Goal: Task Accomplishment & Management: Use online tool/utility

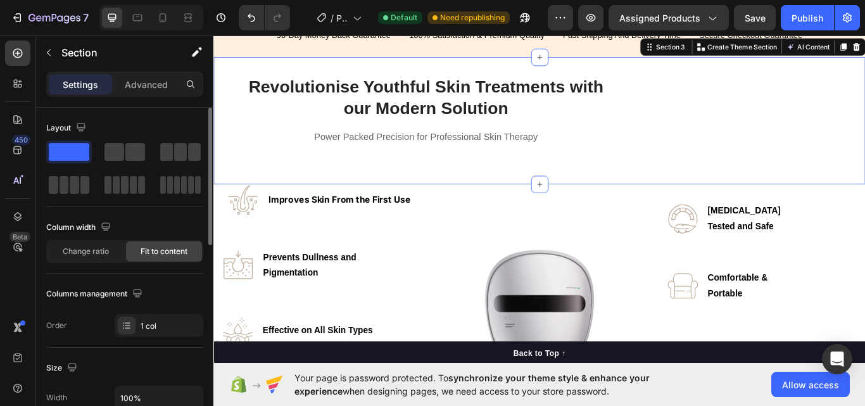
scroll to position [591, 0]
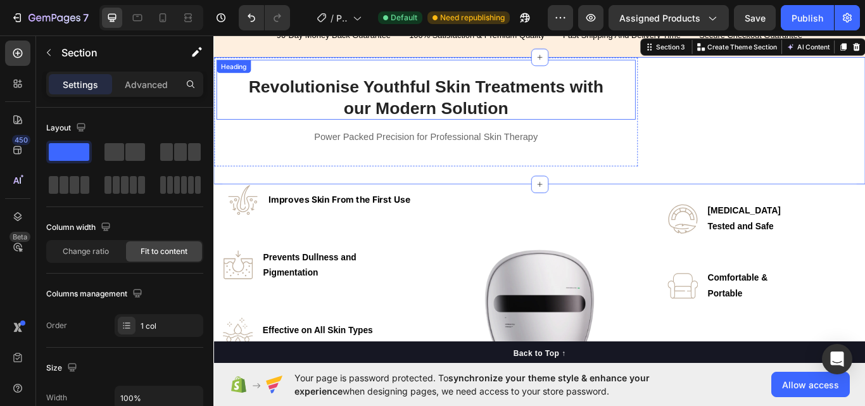
click at [406, 103] on strong "Revolutionise Youthful Skin Treatments with our Modern Solution" at bounding box center [460, 108] width 413 height 47
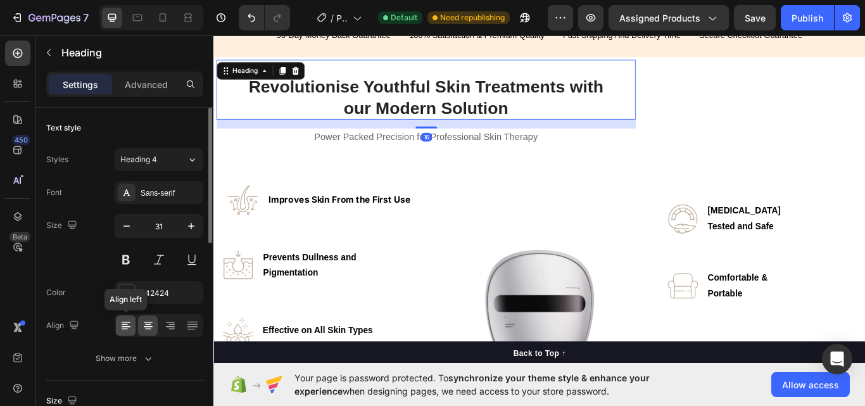
click at [124, 321] on icon at bounding box center [126, 325] width 13 height 13
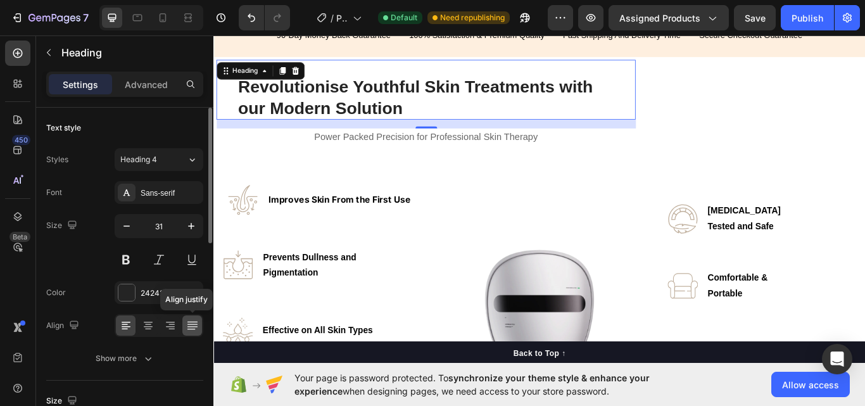
click at [195, 326] on icon at bounding box center [192, 325] width 13 height 13
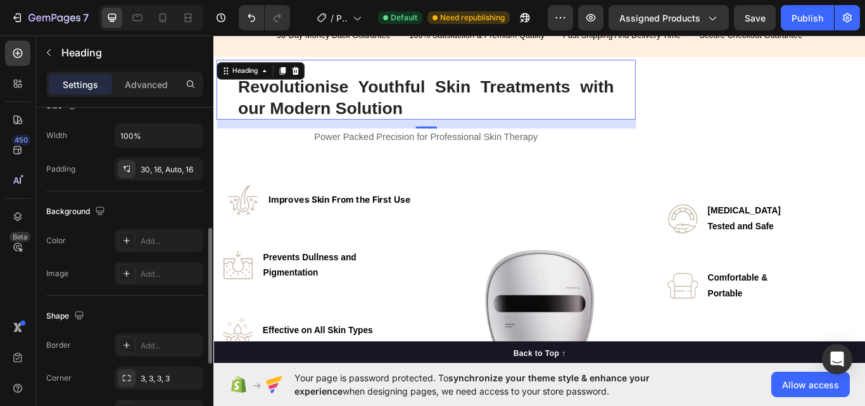
scroll to position [148, 0]
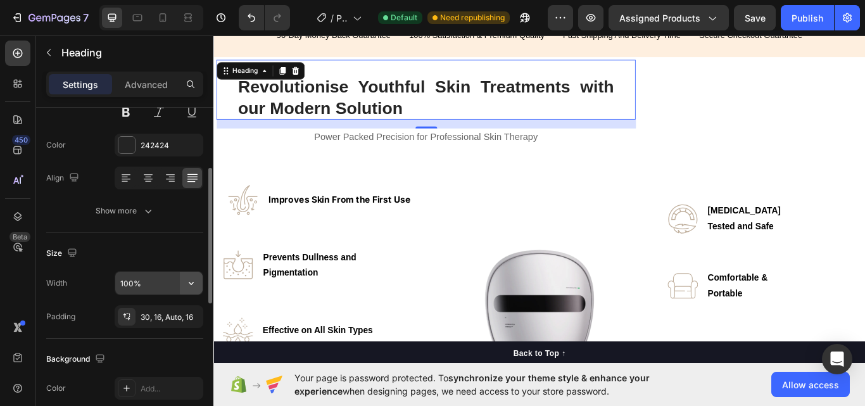
click at [191, 282] on icon "button" at bounding box center [191, 283] width 13 height 13
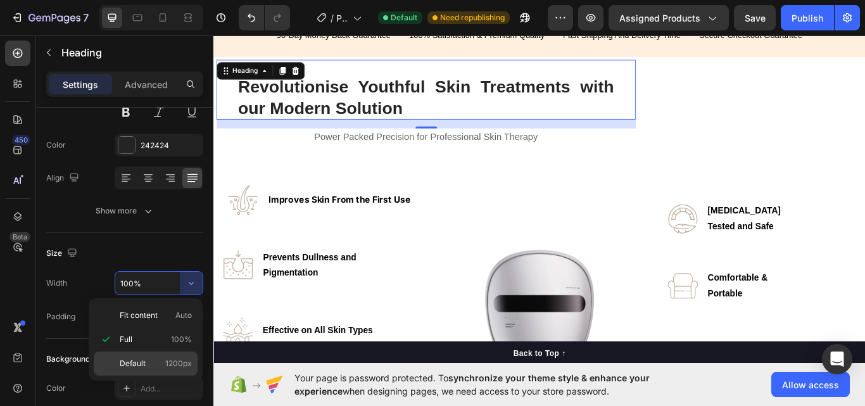
click at [159, 361] on p "Default 1200px" at bounding box center [156, 363] width 72 height 11
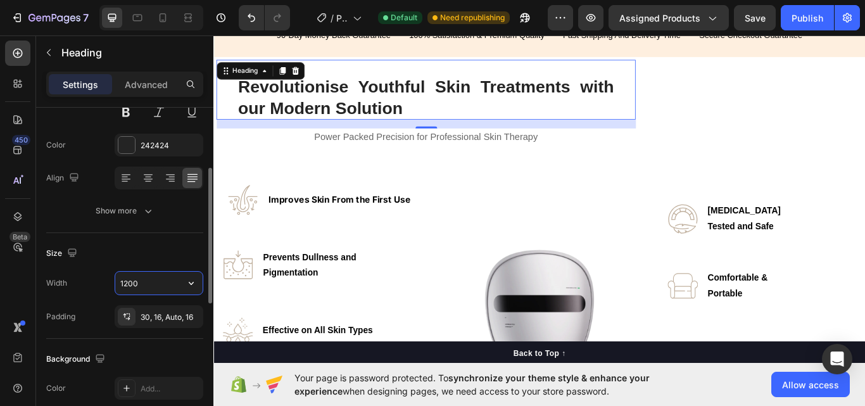
click at [146, 282] on input "1200" at bounding box center [158, 283] width 87 height 23
click at [192, 285] on icon "button" at bounding box center [191, 283] width 13 height 13
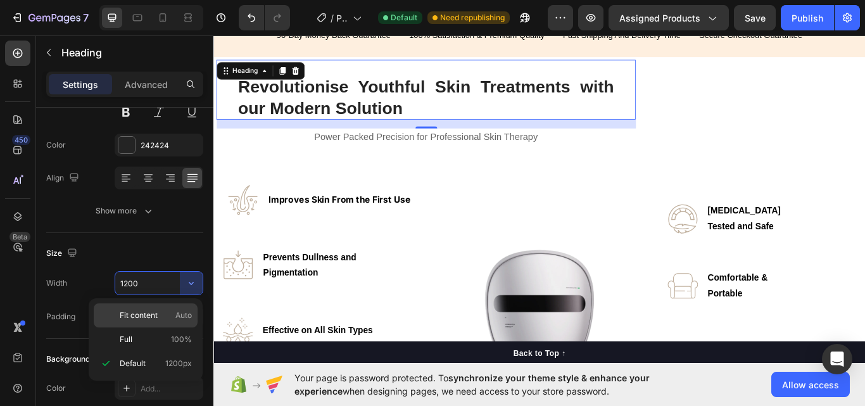
click at [144, 313] on span "Fit content" at bounding box center [139, 315] width 38 height 11
type input "Auto"
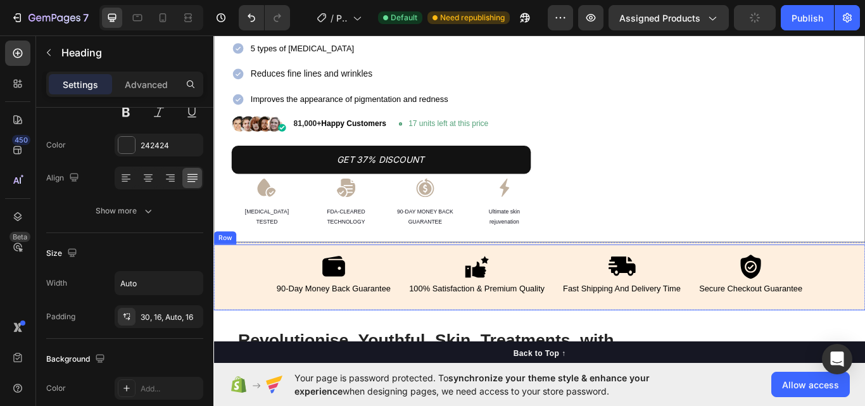
scroll to position [443, 0]
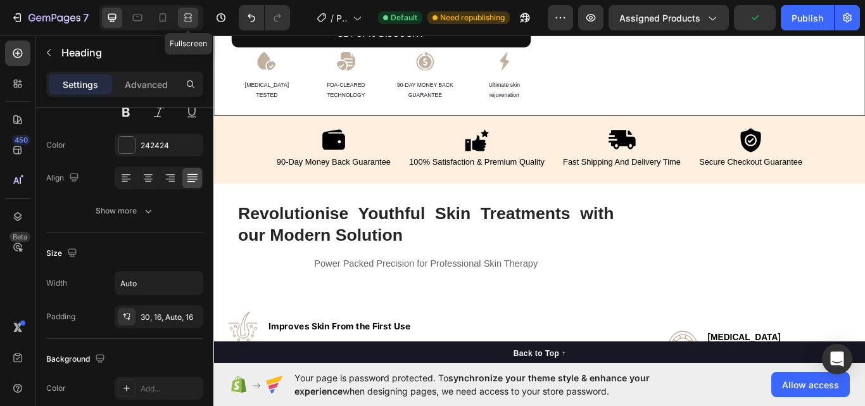
click at [185, 21] on icon at bounding box center [188, 21] width 8 height 3
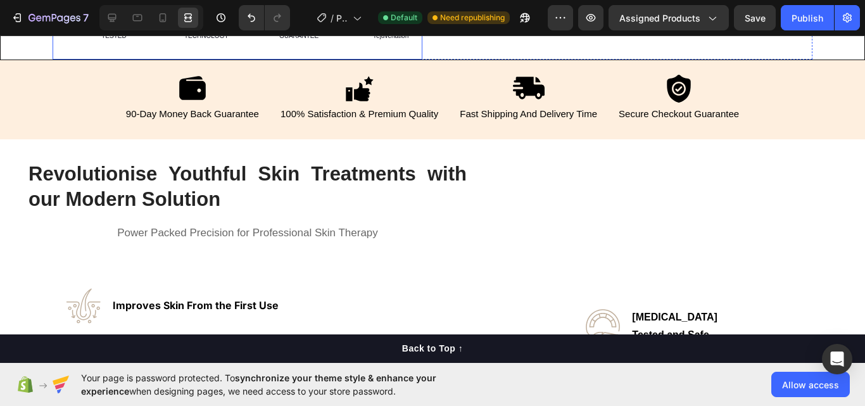
scroll to position [443, 0]
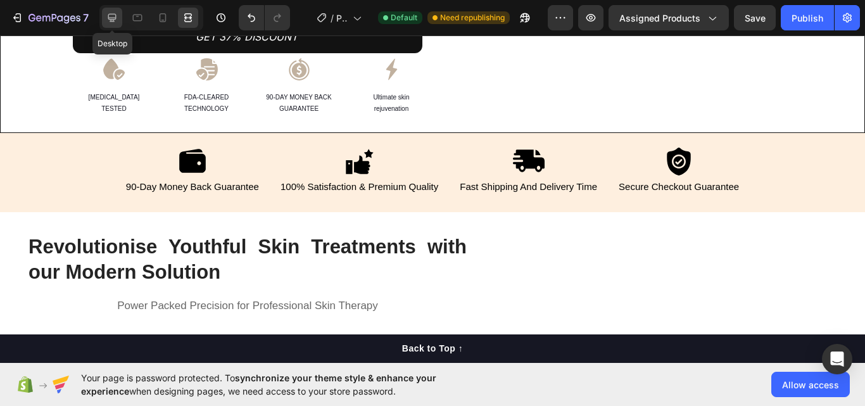
click at [112, 13] on icon at bounding box center [112, 17] width 13 height 13
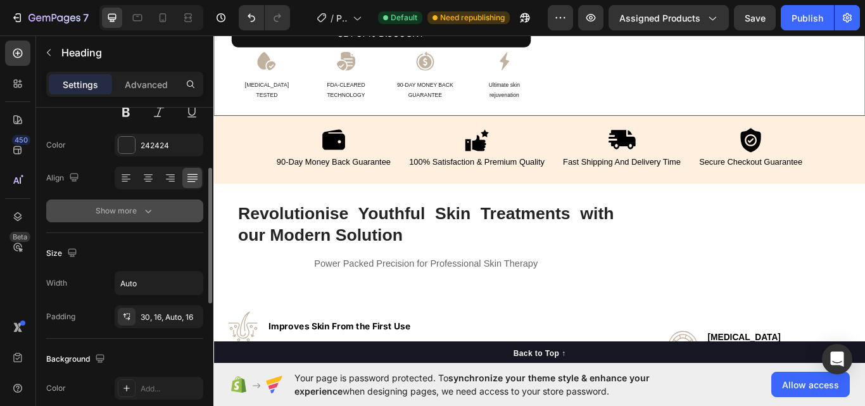
click at [133, 205] on div "Show more" at bounding box center [125, 210] width 59 height 13
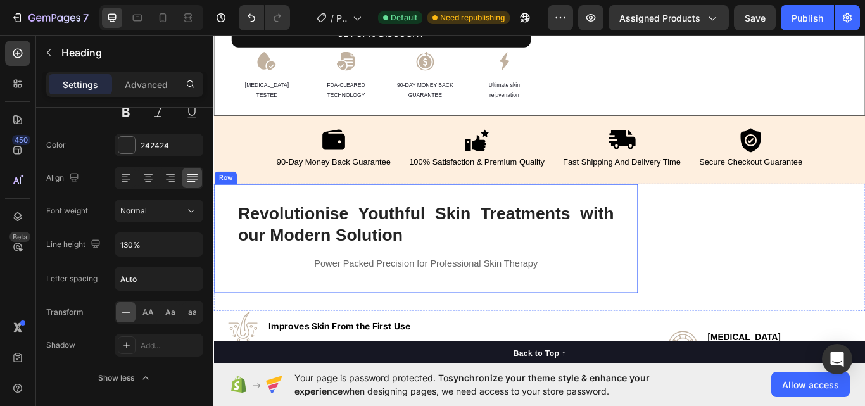
click at [491, 286] on div "Revolutionise Youthful Skin Treatments with our Modern Solution Heading Power P…" at bounding box center [461, 273] width 489 height 122
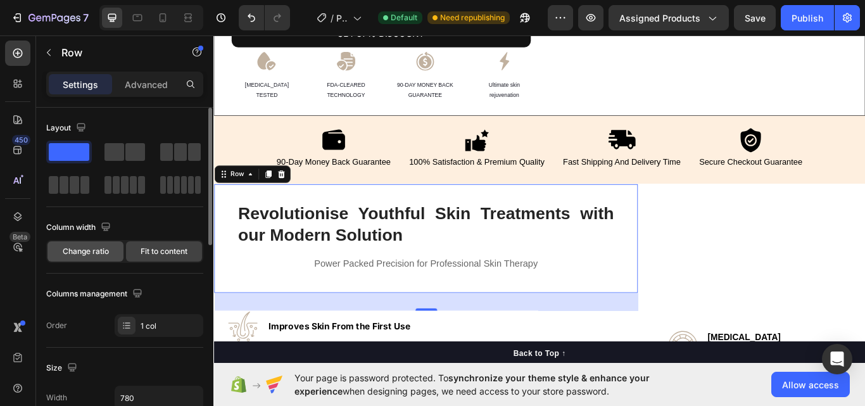
click at [97, 252] on span "Change ratio" at bounding box center [86, 251] width 46 height 11
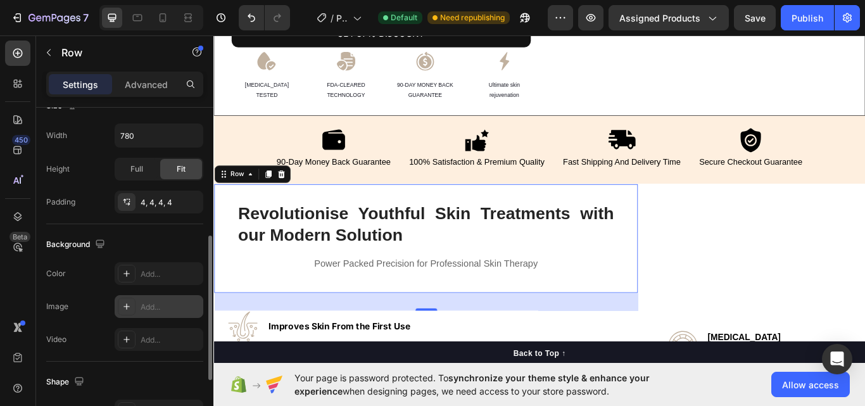
scroll to position [438, 0]
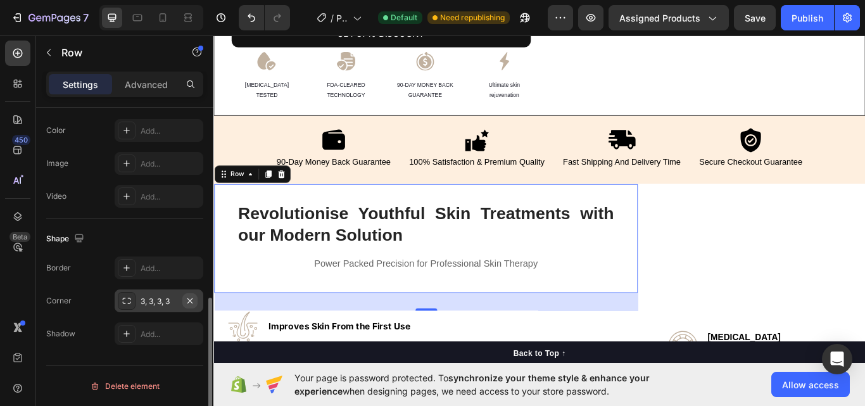
click at [192, 299] on icon "button" at bounding box center [190, 301] width 10 height 10
click at [144, 87] on p "Advanced" at bounding box center [146, 84] width 43 height 13
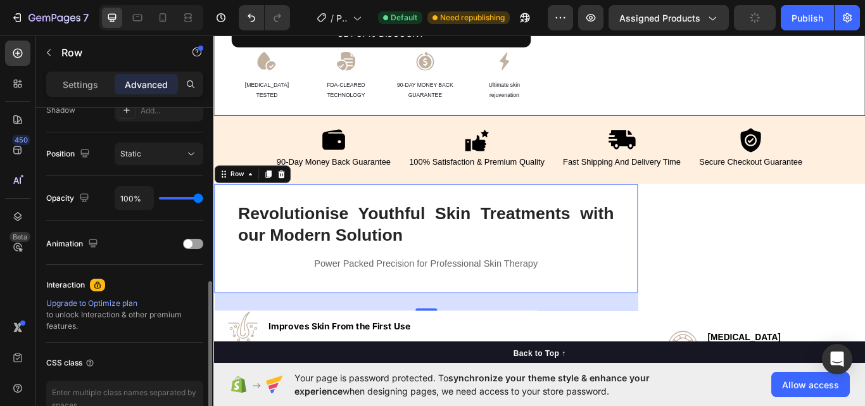
scroll to position [0, 0]
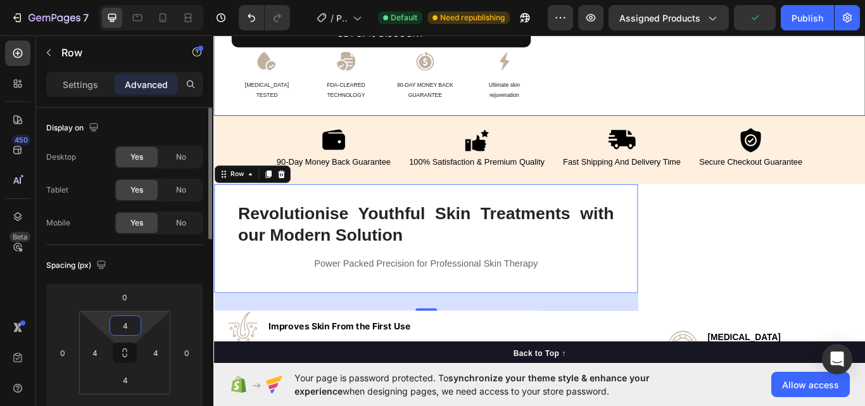
click at [132, 331] on input "4" at bounding box center [125, 325] width 25 height 19
click at [132, 344] on div "Auto" at bounding box center [152, 352] width 79 height 19
type input "Auto"
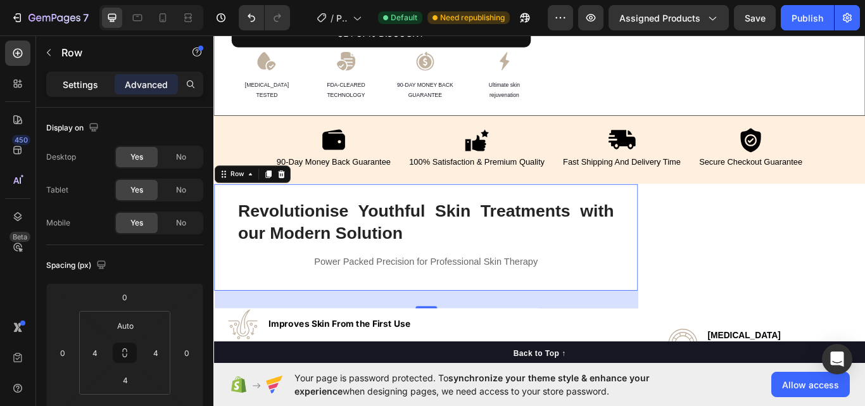
click at [84, 82] on p "Settings" at bounding box center [80, 84] width 35 height 13
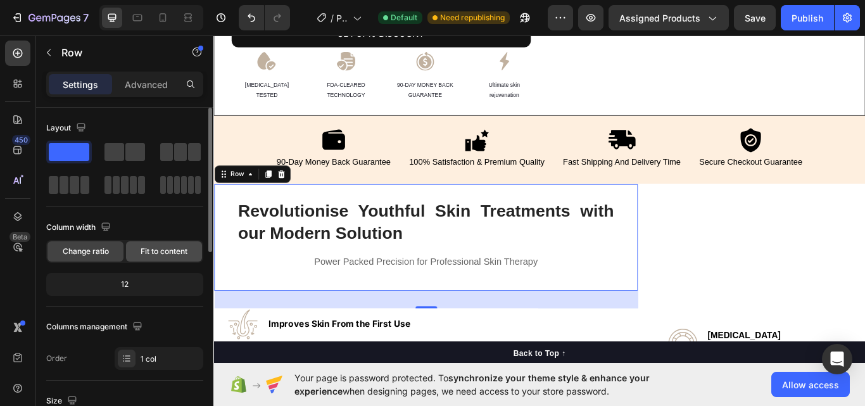
click at [152, 250] on span "Fit to content" at bounding box center [164, 251] width 47 height 11
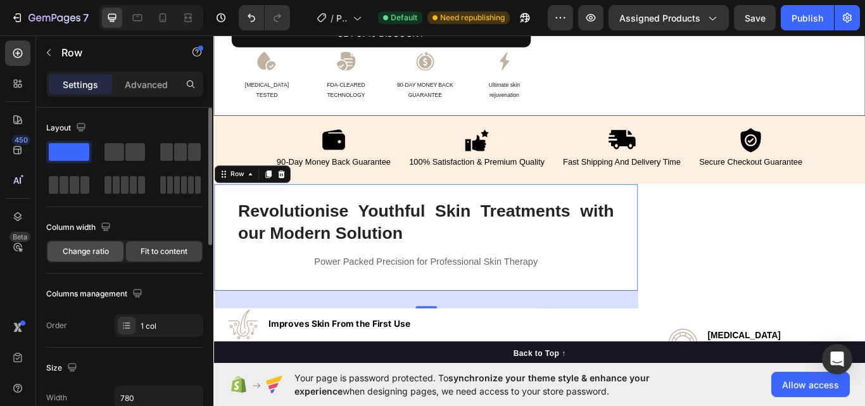
click at [106, 256] on span "Change ratio" at bounding box center [86, 251] width 46 height 11
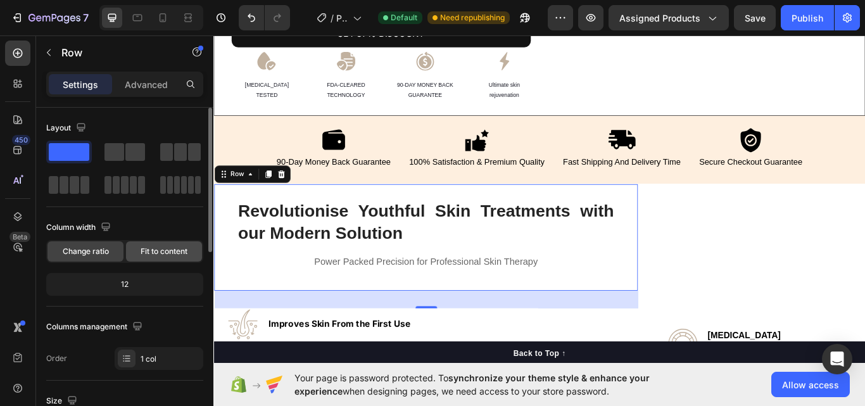
click at [158, 251] on span "Fit to content" at bounding box center [164, 251] width 47 height 11
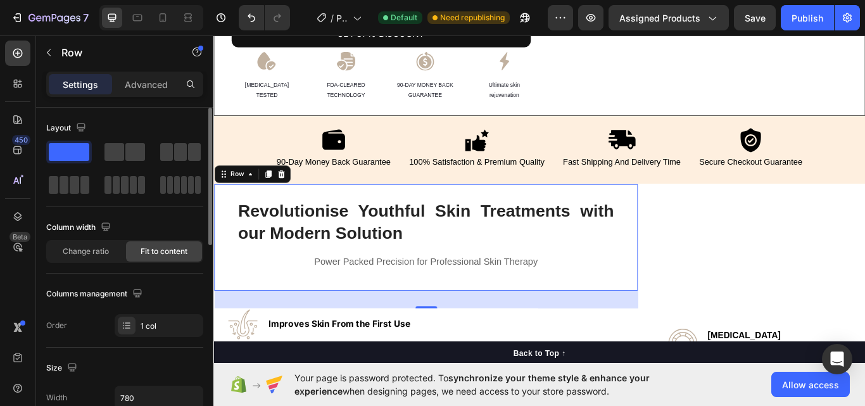
scroll to position [148, 0]
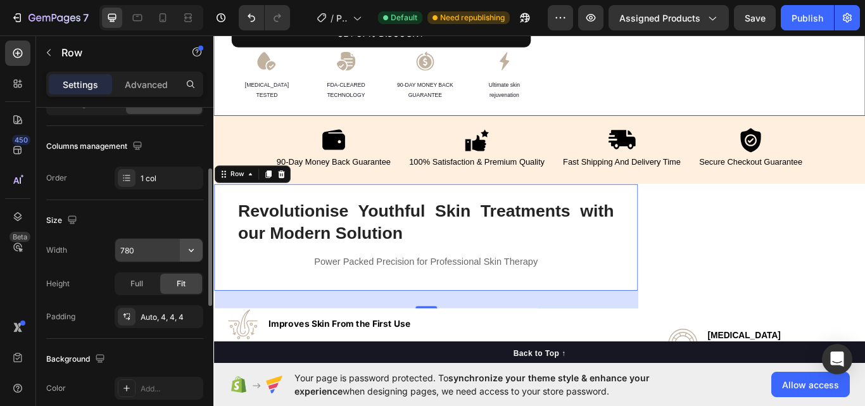
click at [189, 251] on icon "button" at bounding box center [191, 250] width 13 height 13
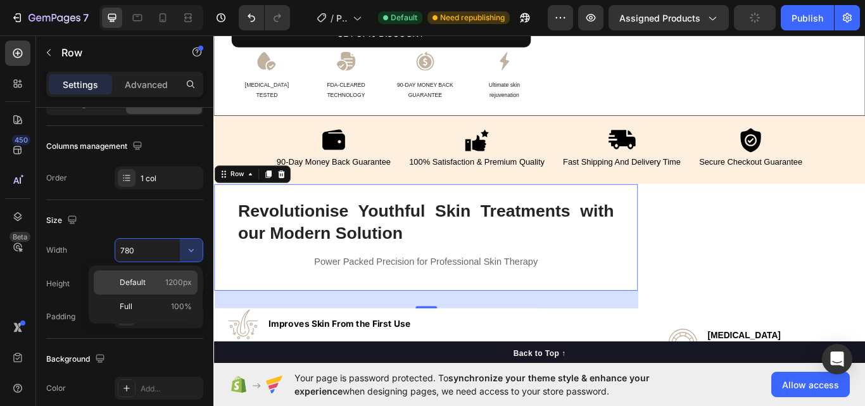
click at [173, 284] on span "1200px" at bounding box center [178, 282] width 27 height 11
type input "1200"
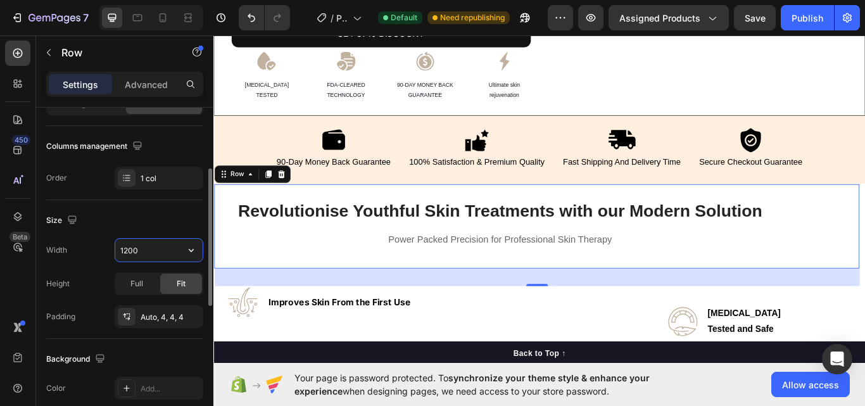
click at [149, 250] on input "1200" at bounding box center [158, 250] width 87 height 23
click at [191, 260] on button "button" at bounding box center [191, 250] width 23 height 23
click at [169, 212] on div "Size" at bounding box center [124, 220] width 157 height 20
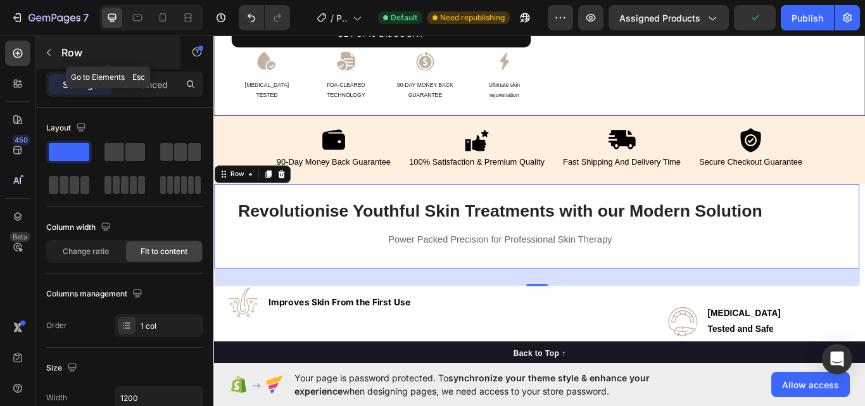
click at [50, 46] on button "button" at bounding box center [49, 52] width 20 height 20
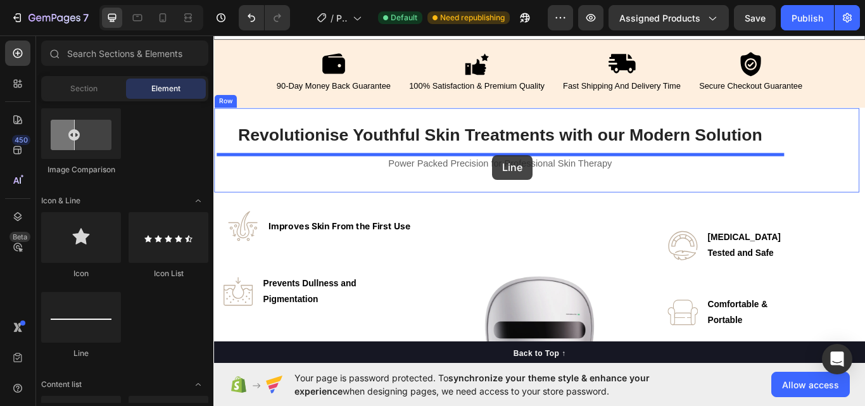
scroll to position [548, 0]
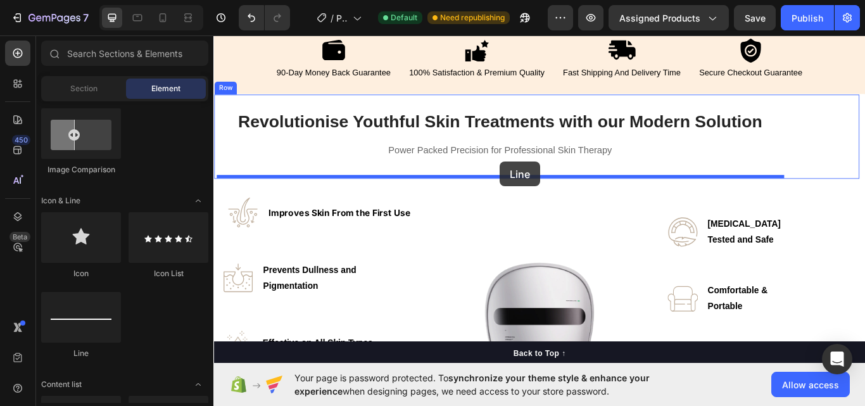
drag, startPoint x: 315, startPoint y: 356, endPoint x: 547, endPoint y: 183, distance: 289.1
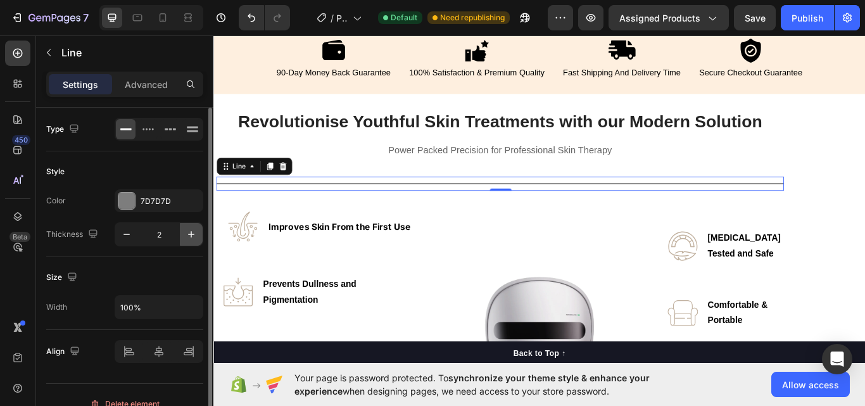
click at [194, 235] on icon "button" at bounding box center [191, 234] width 13 height 13
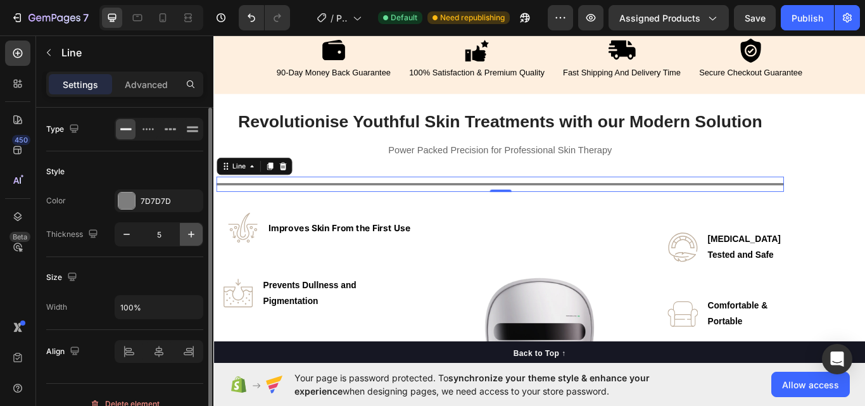
click at [194, 235] on icon "button" at bounding box center [191, 234] width 13 height 13
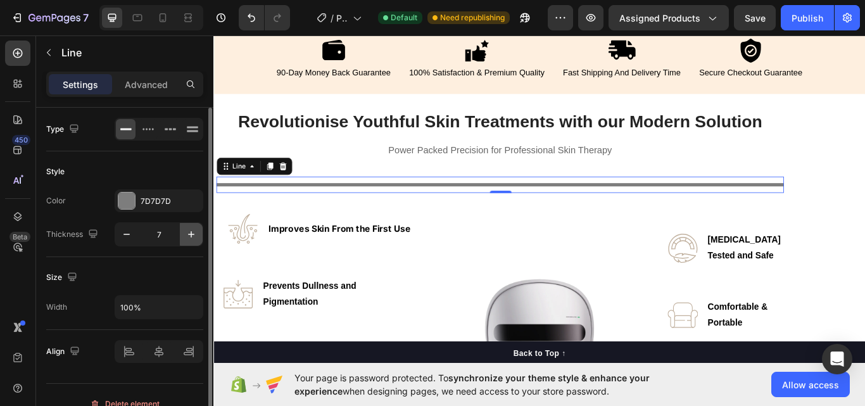
click at [194, 235] on icon "button" at bounding box center [191, 234] width 13 height 13
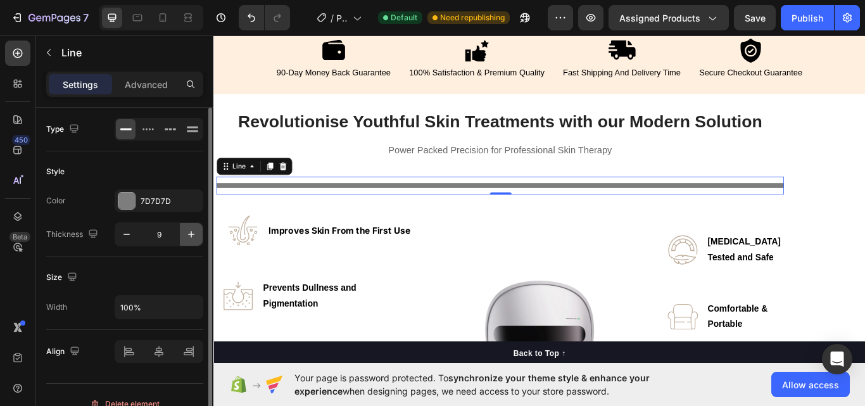
click at [194, 235] on icon "button" at bounding box center [191, 234] width 13 height 13
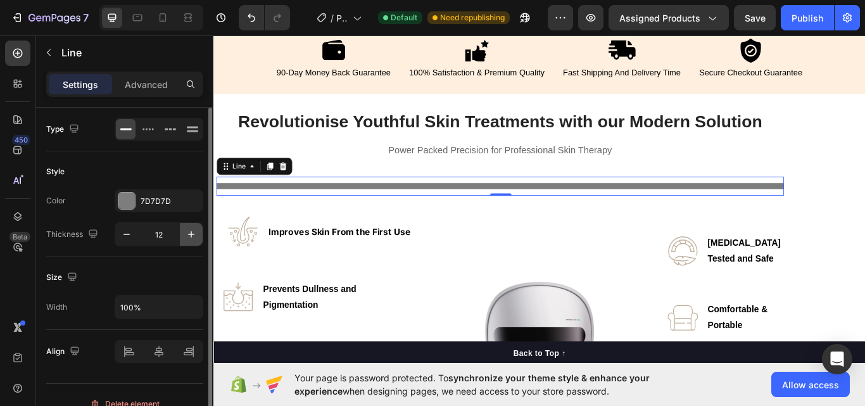
click at [194, 235] on icon "button" at bounding box center [191, 234] width 13 height 13
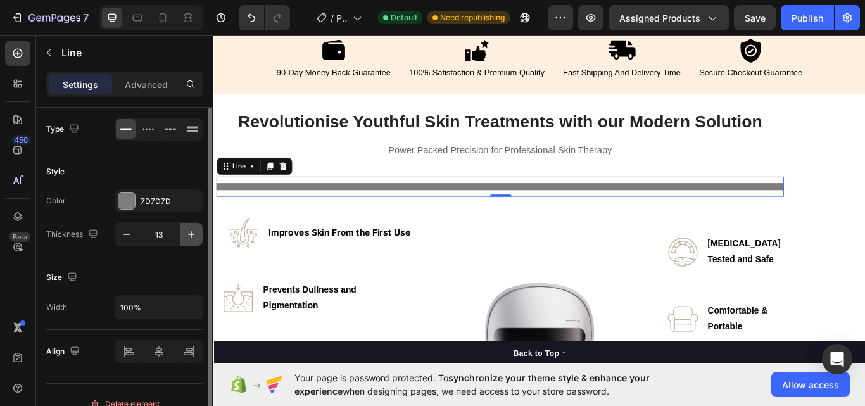
click at [194, 235] on icon "button" at bounding box center [191, 234] width 13 height 13
click at [134, 232] on button "button" at bounding box center [126, 234] width 23 height 23
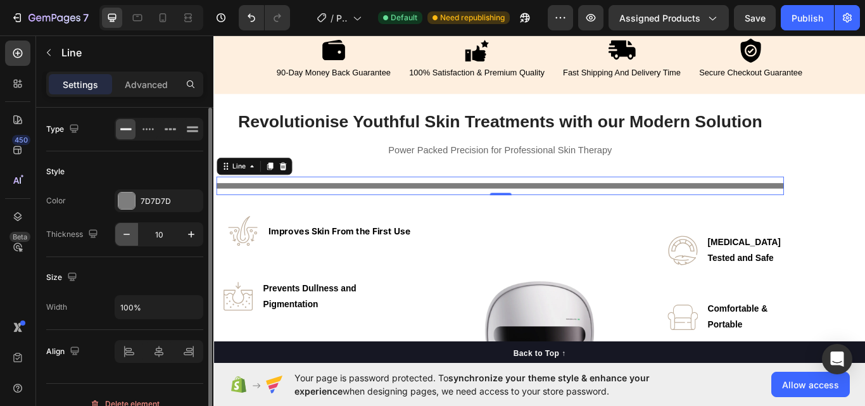
click at [134, 232] on button "button" at bounding box center [126, 234] width 23 height 23
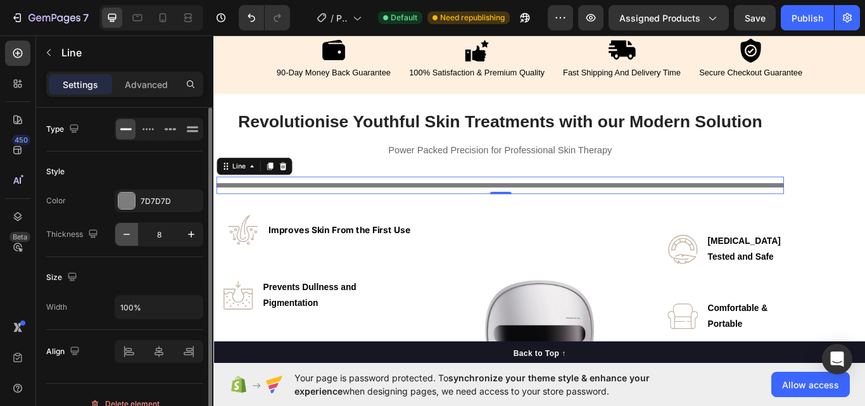
click at [134, 232] on button "button" at bounding box center [126, 234] width 23 height 23
type input "7"
click at [175, 308] on input "100%" at bounding box center [158, 307] width 87 height 23
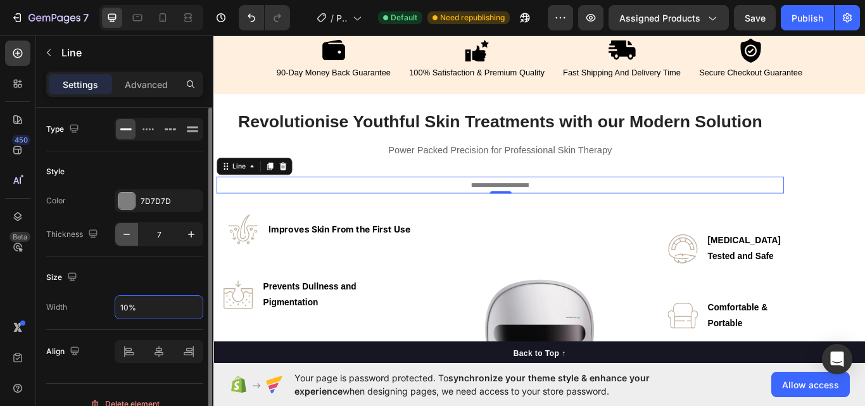
type input "10%"
click at [124, 229] on icon "button" at bounding box center [126, 234] width 13 height 13
click at [124, 230] on icon "button" at bounding box center [126, 234] width 13 height 13
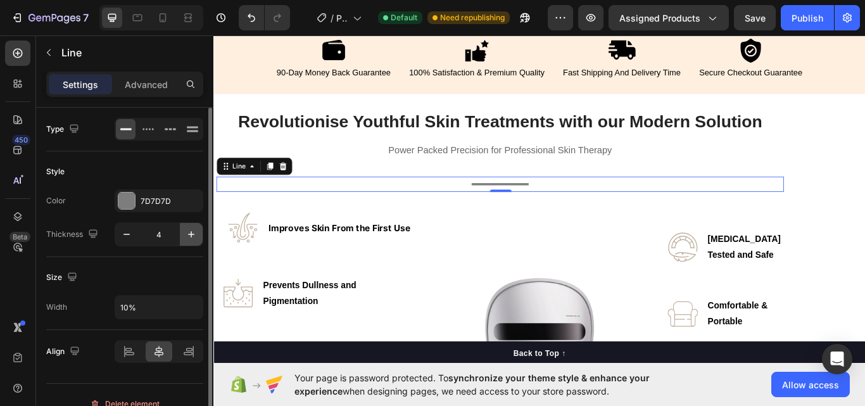
click at [191, 236] on icon "button" at bounding box center [191, 234] width 6 height 6
type input "6"
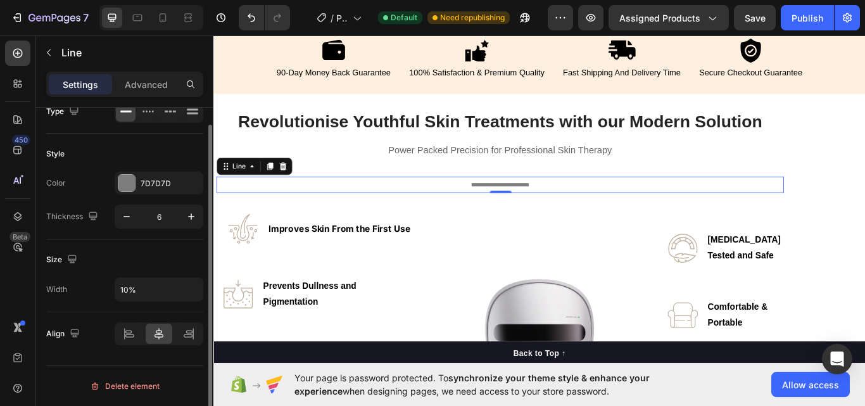
scroll to position [0, 0]
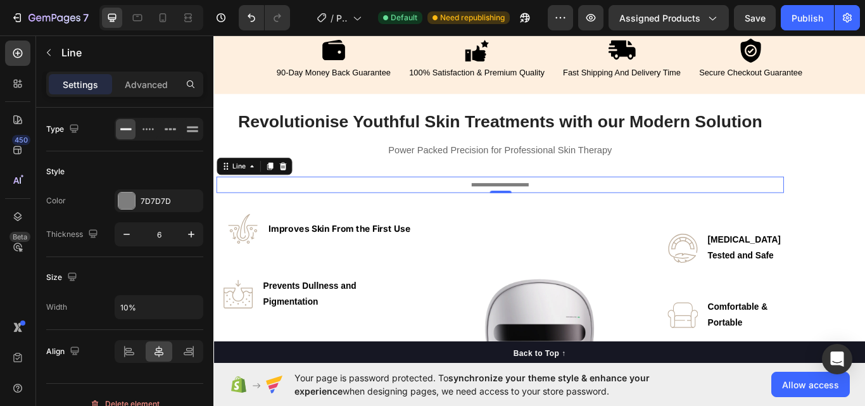
click at [531, 210] on div at bounding box center [547, 210] width 66 height 4
click at [127, 196] on div at bounding box center [126, 200] width 16 height 16
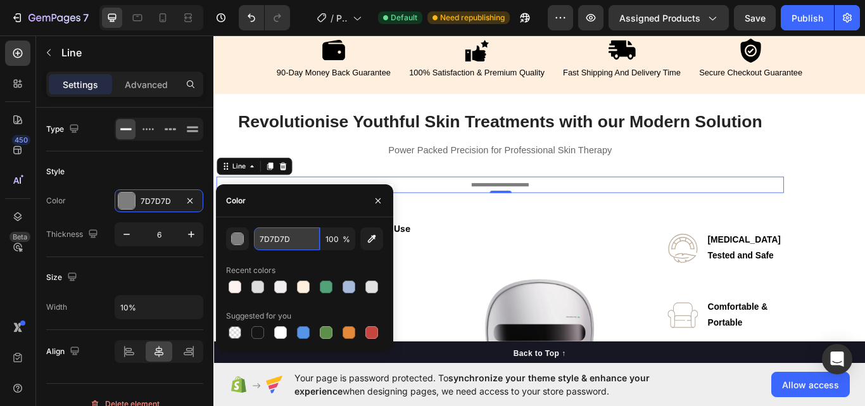
click at [269, 237] on input "7D7D7D" at bounding box center [287, 238] width 66 height 23
paste input "#C1B19F"
type input "#C1B19F"
click at [377, 196] on icon "button" at bounding box center [378, 201] width 10 height 10
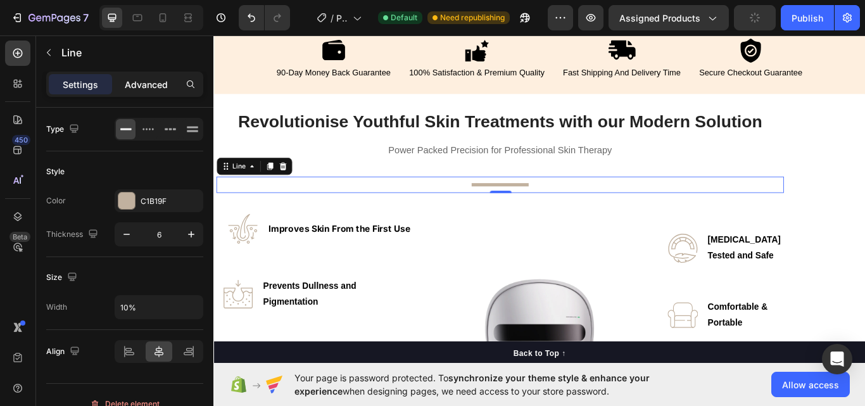
click at [163, 83] on p "Advanced" at bounding box center [146, 84] width 43 height 13
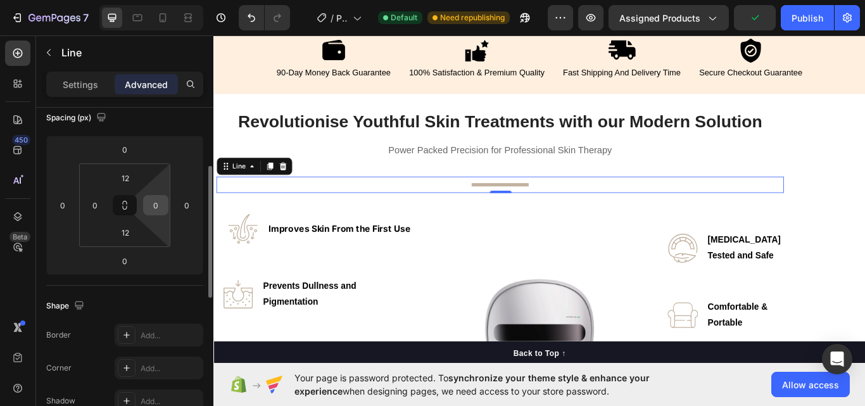
scroll to position [295, 0]
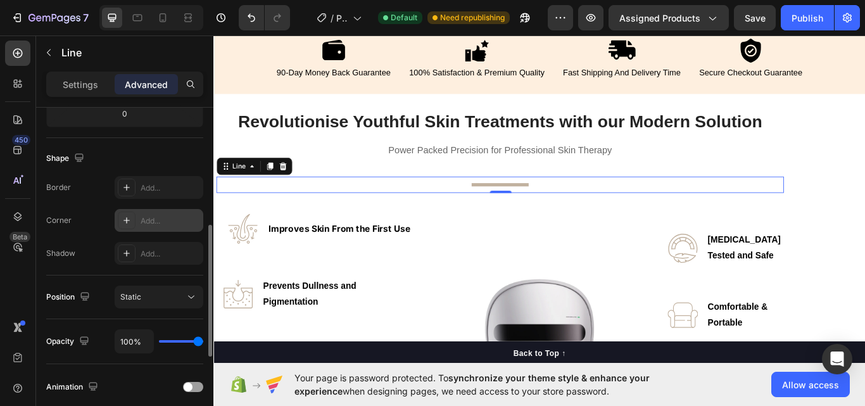
click at [124, 218] on icon at bounding box center [127, 220] width 10 height 10
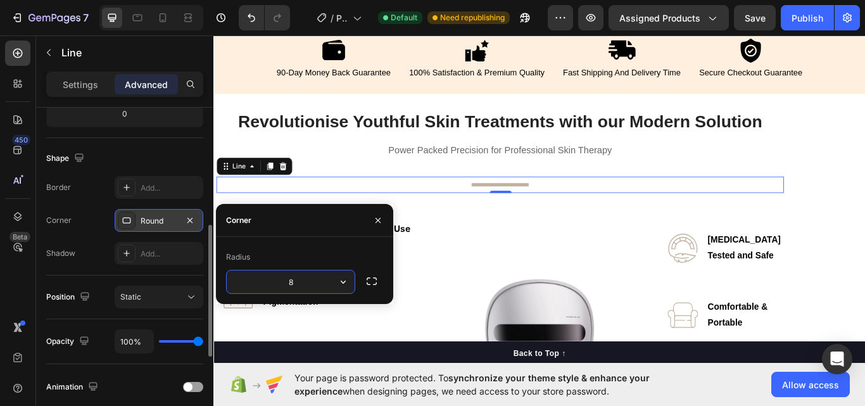
click at [322, 286] on input "8" at bounding box center [291, 281] width 128 height 23
click at [346, 279] on icon "button" at bounding box center [343, 281] width 13 height 13
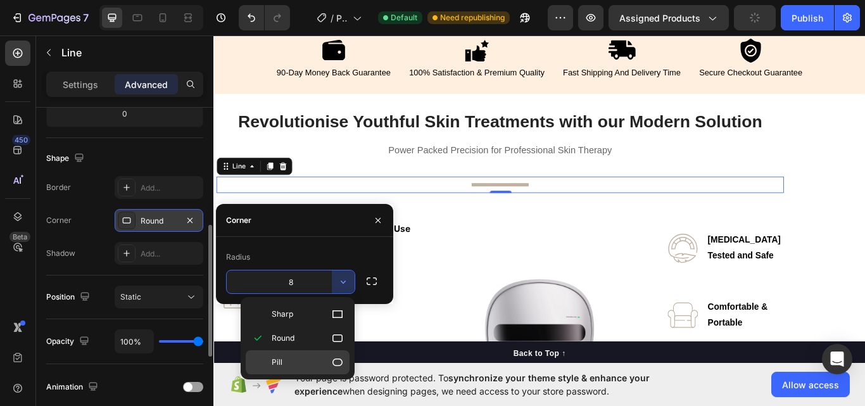
click at [336, 363] on icon at bounding box center [337, 362] width 13 height 13
type input "9999"
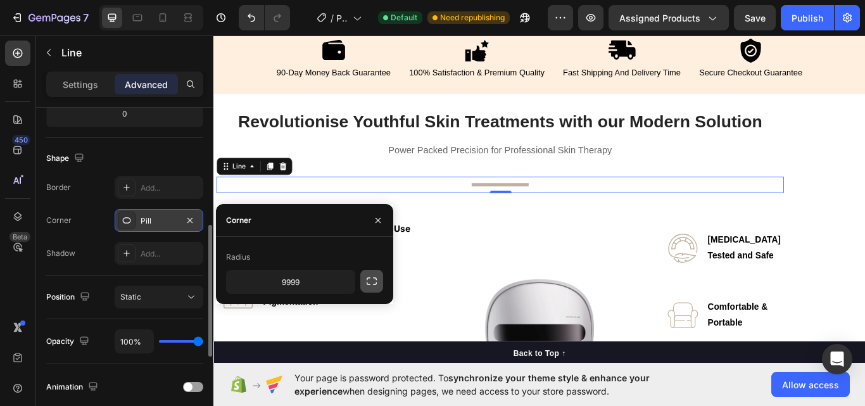
click at [382, 284] on button "button" at bounding box center [371, 281] width 23 height 23
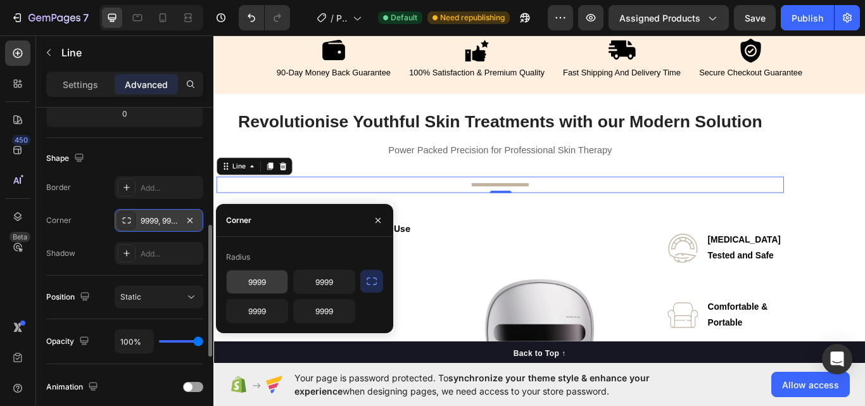
click at [265, 282] on input "9999" at bounding box center [257, 281] width 61 height 23
click at [265, 282] on input "2" at bounding box center [257, 281] width 61 height 23
click at [378, 282] on button "button" at bounding box center [371, 281] width 23 height 23
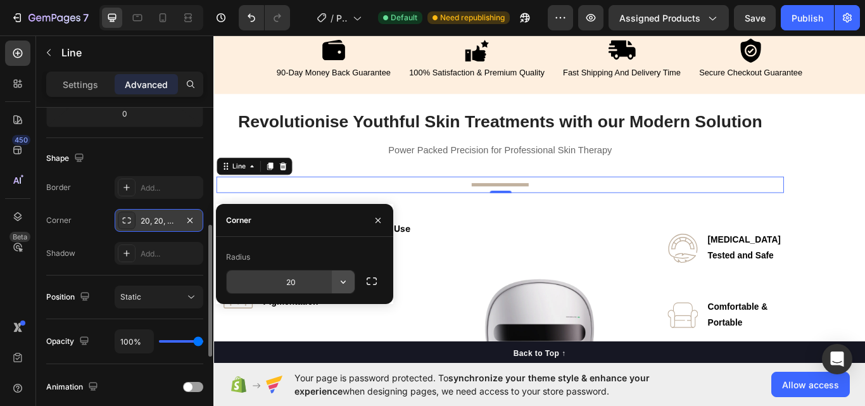
click at [341, 284] on icon "button" at bounding box center [343, 281] width 13 height 13
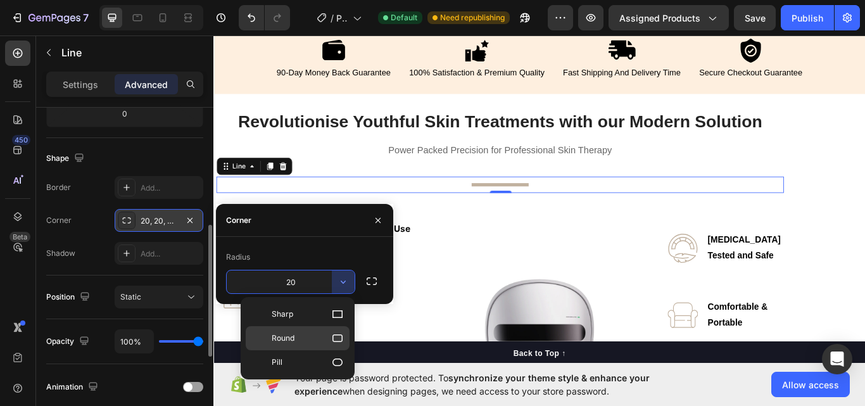
click at [329, 339] on p "Round" at bounding box center [308, 338] width 72 height 13
type input "8"
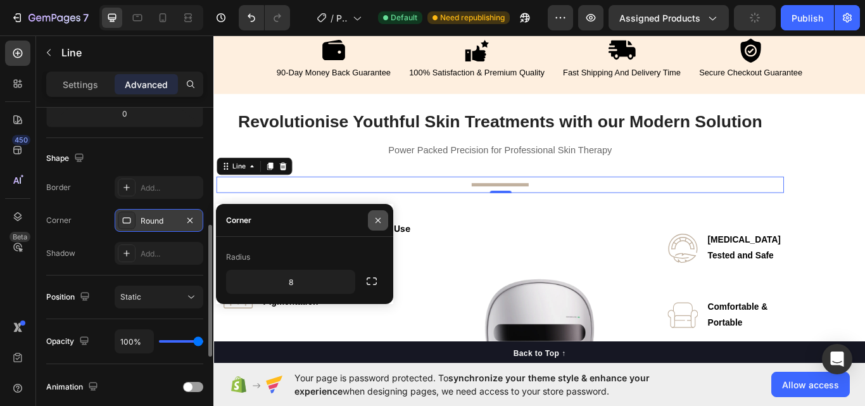
click at [380, 220] on icon "button" at bounding box center [378, 220] width 10 height 10
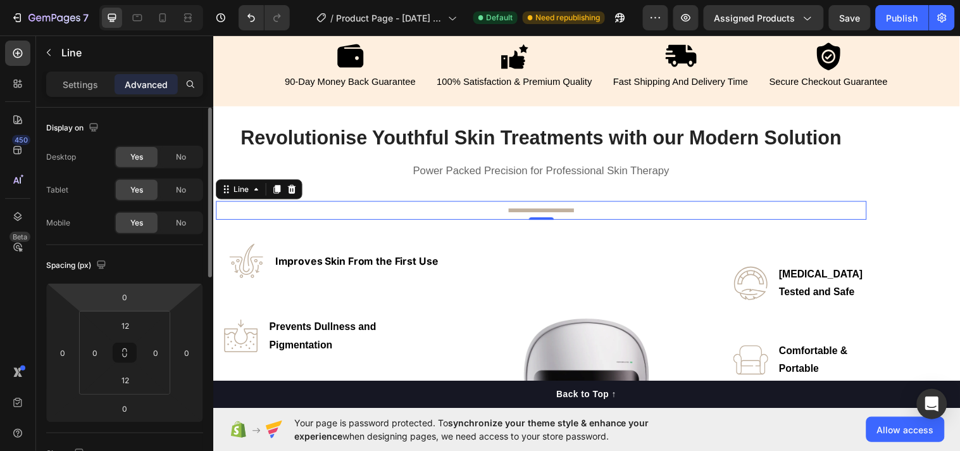
scroll to position [327, 0]
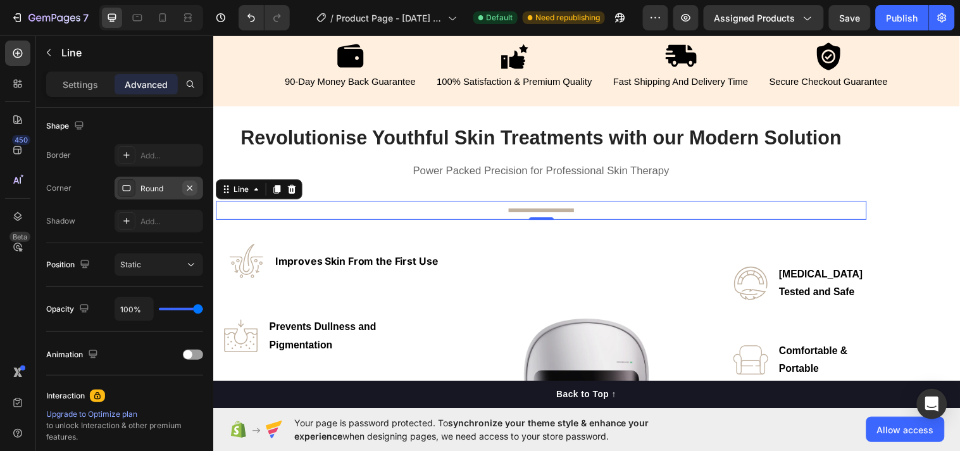
click at [188, 188] on icon "button" at bounding box center [189, 187] width 5 height 5
click at [135, 148] on div at bounding box center [127, 155] width 18 height 18
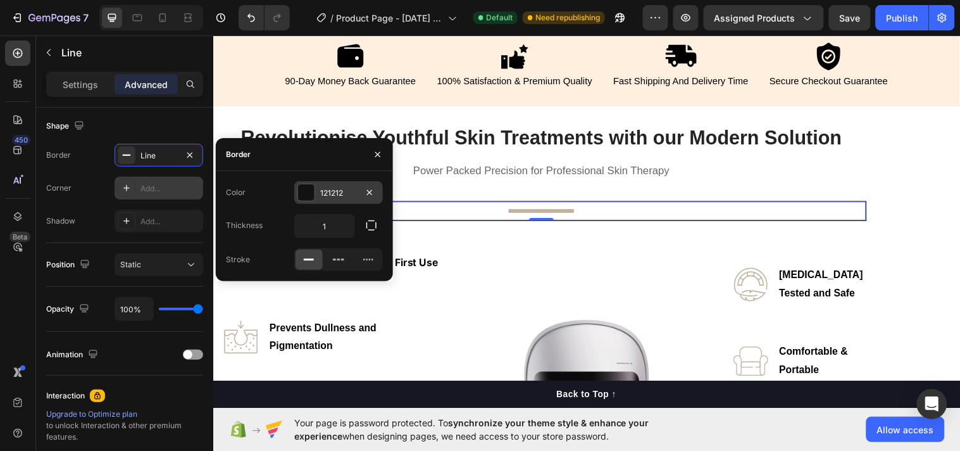
click at [309, 192] on div at bounding box center [306, 192] width 16 height 16
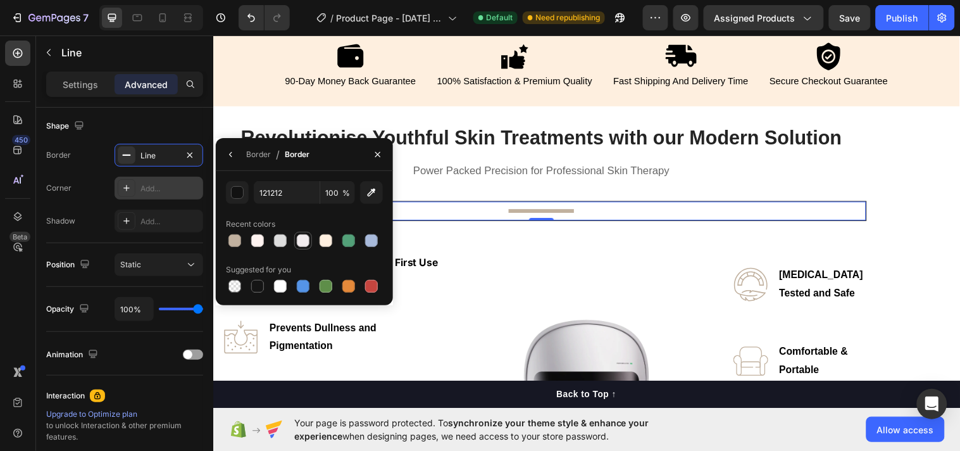
click at [300, 239] on div at bounding box center [303, 240] width 13 height 13
type input "F2EDEF"
click at [304, 218] on div "Recent colors" at bounding box center [304, 224] width 157 height 20
click at [377, 161] on button "button" at bounding box center [378, 154] width 20 height 20
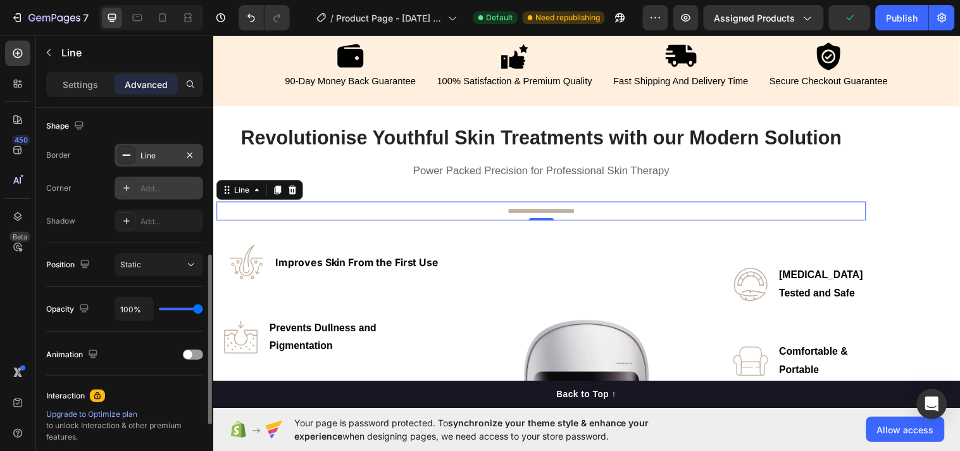
click at [160, 144] on div "Line" at bounding box center [159, 155] width 89 height 23
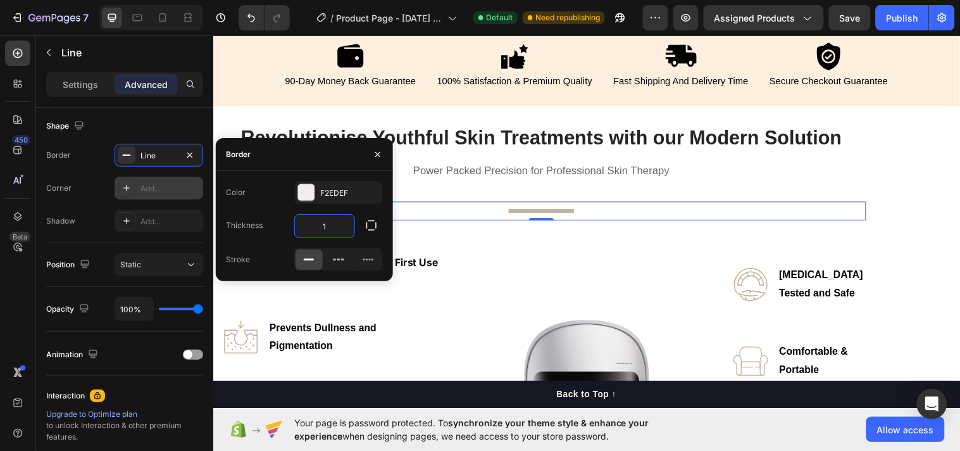
type input "5"
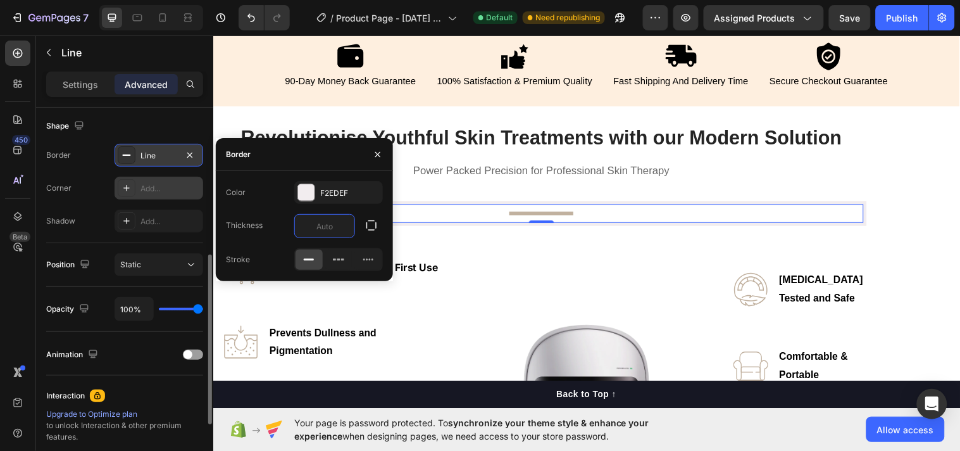
click at [196, 144] on div "Line" at bounding box center [159, 155] width 89 height 23
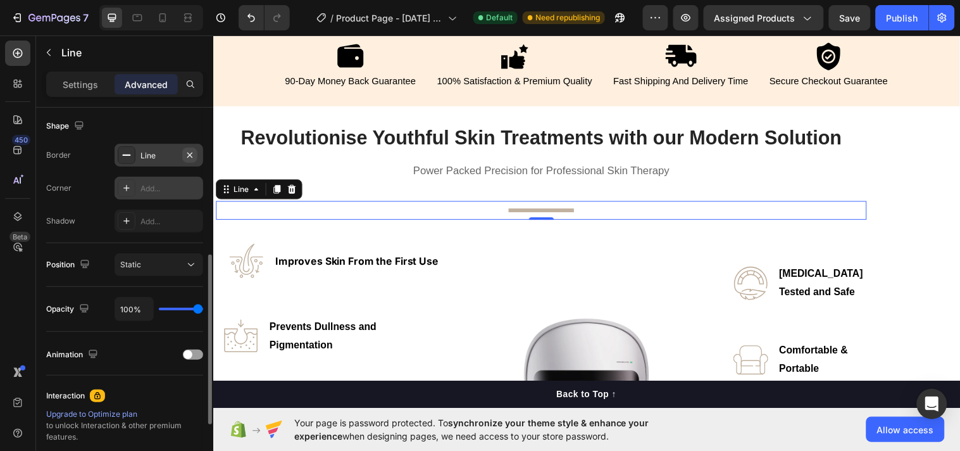
click at [191, 157] on icon "button" at bounding box center [190, 155] width 10 height 10
click at [143, 193] on div "Add..." at bounding box center [171, 188] width 60 height 11
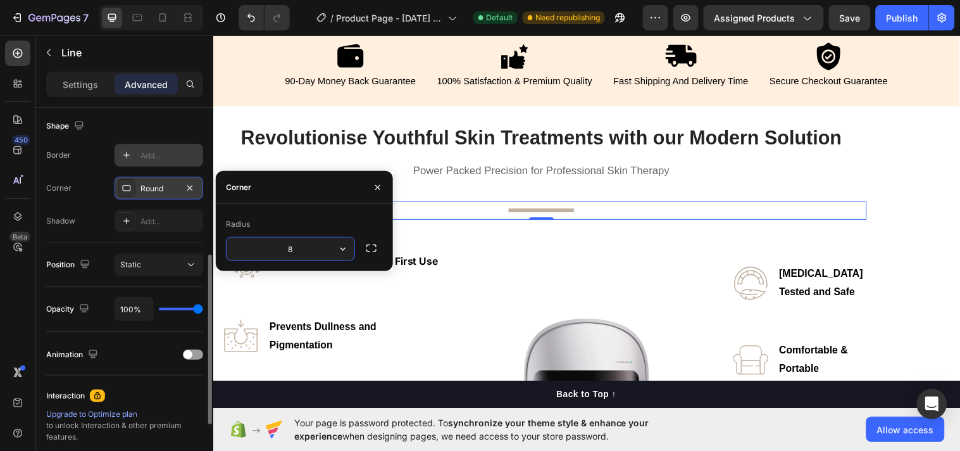
click at [304, 245] on input "8" at bounding box center [291, 248] width 128 height 23
drag, startPoint x: 304, startPoint y: 245, endPoint x: 268, endPoint y: 245, distance: 36.1
click at [268, 245] on input "8" at bounding box center [291, 248] width 128 height 23
type input "20"
click at [375, 187] on icon "button" at bounding box center [378, 187] width 10 height 10
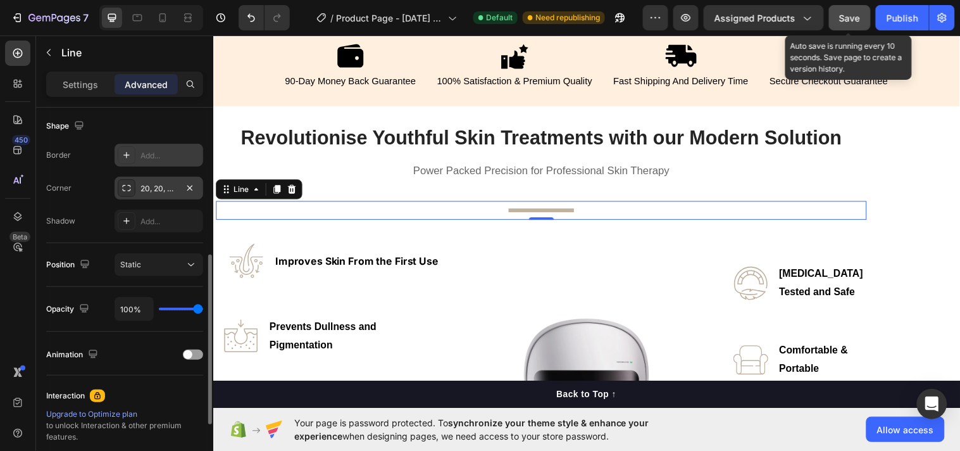
click at [855, 15] on span "Save" at bounding box center [850, 18] width 21 height 11
click at [861, 17] on span "Save" at bounding box center [850, 18] width 21 height 11
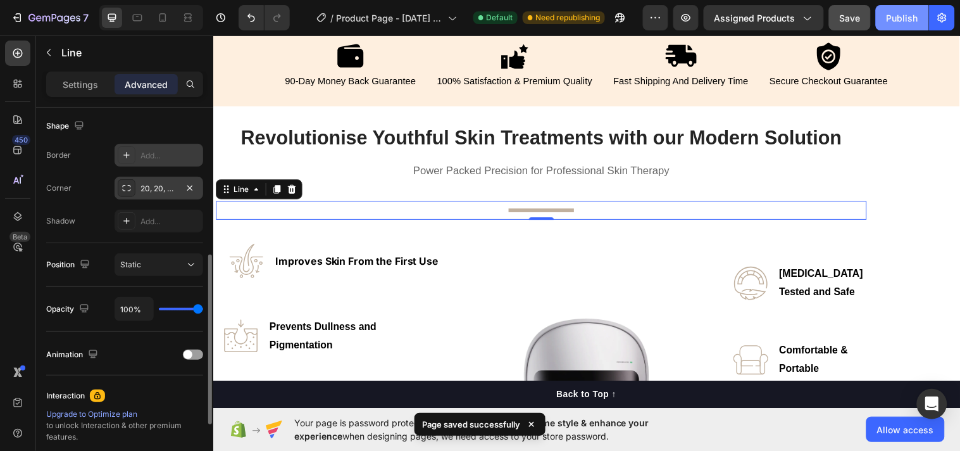
click at [864, 18] on div "Publish" at bounding box center [903, 17] width 32 height 13
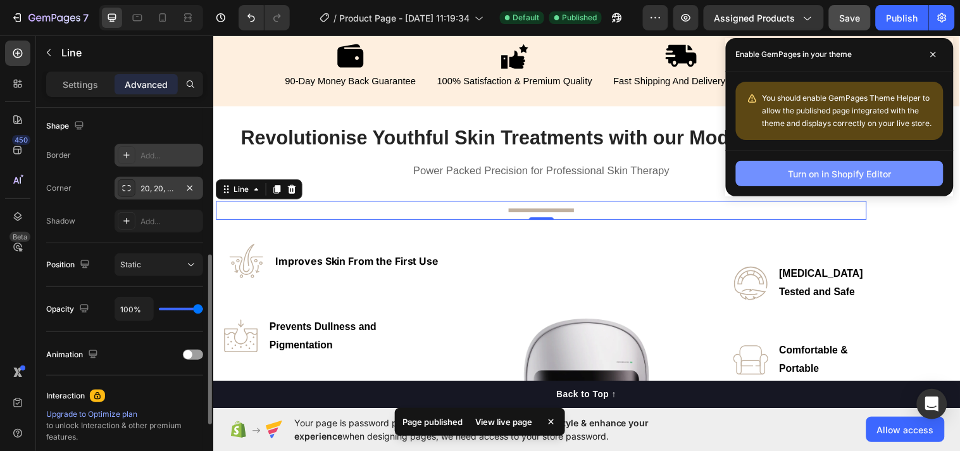
click at [826, 173] on div "Turn on in Shopify Editor" at bounding box center [840, 173] width 103 height 13
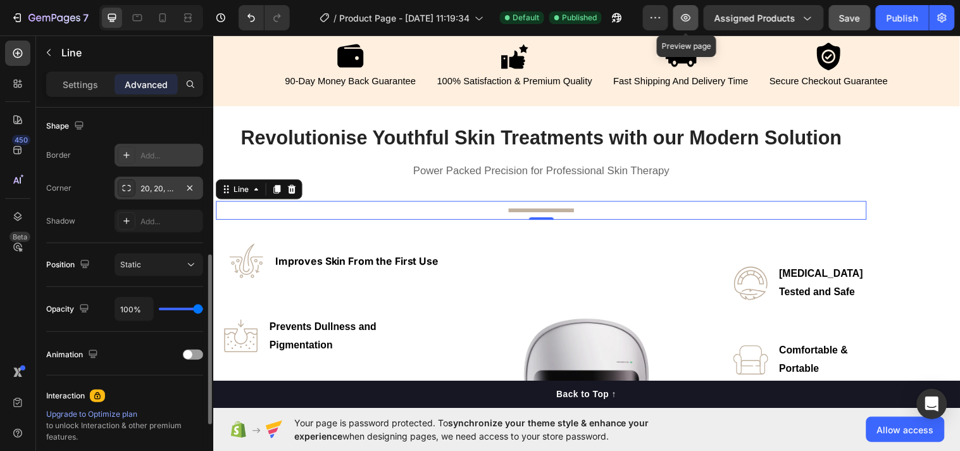
click at [686, 13] on icon "button" at bounding box center [686, 17] width 13 height 13
click at [141, 159] on div "Add..." at bounding box center [159, 155] width 89 height 23
type input "1"
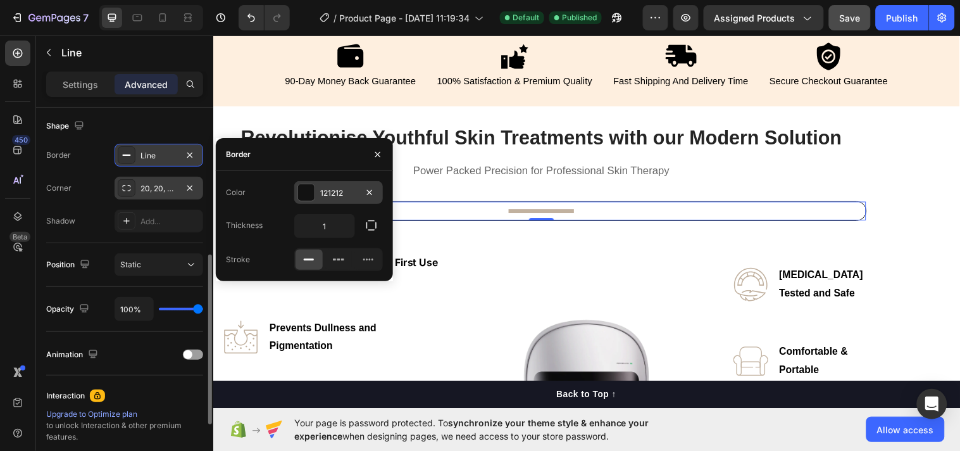
click at [312, 187] on div at bounding box center [306, 192] width 16 height 16
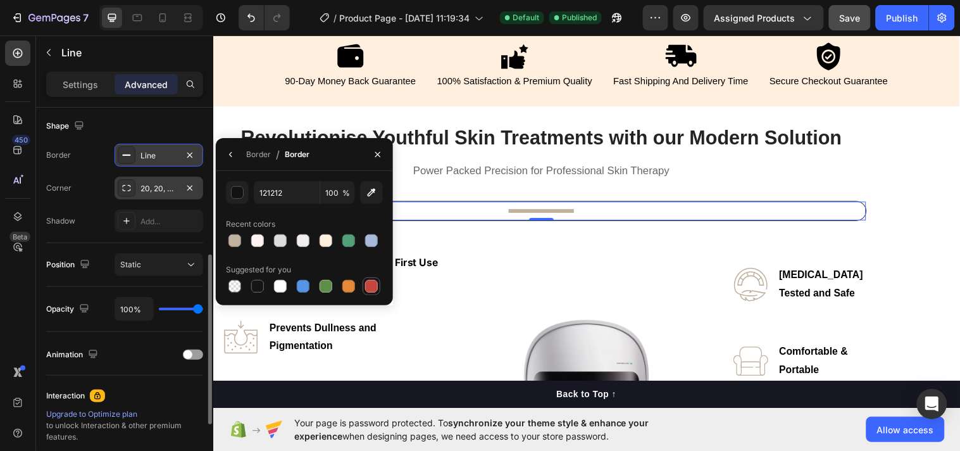
click at [367, 286] on div at bounding box center [371, 286] width 13 height 13
type input "C5453F"
click at [375, 149] on icon "button" at bounding box center [378, 154] width 10 height 10
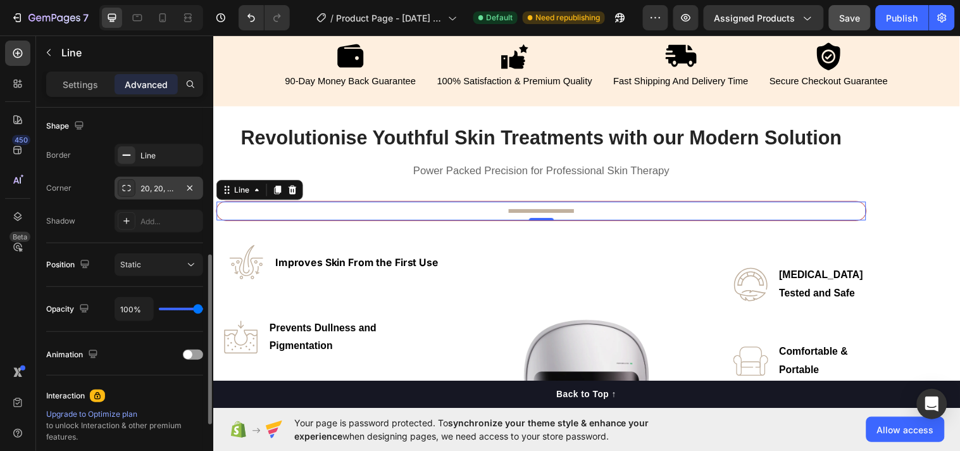
drag, startPoint x: 190, startPoint y: 155, endPoint x: 191, endPoint y: 171, distance: 15.9
click at [0, 0] on icon "button" at bounding box center [0, 0] width 0 height 0
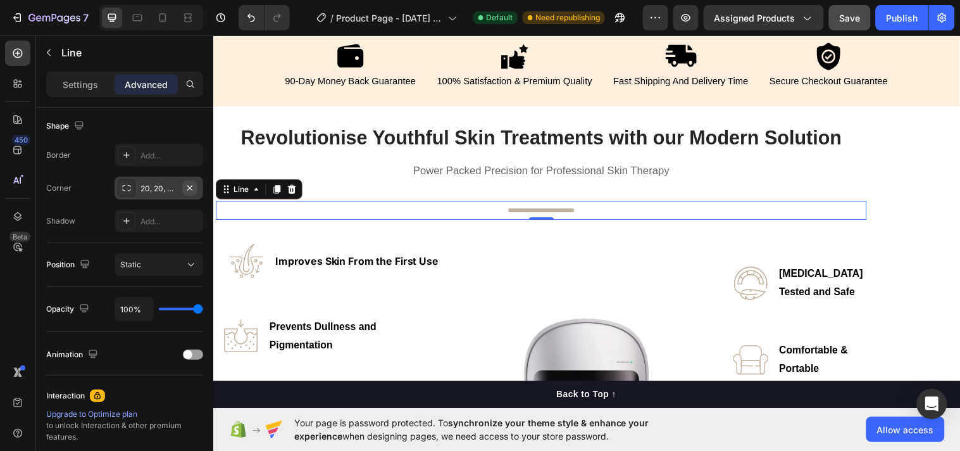
click at [193, 186] on icon "button" at bounding box center [190, 188] width 10 height 10
click at [565, 211] on div at bounding box center [546, 213] width 66 height 4
click at [564, 211] on div at bounding box center [546, 213] width 66 height 4
click at [564, 215] on div "Title Line 0" at bounding box center [547, 212] width 662 height 19
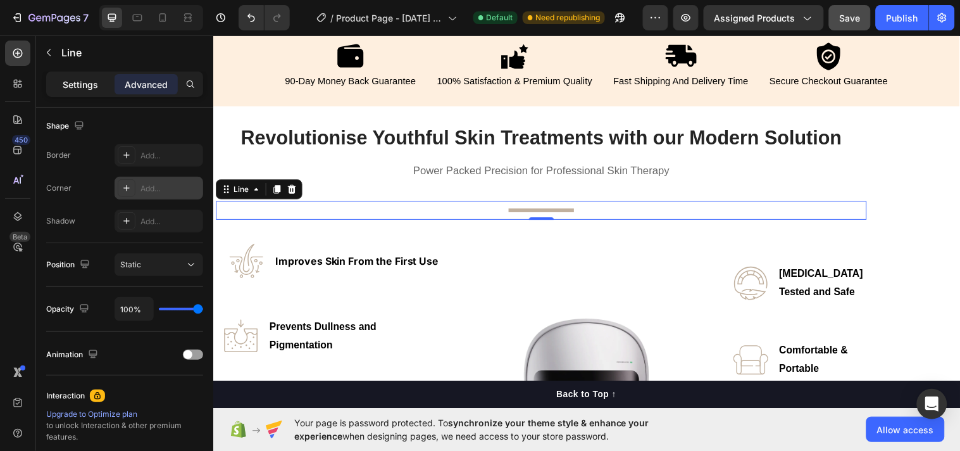
click at [84, 87] on p "Settings" at bounding box center [80, 84] width 35 height 13
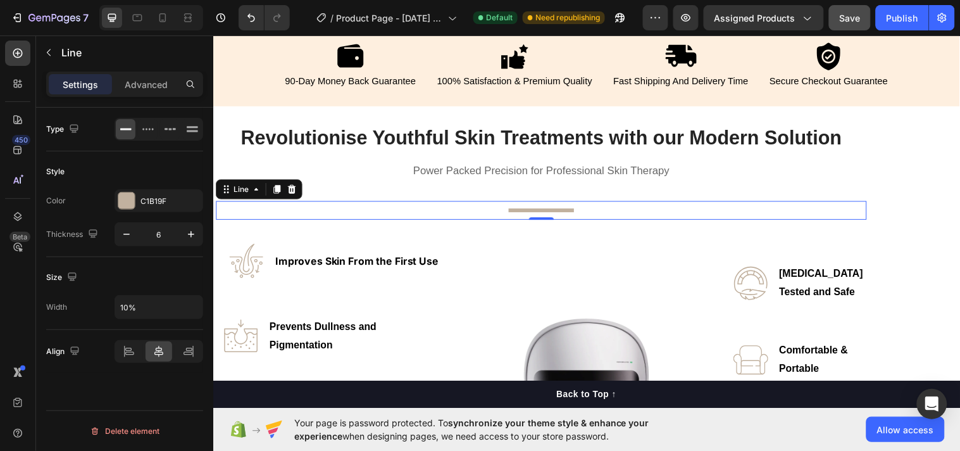
scroll to position [0, 0]
click at [124, 233] on icon "button" at bounding box center [126, 234] width 13 height 13
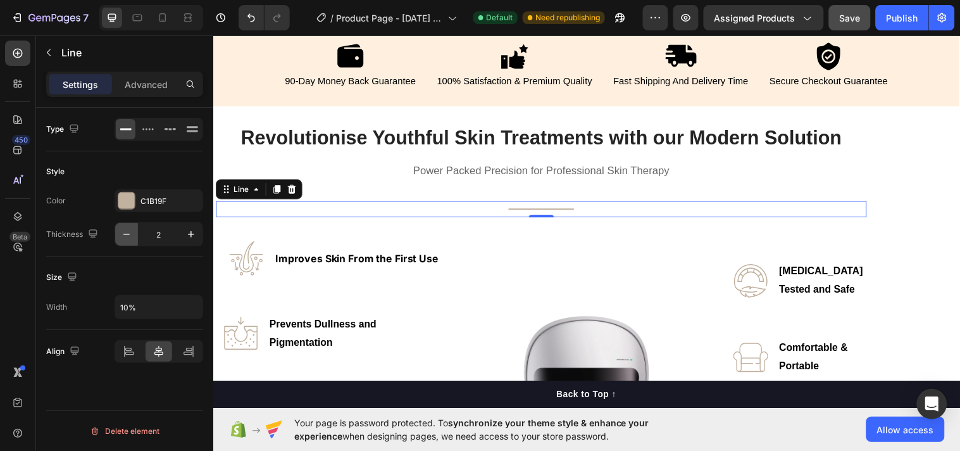
click at [124, 233] on icon "button" at bounding box center [126, 234] width 13 height 13
click at [191, 235] on icon "button" at bounding box center [191, 234] width 13 height 13
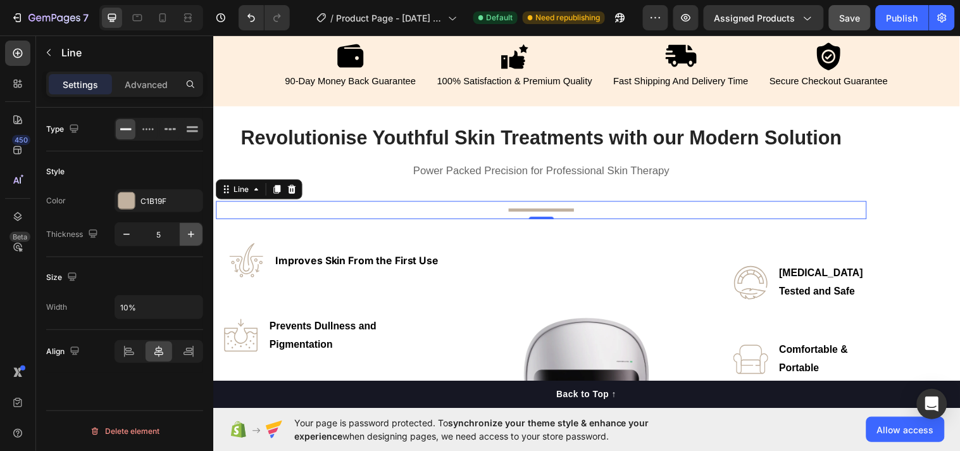
click at [191, 235] on icon "button" at bounding box center [191, 234] width 13 height 13
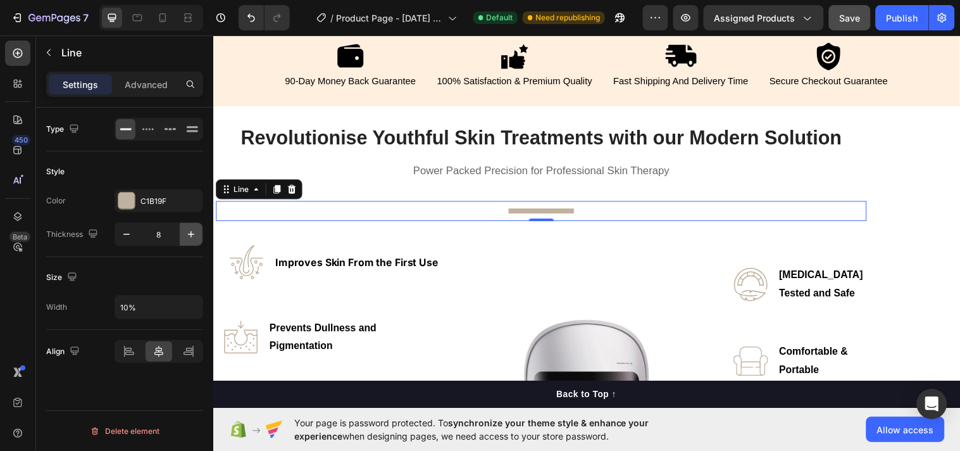
click at [191, 235] on icon "button" at bounding box center [191, 234] width 13 height 13
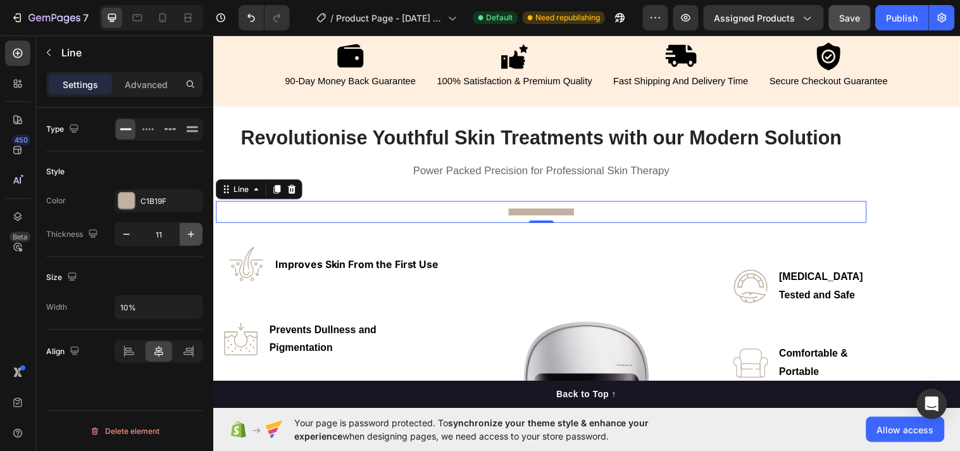
click at [191, 235] on icon "button" at bounding box center [191, 234] width 13 height 13
click at [120, 231] on icon "button" at bounding box center [126, 234] width 13 height 13
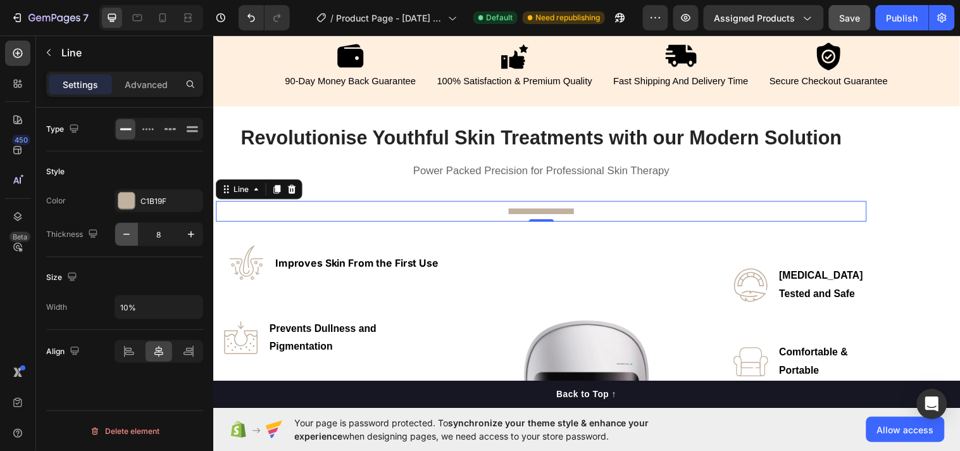
click at [120, 231] on icon "button" at bounding box center [126, 234] width 13 height 13
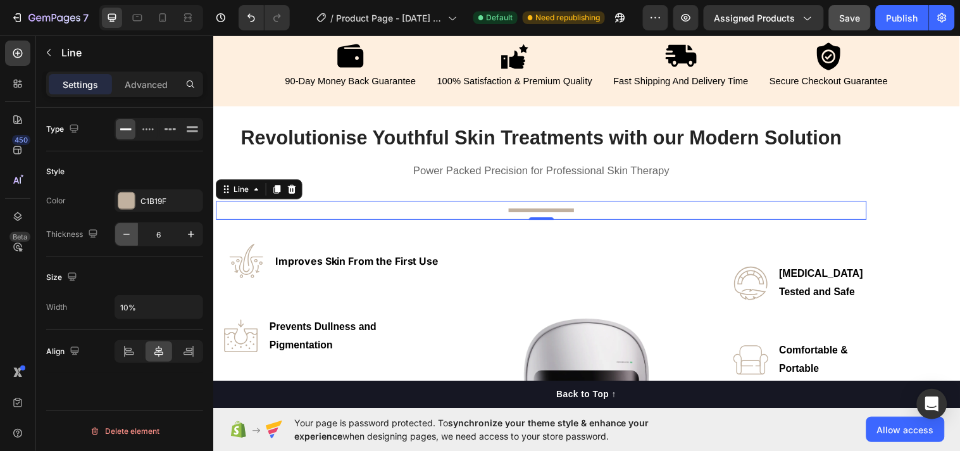
click at [120, 231] on icon "button" at bounding box center [126, 234] width 13 height 13
click at [199, 239] on button "button" at bounding box center [191, 234] width 23 height 23
type input "5"
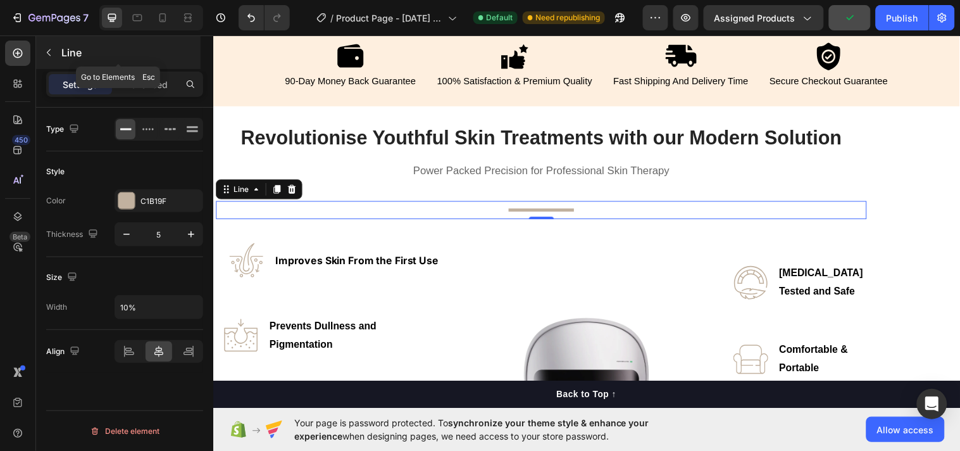
click at [44, 51] on icon "button" at bounding box center [49, 52] width 10 height 10
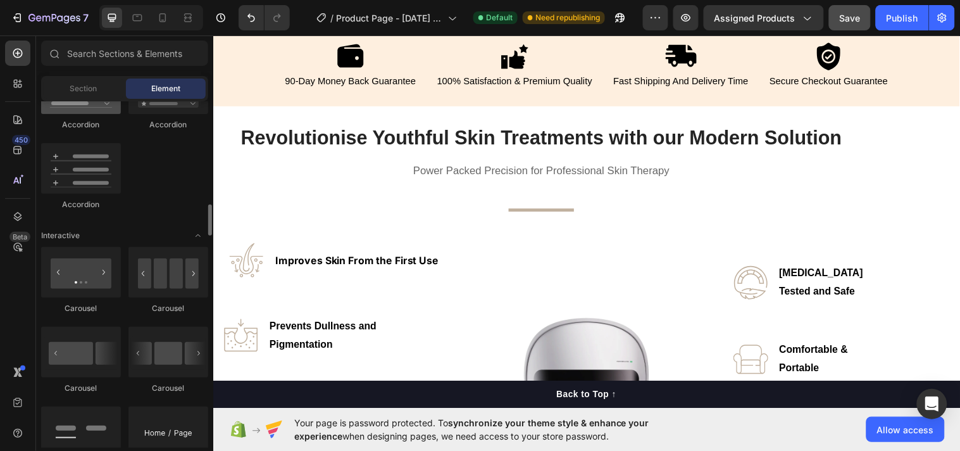
scroll to position [983, 0]
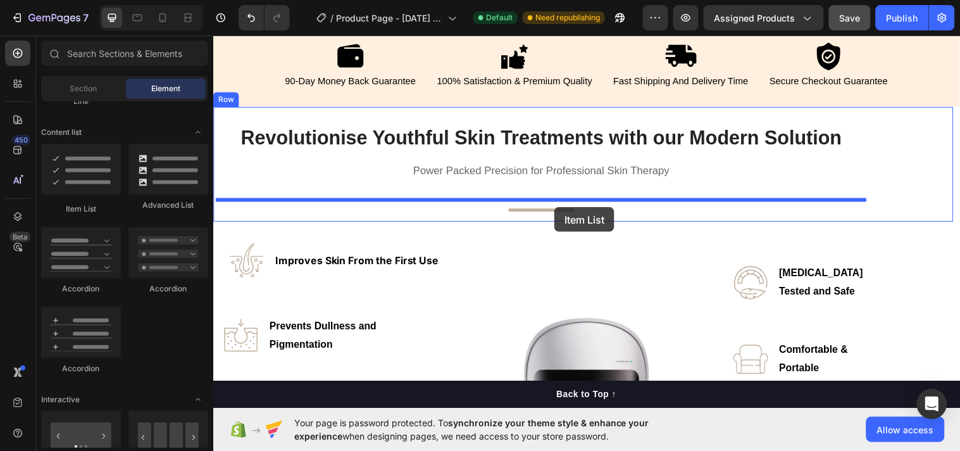
drag, startPoint x: 306, startPoint y: 194, endPoint x: 560, endPoint y: 210, distance: 253.7
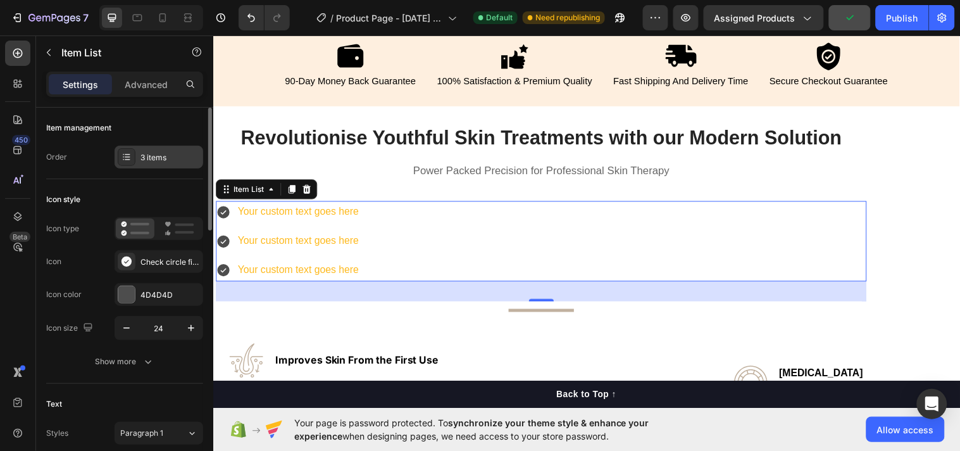
click at [167, 147] on div "3 items" at bounding box center [159, 157] width 89 height 23
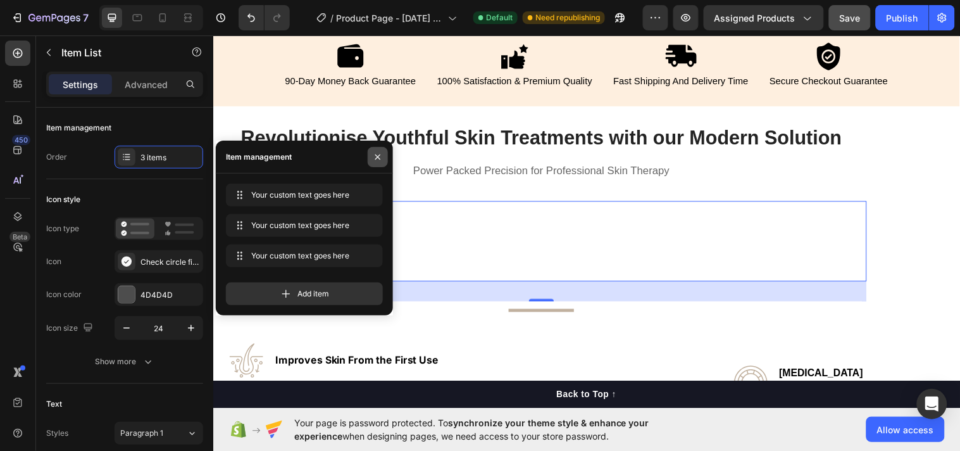
click at [375, 154] on icon "button" at bounding box center [378, 157] width 10 height 10
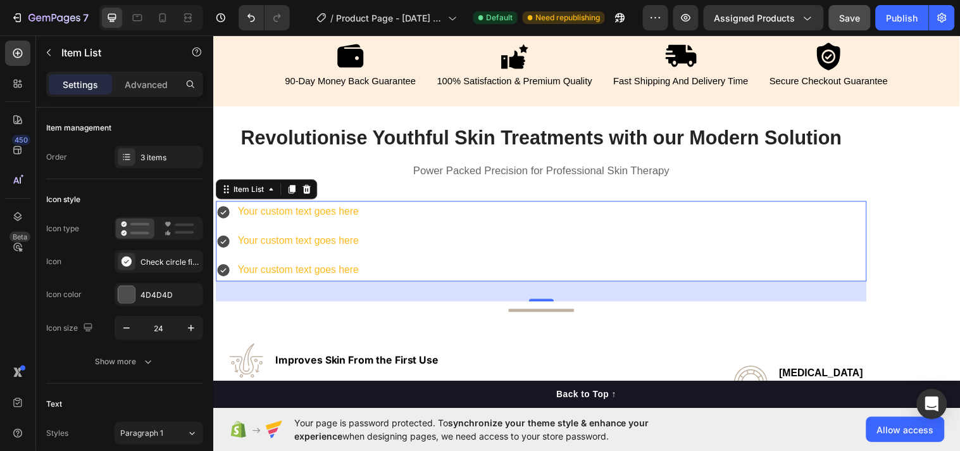
click at [396, 210] on div "Your custom text goes here Your custom text goes here Your custom text goes here" at bounding box center [547, 243] width 662 height 81
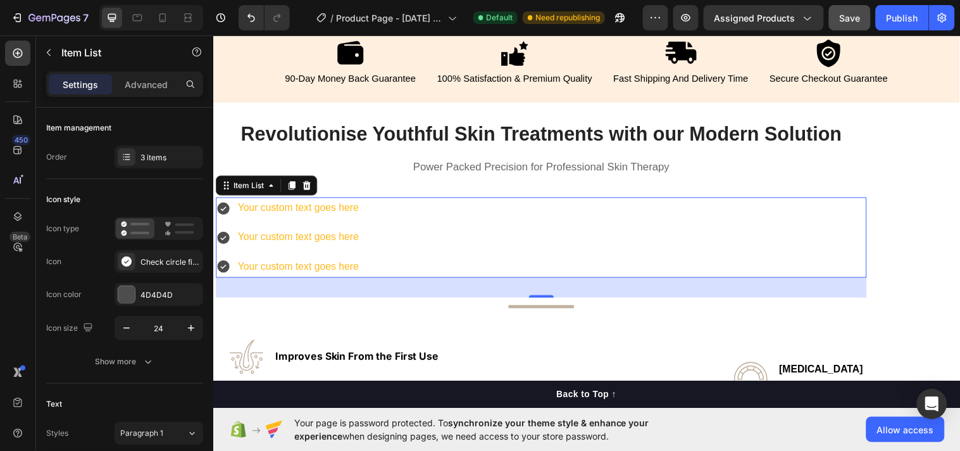
scroll to position [548, 0]
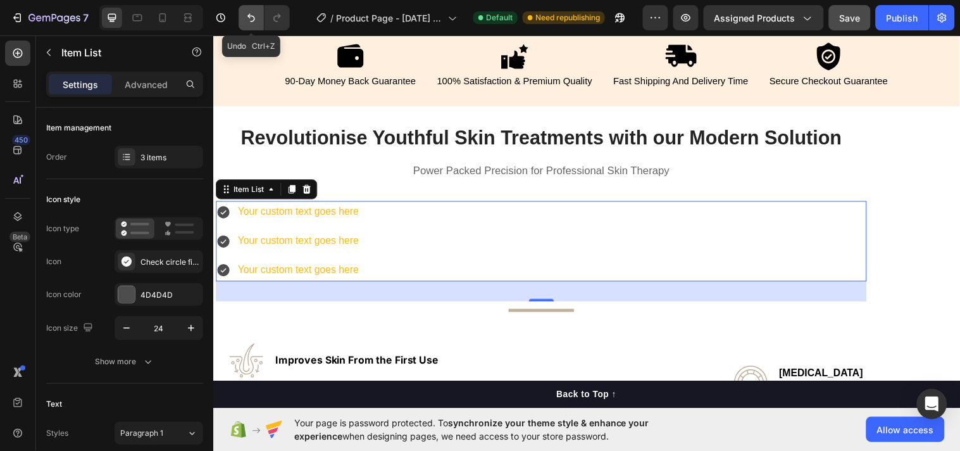
click at [242, 11] on button "Undo/Redo" at bounding box center [251, 17] width 25 height 25
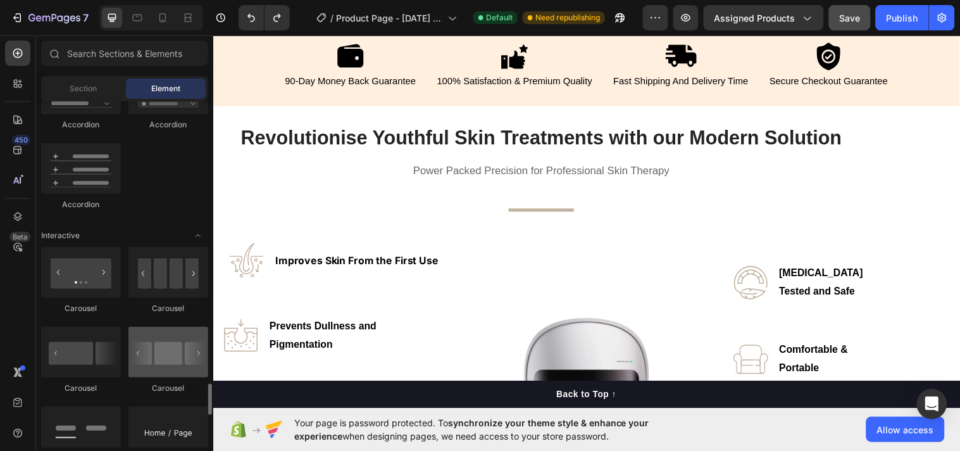
scroll to position [1311, 0]
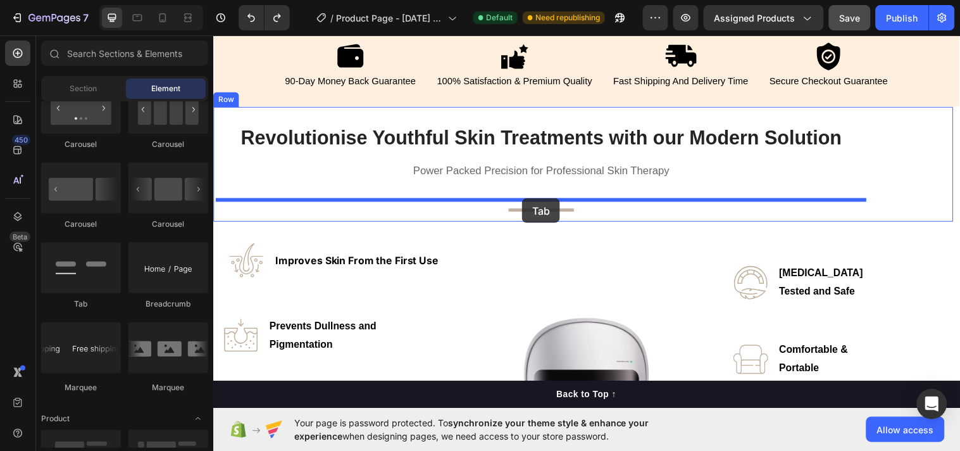
drag, startPoint x: 306, startPoint y: 308, endPoint x: 527, endPoint y: 201, distance: 244.9
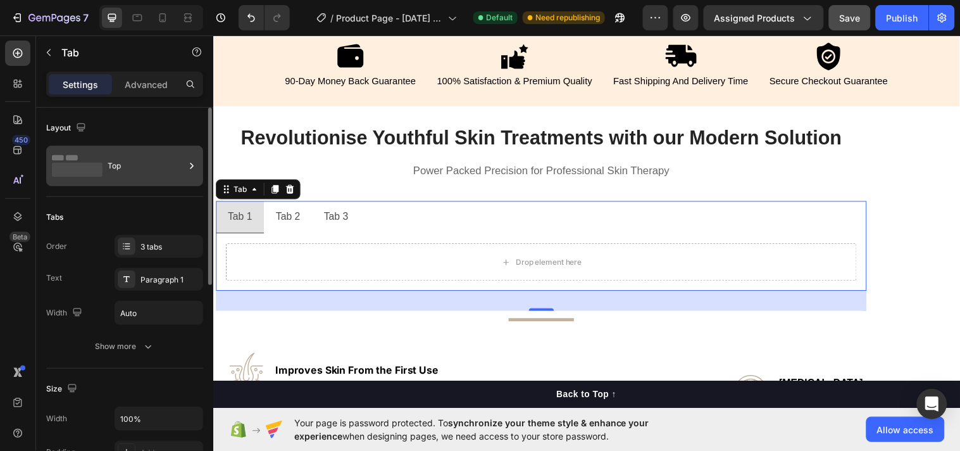
click at [162, 175] on div "Top" at bounding box center [146, 165] width 77 height 29
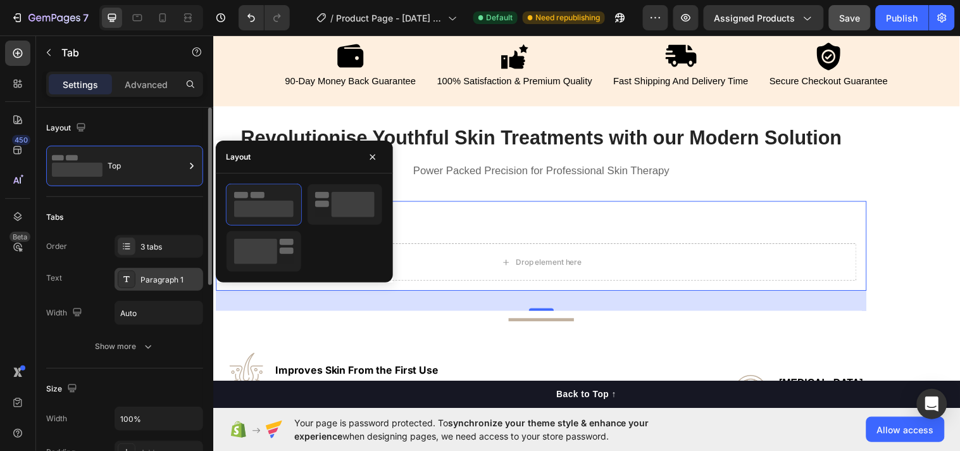
click at [184, 280] on div "Paragraph 1" at bounding box center [171, 279] width 60 height 11
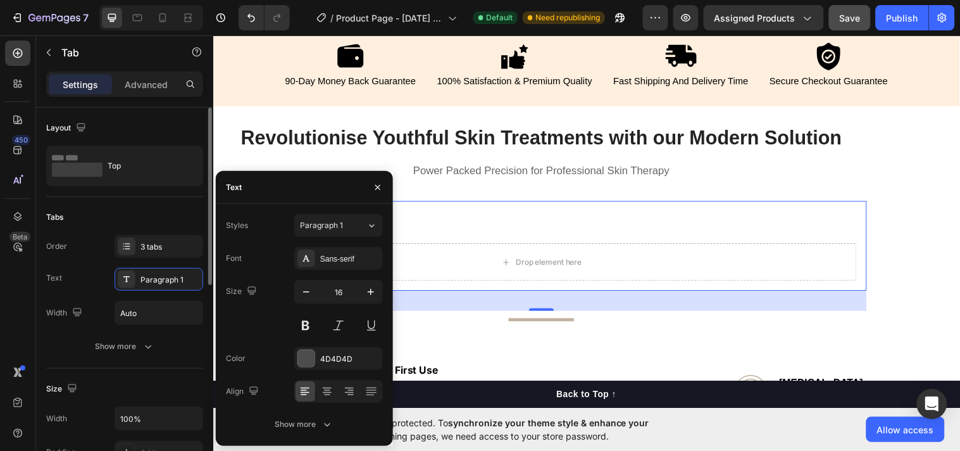
click at [146, 116] on div "Layout Top" at bounding box center [124, 152] width 157 height 89
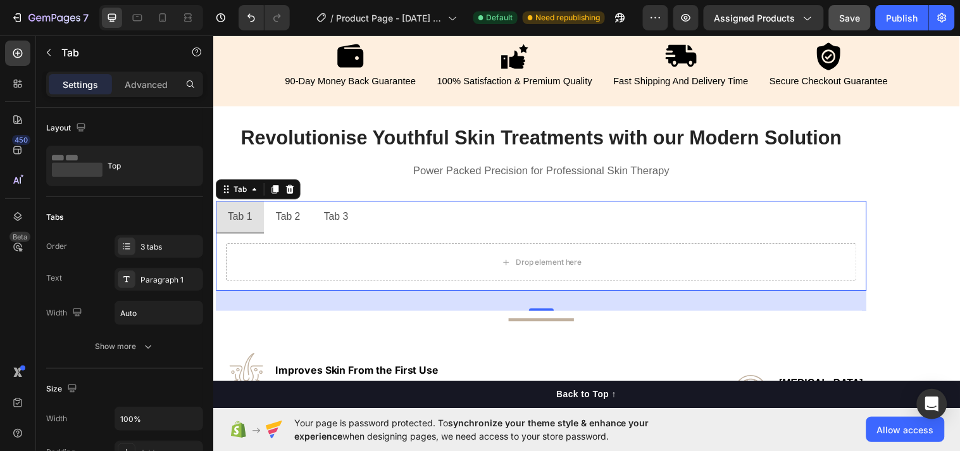
click at [284, 213] on div "Tab 2" at bounding box center [289, 219] width 28 height 22
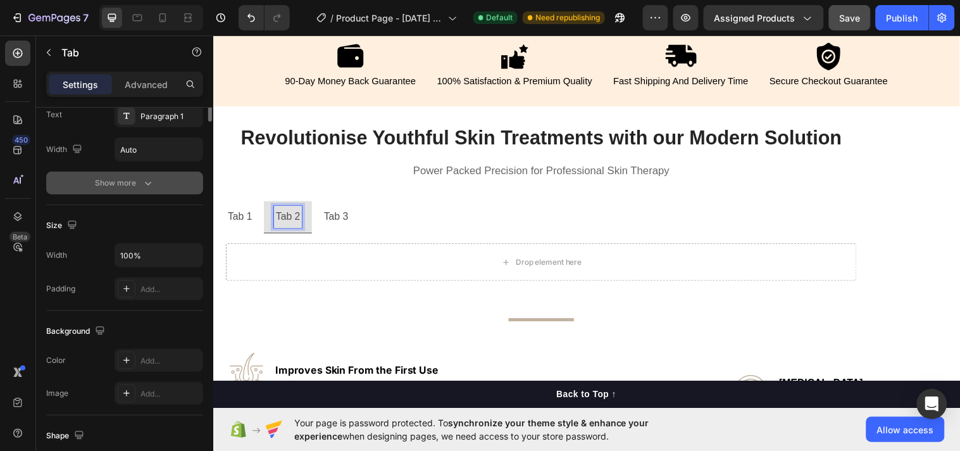
scroll to position [0, 0]
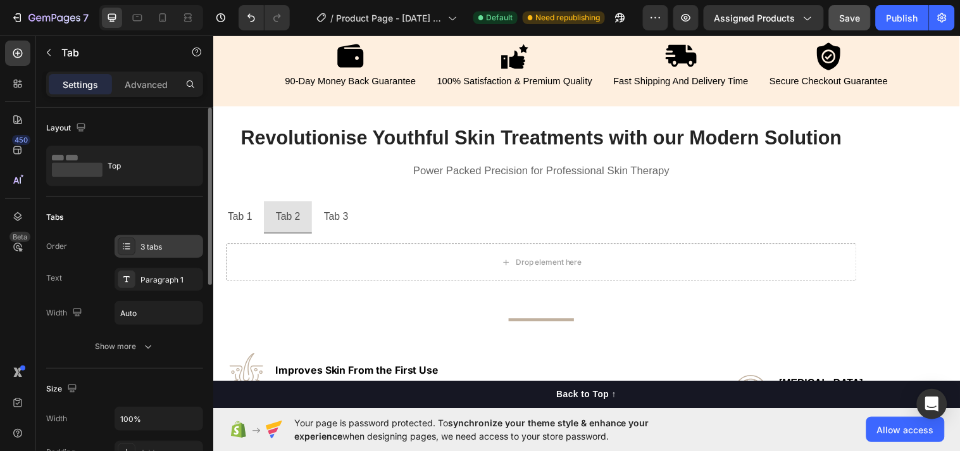
click at [127, 248] on icon at bounding box center [127, 246] width 10 height 10
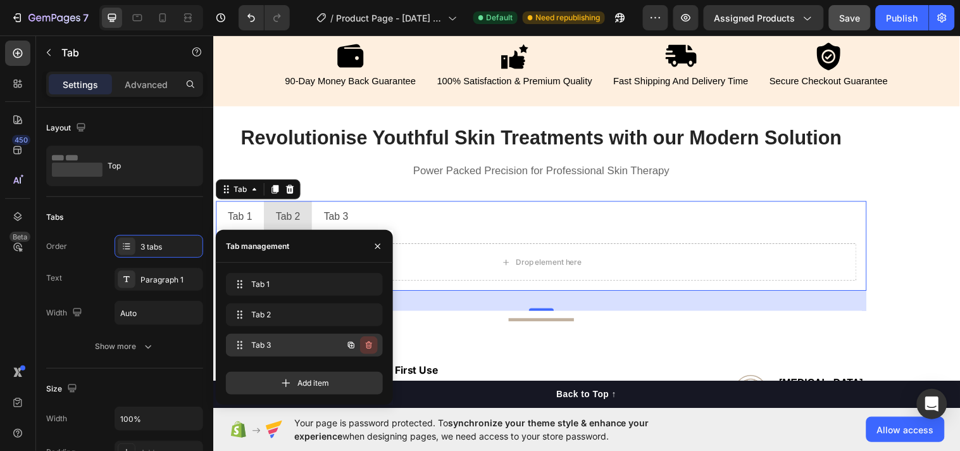
click at [365, 345] on icon "button" at bounding box center [369, 345] width 10 height 10
click at [368, 344] on div "Delete" at bounding box center [360, 344] width 23 height 11
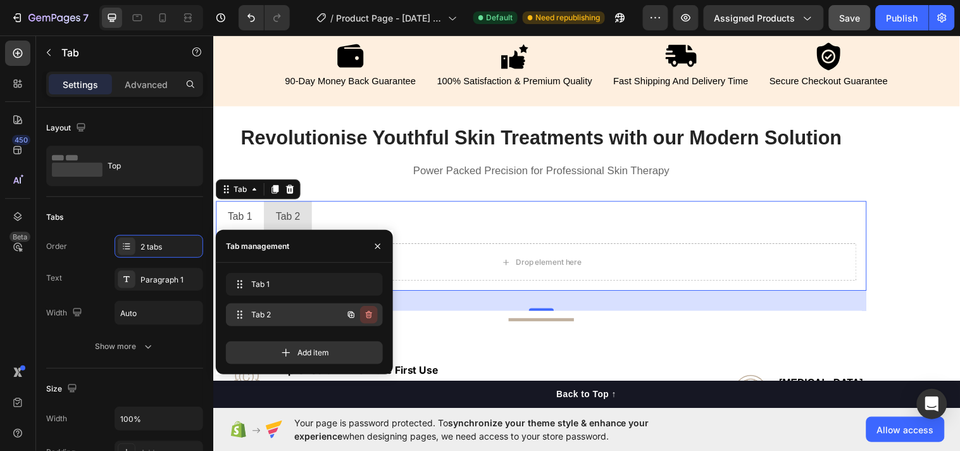
click at [368, 315] on icon "button" at bounding box center [369, 315] width 10 height 10
click at [368, 315] on div "Delete" at bounding box center [360, 314] width 23 height 11
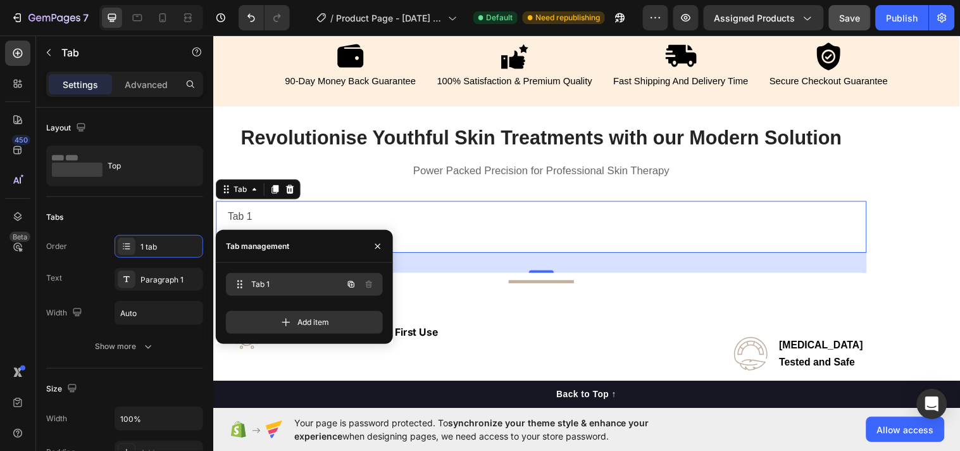
click at [270, 282] on span "Tab 1" at bounding box center [287, 284] width 72 height 11
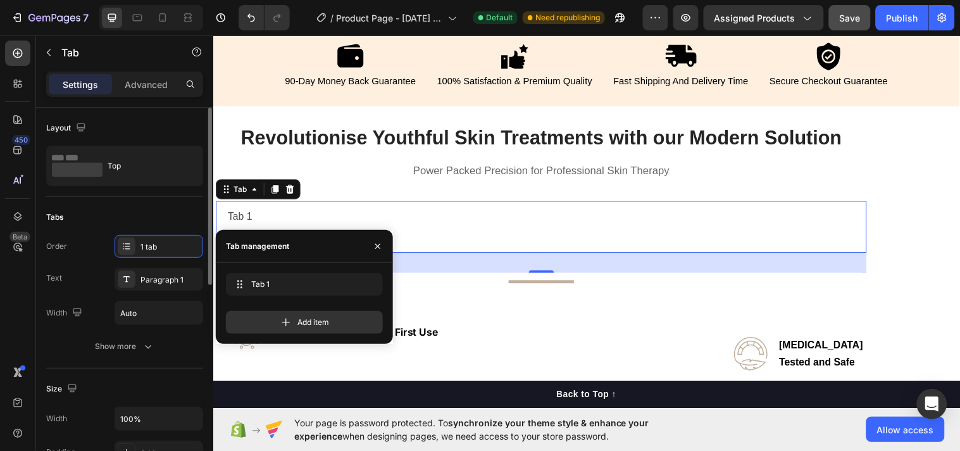
scroll to position [163, 0]
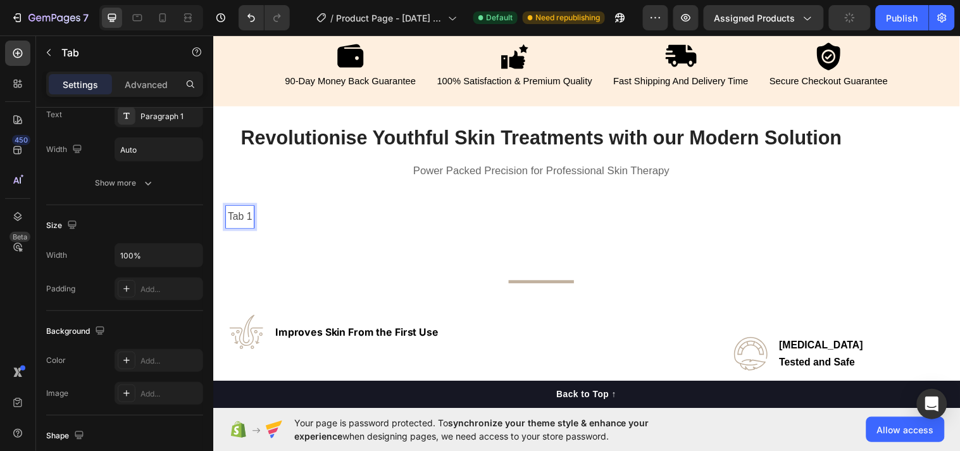
click at [253, 218] on p "Tab 1" at bounding box center [240, 219] width 25 height 18
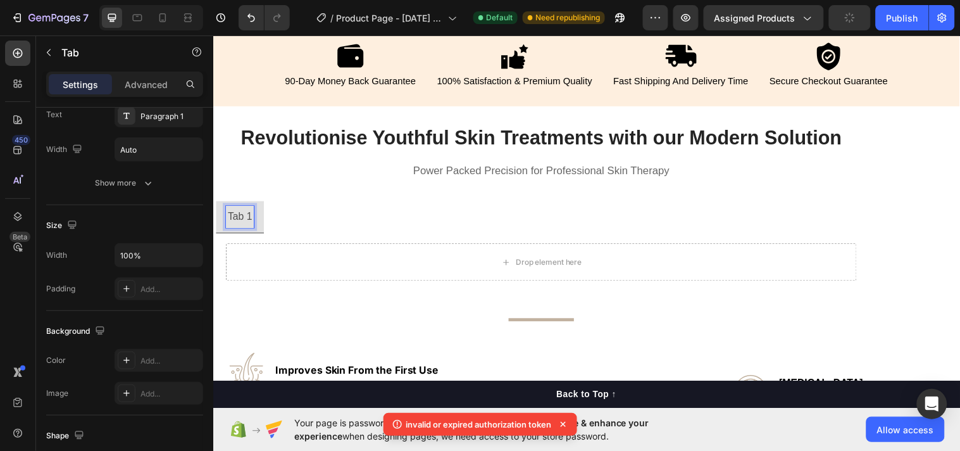
click at [249, 216] on p "Tab 1" at bounding box center [240, 219] width 25 height 18
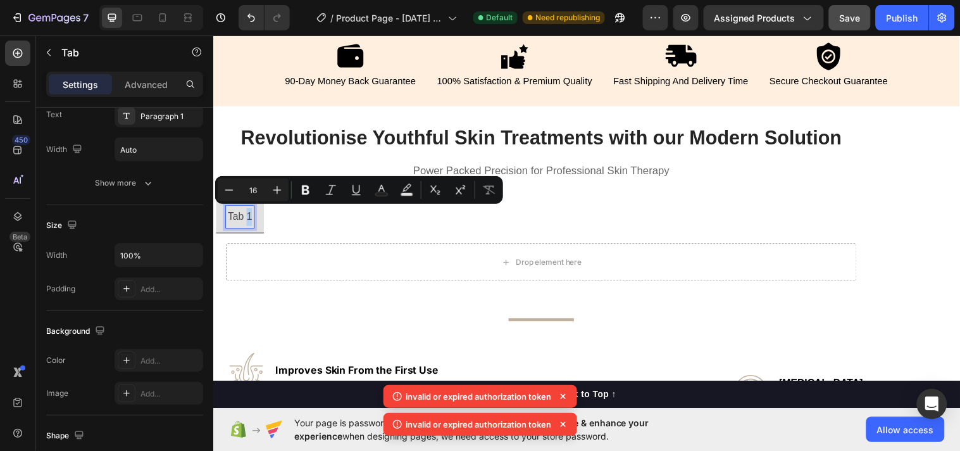
click at [249, 216] on p "Tab 1" at bounding box center [240, 219] width 25 height 18
click at [246, 216] on p "Tab 1" at bounding box center [240, 219] width 25 height 18
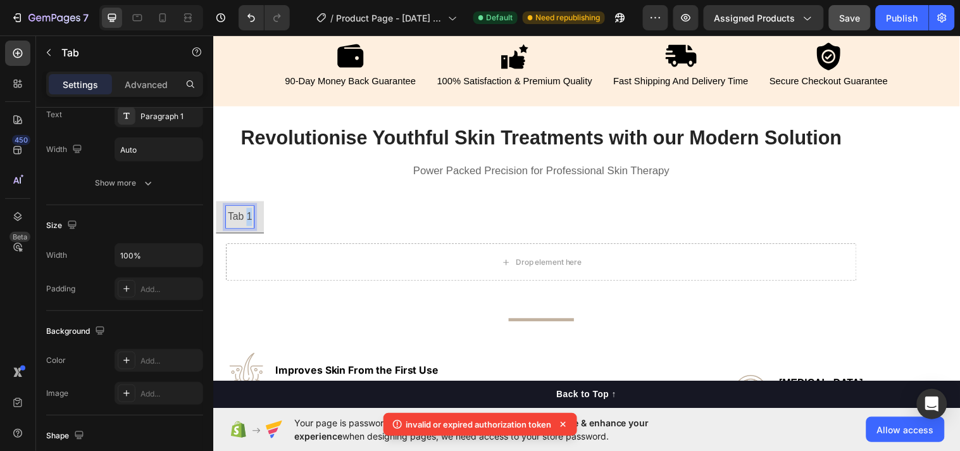
click at [246, 216] on p "Tab 1" at bounding box center [240, 219] width 25 height 18
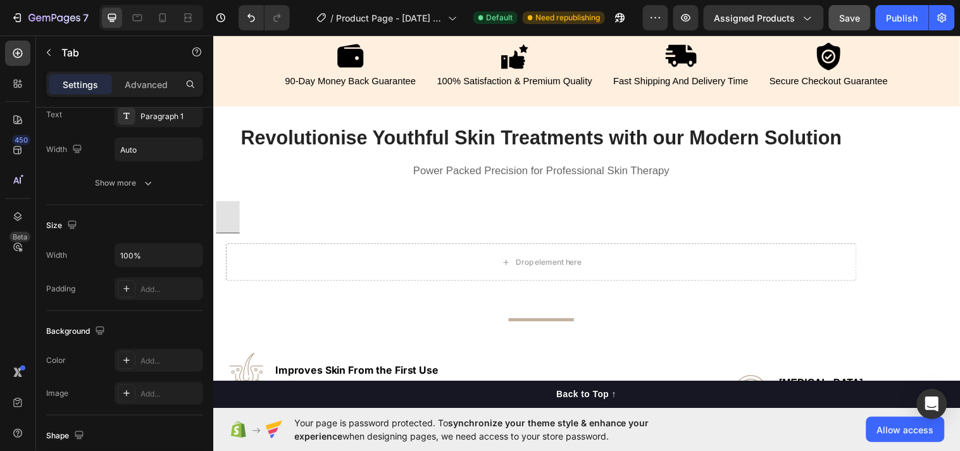
click at [311, 209] on ul at bounding box center [547, 219] width 662 height 33
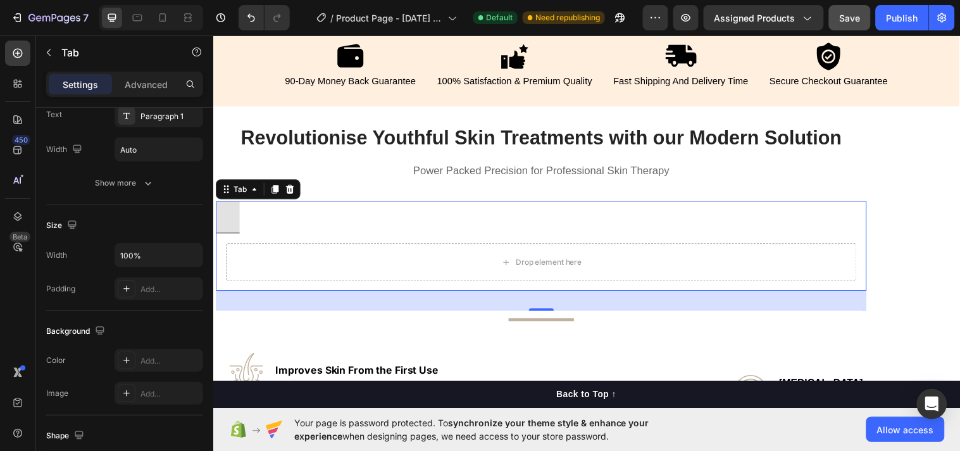
click at [239, 223] on li at bounding box center [228, 219] width 24 height 33
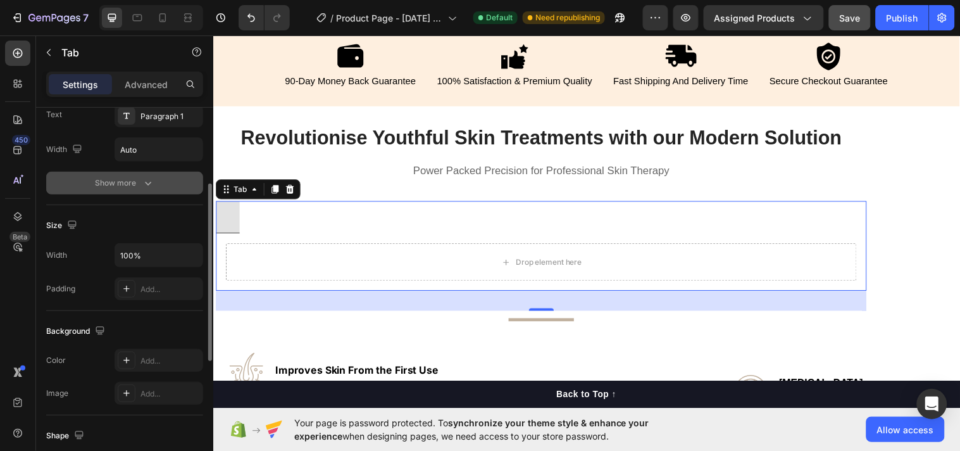
click at [129, 185] on div "Show more" at bounding box center [125, 183] width 59 height 13
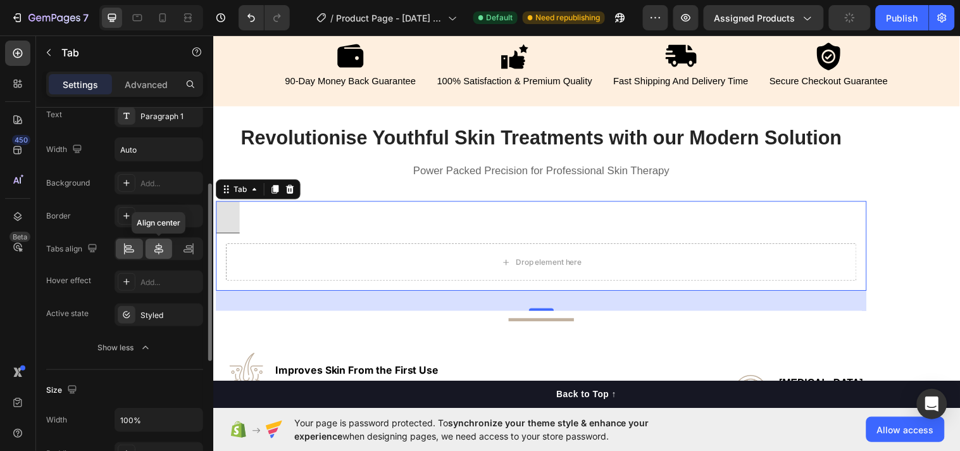
click at [156, 242] on icon at bounding box center [159, 248] width 13 height 13
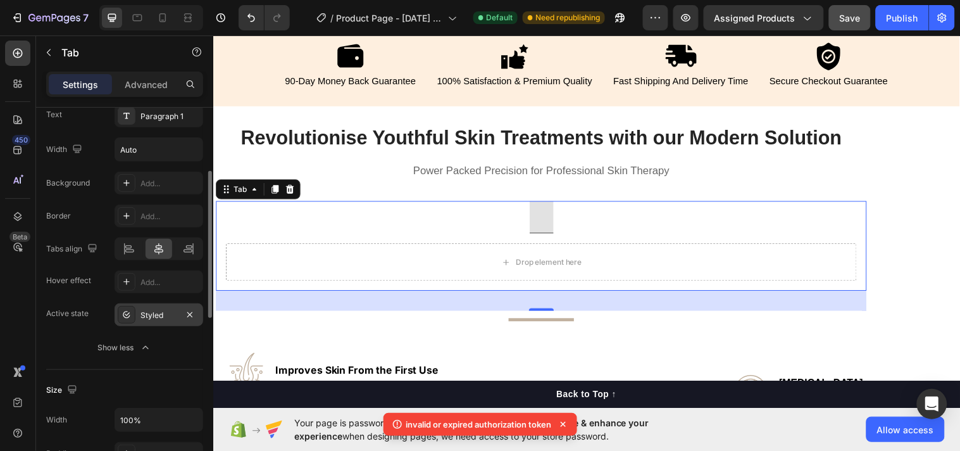
click at [122, 312] on icon at bounding box center [127, 315] width 10 height 10
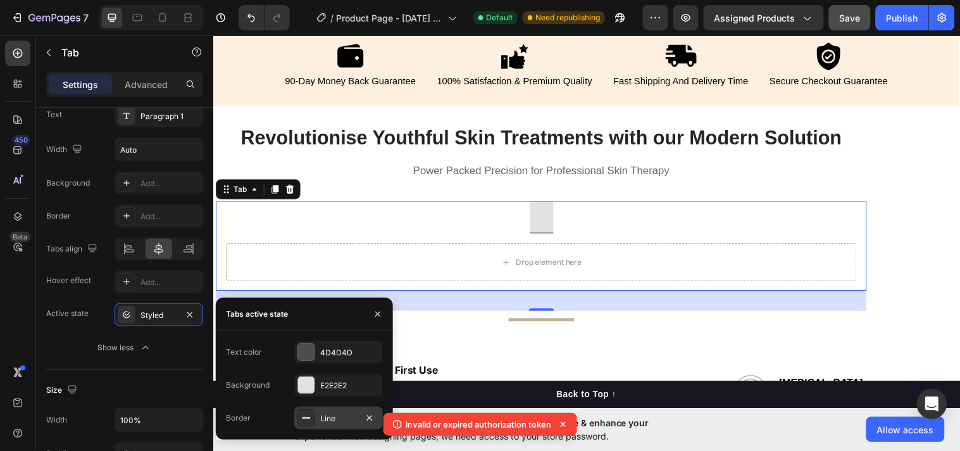
click at [324, 405] on div "Line" at bounding box center [338, 418] width 37 height 11
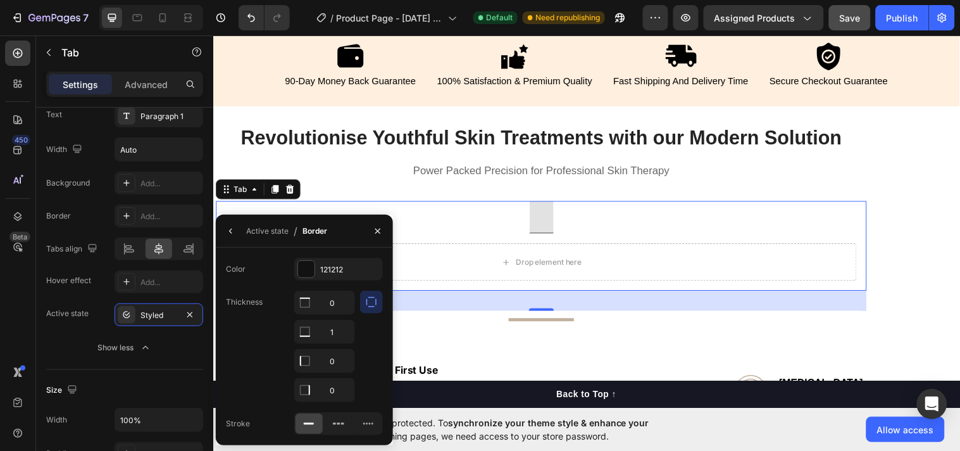
click at [299, 405] on div at bounding box center [309, 423] width 27 height 20
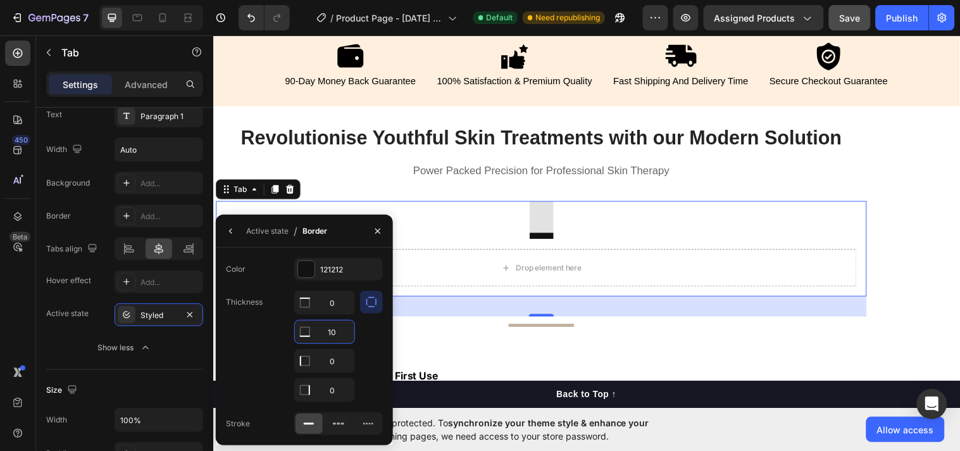
type input "1"
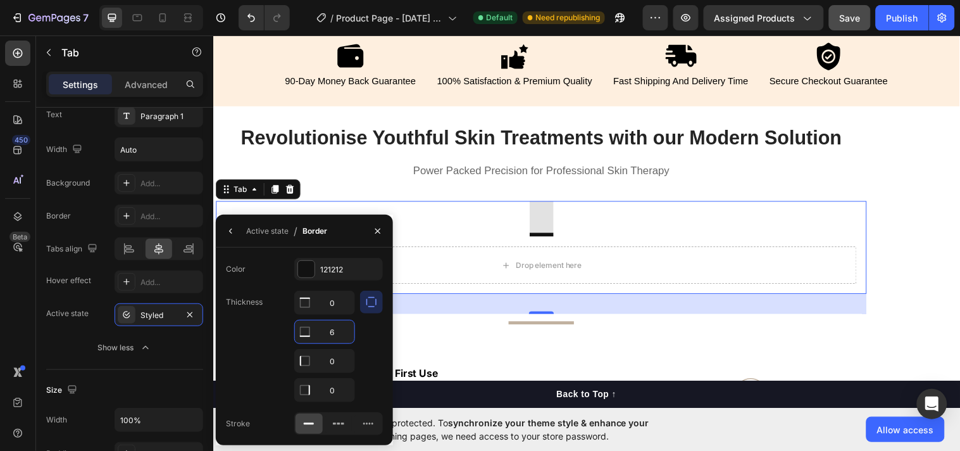
type input "6"
click at [241, 228] on div "Active state / Border" at bounding box center [274, 231] width 116 height 32
click at [226, 231] on icon "button" at bounding box center [231, 231] width 10 height 10
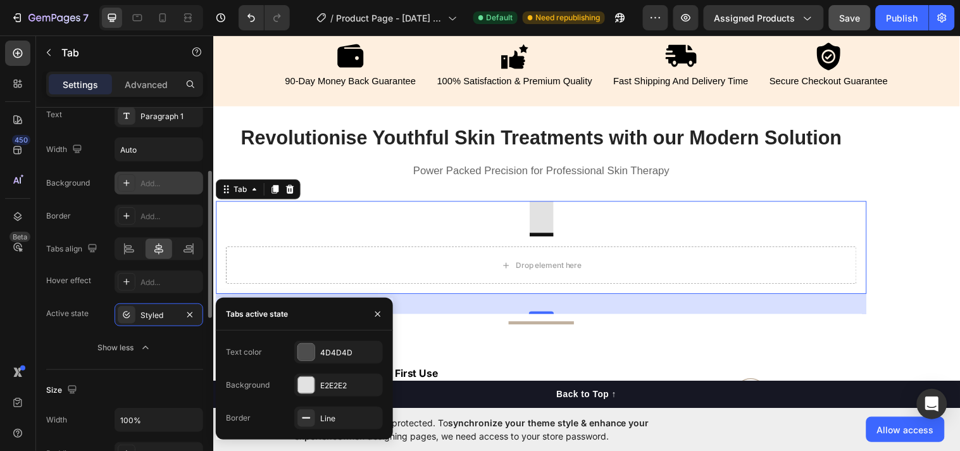
click at [135, 179] on div at bounding box center [127, 183] width 18 height 18
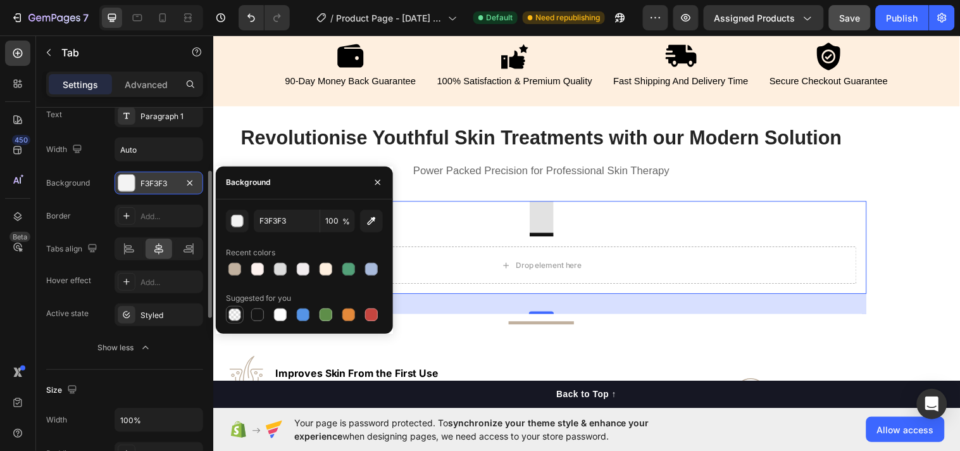
click at [237, 312] on div at bounding box center [235, 314] width 13 height 13
type input "000000"
type input "0"
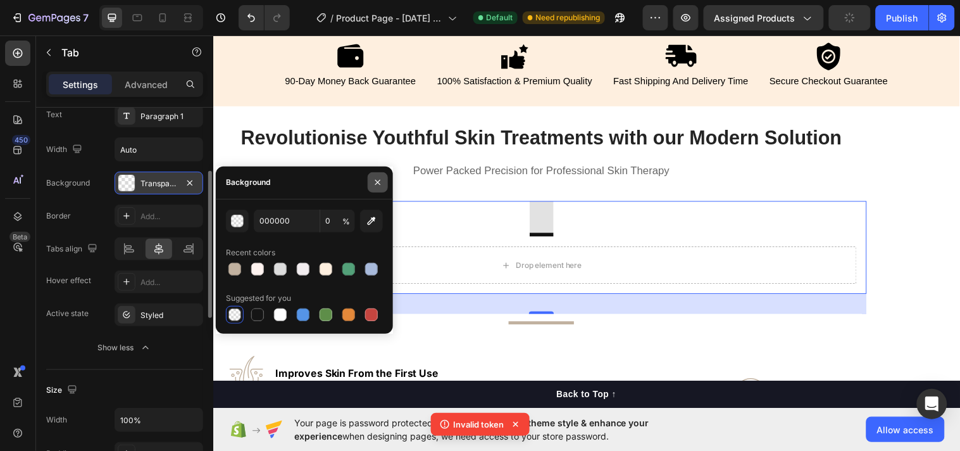
click at [387, 185] on button "button" at bounding box center [378, 182] width 20 height 20
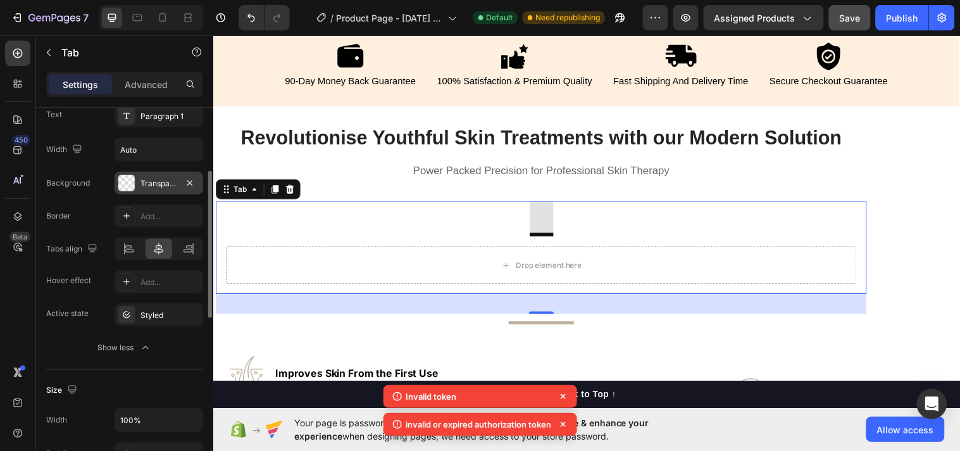
click at [556, 220] on li at bounding box center [547, 221] width 24 height 36
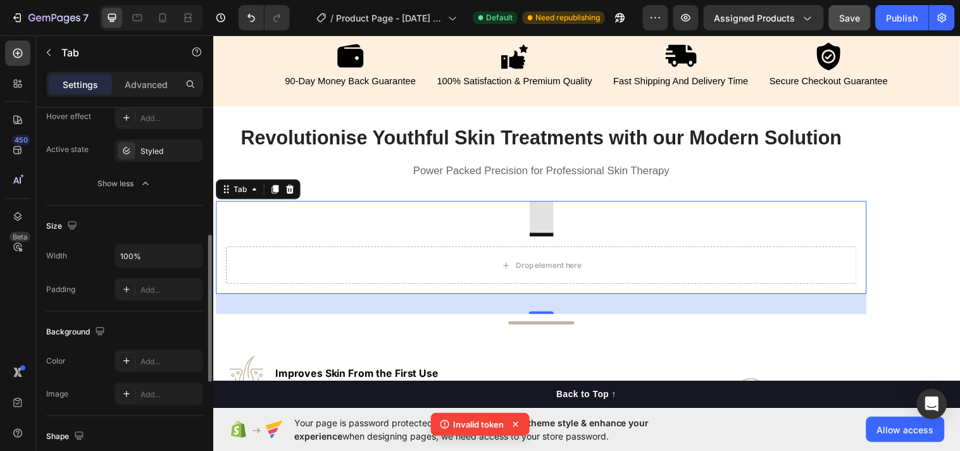
scroll to position [596, 0]
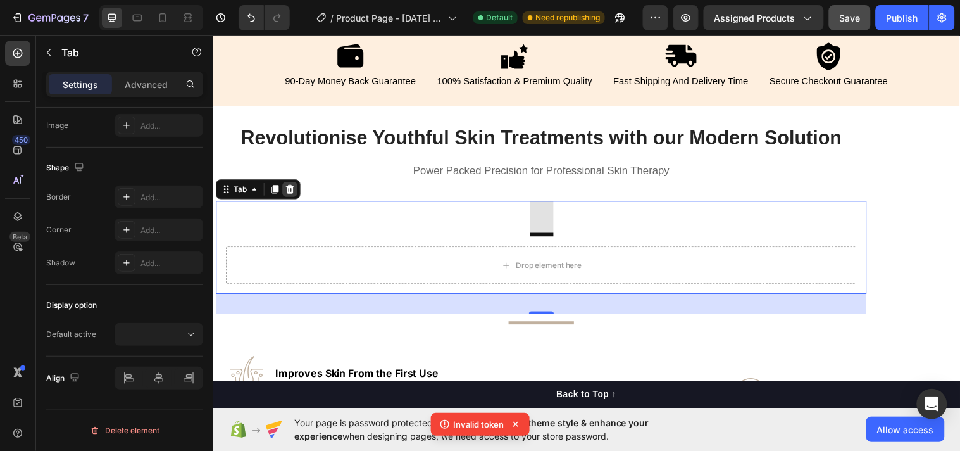
click at [298, 191] on div at bounding box center [291, 191] width 15 height 15
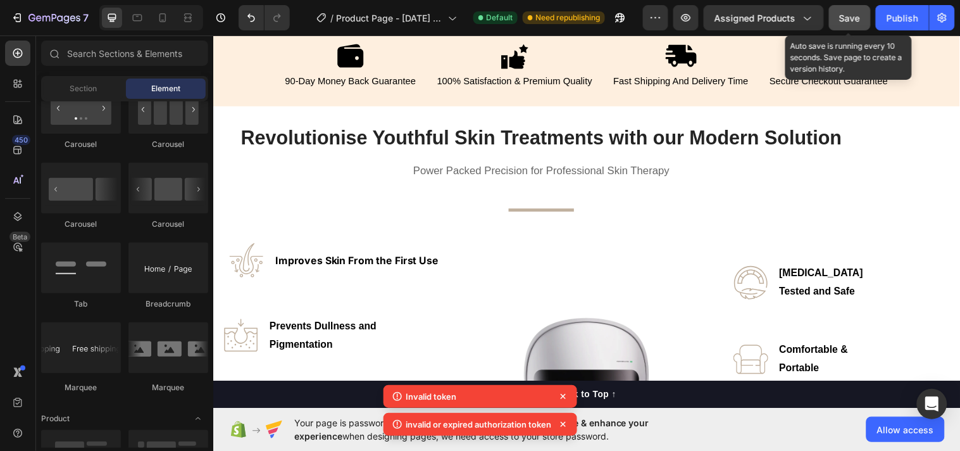
click at [860, 22] on span "Save" at bounding box center [850, 18] width 21 height 11
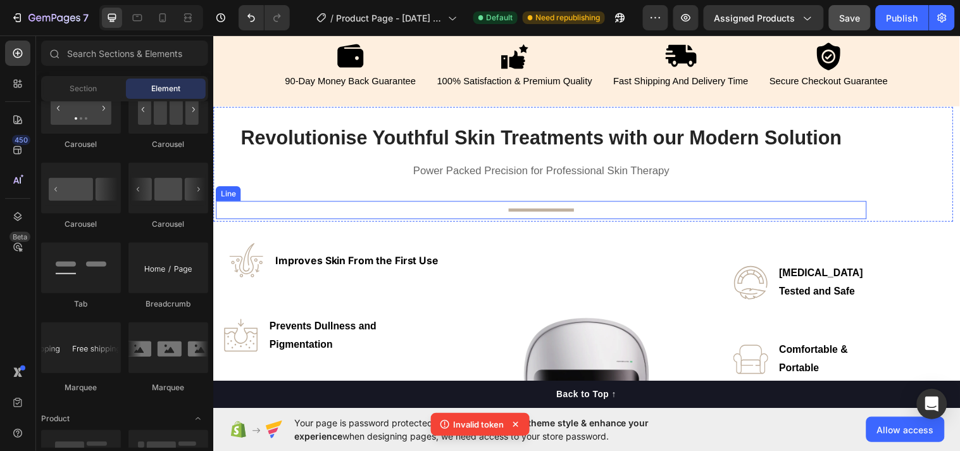
click at [564, 212] on div at bounding box center [546, 212] width 66 height 3
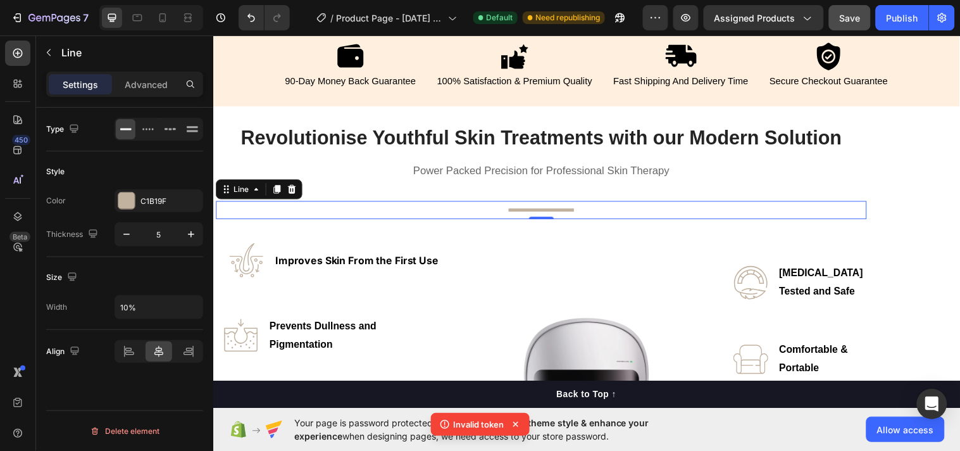
click at [125, 130] on icon at bounding box center [125, 130] width 11 height 2
click at [123, 128] on icon at bounding box center [126, 129] width 13 height 13
click at [172, 196] on div "C1B19F" at bounding box center [159, 201] width 37 height 11
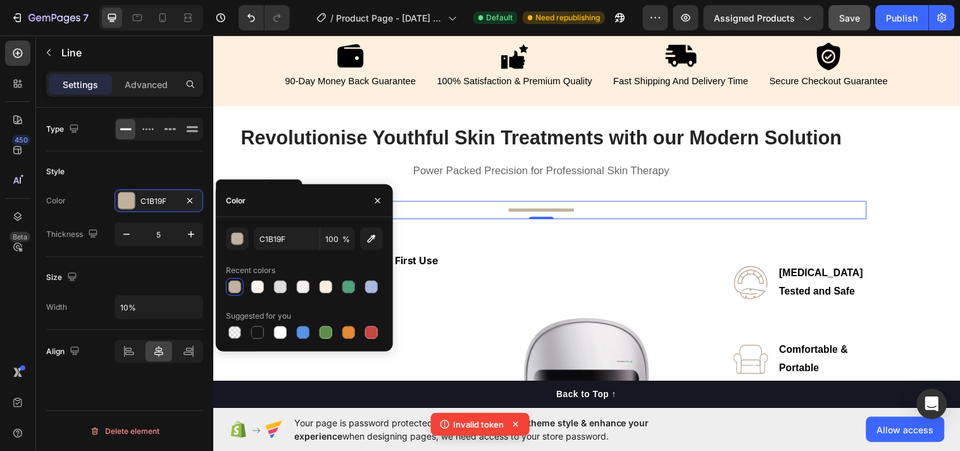
click at [181, 148] on div "Type" at bounding box center [124, 130] width 157 height 44
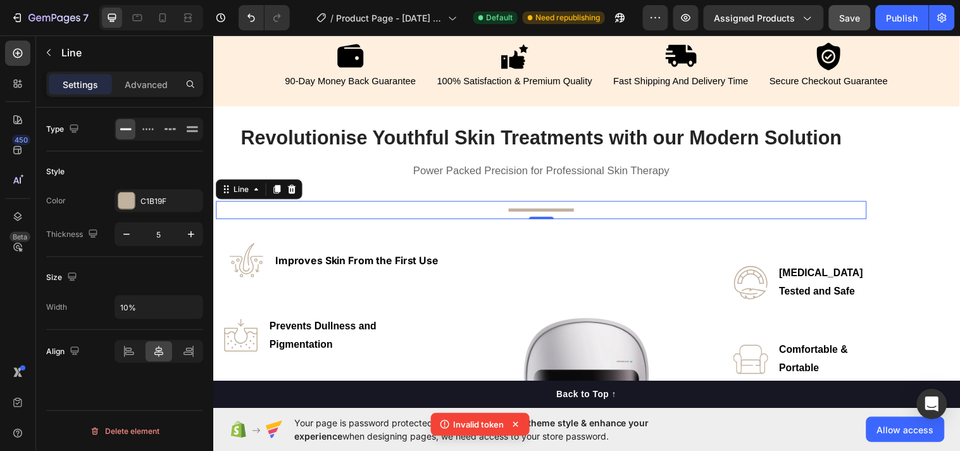
click at [144, 72] on div "Settings Advanced" at bounding box center [124, 84] width 157 height 25
click at [141, 74] on div "Advanced" at bounding box center [146, 84] width 63 height 20
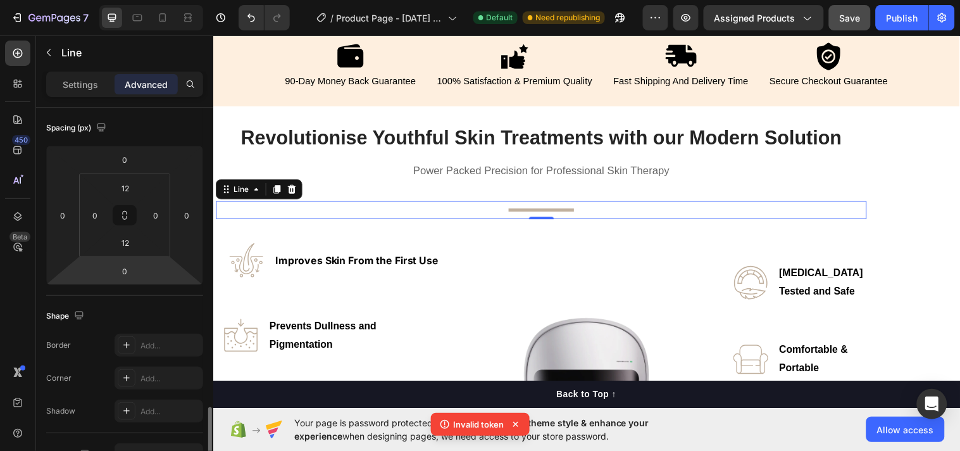
scroll to position [301, 0]
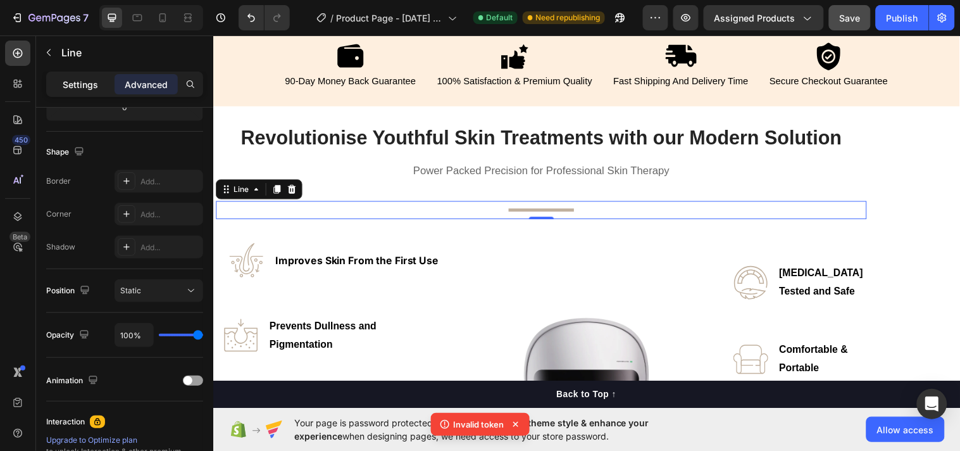
click at [71, 78] on p "Settings" at bounding box center [80, 84] width 35 height 13
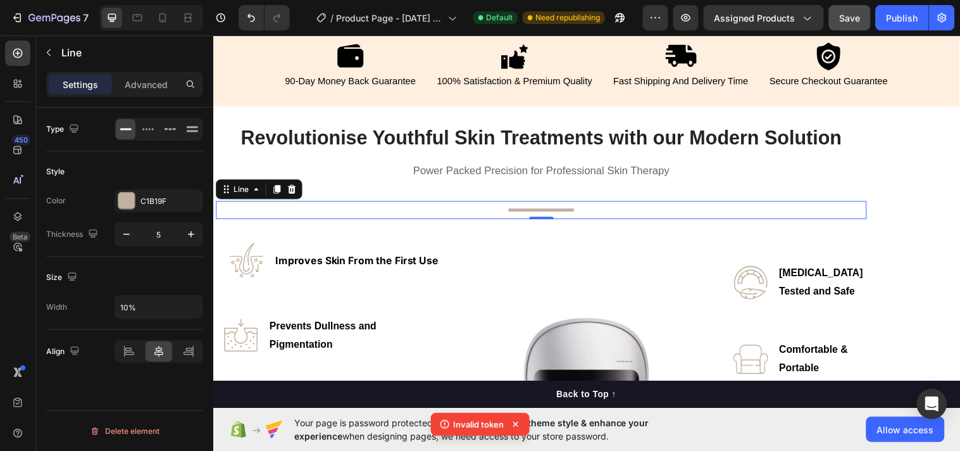
scroll to position [0, 0]
click at [137, 80] on p "Advanced" at bounding box center [146, 84] width 43 height 13
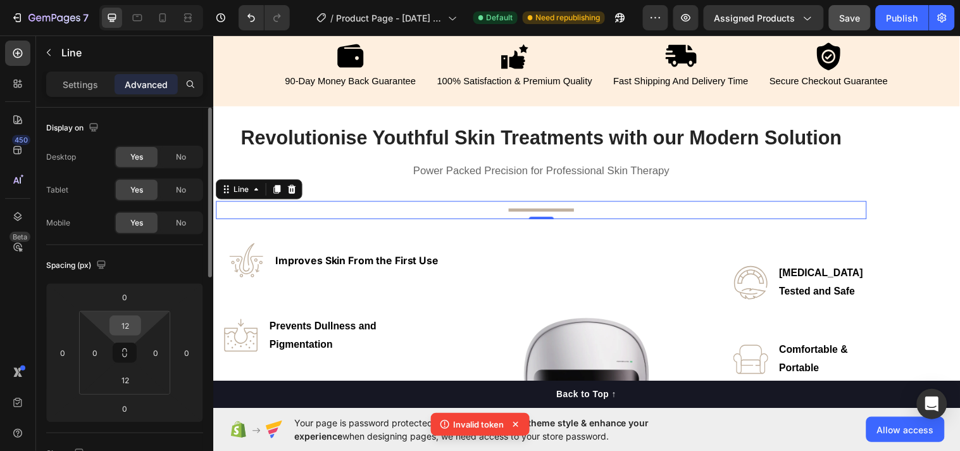
scroll to position [163, 0]
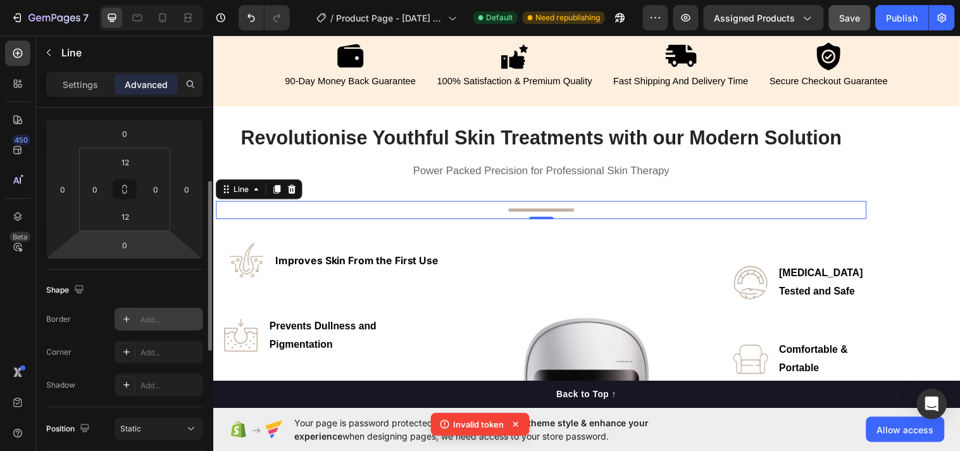
click at [133, 318] on div at bounding box center [127, 319] width 18 height 18
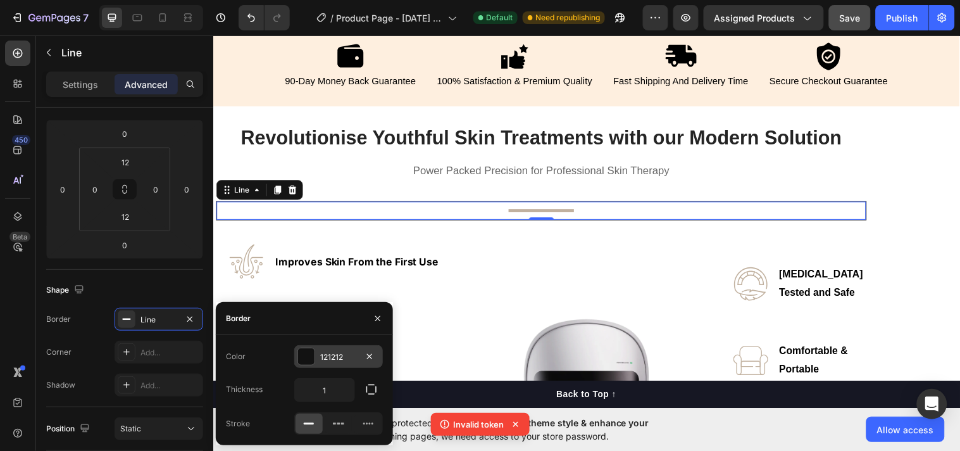
click at [299, 356] on div at bounding box center [306, 356] width 16 height 16
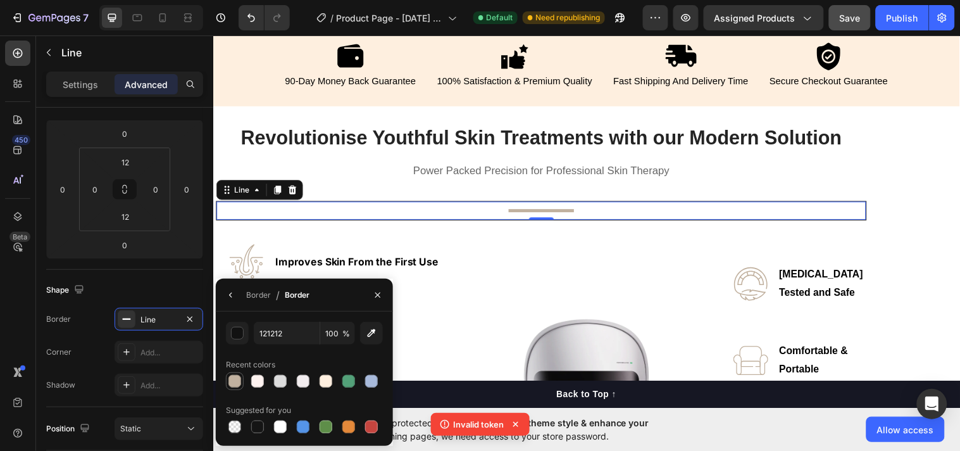
click at [234, 375] on div at bounding box center [235, 381] width 13 height 13
type input "C1B19F"
click at [384, 287] on button "button" at bounding box center [378, 295] width 20 height 20
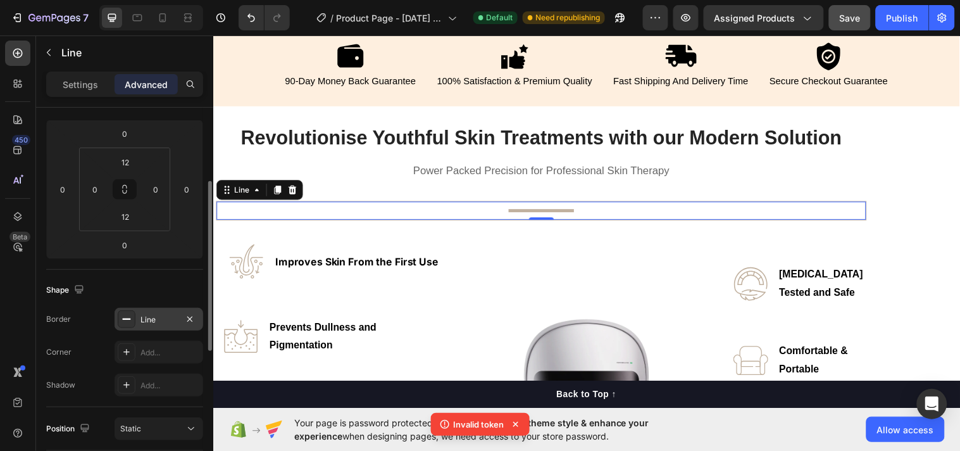
click at [153, 314] on div "Line" at bounding box center [159, 319] width 37 height 11
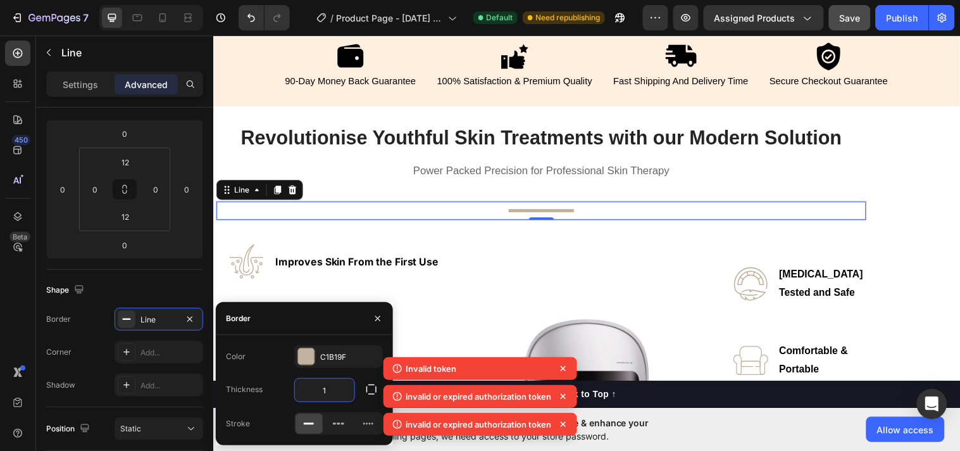
type input "5"
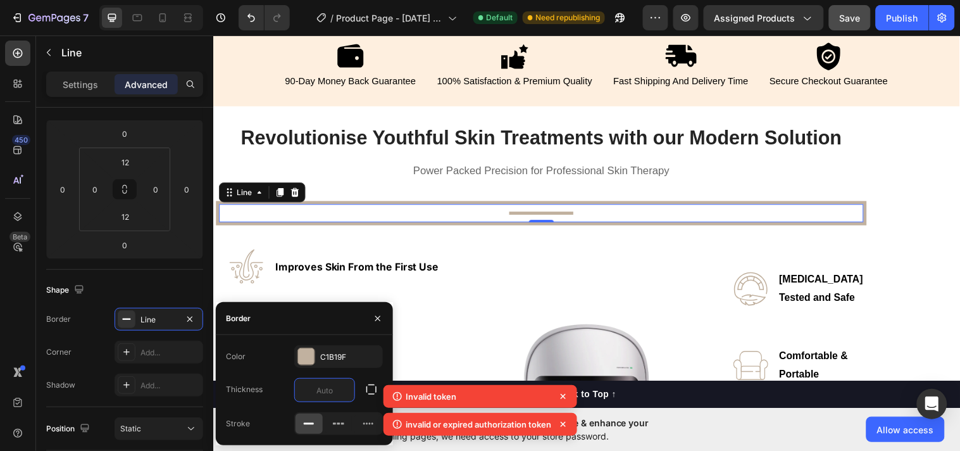
type input "6"
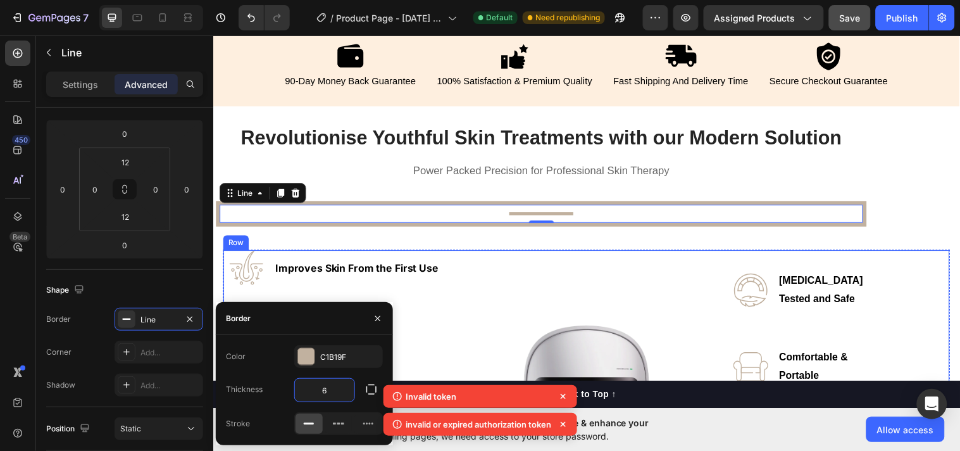
click at [482, 273] on div "Image" at bounding box center [592, 402] width 220 height 298
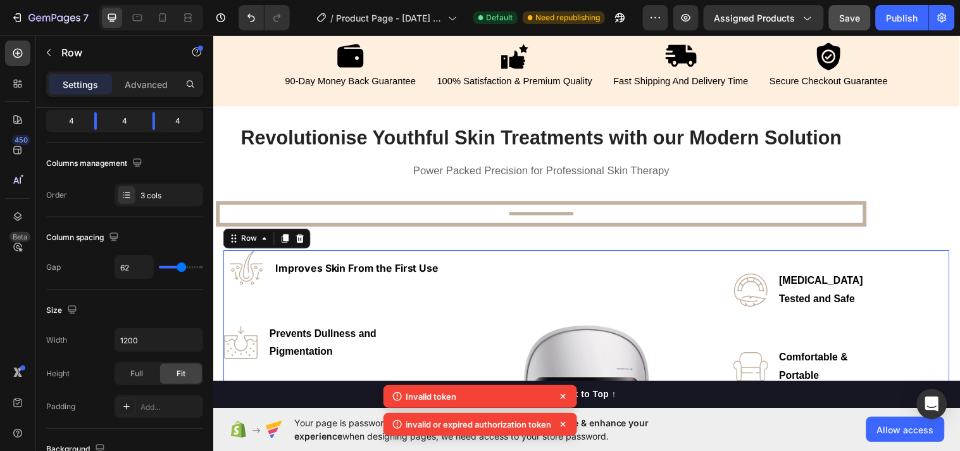
scroll to position [0, 0]
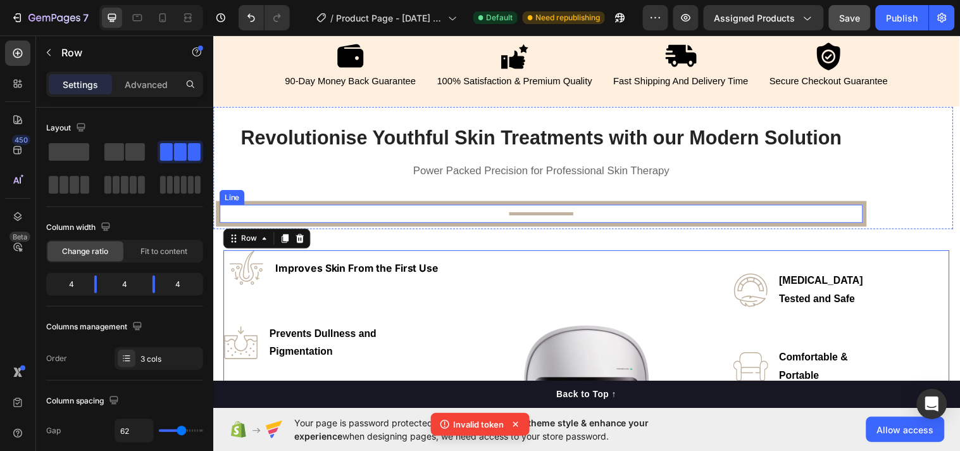
click at [311, 216] on div "Title Line" at bounding box center [547, 216] width 662 height 26
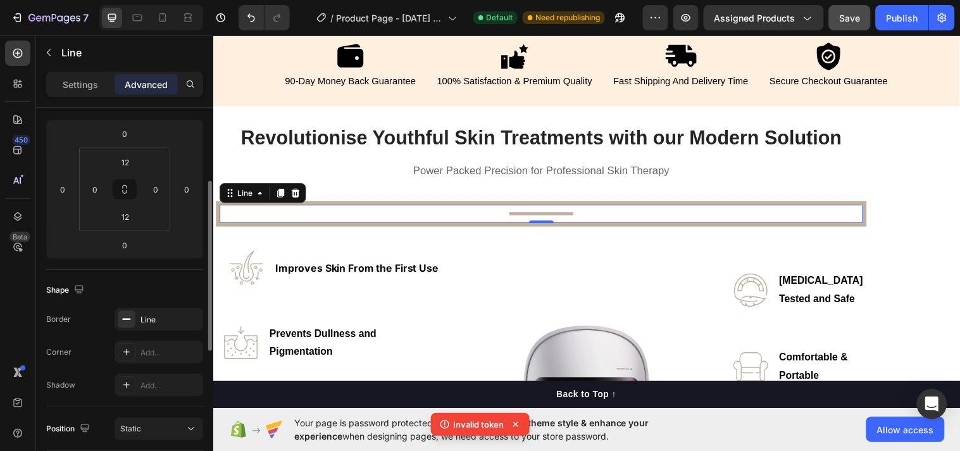
scroll to position [327, 0]
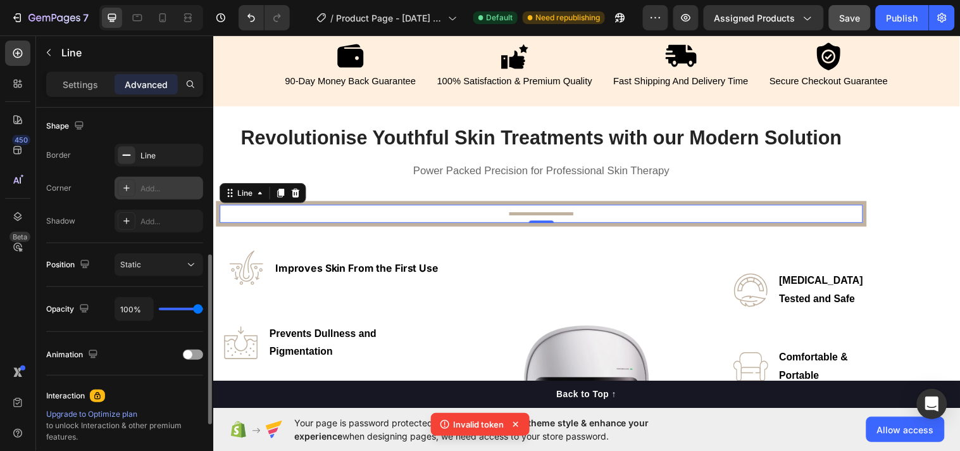
click at [146, 183] on div "Add..." at bounding box center [171, 188] width 60 height 11
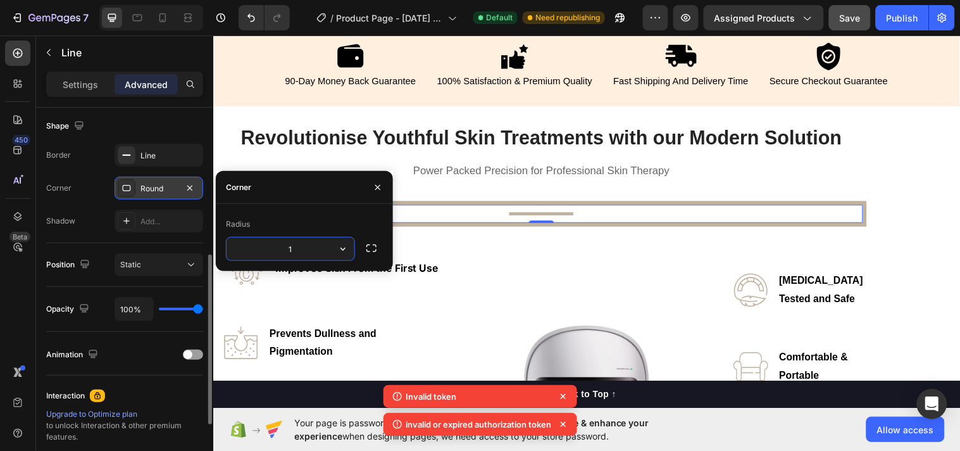
type input "15"
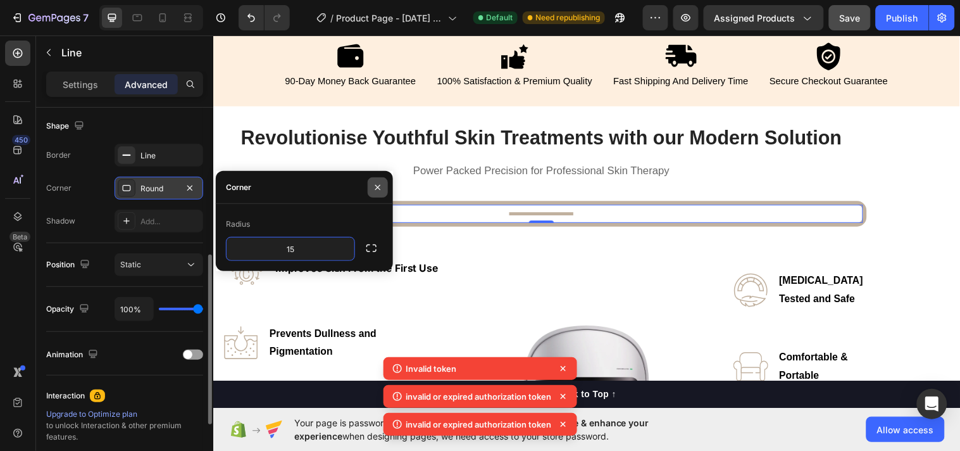
click at [374, 181] on button "button" at bounding box center [378, 187] width 20 height 20
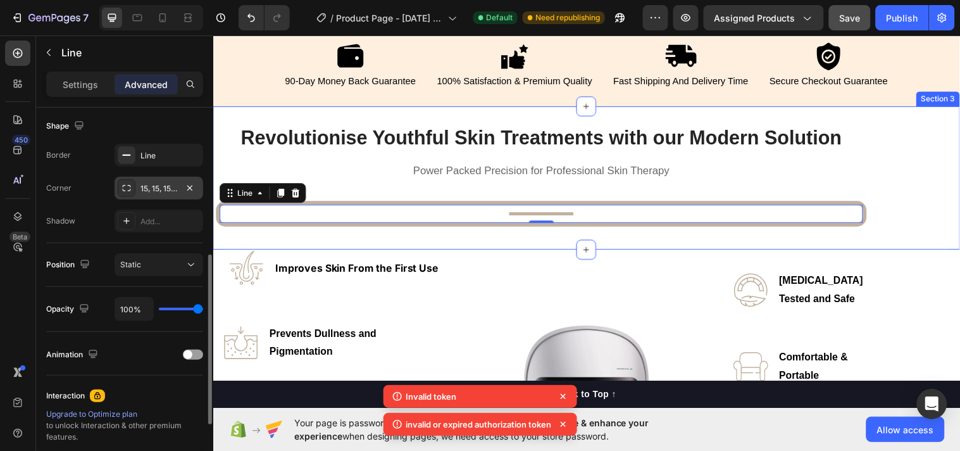
click at [240, 233] on div "Revolutionise Youthful Skin Treatments with our Modern Solution Heading Power P…" at bounding box center [589, 180] width 752 height 145
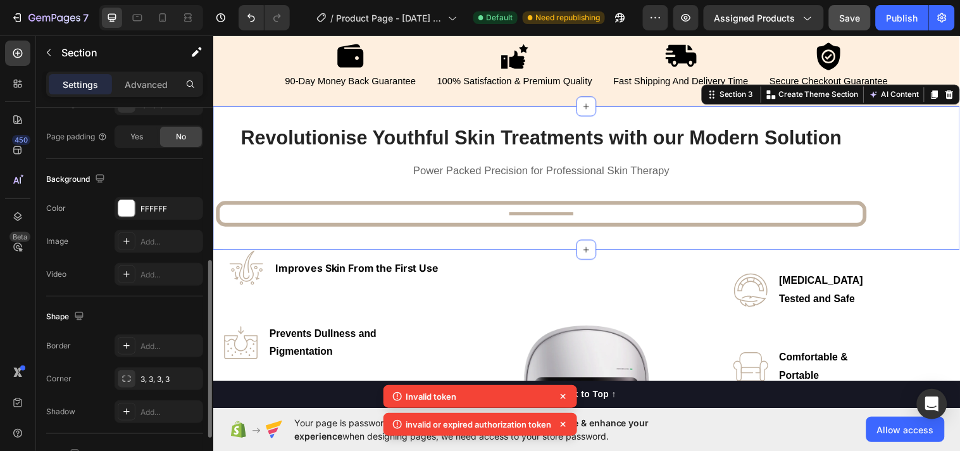
scroll to position [0, 0]
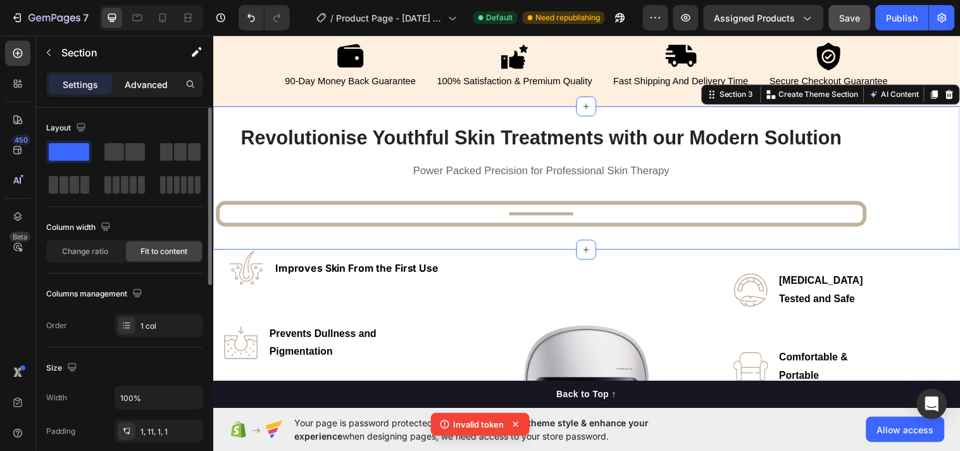
click at [153, 81] on p "Advanced" at bounding box center [146, 84] width 43 height 13
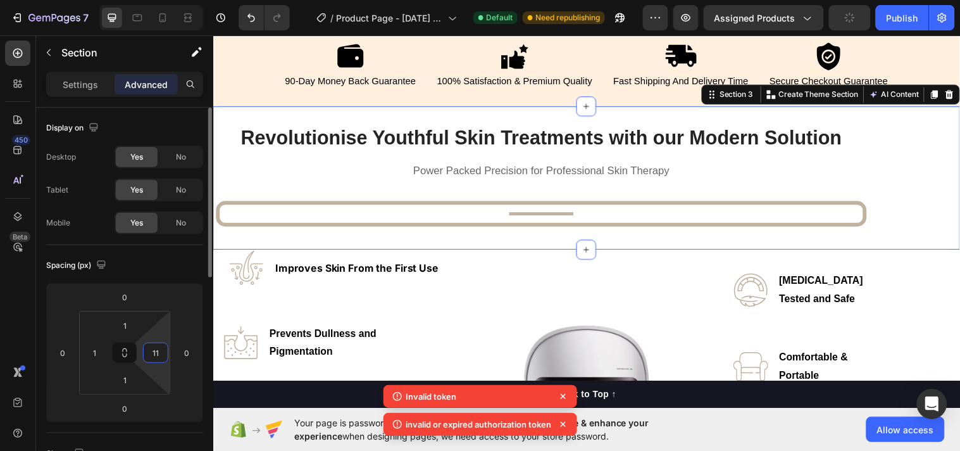
click at [159, 349] on input "11" at bounding box center [155, 352] width 19 height 19
type input "0"
click at [129, 353] on icon at bounding box center [125, 353] width 10 height 10
click at [128, 325] on input "1" at bounding box center [125, 325] width 25 height 19
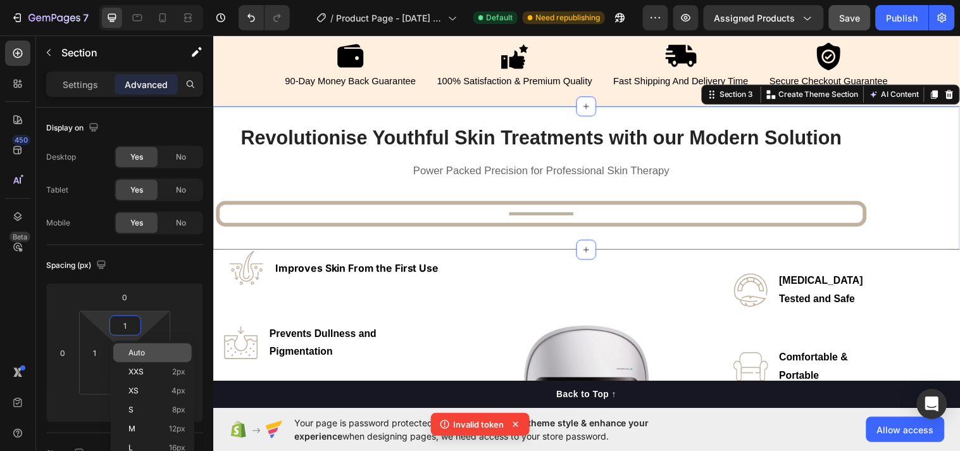
click at [139, 348] on span "Auto" at bounding box center [137, 352] width 16 height 9
type input "Auto"
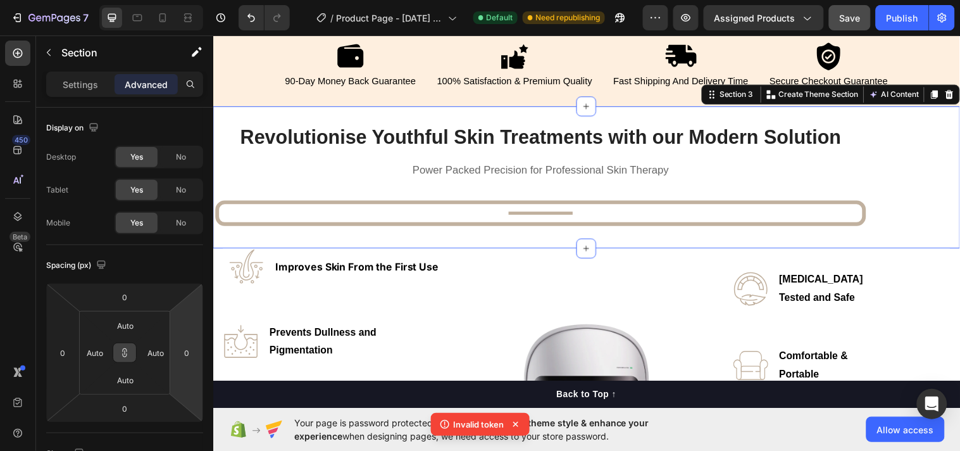
click at [314, 232] on div "Revolutionise Youthful Skin Treatments with our Modern Solution Heading Power P…" at bounding box center [593, 179] width 760 height 145
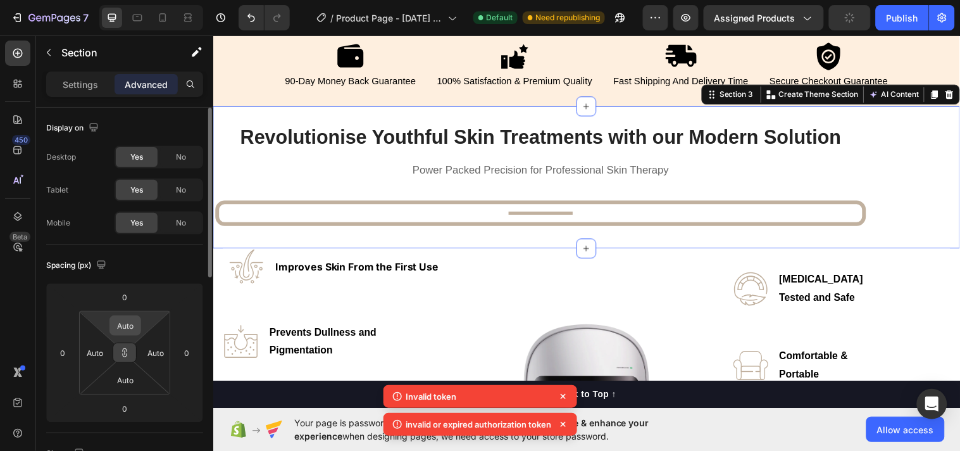
click at [127, 324] on input "Auto" at bounding box center [125, 325] width 25 height 19
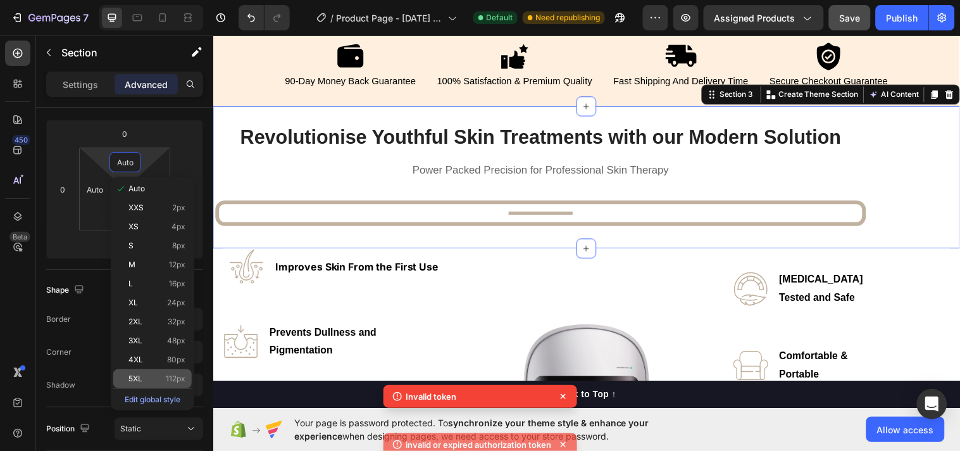
click at [151, 375] on p "5XL 112px" at bounding box center [157, 378] width 57 height 9
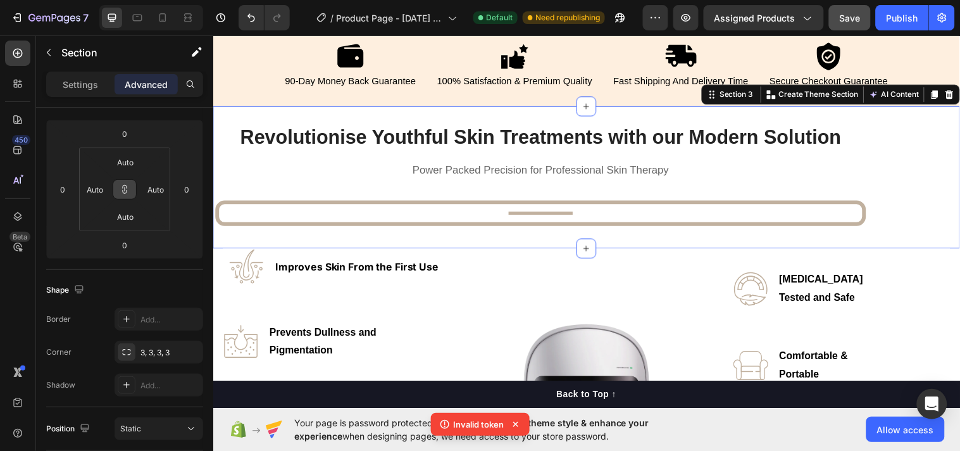
type input "112"
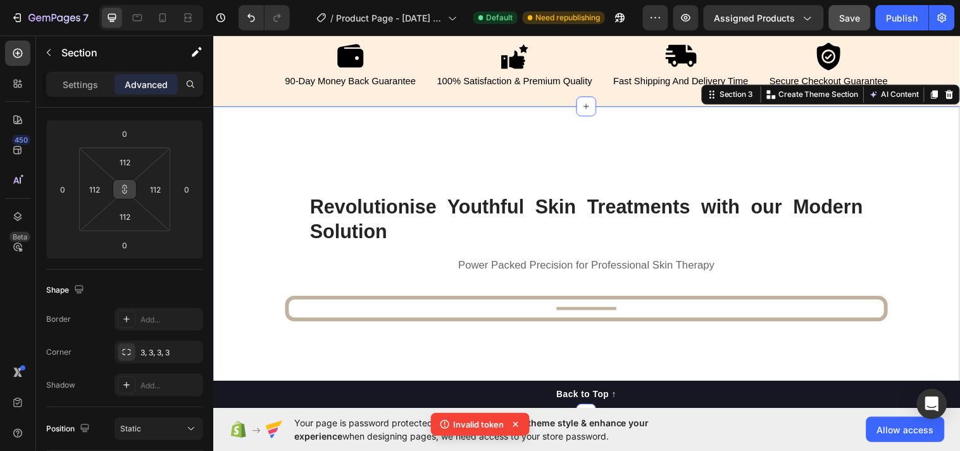
click at [121, 185] on icon at bounding box center [125, 189] width 10 height 10
click at [124, 190] on icon at bounding box center [125, 189] width 10 height 10
click at [125, 165] on input "112" at bounding box center [125, 162] width 25 height 19
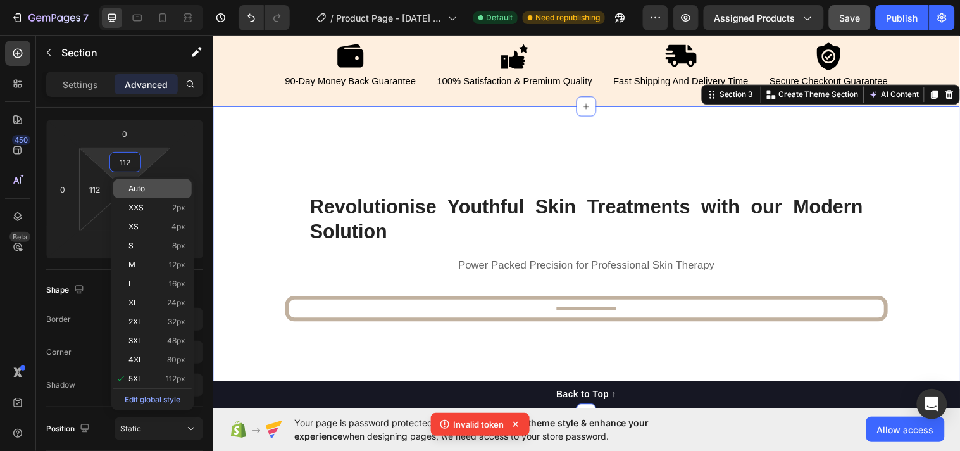
click at [132, 189] on span "Auto" at bounding box center [137, 188] width 16 height 9
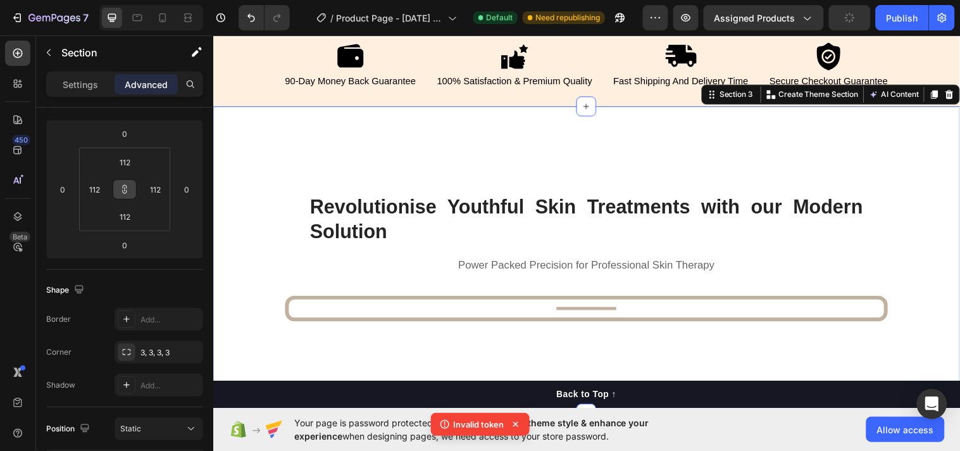
type input "Auto"
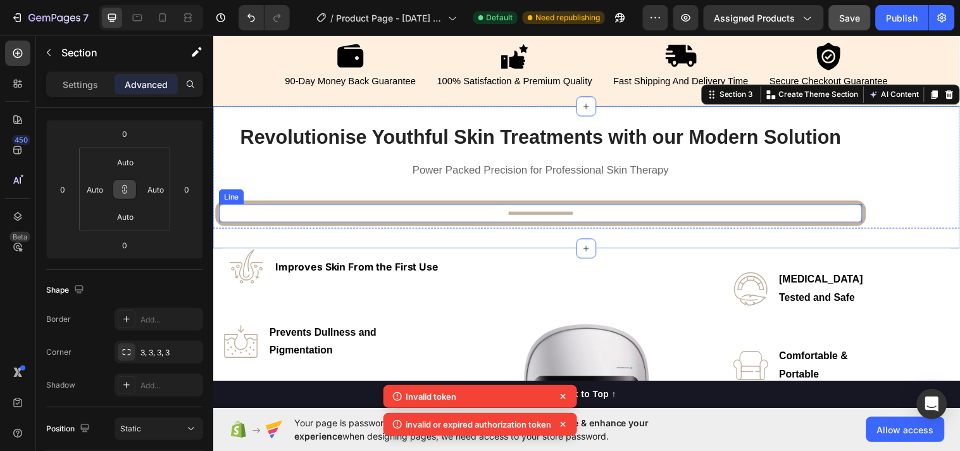
click at [467, 214] on div "Title" at bounding box center [546, 215] width 654 height 3
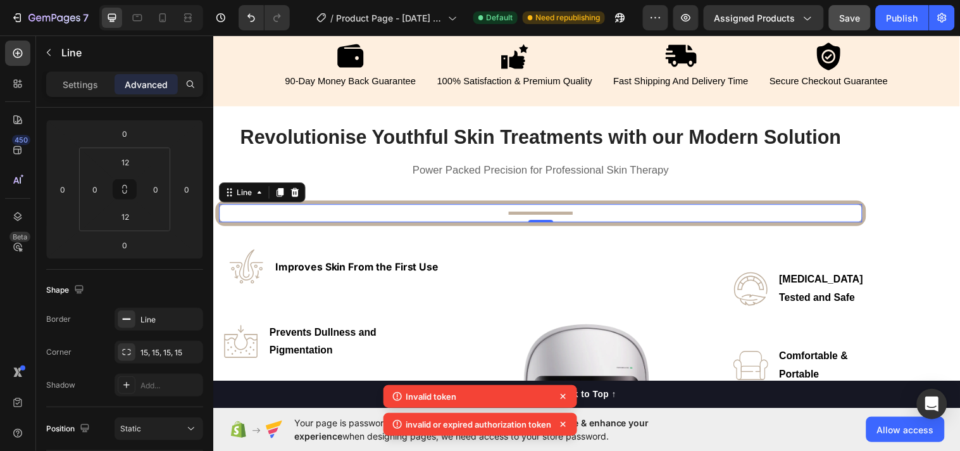
scroll to position [0, 0]
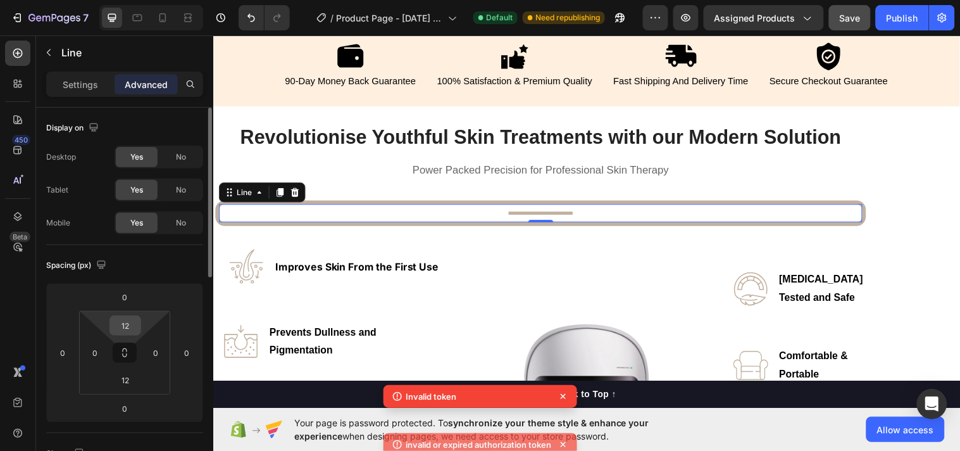
click at [128, 329] on input "12" at bounding box center [125, 325] width 25 height 19
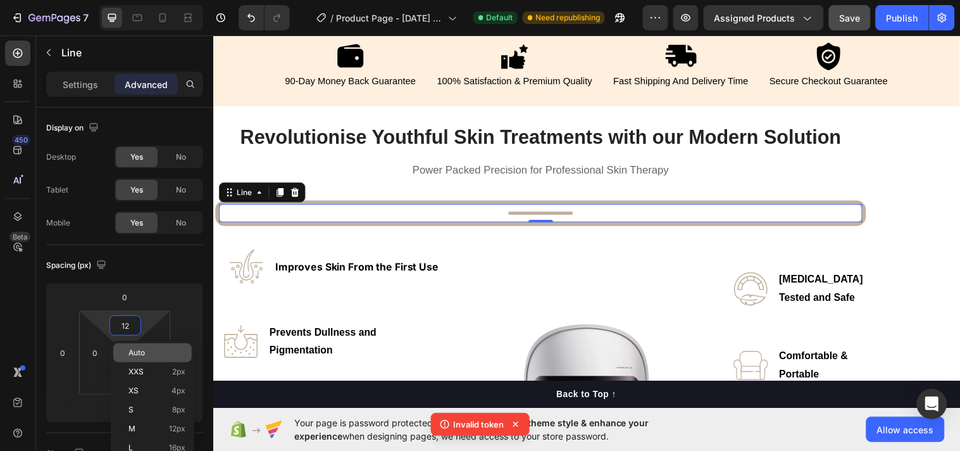
click at [137, 350] on span "Auto" at bounding box center [137, 352] width 16 height 9
type input "Auto"
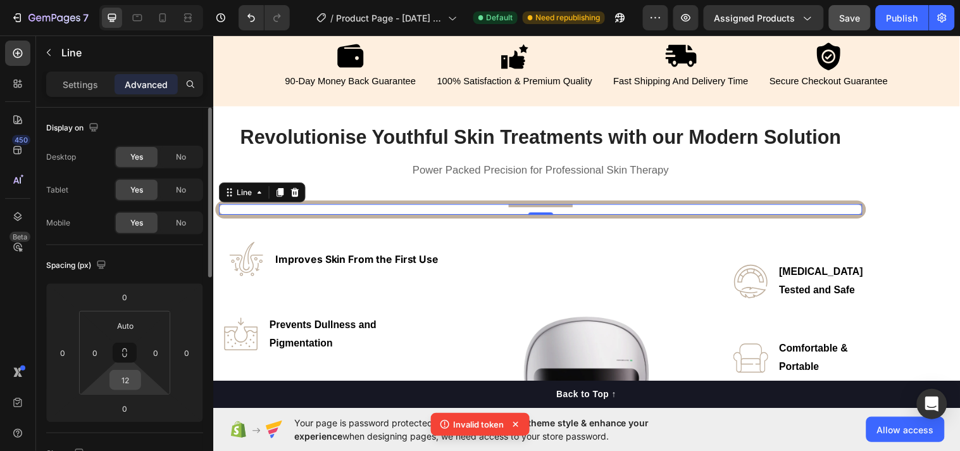
click at [124, 379] on input "12" at bounding box center [125, 379] width 25 height 19
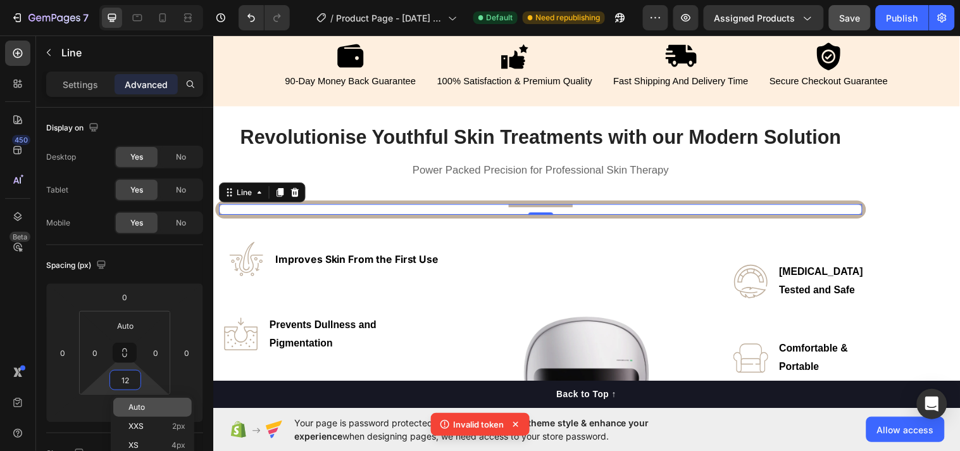
click at [135, 405] on span "Auto" at bounding box center [137, 407] width 16 height 9
type input "Auto"
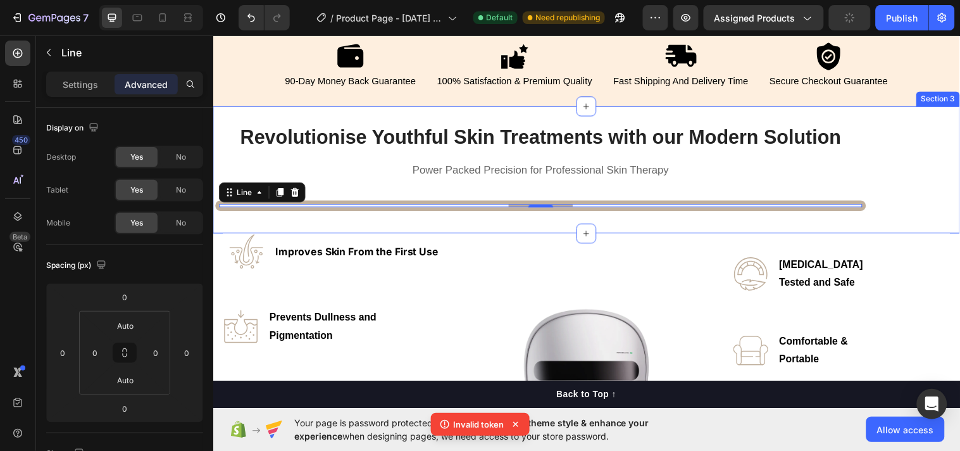
click at [343, 220] on div "Revolutionise Youthful Skin Treatments with our Modern Solution Heading Power P…" at bounding box center [593, 172] width 760 height 130
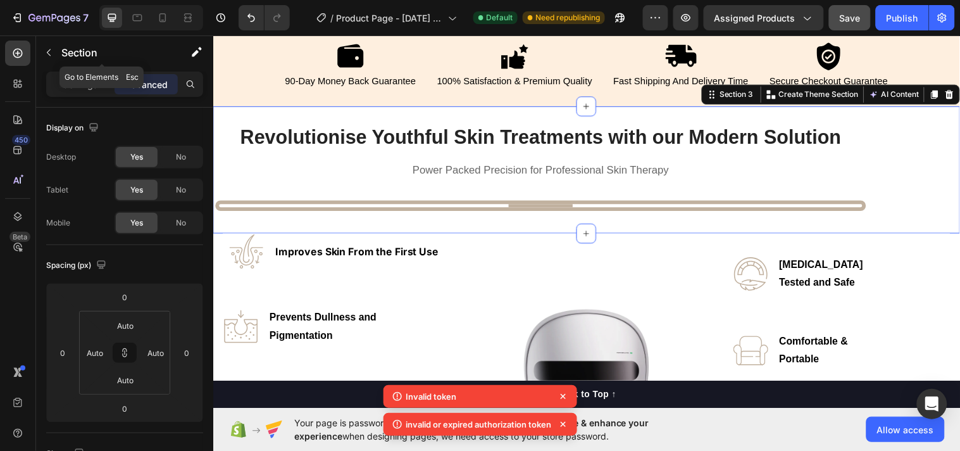
click at [48, 48] on icon "button" at bounding box center [49, 52] width 10 height 10
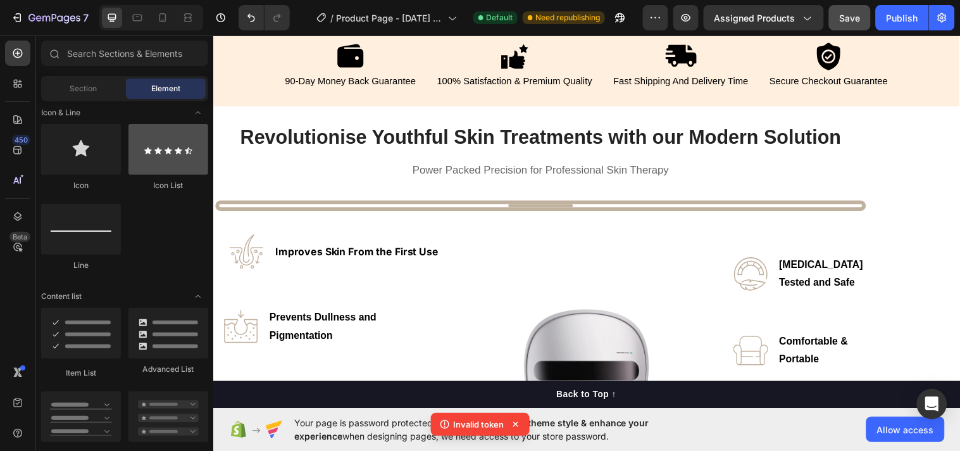
scroll to position [655, 0]
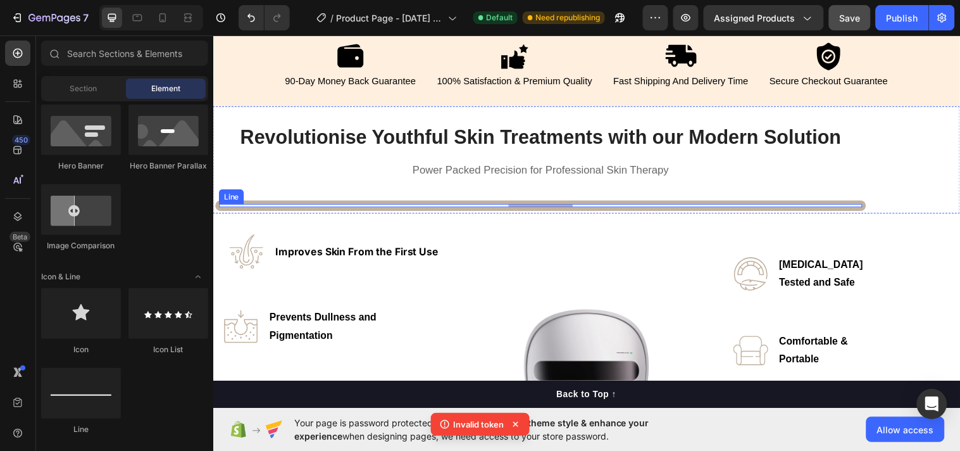
click at [466, 206] on div "Title" at bounding box center [546, 207] width 654 height 3
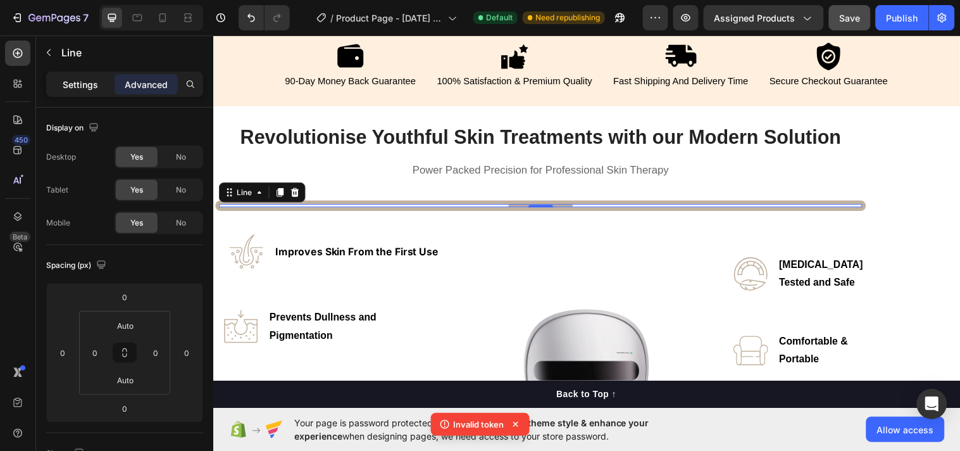
click at [89, 79] on p "Settings" at bounding box center [80, 84] width 35 height 13
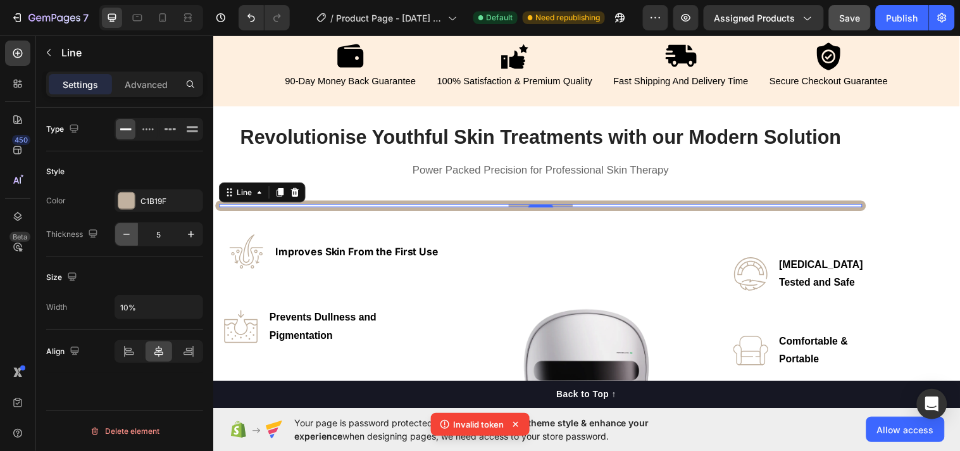
click at [129, 235] on icon "button" at bounding box center [126, 234] width 13 height 13
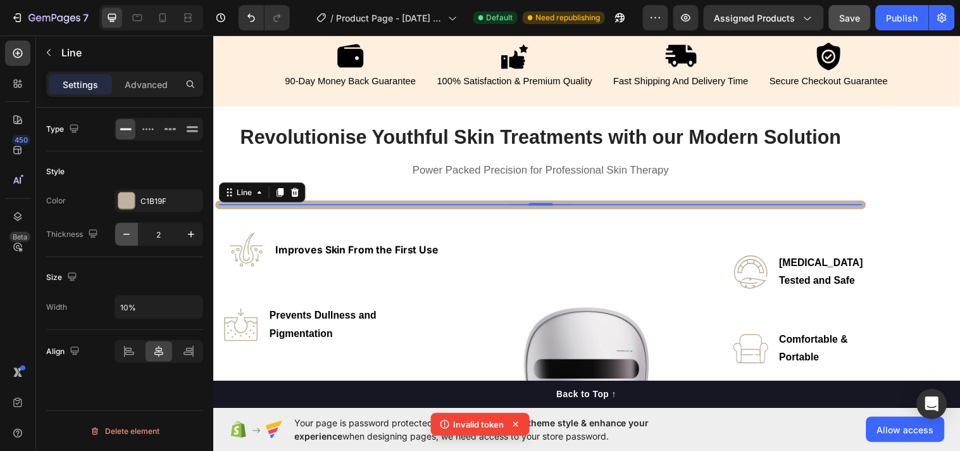
click at [129, 235] on icon "button" at bounding box center [126, 234] width 13 height 13
type input "1"
click at [339, 222] on div "Revolutionise Youthful Skin Treatments with our Modern Solution Heading Power P…" at bounding box center [593, 170] width 760 height 127
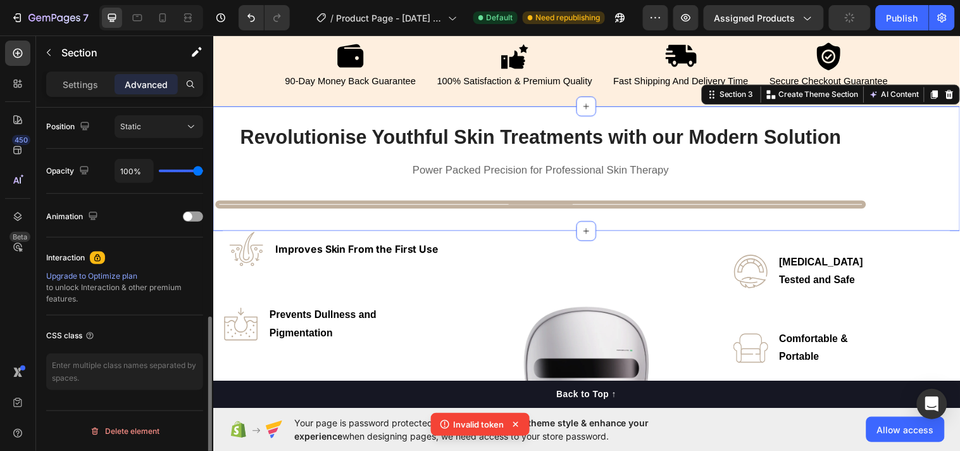
scroll to position [0, 0]
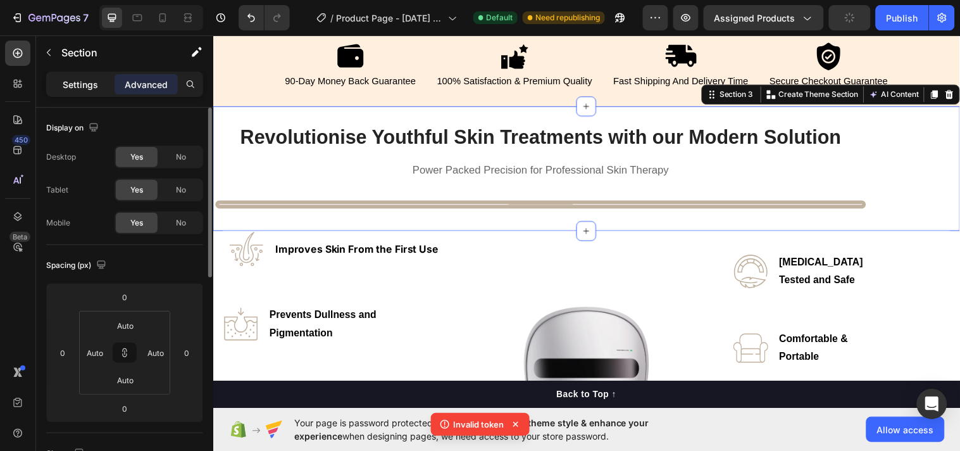
click at [66, 79] on p "Settings" at bounding box center [80, 84] width 35 height 13
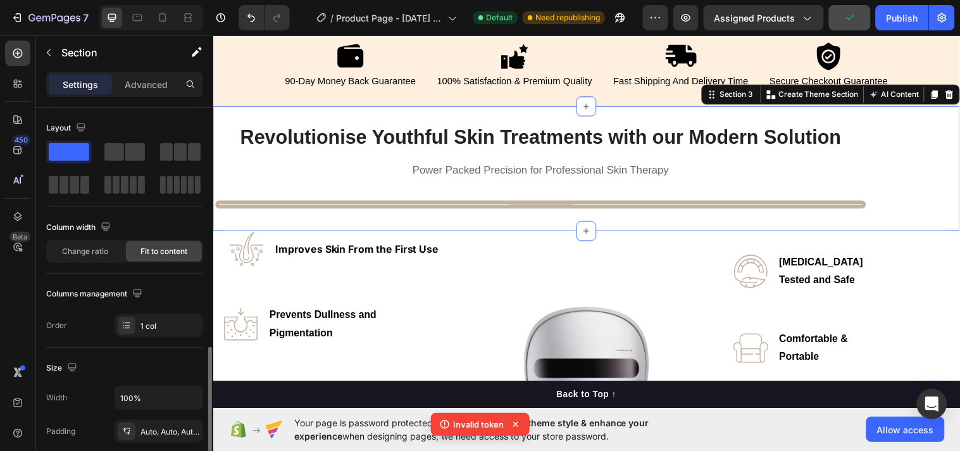
scroll to position [163, 0]
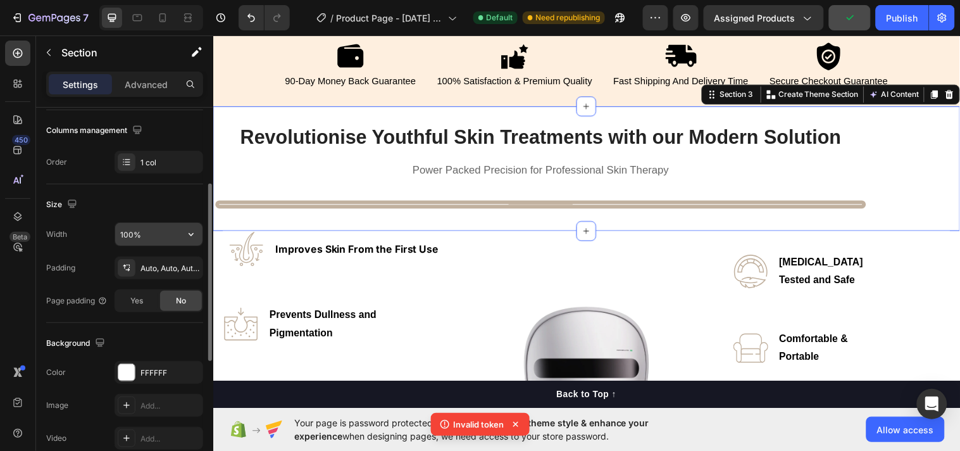
click at [141, 230] on input "100%" at bounding box center [158, 234] width 87 height 23
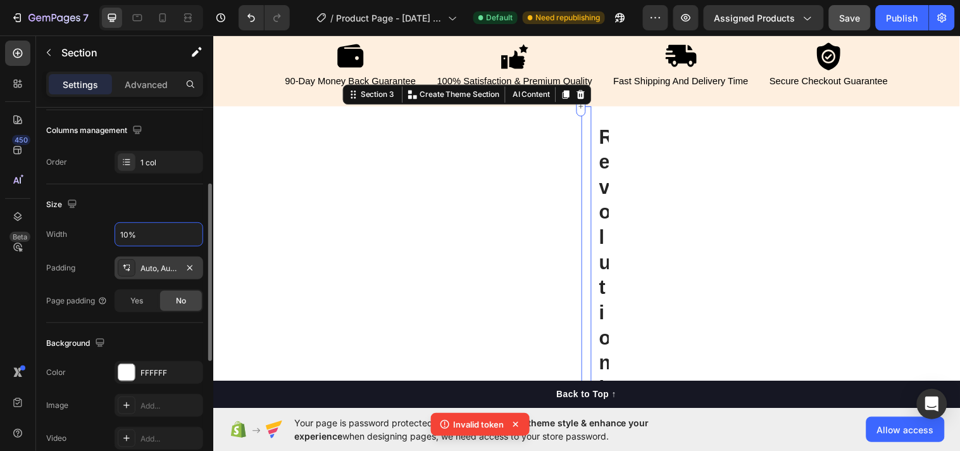
type input "100%"
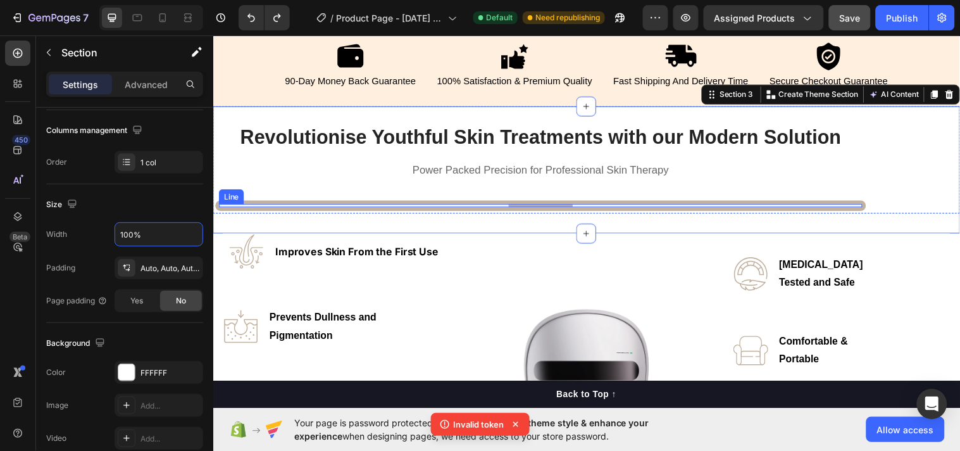
click at [527, 206] on div at bounding box center [545, 207] width 65 height 3
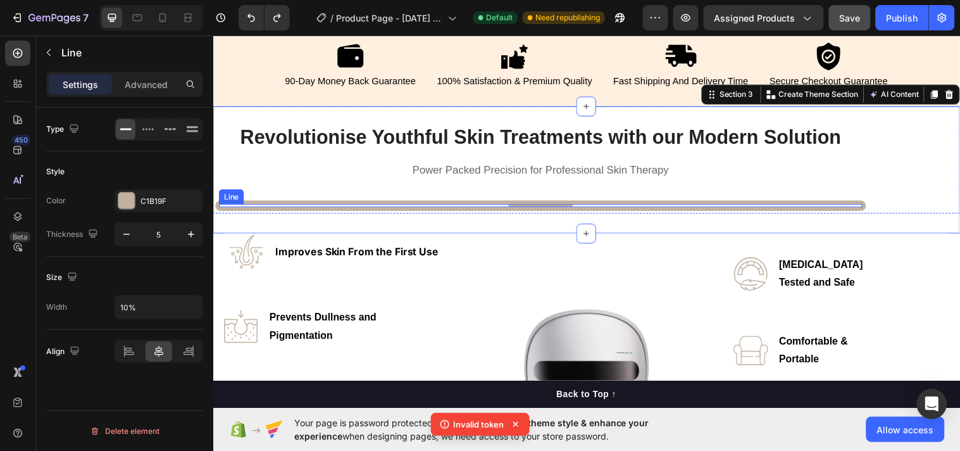
scroll to position [0, 0]
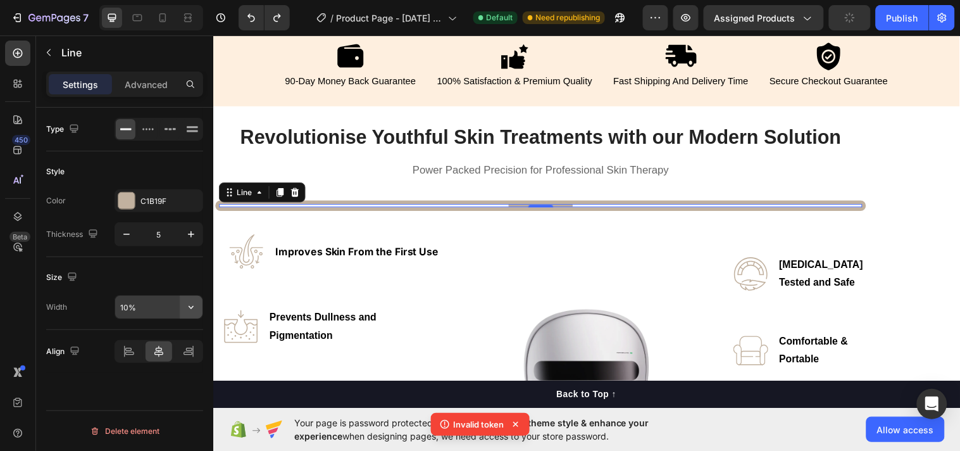
click at [191, 305] on icon "button" at bounding box center [191, 307] width 13 height 13
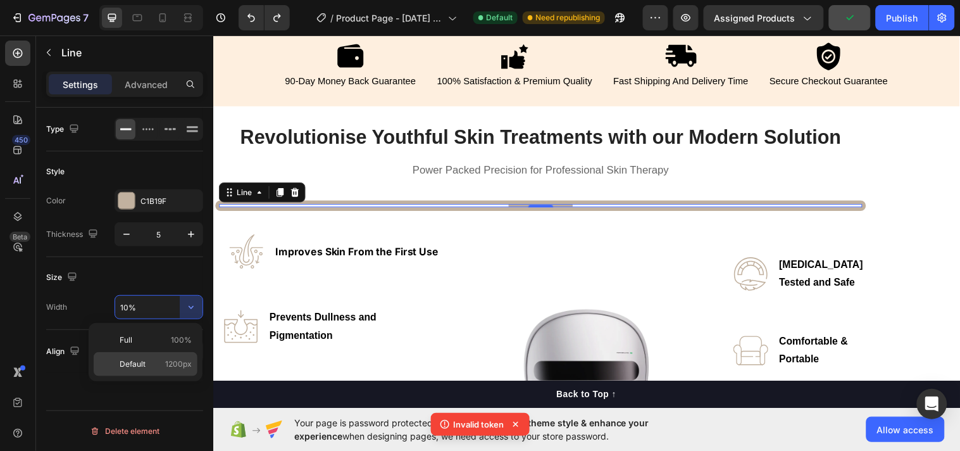
click at [123, 358] on span "Default" at bounding box center [133, 363] width 26 height 11
type input "1200"
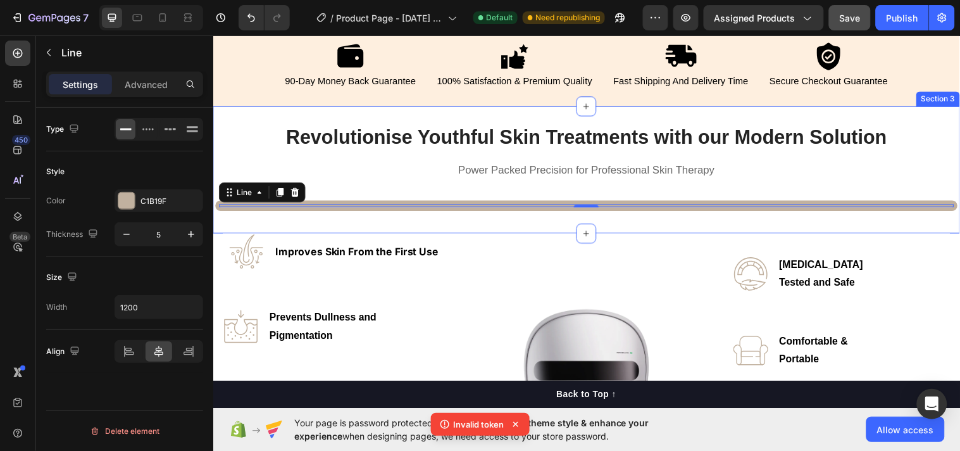
click at [305, 223] on div "Revolutionise Youthful Skin Treatments with our Modern Solution Heading Power P…" at bounding box center [593, 172] width 760 height 130
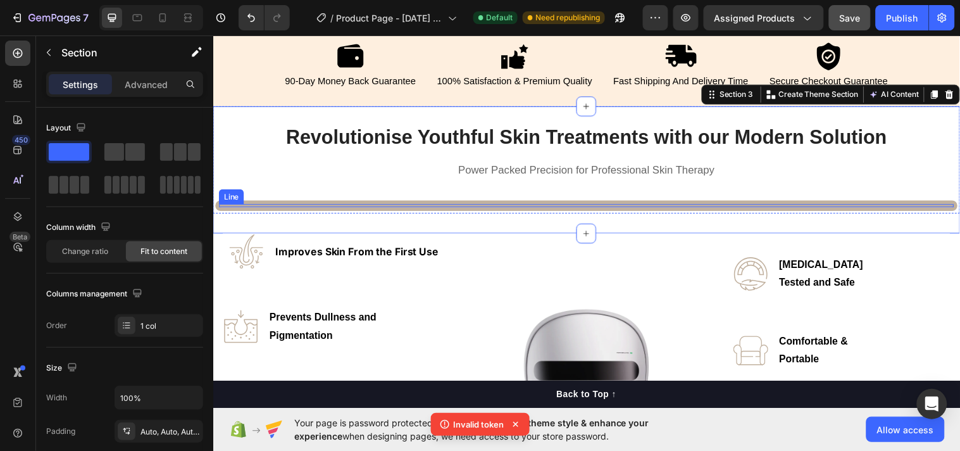
click at [375, 207] on div "Title Line" at bounding box center [592, 208] width 755 height 11
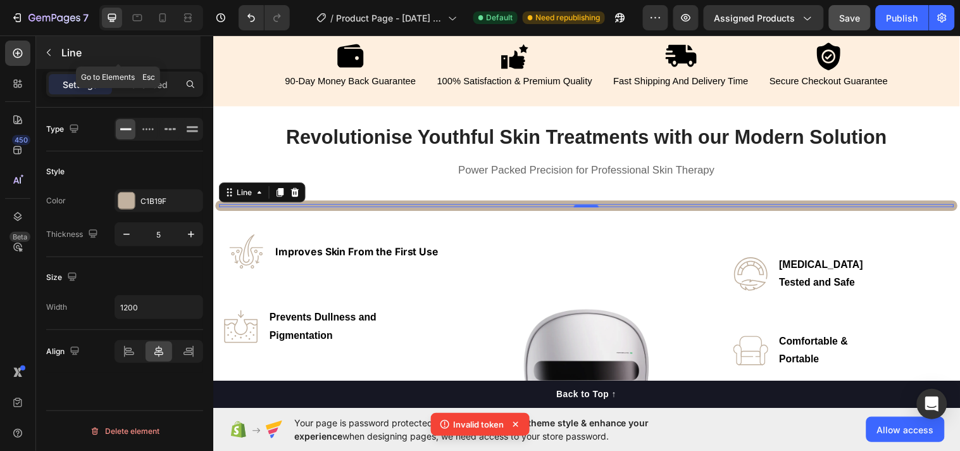
click at [47, 42] on button "button" at bounding box center [49, 52] width 20 height 20
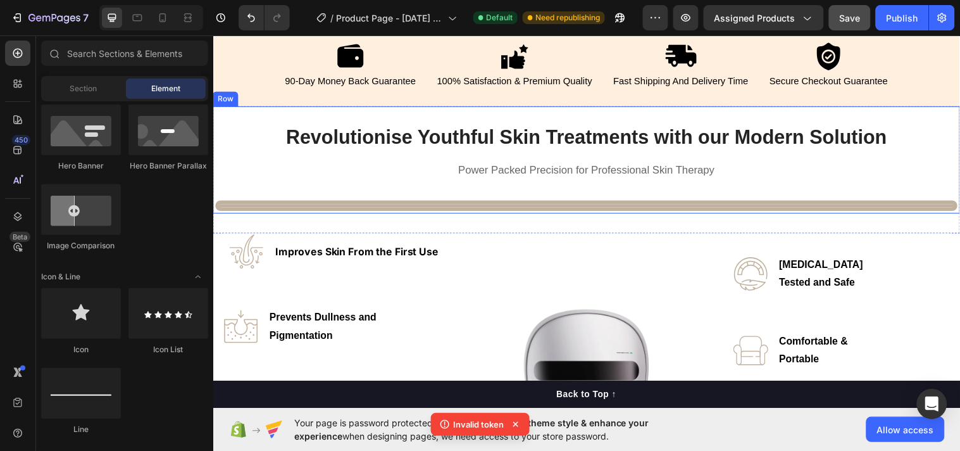
click at [393, 190] on div "Revolutionise Youthful Skin Treatments with our Modern Solution Heading Power P…" at bounding box center [592, 160] width 755 height 107
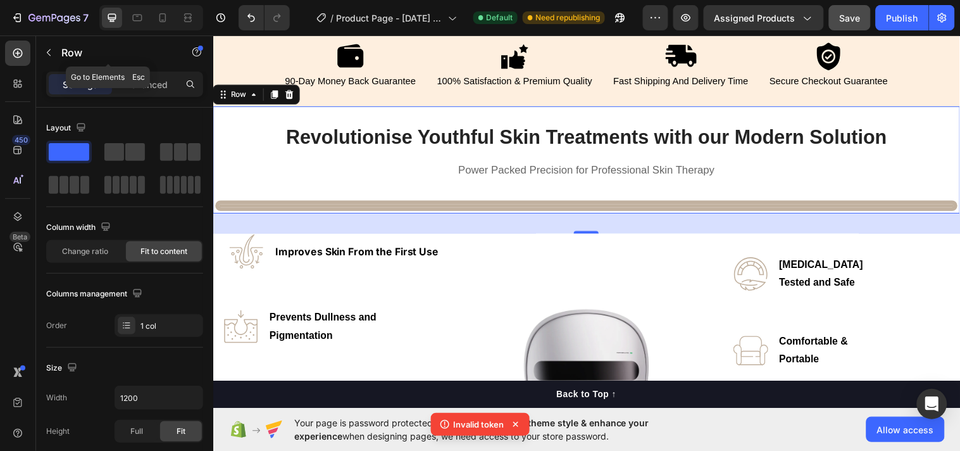
click at [54, 54] on button "button" at bounding box center [49, 52] width 20 height 20
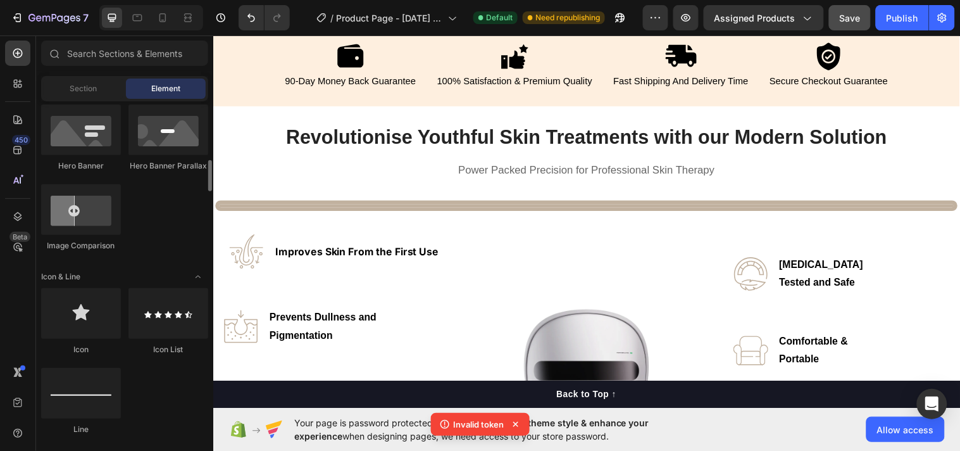
scroll to position [327, 0]
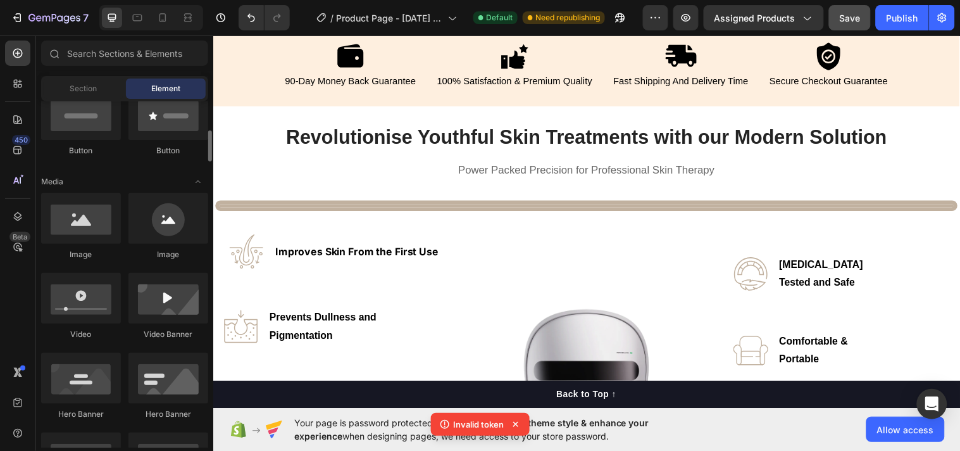
click at [103, 99] on div "Section Element" at bounding box center [124, 88] width 167 height 25
click at [84, 91] on span "Section" at bounding box center [83, 88] width 27 height 11
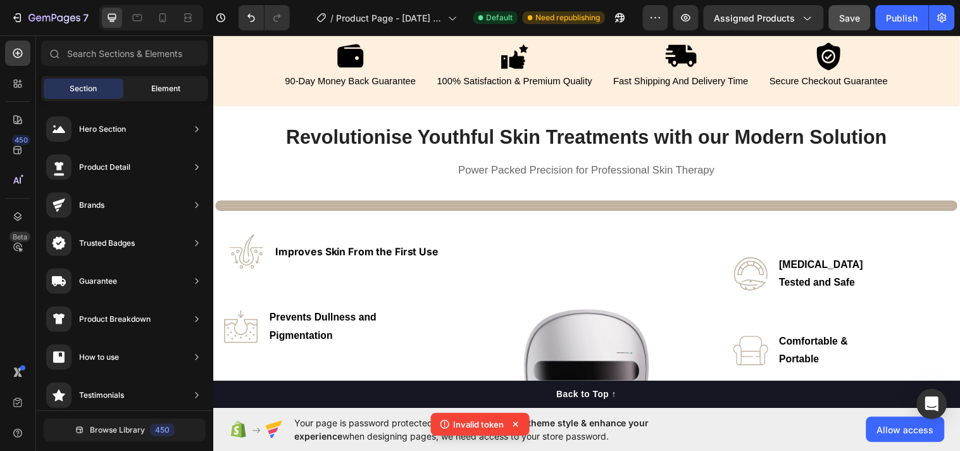
click at [163, 79] on div "Element" at bounding box center [166, 89] width 80 height 20
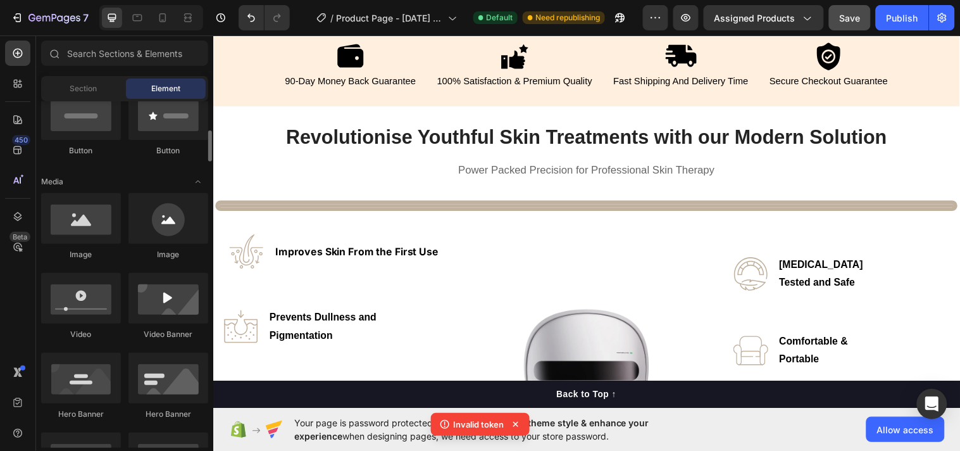
scroll to position [0, 0]
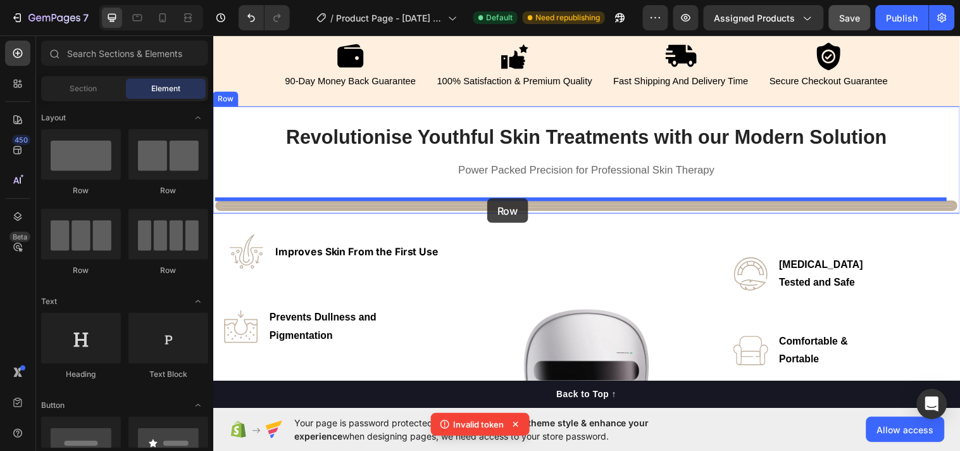
drag, startPoint x: 285, startPoint y: 288, endPoint x: 491, endPoint y: 201, distance: 224.1
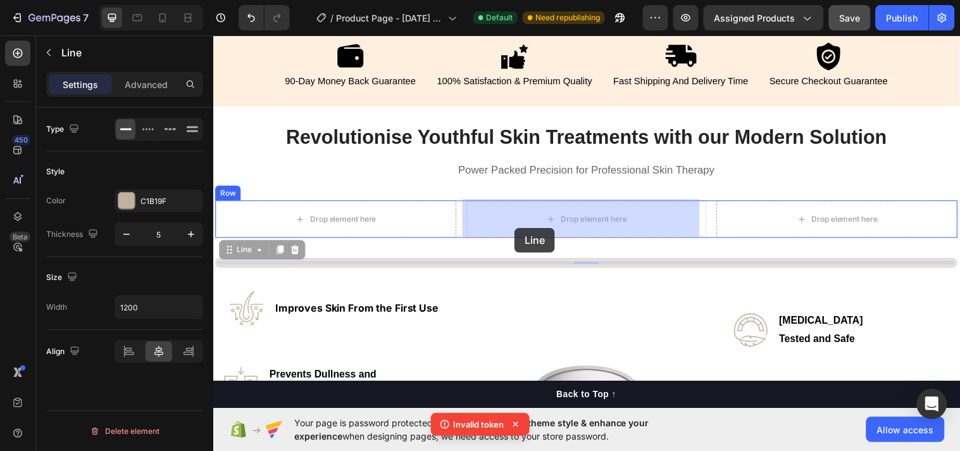
drag, startPoint x: 422, startPoint y: 266, endPoint x: 519, endPoint y: 230, distance: 103.7
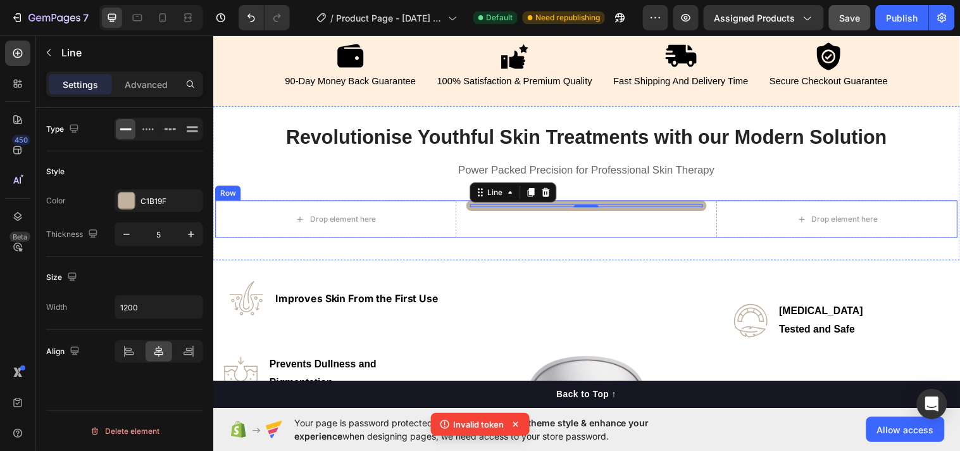
click at [612, 225] on div "Title Line 0" at bounding box center [592, 222] width 245 height 38
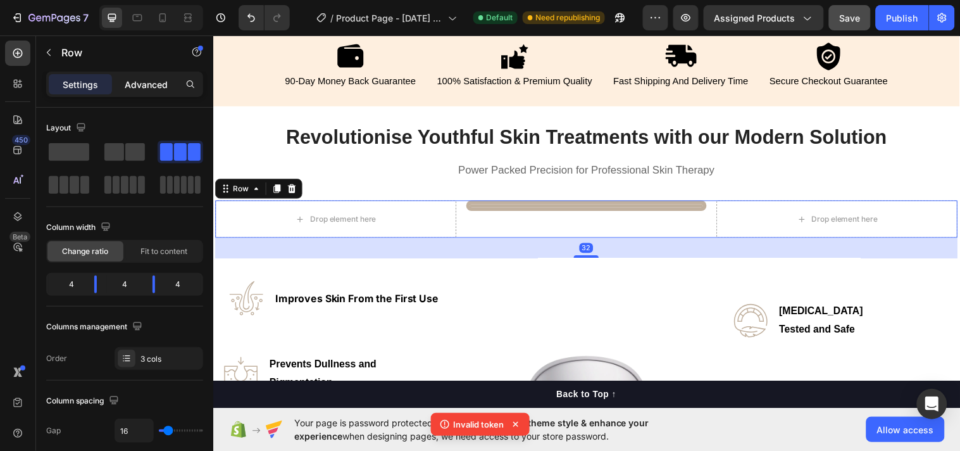
click at [161, 81] on p "Advanced" at bounding box center [146, 84] width 43 height 13
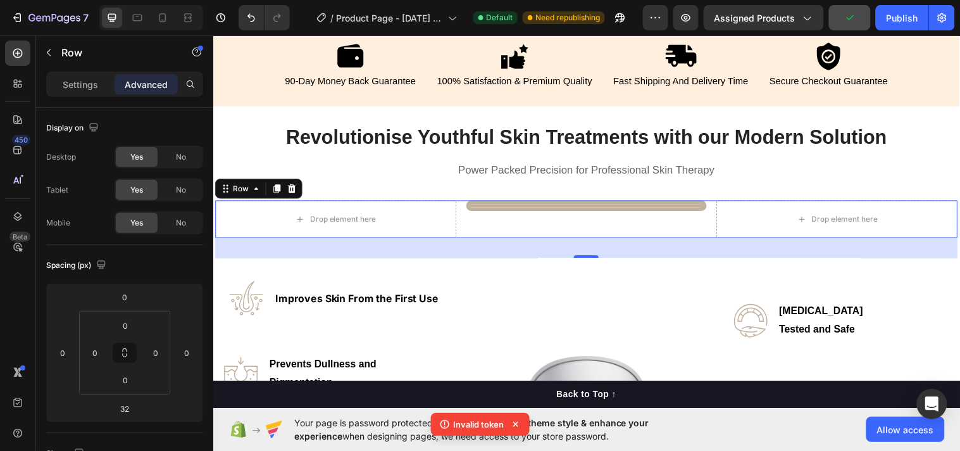
click at [70, 72] on div "Settings Advanced" at bounding box center [124, 84] width 157 height 25
click at [72, 75] on div "Settings" at bounding box center [80, 84] width 63 height 20
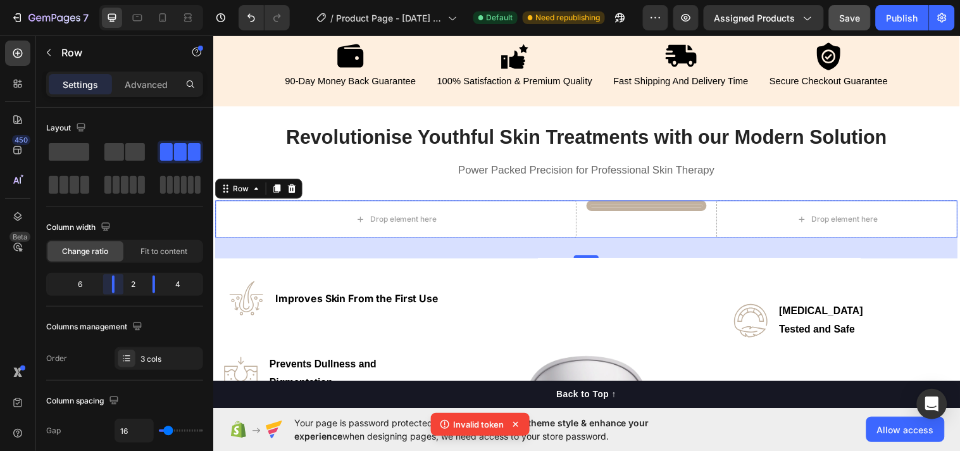
drag, startPoint x: 96, startPoint y: 282, endPoint x: 123, endPoint y: 280, distance: 27.3
click at [123, 0] on body "7 Version history / Product Page - Sep 23, 11:19:34 Default Need republishing P…" at bounding box center [480, 0] width 960 height 0
drag, startPoint x: 153, startPoint y: 279, endPoint x: 137, endPoint y: 276, distance: 15.4
click at [137, 0] on body "7 Version history / Product Page - Sep 23, 11:19:34 Default Need republishing P…" at bounding box center [480, 0] width 960 height 0
click at [106, 0] on body "7 Version history / Product Page - Sep 23, 11:19:34 Default Need republishing P…" at bounding box center [480, 0] width 960 height 0
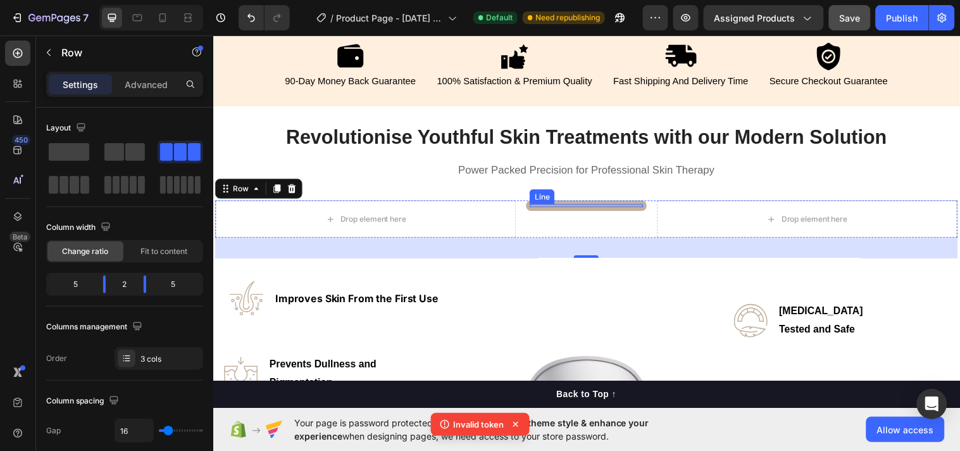
click at [558, 207] on div at bounding box center [592, 207] width 115 height 3
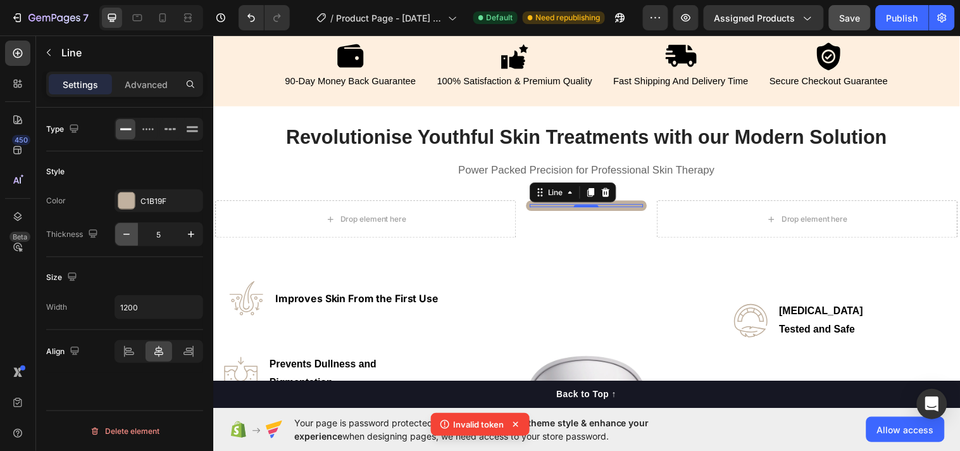
click at [122, 234] on icon "button" at bounding box center [126, 234] width 13 height 13
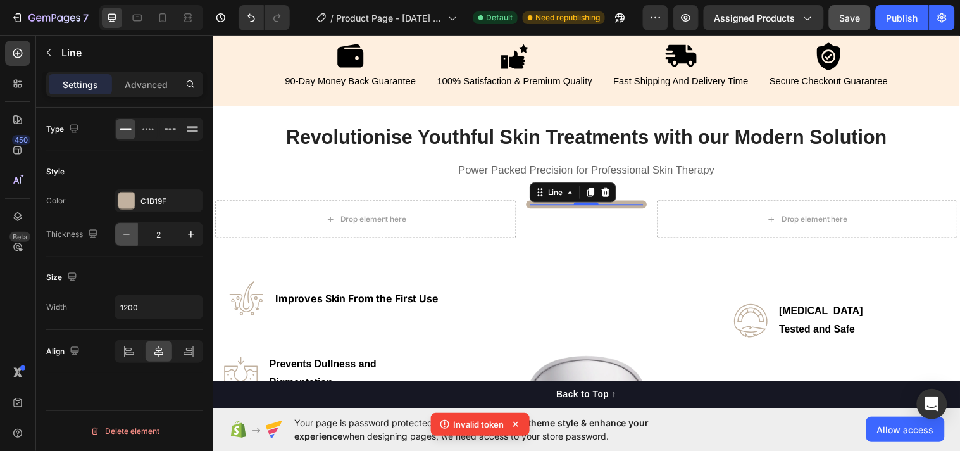
type input "1"
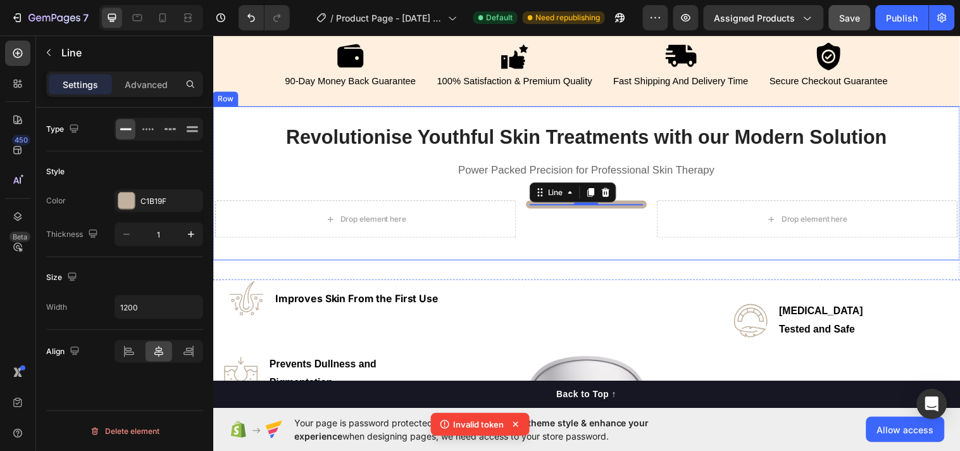
click at [264, 185] on div "Revolutionise Youthful Skin Treatments with our Modern Solution Heading Power P…" at bounding box center [592, 184] width 755 height 154
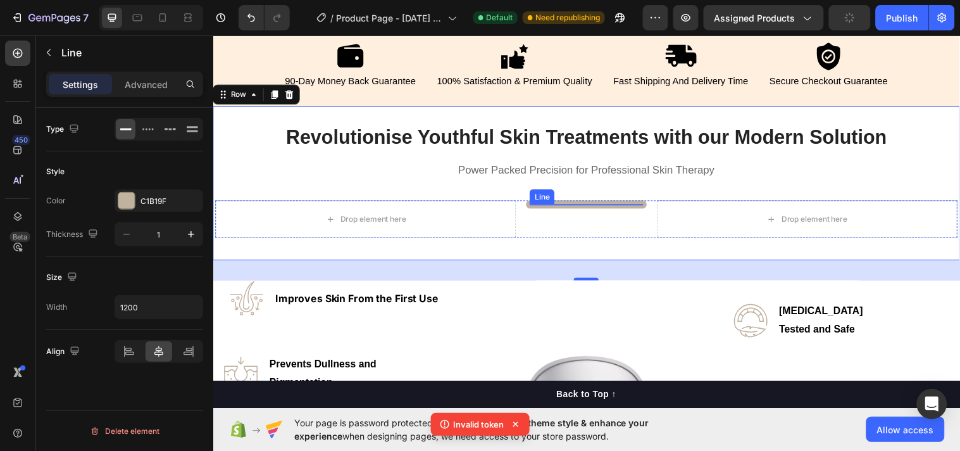
click at [552, 207] on div "Title Line" at bounding box center [592, 207] width 122 height 8
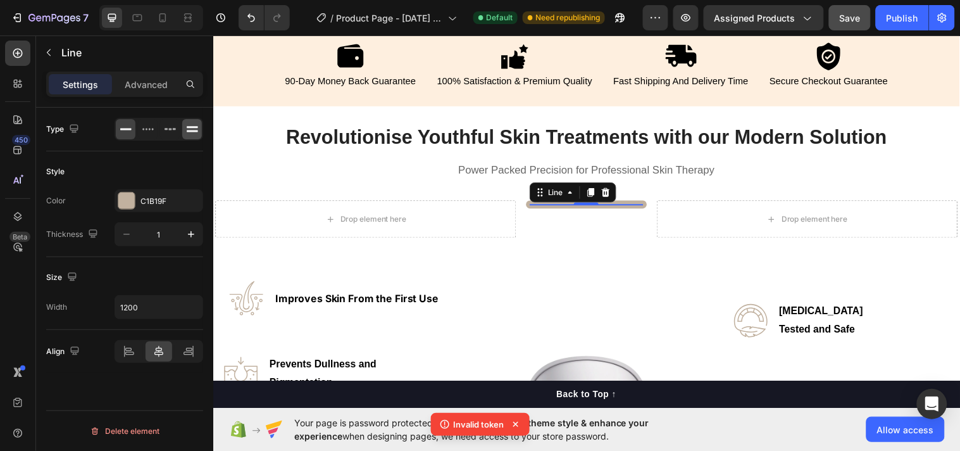
click at [193, 127] on icon at bounding box center [192, 127] width 11 height 2
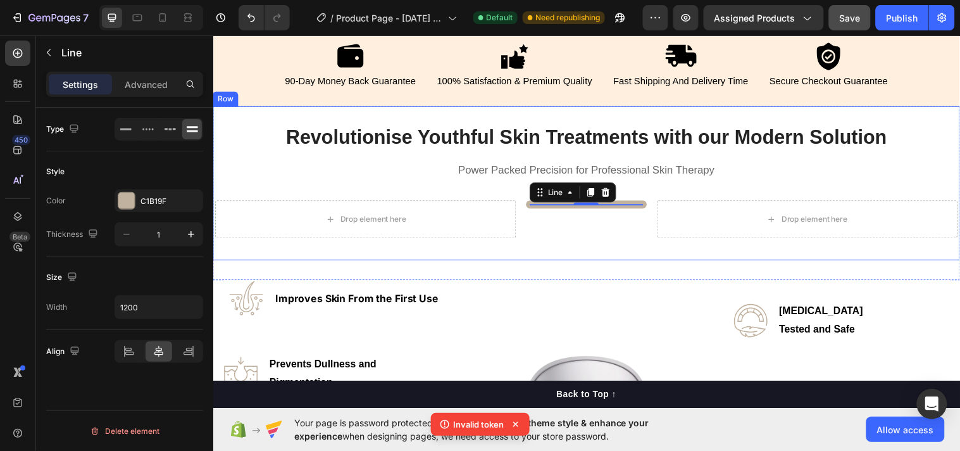
click at [571, 237] on div "Title Line 0" at bounding box center [592, 222] width 122 height 38
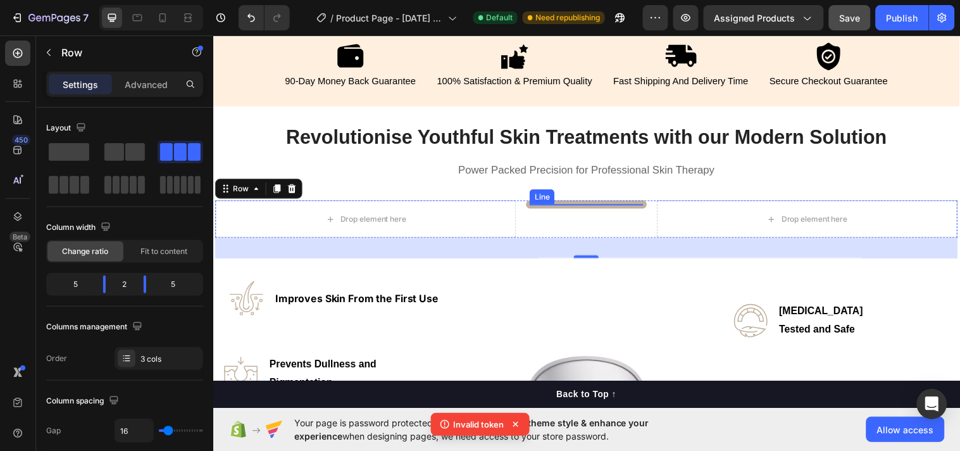
click at [560, 208] on div "Title Line" at bounding box center [592, 207] width 122 height 8
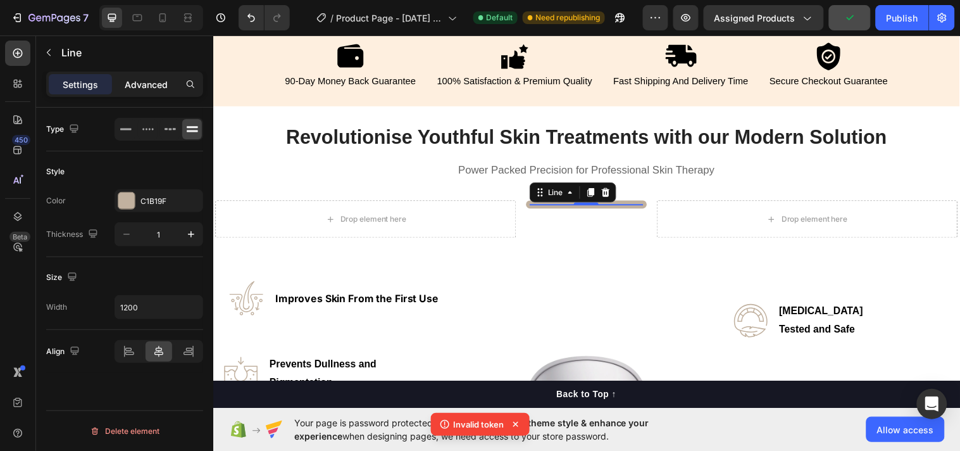
click at [139, 82] on p "Advanced" at bounding box center [146, 84] width 43 height 13
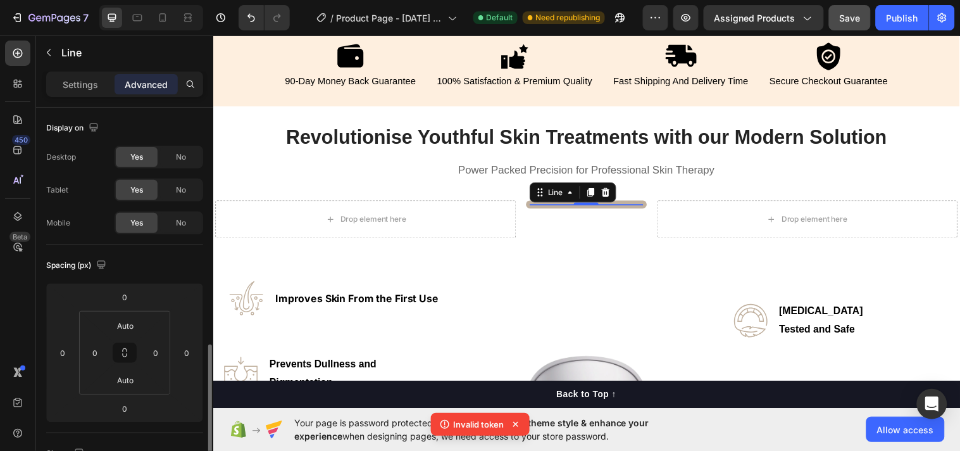
scroll to position [327, 0]
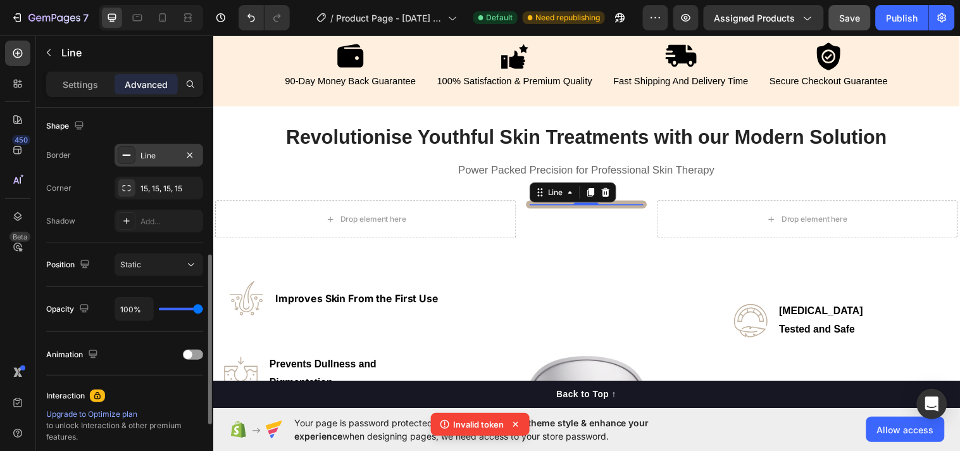
click at [157, 152] on div "Line" at bounding box center [159, 155] width 37 height 11
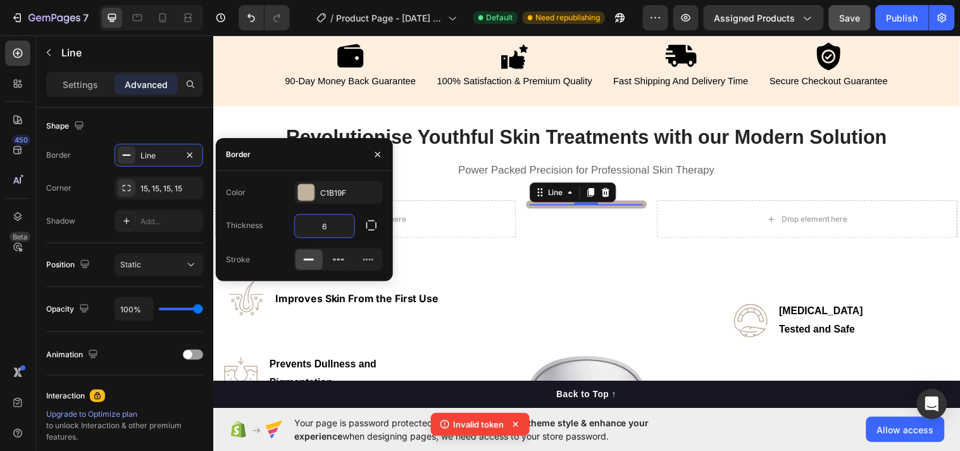
click at [332, 224] on input "6" at bounding box center [325, 226] width 60 height 23
type input "4"
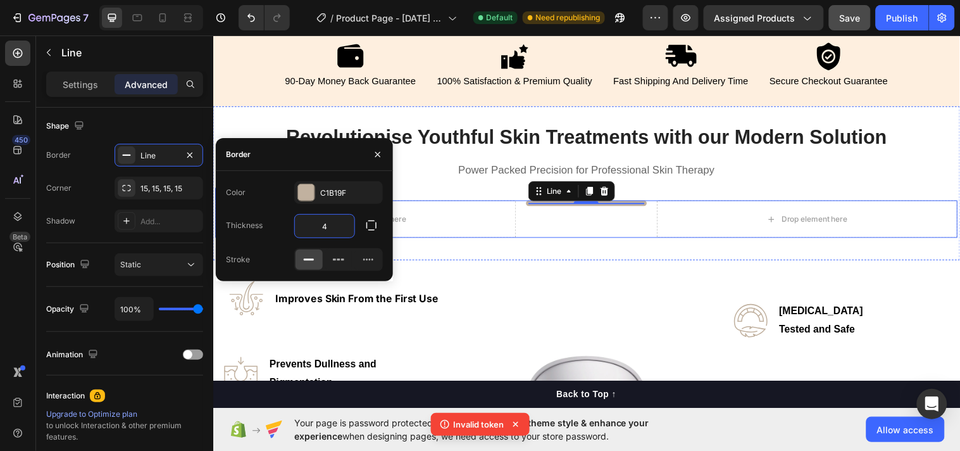
click at [567, 225] on div "Title Line 0" at bounding box center [592, 222] width 122 height 38
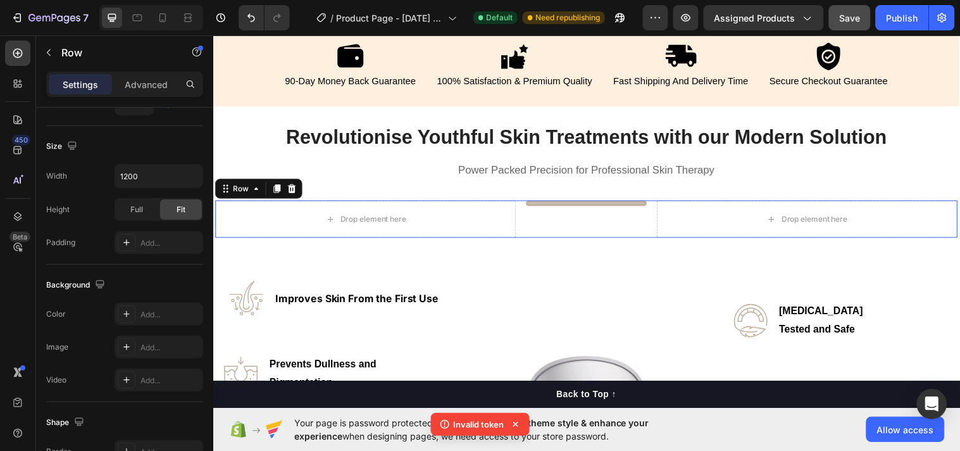
scroll to position [0, 0]
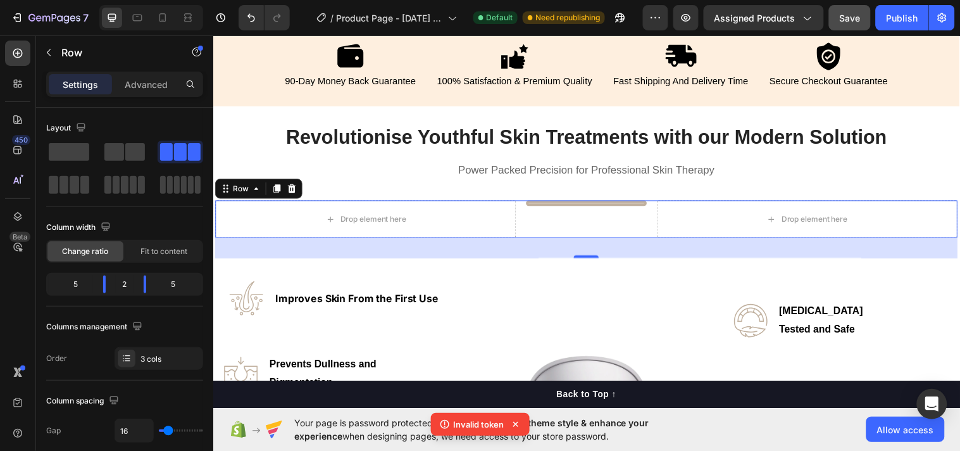
click at [572, 254] on div "32" at bounding box center [592, 251] width 755 height 20
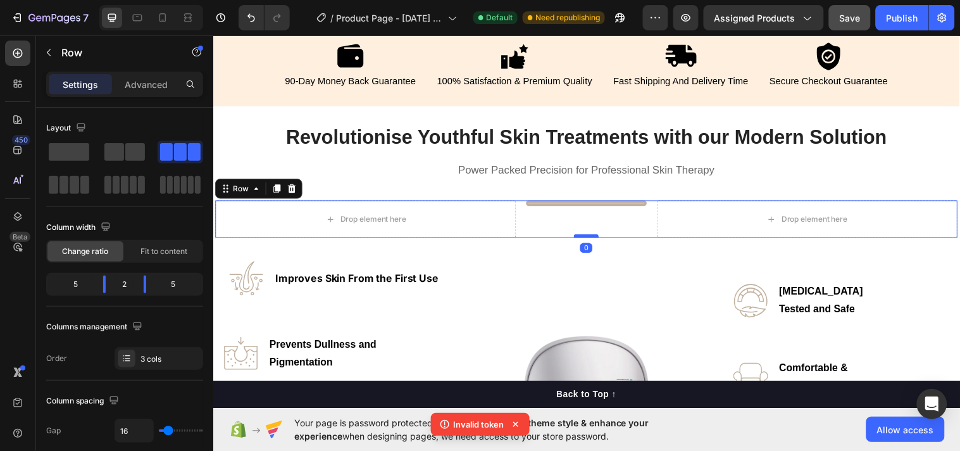
drag, startPoint x: 589, startPoint y: 258, endPoint x: 584, endPoint y: 237, distance: 20.7
click at [584, 237] on div at bounding box center [592, 239] width 25 height 4
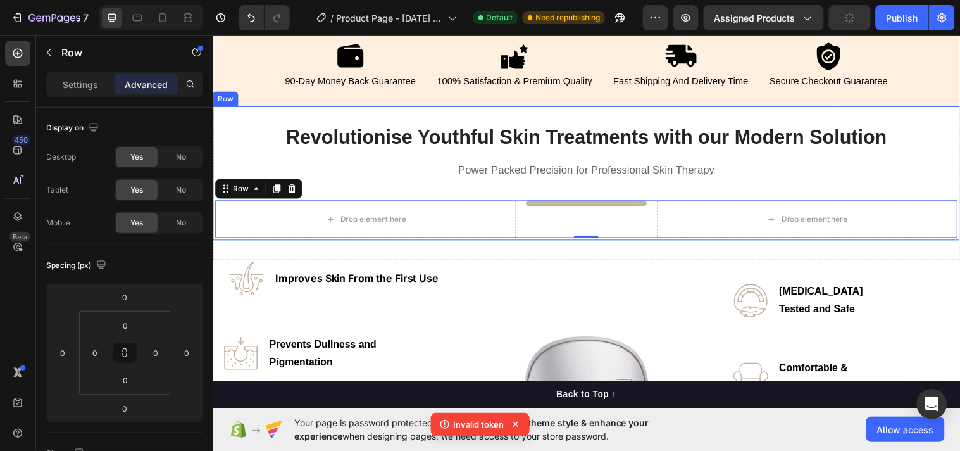
click at [555, 187] on div "Revolutionise Youthful Skin Treatments with our Modern Solution Heading Power P…" at bounding box center [592, 174] width 755 height 134
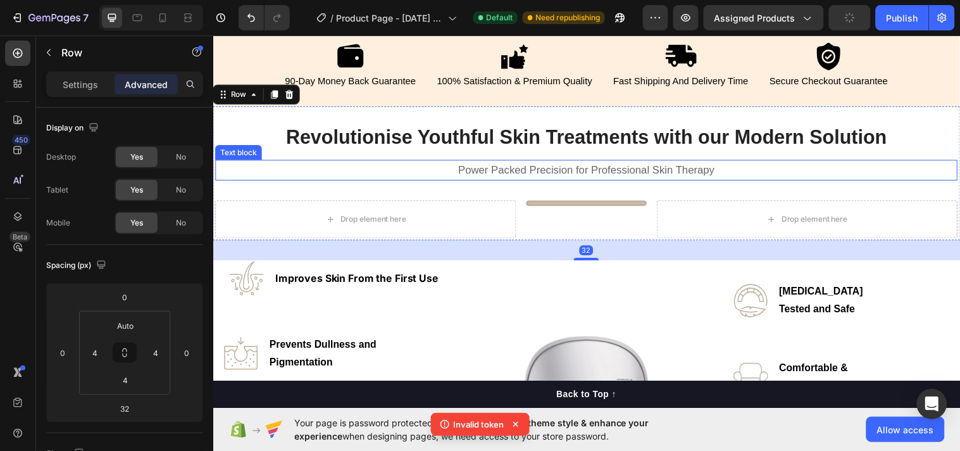
click at [553, 175] on span "Power Packed Precision for Professional Skin Therapy" at bounding box center [592, 172] width 261 height 12
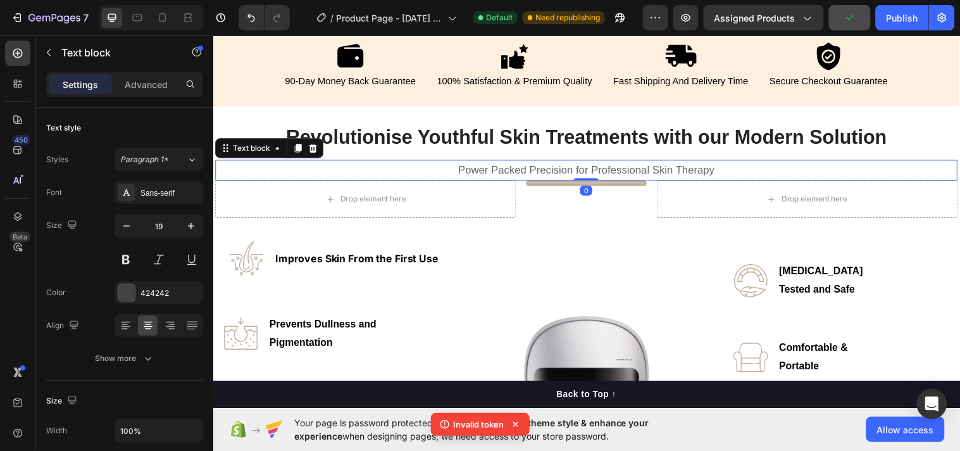
drag, startPoint x: 583, startPoint y: 199, endPoint x: 583, endPoint y: 175, distance: 24.7
click at [583, 175] on div "Power Packed Precision for Professional Skin Therapy Text block 0" at bounding box center [592, 172] width 755 height 22
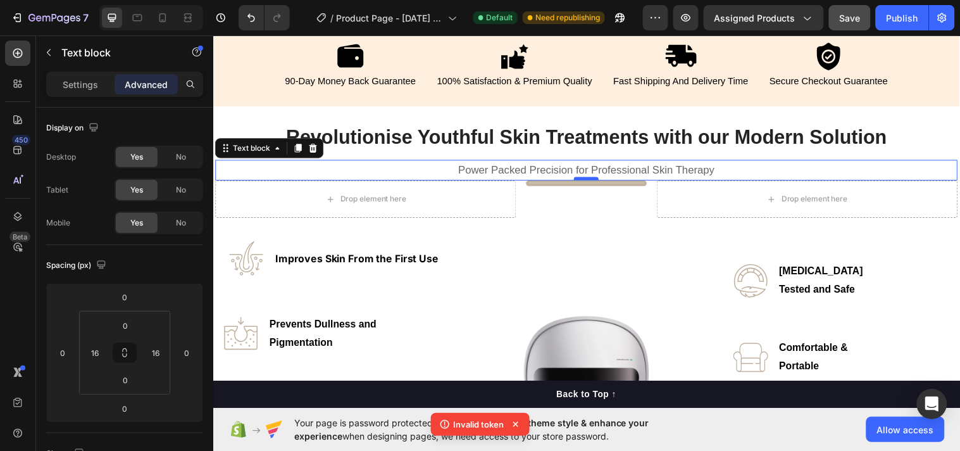
click at [583, 180] on div at bounding box center [592, 181] width 25 height 4
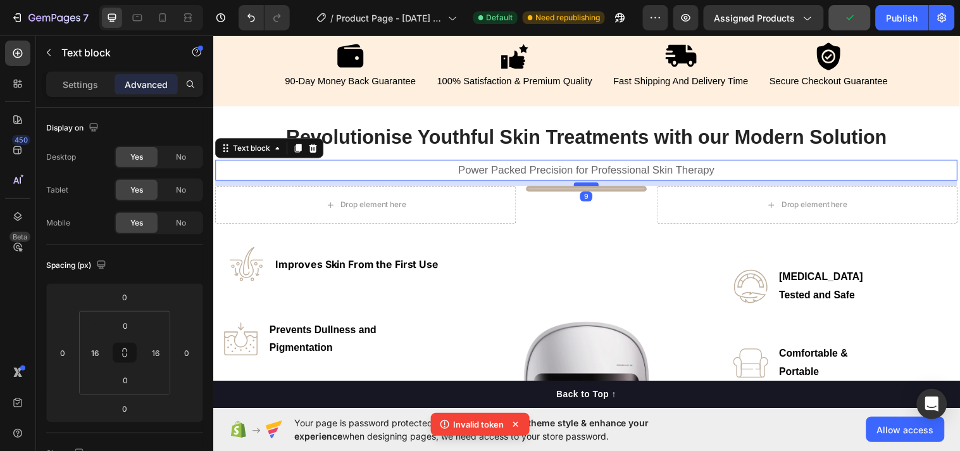
click at [591, 184] on div at bounding box center [592, 186] width 25 height 4
type input "9"
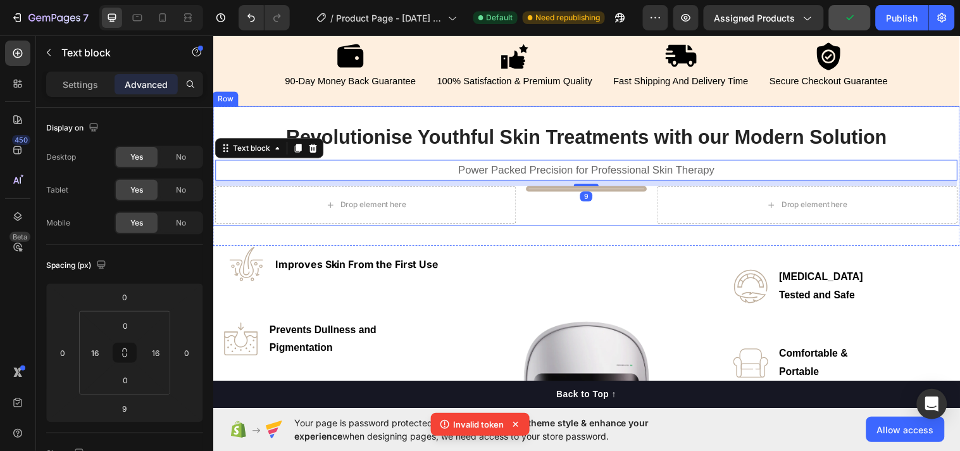
click at [572, 226] on div "Revolutionise Youthful Skin Treatments with our Modern Solution Heading Power P…" at bounding box center [593, 168] width 760 height 122
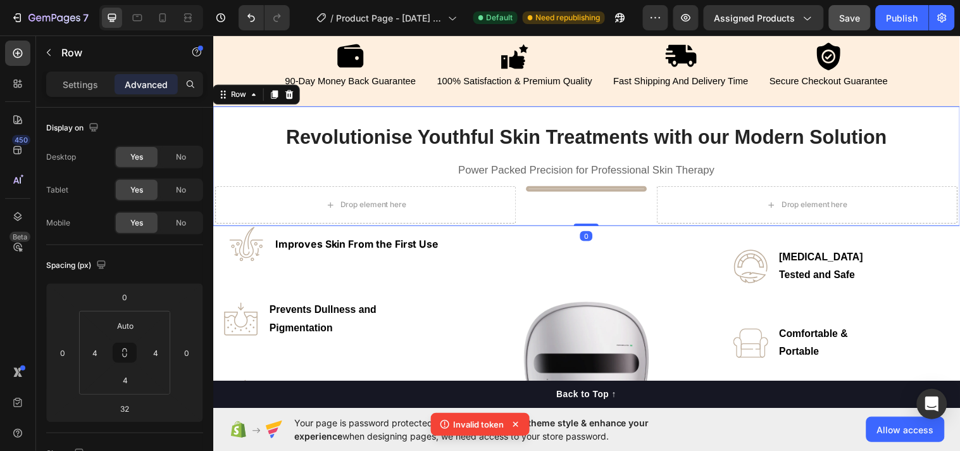
drag, startPoint x: 589, startPoint y: 246, endPoint x: 589, endPoint y: 220, distance: 25.3
click at [589, 220] on div "Revolutionise Youthful Skin Treatments with our Modern Solution Heading Power P…" at bounding box center [593, 168] width 760 height 122
type input "0"
click at [135, 326] on input "Auto" at bounding box center [125, 325] width 25 height 19
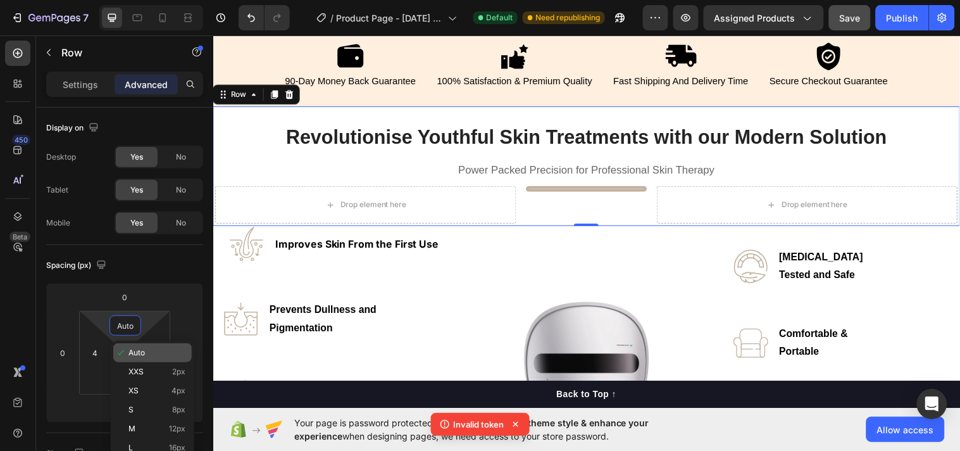
click at [123, 349] on icon at bounding box center [121, 353] width 10 height 10
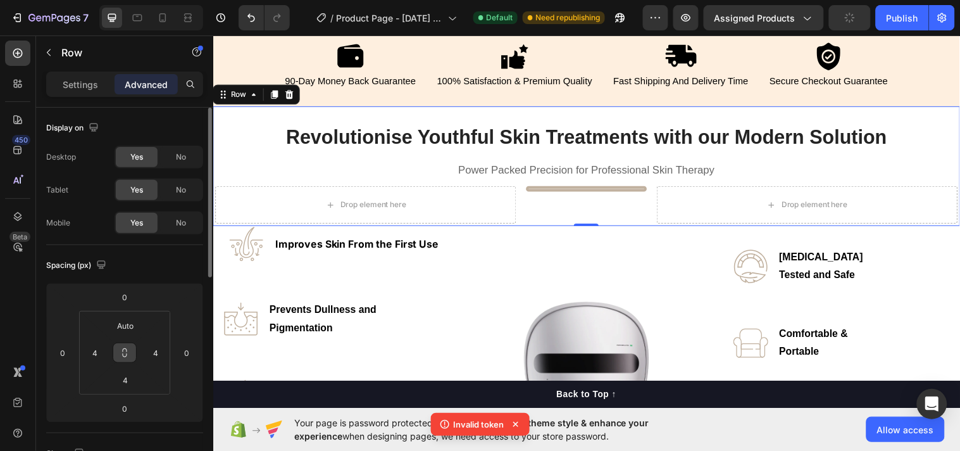
click at [128, 351] on icon at bounding box center [125, 353] width 10 height 10
click at [129, 327] on input "Auto" at bounding box center [125, 325] width 25 height 19
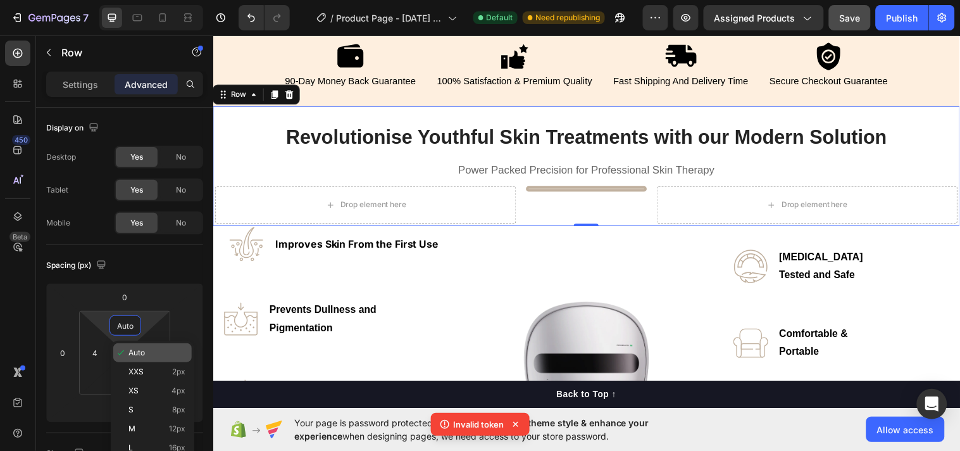
click at [132, 353] on span "Auto" at bounding box center [137, 352] width 16 height 9
type input "Auto"
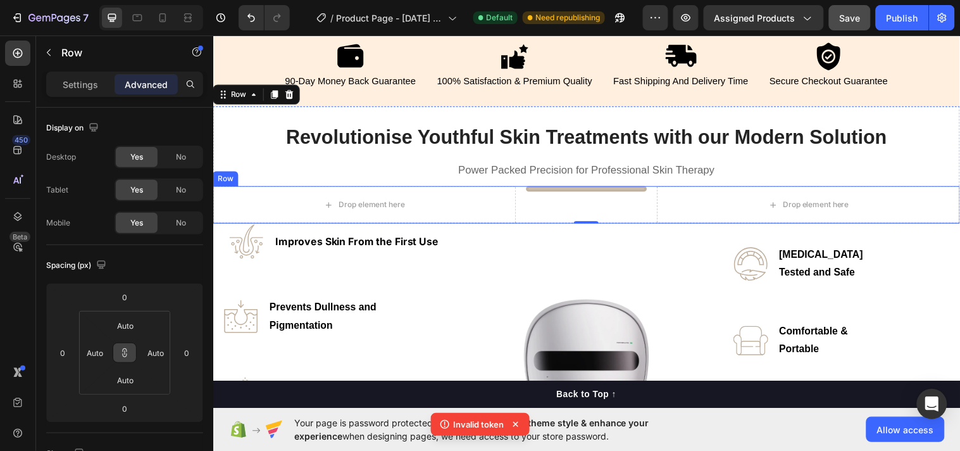
click at [564, 198] on div "Title Line" at bounding box center [592, 207] width 123 height 38
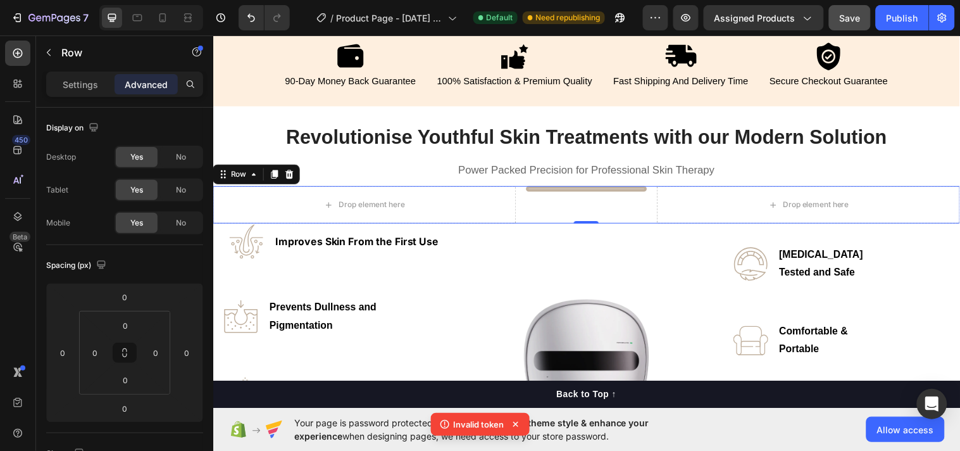
click at [583, 204] on div "Title Line" at bounding box center [592, 207] width 123 height 38
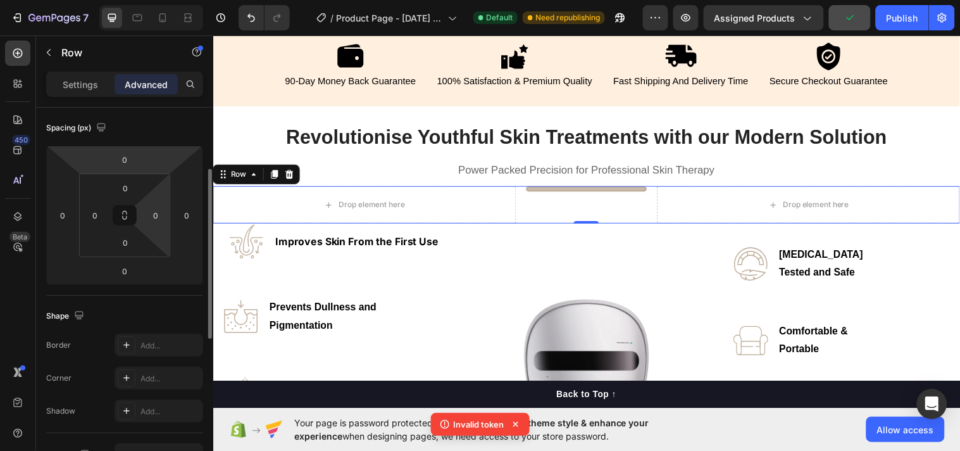
scroll to position [465, 0]
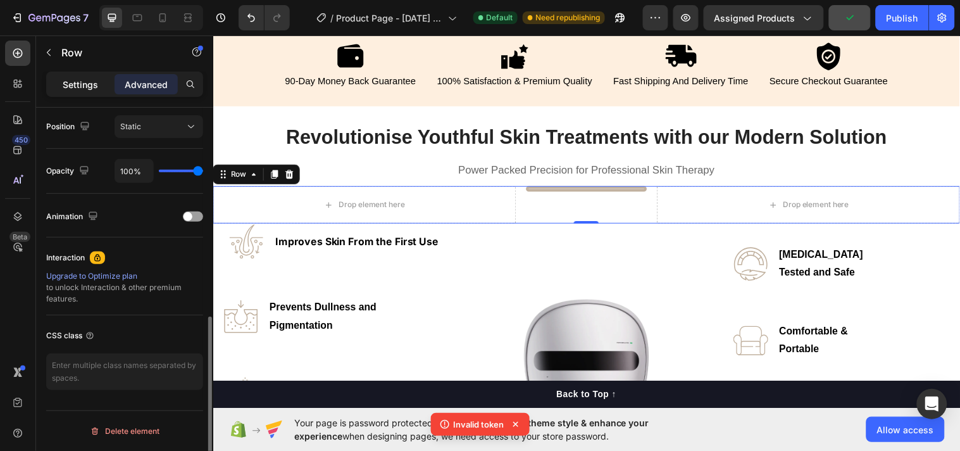
click at [66, 78] on p "Settings" at bounding box center [80, 84] width 35 height 13
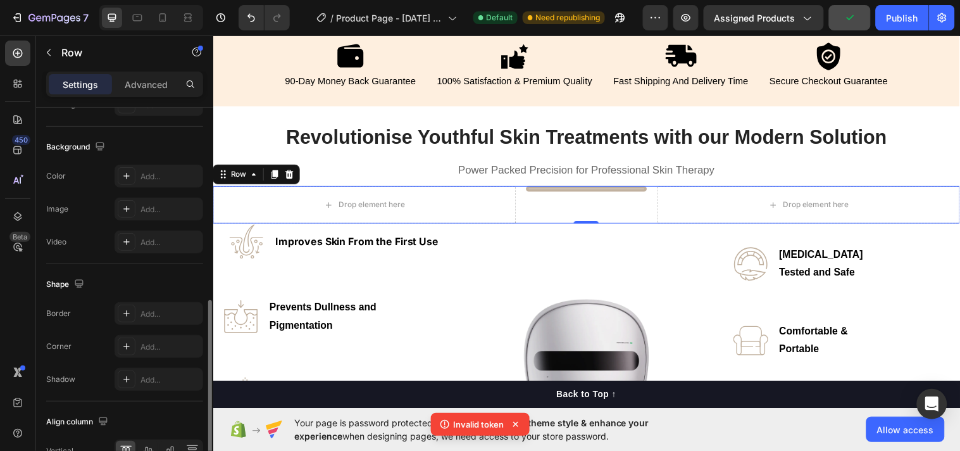
scroll to position [538, 0]
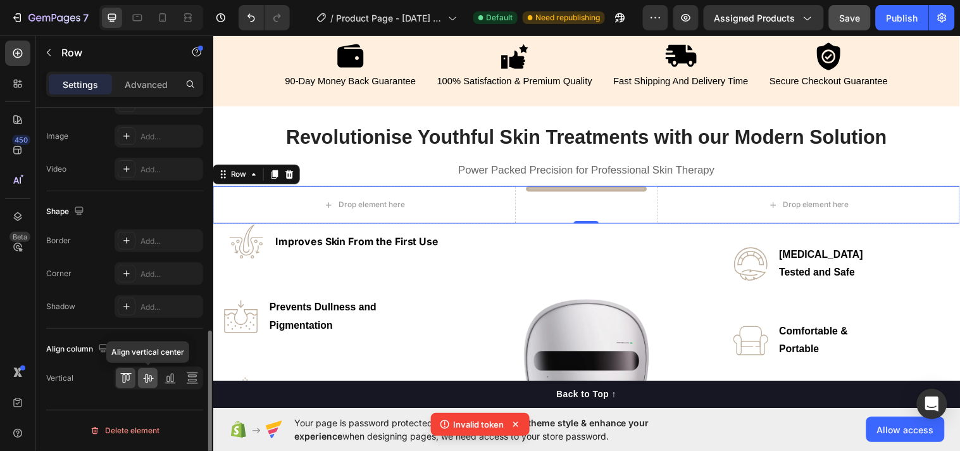
click at [149, 377] on icon at bounding box center [148, 378] width 10 height 9
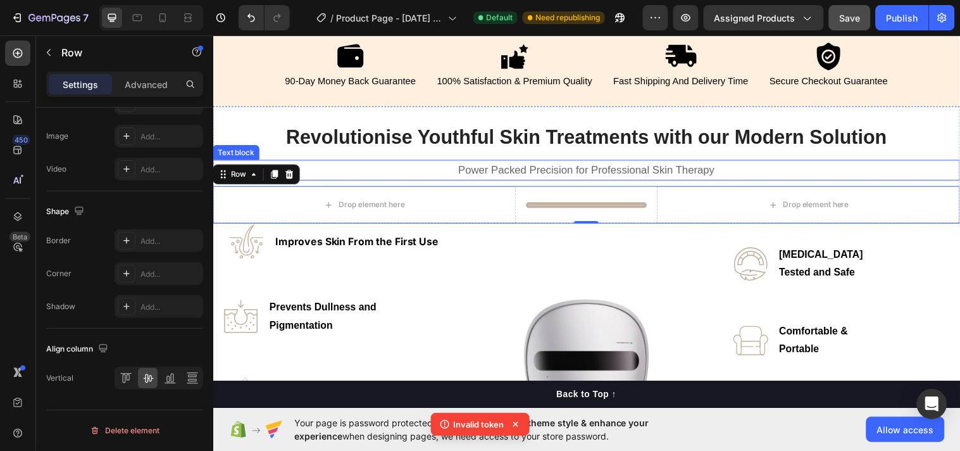
click at [589, 176] on p "Power Packed Precision for Professional Skin Therapy" at bounding box center [592, 172] width 737 height 19
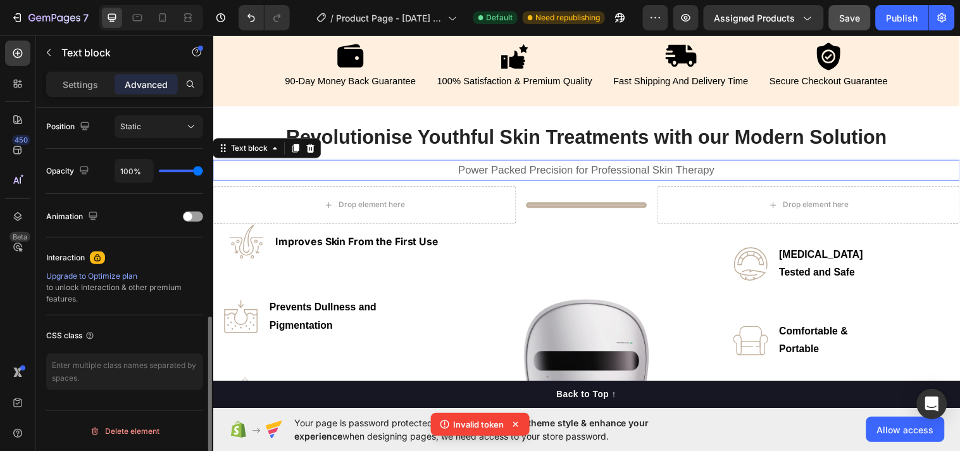
scroll to position [0, 0]
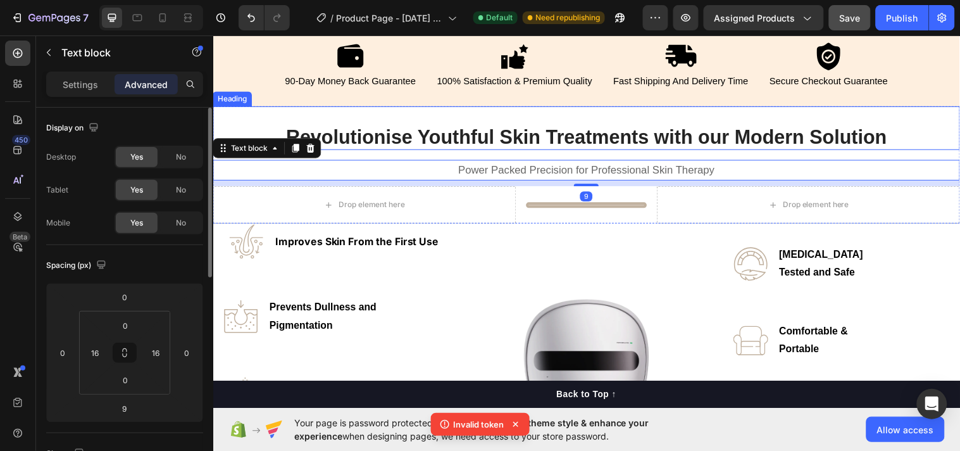
click at [575, 142] on strong "Revolutionise Youthful Skin Treatments with our Modern Solution" at bounding box center [592, 138] width 611 height 22
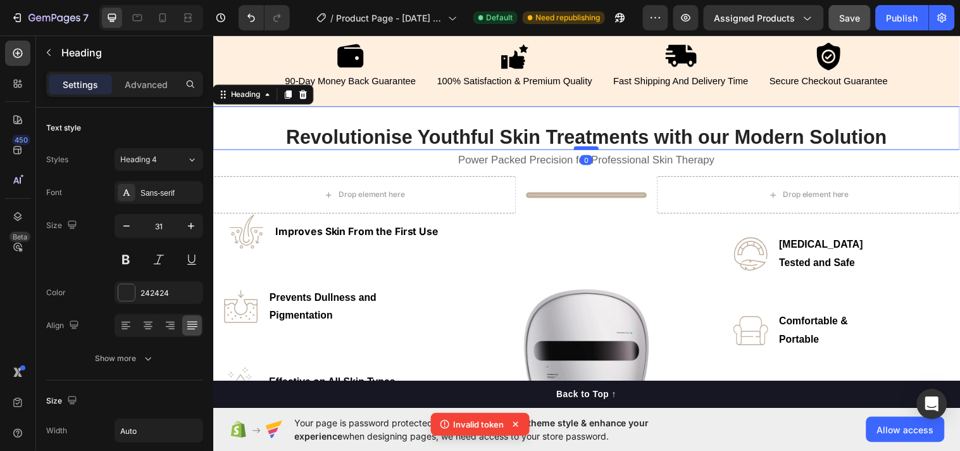
drag, startPoint x: 588, startPoint y: 159, endPoint x: 591, endPoint y: 148, distance: 11.2
click at [591, 148] on div at bounding box center [592, 150] width 25 height 4
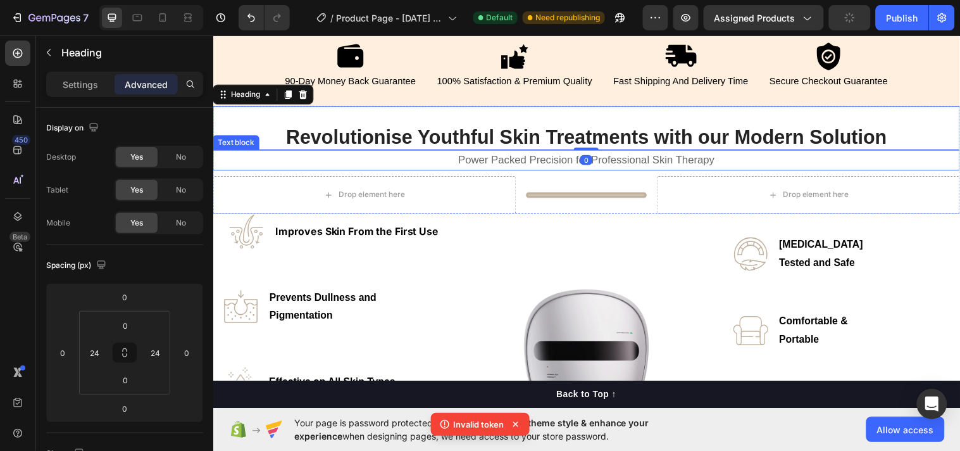
click at [550, 163] on span "Power Packed Precision for Professional Skin Therapy" at bounding box center [592, 162] width 261 height 12
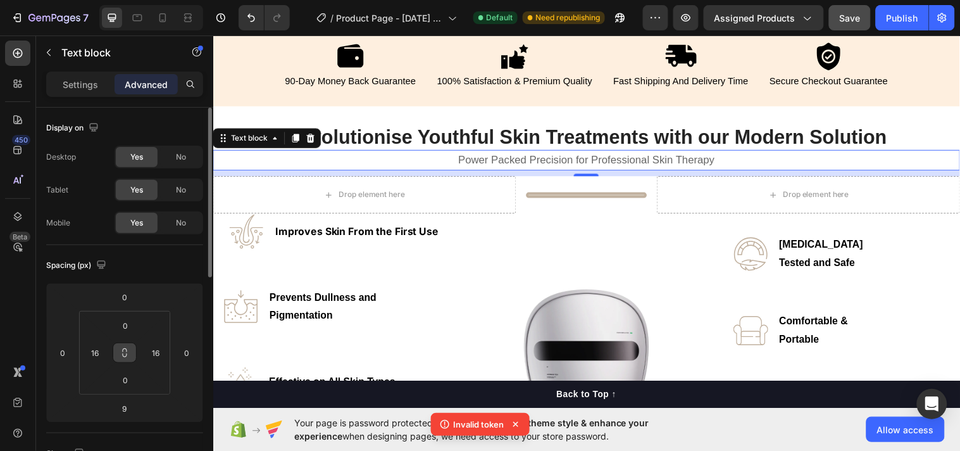
click at [131, 345] on button at bounding box center [125, 352] width 24 height 20
click at [128, 325] on input "0" at bounding box center [125, 325] width 25 height 19
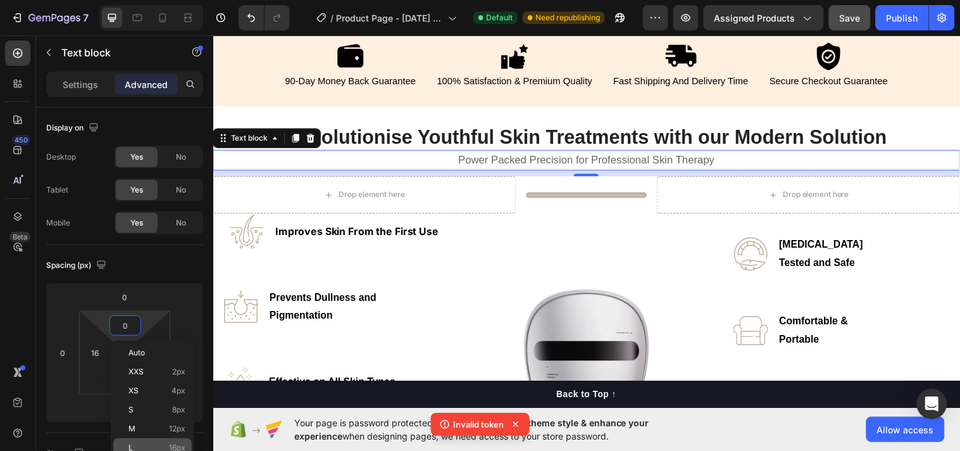
click at [144, 405] on div "L 16px" at bounding box center [152, 447] width 79 height 19
type input "16"
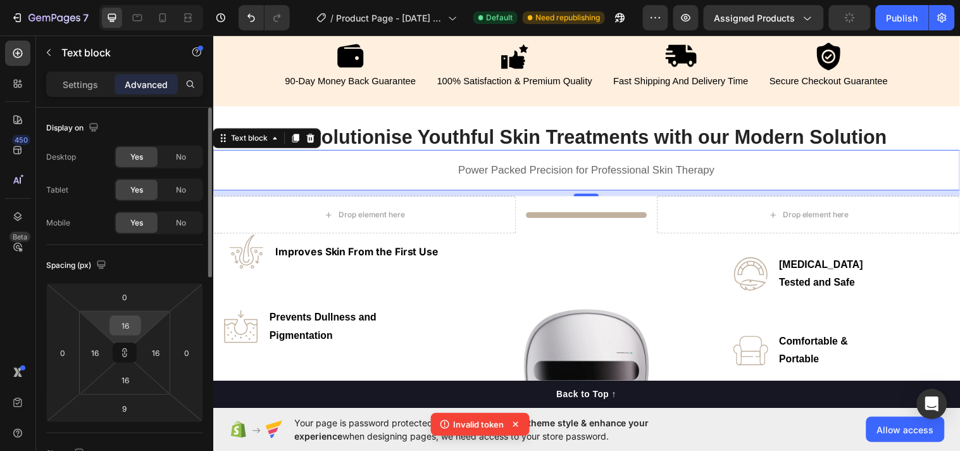
click at [130, 325] on input "16" at bounding box center [125, 325] width 25 height 19
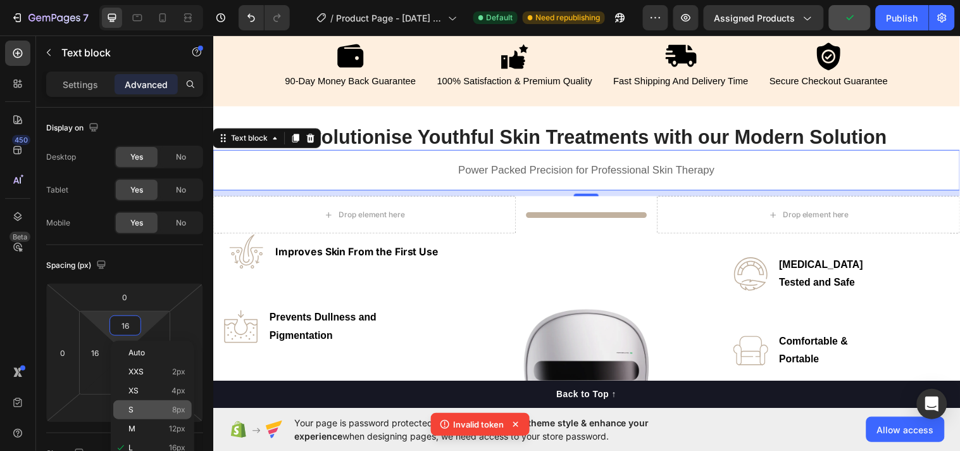
click at [136, 404] on div "S 8px" at bounding box center [152, 409] width 79 height 19
type input "8"
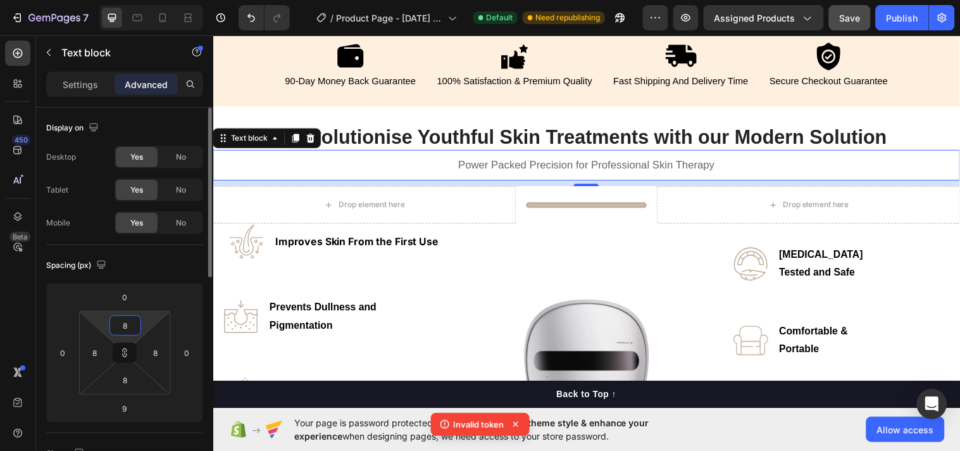
click at [123, 328] on input "8" at bounding box center [125, 325] width 25 height 19
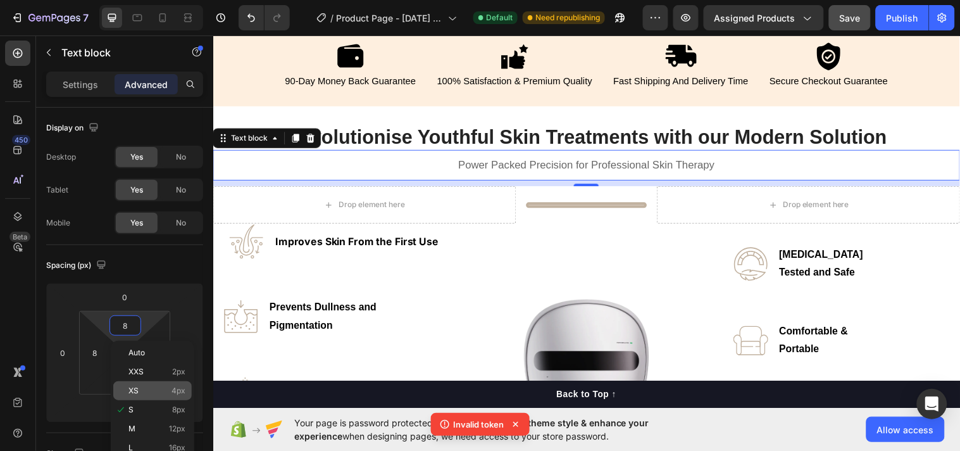
click at [152, 386] on p "XS 4px" at bounding box center [157, 390] width 57 height 9
type input "4"
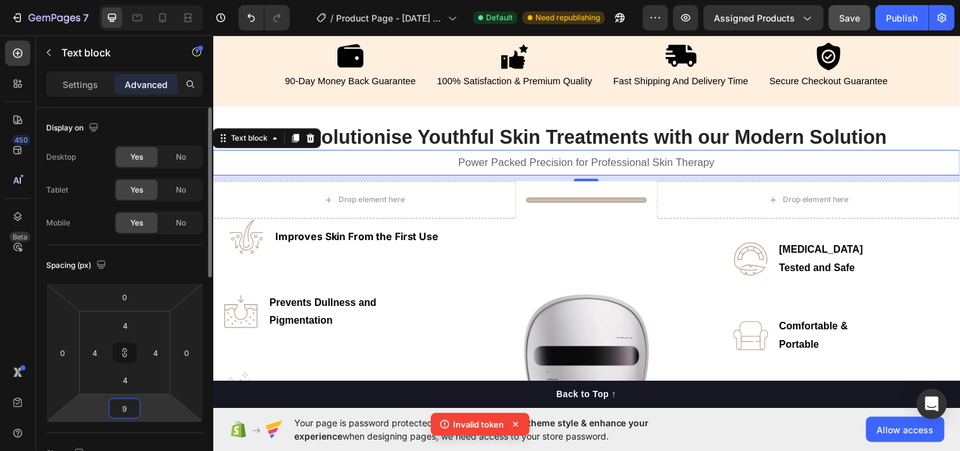
click at [124, 405] on input "9" at bounding box center [124, 408] width 25 height 19
click at [149, 405] on div "Auto" at bounding box center [152, 435] width 79 height 19
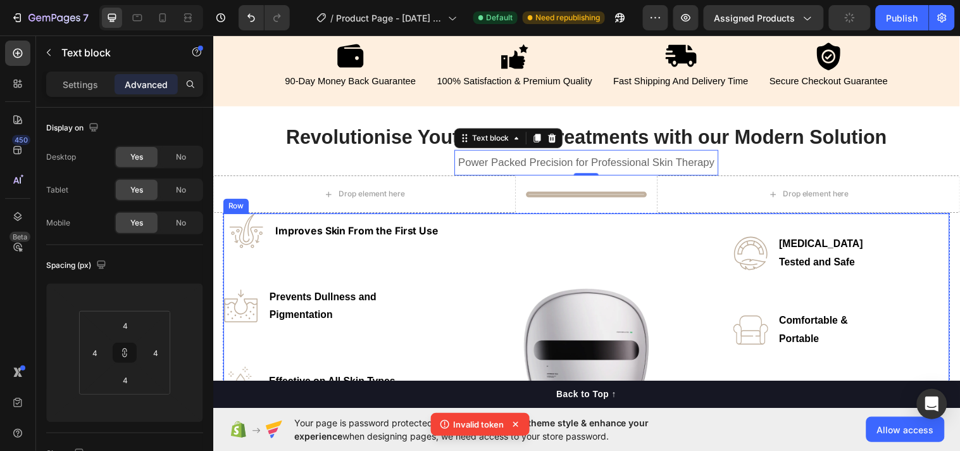
click at [562, 224] on div "Image" at bounding box center [592, 365] width 220 height 298
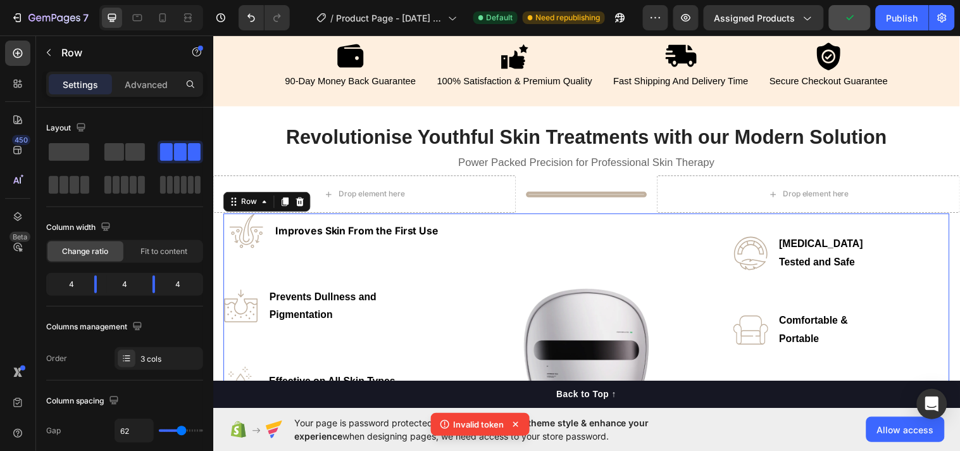
click at [156, 72] on div "Settings Advanced" at bounding box center [124, 84] width 157 height 25
click at [151, 79] on p "Advanced" at bounding box center [146, 84] width 43 height 13
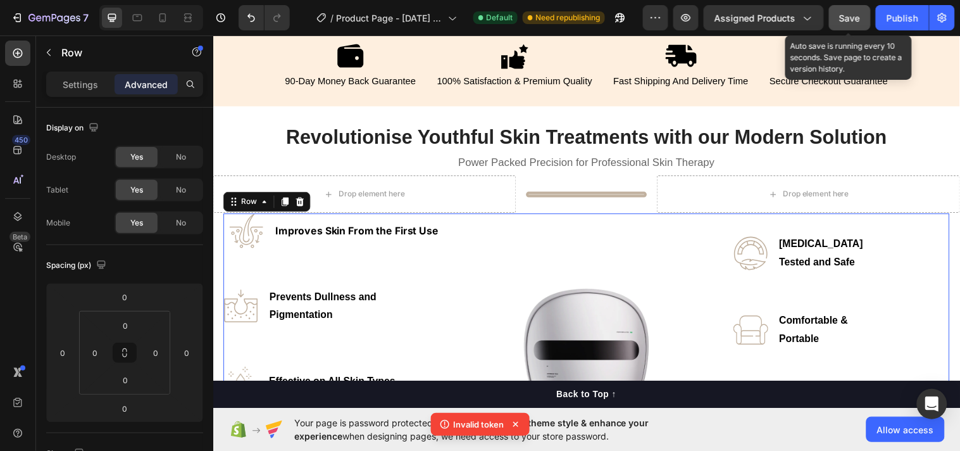
click at [845, 8] on button "Save" at bounding box center [850, 17] width 42 height 25
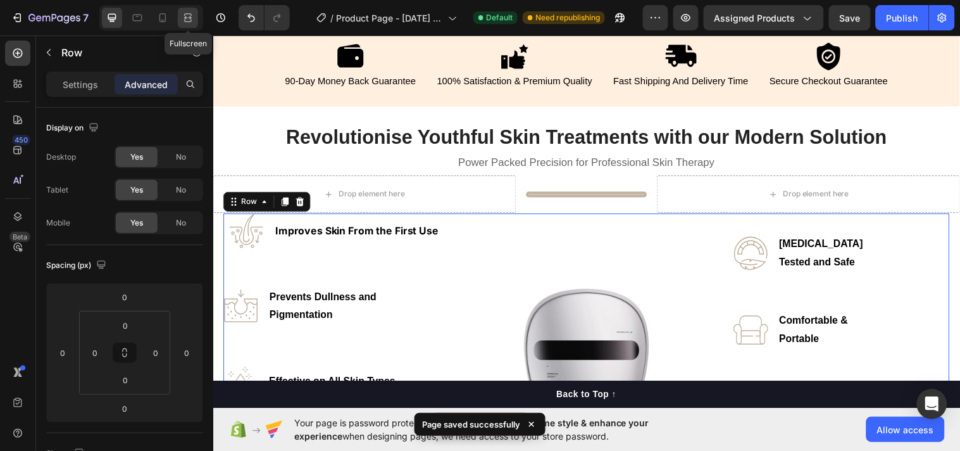
click at [180, 18] on div at bounding box center [188, 18] width 20 height 20
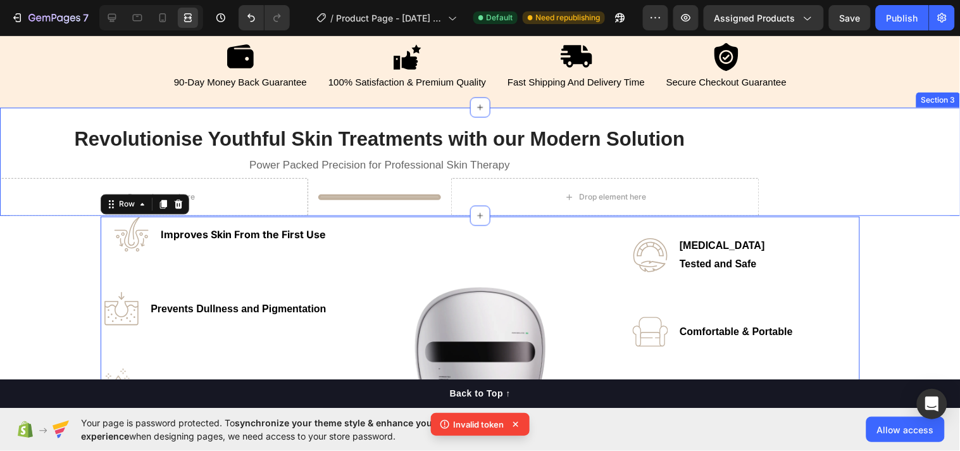
click at [799, 173] on div "Revolutionise Youthful Skin Treatments with our Modern Solution Heading Power P…" at bounding box center [480, 161] width 961 height 109
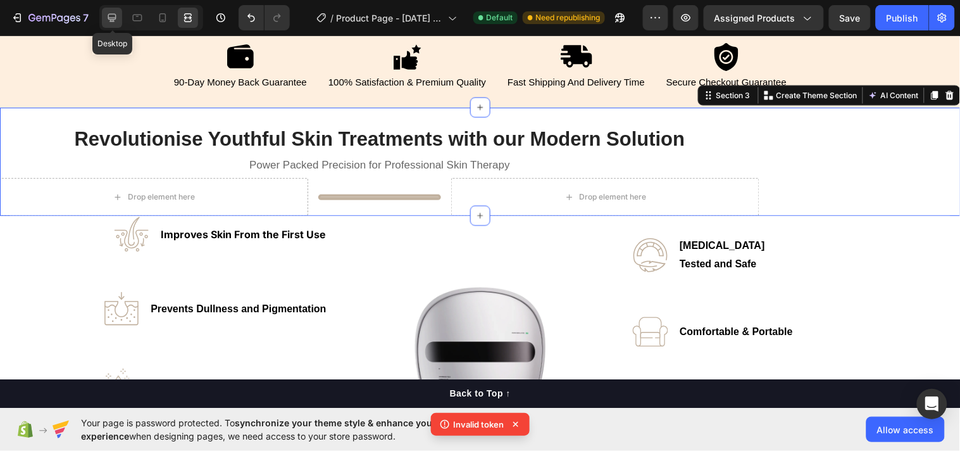
click at [115, 8] on div at bounding box center [112, 18] width 20 height 20
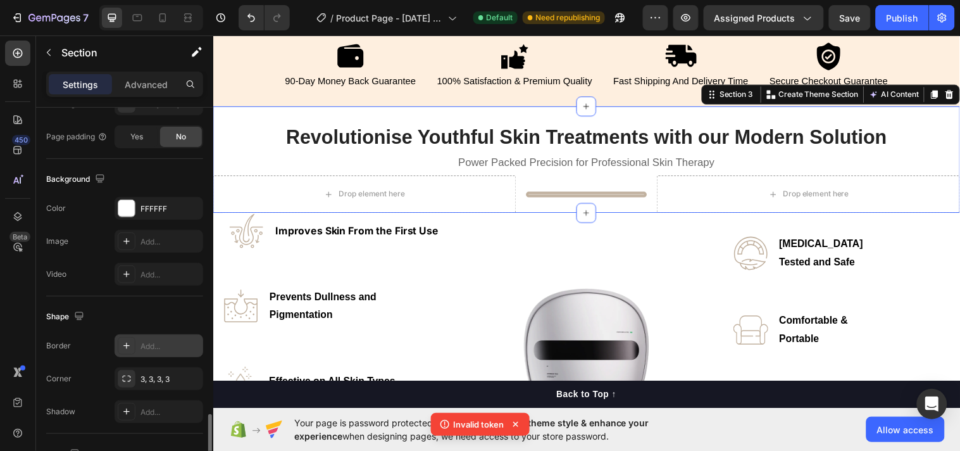
scroll to position [432, 0]
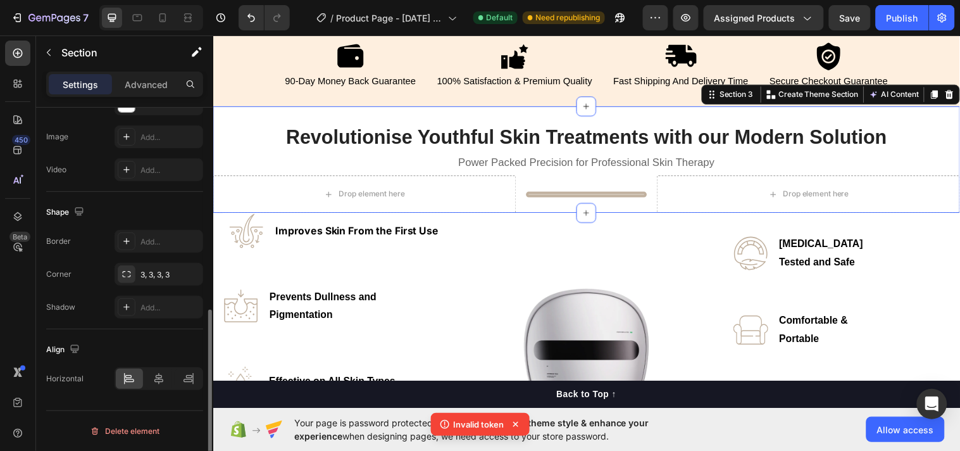
click at [154, 368] on div at bounding box center [159, 378] width 89 height 23
drag, startPoint x: 155, startPoint y: 380, endPoint x: 9, endPoint y: 373, distance: 145.8
click at [155, 380] on icon at bounding box center [159, 378] width 13 height 13
click at [186, 13] on icon at bounding box center [188, 17] width 13 height 13
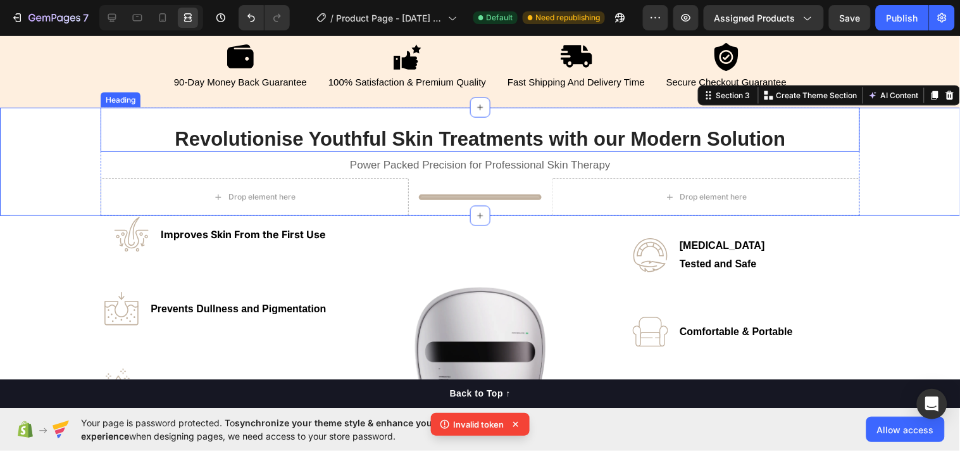
click at [541, 111] on h2 "Revolutionise Youthful Skin Treatments with our Modern Solution" at bounding box center [480, 129] width 631 height 44
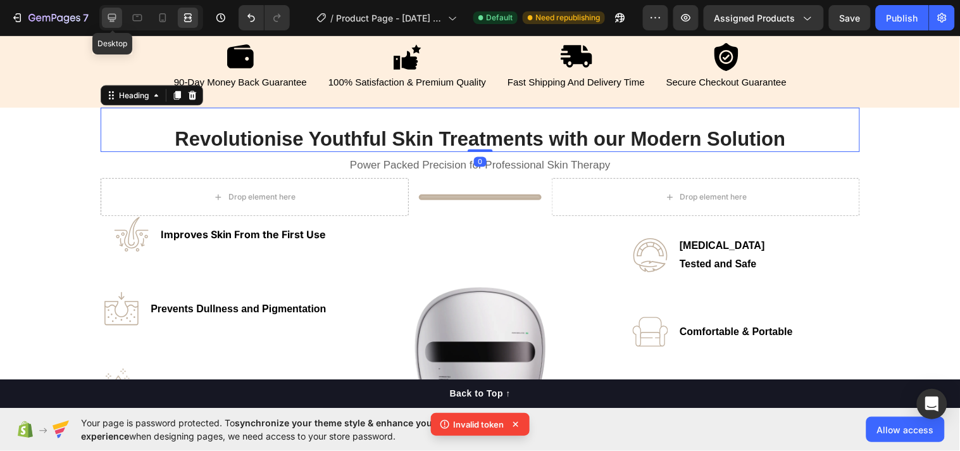
click at [116, 20] on icon at bounding box center [112, 17] width 13 height 13
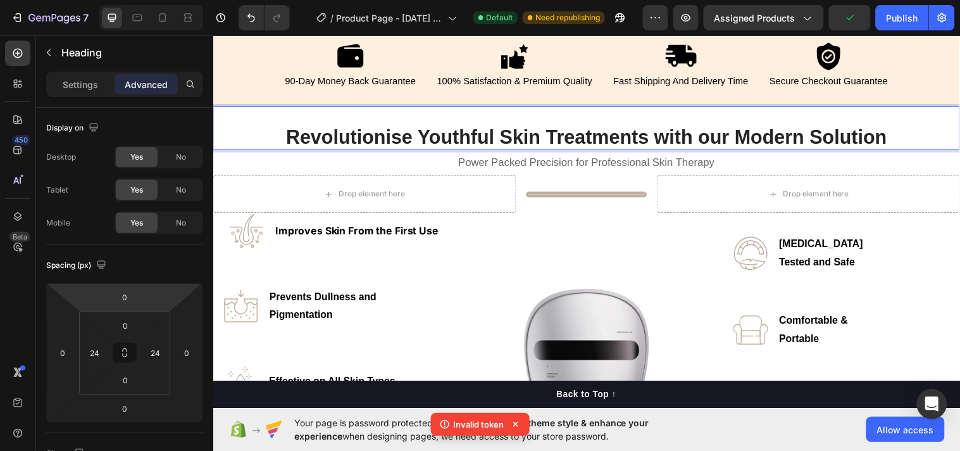
click at [538, 114] on h2 "Revolutionise Youthful Skin Treatments with our Modern Solution" at bounding box center [592, 129] width 631 height 44
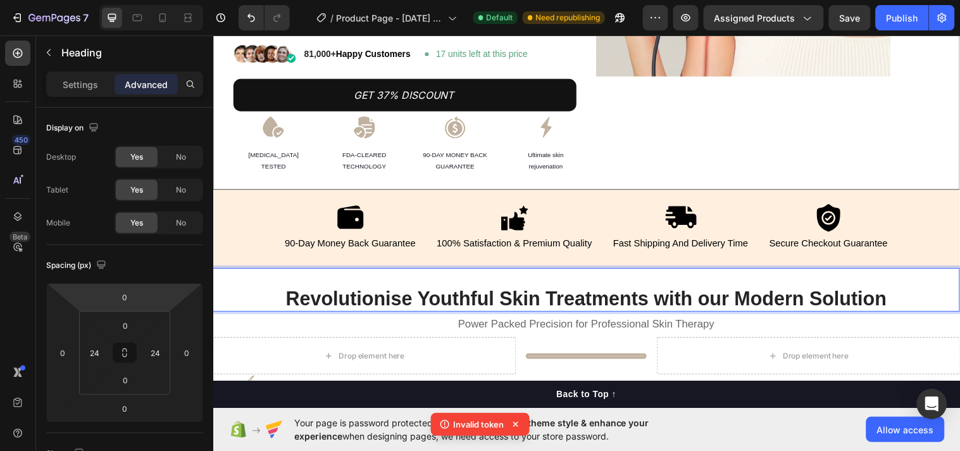
scroll to position [548, 0]
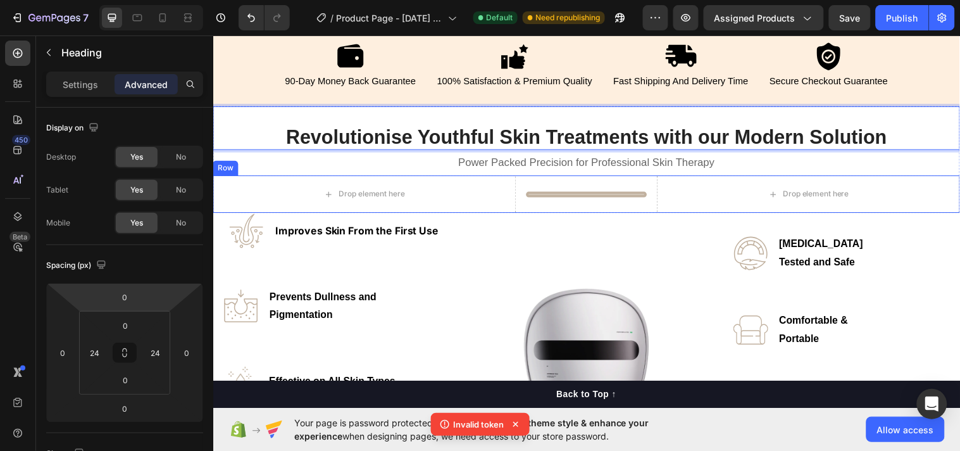
click at [533, 199] on div "Title Line" at bounding box center [592, 196] width 123 height 38
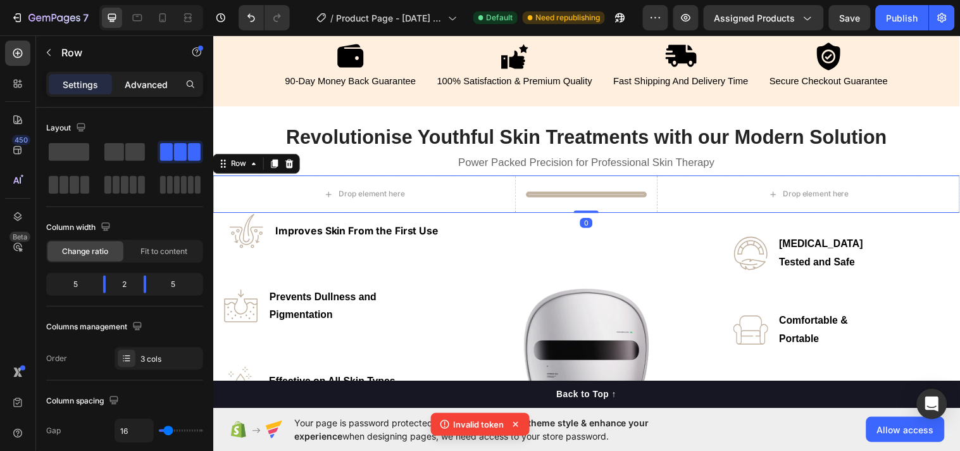
click at [156, 89] on p "Advanced" at bounding box center [146, 84] width 43 height 13
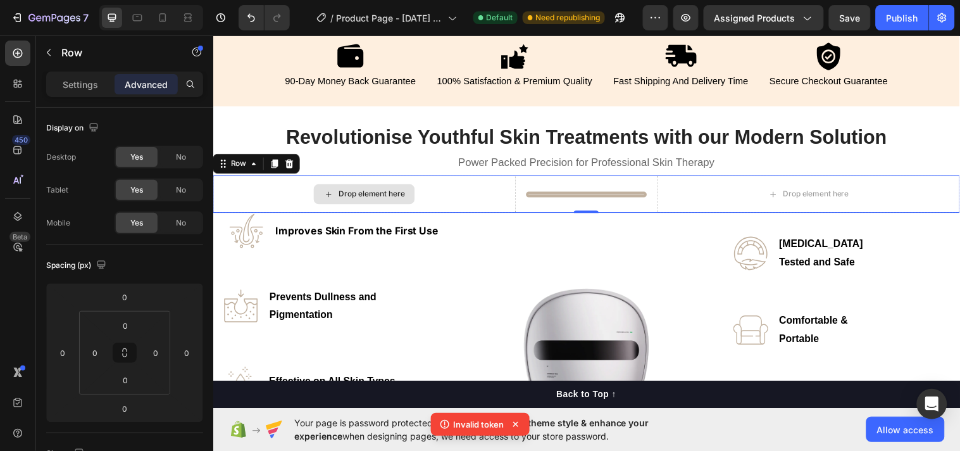
click at [456, 192] on div "Drop element here" at bounding box center [367, 196] width 308 height 38
click at [295, 163] on div at bounding box center [290, 165] width 15 height 15
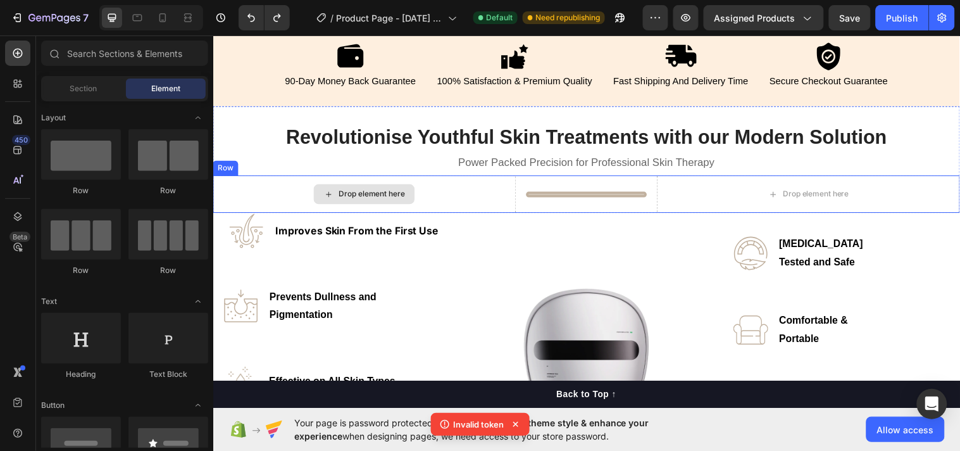
click at [437, 194] on div "Drop element here" at bounding box center [367, 196] width 308 height 38
click at [355, 191] on div "Drop element here" at bounding box center [374, 196] width 67 height 10
click at [421, 192] on div "Drop element here" at bounding box center [367, 196] width 308 height 38
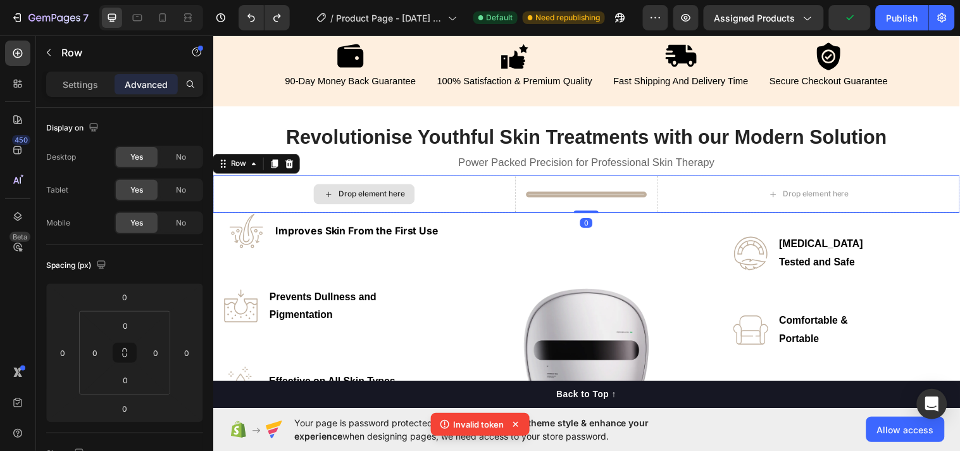
click at [487, 197] on div "Drop element here" at bounding box center [367, 196] width 308 height 38
click at [60, 79] on div "Settings" at bounding box center [80, 84] width 63 height 20
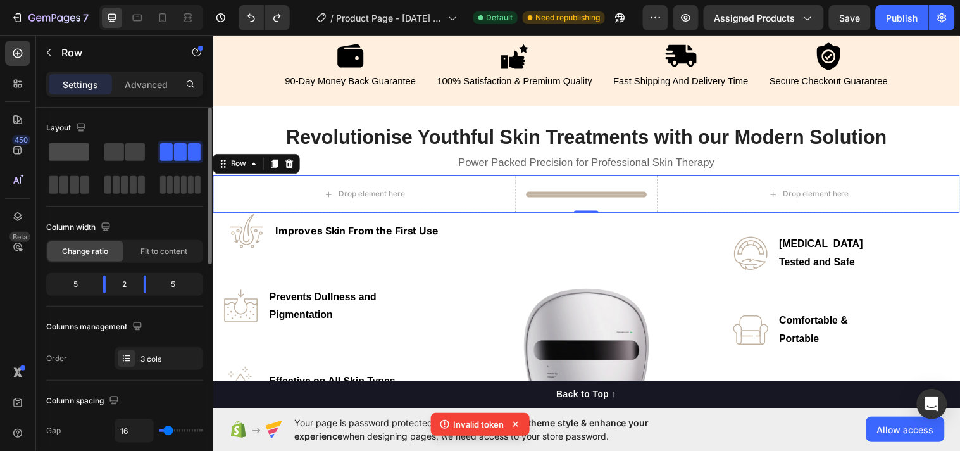
click at [74, 152] on span at bounding box center [69, 152] width 41 height 18
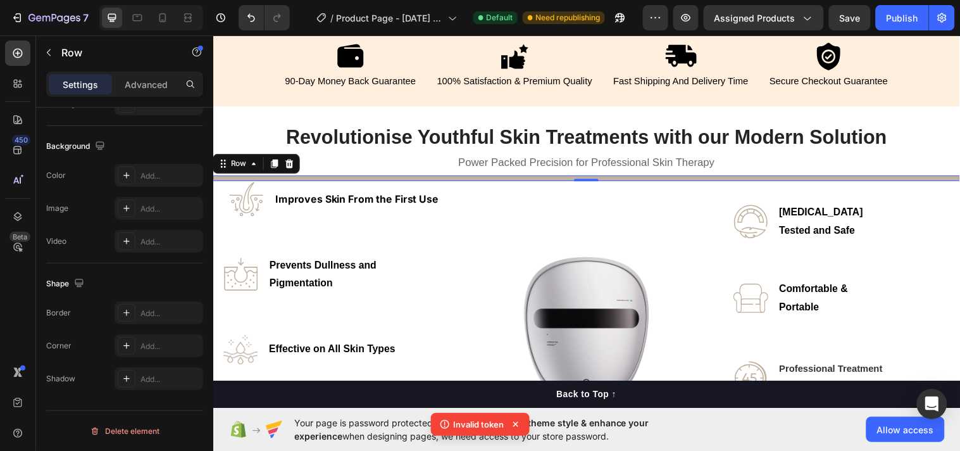
scroll to position [0, 0]
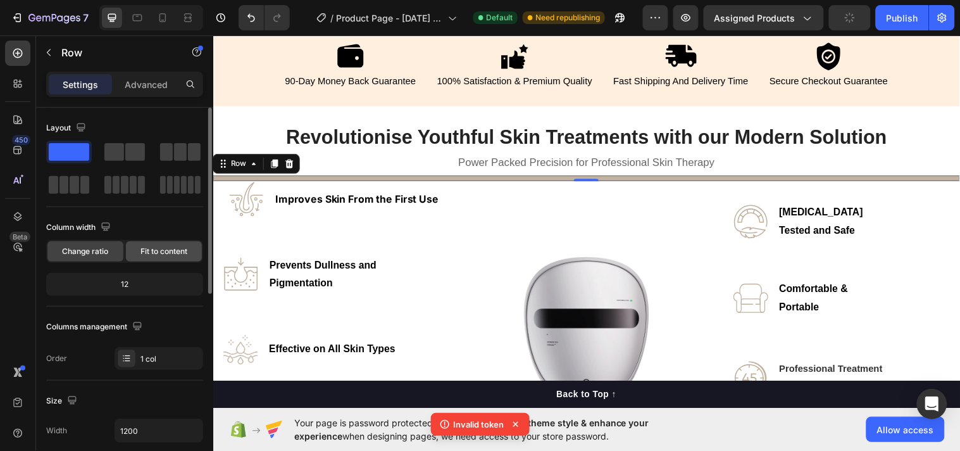
click at [175, 250] on span "Fit to content" at bounding box center [164, 251] width 47 height 11
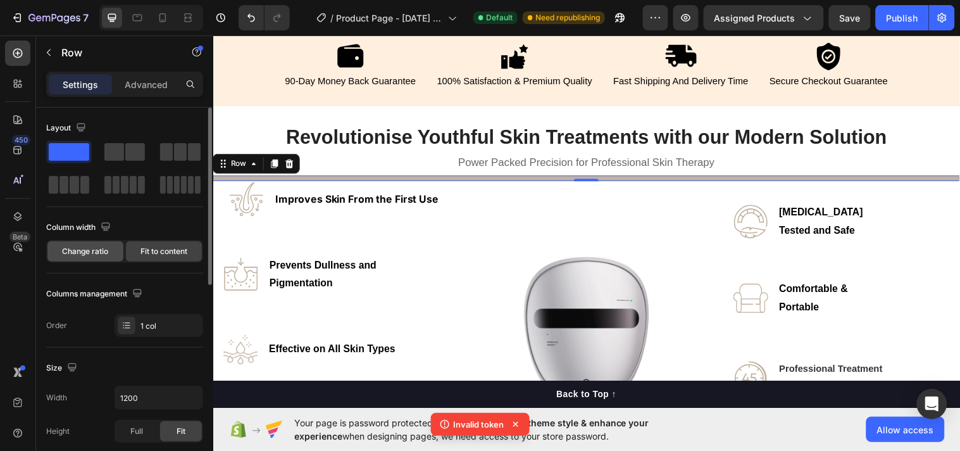
click at [84, 254] on span "Change ratio" at bounding box center [86, 251] width 46 height 11
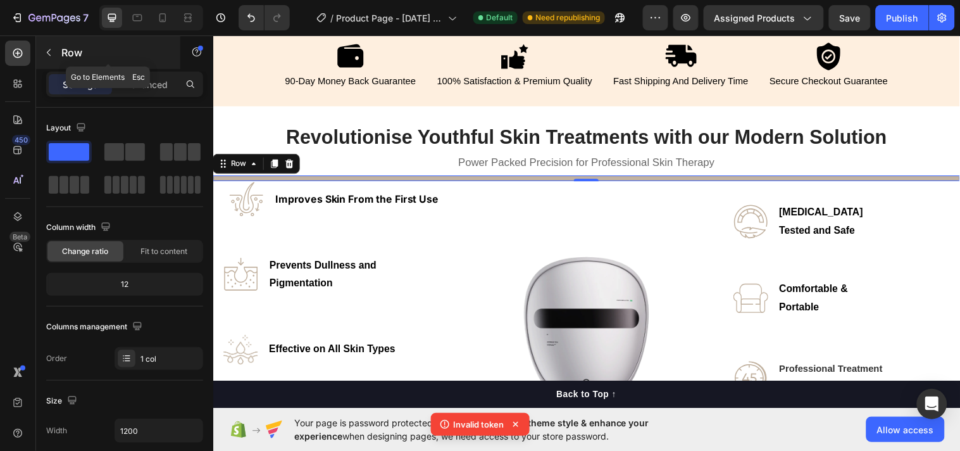
click at [51, 53] on icon "button" at bounding box center [49, 52] width 10 height 10
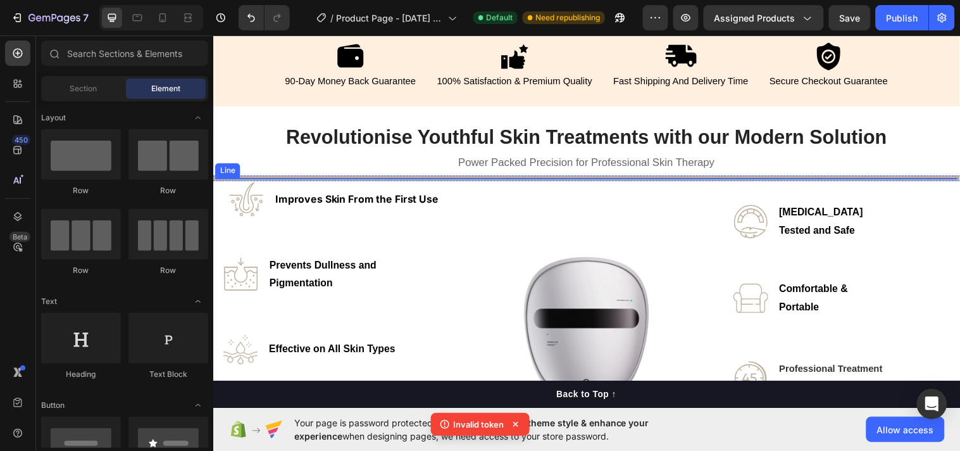
click at [448, 179] on div "Title Line" at bounding box center [593, 180] width 760 height 6
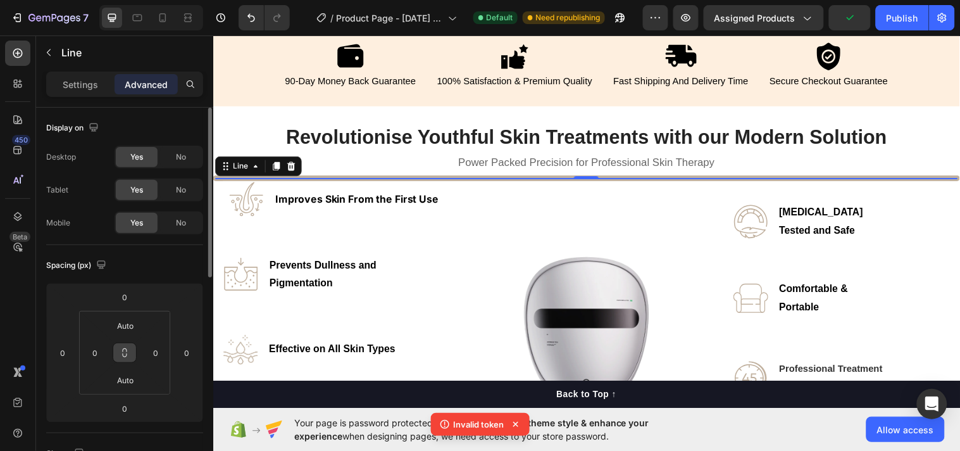
click at [128, 356] on icon at bounding box center [125, 353] width 10 height 10
click at [125, 320] on input "Auto" at bounding box center [125, 325] width 25 height 19
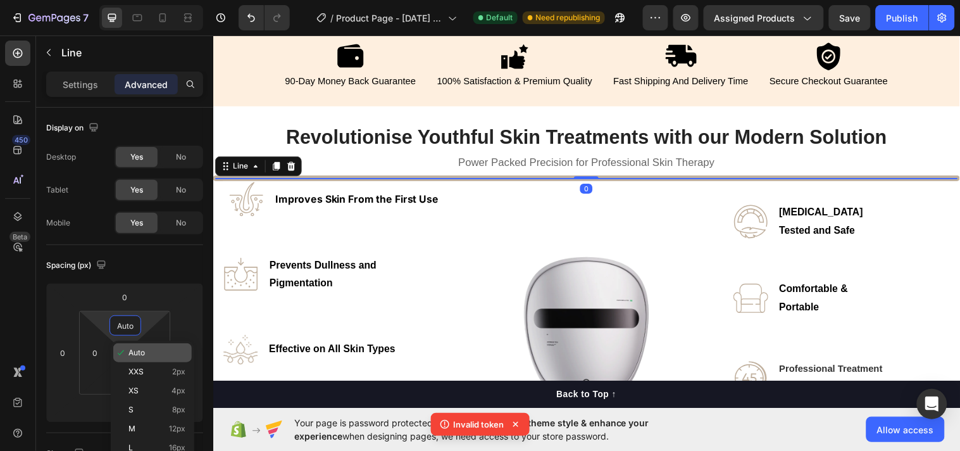
click at [133, 349] on span "Auto" at bounding box center [137, 352] width 16 height 9
type input "Auto"
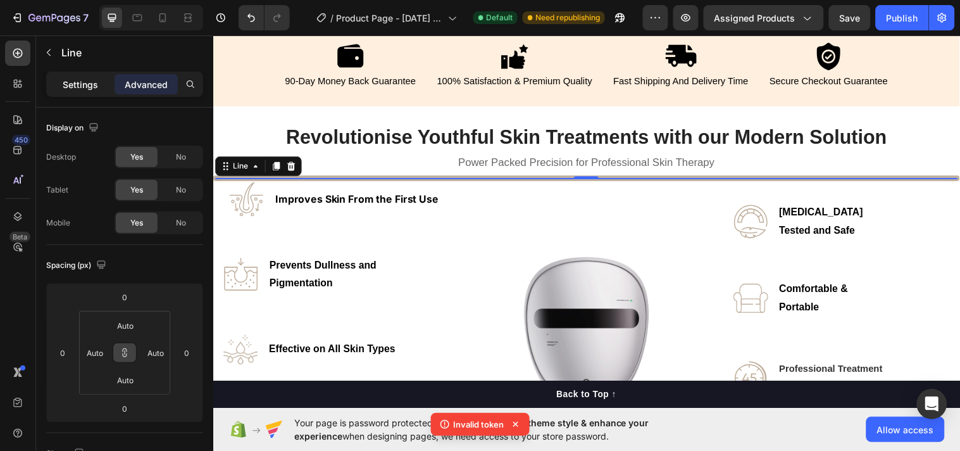
click at [72, 81] on p "Settings" at bounding box center [80, 84] width 35 height 13
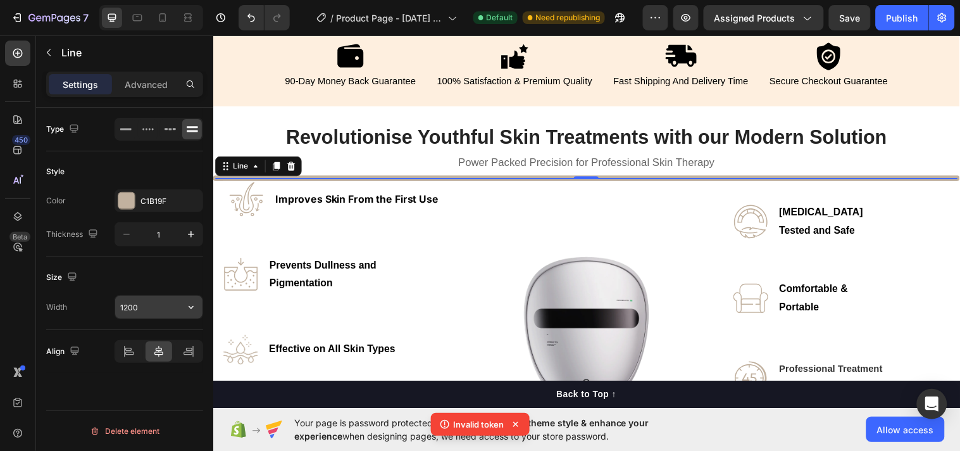
click at [139, 304] on input "1200" at bounding box center [158, 307] width 87 height 23
click at [192, 300] on button "button" at bounding box center [191, 307] width 23 height 23
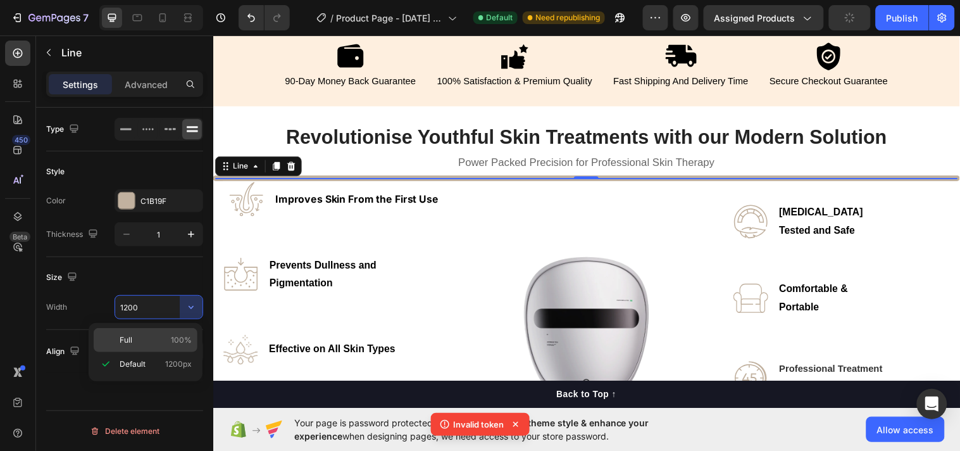
click at [184, 342] on span "100%" at bounding box center [181, 339] width 21 height 11
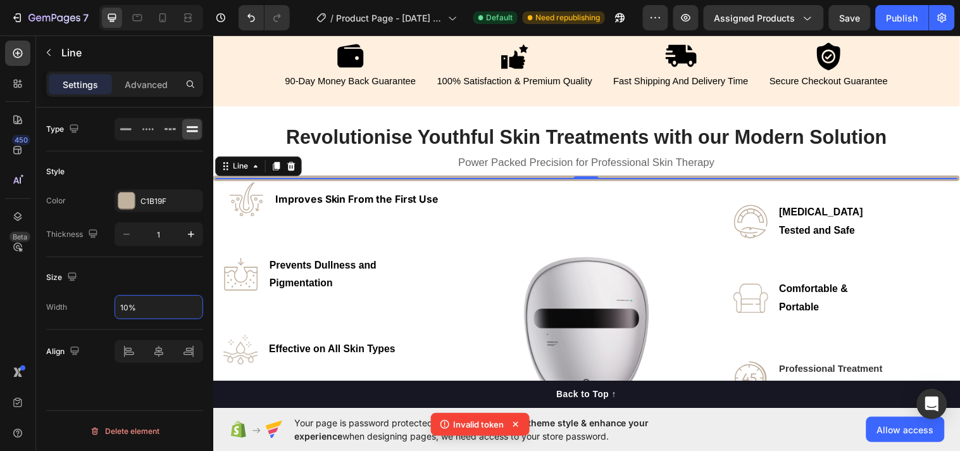
type input "10%"
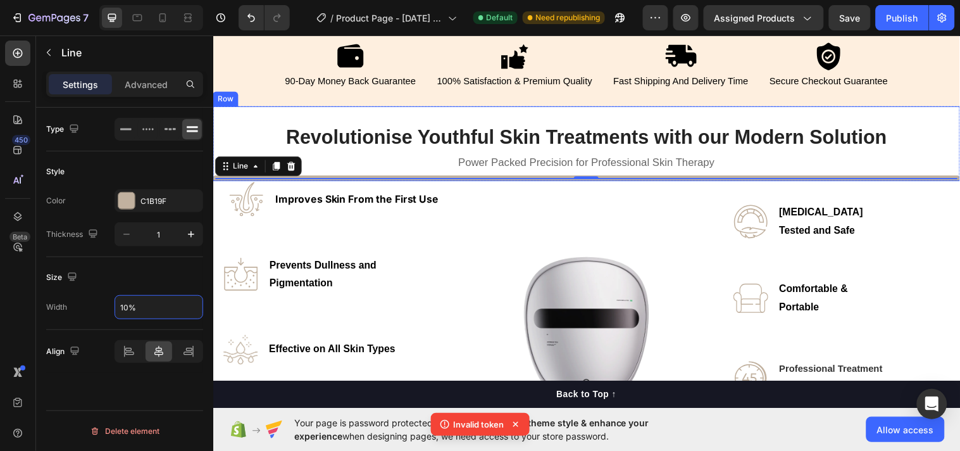
click at [423, 154] on div "⁠⁠⁠⁠⁠⁠⁠ Revolutionise Youthful Skin Treatments with our Modern Solution Heading…" at bounding box center [593, 145] width 760 height 77
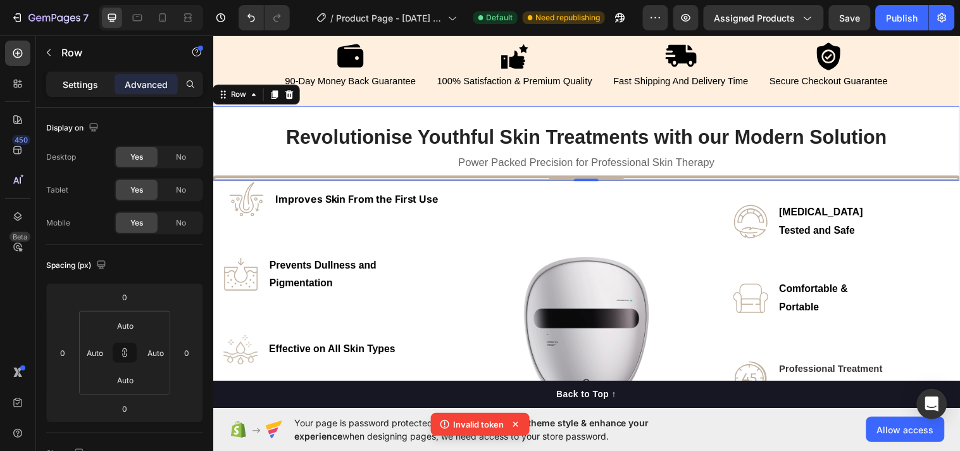
click at [73, 85] on p "Settings" at bounding box center [80, 84] width 35 height 13
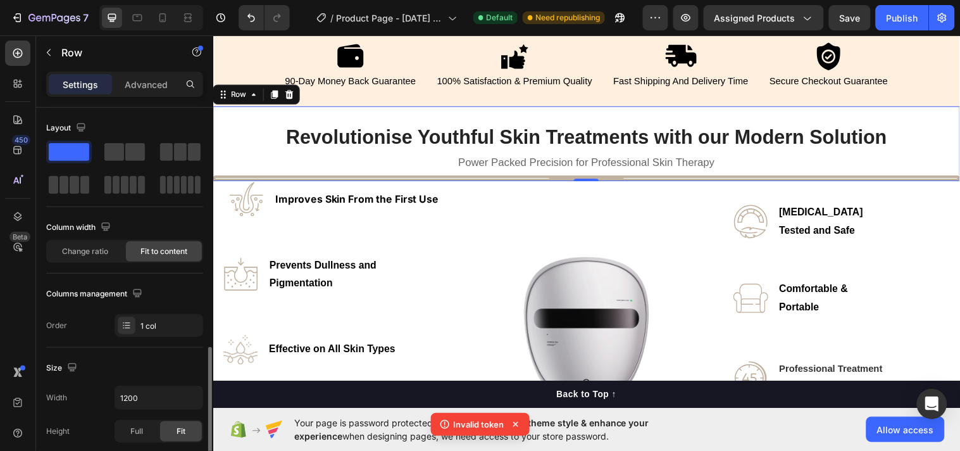
scroll to position [163, 0]
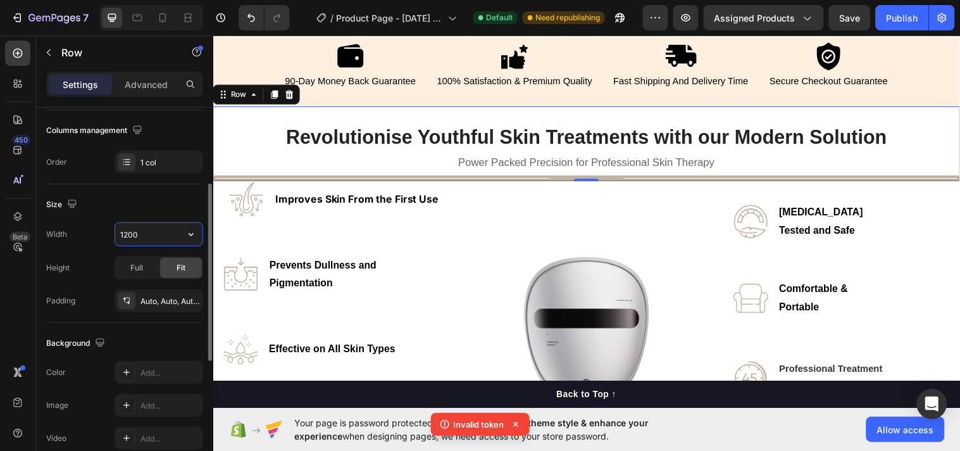
click at [175, 231] on input "1200" at bounding box center [158, 234] width 87 height 23
click at [191, 229] on icon "button" at bounding box center [191, 234] width 13 height 13
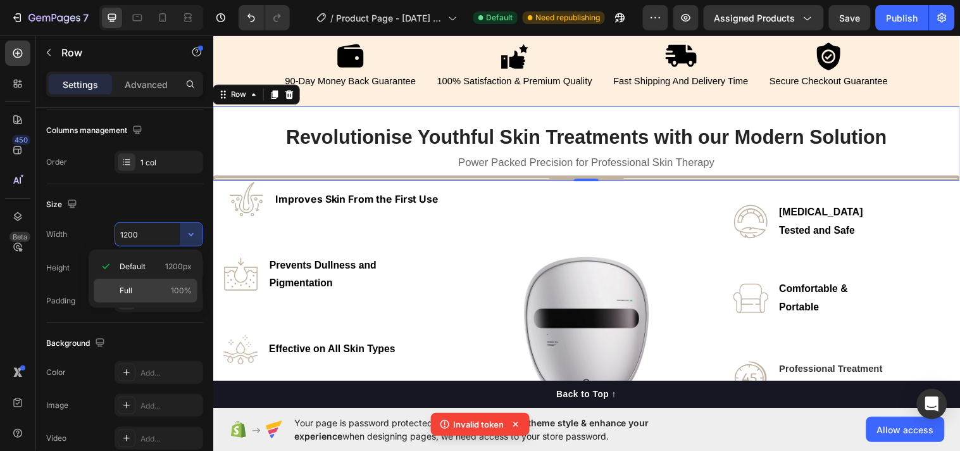
click at [141, 287] on p "Full 100%" at bounding box center [156, 290] width 72 height 11
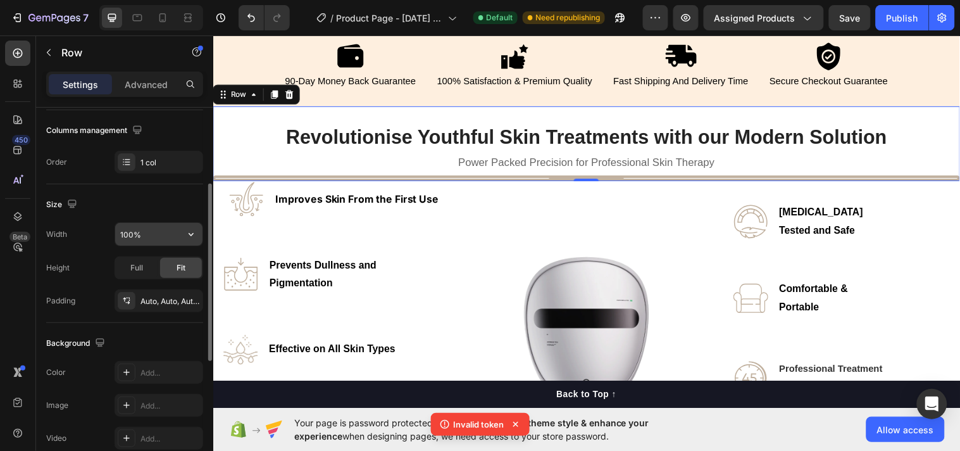
click at [144, 229] on input "100%" at bounding box center [158, 234] width 87 height 23
click at [141, 262] on span "Full" at bounding box center [136, 267] width 13 height 11
click at [176, 234] on input "100%" at bounding box center [158, 234] width 87 height 23
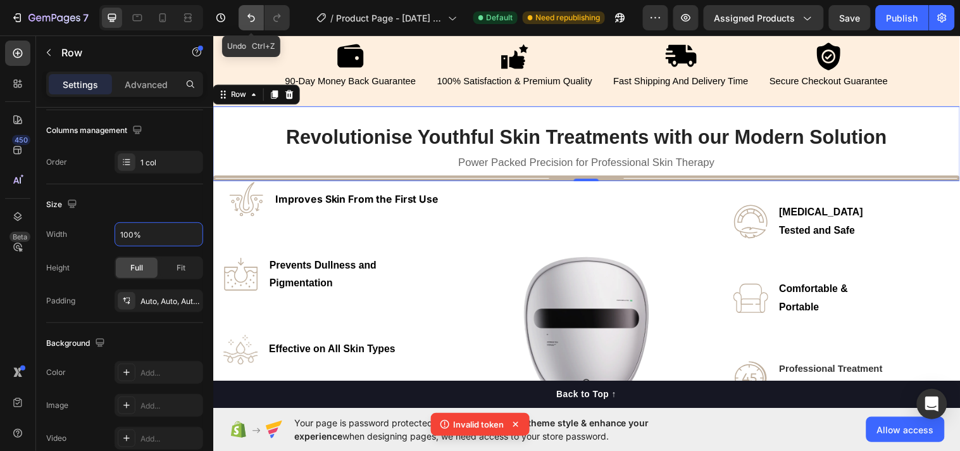
click at [245, 14] on icon "Undo/Redo" at bounding box center [251, 17] width 13 height 13
type input "1200"
click at [239, 22] on button "Undo/Redo" at bounding box center [251, 17] width 25 height 25
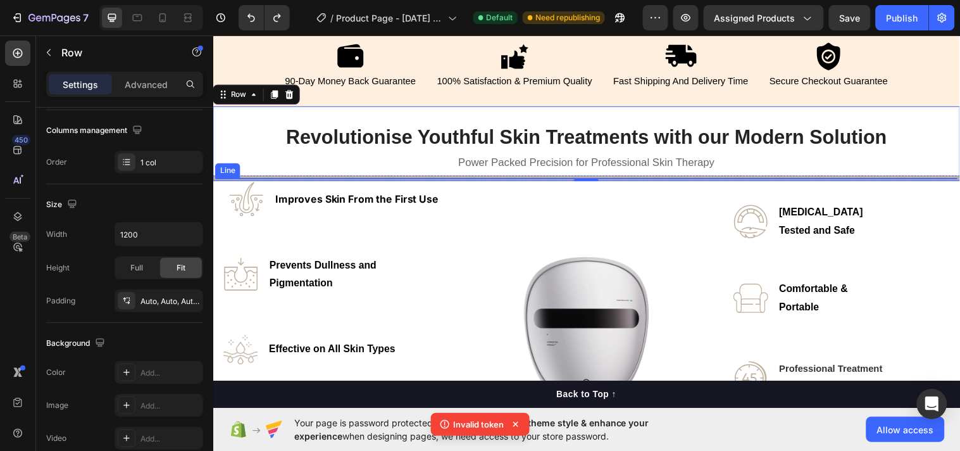
click at [415, 177] on div "Title Line" at bounding box center [593, 180] width 760 height 6
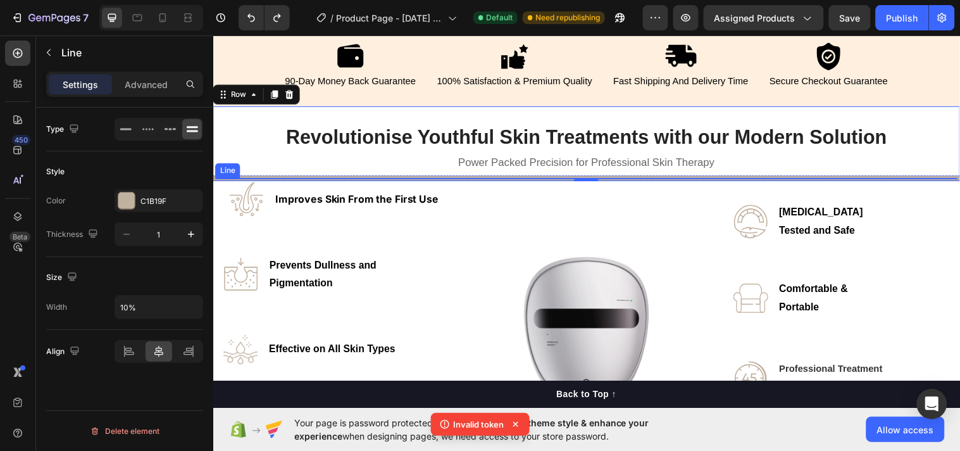
scroll to position [0, 0]
click at [375, 175] on div "⁠⁠⁠⁠⁠⁠⁠ Revolutionise Youthful Skin Treatments with our Modern Solution Heading…" at bounding box center [593, 145] width 760 height 77
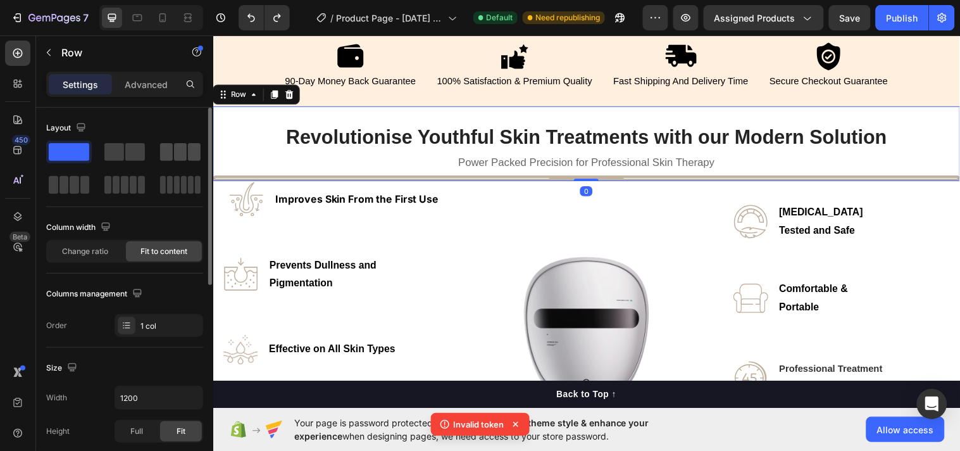
click at [180, 146] on span at bounding box center [180, 152] width 13 height 18
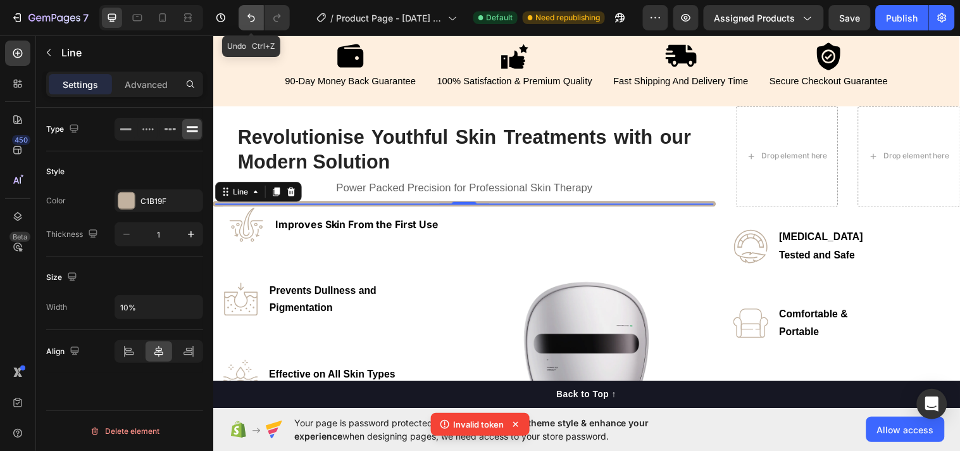
click at [258, 20] on button "Undo/Redo" at bounding box center [251, 17] width 25 height 25
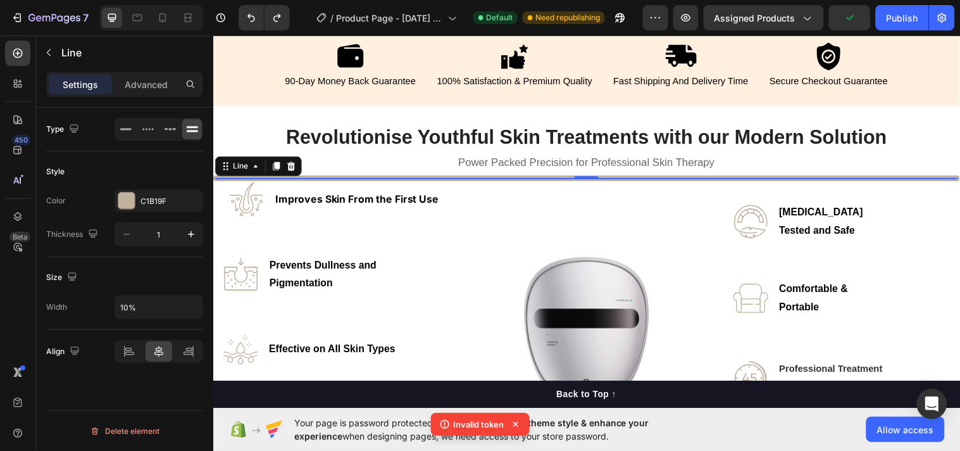
click at [447, 177] on div "Title Line 0" at bounding box center [593, 180] width 760 height 6
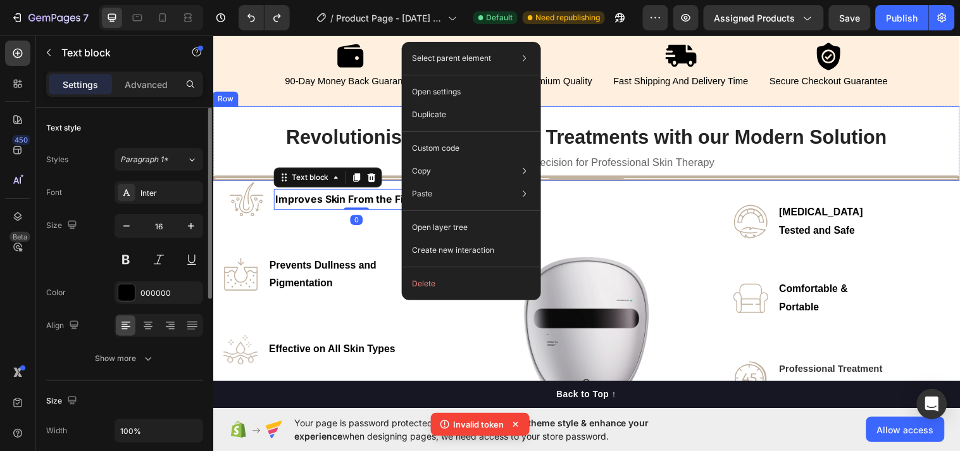
click at [246, 159] on div "⁠⁠⁠⁠⁠⁠⁠ Revolutionise Youthful Skin Treatments with our Modern Solution Heading…" at bounding box center [593, 145] width 760 height 77
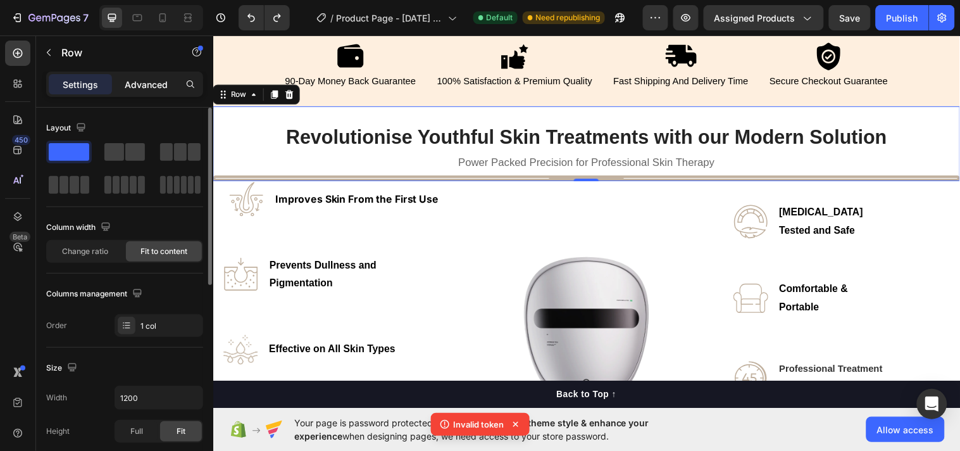
click at [141, 86] on p "Advanced" at bounding box center [146, 84] width 43 height 13
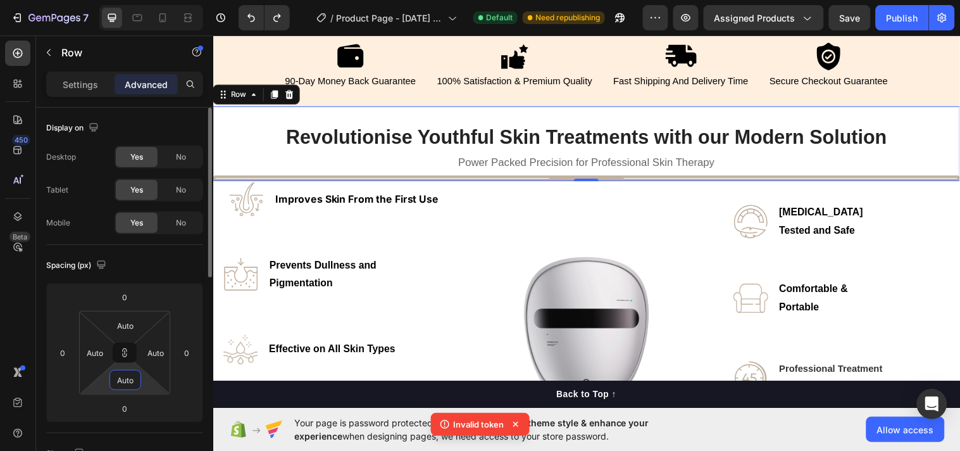
click at [127, 384] on input "Auto" at bounding box center [125, 379] width 25 height 19
click at [148, 405] on div "XS 4px" at bounding box center [152, 445] width 79 height 19
type input "4"
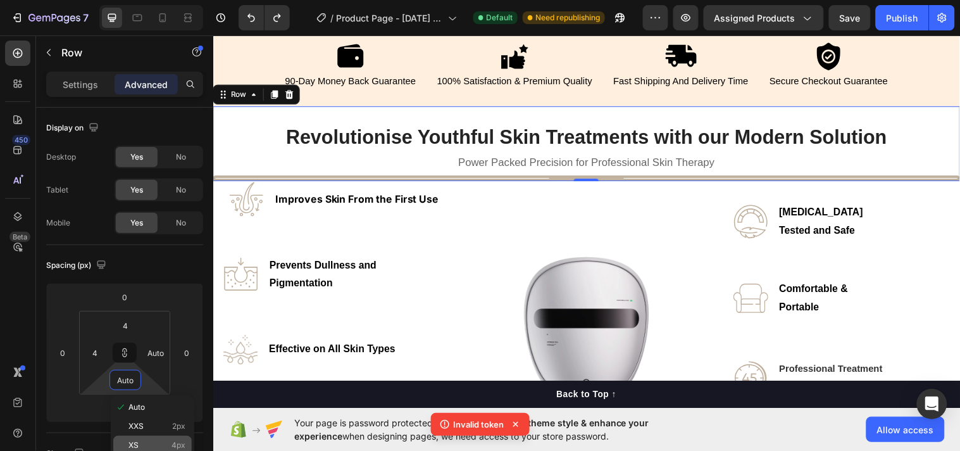
type input "4"
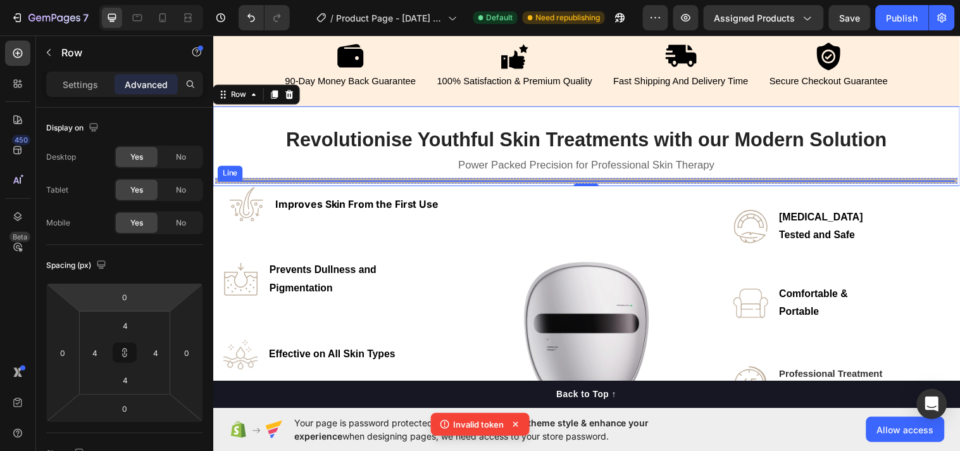
click at [333, 182] on div "Title" at bounding box center [593, 182] width 750 height 1
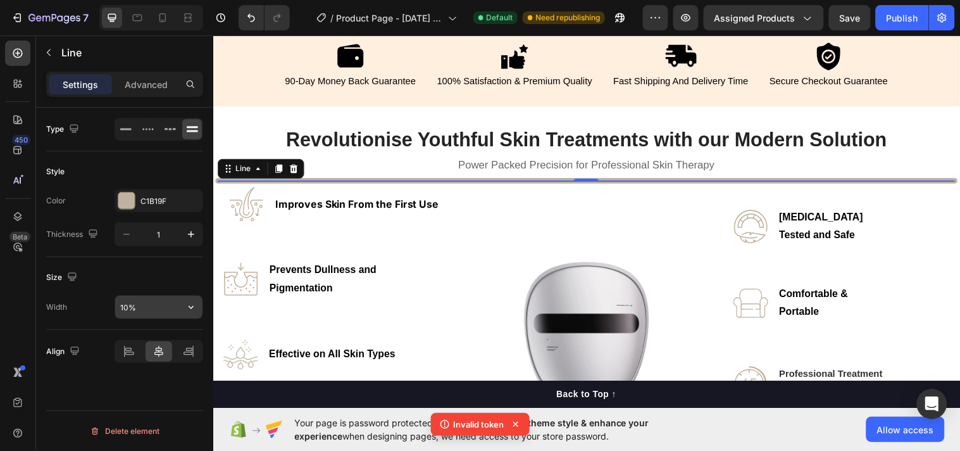
click at [154, 311] on input "10%" at bounding box center [158, 307] width 87 height 23
click at [191, 303] on icon "button" at bounding box center [191, 307] width 13 height 13
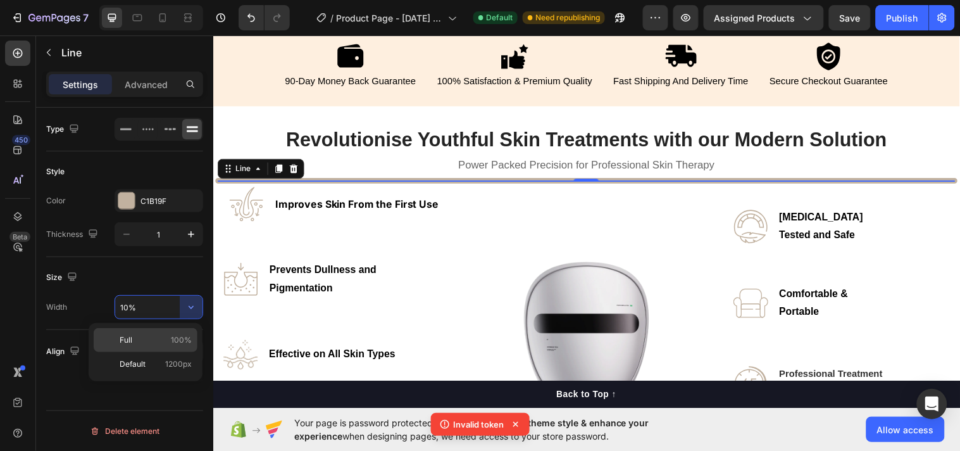
click at [160, 337] on p "Full 100%" at bounding box center [156, 339] width 72 height 11
type input "100%"
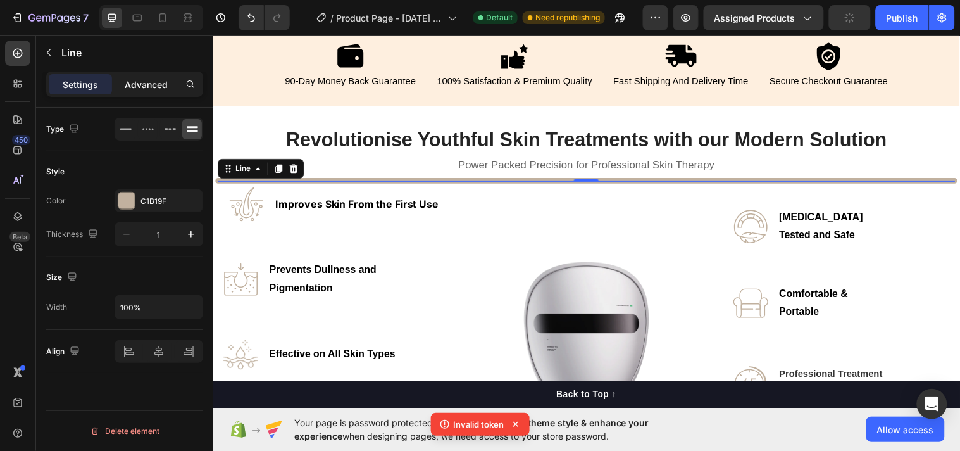
click at [134, 86] on p "Advanced" at bounding box center [146, 84] width 43 height 13
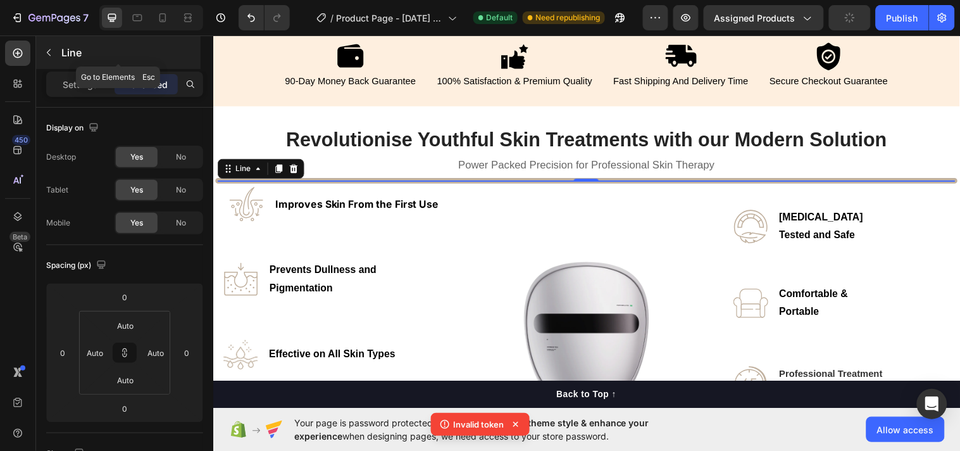
click at [47, 53] on icon "button" at bounding box center [49, 52] width 10 height 10
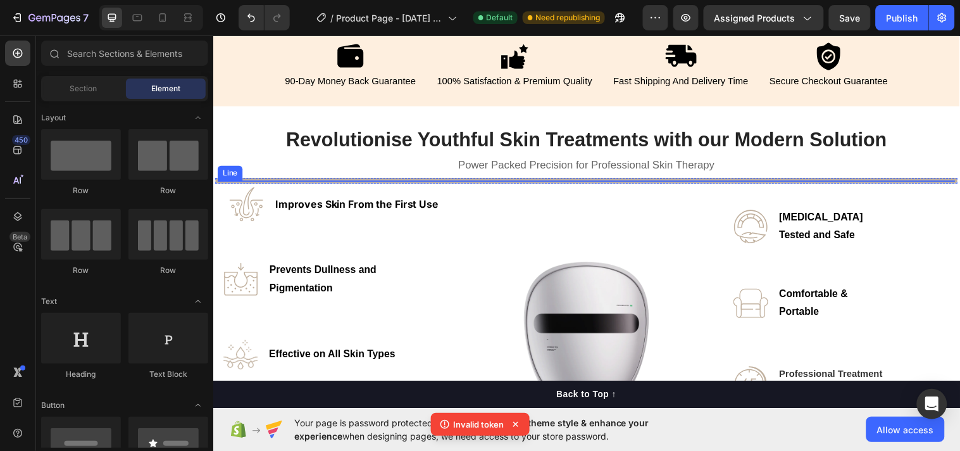
click at [372, 181] on div "Title Line" at bounding box center [592, 183] width 755 height 6
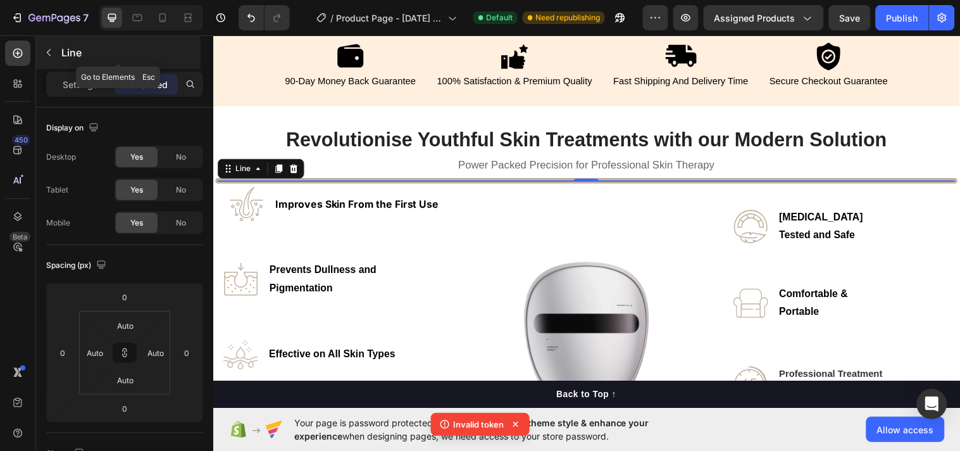
click at [46, 52] on icon "button" at bounding box center [49, 52] width 10 height 10
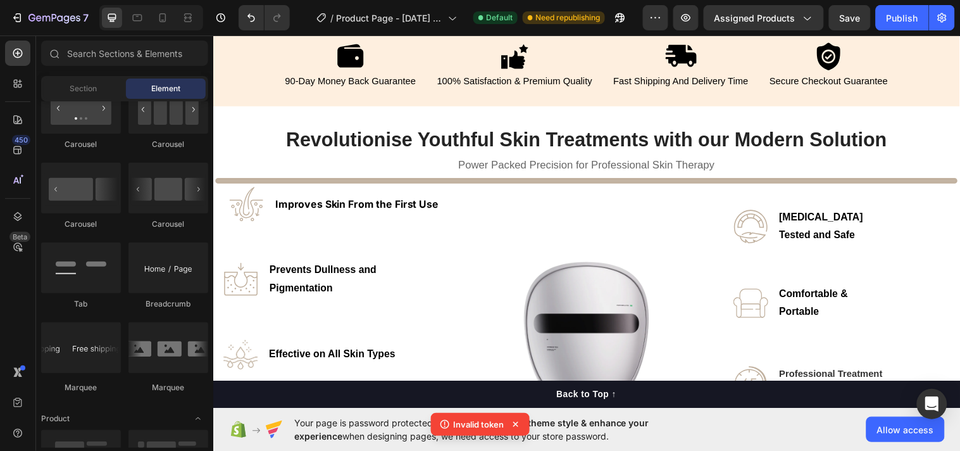
scroll to position [1802, 0]
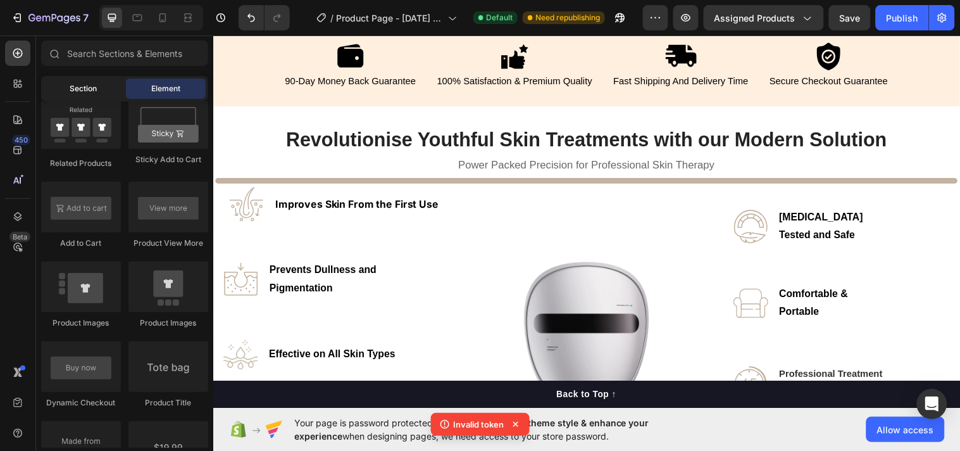
click at [84, 85] on span "Section" at bounding box center [83, 88] width 27 height 11
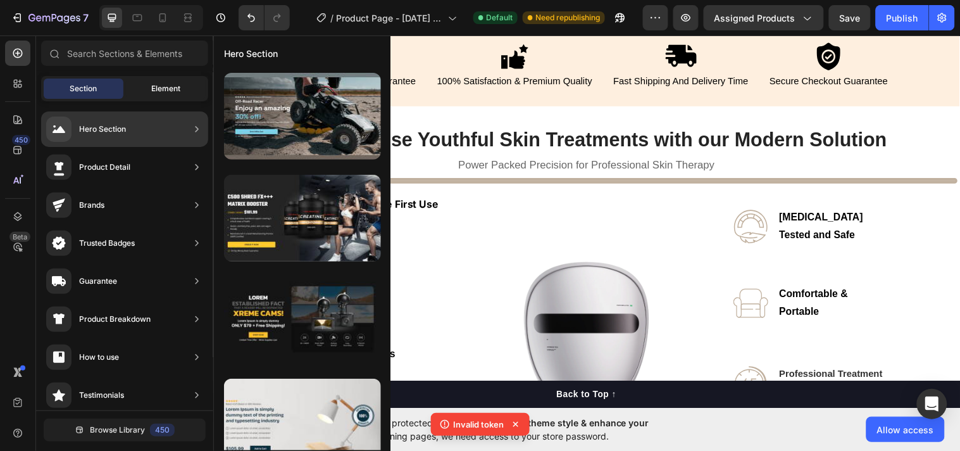
click at [144, 70] on div at bounding box center [124, 56] width 177 height 30
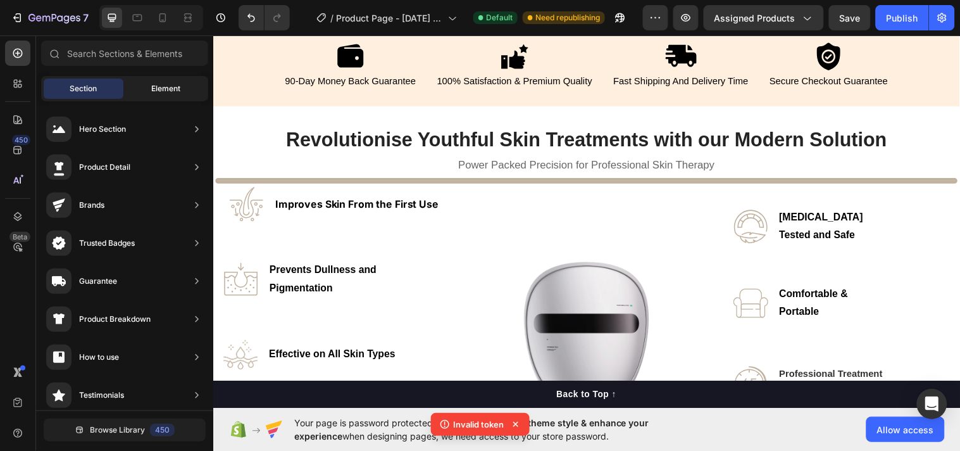
click at [149, 86] on div "Element" at bounding box center [166, 89] width 80 height 20
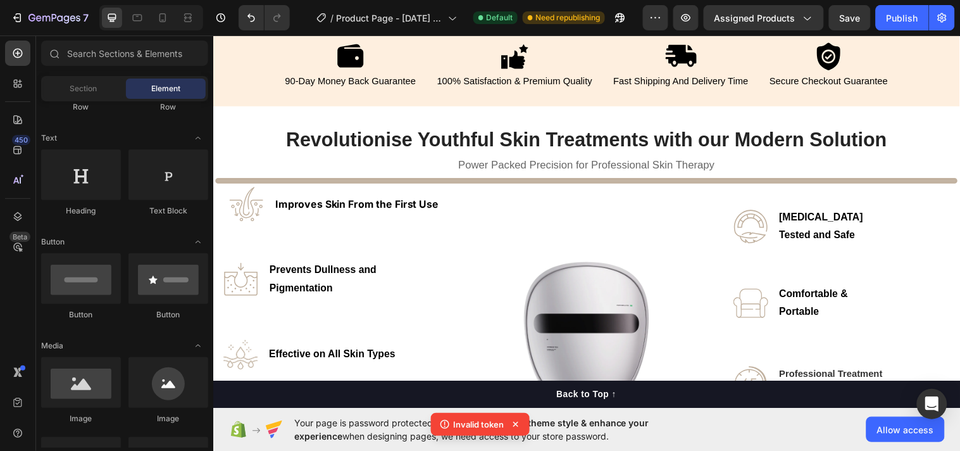
scroll to position [0, 0]
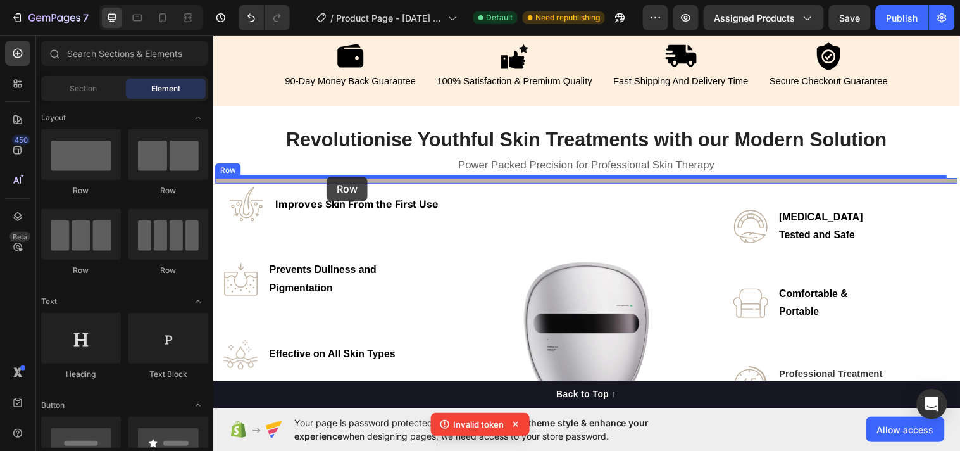
drag, startPoint x: 297, startPoint y: 282, endPoint x: 328, endPoint y: 179, distance: 108.4
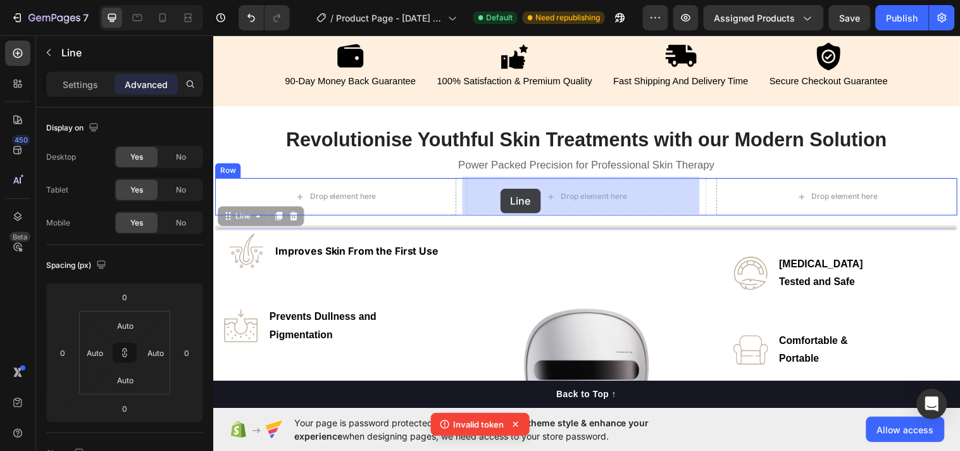
drag, startPoint x: 325, startPoint y: 229, endPoint x: 505, endPoint y: 191, distance: 183.6
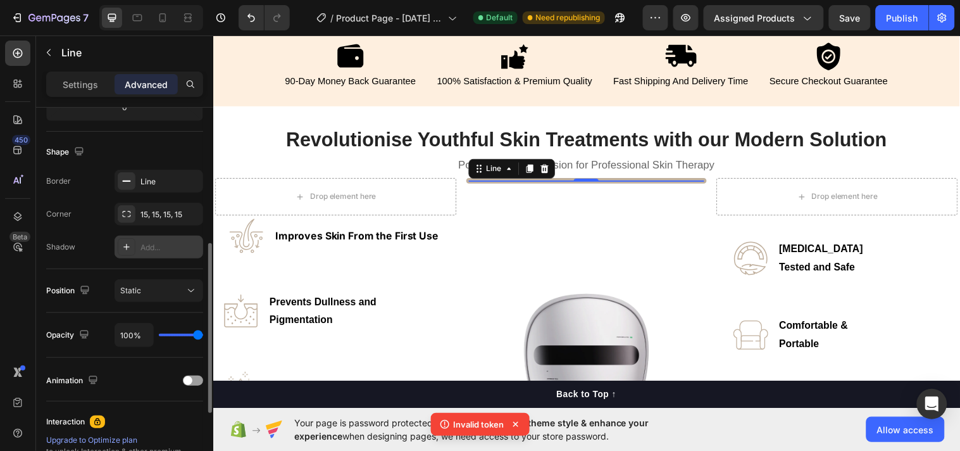
scroll to position [465, 0]
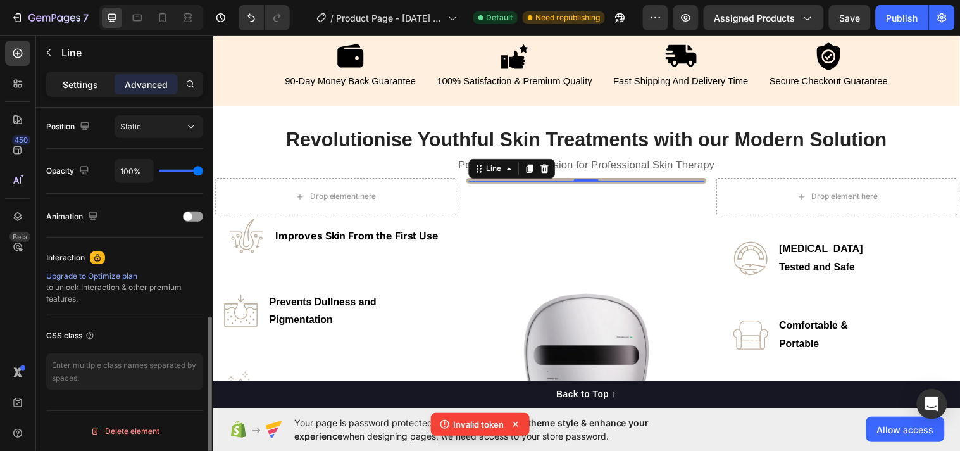
click at [78, 80] on p "Settings" at bounding box center [80, 84] width 35 height 13
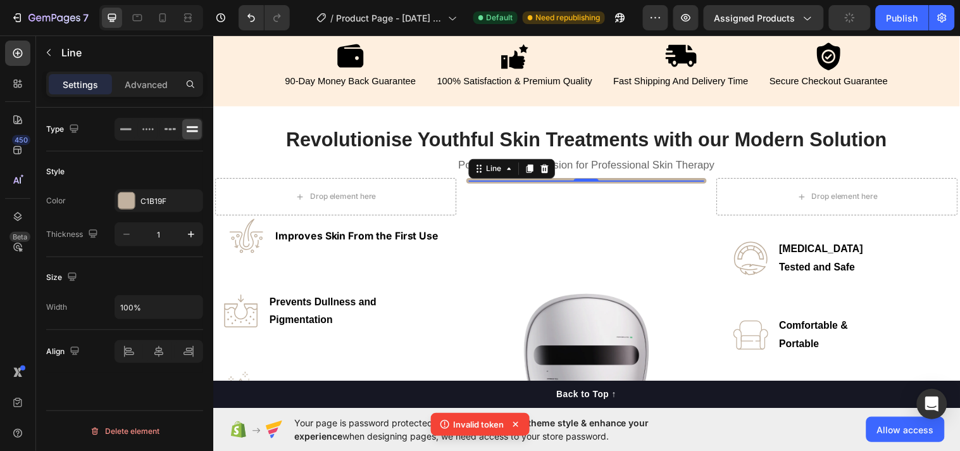
scroll to position [0, 0]
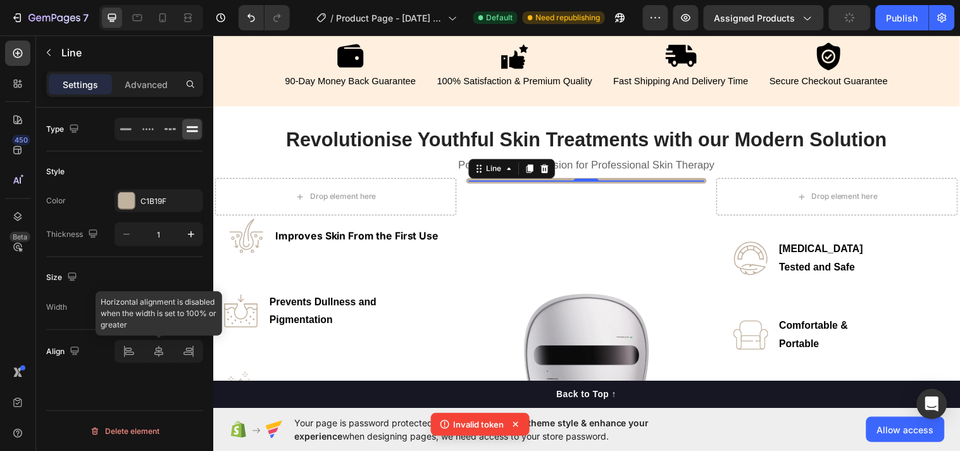
click at [160, 358] on div at bounding box center [159, 351] width 89 height 23
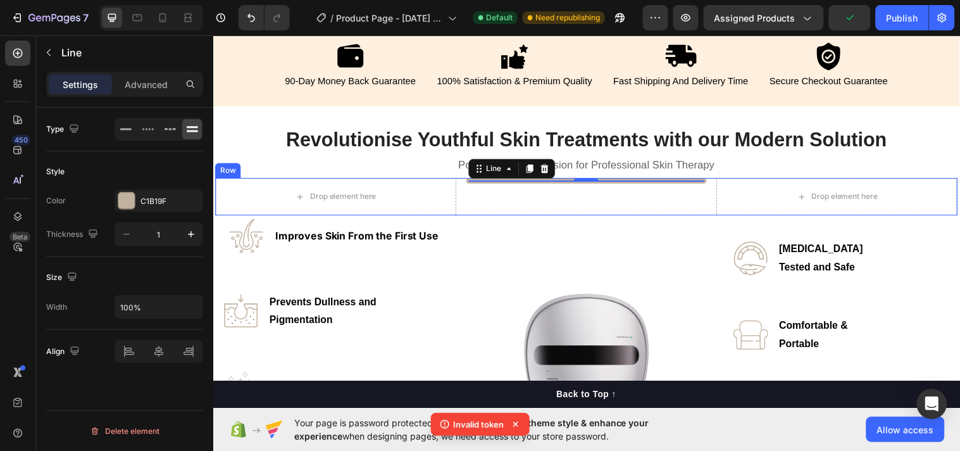
click at [500, 199] on div "Title Line 0" at bounding box center [592, 199] width 245 height 38
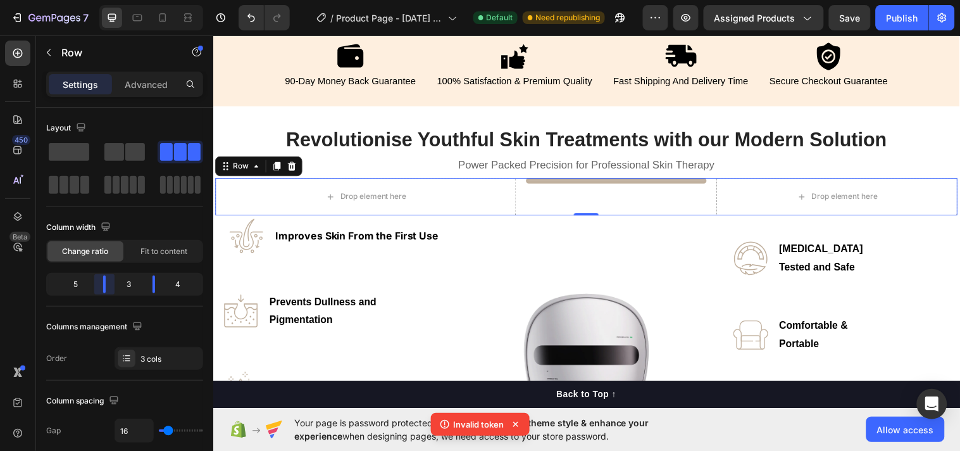
drag, startPoint x: 96, startPoint y: 282, endPoint x: 116, endPoint y: 280, distance: 20.3
click at [116, 0] on body "7 Version history / Product Page - Sep 23, 11:19:34 Default Need republishing P…" at bounding box center [480, 0] width 960 height 0
drag, startPoint x: 159, startPoint y: 282, endPoint x: 152, endPoint y: 283, distance: 7.1
click at [144, 0] on body "7 Version history / Product Page - Sep 23, 11:19:34 Default Need republishing P…" at bounding box center [480, 0] width 960 height 0
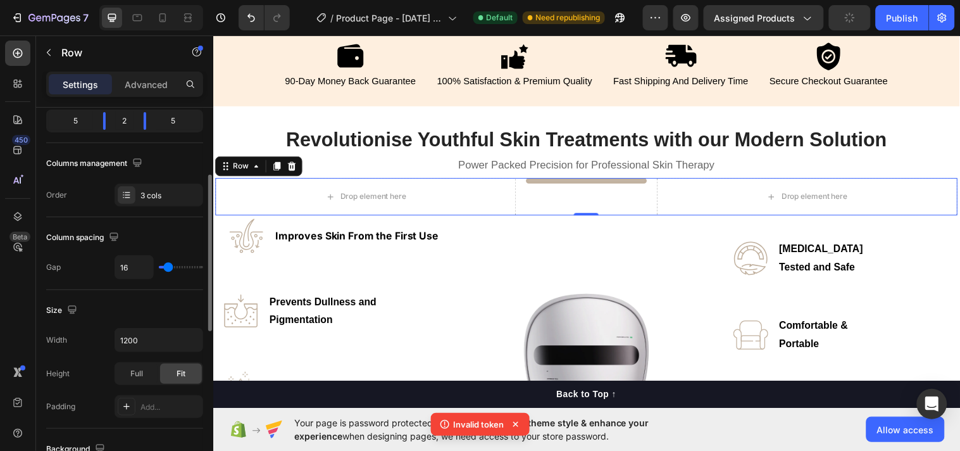
type input "0"
type input "2"
type input "32"
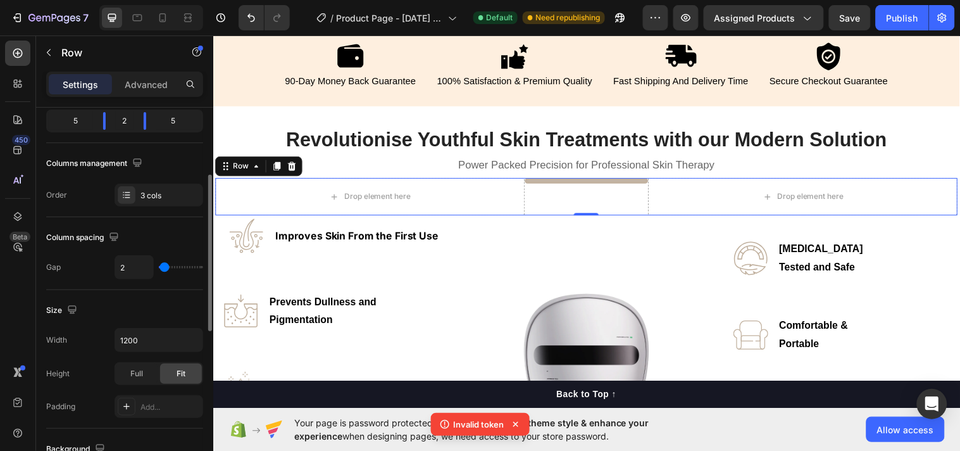
type input "32"
type input "39"
type input "47"
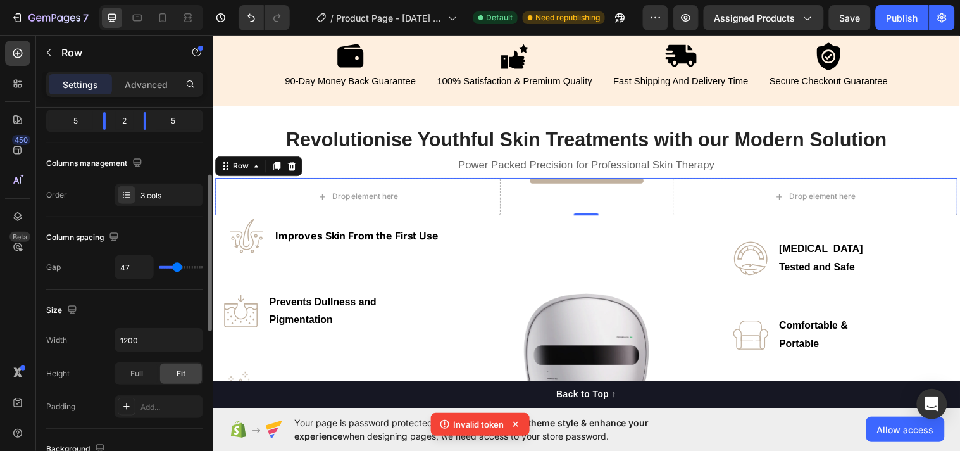
type input "54"
type input "66"
type input "74"
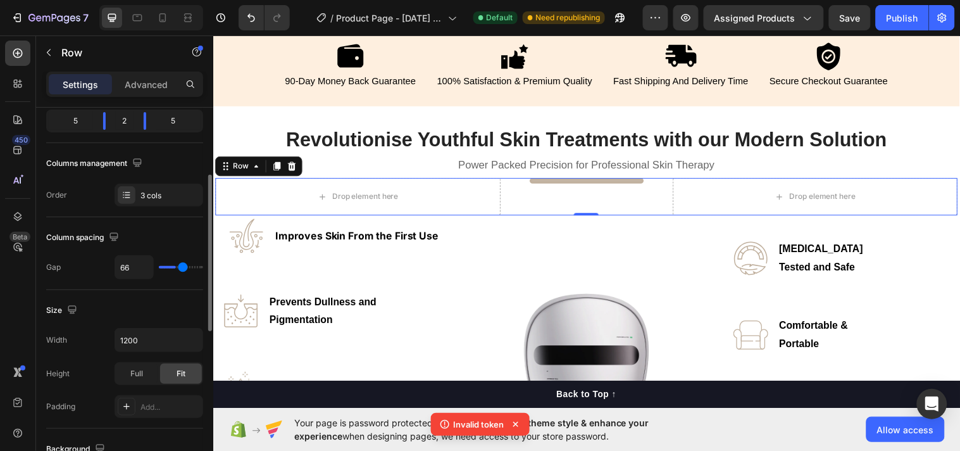
type input "74"
type input "76"
type input "111"
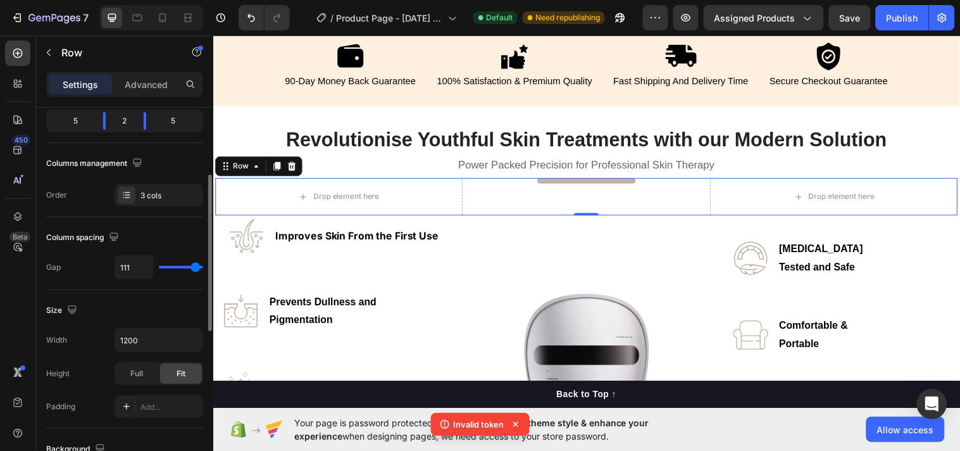
type input "120"
type input "111"
type input "59"
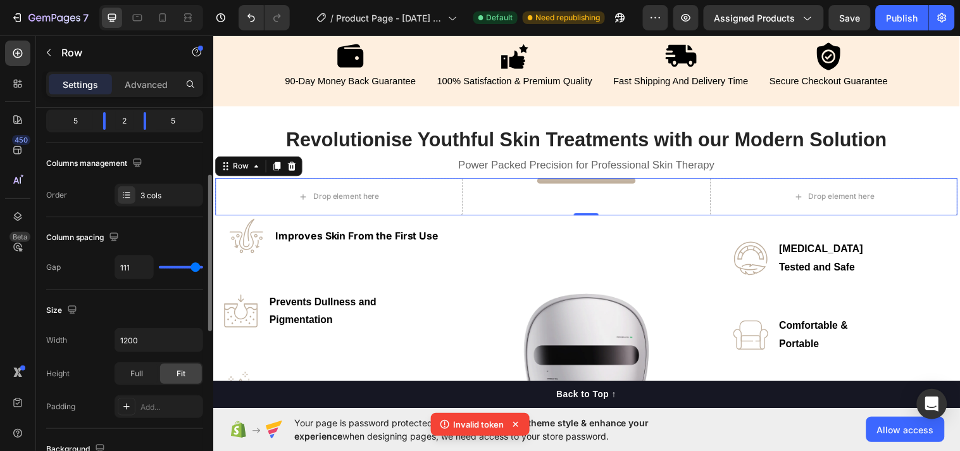
type input "59"
type input "44"
type input "34"
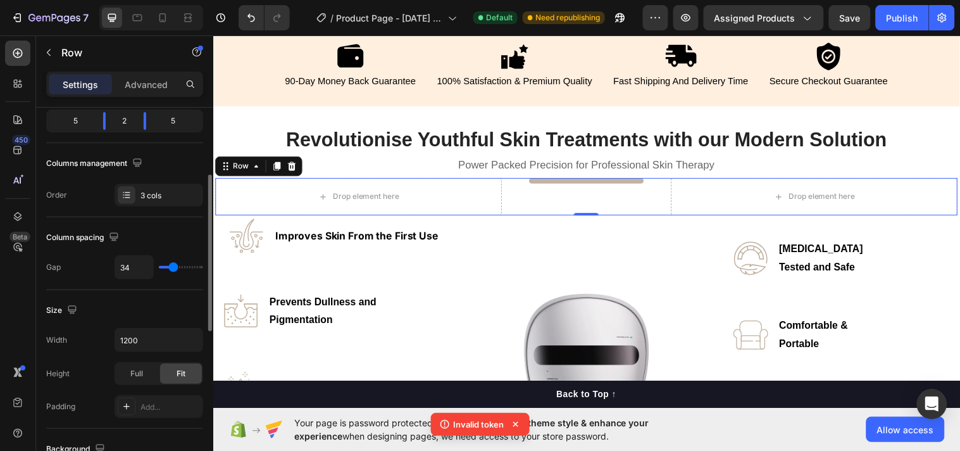
type input "32"
type input "27"
type input "25"
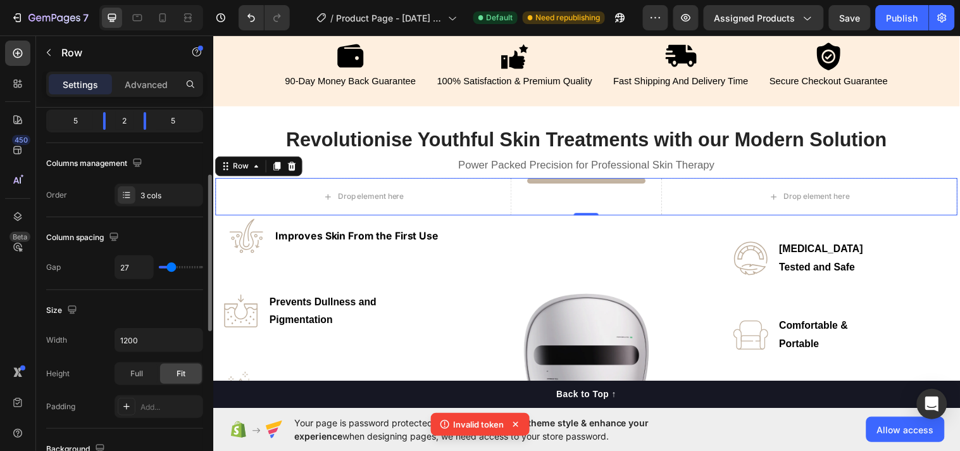
type input "25"
type input "22"
type input "20"
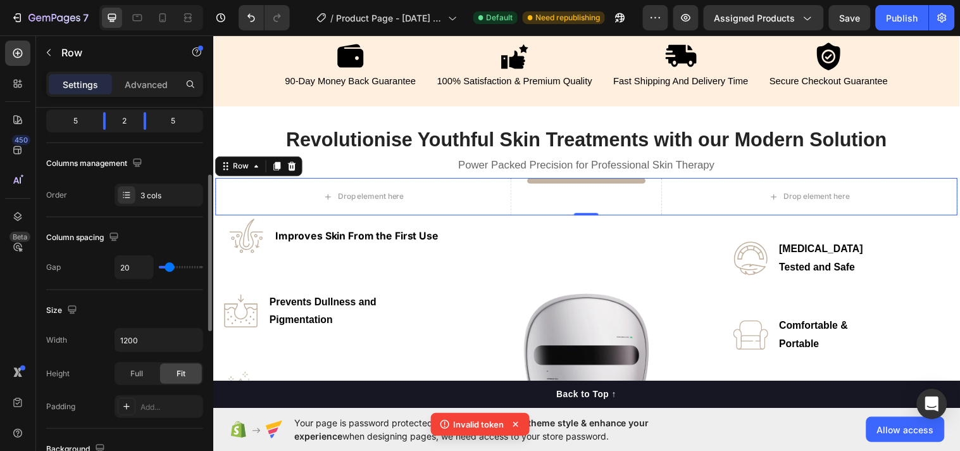
type input "15"
type input "10"
type input "17"
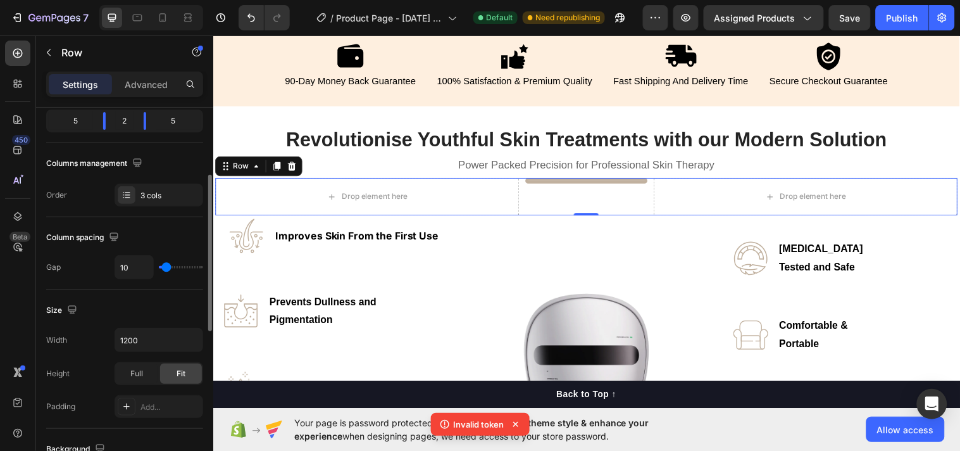
type input "17"
type input "120"
drag, startPoint x: 163, startPoint y: 265, endPoint x: 10, endPoint y: 229, distance: 157.3
type input "120"
click at [203, 266] on input "range" at bounding box center [181, 267] width 44 height 3
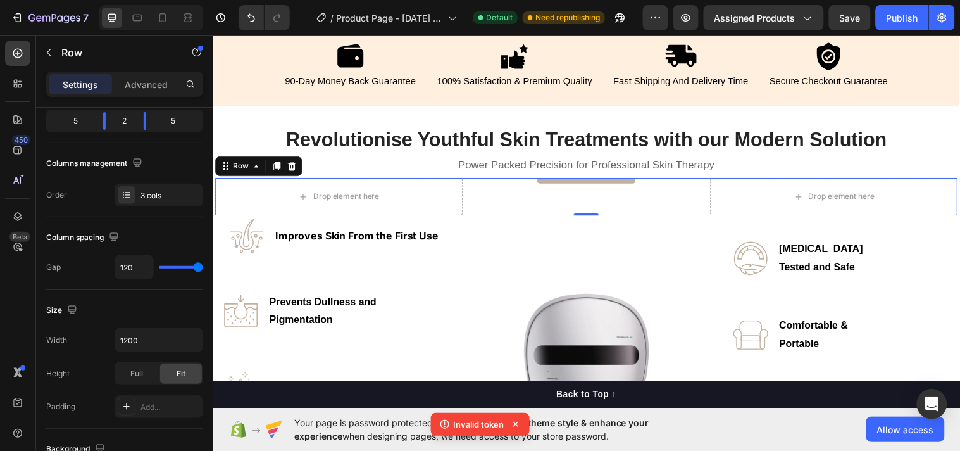
click at [478, 193] on div "Drop element here Title Line Drop element here Row 0" at bounding box center [592, 199] width 755 height 38
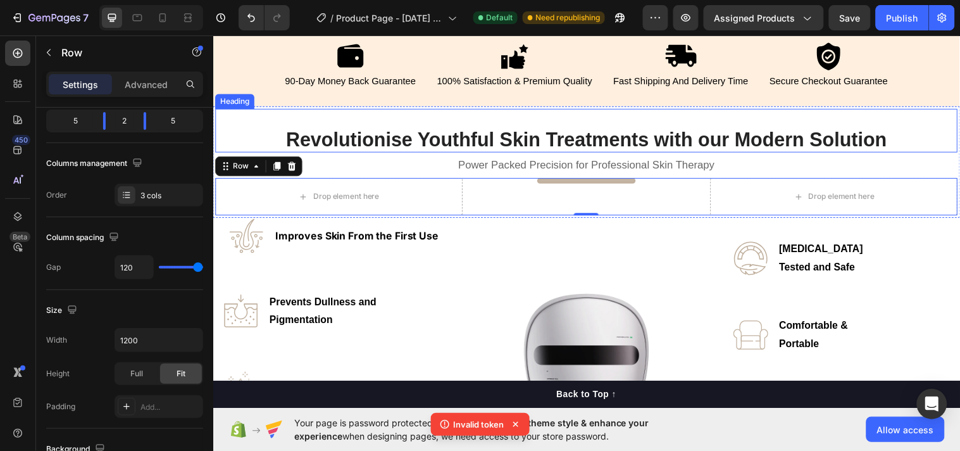
click at [231, 151] on div "⁠⁠⁠⁠⁠⁠⁠ Revolutionise Youthful Skin Treatments with our Modern Solution" at bounding box center [592, 132] width 724 height 44
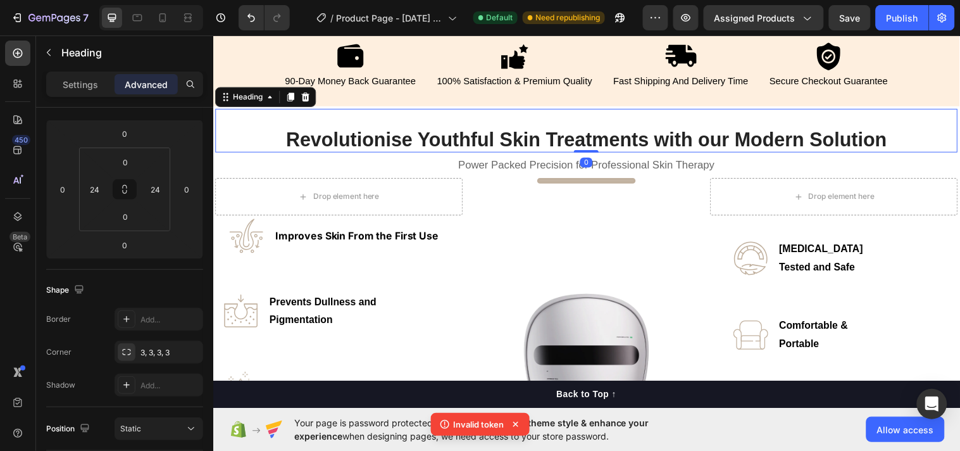
scroll to position [0, 0]
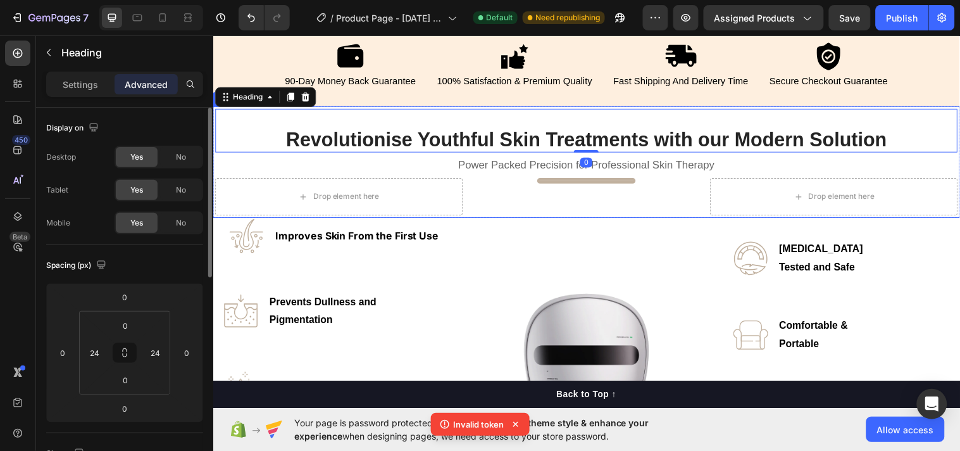
click at [232, 165] on div "⁠⁠⁠⁠⁠⁠⁠ Revolutionise Youthful Skin Treatments with our Modern Solution Heading…" at bounding box center [592, 164] width 755 height 109
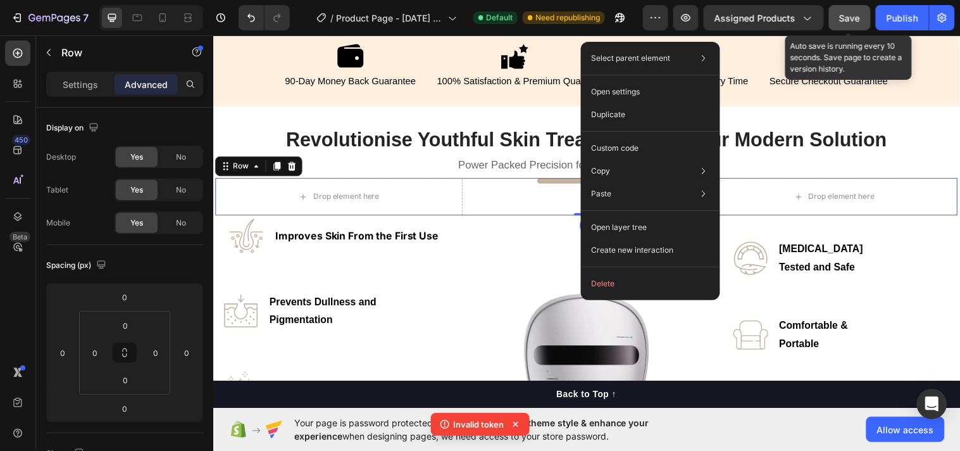
click at [834, 14] on button "Save" at bounding box center [850, 17] width 42 height 25
click at [845, 11] on button "Save" at bounding box center [850, 17] width 42 height 25
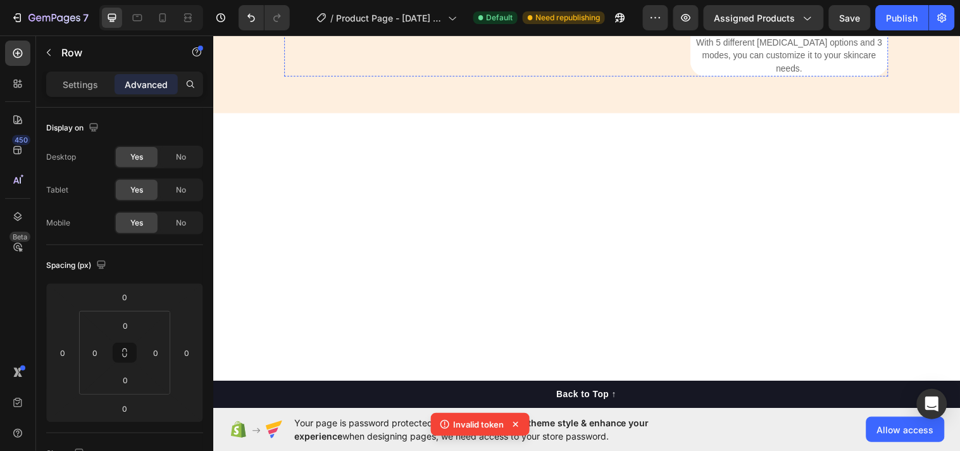
scroll to position [2573, 0]
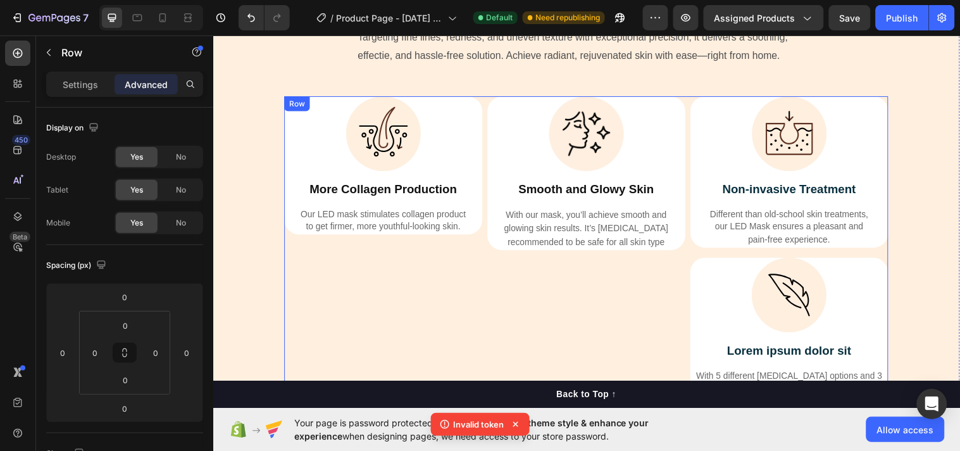
click at [311, 236] on div "Image More Collagen Production Text Block Our LED mask stimulates collagen prod…" at bounding box center [386, 256] width 201 height 318
click at [80, 77] on div "Settings" at bounding box center [80, 84] width 63 height 20
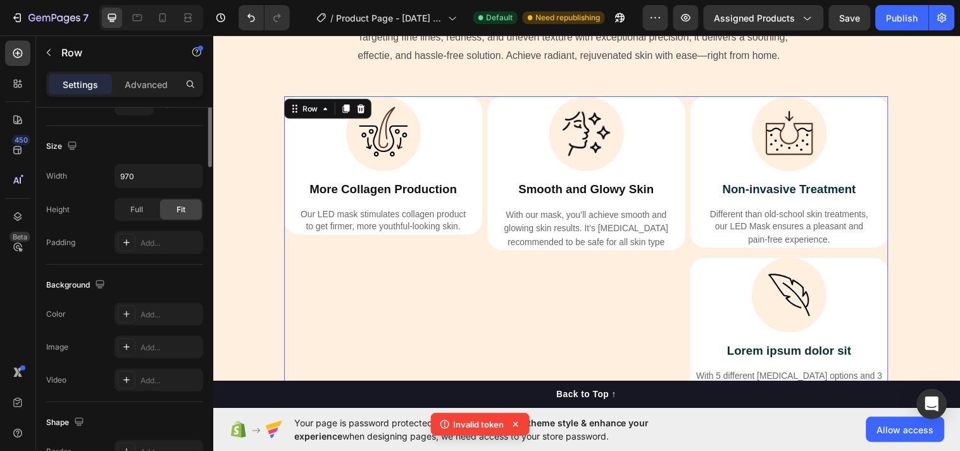
scroll to position [163, 0]
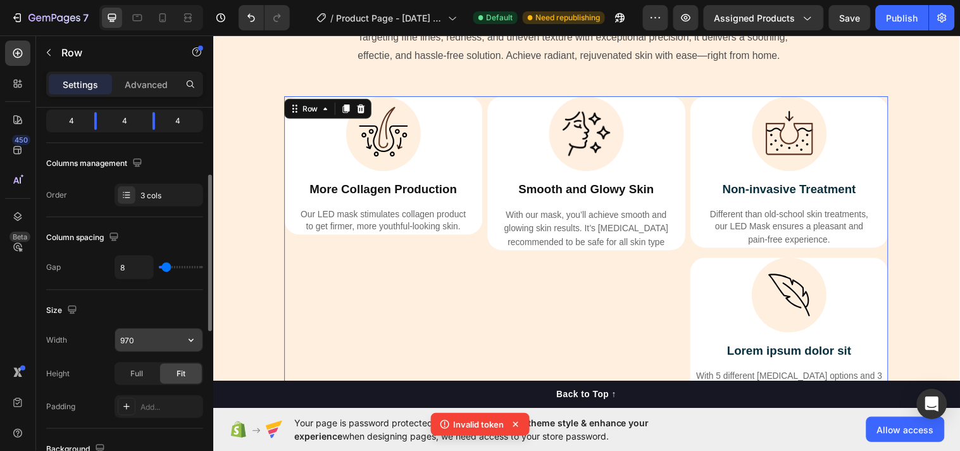
click at [175, 336] on input "970" at bounding box center [158, 340] width 87 height 23
click at [182, 338] on button "button" at bounding box center [191, 340] width 23 height 23
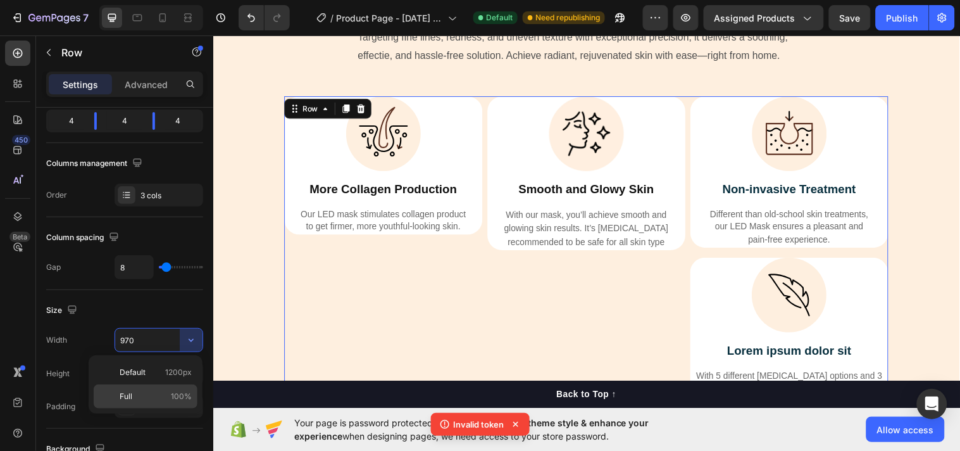
click at [169, 391] on p "Full 100%" at bounding box center [156, 396] width 72 height 11
type input "100%"
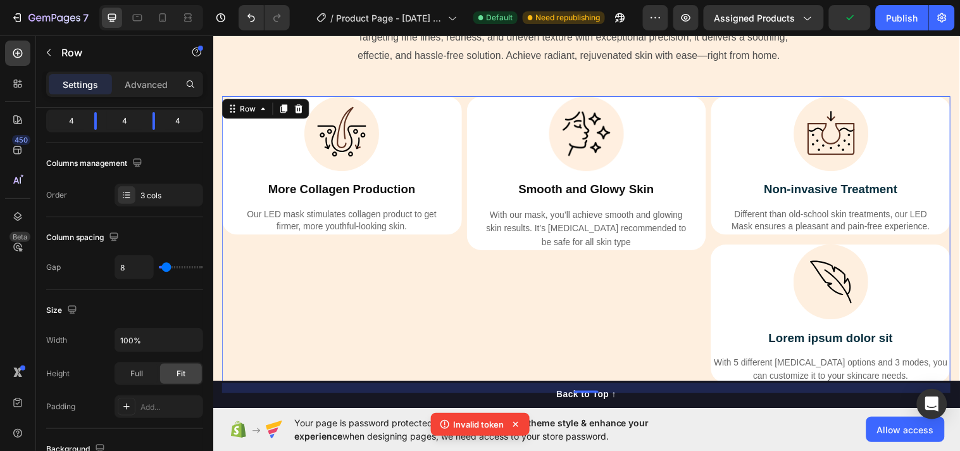
click at [430, 249] on div "Image More Collagen Production Text Block Our LED mask stimulates collagen prod…" at bounding box center [344, 243] width 244 height 292
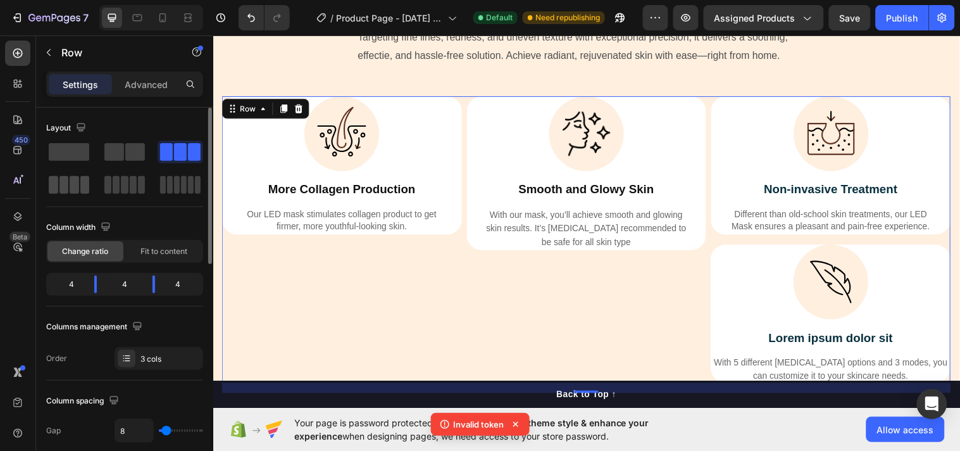
click at [72, 186] on span at bounding box center [74, 185] width 9 height 18
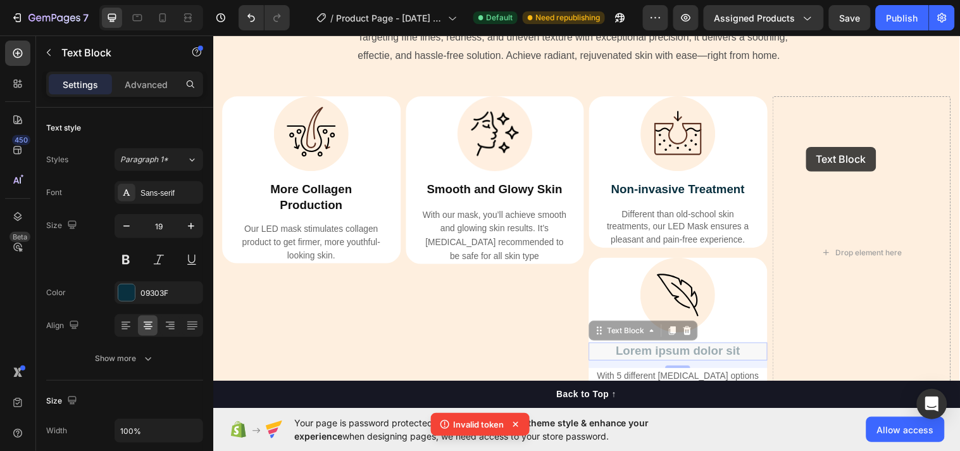
drag, startPoint x: 688, startPoint y: 318, endPoint x: 817, endPoint y: 149, distance: 212.7
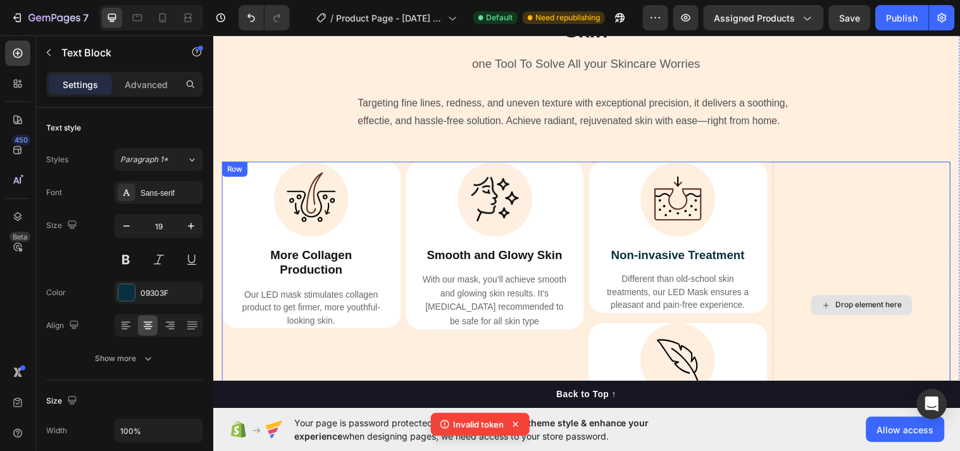
scroll to position [2640, 0]
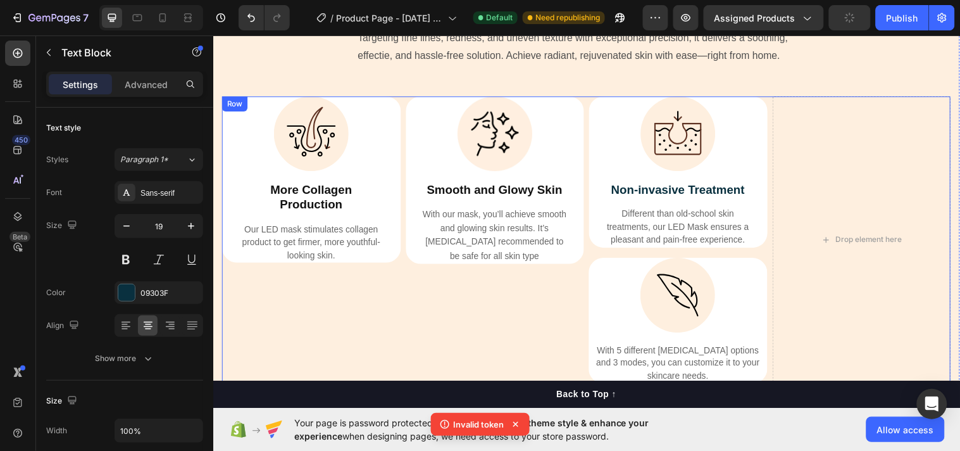
click at [337, 345] on div "Image More Collagen Production Text Block Our LED mask stimulates collagen prod…" at bounding box center [313, 243] width 182 height 292
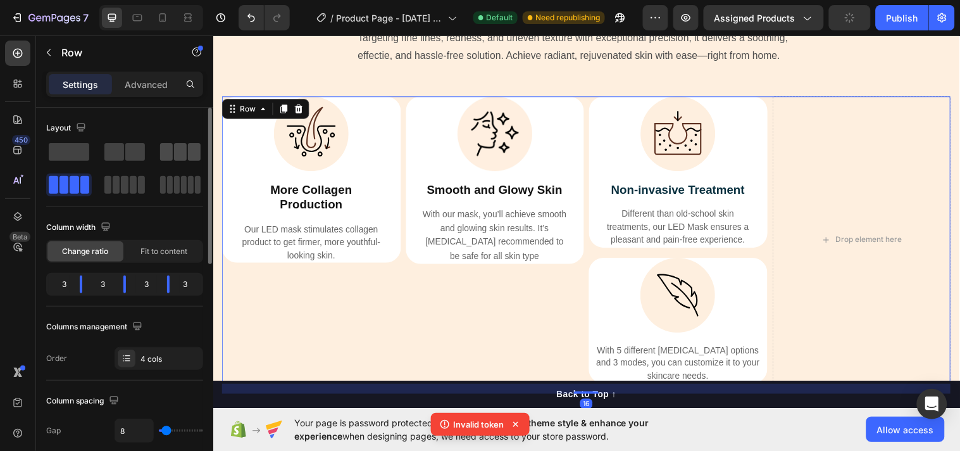
click at [179, 149] on span at bounding box center [180, 152] width 13 height 18
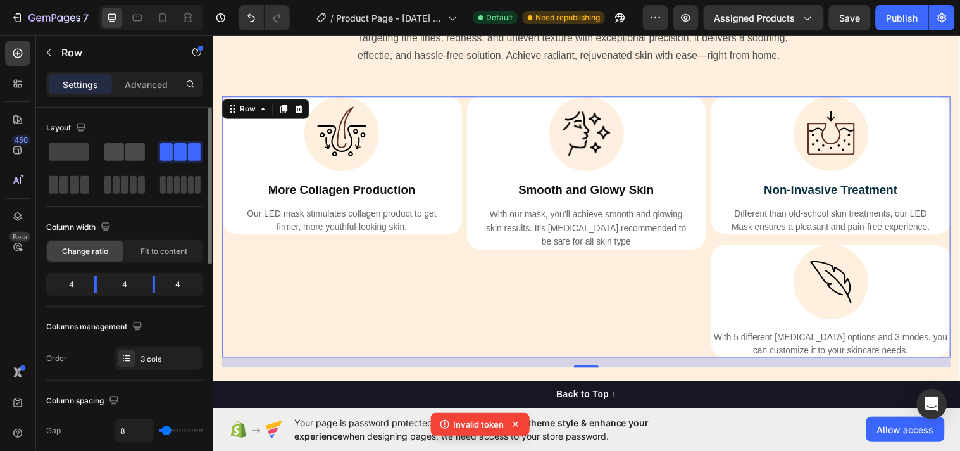
click at [141, 150] on span at bounding box center [135, 152] width 20 height 18
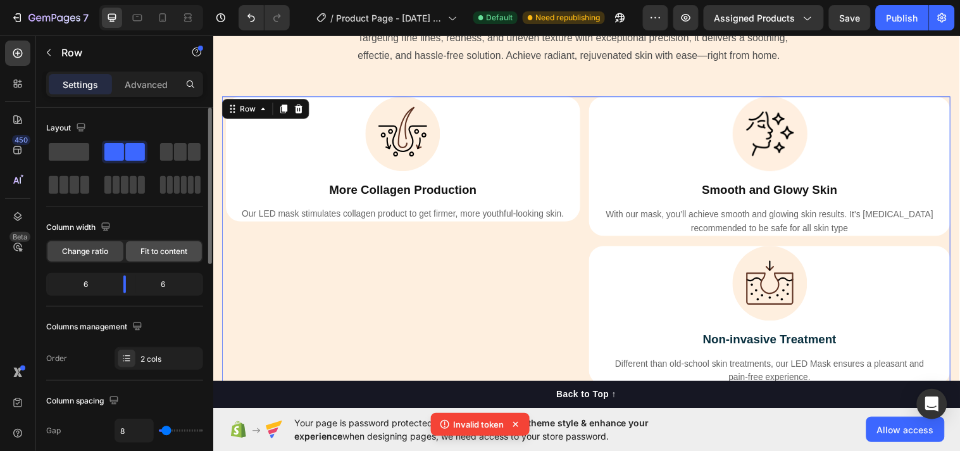
click at [160, 249] on span "Fit to content" at bounding box center [164, 251] width 47 height 11
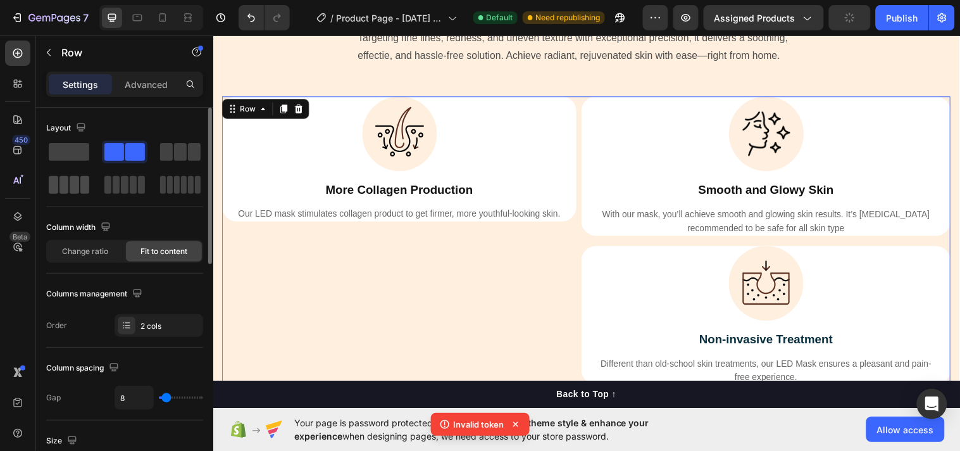
click at [56, 184] on span at bounding box center [53, 185] width 9 height 18
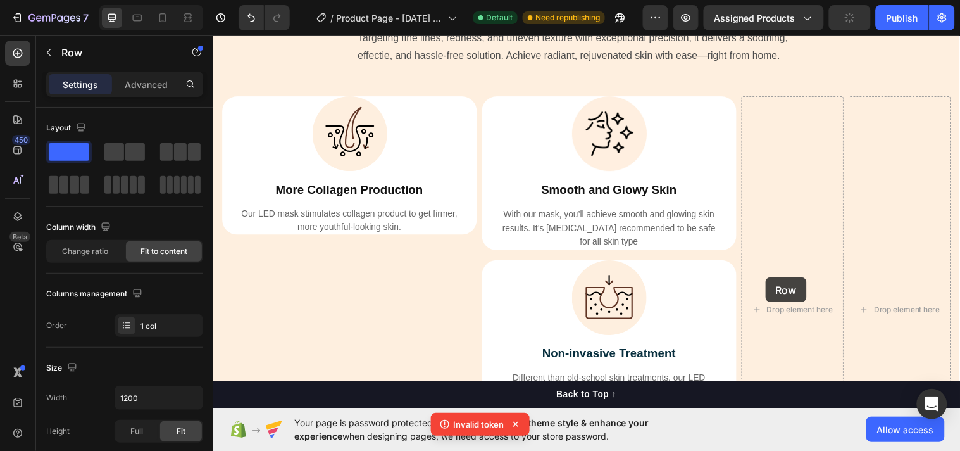
drag, startPoint x: 491, startPoint y: 142, endPoint x: 774, endPoint y: 281, distance: 315.4
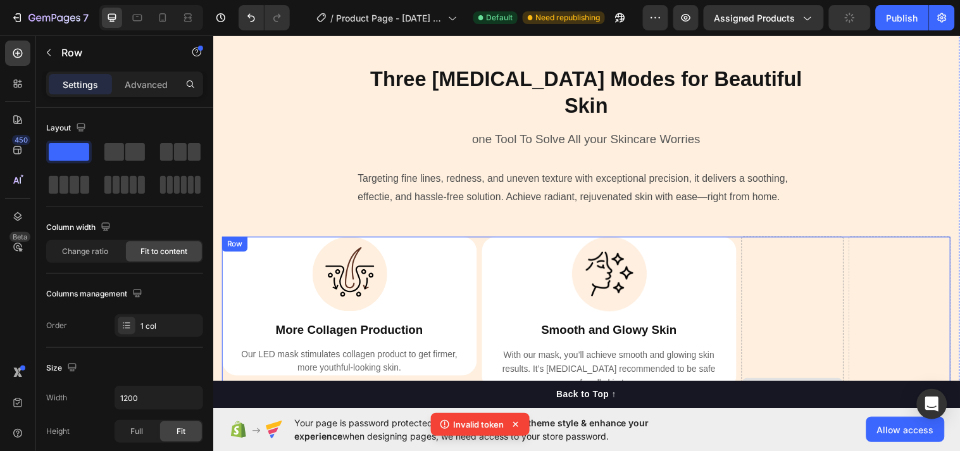
scroll to position [2783, 0]
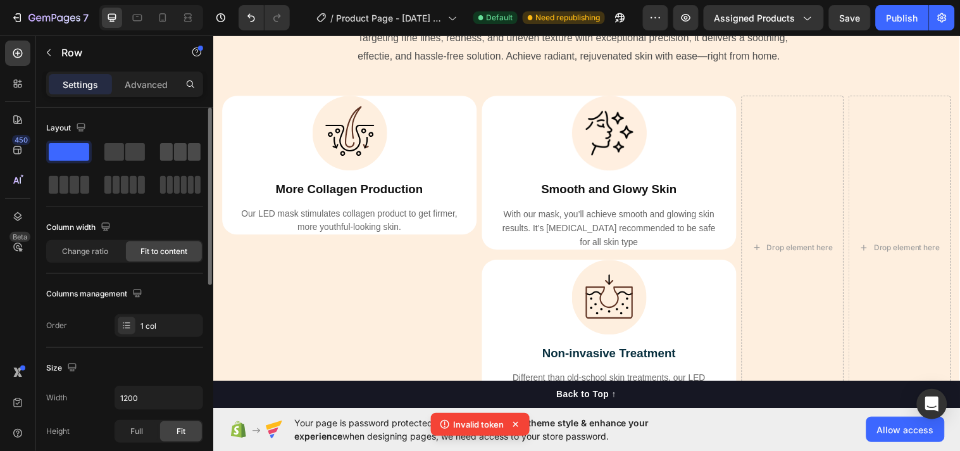
click at [173, 151] on div at bounding box center [180, 152] width 41 height 18
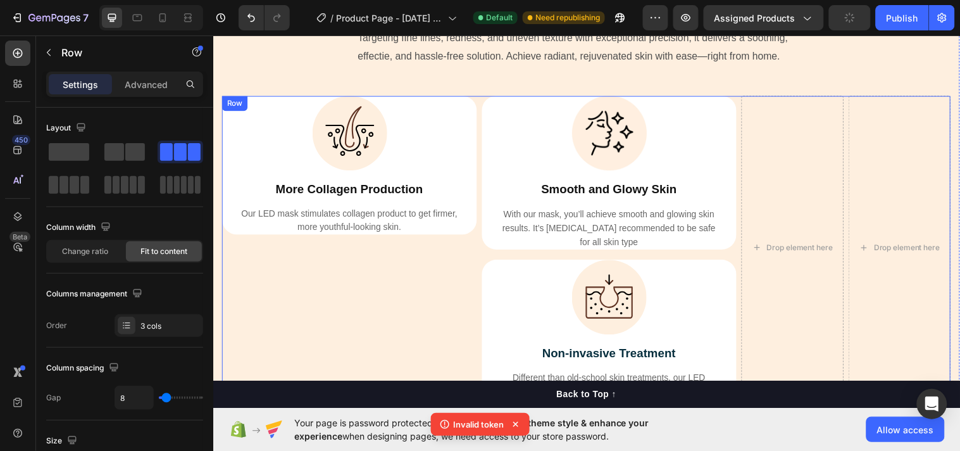
click at [399, 290] on div "Image More Collagen Production Text Block Our LED mask stimulates collagen prod…" at bounding box center [351, 249] width 259 height 307
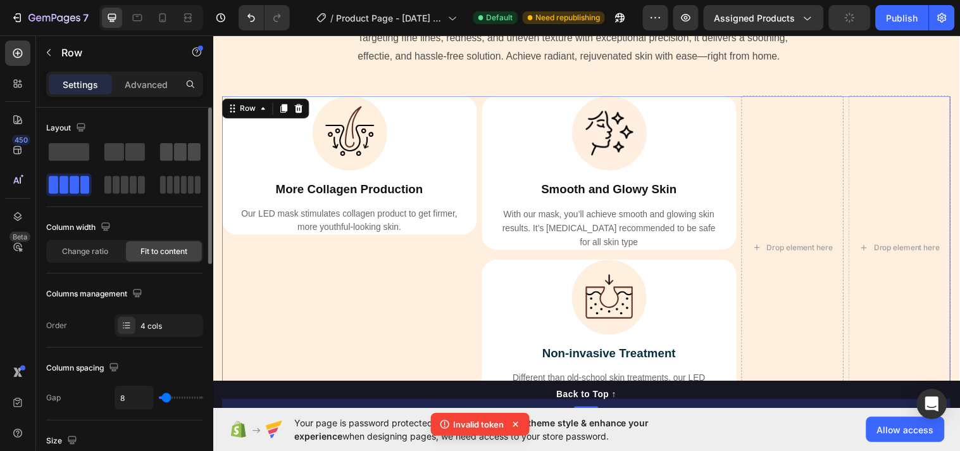
click at [172, 153] on span at bounding box center [166, 152] width 13 height 18
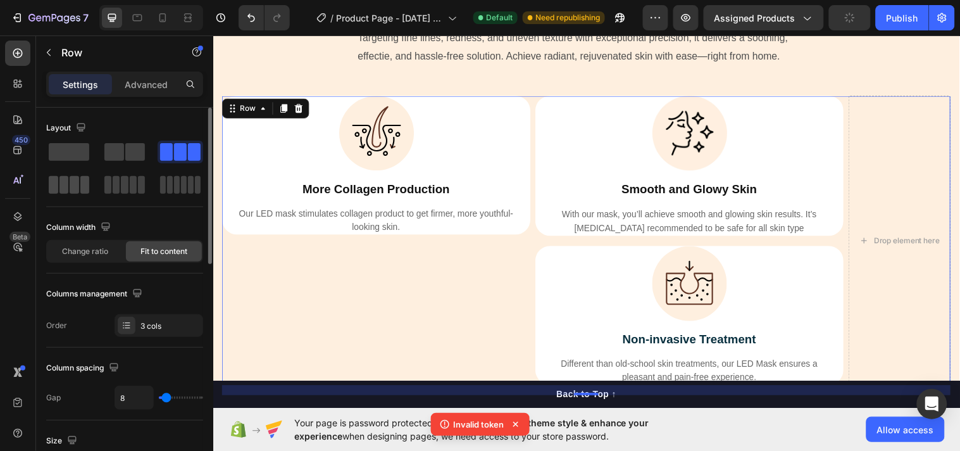
drag, startPoint x: 68, startPoint y: 175, endPoint x: 65, endPoint y: 184, distance: 9.6
click at [68, 181] on div at bounding box center [69, 184] width 46 height 23
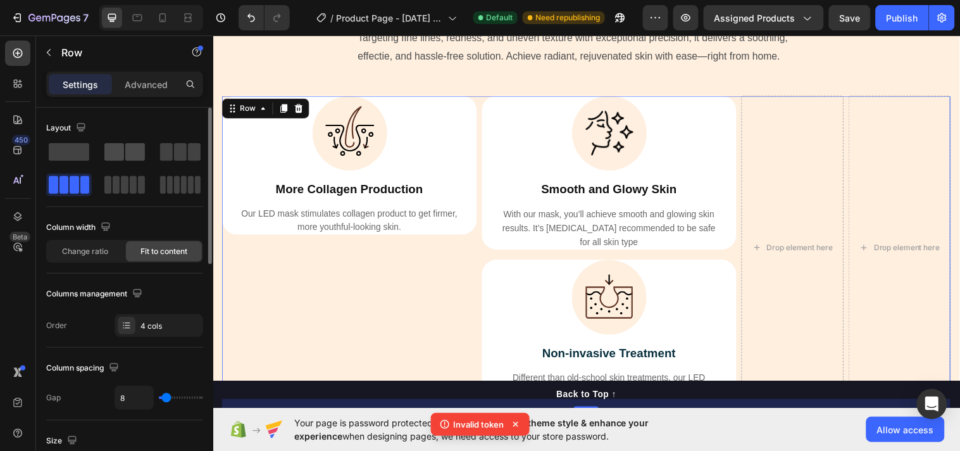
click at [112, 153] on span at bounding box center [114, 152] width 20 height 18
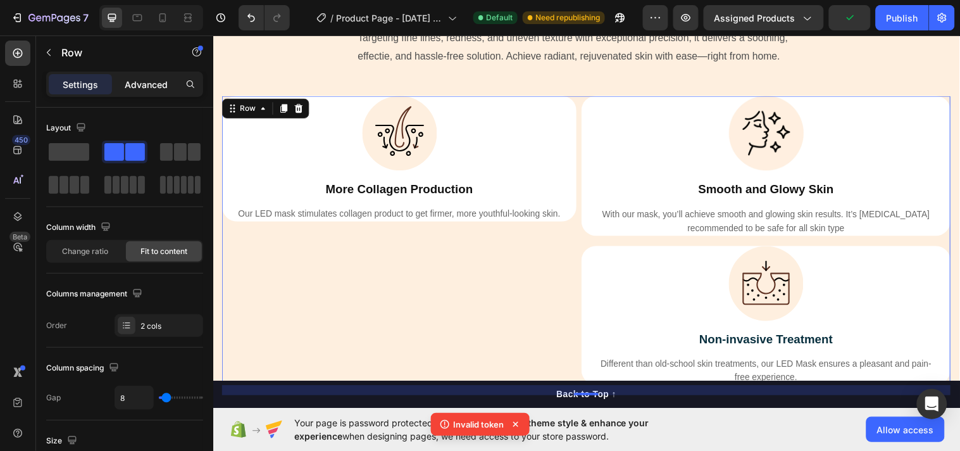
click at [142, 76] on div "Advanced" at bounding box center [146, 84] width 63 height 20
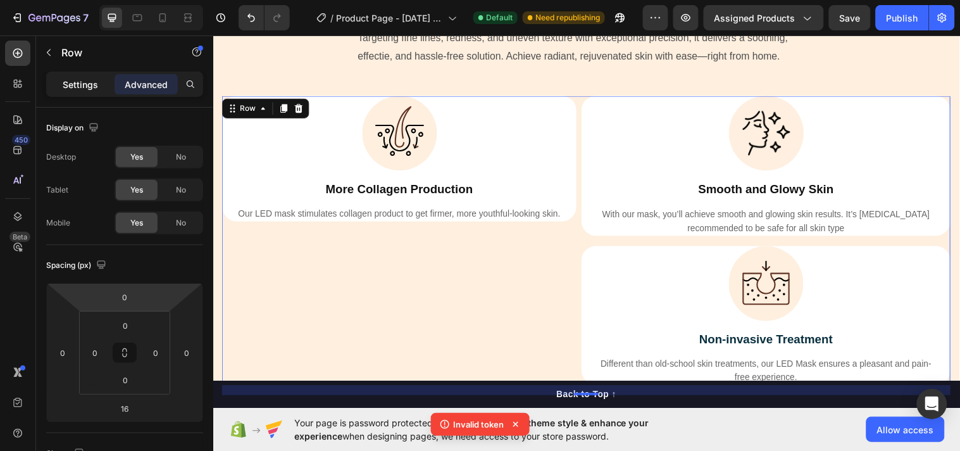
click at [76, 74] on div "Settings" at bounding box center [80, 84] width 63 height 20
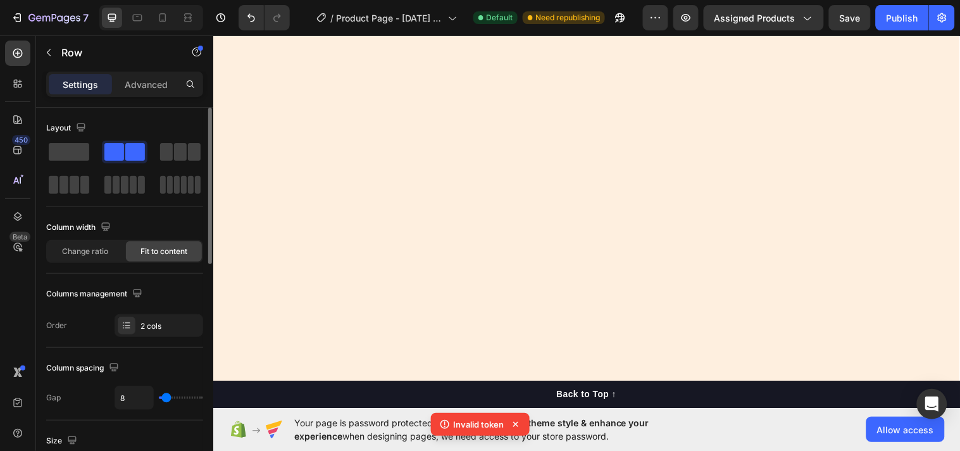
scroll to position [3276, 0]
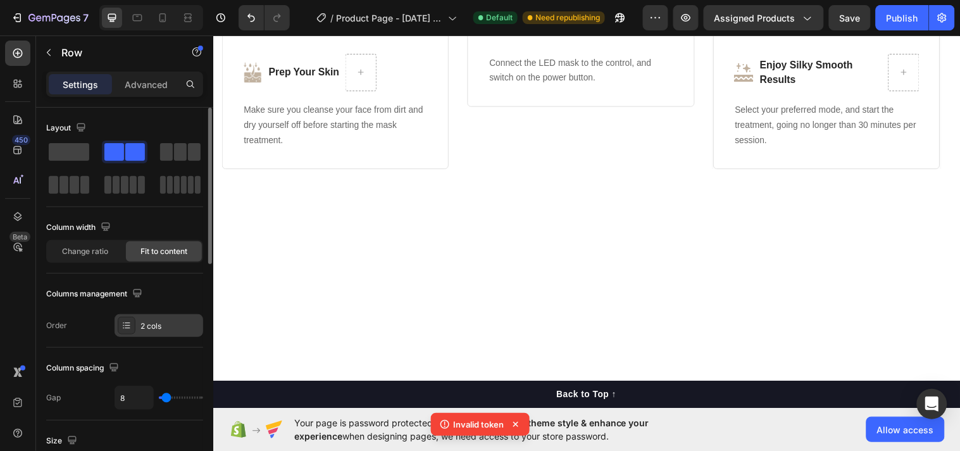
click at [130, 324] on icon at bounding box center [127, 325] width 10 height 10
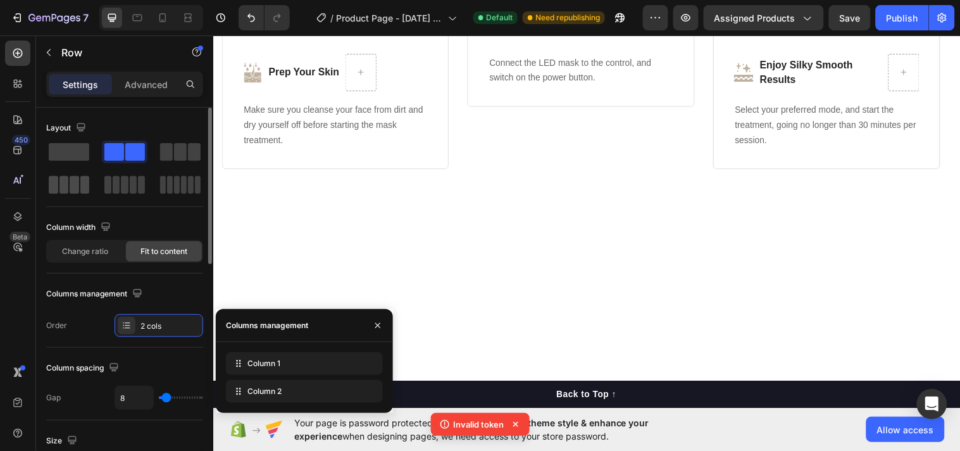
click at [67, 181] on span at bounding box center [64, 185] width 9 height 18
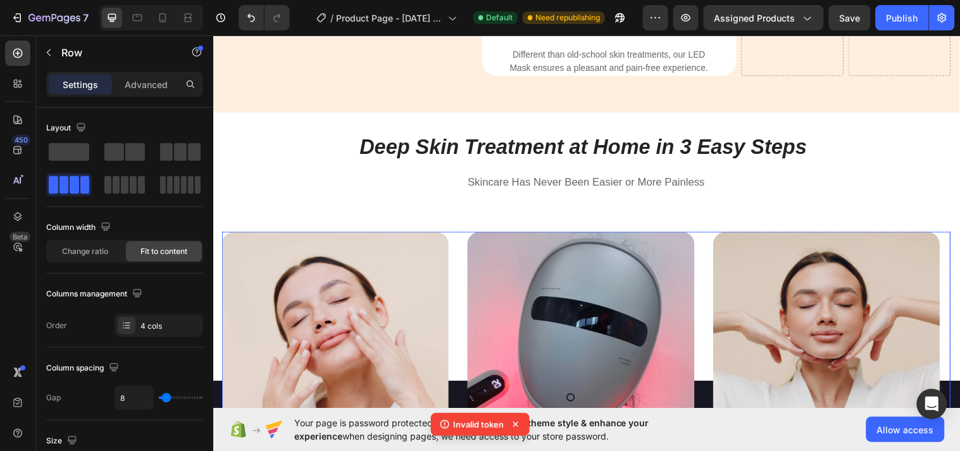
scroll to position [2783, 0]
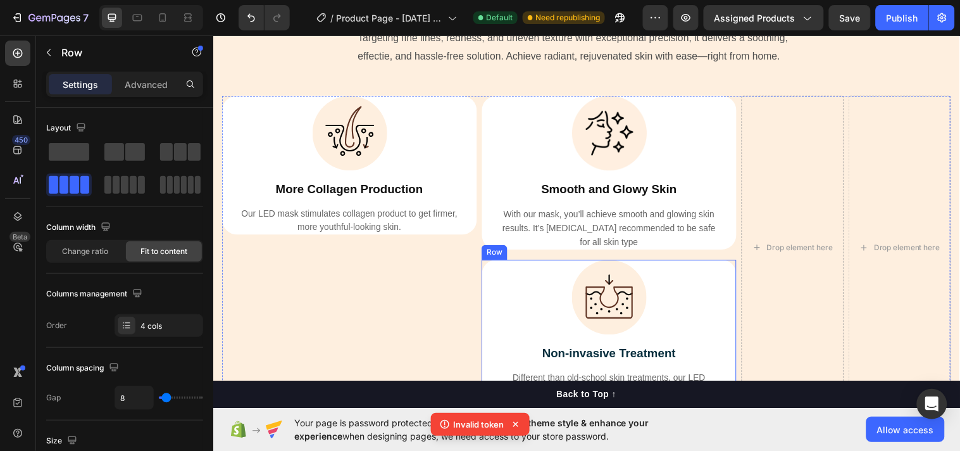
click at [727, 271] on div "Image Non-invasive Treatment Text Block Different than old-school skin treatmen…" at bounding box center [615, 333] width 259 height 141
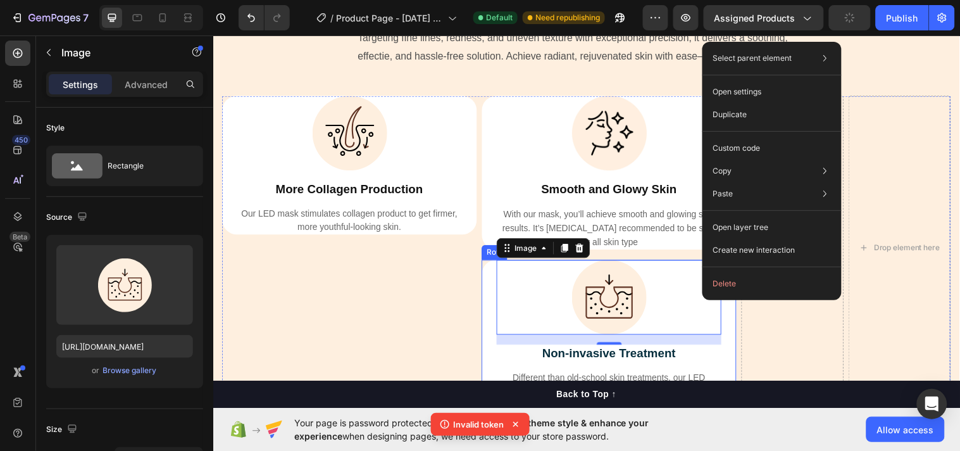
click at [720, 337] on div "Image 16 Non-invasive Treatment Text Block Different than old-school skin treat…" at bounding box center [615, 333] width 259 height 141
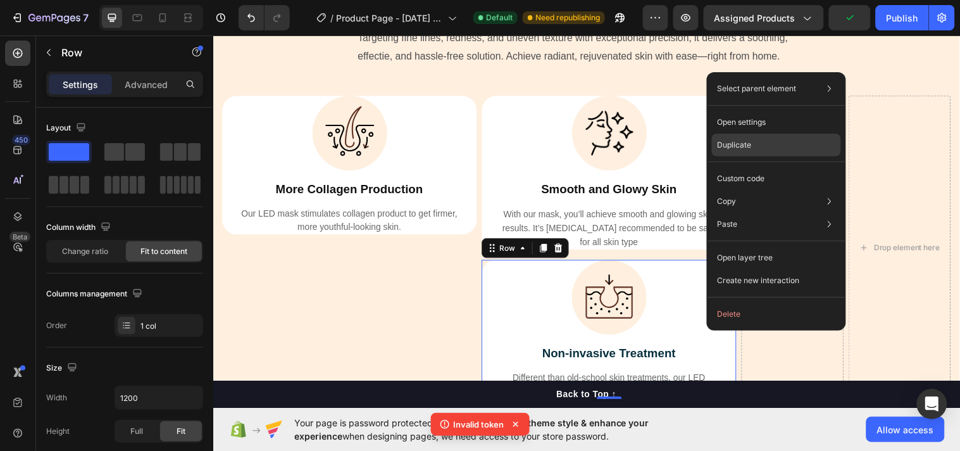
click at [748, 148] on p "Duplicate" at bounding box center [734, 144] width 34 height 11
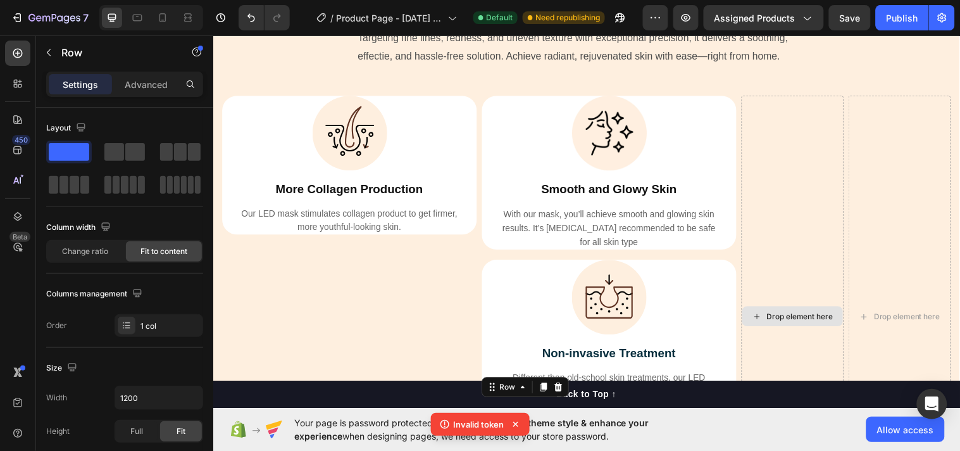
scroll to position [3086, 0]
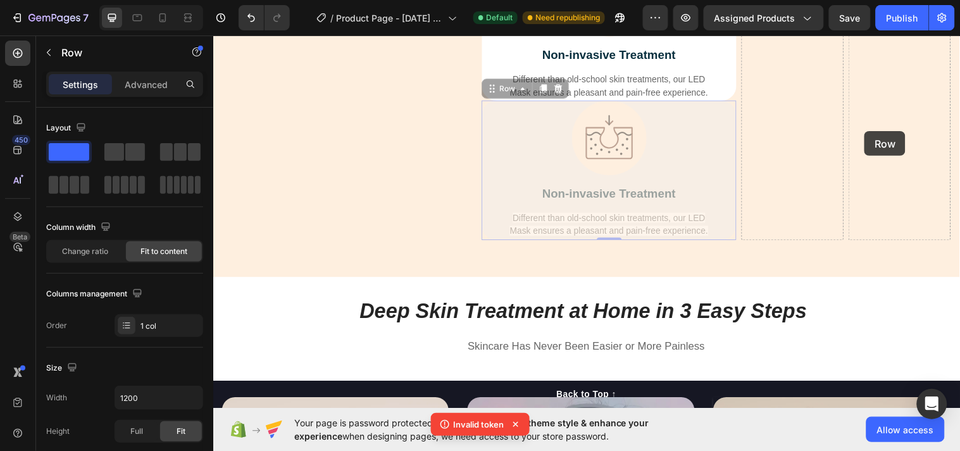
drag, startPoint x: 720, startPoint y: 171, endPoint x: 875, endPoint y: 132, distance: 159.8
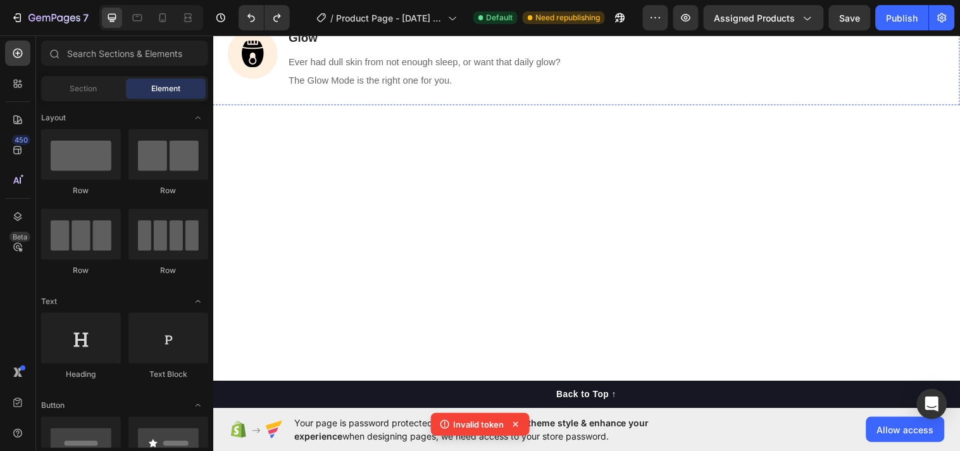
scroll to position [2269, 0]
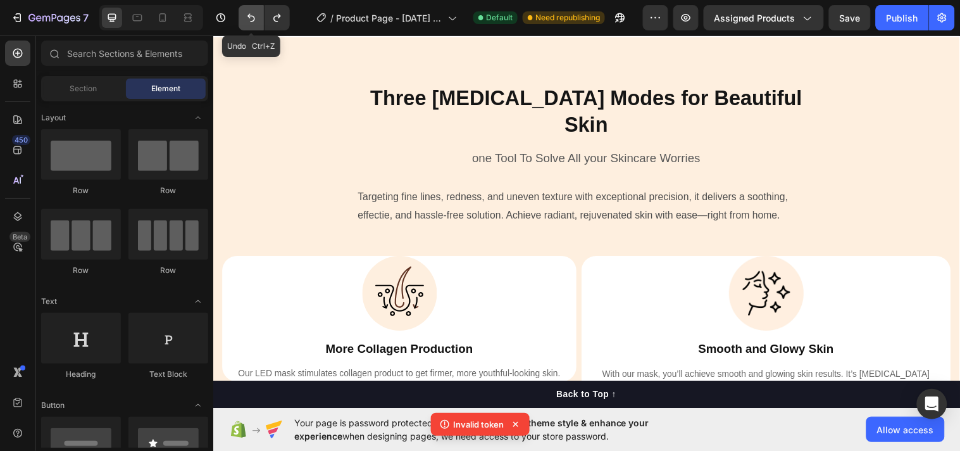
click at [251, 9] on button "Undo/Redo" at bounding box center [251, 17] width 25 height 25
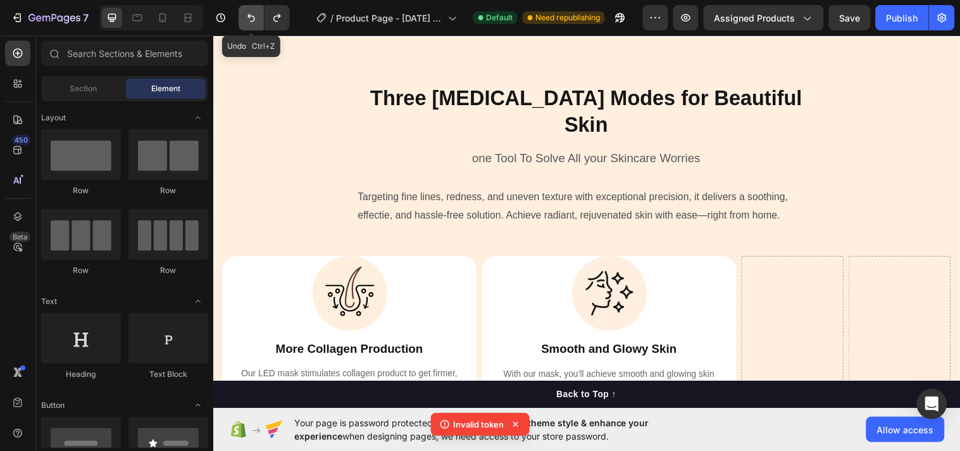
click at [250, 15] on icon "Undo/Redo" at bounding box center [251, 17] width 13 height 13
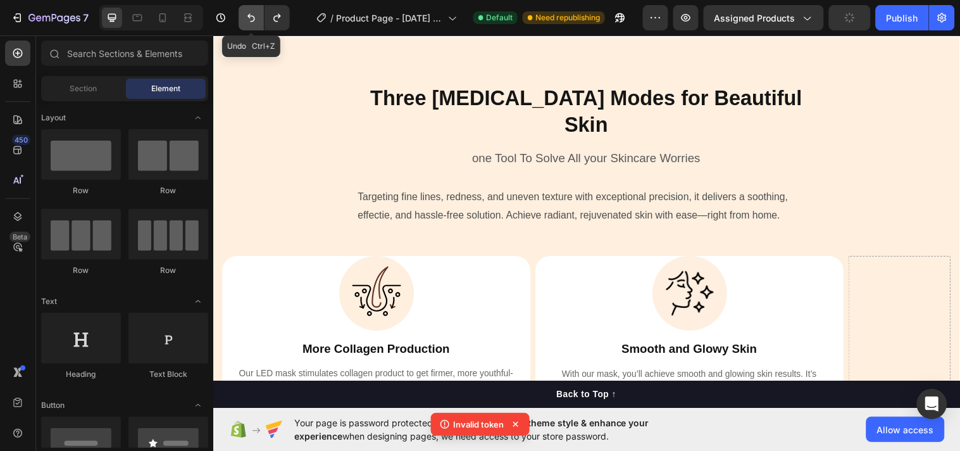
click at [250, 16] on icon "Undo/Redo" at bounding box center [251, 17] width 13 height 13
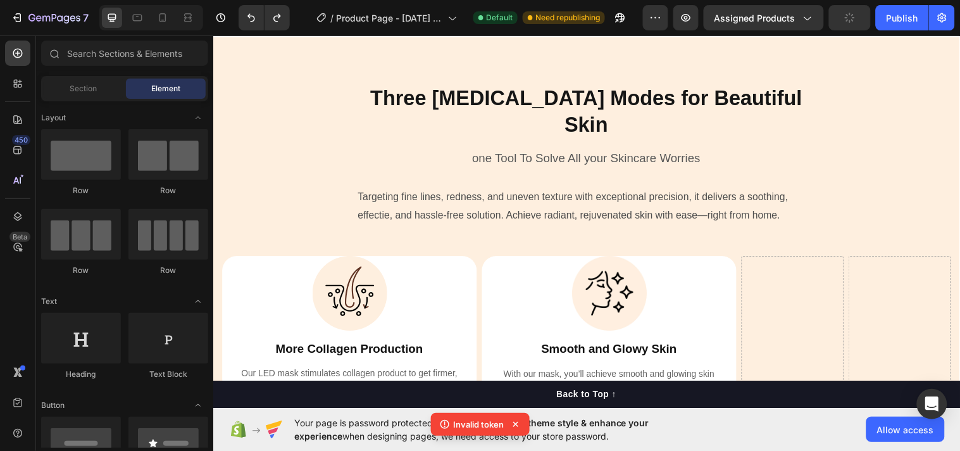
scroll to position [2433, 0]
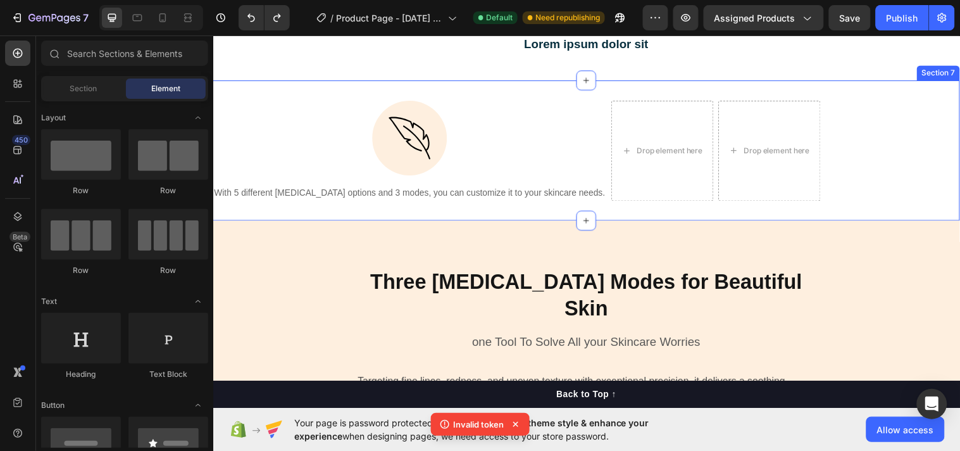
click at [636, 211] on div "Image With 5 different light therapy options and 3 modes, you can customize it …" at bounding box center [593, 152] width 760 height 142
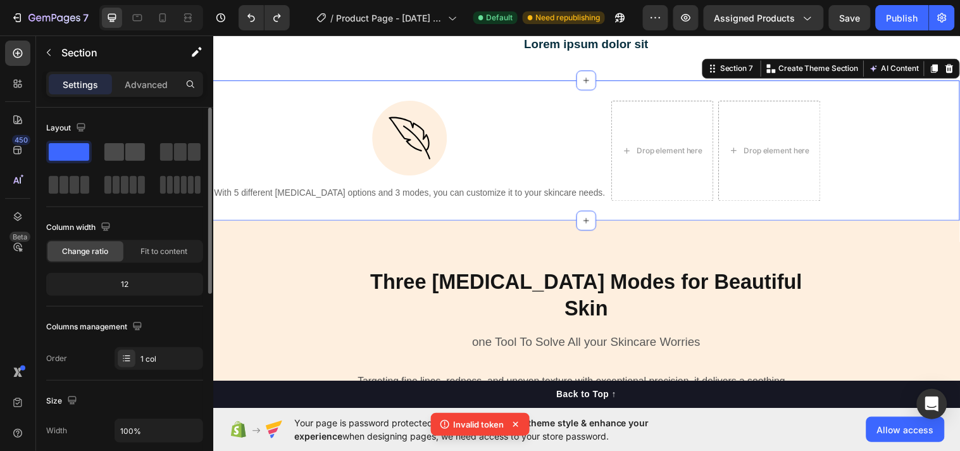
click at [123, 153] on span at bounding box center [114, 152] width 20 height 18
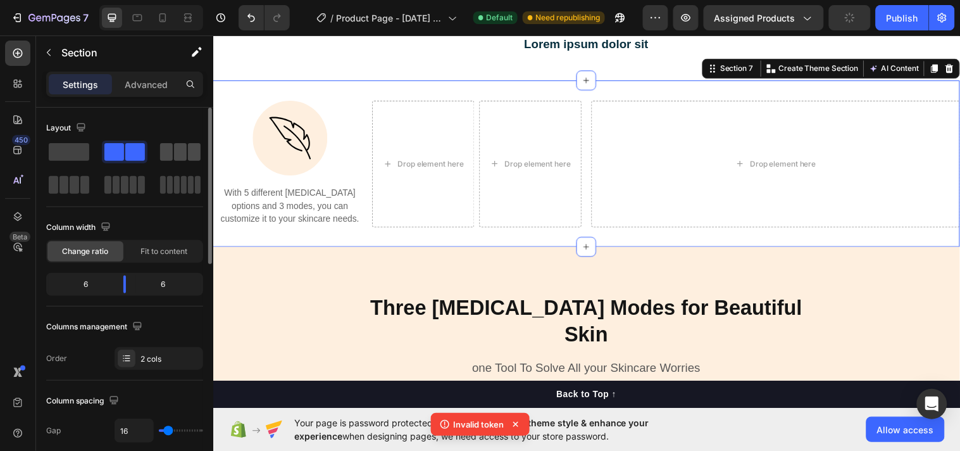
click at [177, 152] on span at bounding box center [180, 152] width 13 height 18
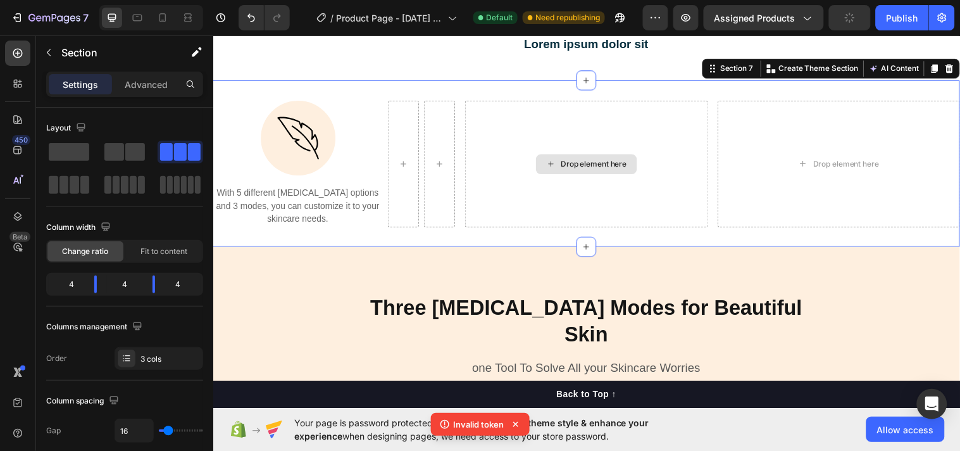
click at [500, 167] on div "Drop element here" at bounding box center [592, 165] width 246 height 128
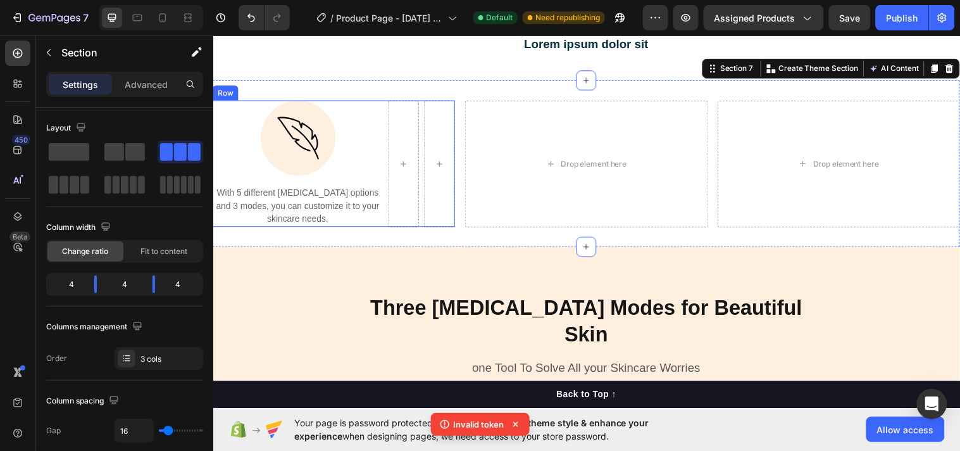
click at [380, 183] on div "Image With 5 different light therapy options and 3 modes, you can customize it …" at bounding box center [299, 165] width 173 height 128
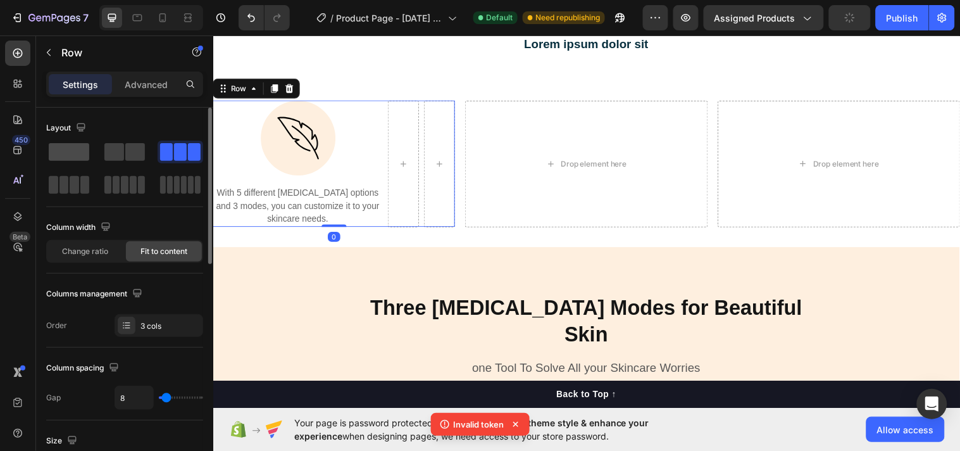
click at [76, 157] on span at bounding box center [69, 152] width 41 height 18
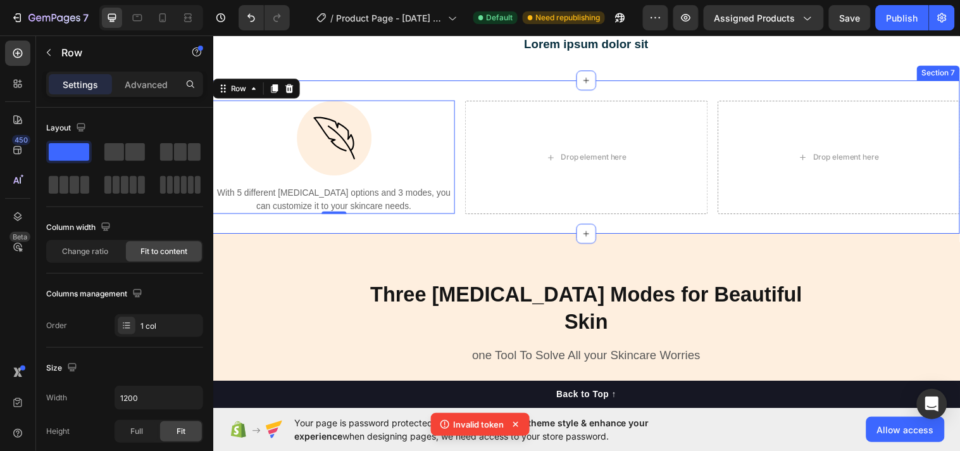
click at [654, 229] on div "Image With 5 different light therapy options and 3 modes, you can customize it …" at bounding box center [593, 159] width 760 height 156
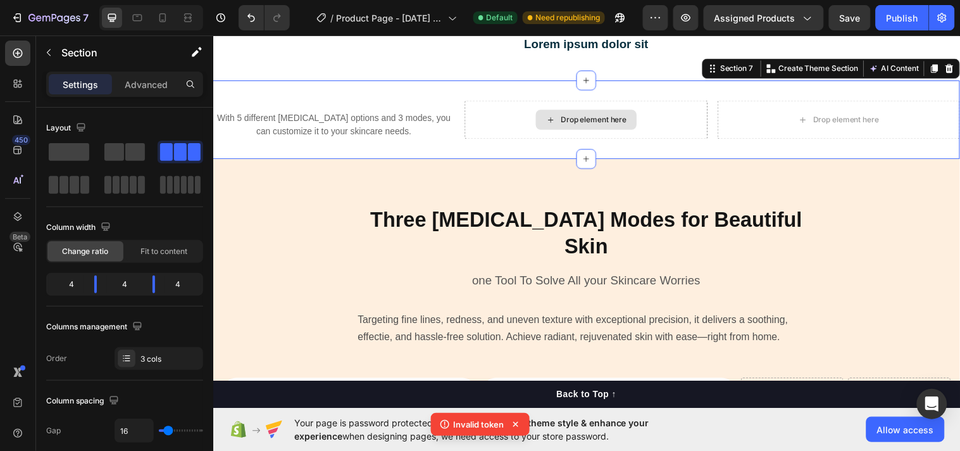
scroll to position [2433, 0]
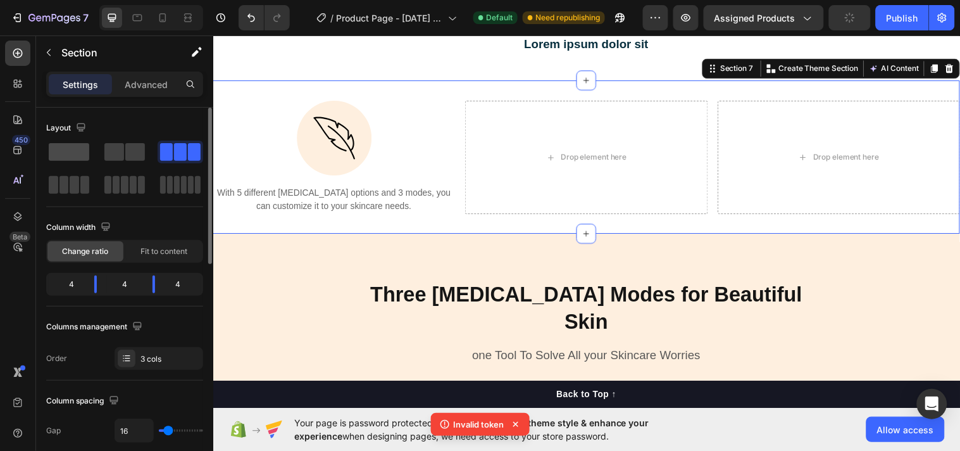
click at [81, 149] on span at bounding box center [69, 152] width 41 height 18
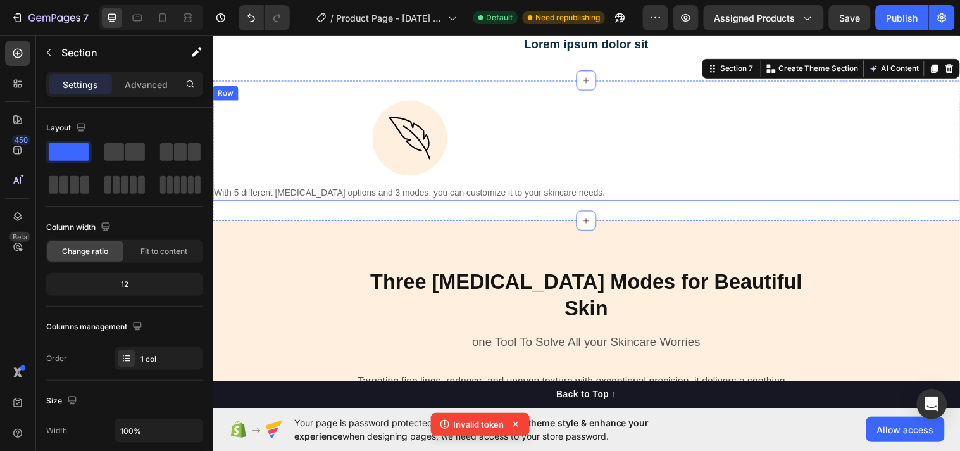
click at [603, 177] on div "Image With 5 different light therapy options and 3 modes, you can customize it …" at bounding box center [593, 152] width 760 height 102
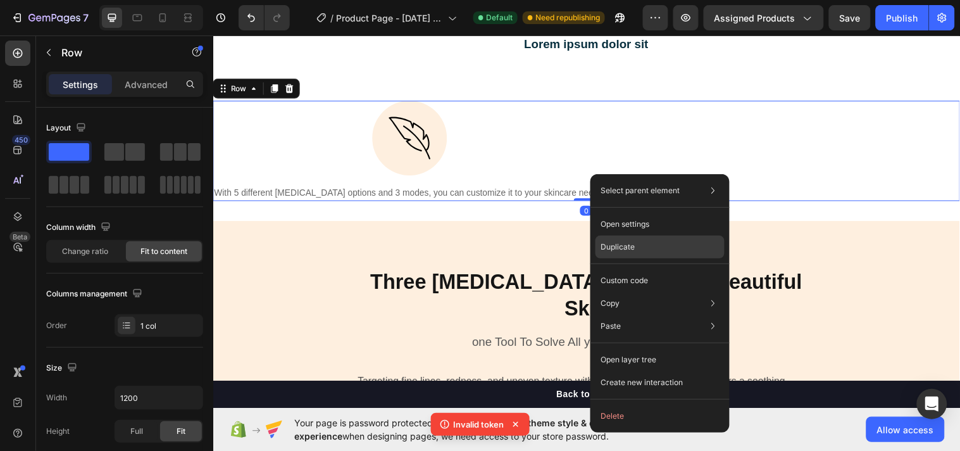
click at [634, 241] on p "Duplicate" at bounding box center [618, 246] width 34 height 11
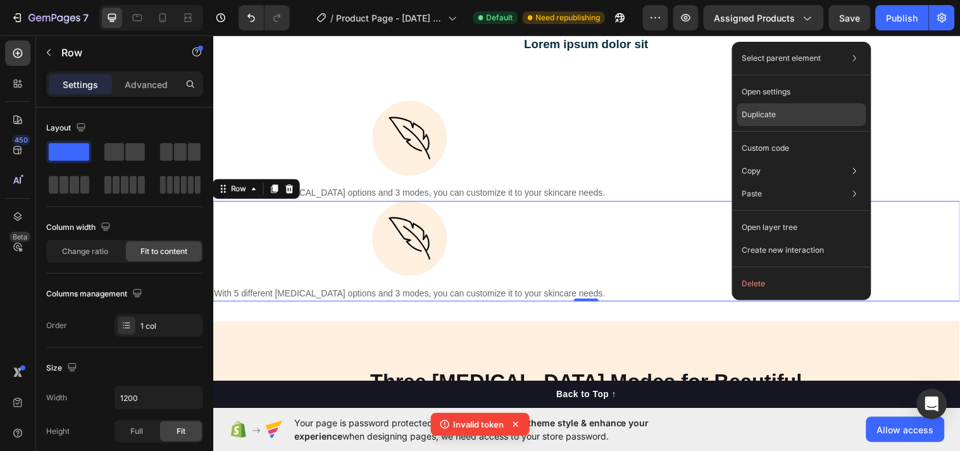
click at [763, 115] on p "Duplicate" at bounding box center [760, 114] width 34 height 11
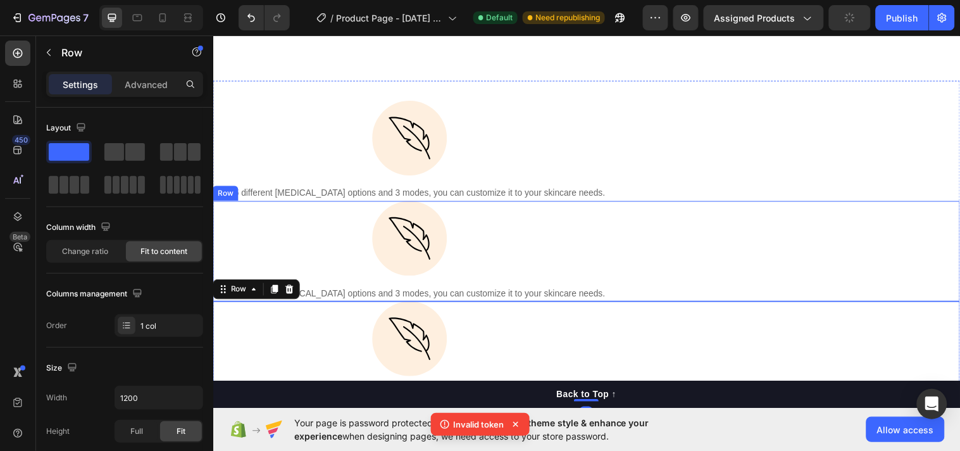
scroll to position [2597, 0]
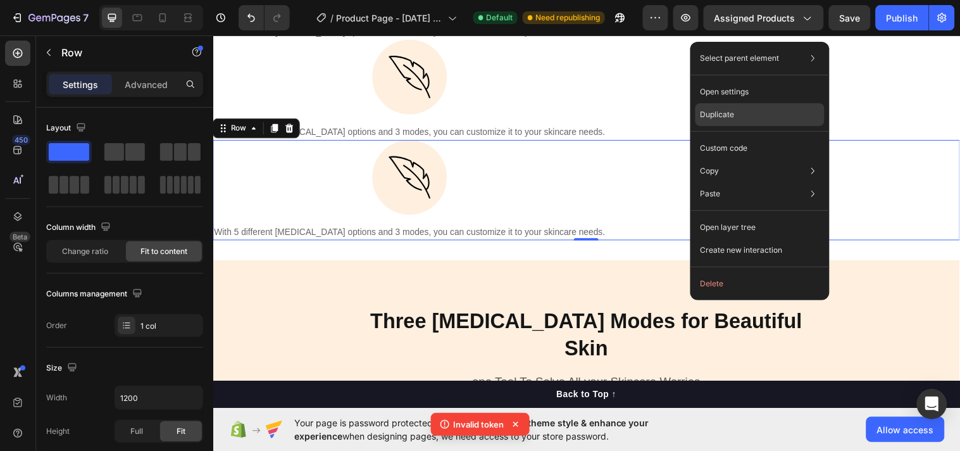
click at [717, 114] on p "Duplicate" at bounding box center [718, 114] width 34 height 11
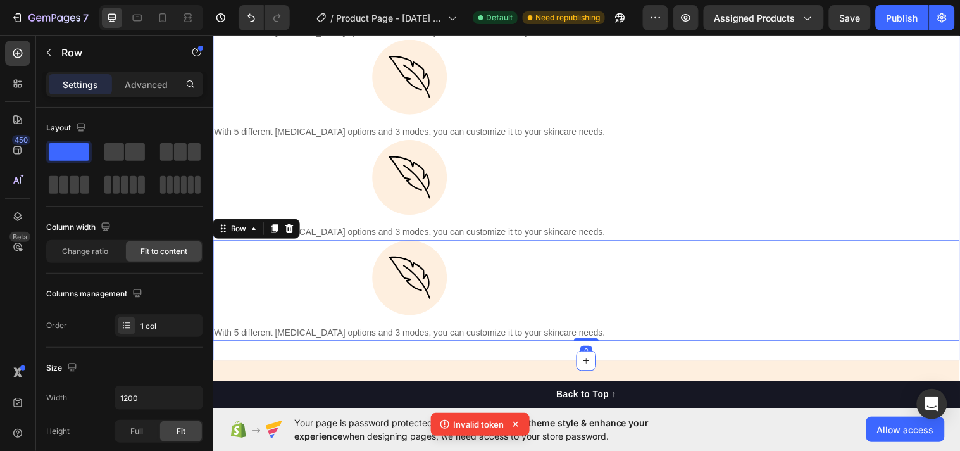
click at [489, 356] on div "Image With 5 different light therapy options and 3 modes, you can customize it …" at bounding box center [593, 141] width 760 height 448
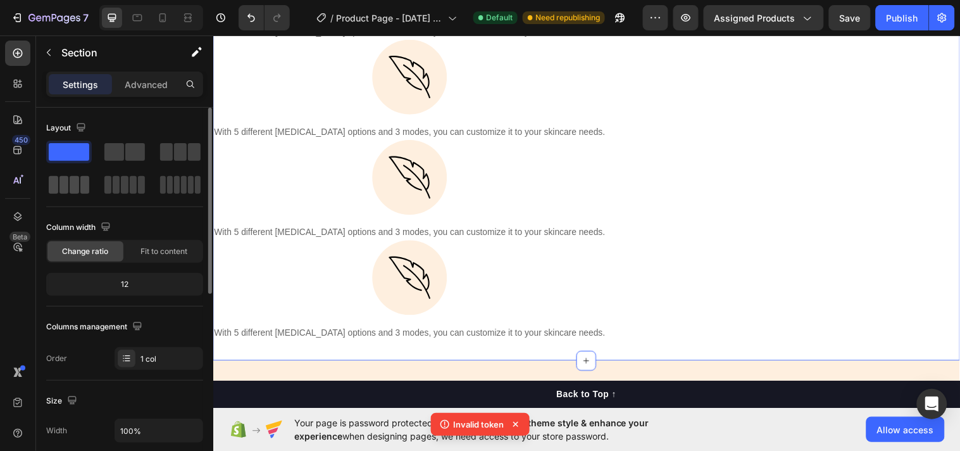
click at [76, 192] on span at bounding box center [74, 185] width 9 height 18
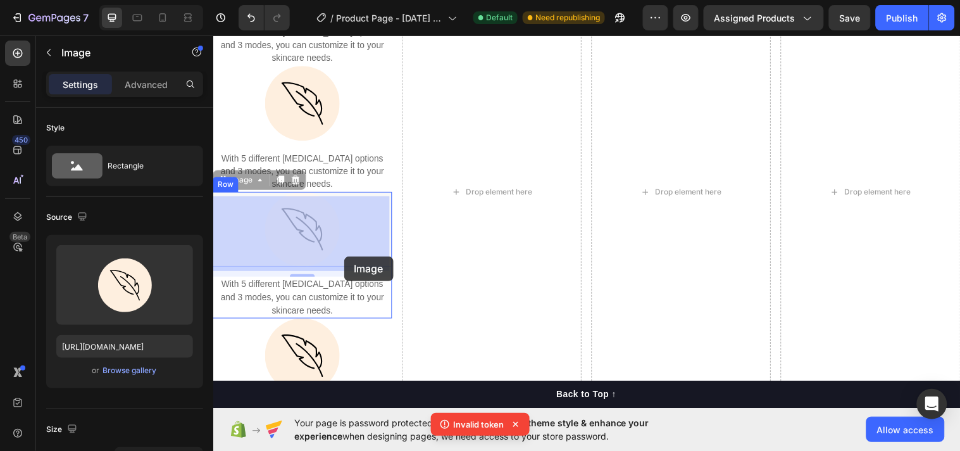
drag, startPoint x: 372, startPoint y: 273, endPoint x: 346, endPoint y: 260, distance: 30.0
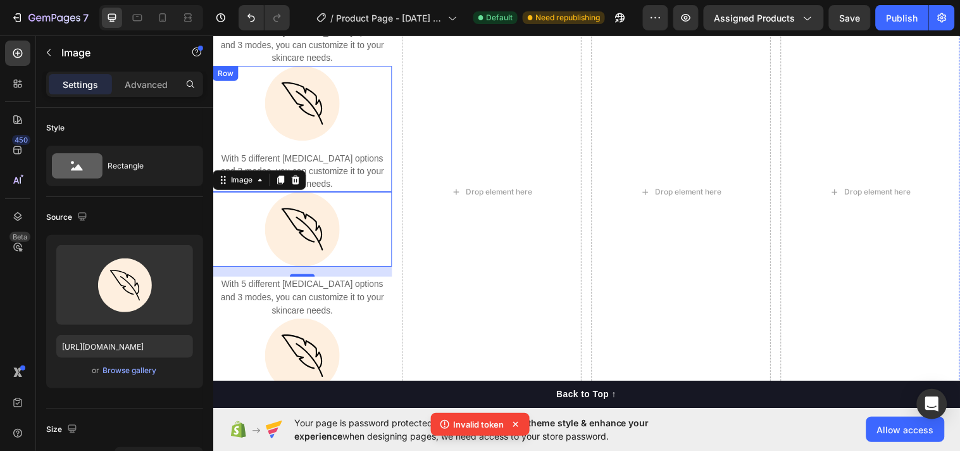
click at [383, 149] on div "Image With 5 different [MEDICAL_DATA] options and 3 modes, you can customize it…" at bounding box center [304, 130] width 182 height 128
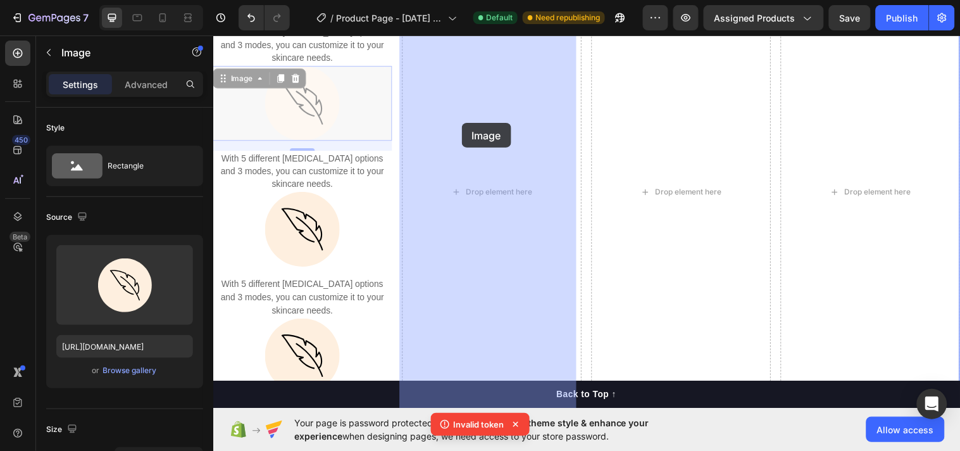
drag, startPoint x: 371, startPoint y: 142, endPoint x: 465, endPoint y: 124, distance: 95.4
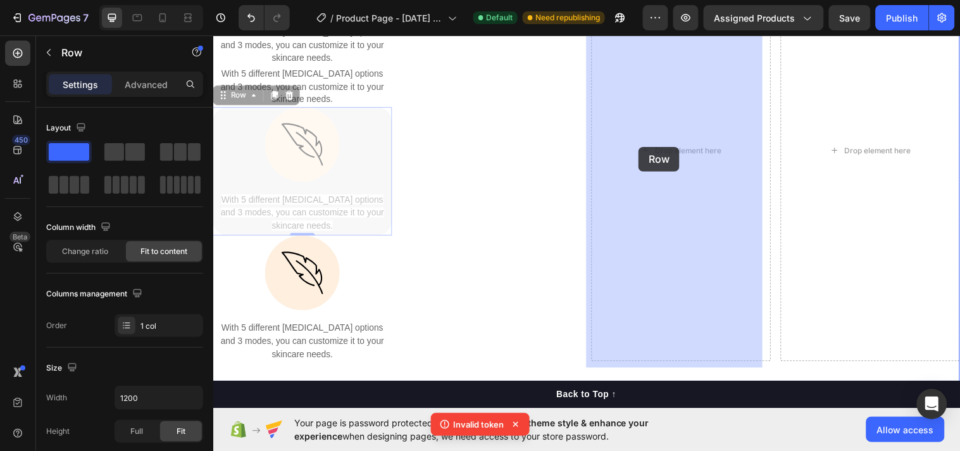
drag, startPoint x: 382, startPoint y: 192, endPoint x: 645, endPoint y: 148, distance: 266.4
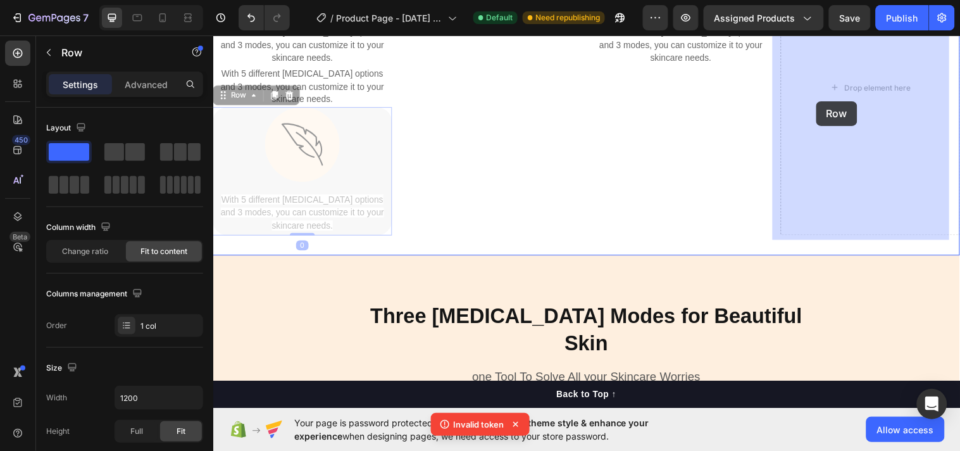
drag, startPoint x: 381, startPoint y: 188, endPoint x: 826, endPoint y: 102, distance: 452.7
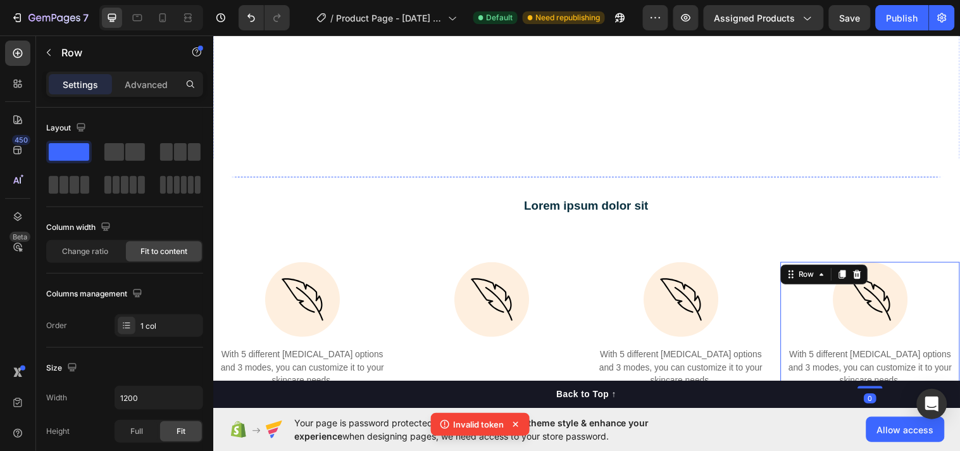
scroll to position [2433, 0]
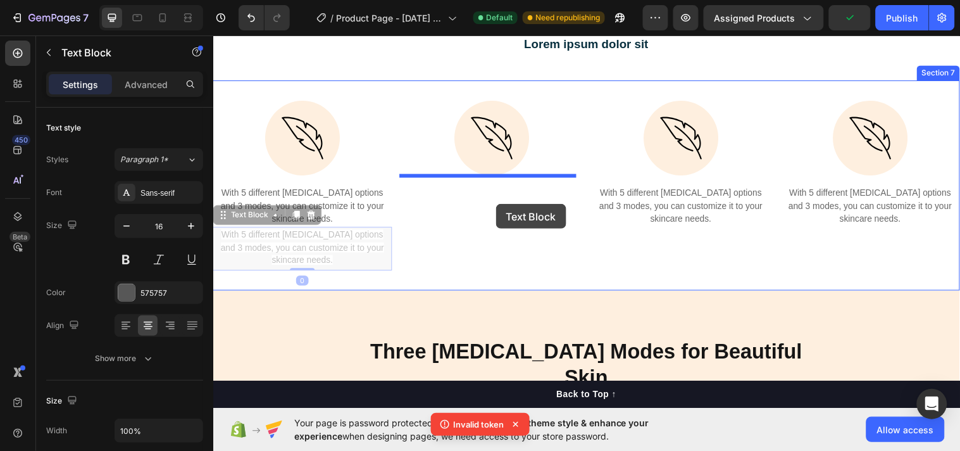
drag, startPoint x: 414, startPoint y: 248, endPoint x: 500, endPoint y: 206, distance: 95.4
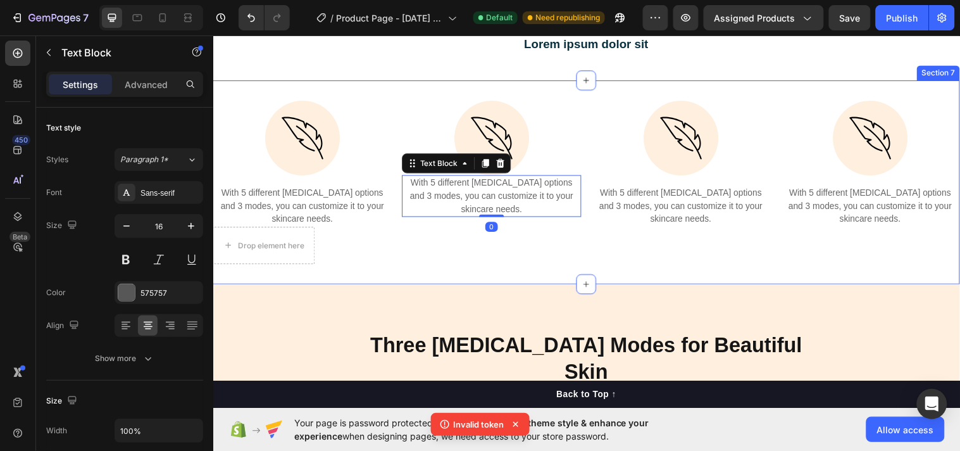
click at [444, 254] on div "Image With 5 different light therapy options and 3 modes, you can customize it …" at bounding box center [496, 184] width 182 height 166
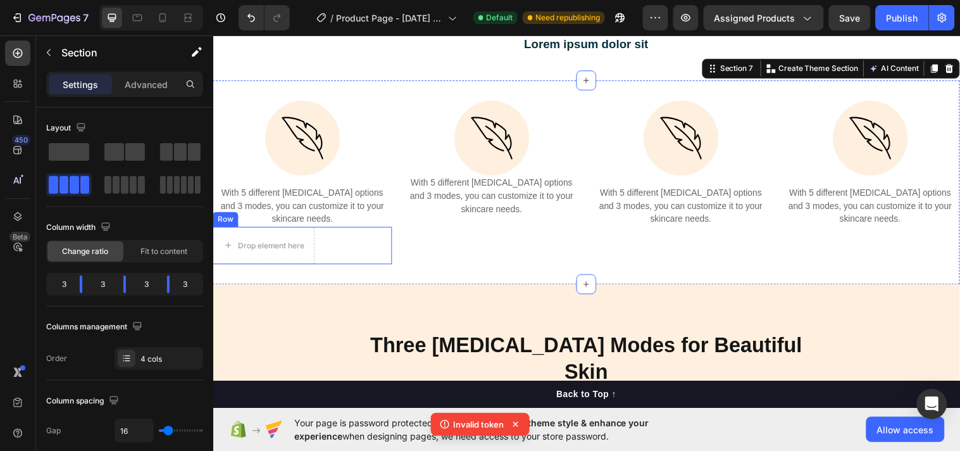
click at [361, 261] on div "Drop element here Row" at bounding box center [304, 249] width 182 height 38
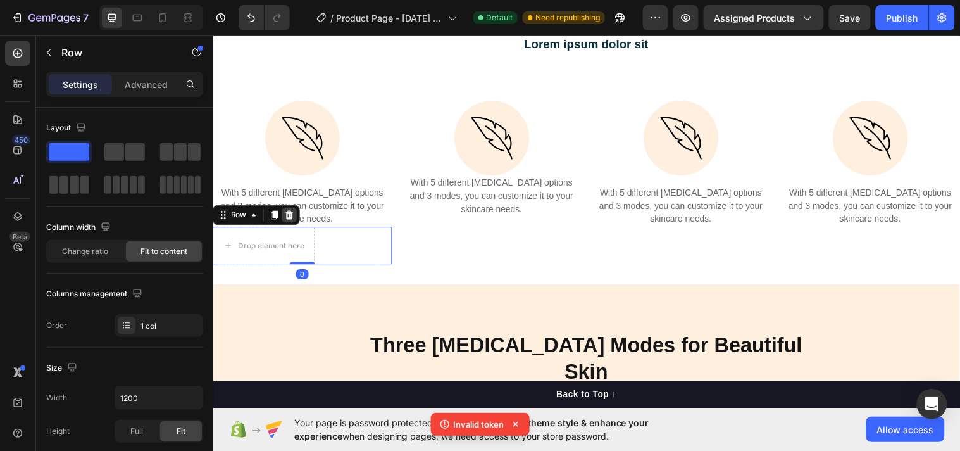
click at [289, 218] on icon at bounding box center [291, 217] width 8 height 9
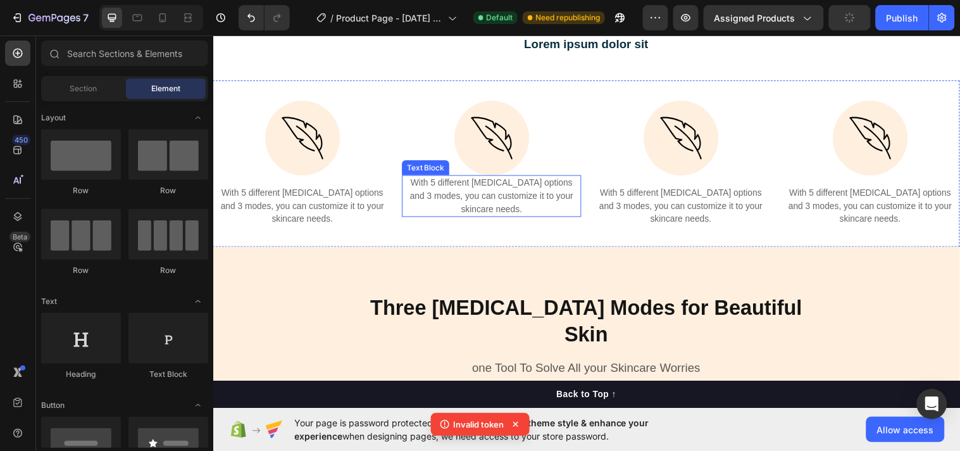
click at [460, 183] on span "With 5 different [MEDICAL_DATA] options and 3 modes, you can customize it to yo…" at bounding box center [496, 198] width 166 height 37
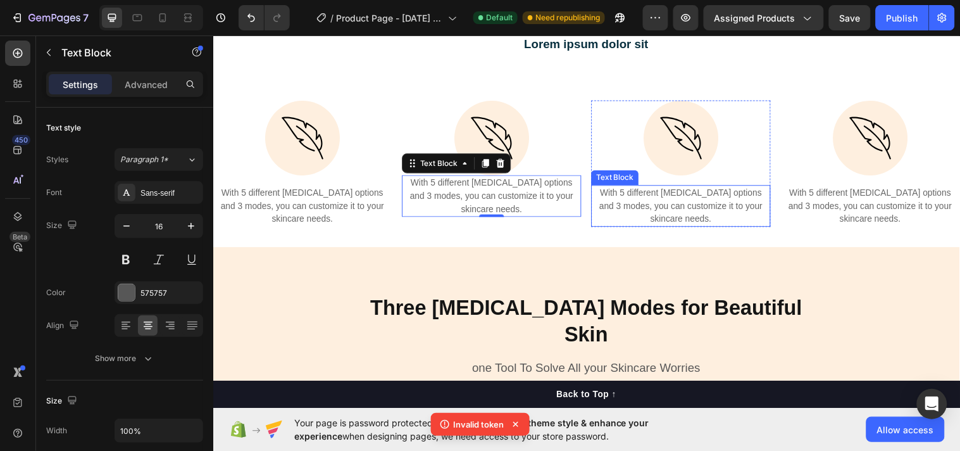
drag, startPoint x: 662, startPoint y: 187, endPoint x: 678, endPoint y: 196, distance: 19.0
click at [663, 187] on div "With 5 different [MEDICAL_DATA] options and 3 modes, you can customize it to yo…" at bounding box center [689, 208] width 182 height 42
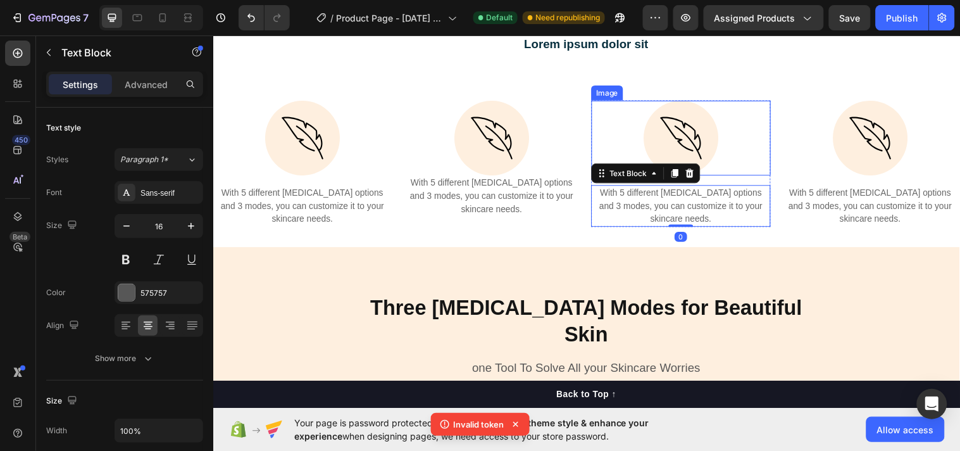
click at [698, 137] on img at bounding box center [689, 139] width 76 height 76
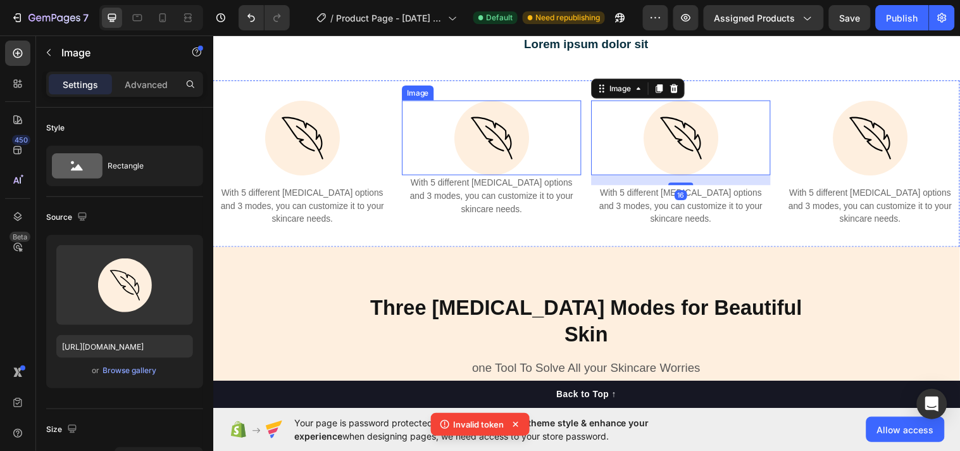
click at [494, 131] on img at bounding box center [496, 139] width 76 height 76
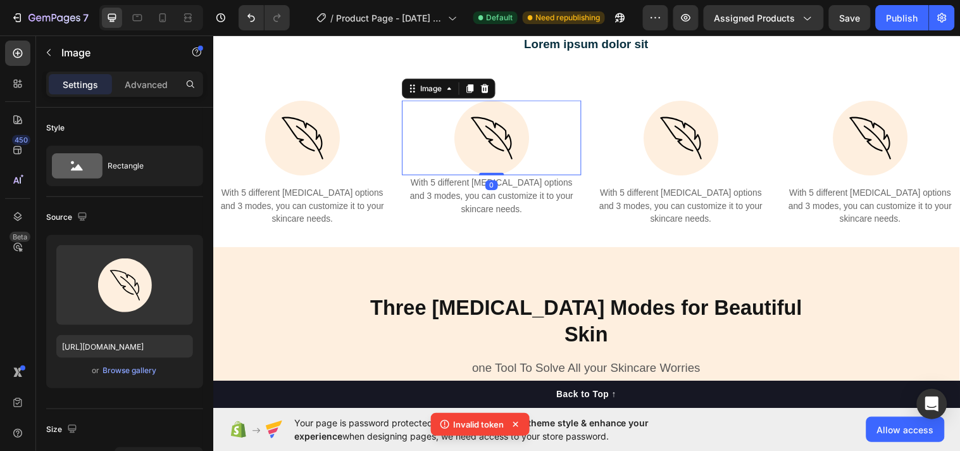
click at [491, 173] on img at bounding box center [496, 139] width 76 height 76
drag, startPoint x: 491, startPoint y: 176, endPoint x: 555, endPoint y: 192, distance: 66.0
click at [494, 187] on div at bounding box center [496, 186] width 25 height 3
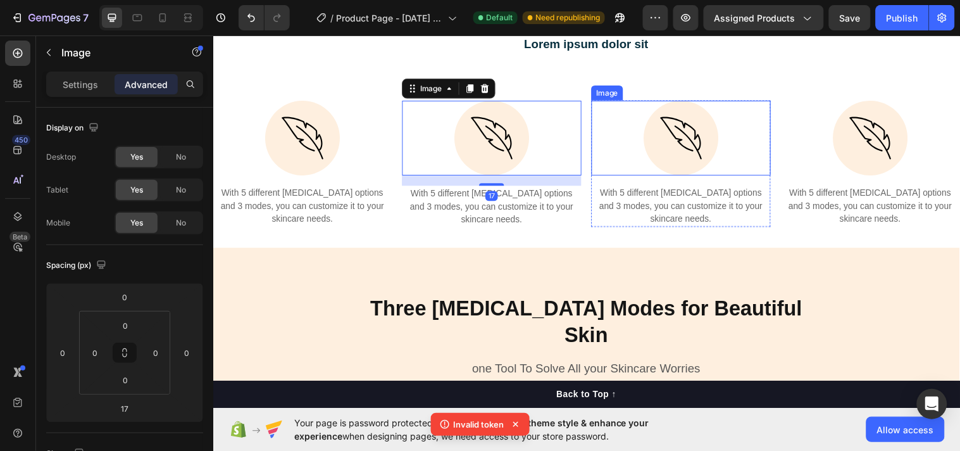
click at [659, 158] on img at bounding box center [689, 139] width 76 height 76
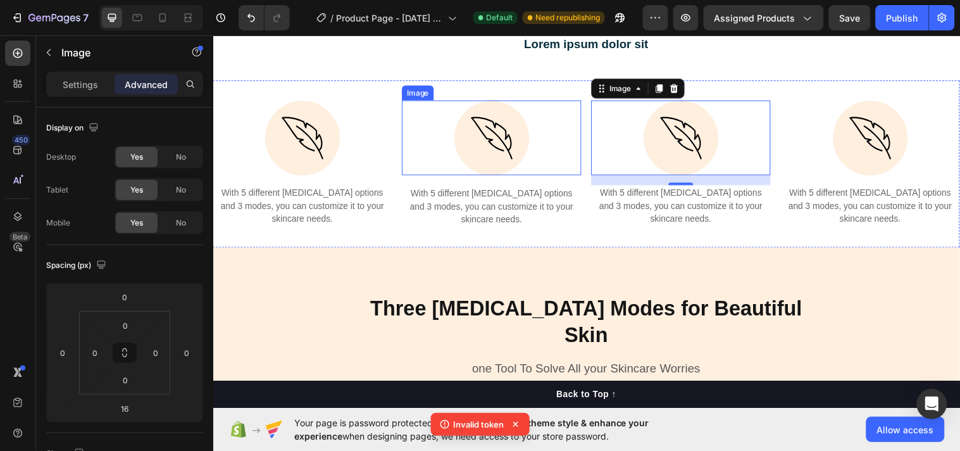
click at [479, 155] on img at bounding box center [496, 139] width 76 height 76
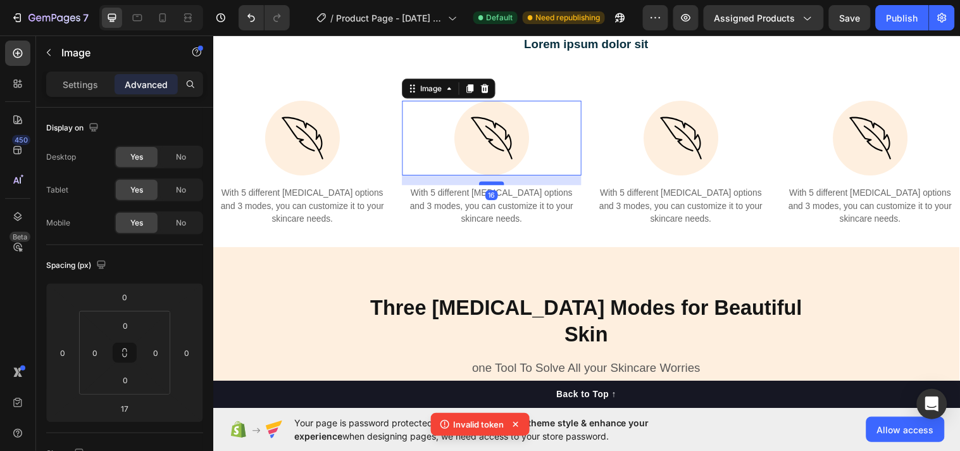
click at [493, 185] on div at bounding box center [496, 186] width 25 height 4
type input "16"
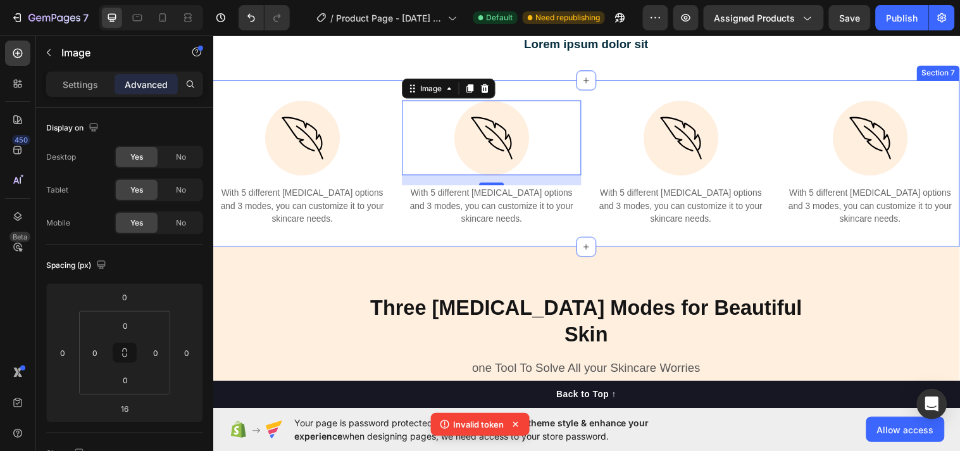
click at [394, 239] on div "Image With 5 different light therapy options and 3 modes, you can customize it …" at bounding box center [593, 165] width 760 height 168
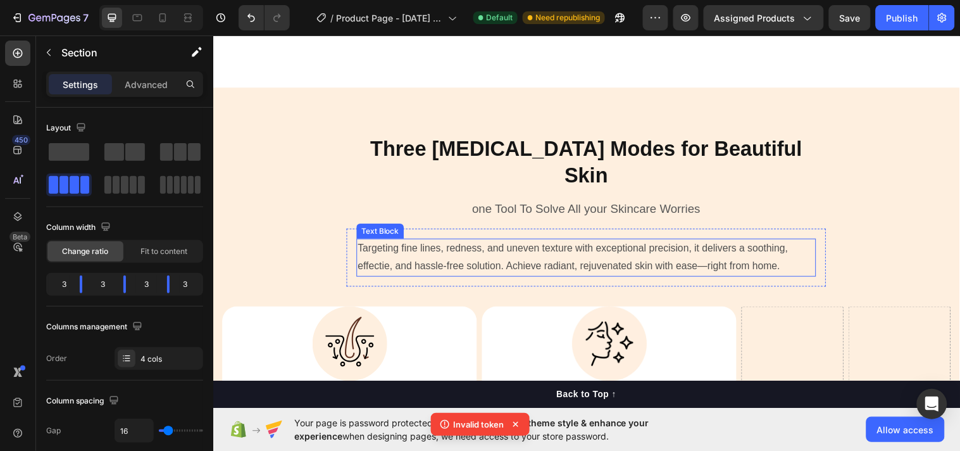
scroll to position [2762, 0]
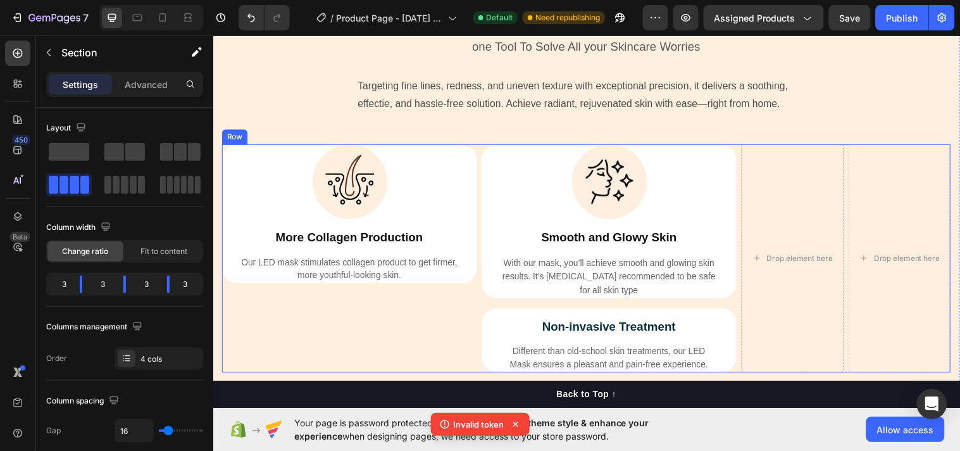
click at [420, 286] on div "Image More Collagen Production Text Block Our LED mask stimulates collagen prod…" at bounding box center [351, 299] width 259 height 307
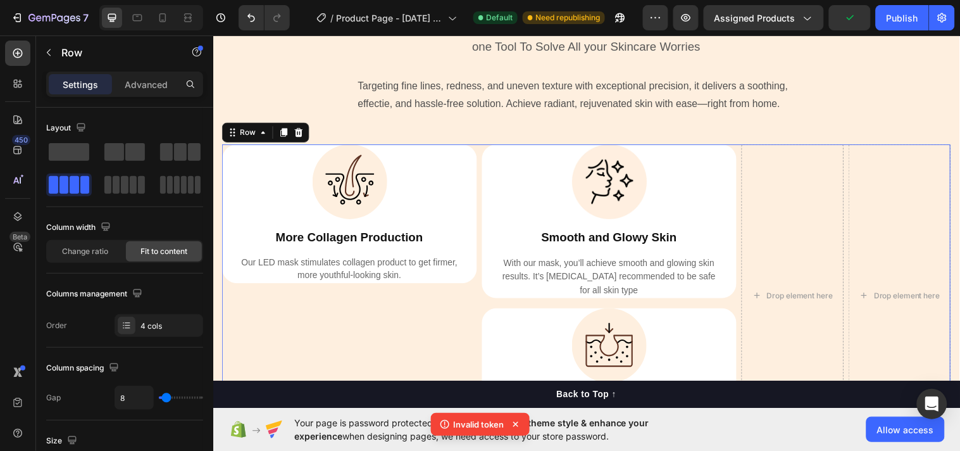
click at [394, 321] on div "Image More Collagen Production Text Block Our LED mask stimulates collagen prod…" at bounding box center [351, 299] width 259 height 307
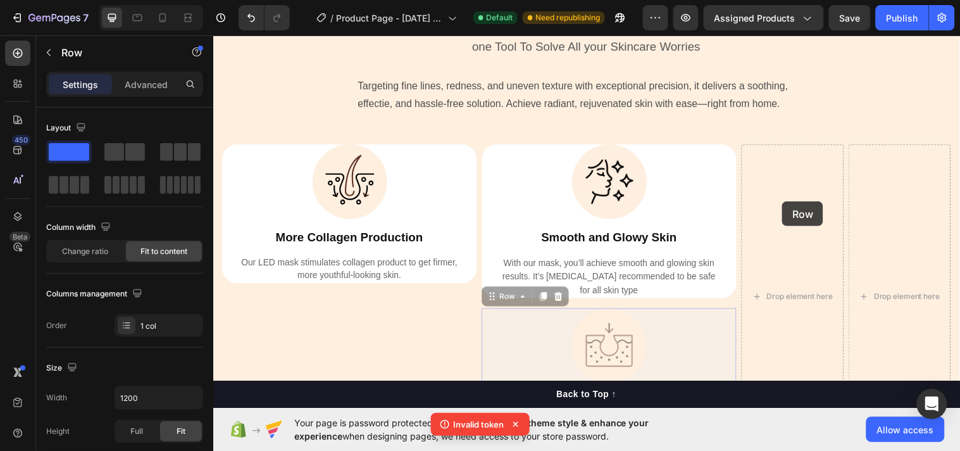
drag, startPoint x: 725, startPoint y: 331, endPoint x: 791, endPoint y: 204, distance: 143.6
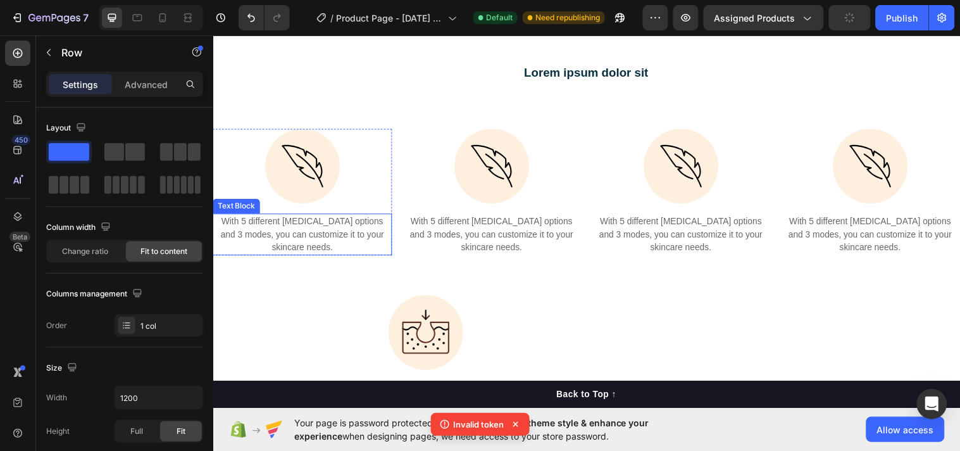
scroll to position [2349, 0]
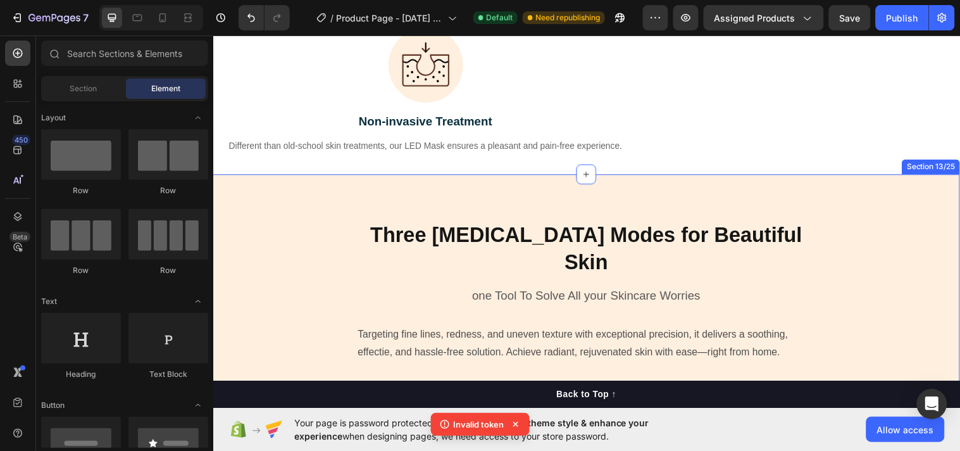
scroll to position [2514, 0]
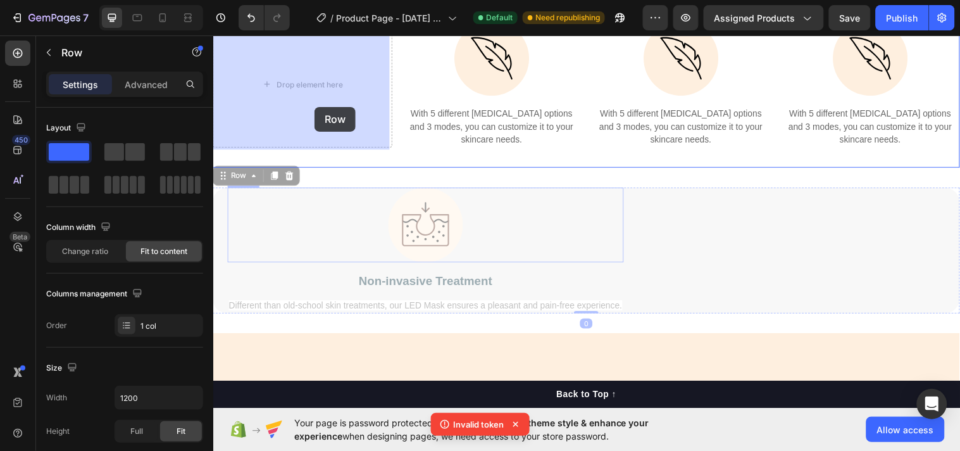
drag, startPoint x: 649, startPoint y: 275, endPoint x: 318, endPoint y: 111, distance: 369.5
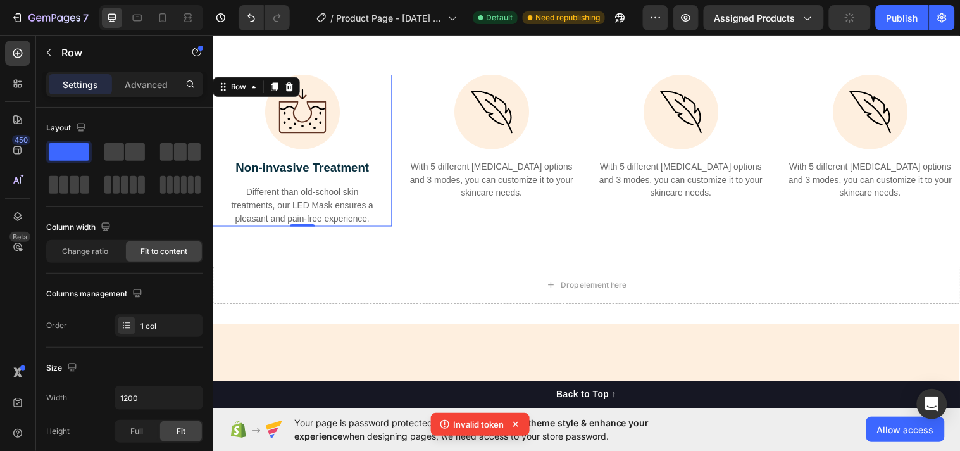
scroll to position [2349, 0]
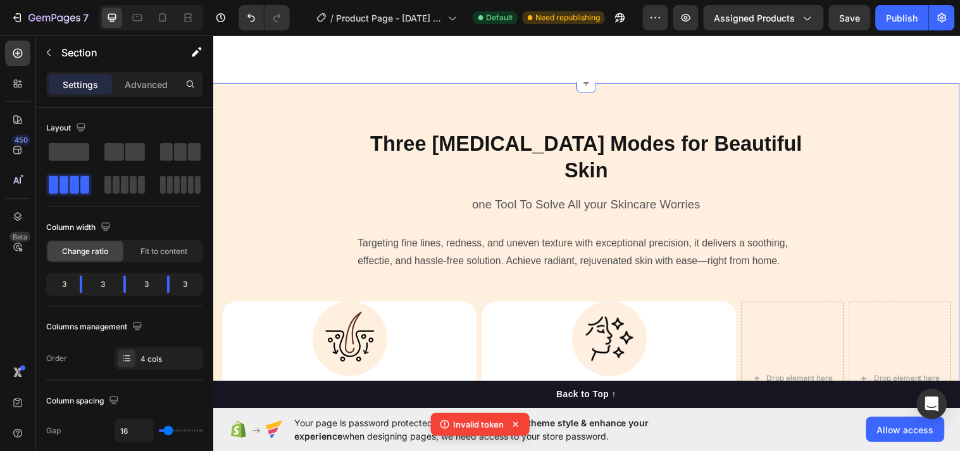
scroll to position [2841, 0]
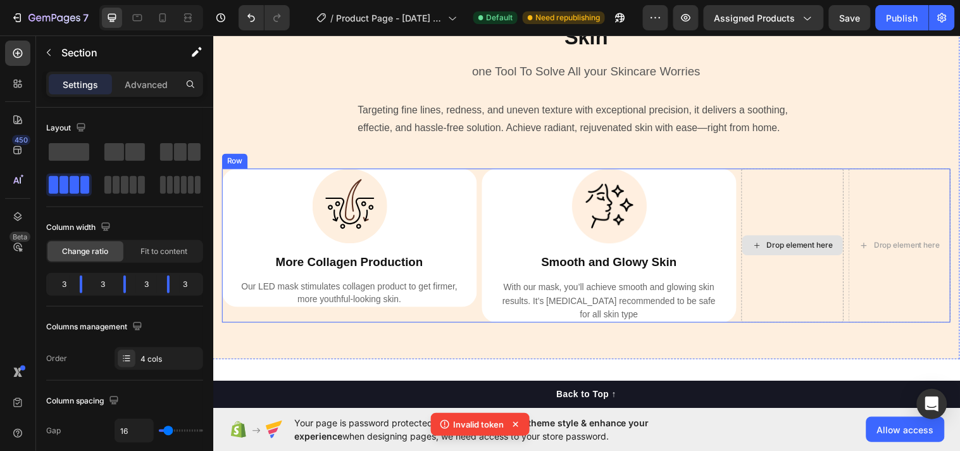
click at [790, 180] on div "Drop element here" at bounding box center [802, 248] width 104 height 156
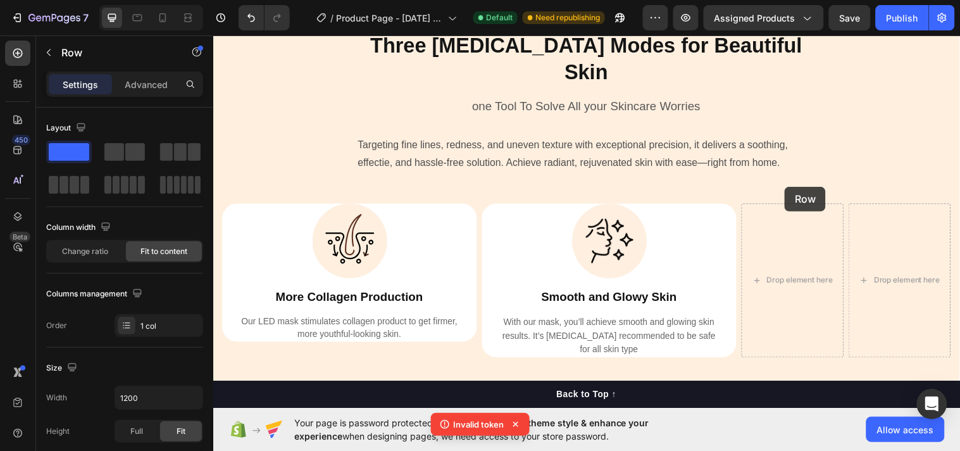
scroll to position [2844, 0]
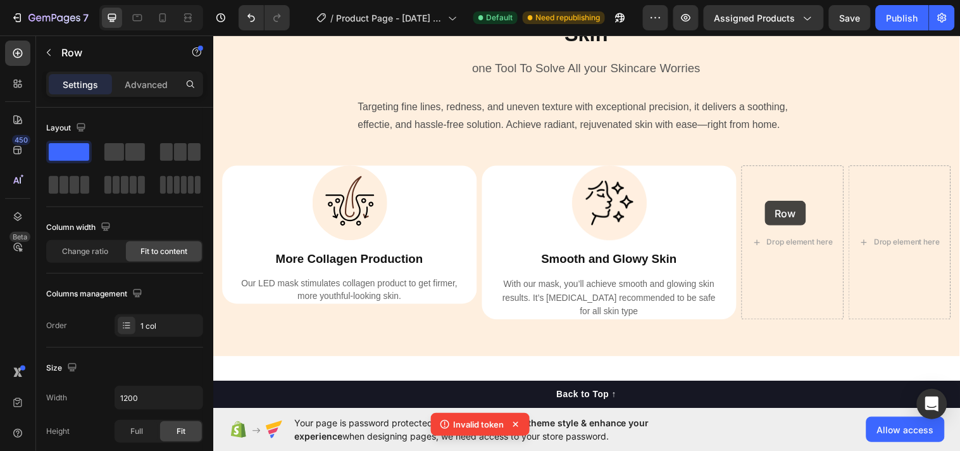
drag, startPoint x: 381, startPoint y: 104, endPoint x: 774, endPoint y: 203, distance: 404.7
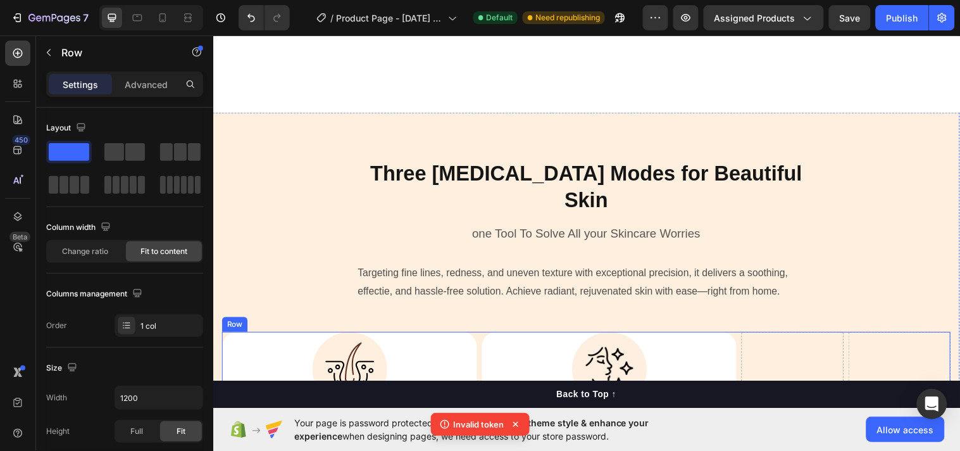
scroll to position [3013, 0]
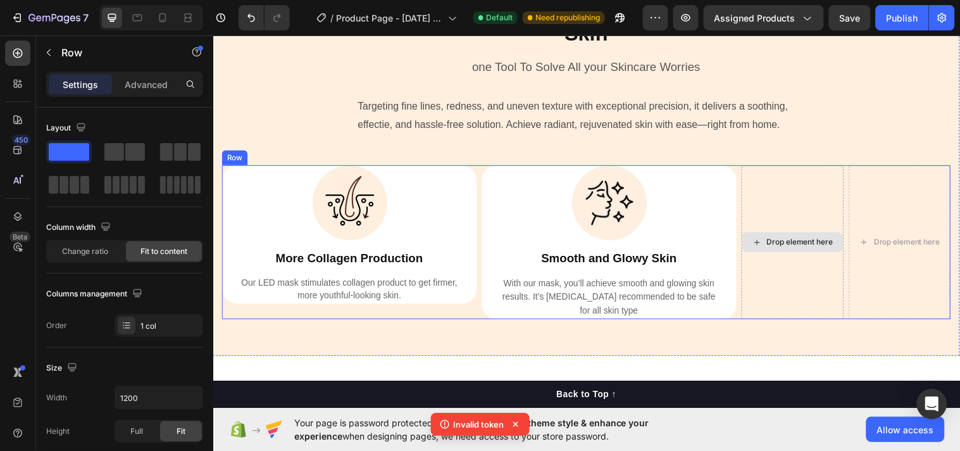
click at [788, 235] on div "Drop element here" at bounding box center [802, 245] width 103 height 20
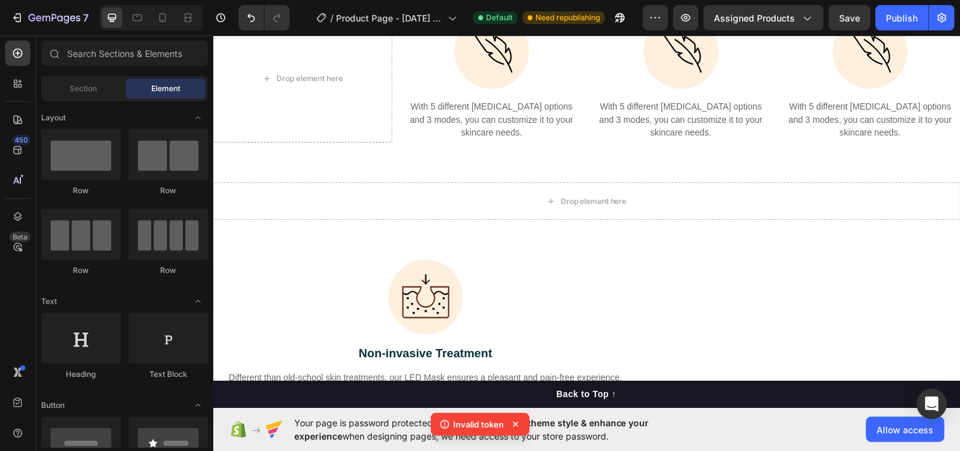
scroll to position [2685, 0]
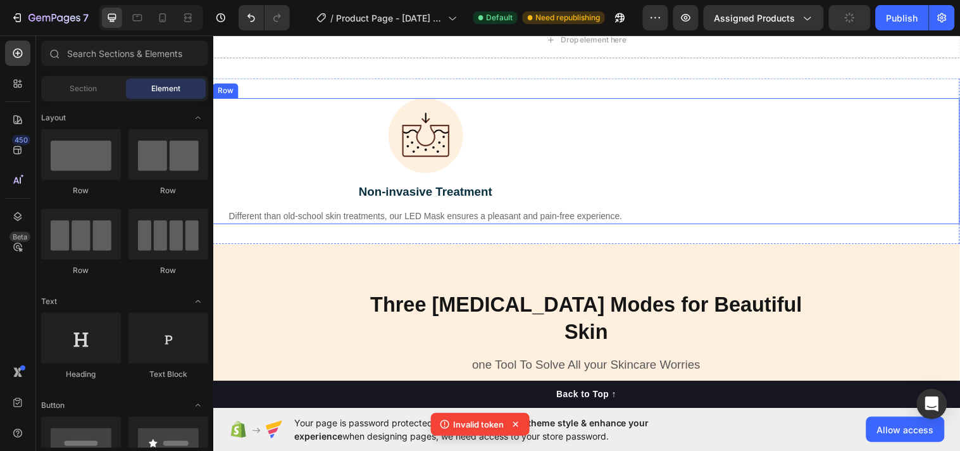
click at [588, 180] on div "Image Non-invasive Treatment Text Block Different than old-school skin treatmen…" at bounding box center [429, 163] width 403 height 128
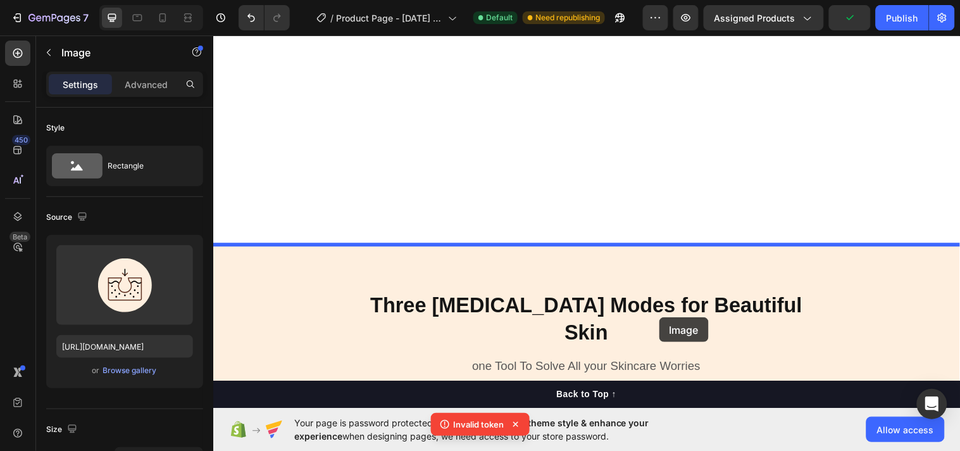
scroll to position [3013, 0]
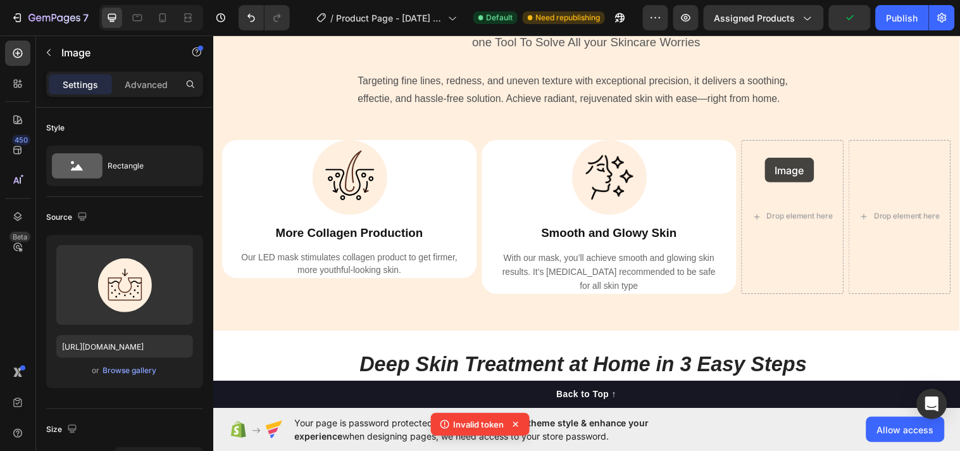
drag, startPoint x: 575, startPoint y: 184, endPoint x: 774, endPoint y: 163, distance: 200.6
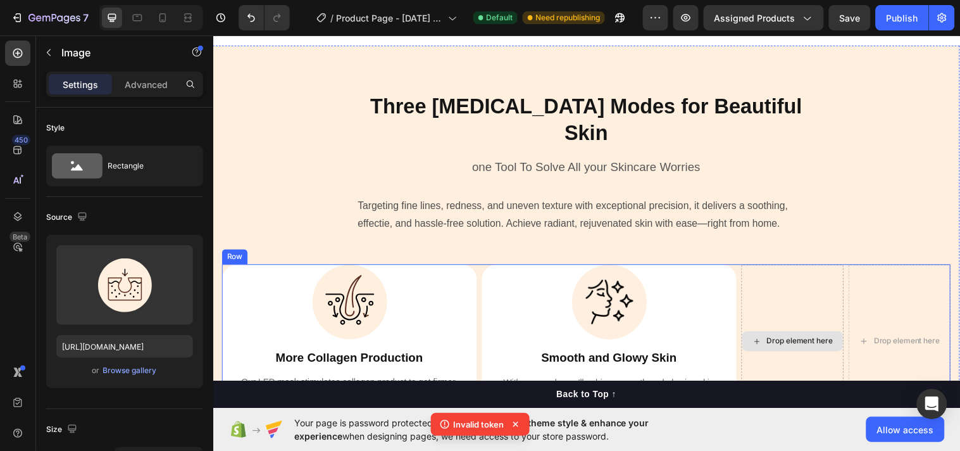
scroll to position [3140, 0]
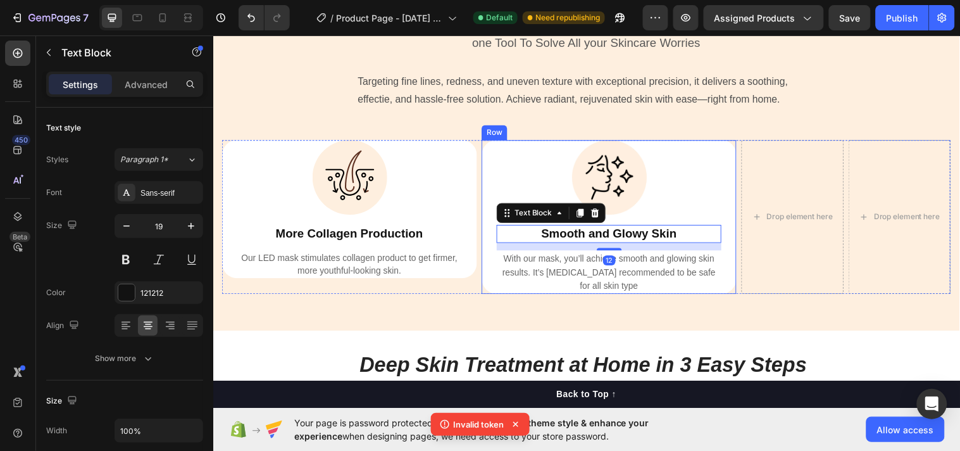
click at [487, 208] on div "Image Smooth and Glowy Skin Text Block 12 With our mask, you’ll achieve smooth …" at bounding box center [615, 219] width 259 height 156
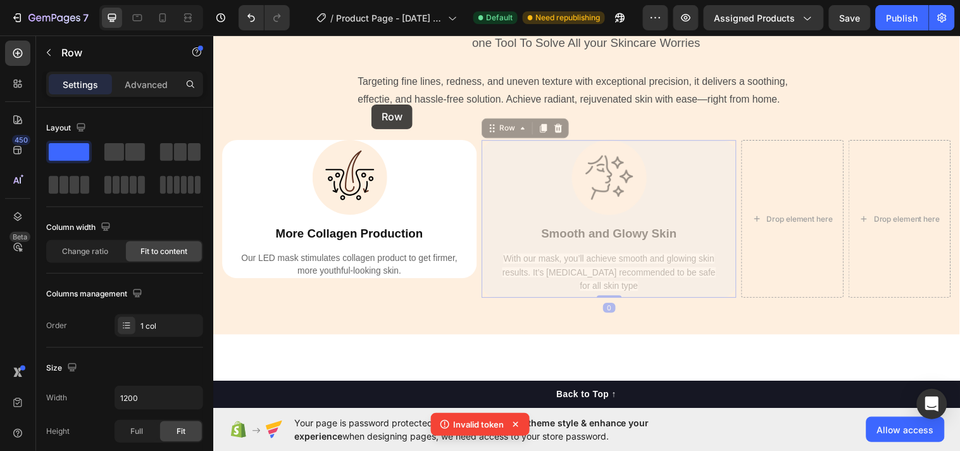
scroll to position [2975, 0]
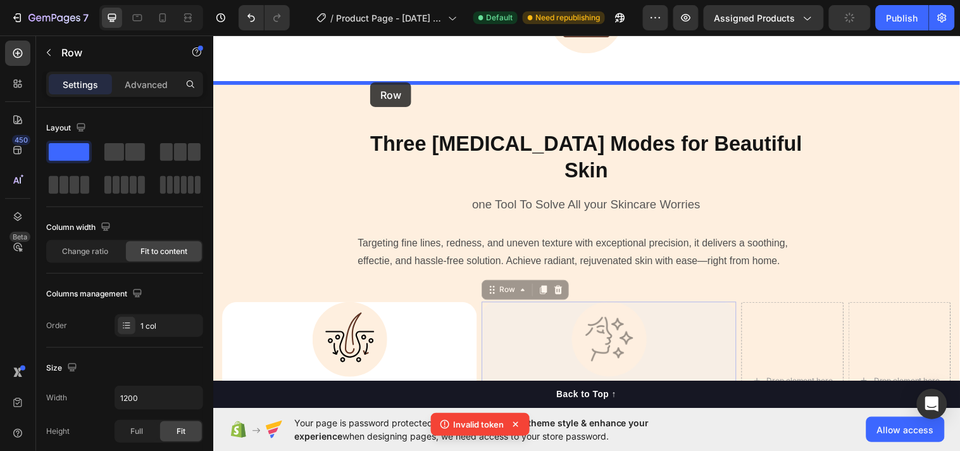
drag, startPoint x: 487, startPoint y: 208, endPoint x: 373, endPoint y: 86, distance: 167.5
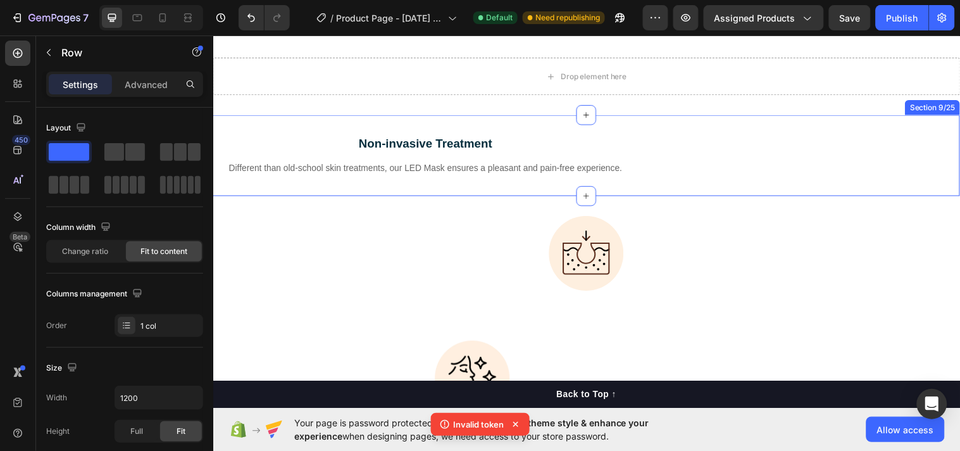
scroll to position [2812, 0]
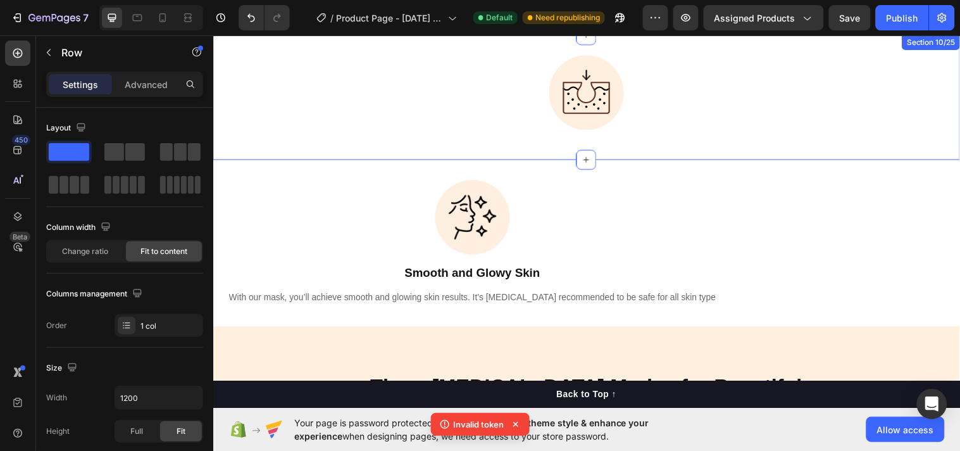
click at [487, 136] on div "Image" at bounding box center [593, 98] width 760 height 86
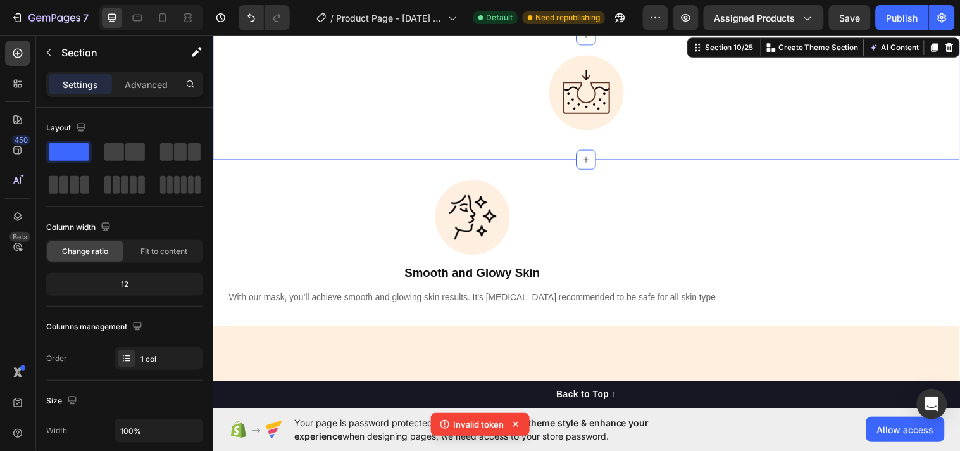
scroll to position [2648, 0]
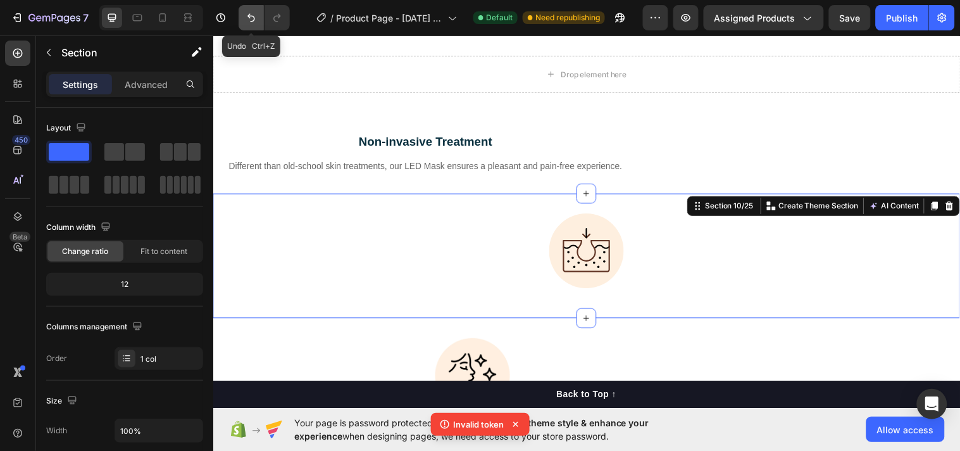
click at [253, 20] on icon "Undo/Redo" at bounding box center [251, 17] width 13 height 13
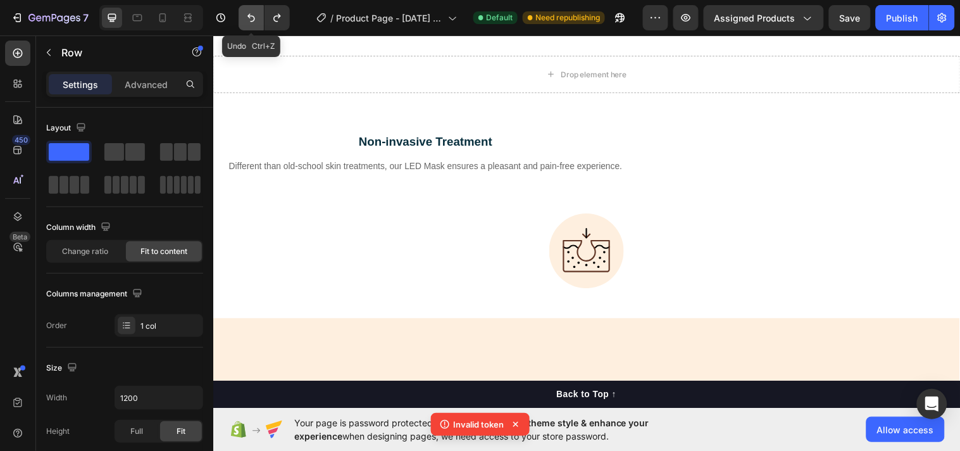
click at [252, 20] on icon "Undo/Redo" at bounding box center [251, 17] width 13 height 13
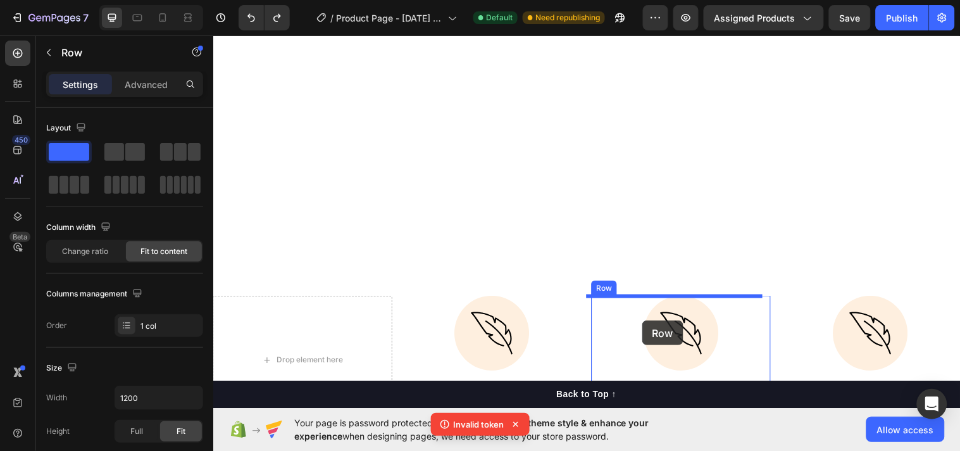
scroll to position [2727, 0]
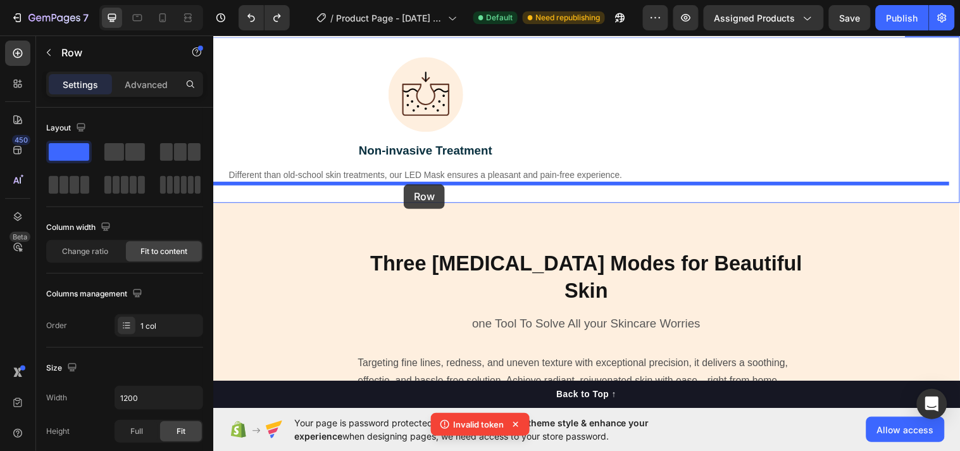
drag, startPoint x: 483, startPoint y: 301, endPoint x: 406, endPoint y: 187, distance: 137.8
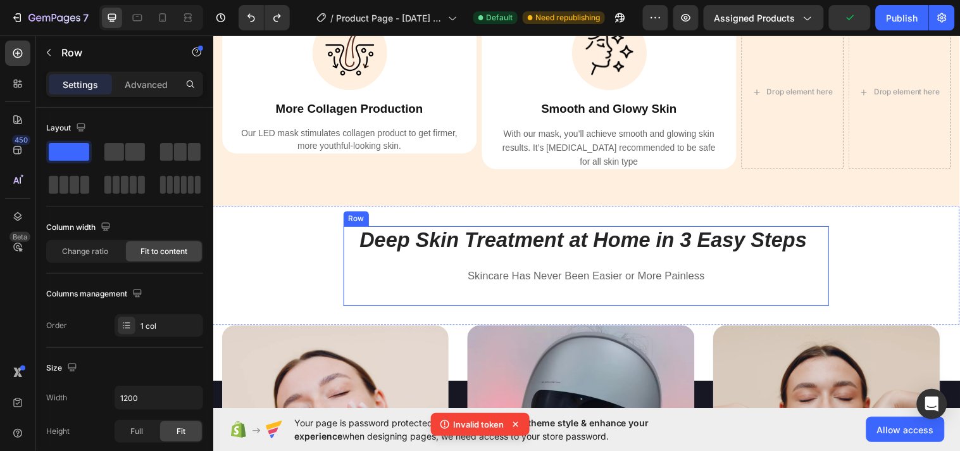
scroll to position [3219, 0]
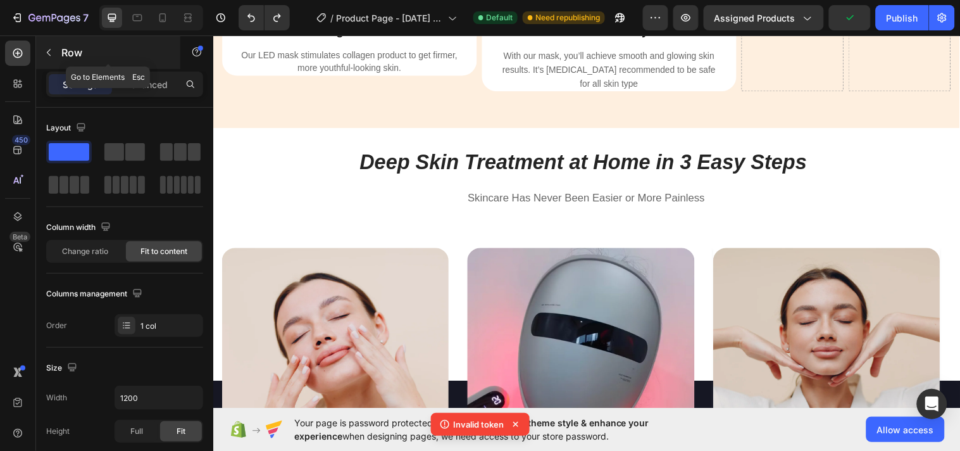
click at [47, 46] on button "button" at bounding box center [49, 52] width 20 height 20
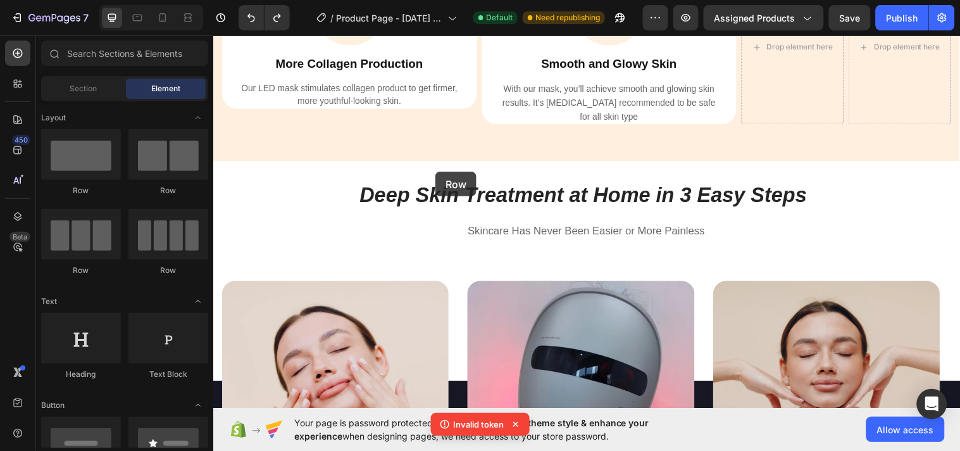
scroll to position [3177, 0]
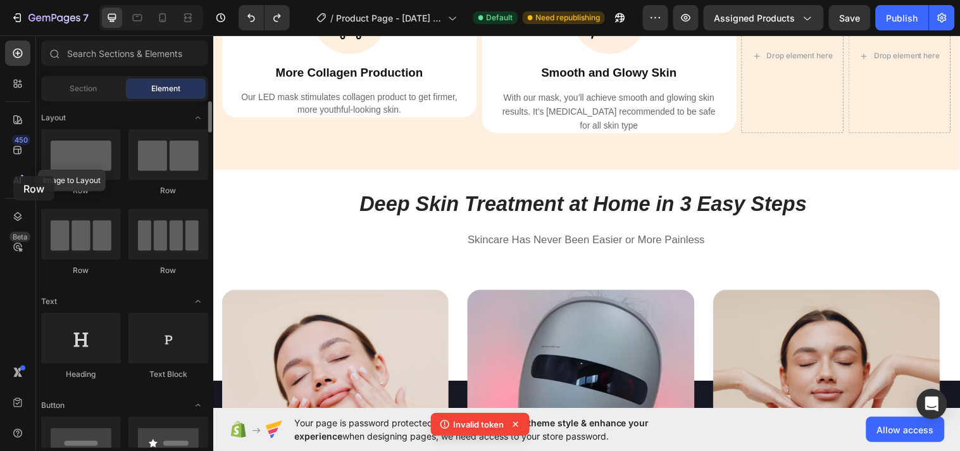
drag, startPoint x: 79, startPoint y: 166, endPoint x: 46, endPoint y: 195, distance: 43.5
click at [10, 174] on div "450 Image to Layout Beta Sections(18) Elements(84) Section Element Hero Section…" at bounding box center [106, 242] width 213 height 415
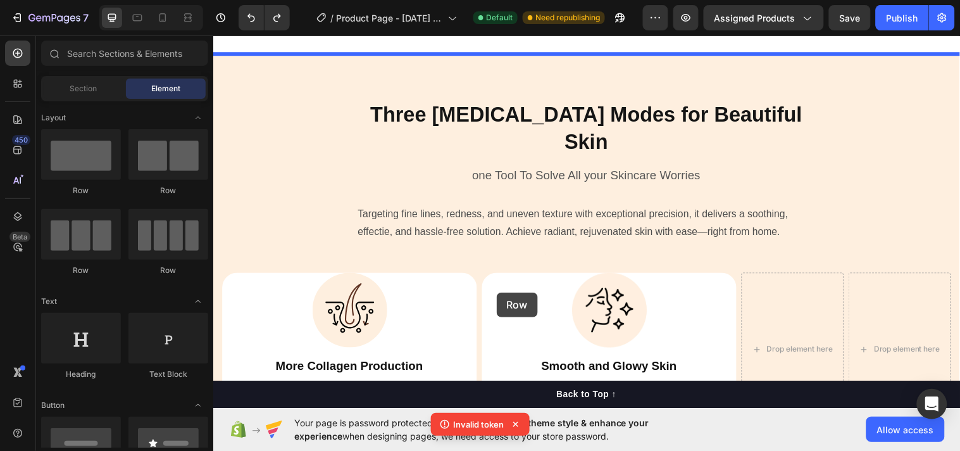
scroll to position [3012, 0]
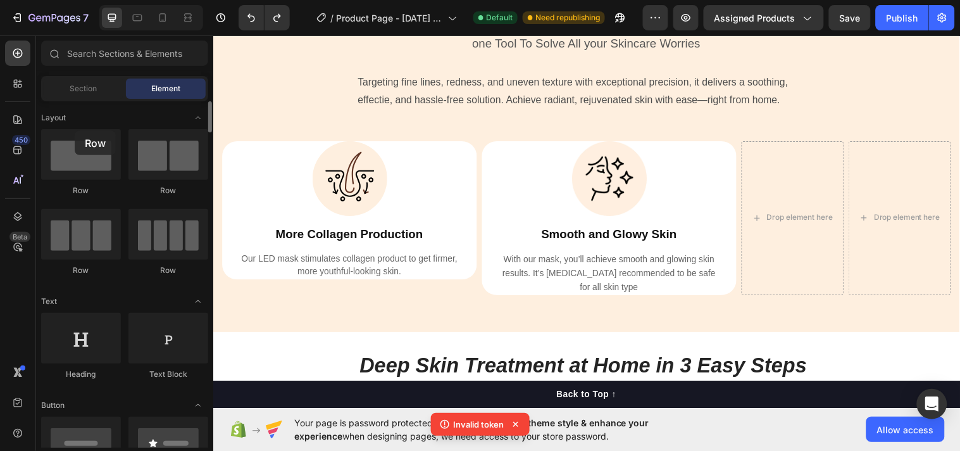
drag, startPoint x: 78, startPoint y: 254, endPoint x: 76, endPoint y: 127, distance: 126.6
click at [75, 130] on div "Row Row Row Row" at bounding box center [124, 208] width 167 height 158
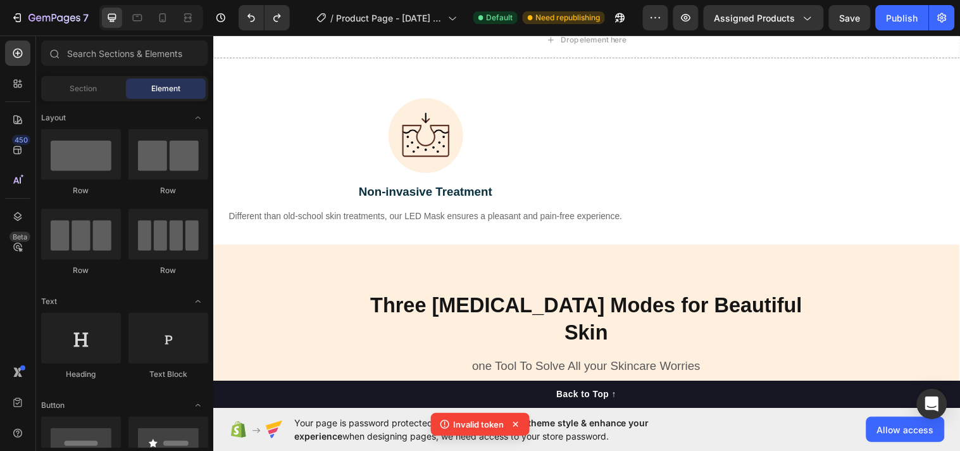
scroll to position [2849, 0]
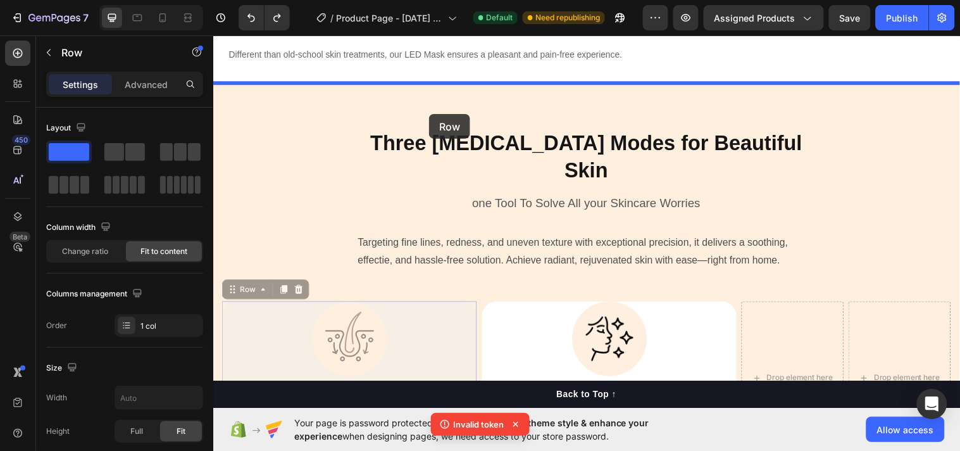
drag, startPoint x: 467, startPoint y: 307, endPoint x: 432, endPoint y: 115, distance: 194.8
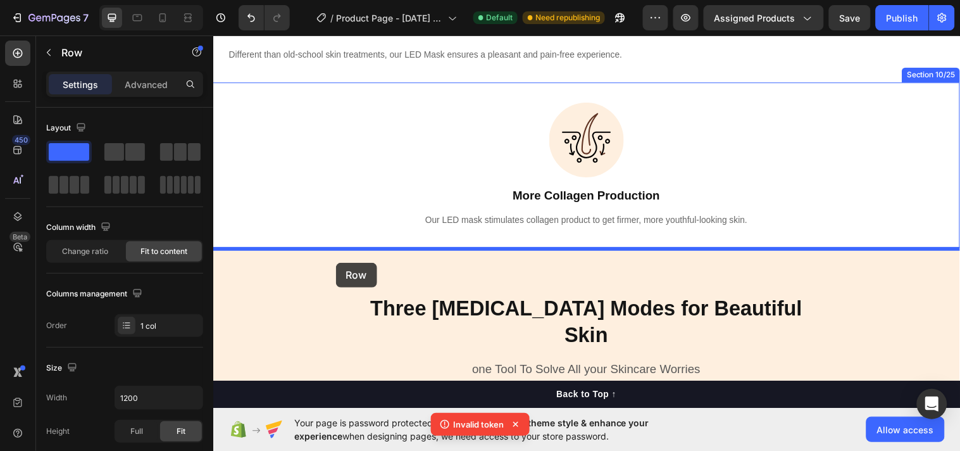
drag, startPoint x: 342, startPoint y: 254, endPoint x: 337, endPoint y: 267, distance: 13.9
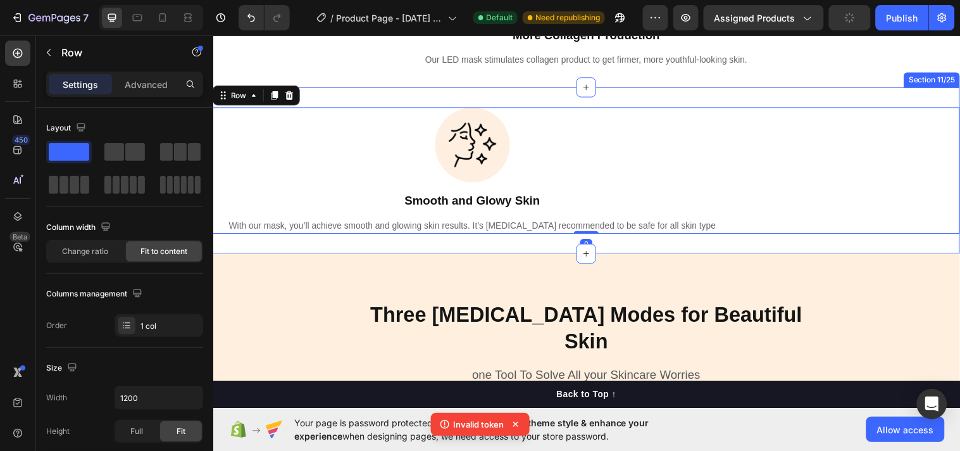
scroll to position [3177, 0]
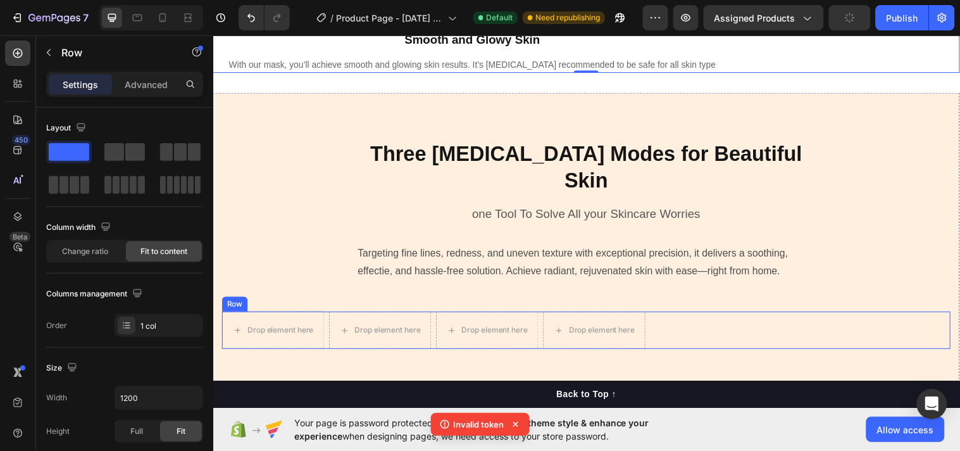
click at [686, 315] on div "Drop element here Drop element here Drop element here Drop element here Row" at bounding box center [592, 334] width 741 height 38
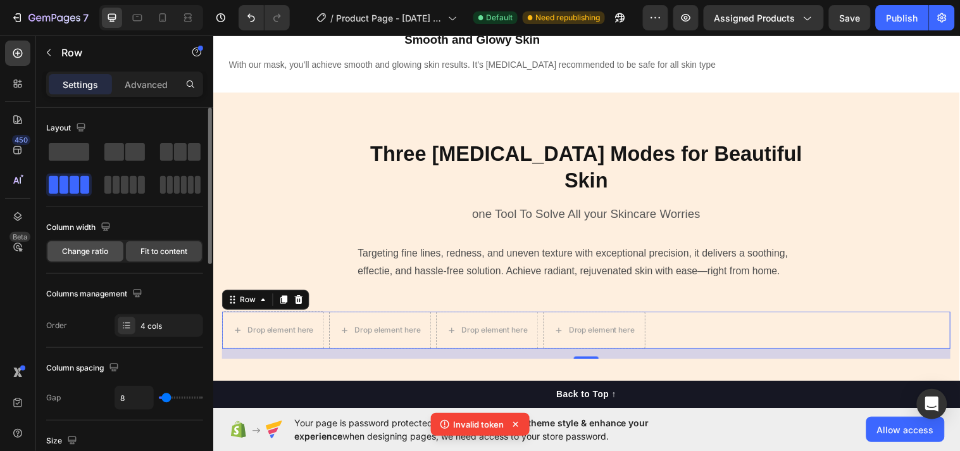
click at [80, 251] on span "Change ratio" at bounding box center [86, 251] width 46 height 11
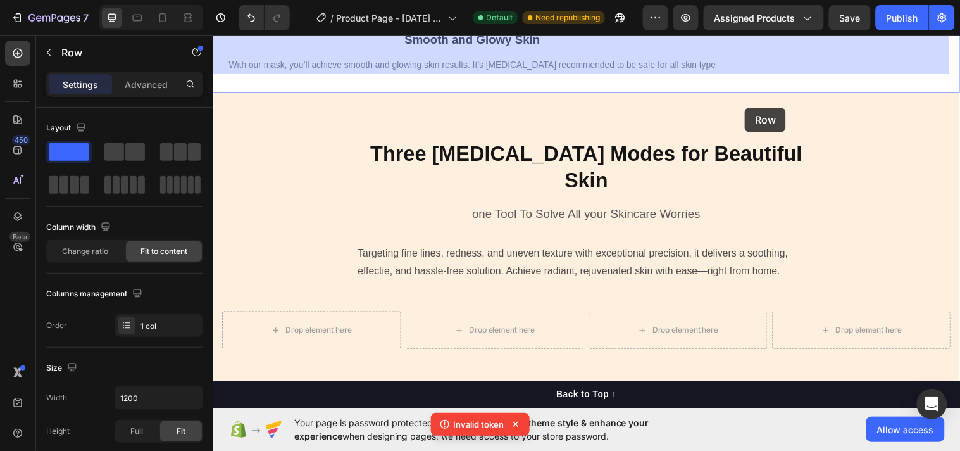
scroll to position [3124, 0]
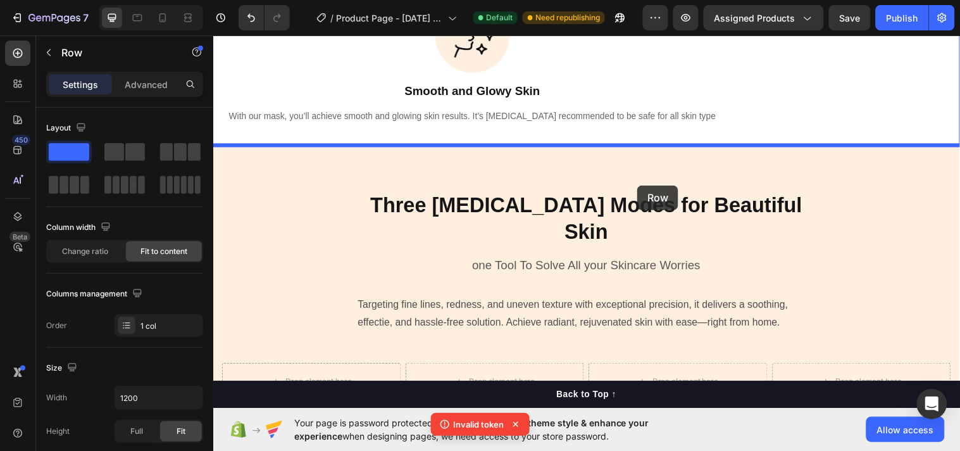
drag, startPoint x: 743, startPoint y: 204, endPoint x: 644, endPoint y: 187, distance: 100.9
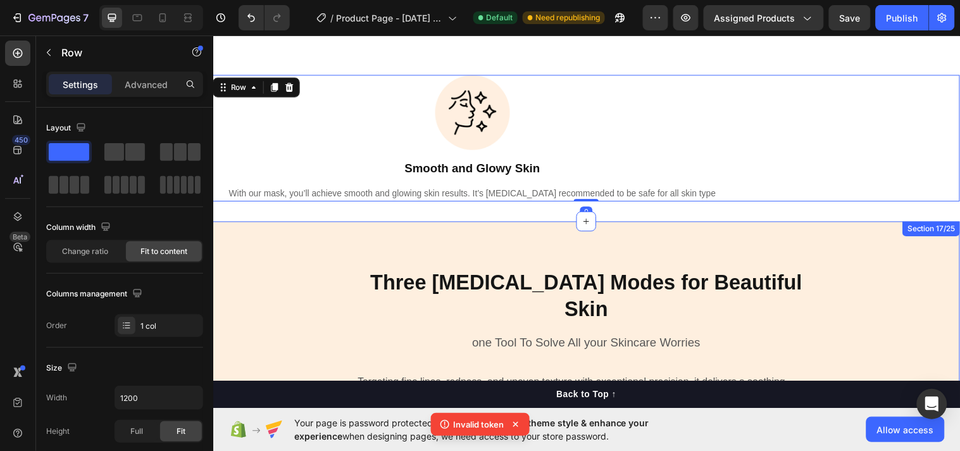
scroll to position [3288, 0]
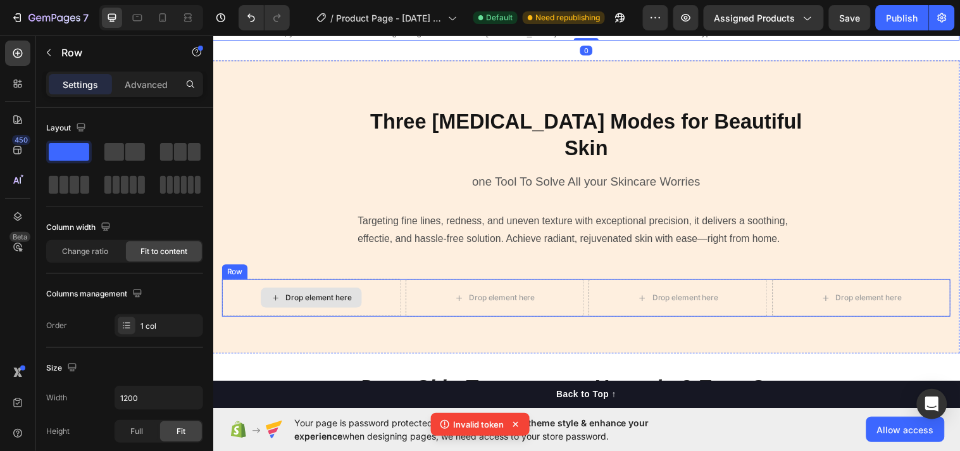
click at [373, 282] on div "Drop element here" at bounding box center [313, 301] width 182 height 38
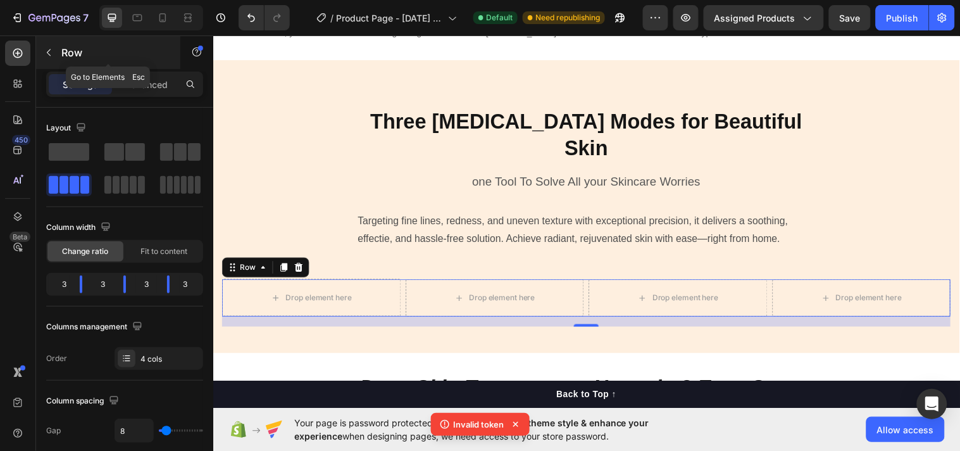
click at [48, 52] on icon "button" at bounding box center [49, 52] width 10 height 10
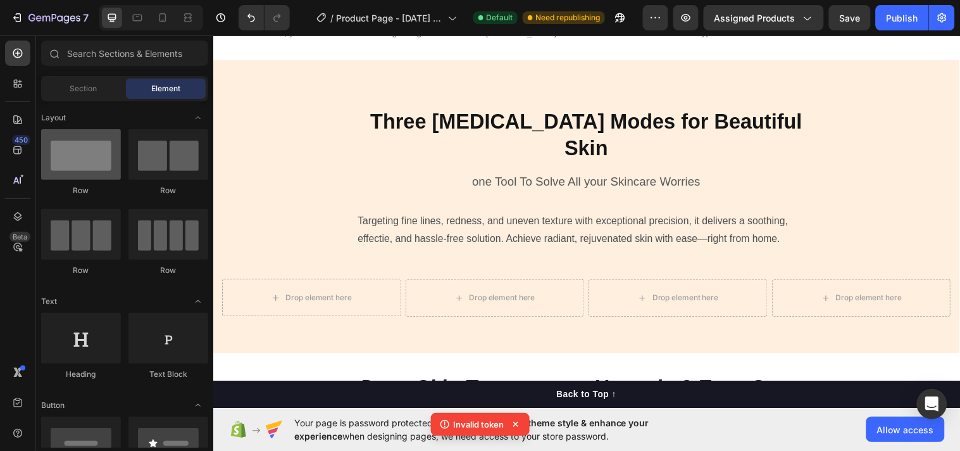
click at [74, 163] on div at bounding box center [81, 154] width 80 height 51
drag, startPoint x: 79, startPoint y: 168, endPoint x: 70, endPoint y: 125, distance: 44.7
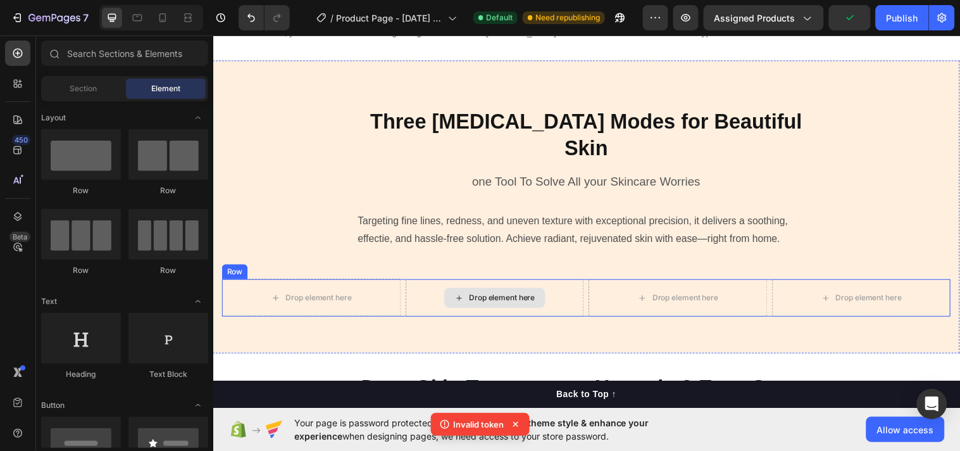
click at [494, 296] on div "Drop element here" at bounding box center [507, 301] width 67 height 10
click at [382, 282] on div "Drop element here" at bounding box center [313, 301] width 182 height 38
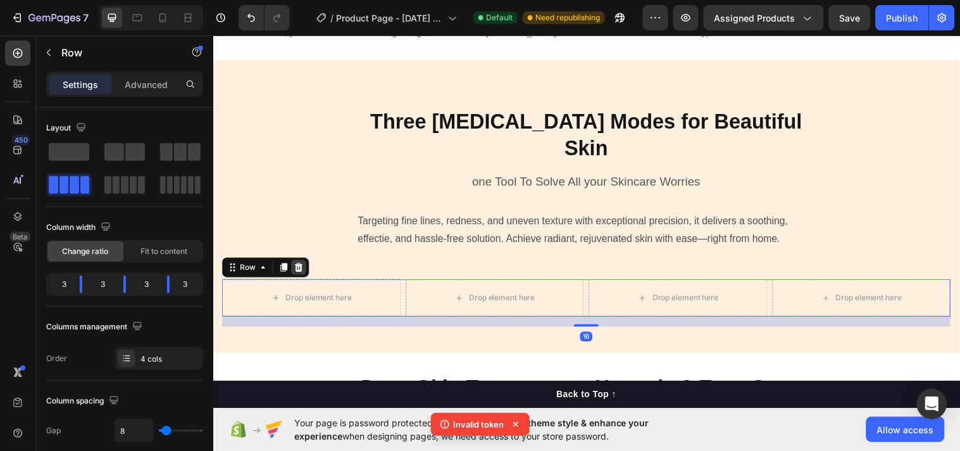
click at [301, 266] on icon at bounding box center [300, 270] width 8 height 9
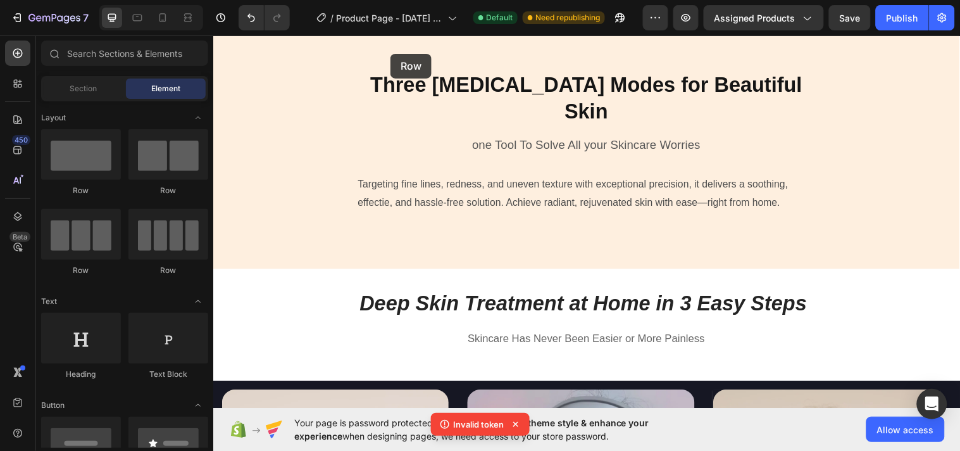
scroll to position [3287, 0]
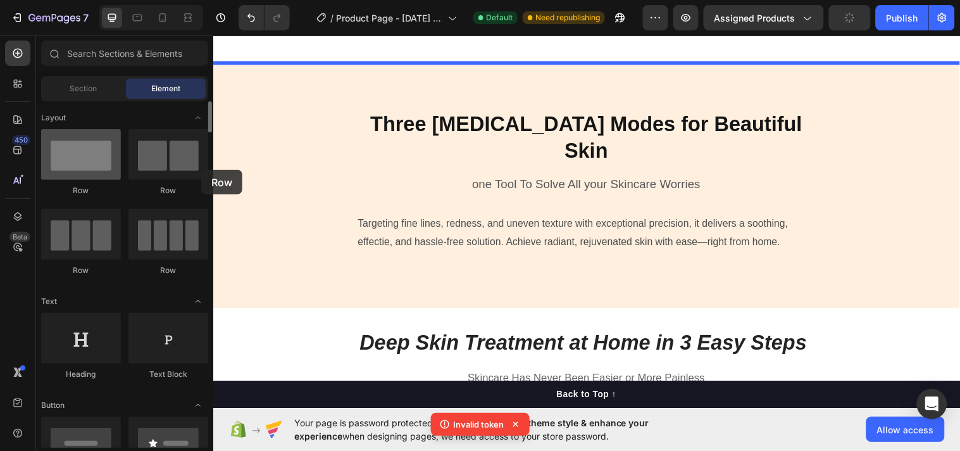
drag, startPoint x: 165, startPoint y: 244, endPoint x: 55, endPoint y: 161, distance: 138.3
click at [55, 161] on div "Row Row Row Row" at bounding box center [124, 208] width 167 height 158
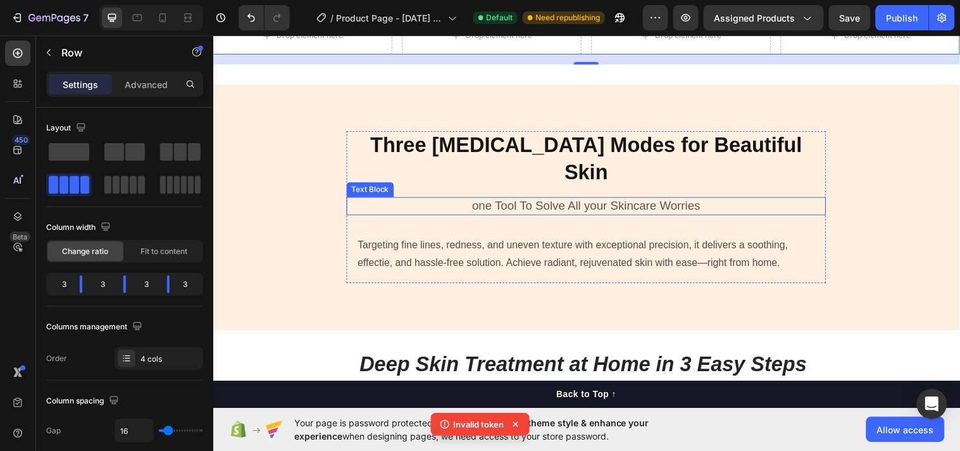
scroll to position [3189, 0]
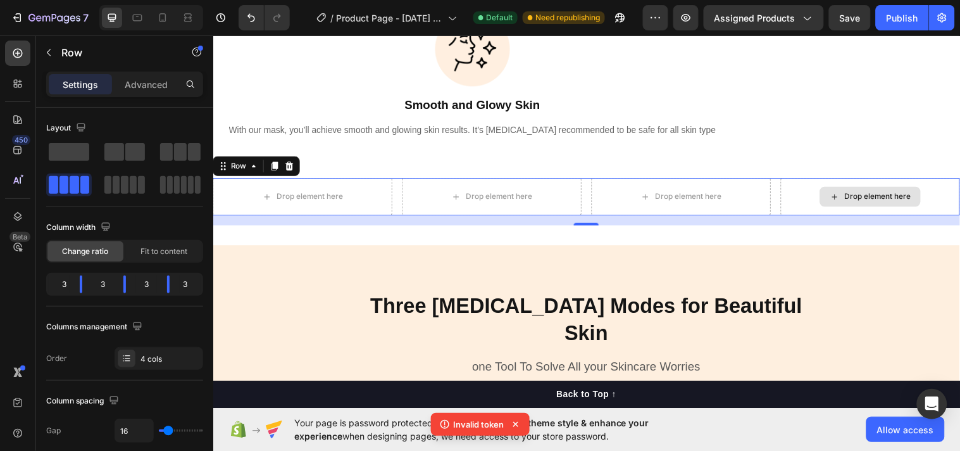
click at [875, 218] on div "Drop element here" at bounding box center [881, 199] width 182 height 38
click at [290, 168] on icon at bounding box center [291, 167] width 8 height 9
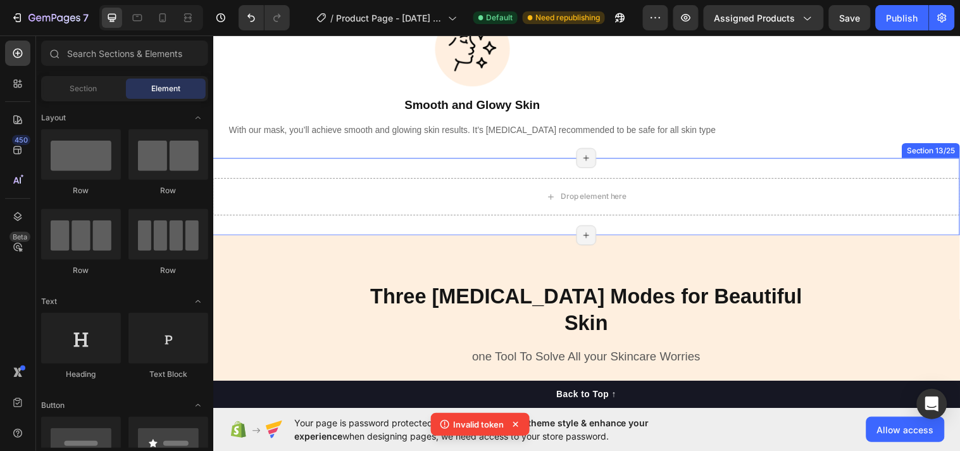
click at [804, 171] on div "Drop element here Section 13/25 Page has reached Shopify’s 25 section-limit Pag…" at bounding box center [593, 199] width 760 height 79
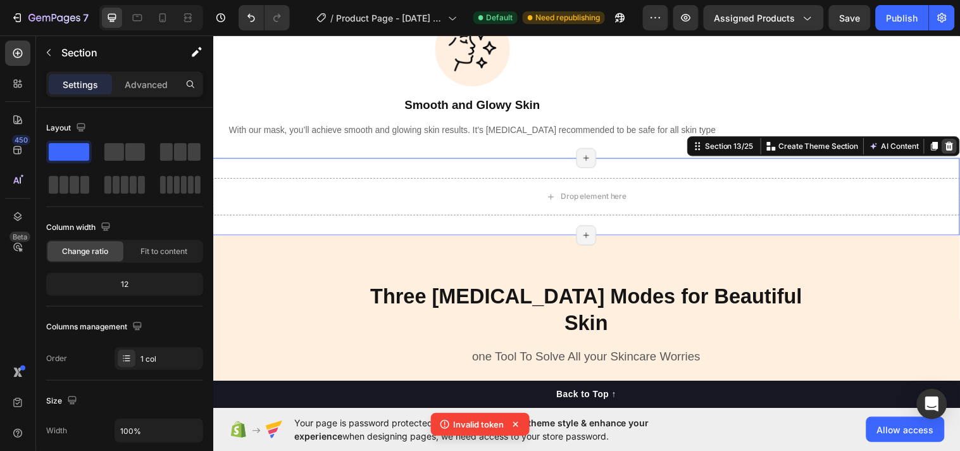
click at [957, 144] on div at bounding box center [961, 147] width 15 height 15
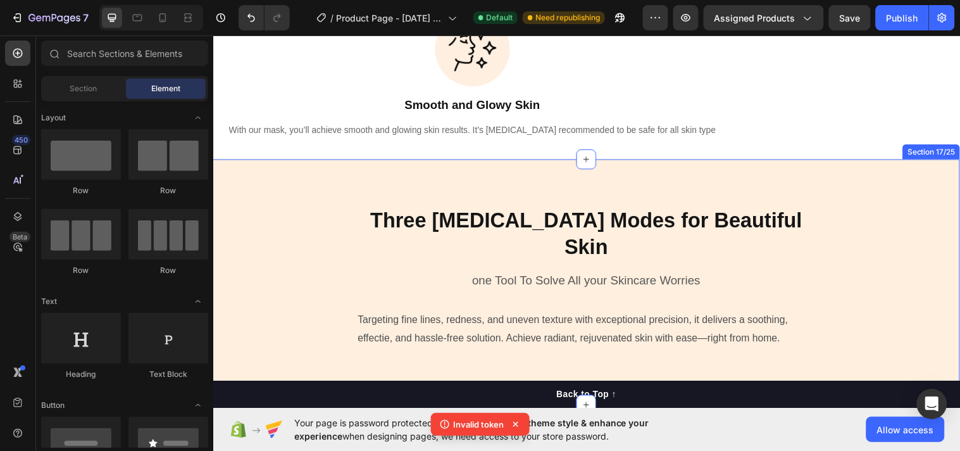
click at [867, 312] on div "Three Light Therapy Modes for Beautiful Skin Heading one Tool To Solve All your…" at bounding box center [592, 295] width 741 height 175
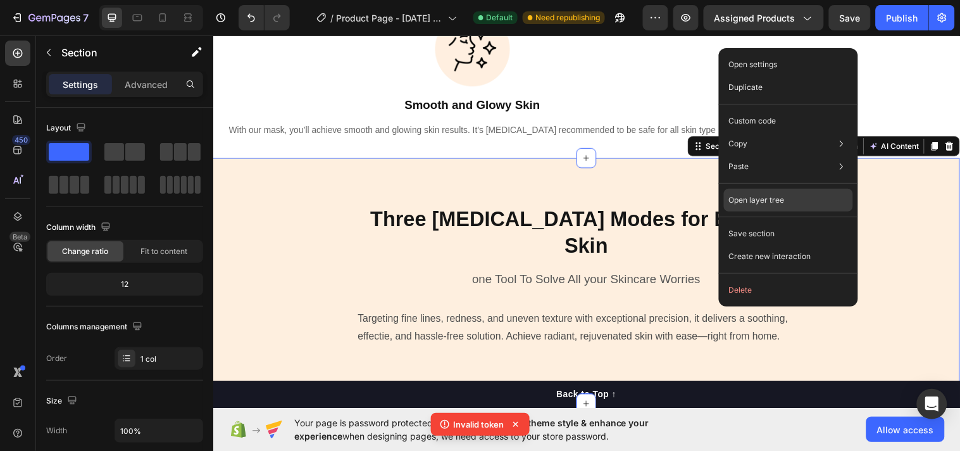
click at [782, 196] on p "Open layer tree" at bounding box center [757, 199] width 56 height 11
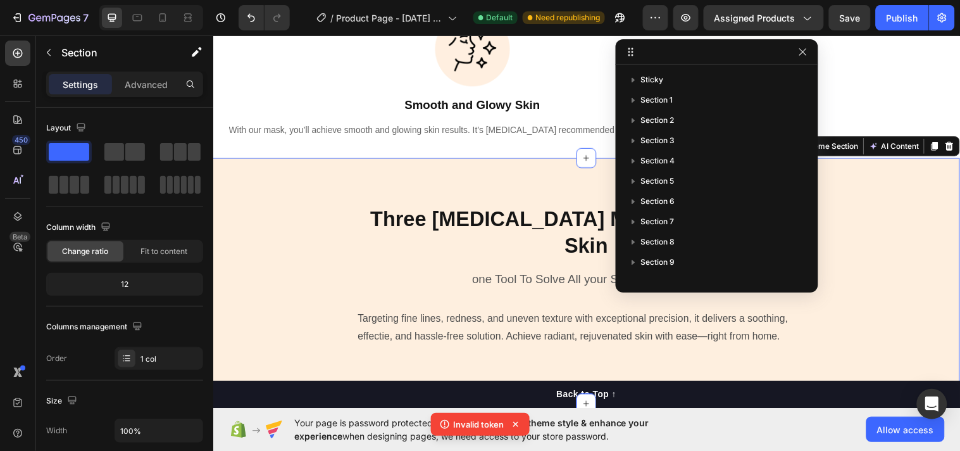
scroll to position [260, 0]
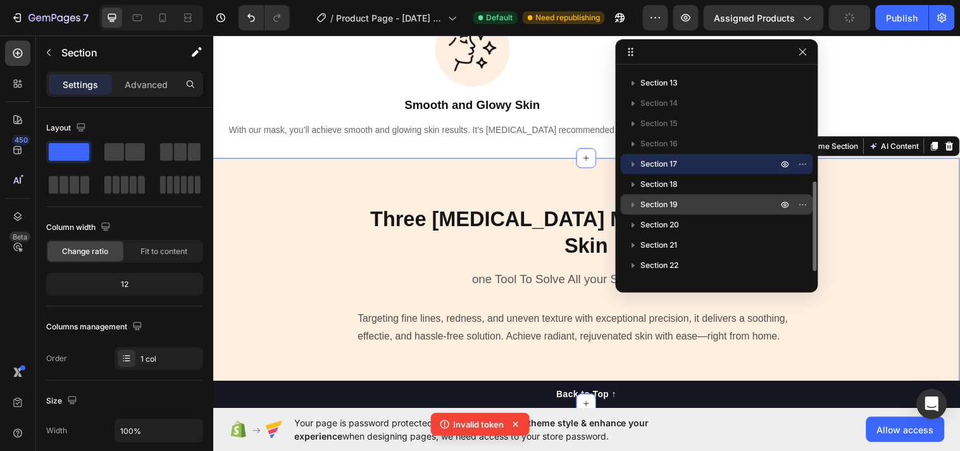
click at [634, 204] on icon "button" at bounding box center [633, 205] width 3 height 5
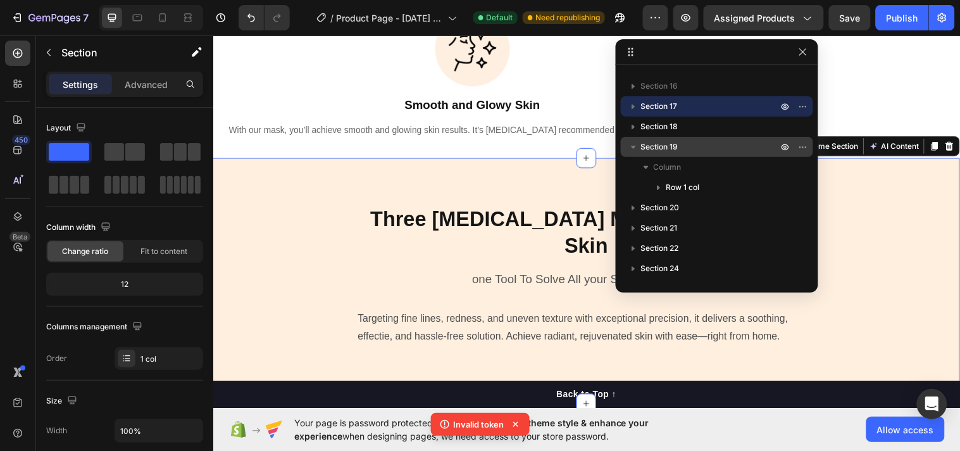
click at [323, 193] on div "Three Light Therapy Modes for Beautiful Skin Heading one Tool To Solve All your…" at bounding box center [593, 284] width 760 height 249
click at [120, 154] on span at bounding box center [114, 152] width 20 height 18
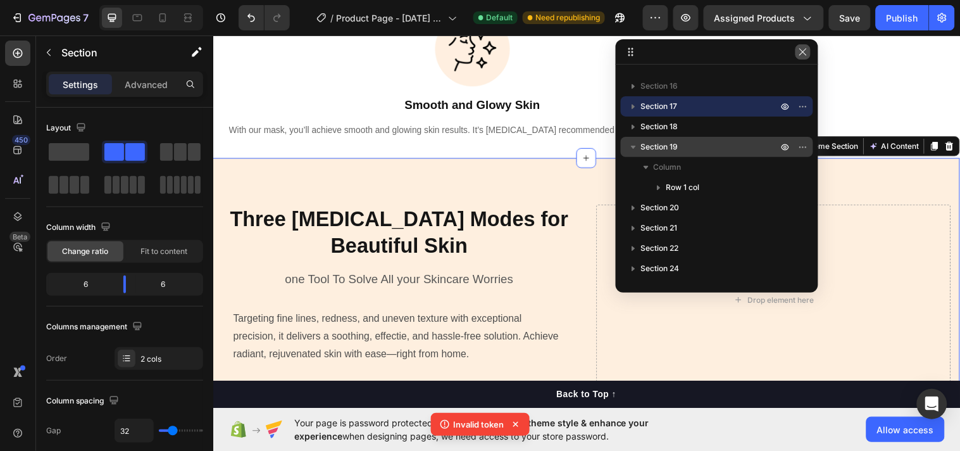
click at [798, 55] on icon "button" at bounding box center [803, 52] width 10 height 10
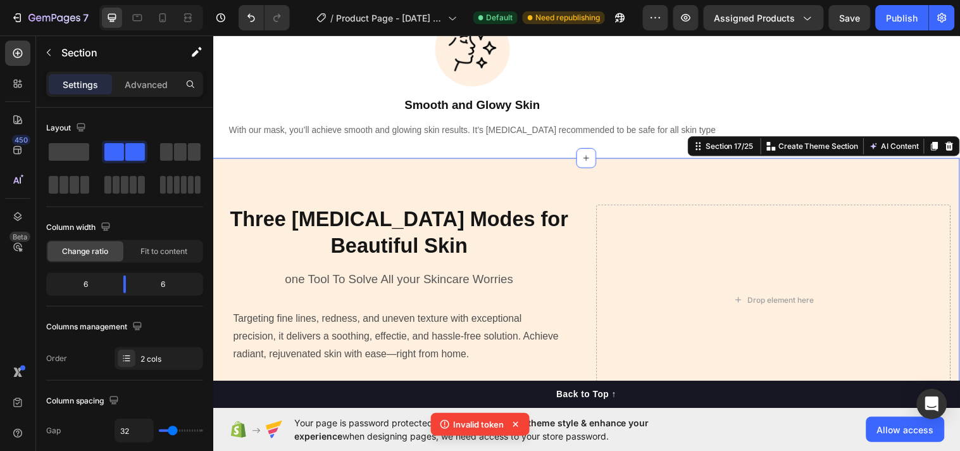
click at [769, 186] on div "Three Light Therapy Modes for Beautiful Skin Heading one Tool To Solve All your…" at bounding box center [593, 294] width 760 height 268
click at [957, 149] on icon at bounding box center [962, 147] width 10 height 10
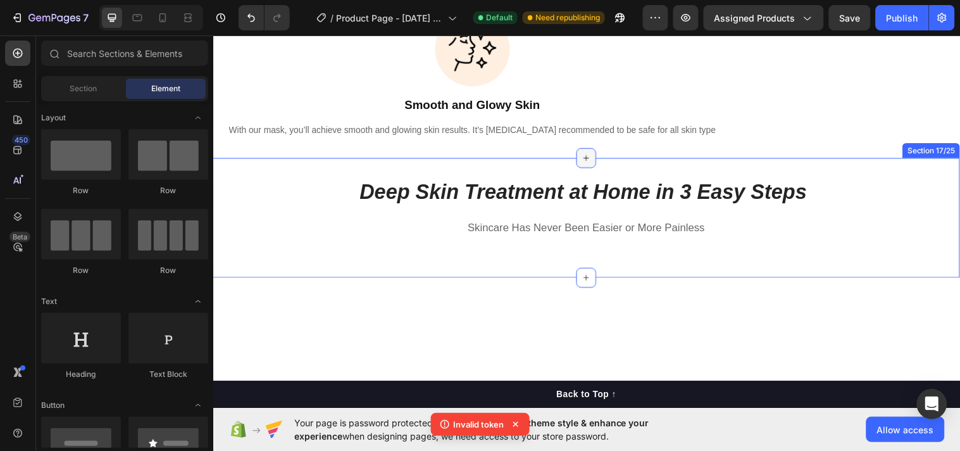
click at [588, 160] on icon at bounding box center [593, 159] width 10 height 10
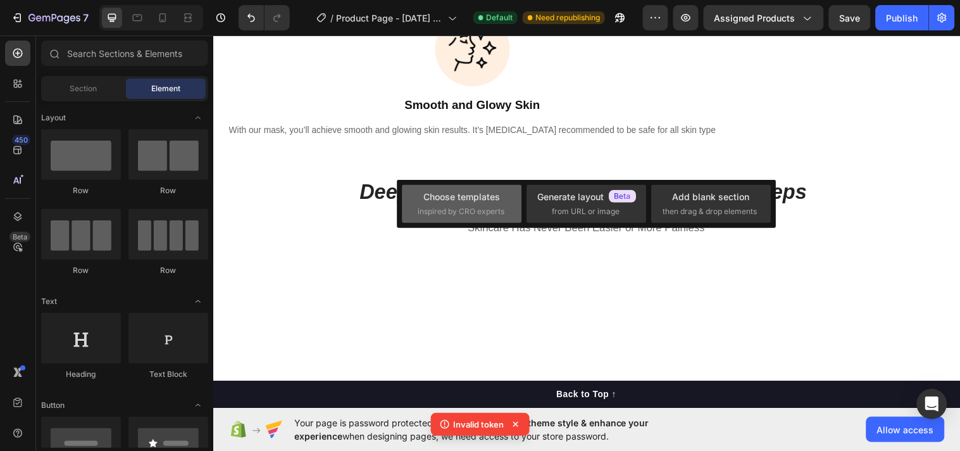
click at [472, 201] on div "Choose templates" at bounding box center [462, 196] width 77 height 13
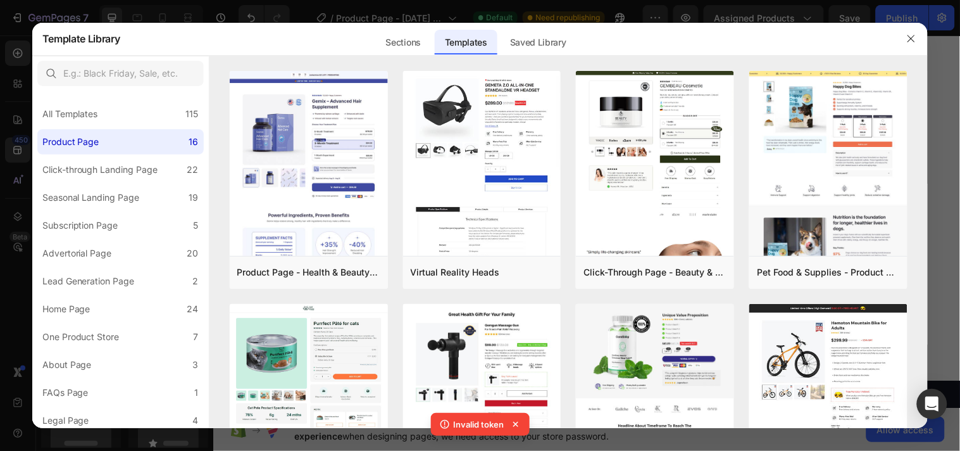
scroll to position [327, 0]
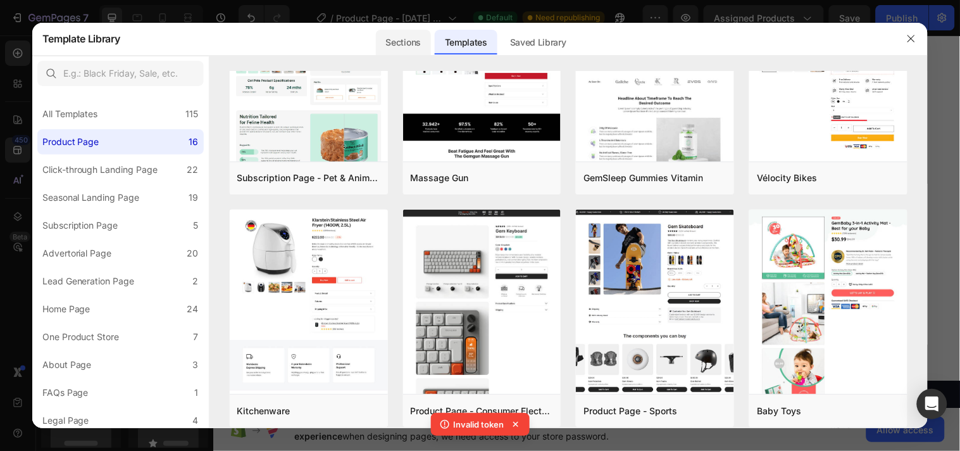
click at [409, 44] on div "Sections" at bounding box center [403, 42] width 55 height 25
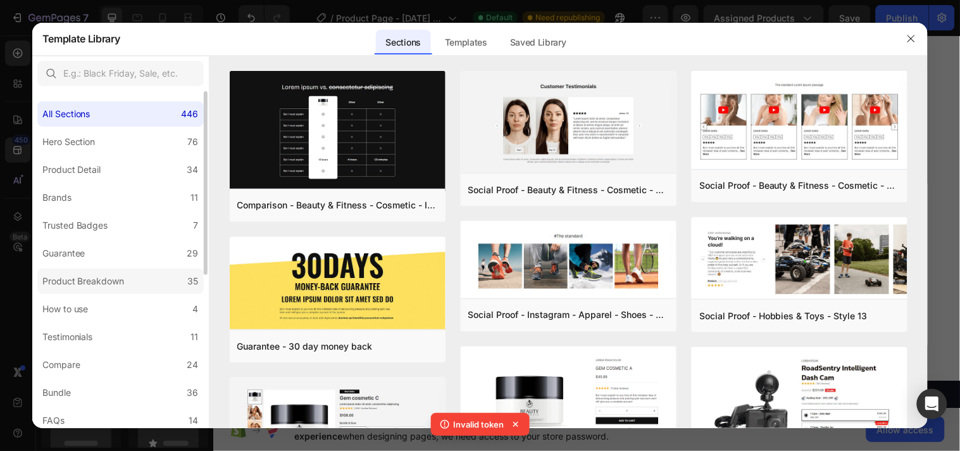
click at [91, 288] on label "Product Breakdown 35" at bounding box center [120, 280] width 167 height 25
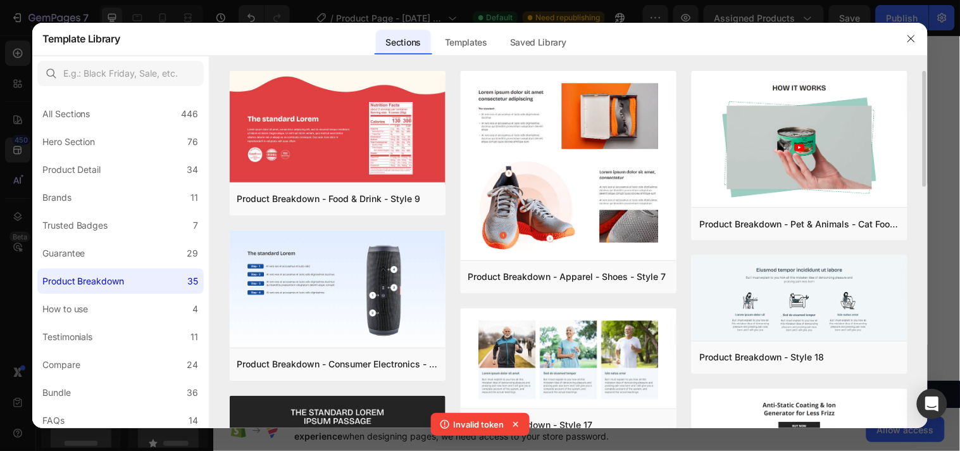
scroll to position [163, 0]
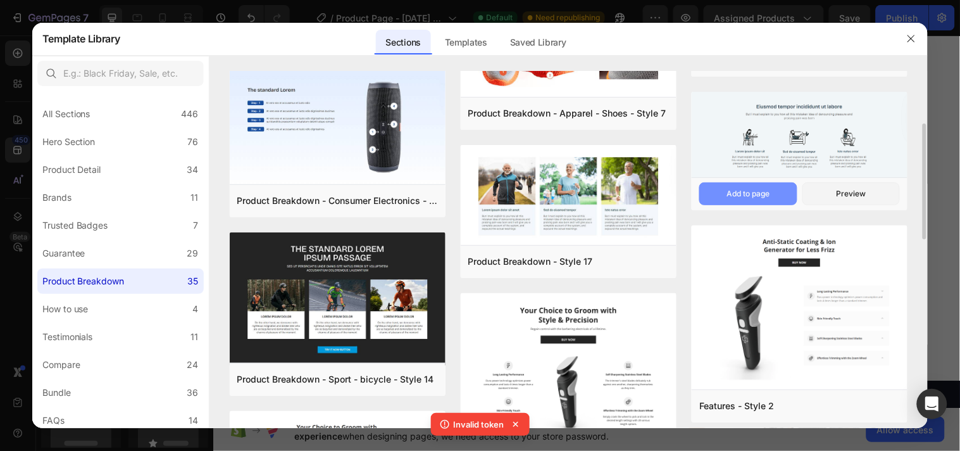
click at [763, 190] on div "Add to page" at bounding box center [748, 193] width 43 height 11
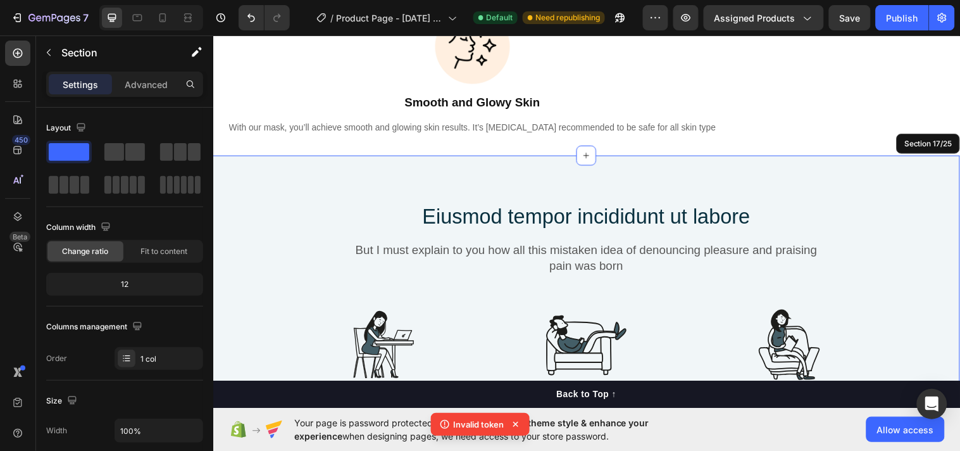
scroll to position [3315, 0]
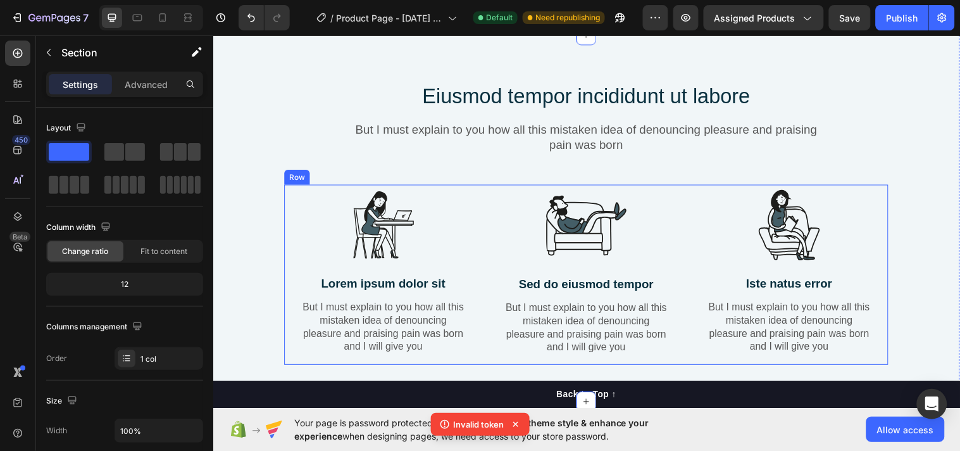
click at [492, 363] on div "Image Sed do eiusmod tempor Text Block But I must explain to you how all this m…" at bounding box center [592, 279] width 201 height 184
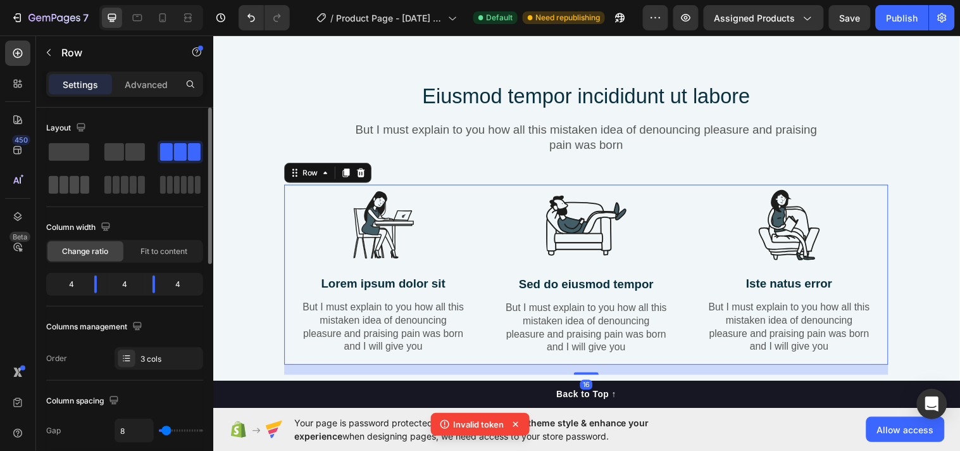
click at [77, 182] on span at bounding box center [74, 185] width 9 height 18
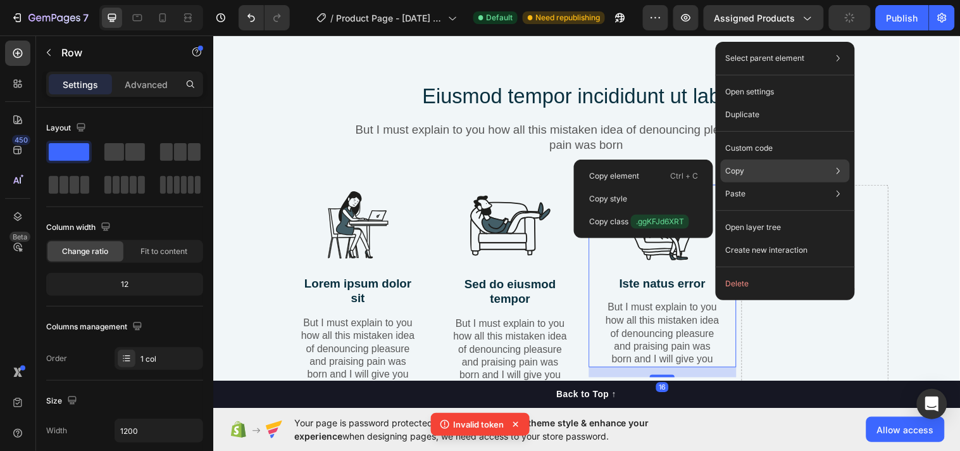
click at [744, 171] on p "Copy" at bounding box center [735, 170] width 19 height 11
click at [606, 172] on p "Copy element" at bounding box center [614, 175] width 50 height 11
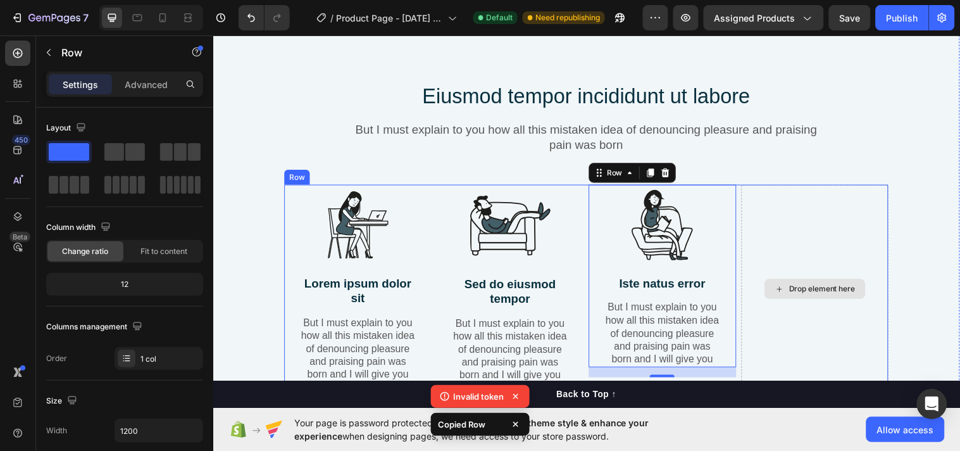
click at [784, 246] on div "Drop element here" at bounding box center [825, 293] width 150 height 212
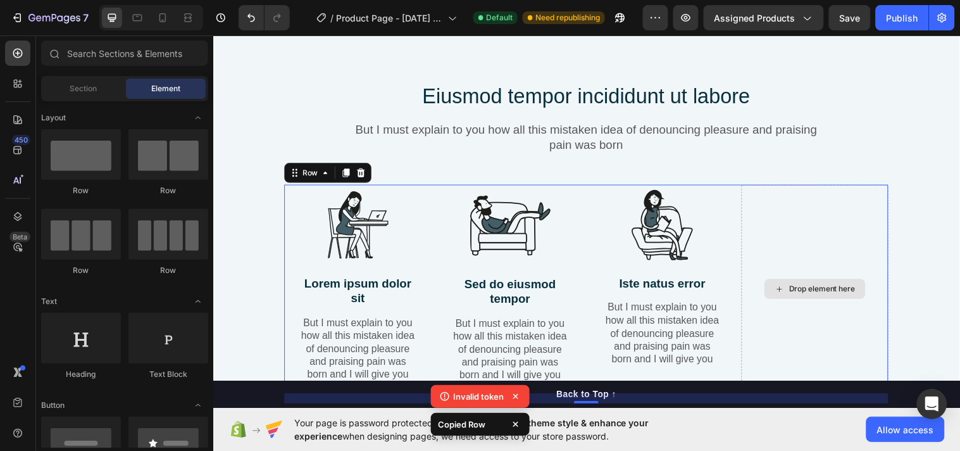
click at [803, 289] on div "Drop element here" at bounding box center [832, 292] width 67 height 10
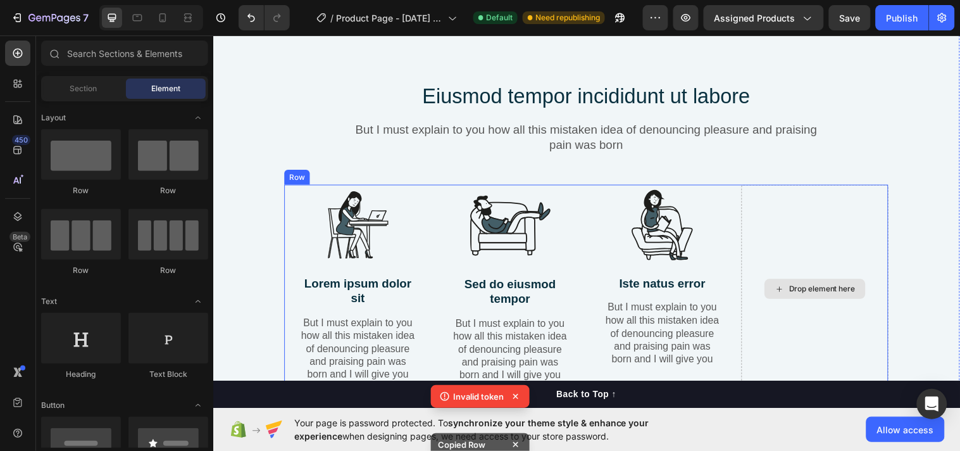
click at [796, 236] on div "Drop element here" at bounding box center [825, 293] width 150 height 212
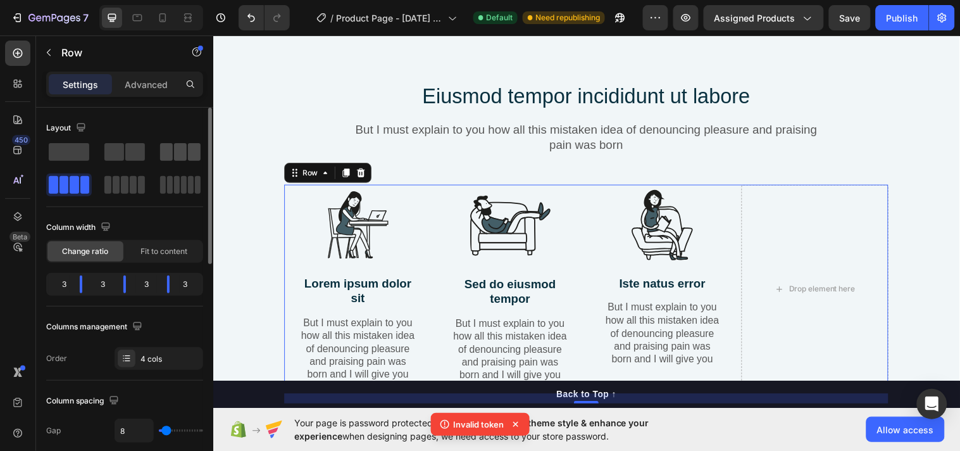
click at [169, 147] on span at bounding box center [166, 152] width 13 height 18
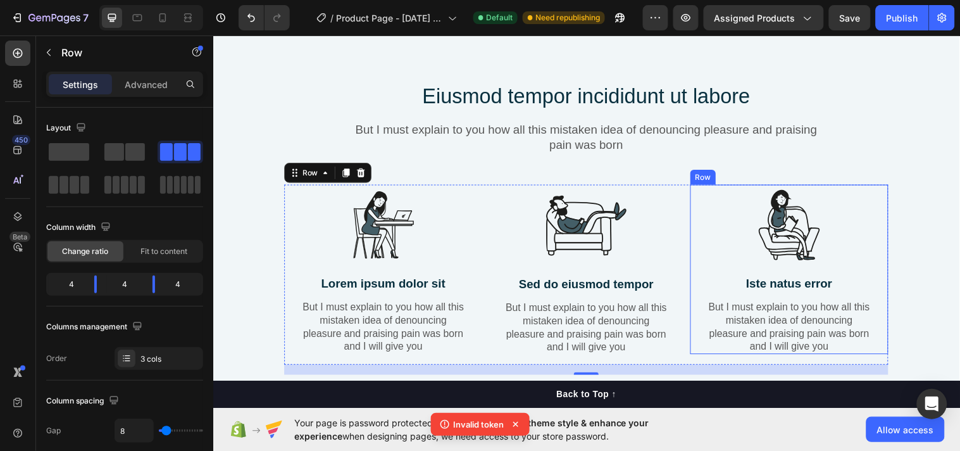
click at [883, 294] on div "Image Iste natus error Text Block But I must explain to you how all this mistak…" at bounding box center [798, 273] width 201 height 173
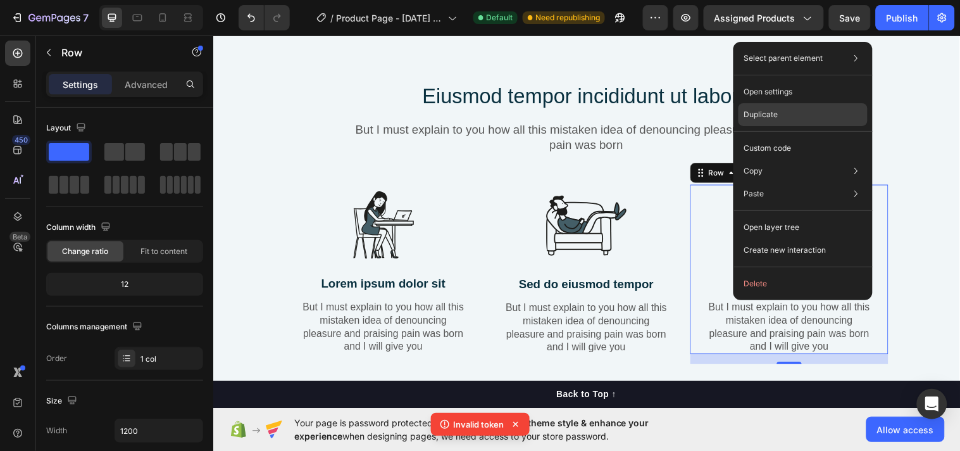
click at [775, 110] on p "Duplicate" at bounding box center [761, 114] width 34 height 11
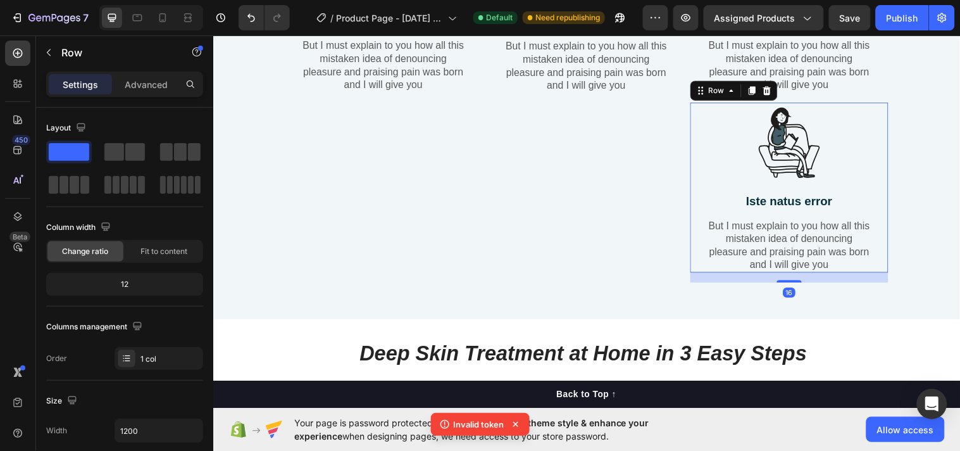
scroll to position [3605, 0]
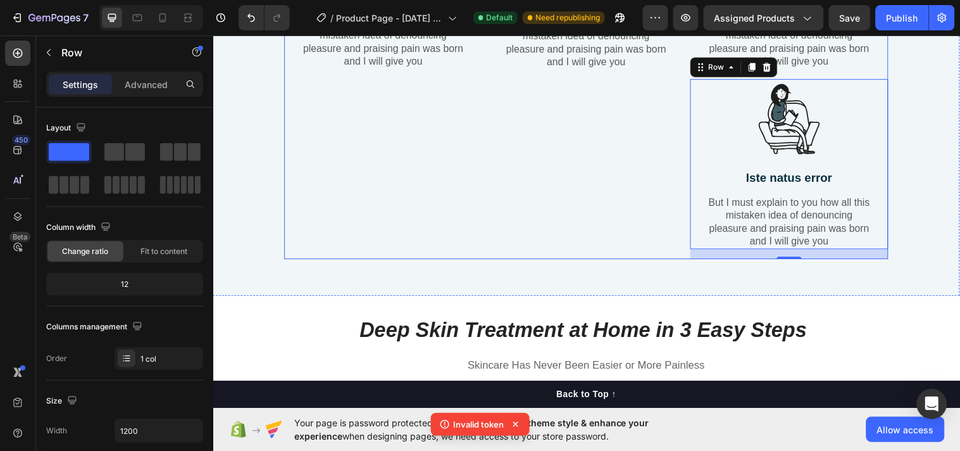
click at [650, 130] on div "Image Sed do eiusmod tempor Text Block But I must explain to you how all this m…" at bounding box center [592, 80] width 201 height 366
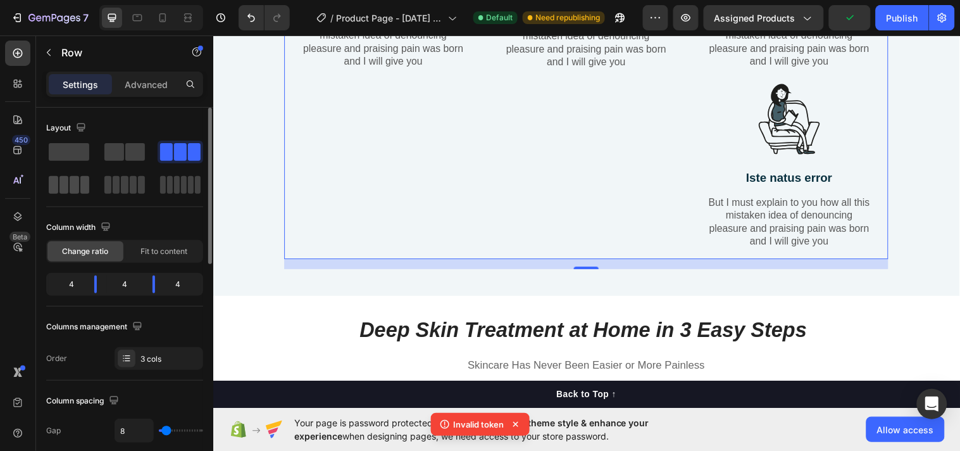
click at [74, 187] on span at bounding box center [74, 185] width 9 height 18
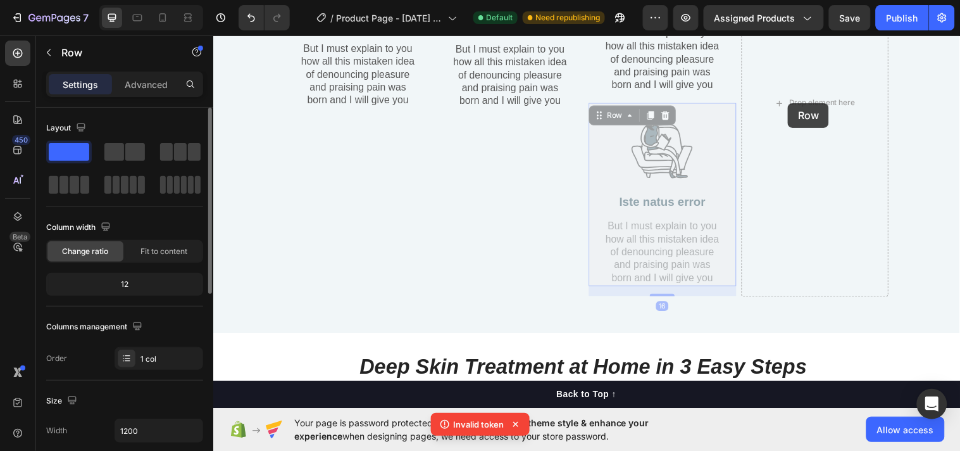
scroll to position [3564, 0]
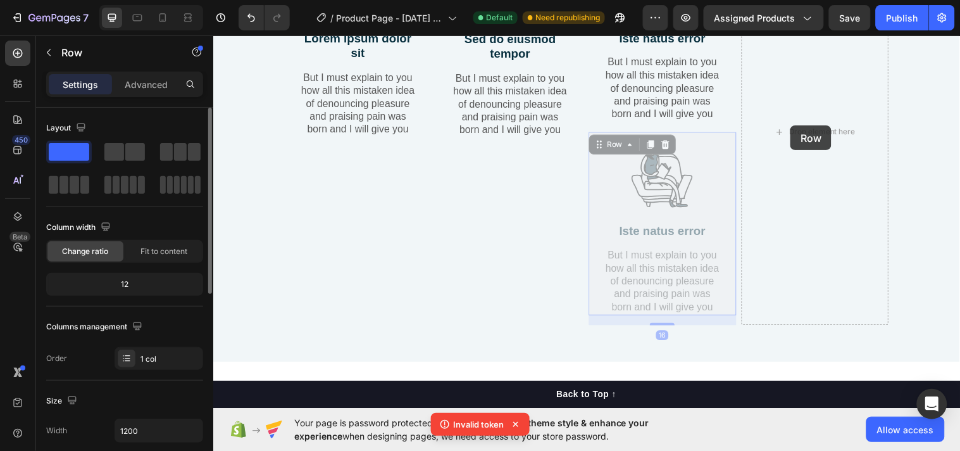
drag, startPoint x: 598, startPoint y: 164, endPoint x: 800, endPoint y: 127, distance: 205.4
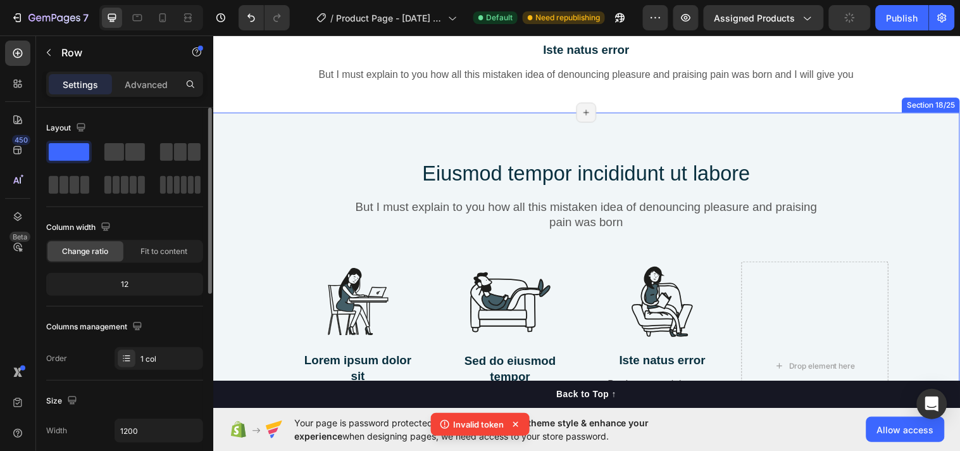
scroll to position [3256, 0]
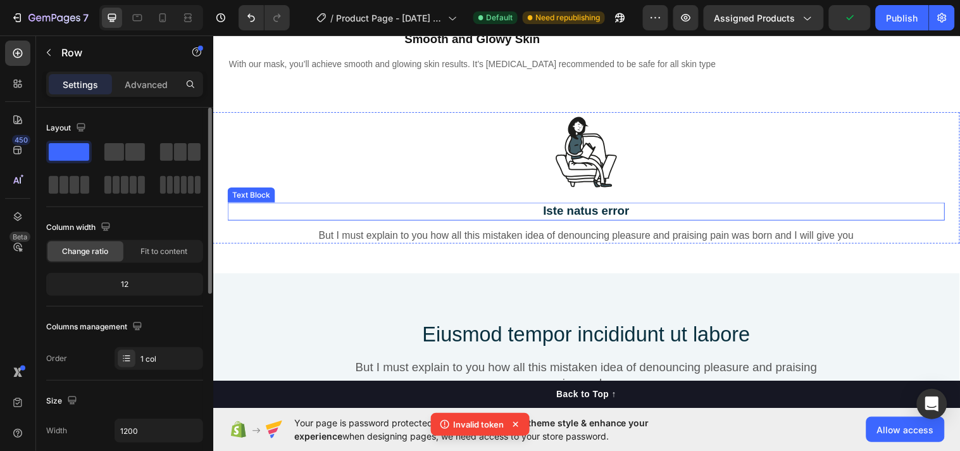
click at [907, 218] on p "Iste natus error" at bounding box center [592, 214] width 727 height 16
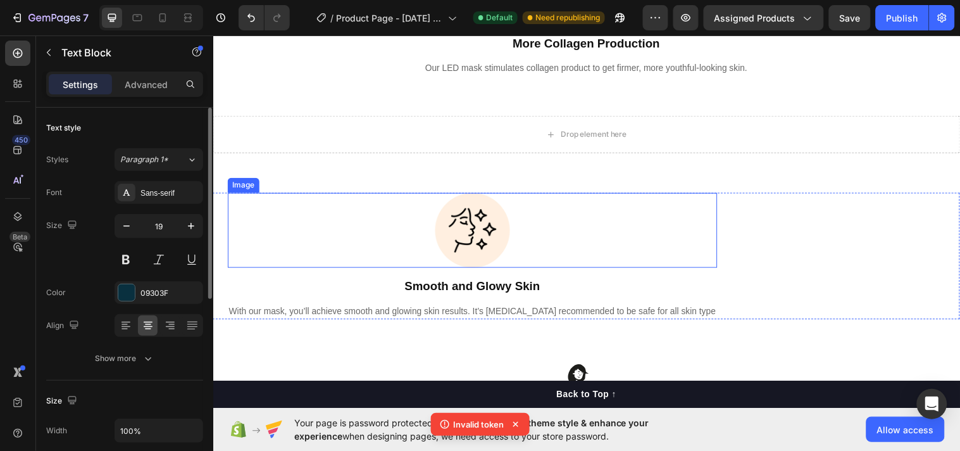
scroll to position [3168, 0]
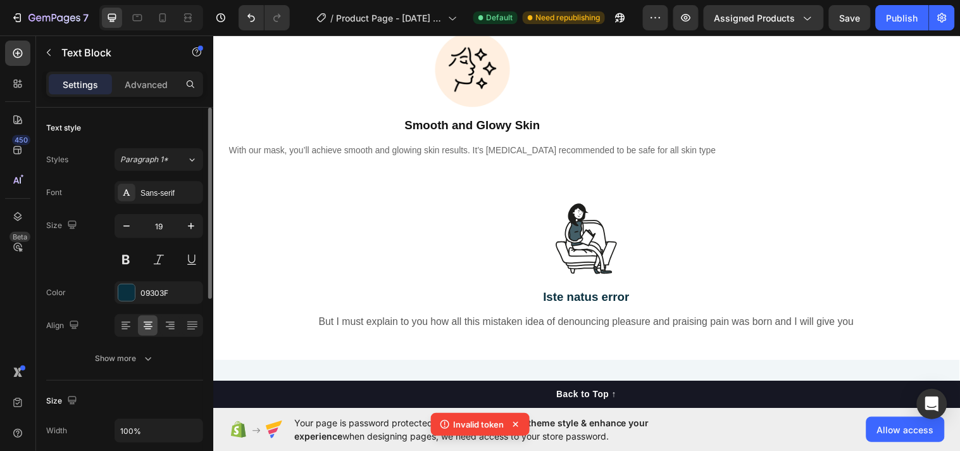
click at [922, 310] on p "Iste natus error" at bounding box center [592, 302] width 727 height 16
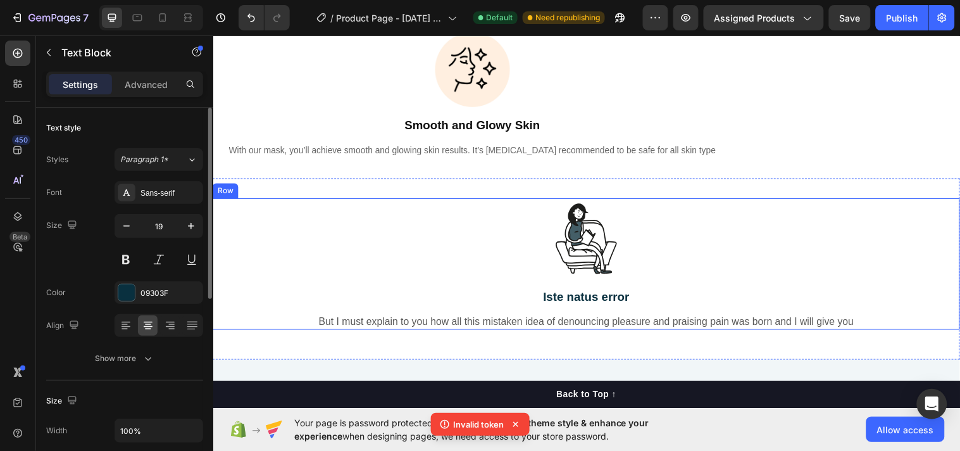
click at [955, 319] on div "Image Iste natus error Text Block But I must explain to you how all this mistak…" at bounding box center [593, 268] width 760 height 134
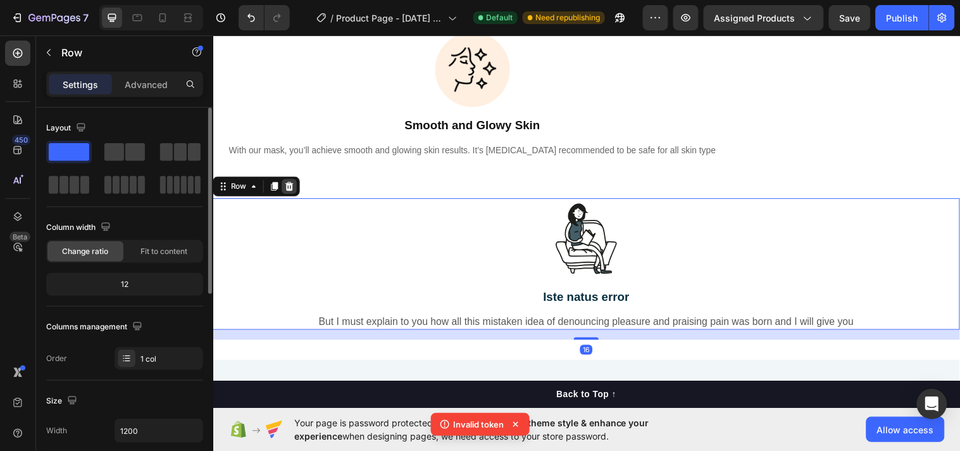
click at [290, 194] on div at bounding box center [290, 188] width 15 height 15
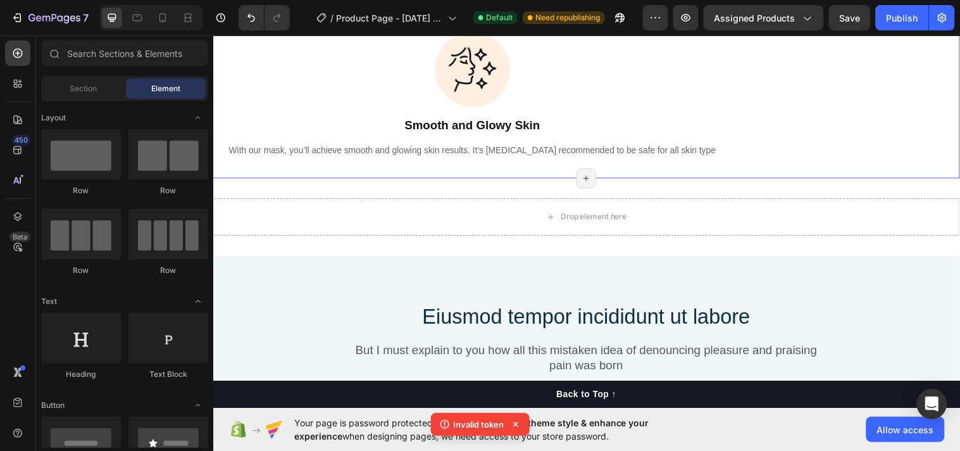
scroll to position [3332, 0]
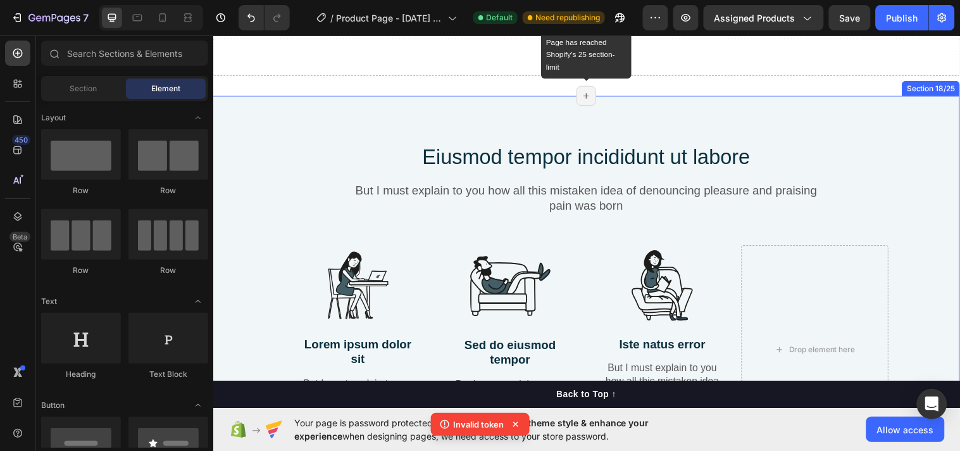
click at [588, 97] on icon at bounding box center [593, 96] width 10 height 10
click at [592, 96] on icon at bounding box center [593, 96] width 10 height 10
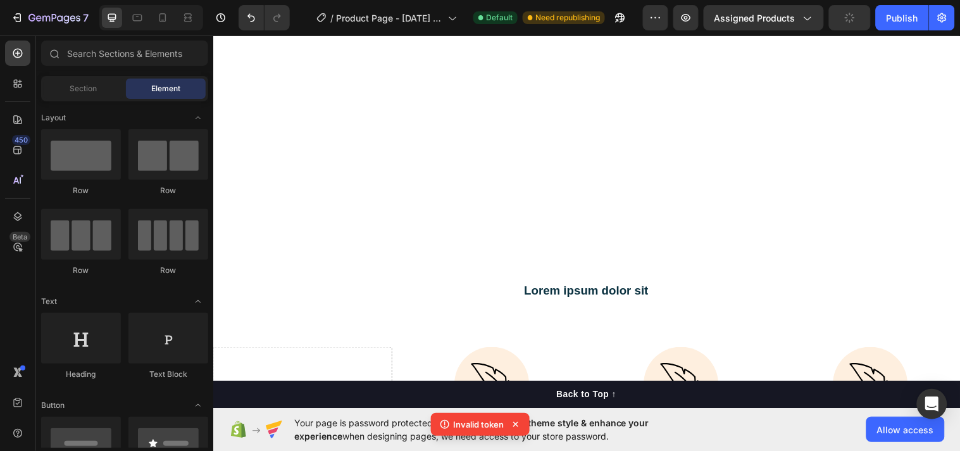
scroll to position [2347, 0]
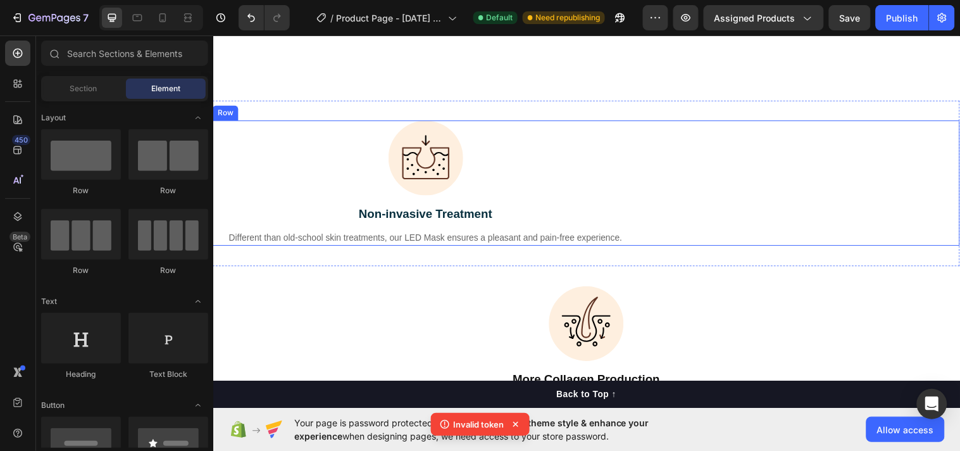
scroll to position [2511, 0]
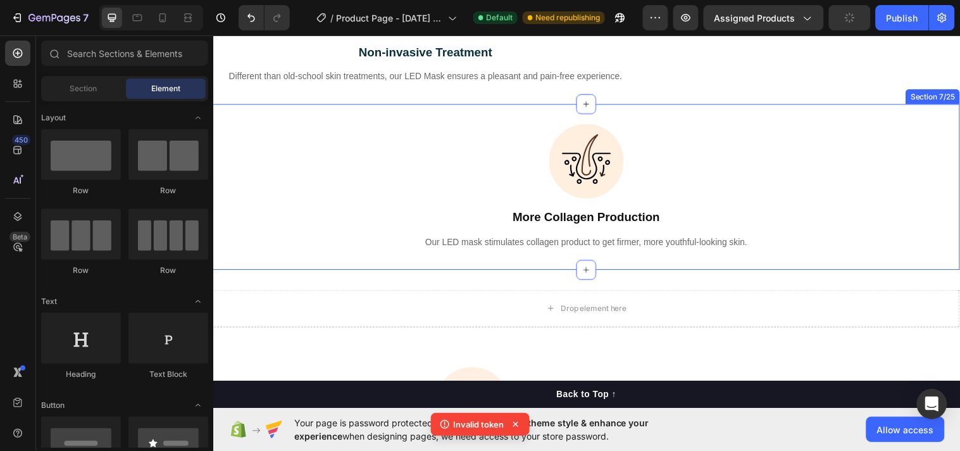
click at [850, 242] on div "Image More Collagen Production Text Block Our LED mask stimulates collagen prod…" at bounding box center [593, 189] width 760 height 128
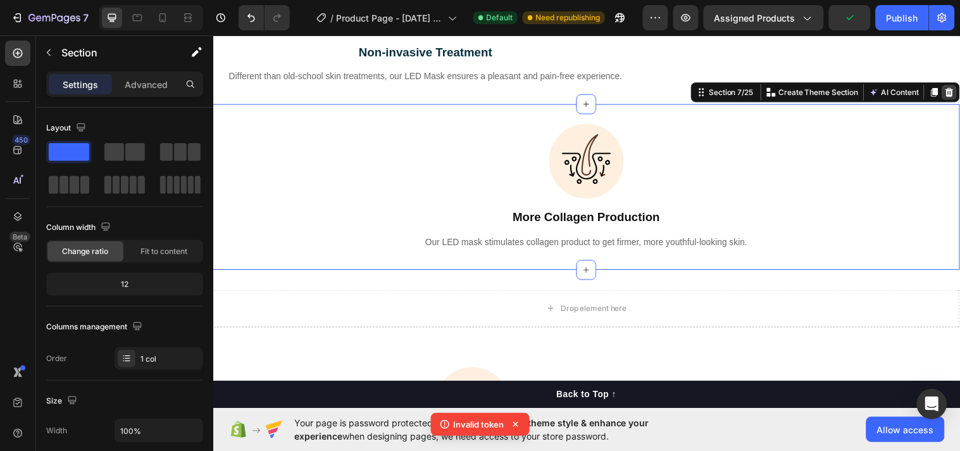
click at [957, 87] on icon at bounding box center [962, 92] width 10 height 10
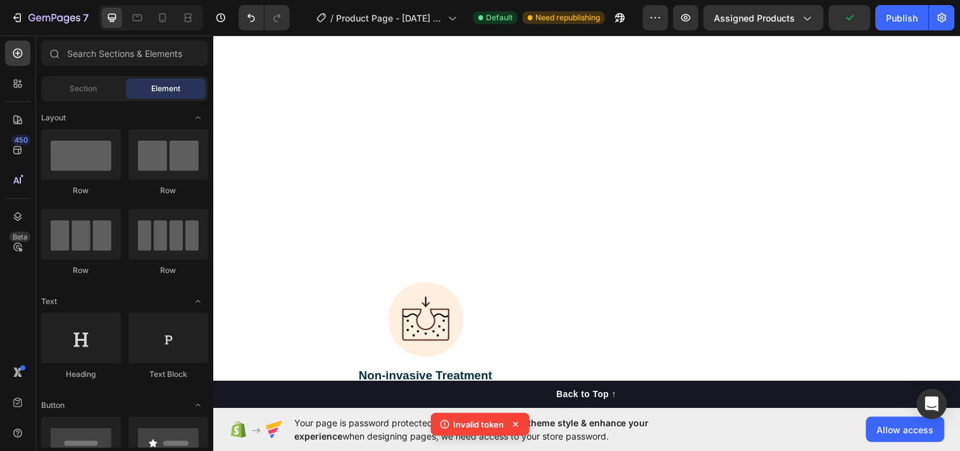
scroll to position [2347, 0]
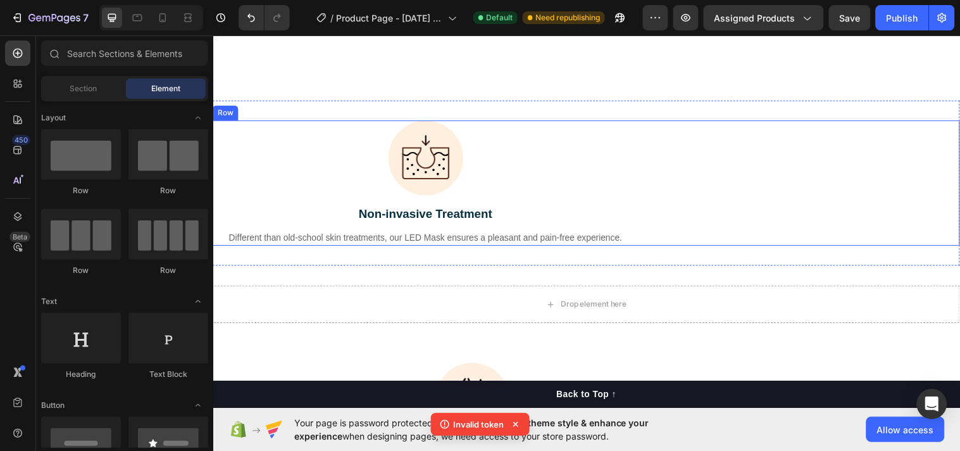
click at [886, 132] on div "Image Non-invasive Treatment Text Block Different than old-school skin treatmen…" at bounding box center [593, 186] width 760 height 128
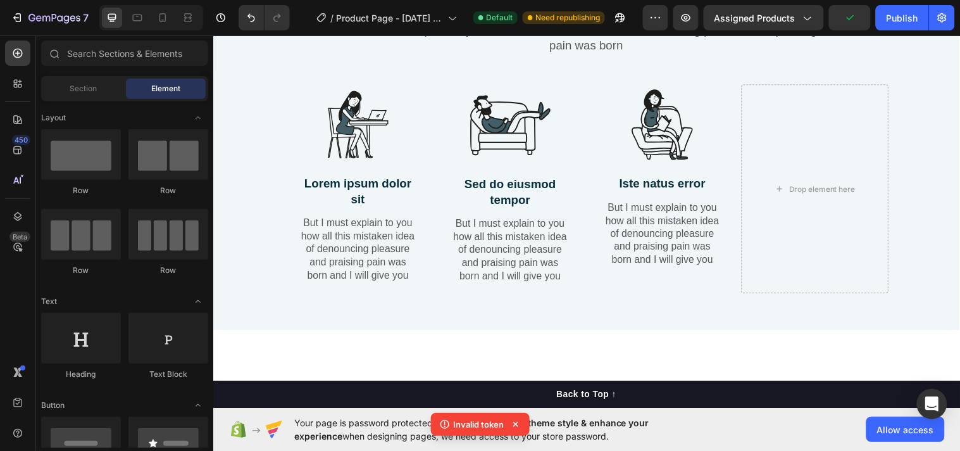
scroll to position [2265, 0]
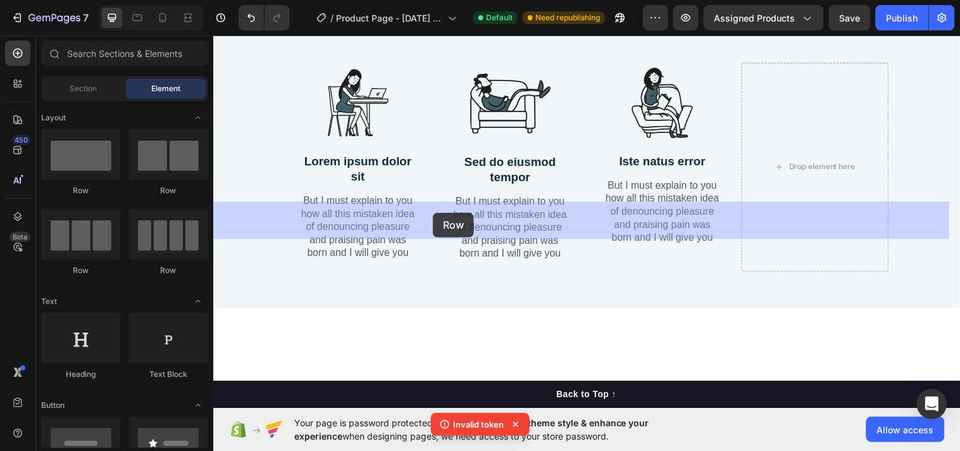
drag, startPoint x: 291, startPoint y: 191, endPoint x: 436, endPoint y: 215, distance: 147.7
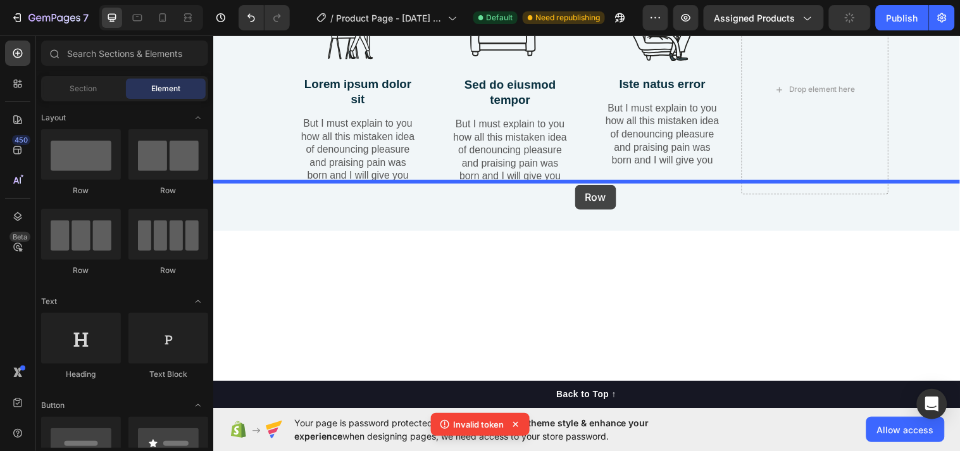
drag, startPoint x: 299, startPoint y: 194, endPoint x: 581, endPoint y: 187, distance: 281.2
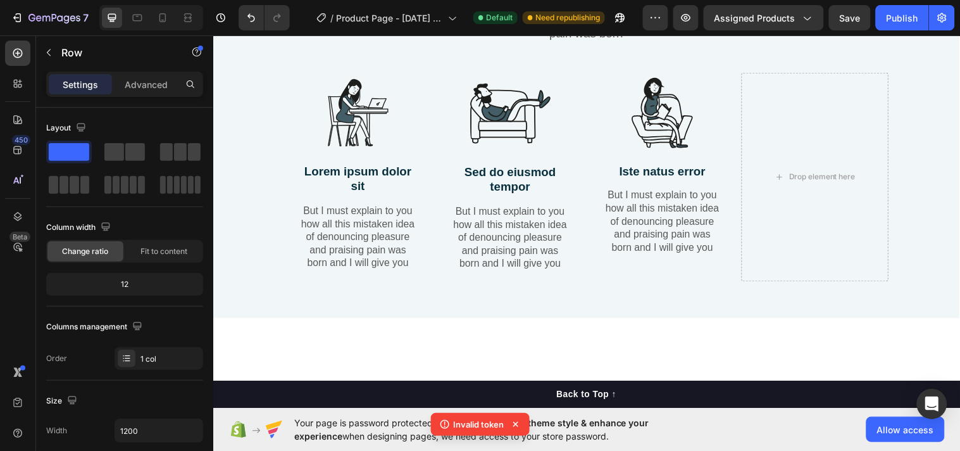
drag, startPoint x: 391, startPoint y: 184, endPoint x: 432, endPoint y: 216, distance: 51.8
click at [185, 147] on span at bounding box center [180, 152] width 13 height 18
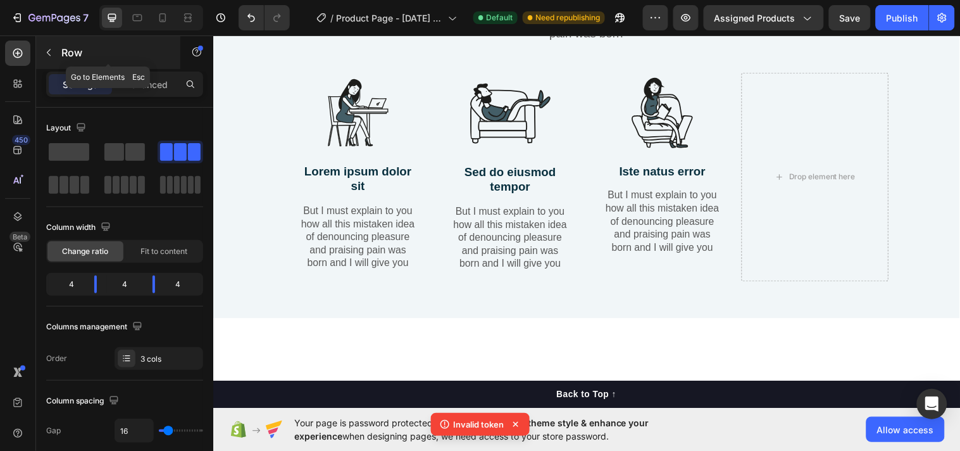
click at [53, 52] on icon "button" at bounding box center [49, 52] width 10 height 10
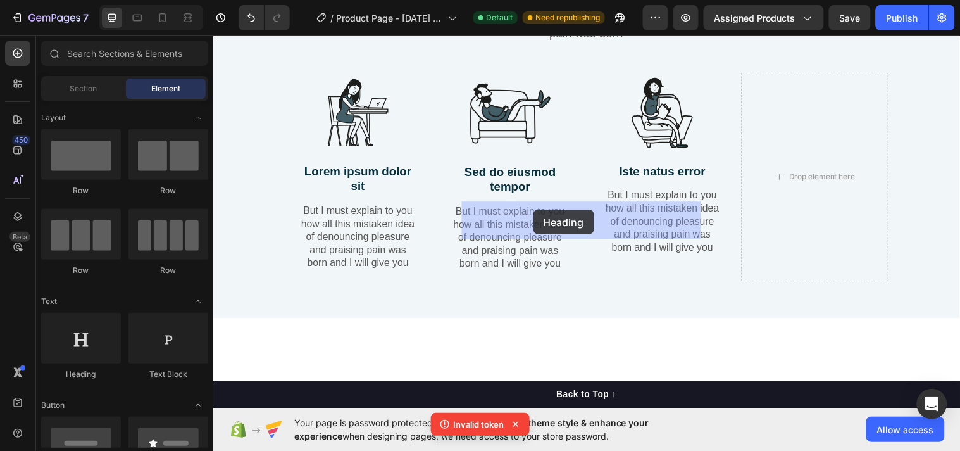
drag, startPoint x: 271, startPoint y: 379, endPoint x: 538, endPoint y: 212, distance: 315.1
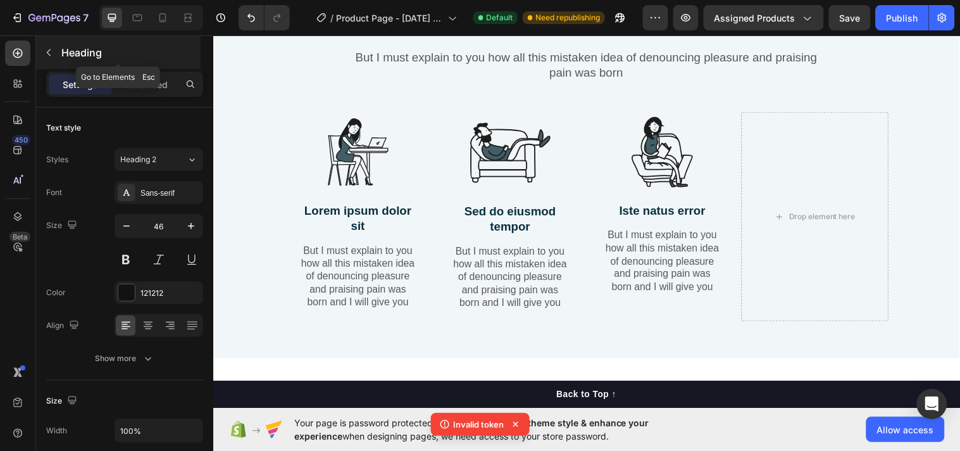
click at [46, 54] on icon "button" at bounding box center [49, 52] width 10 height 10
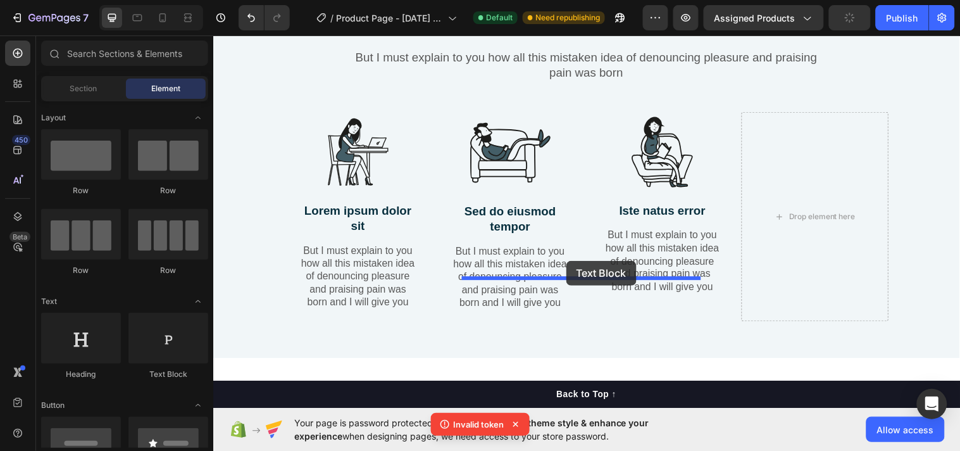
drag, startPoint x: 397, startPoint y: 388, endPoint x: 572, endPoint y: 264, distance: 214.3
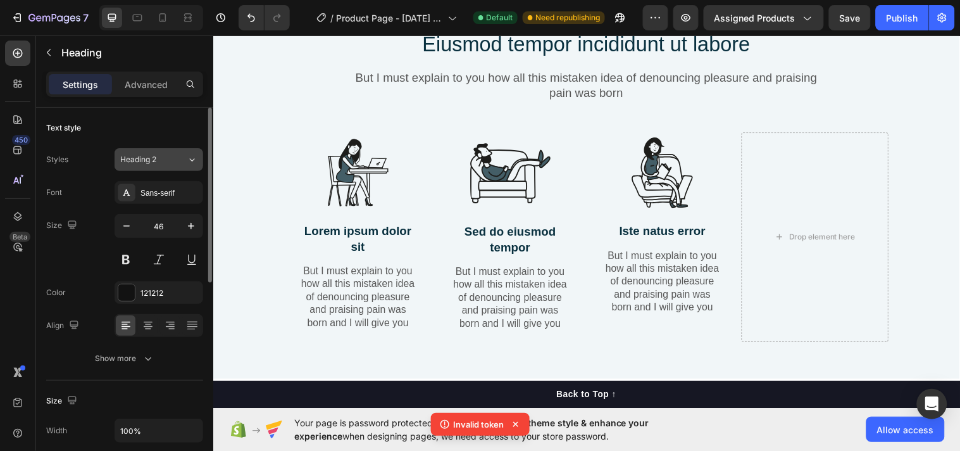
click at [132, 149] on button "Heading 2" at bounding box center [159, 159] width 89 height 23
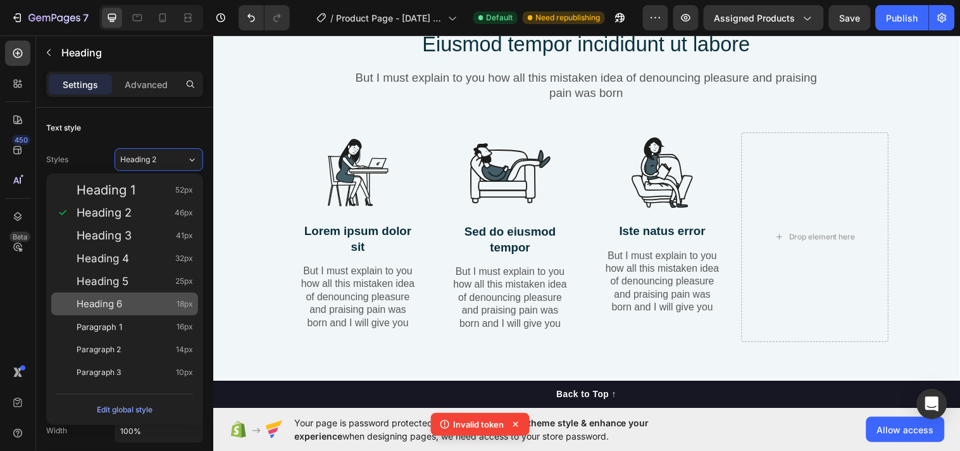
click at [121, 298] on span "Heading 6" at bounding box center [100, 304] width 46 height 13
type input "18"
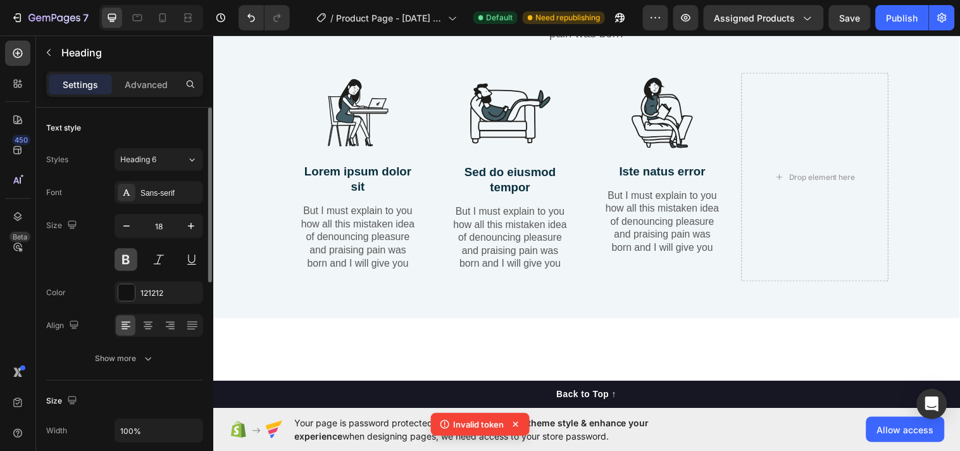
click at [130, 258] on button at bounding box center [126, 259] width 23 height 23
click at [146, 325] on icon at bounding box center [148, 325] width 13 height 13
click at [152, 330] on icon at bounding box center [148, 325] width 13 height 13
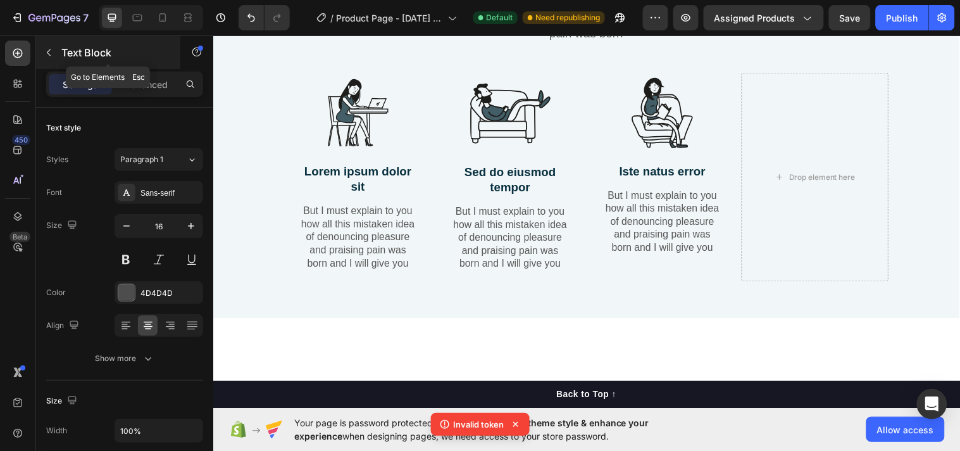
click at [49, 53] on icon "button" at bounding box center [49, 52] width 10 height 10
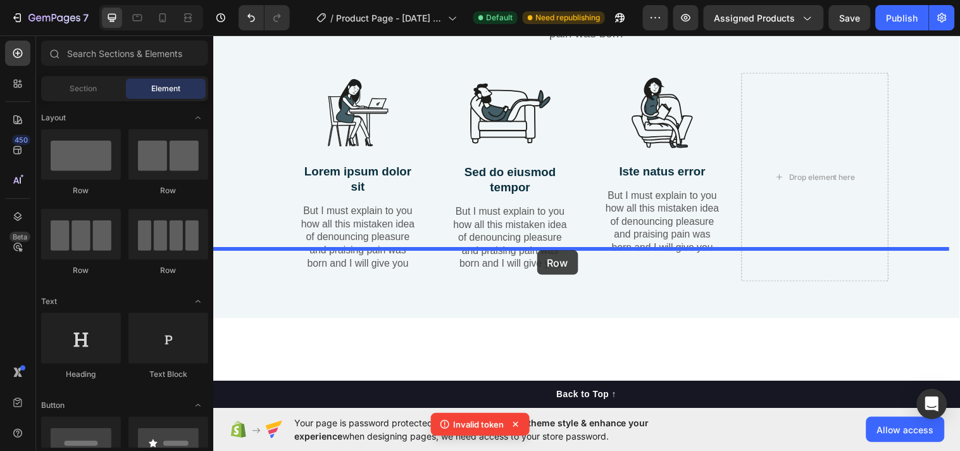
drag, startPoint x: 393, startPoint y: 274, endPoint x: 542, endPoint y: 253, distance: 150.2
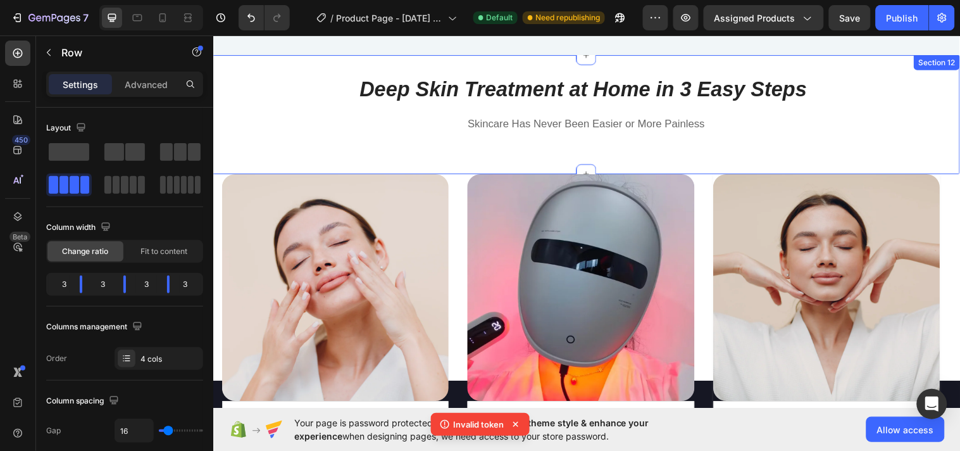
scroll to position [2429, 0]
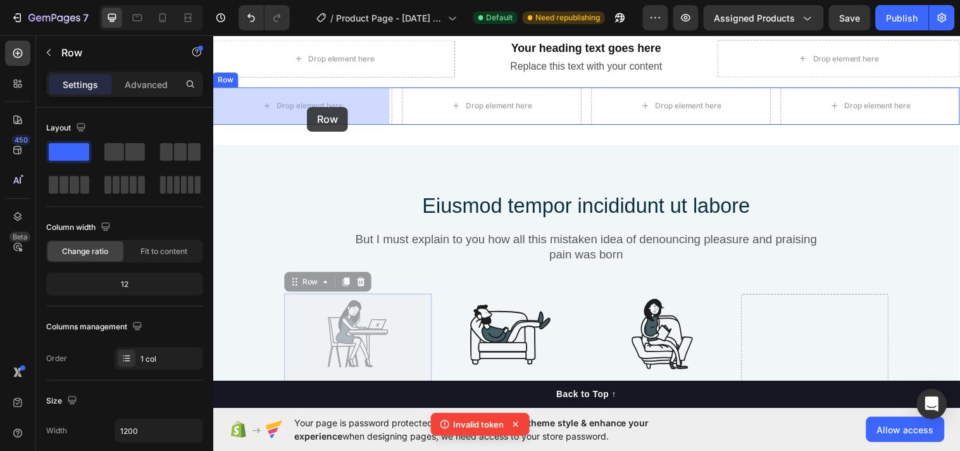
drag, startPoint x: 425, startPoint y: 357, endPoint x: 308, endPoint y: 108, distance: 275.3
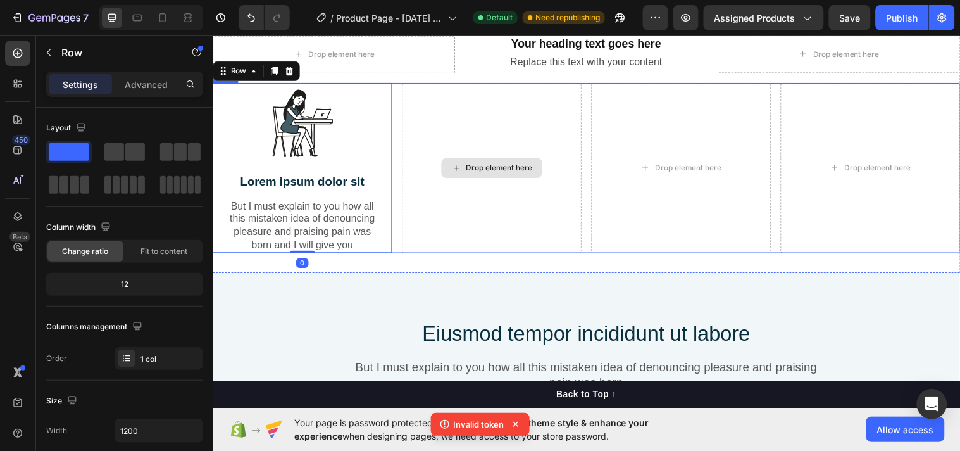
scroll to position [2593, 0]
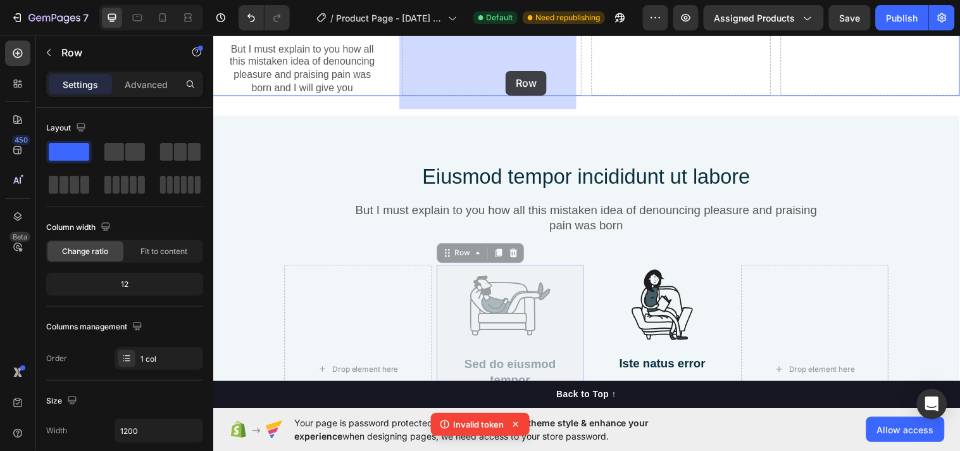
drag, startPoint x: 577, startPoint y: 314, endPoint x: 512, endPoint y: 77, distance: 246.2
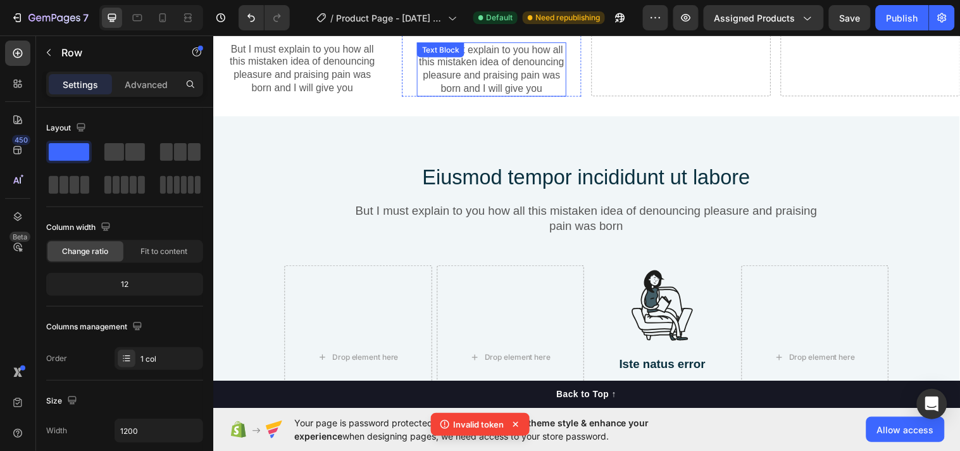
scroll to position [2580, 0]
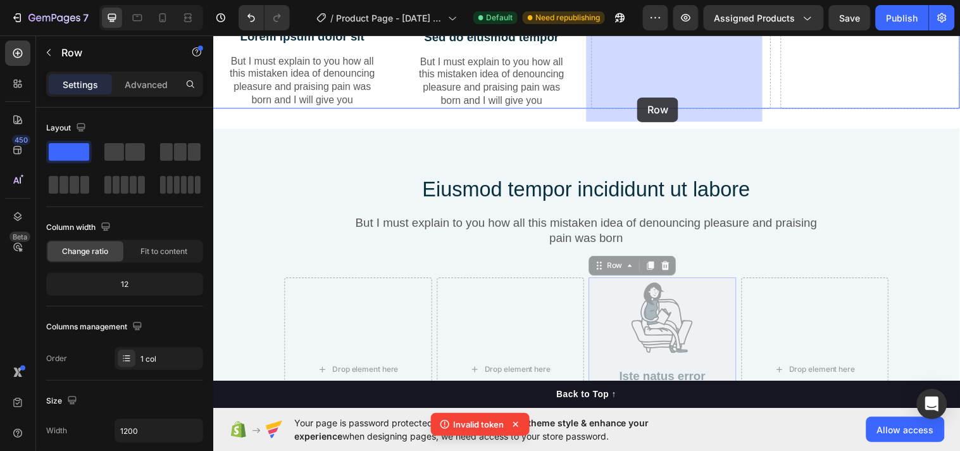
drag, startPoint x: 725, startPoint y: 331, endPoint x: 644, endPoint y: 98, distance: 246.7
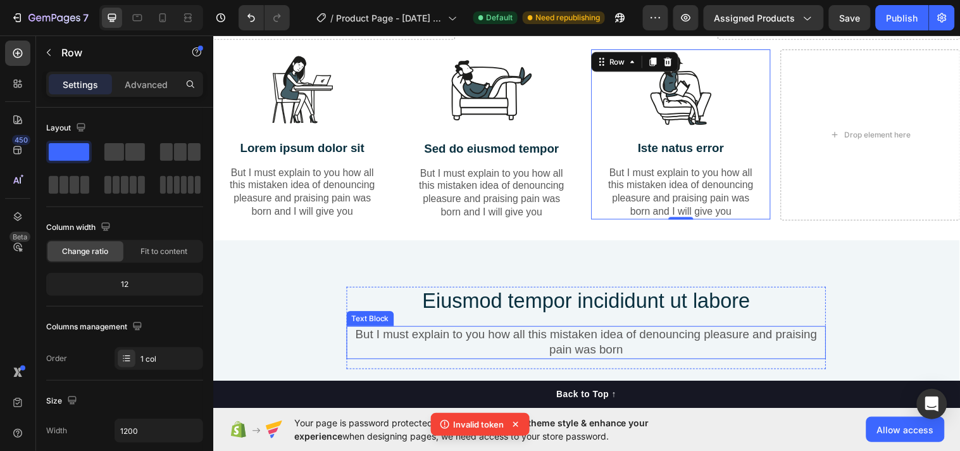
scroll to position [2416, 0]
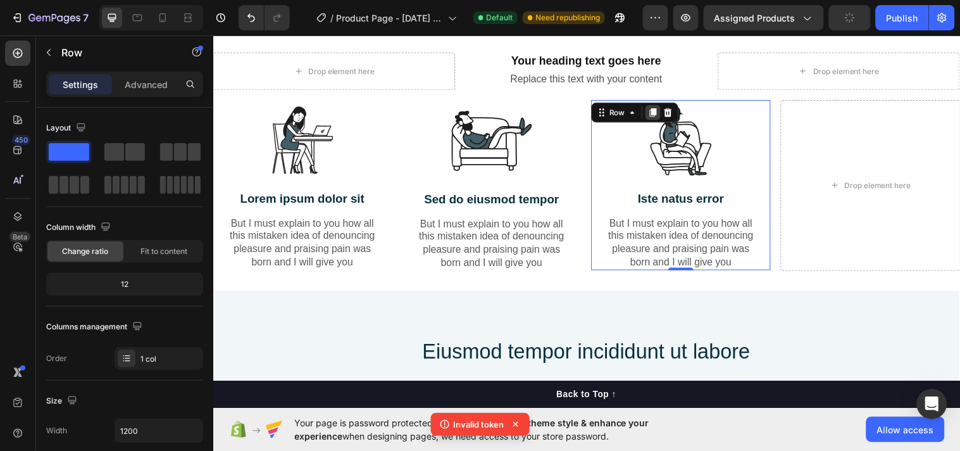
click at [657, 112] on icon at bounding box center [660, 113] width 7 height 9
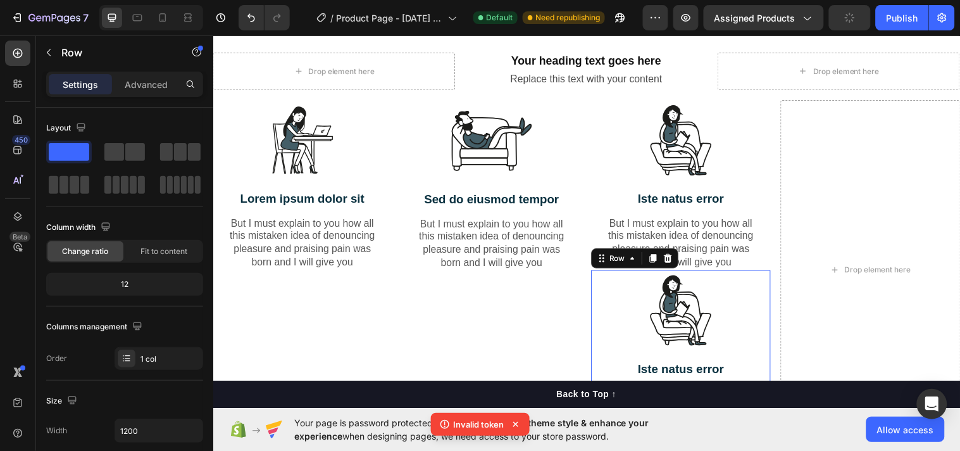
scroll to position [2623, 0]
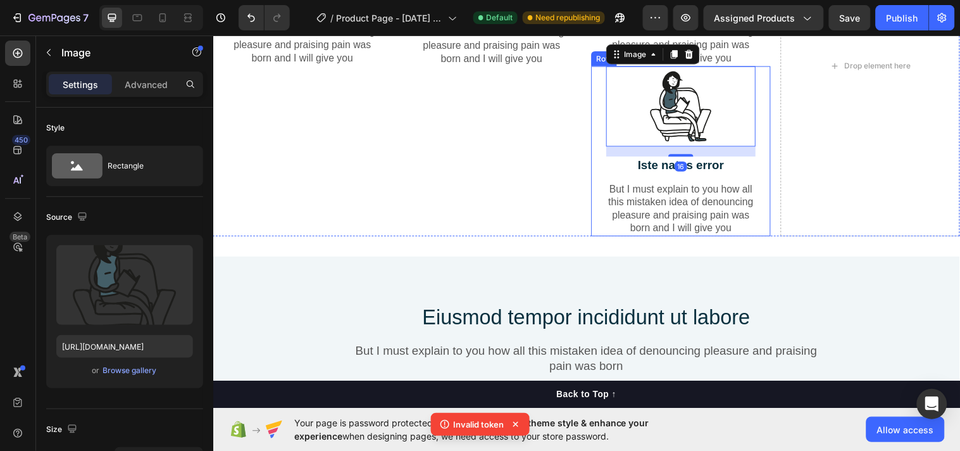
click at [760, 182] on div "Image 16 Iste natus error Text Block But I must explain to you how all this mis…" at bounding box center [689, 152] width 182 height 173
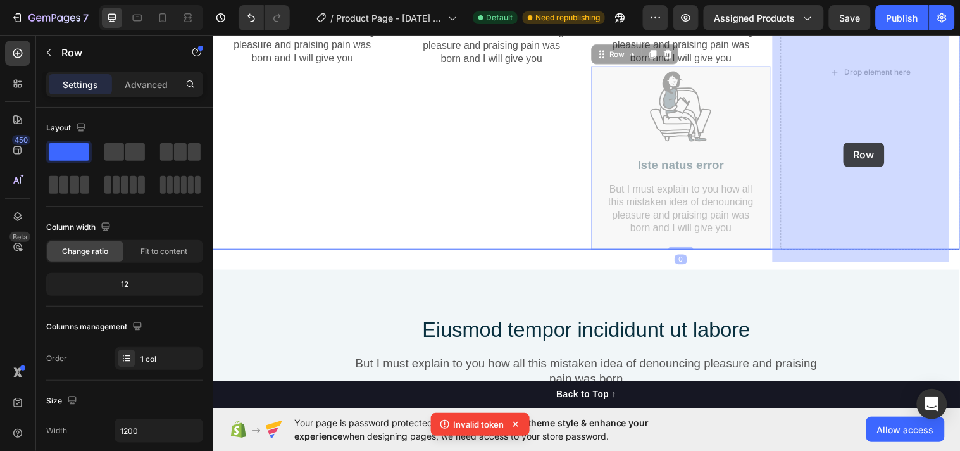
drag, startPoint x: 760, startPoint y: 182, endPoint x: 853, endPoint y: 144, distance: 101.1
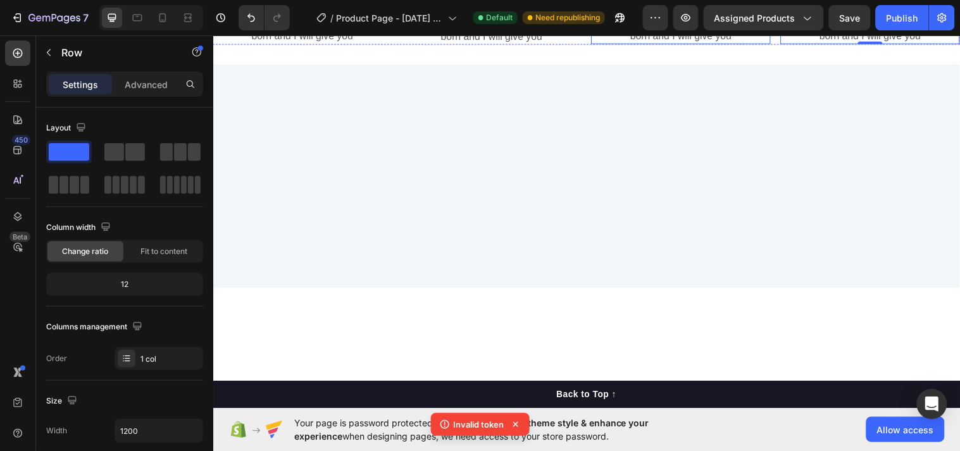
scroll to position [2459, 0]
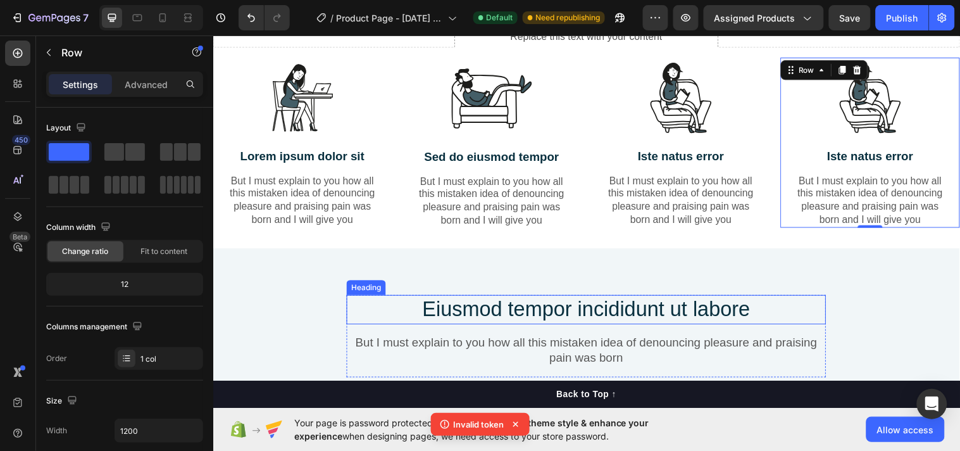
click at [598, 325] on h2 "Eiusmod tempor incididunt ut labore" at bounding box center [592, 314] width 487 height 30
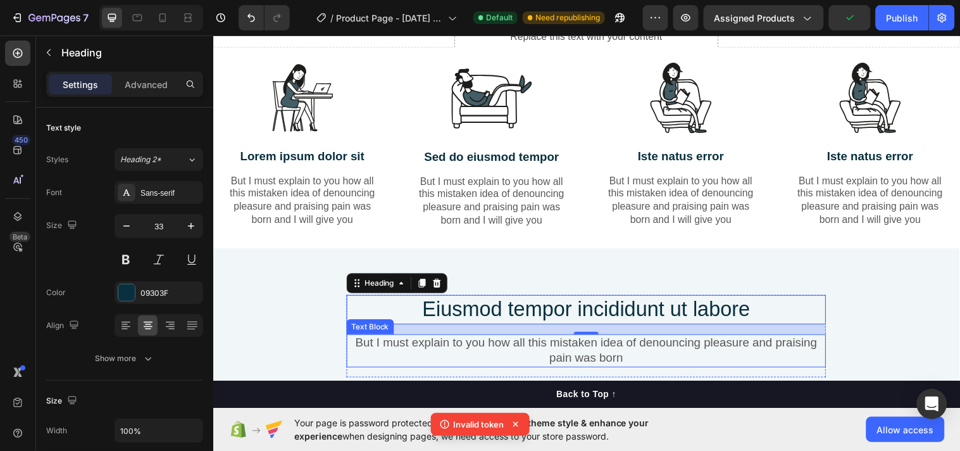
click at [672, 357] on p "But I must explain to you how all this mistaken idea of denouncing pleasure and…" at bounding box center [592, 355] width 485 height 31
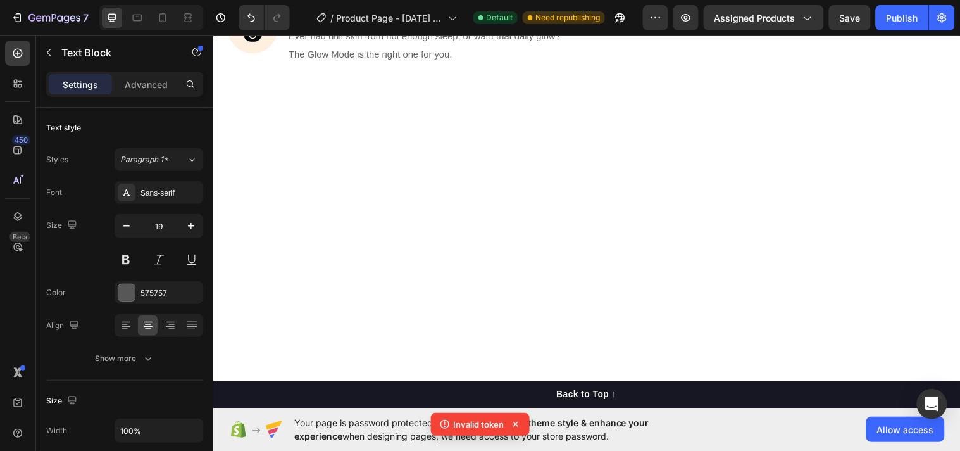
scroll to position [2295, 0]
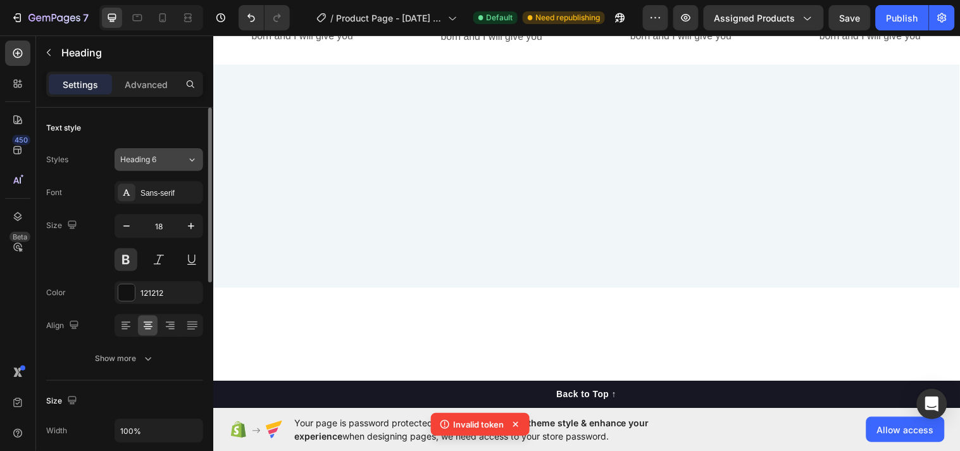
click at [163, 161] on div "Heading 6" at bounding box center [145, 159] width 51 height 11
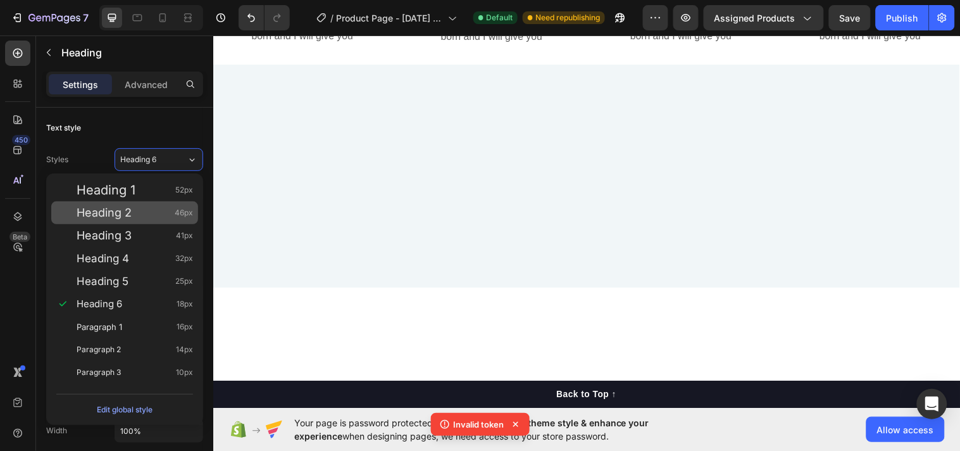
click at [146, 211] on div "Heading 2 46px" at bounding box center [135, 212] width 116 height 13
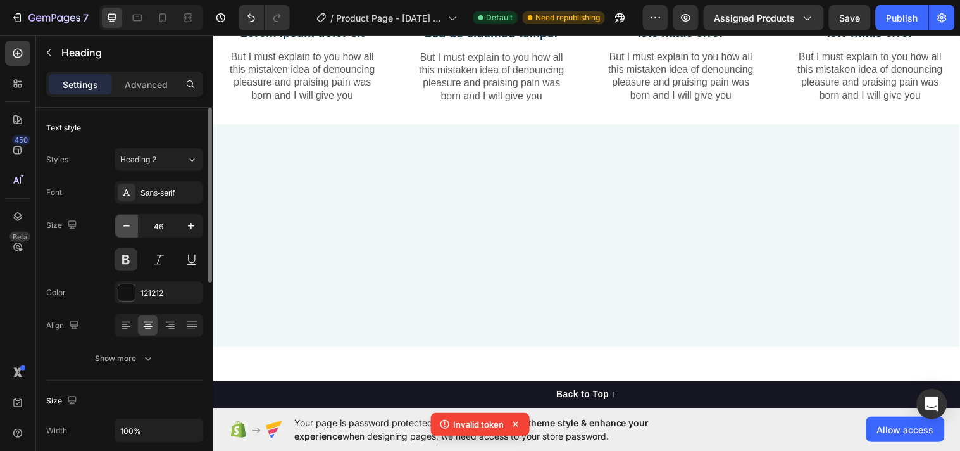
click at [127, 224] on icon "button" at bounding box center [126, 226] width 13 height 13
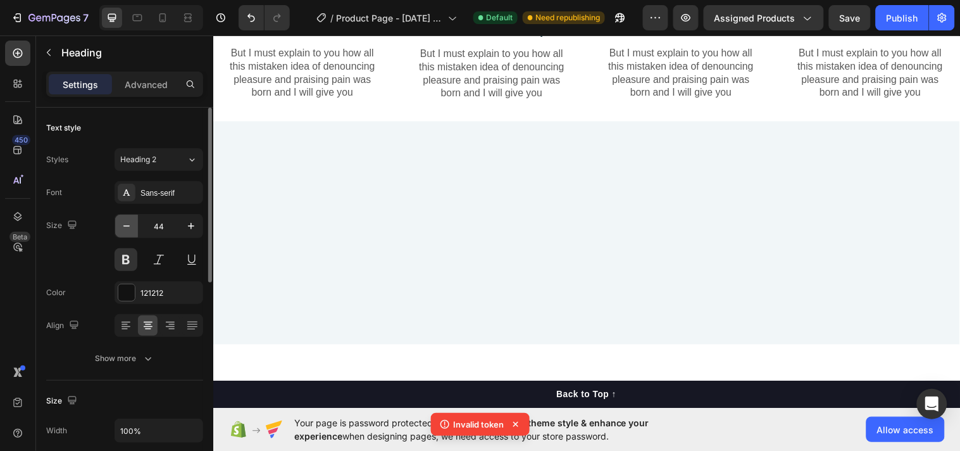
click at [127, 224] on icon "button" at bounding box center [126, 226] width 13 height 13
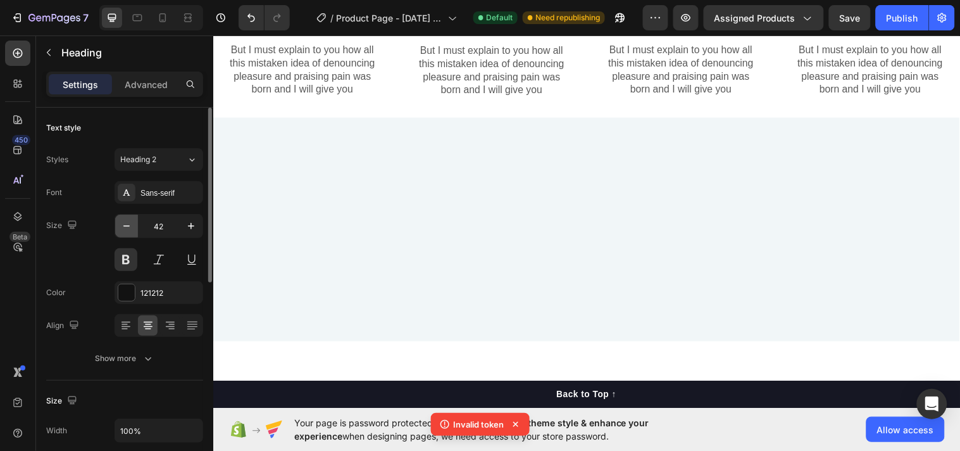
click at [127, 224] on icon "button" at bounding box center [126, 226] width 13 height 13
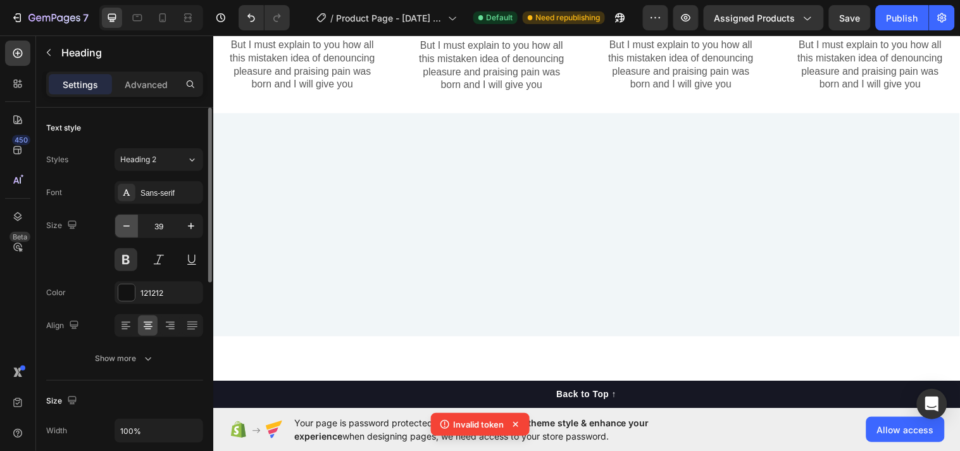
click at [127, 224] on icon "button" at bounding box center [126, 226] width 13 height 13
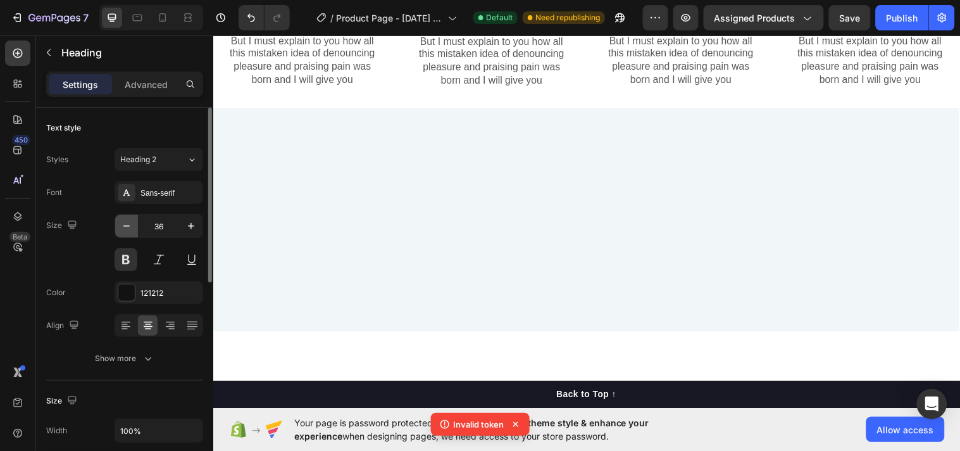
click at [127, 224] on icon "button" at bounding box center [126, 226] width 13 height 13
type input "33"
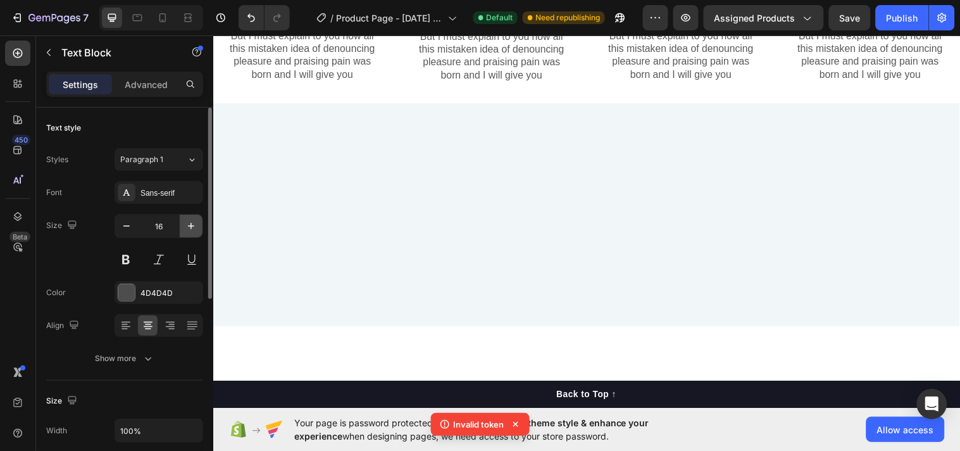
click at [197, 220] on icon "button" at bounding box center [191, 226] width 13 height 13
click at [195, 220] on icon "button" at bounding box center [191, 226] width 13 height 13
type input "19"
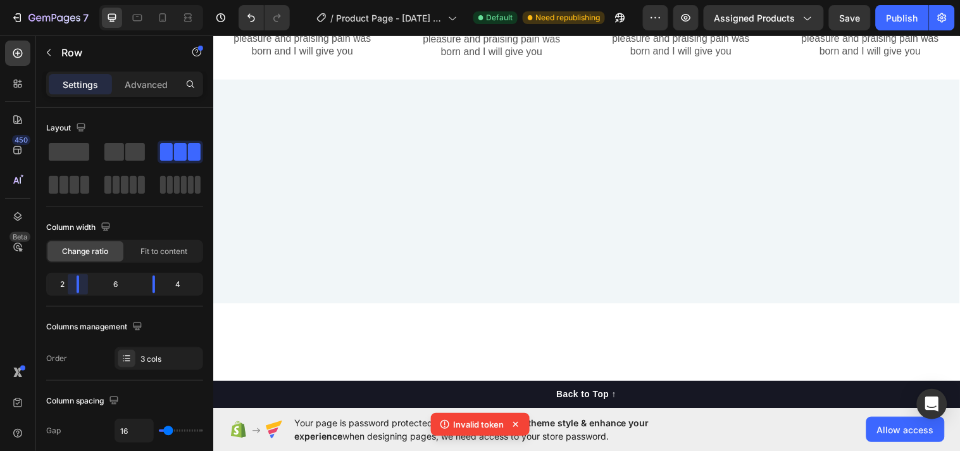
drag, startPoint x: 91, startPoint y: 280, endPoint x: 78, endPoint y: 279, distance: 13.4
click at [78, 0] on body "7 Version history / Product Page - Sep 23, 11:19:34 Default Need republishing P…" at bounding box center [480, 0] width 960 height 0
drag, startPoint x: 149, startPoint y: 285, endPoint x: 167, endPoint y: 282, distance: 18.5
click at [167, 0] on body "7 Version history / Product Page - Sep 23, 11:19:34 Default Need republishing P…" at bounding box center [480, 0] width 960 height 0
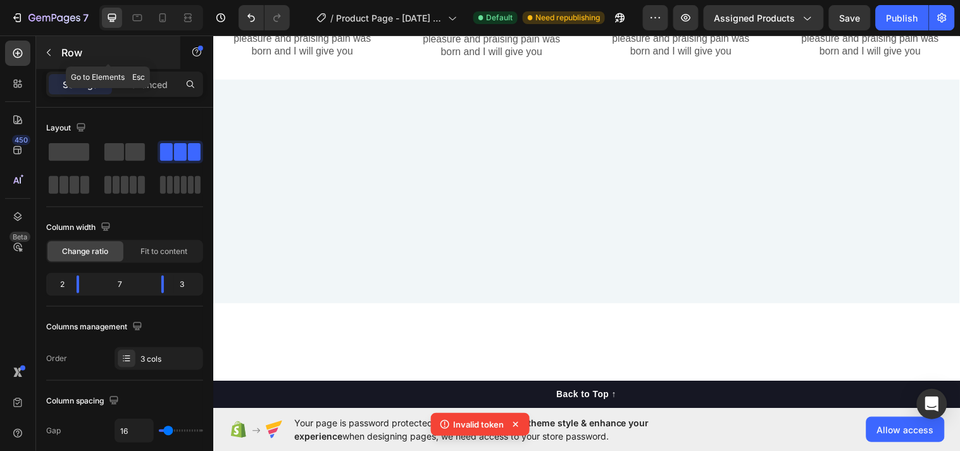
click at [47, 43] on button "button" at bounding box center [49, 52] width 20 height 20
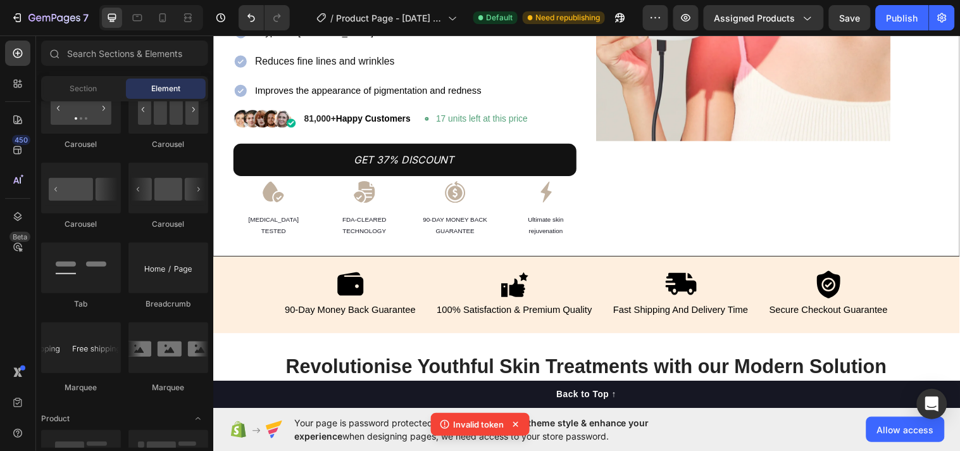
scroll to position [482, 0]
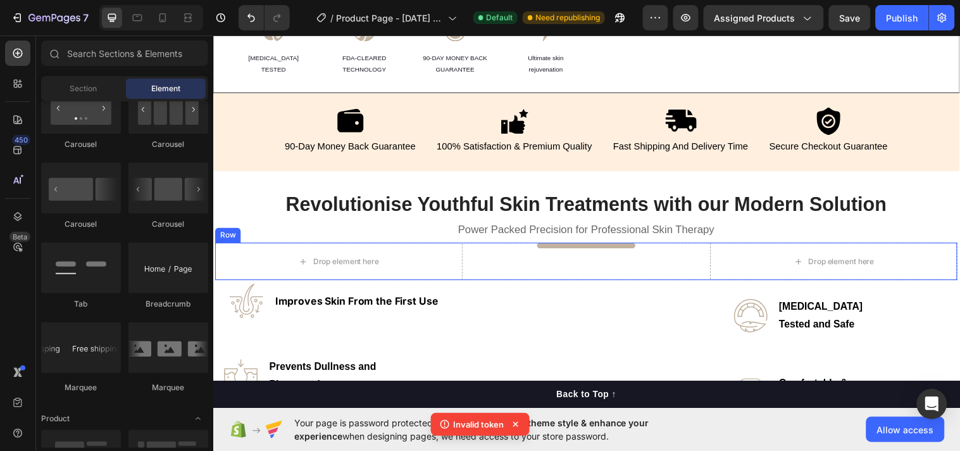
click at [636, 251] on div "Title Line" at bounding box center [593, 265] width 101 height 38
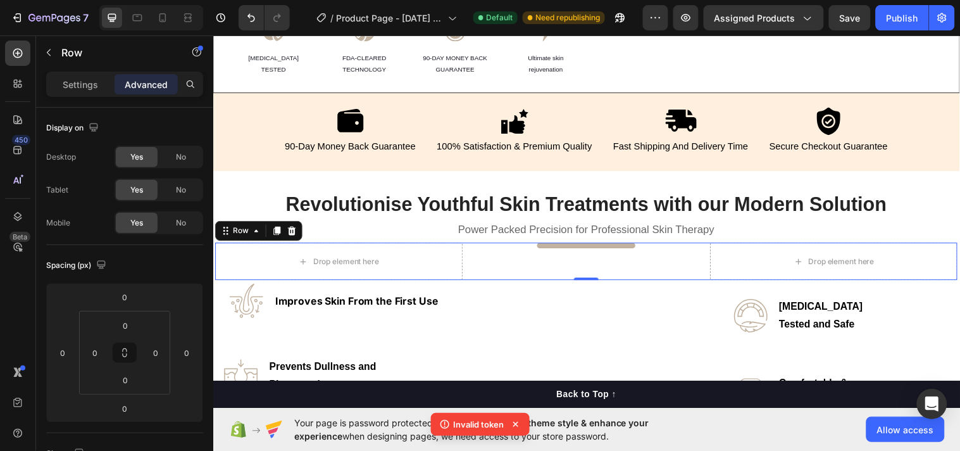
click at [506, 268] on div "Drop element here Title Line Drop element here Row 0" at bounding box center [592, 265] width 755 height 38
click at [273, 233] on icon at bounding box center [278, 234] width 10 height 10
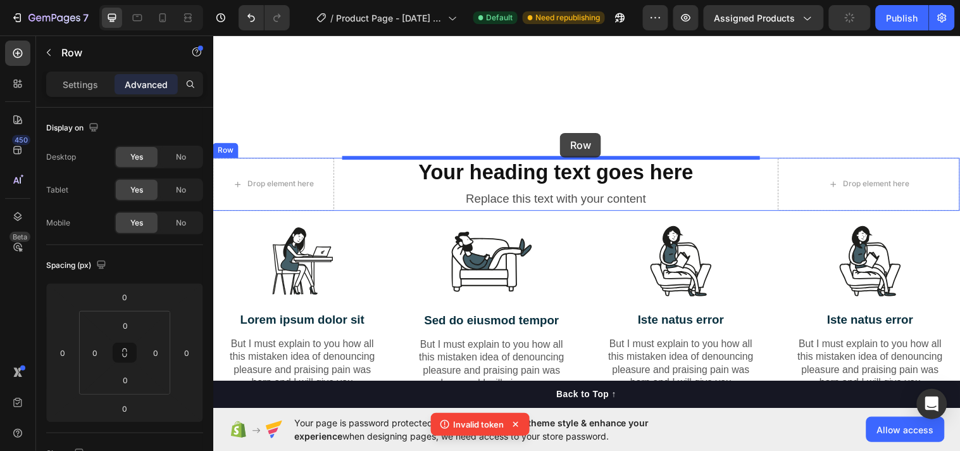
scroll to position [2438, 0]
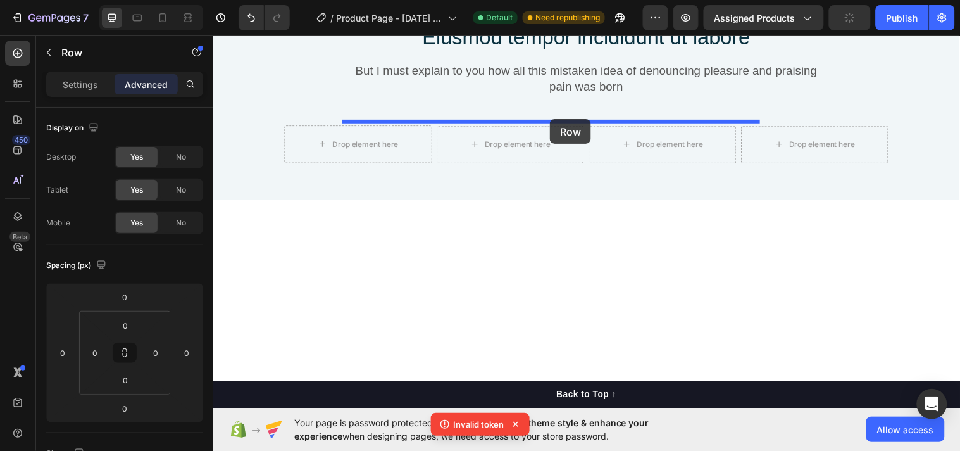
drag, startPoint x: 494, startPoint y: 305, endPoint x: 555, endPoint y: 120, distance: 194.6
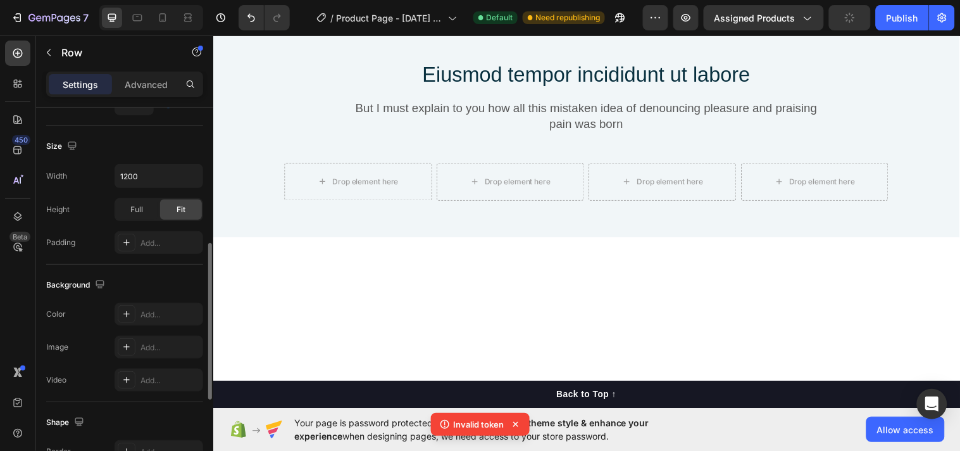
scroll to position [538, 0]
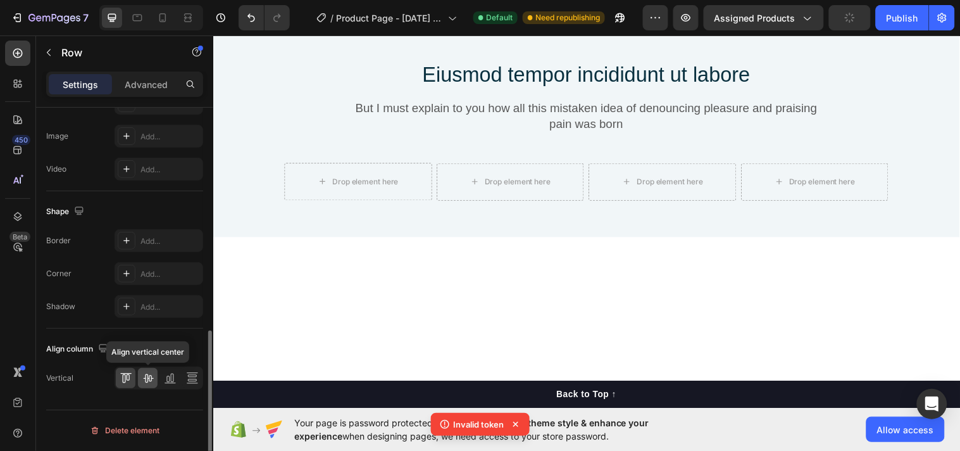
click at [153, 377] on icon at bounding box center [148, 378] width 13 height 13
click at [146, 377] on icon at bounding box center [148, 378] width 13 height 13
click at [191, 376] on icon at bounding box center [192, 378] width 13 height 13
click at [146, 383] on icon at bounding box center [148, 378] width 13 height 13
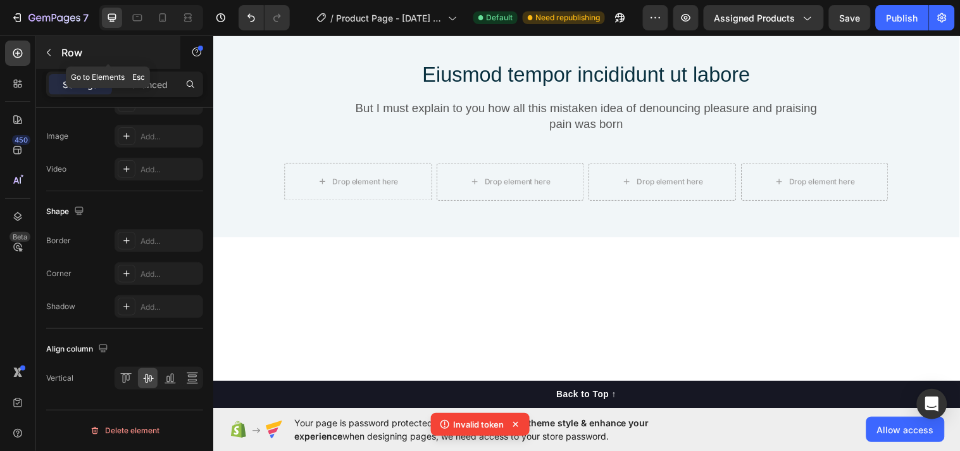
click at [46, 53] on icon "button" at bounding box center [49, 52] width 10 height 10
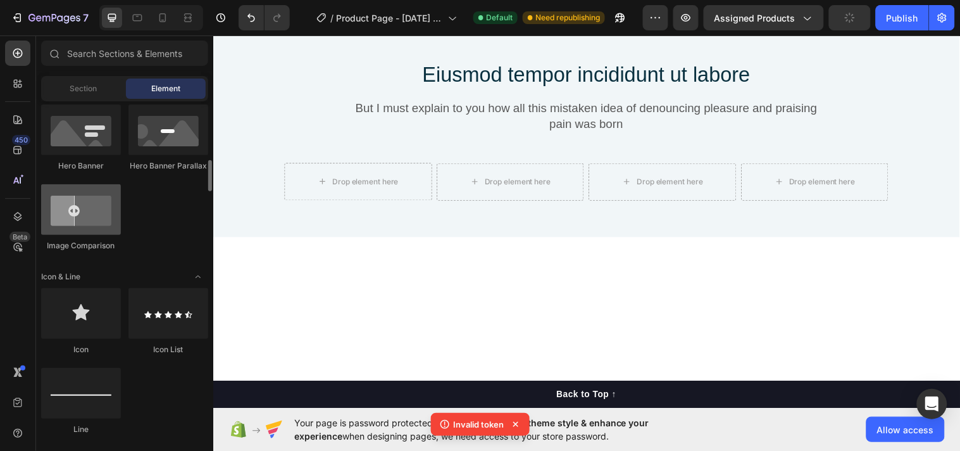
scroll to position [0, 0]
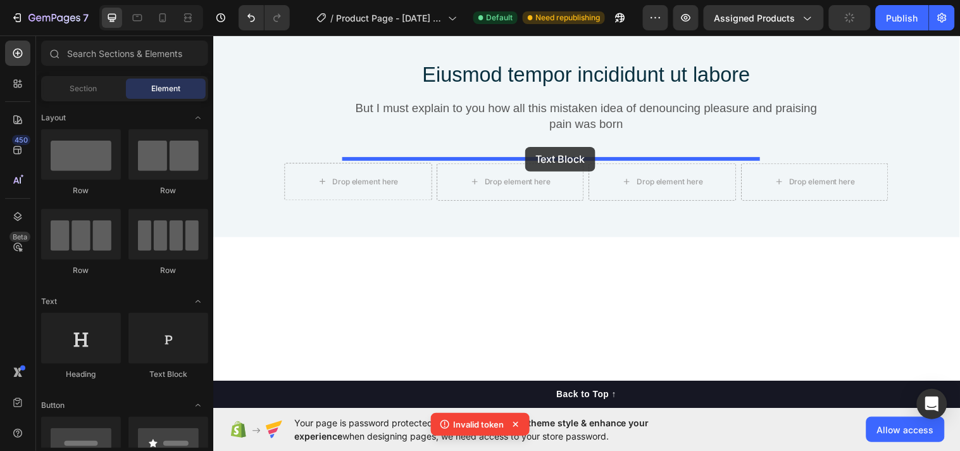
drag, startPoint x: 379, startPoint y: 375, endPoint x: 530, endPoint y: 148, distance: 273.0
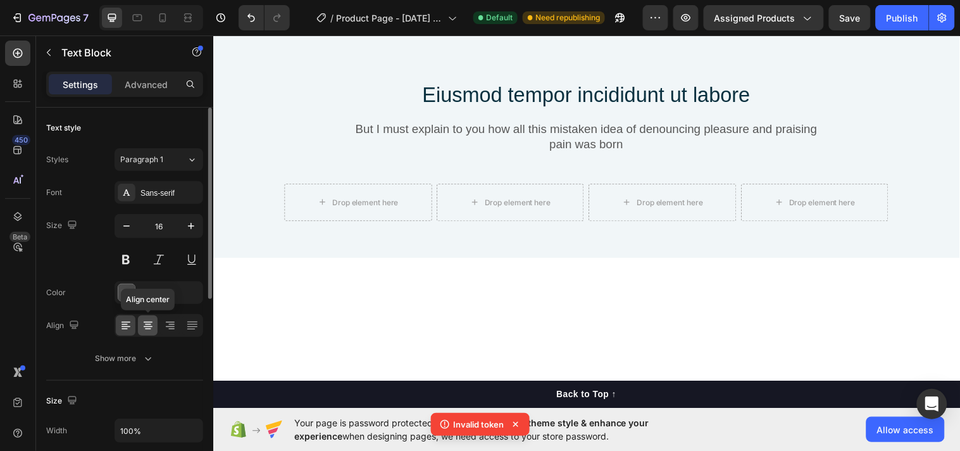
click at [149, 325] on icon at bounding box center [148, 325] width 13 height 13
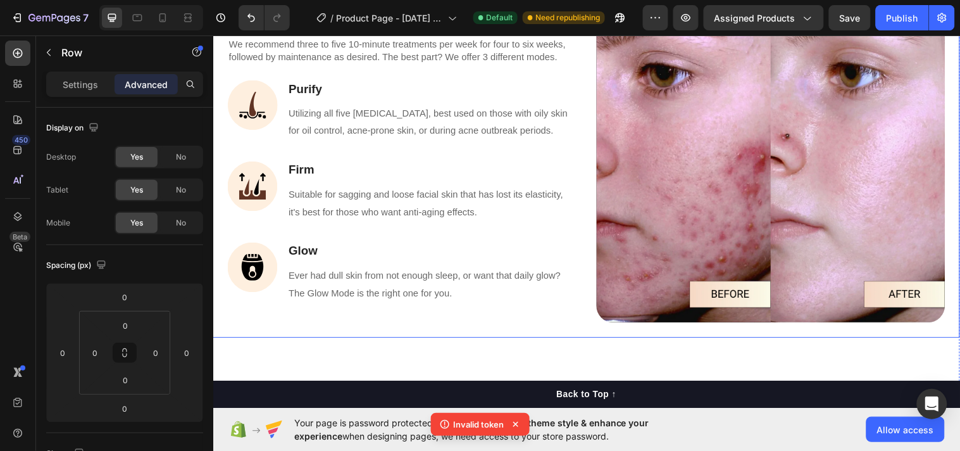
scroll to position [1617, 0]
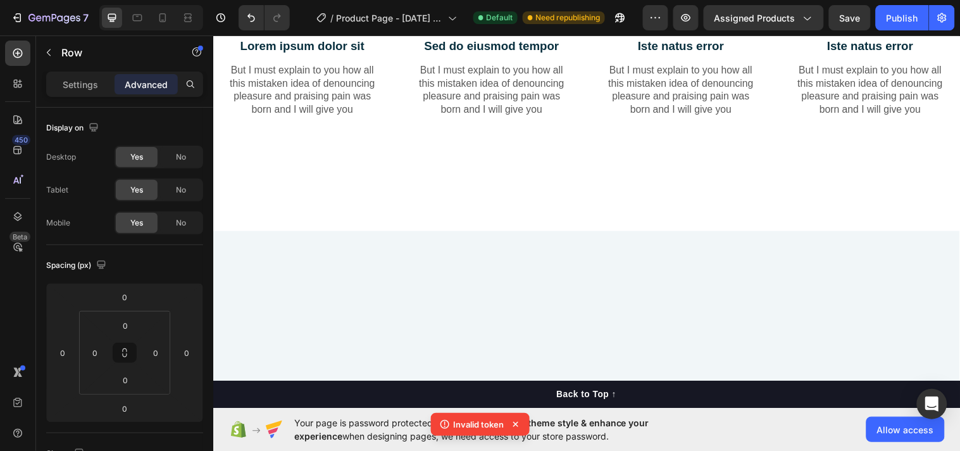
scroll to position [2273, 0]
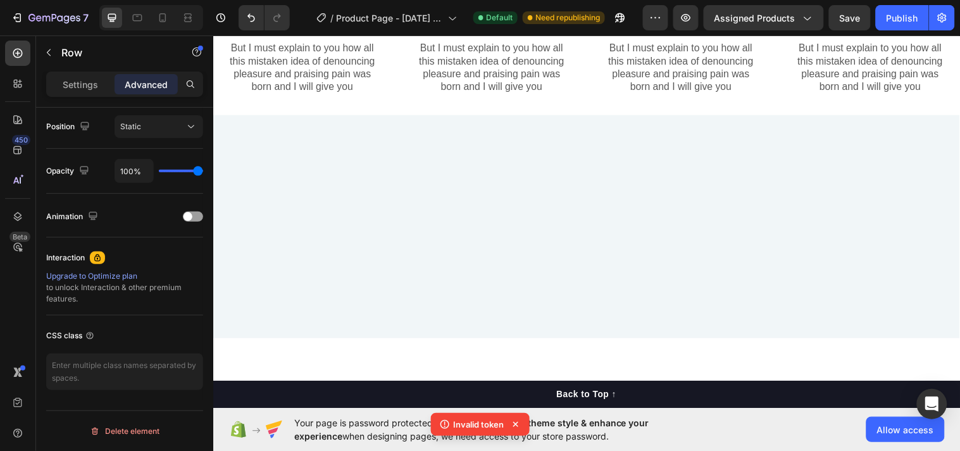
scroll to position [0, 0]
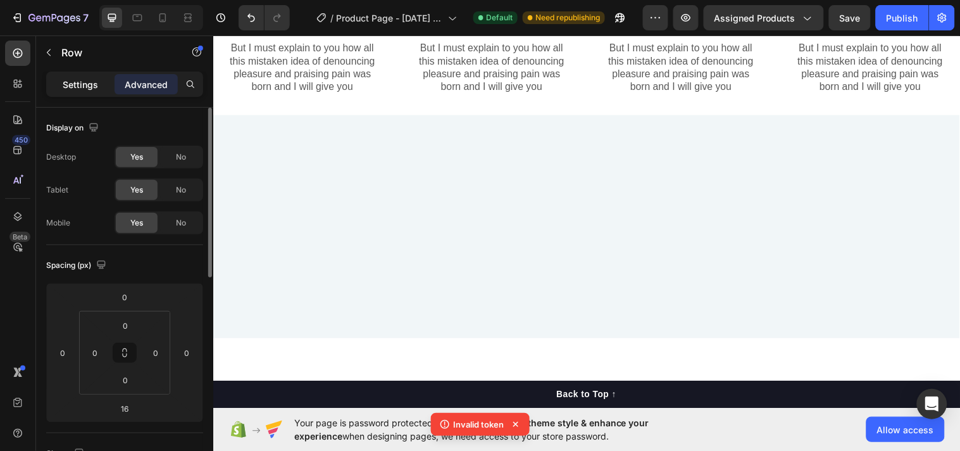
click at [89, 87] on p "Settings" at bounding box center [80, 84] width 35 height 13
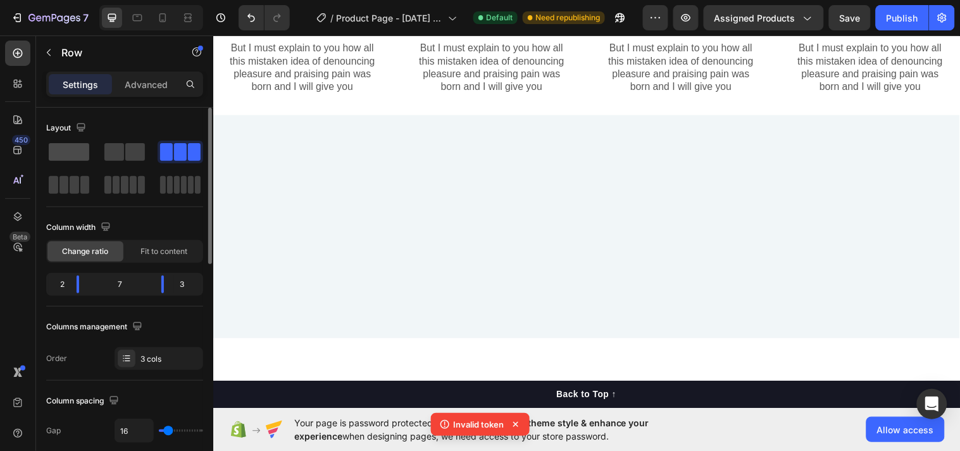
click at [58, 158] on span at bounding box center [69, 152] width 41 height 18
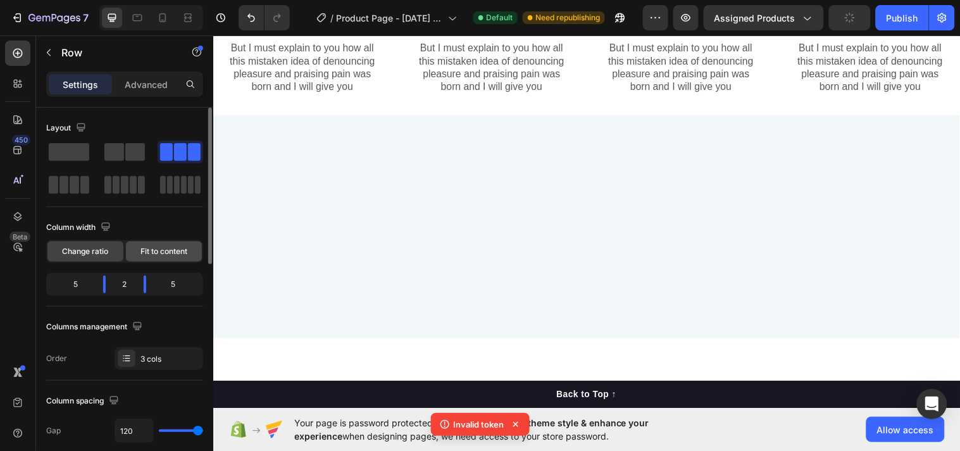
click at [162, 248] on span "Fit to content" at bounding box center [164, 251] width 47 height 11
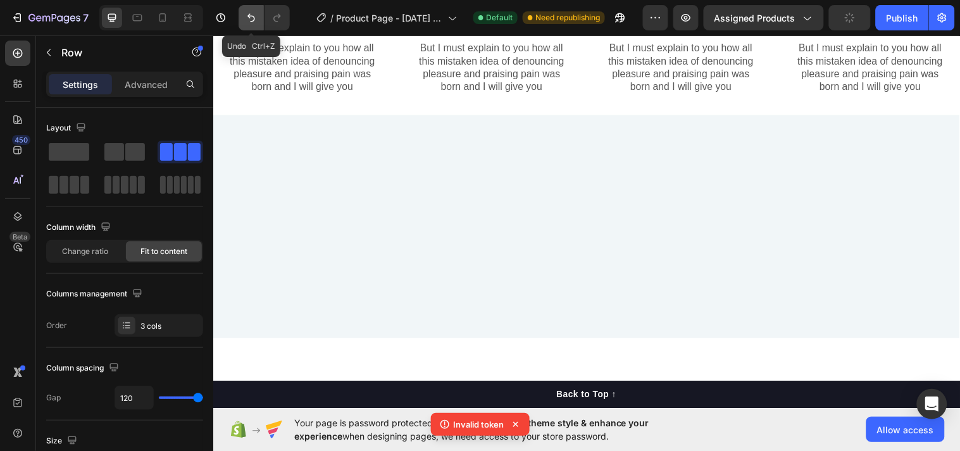
click at [246, 15] on icon "Undo/Redo" at bounding box center [251, 17] width 13 height 13
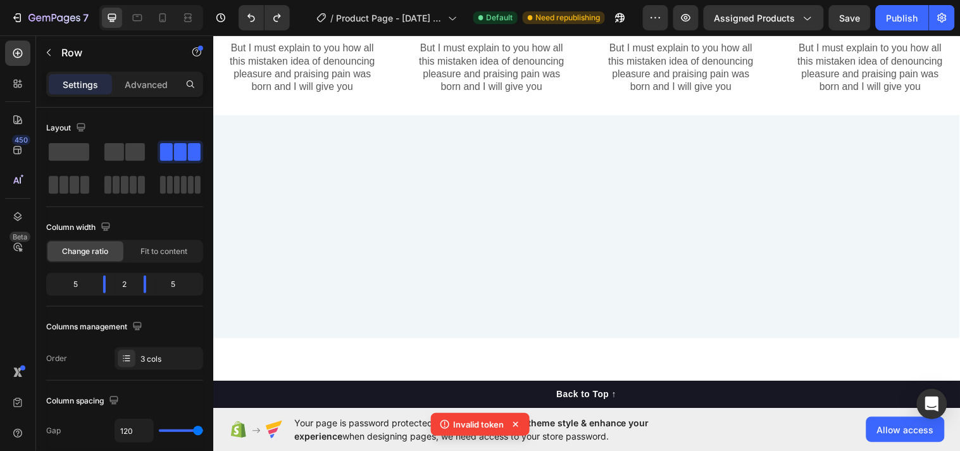
drag, startPoint x: 594, startPoint y: 324, endPoint x: 598, endPoint y: 303, distance: 21.4
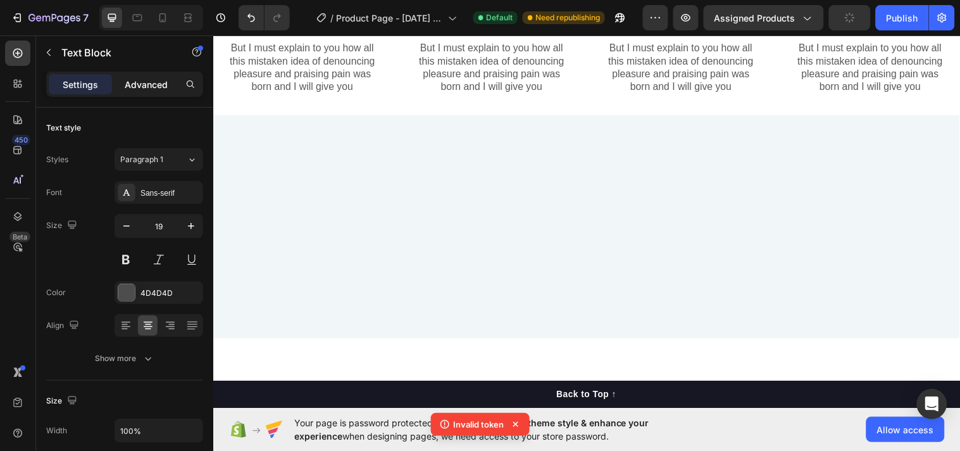
click at [138, 84] on p "Advanced" at bounding box center [146, 84] width 43 height 13
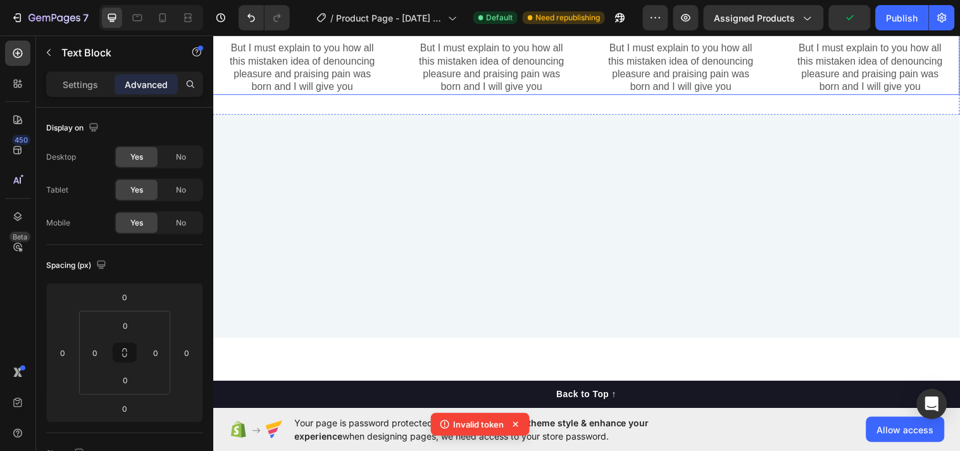
click at [591, 96] on div "Image Lorem ipsum dolor sit Text Block But I must explain to you how all this m…" at bounding box center [593, 49] width 760 height 91
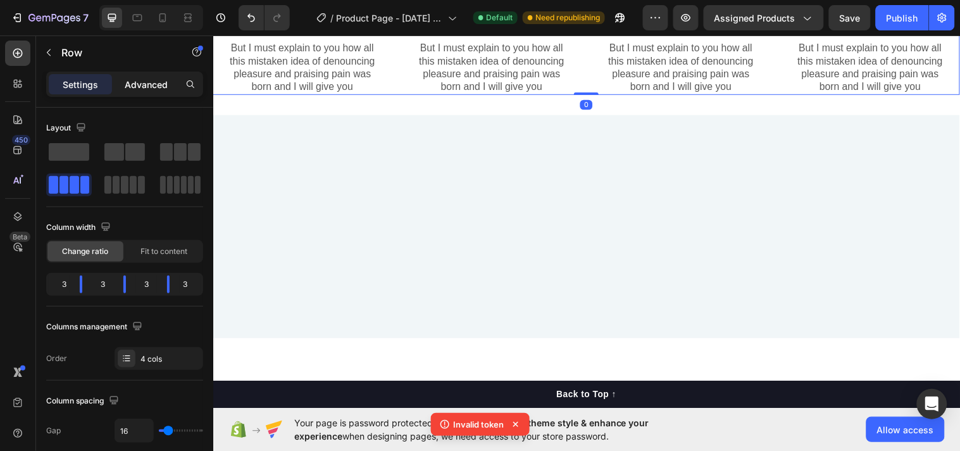
click at [151, 79] on p "Advanced" at bounding box center [146, 84] width 43 height 13
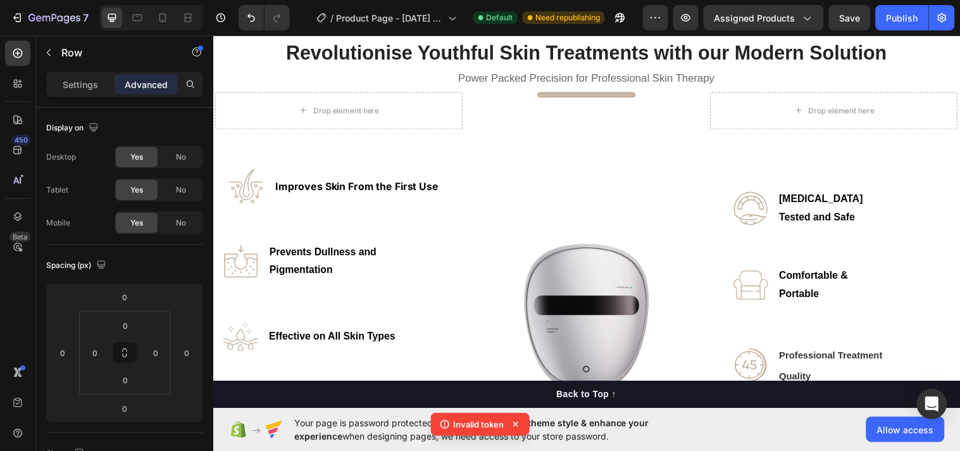
scroll to position [656, 0]
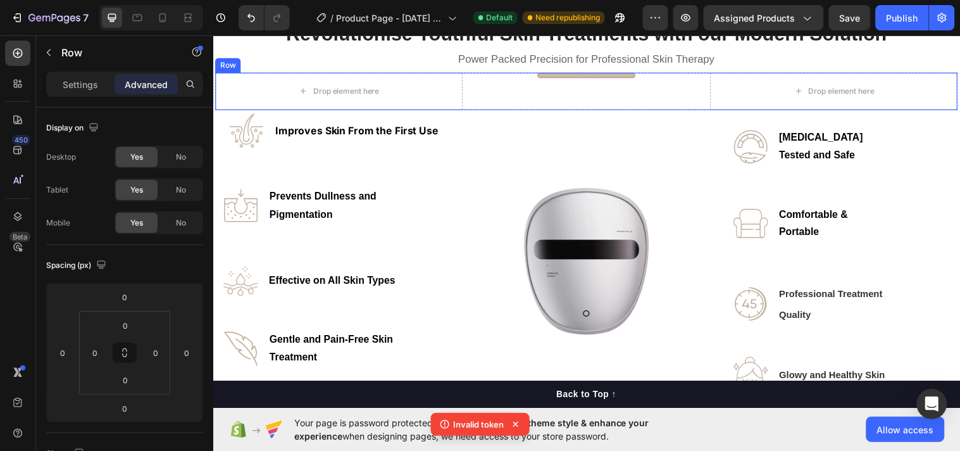
click at [610, 83] on div "Title Line" at bounding box center [593, 92] width 101 height 38
click at [67, 93] on div "Settings" at bounding box center [80, 84] width 63 height 20
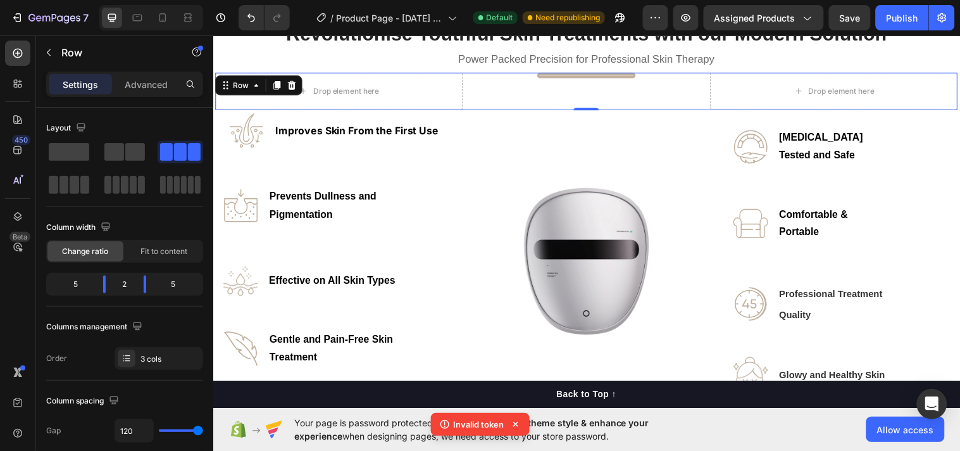
scroll to position [538, 0]
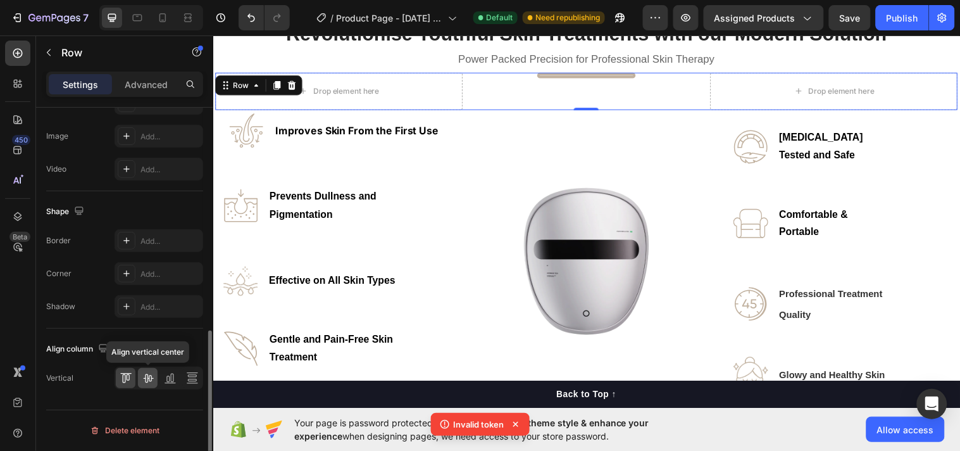
click at [141, 382] on div at bounding box center [148, 378] width 20 height 20
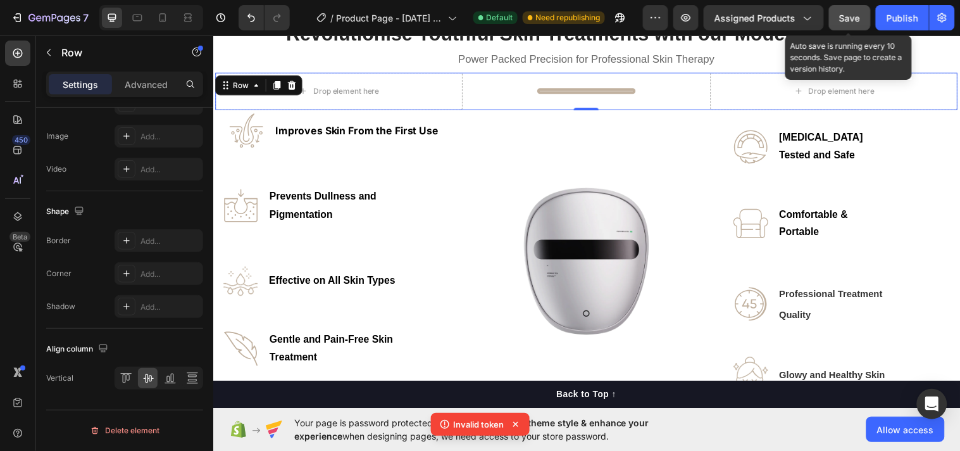
click at [855, 26] on button "Save" at bounding box center [850, 17] width 42 height 25
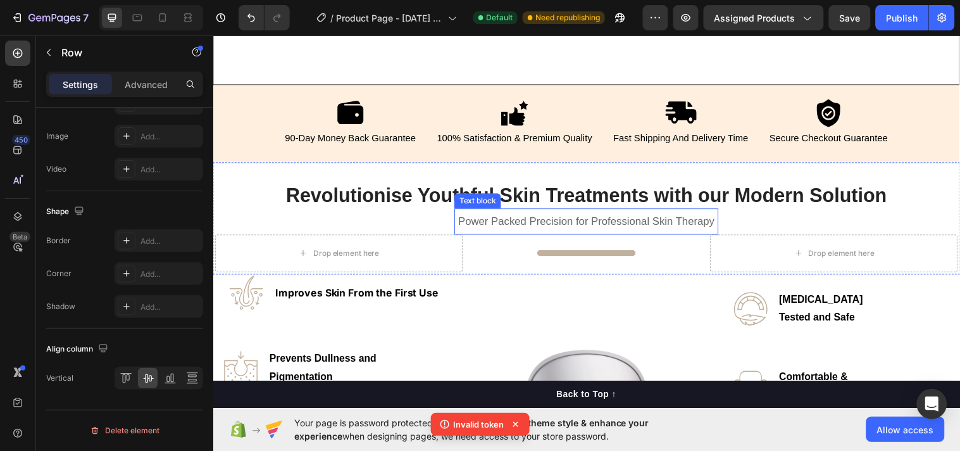
scroll to position [656, 0]
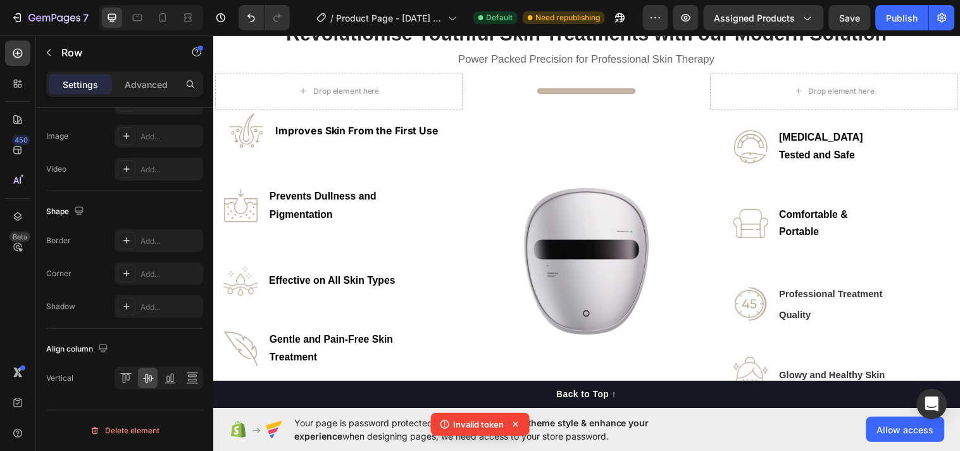
click at [515, 91] on div "Drop element here Title Line Drop element here Row" at bounding box center [592, 92] width 755 height 38
click at [488, 92] on div "Drop element here Title Line Drop element here Row" at bounding box center [592, 92] width 755 height 38
click at [498, 99] on div "Drop element here Title Line Drop element here Row" at bounding box center [592, 92] width 755 height 38
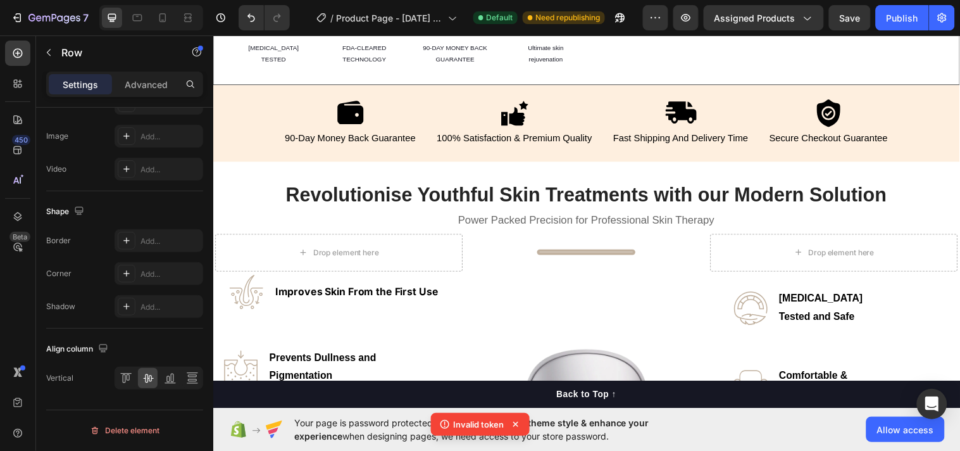
click at [489, 266] on div "Drop element here Title Line Drop element here Row" at bounding box center [592, 256] width 755 height 38
drag, startPoint x: 489, startPoint y: 266, endPoint x: 505, endPoint y: 258, distance: 17.6
click at [492, 264] on div "Drop element here Title Line Drop element here Row" at bounding box center [592, 256] width 755 height 38
click at [508, 258] on div "Drop element here Title Line Drop element here Row" at bounding box center [592, 256] width 755 height 38
drag, startPoint x: 508, startPoint y: 258, endPoint x: 523, endPoint y: 258, distance: 14.6
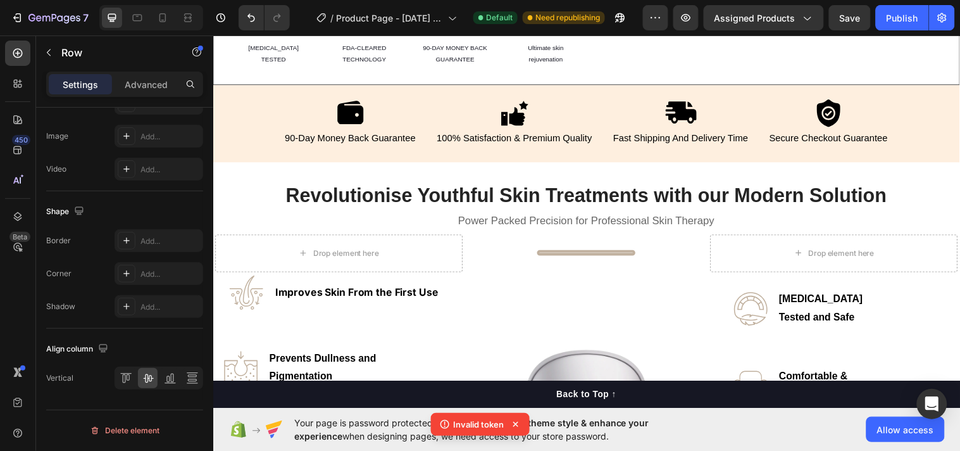
click at [517, 258] on div "Drop element here Title Line Drop element here Row" at bounding box center [592, 256] width 755 height 38
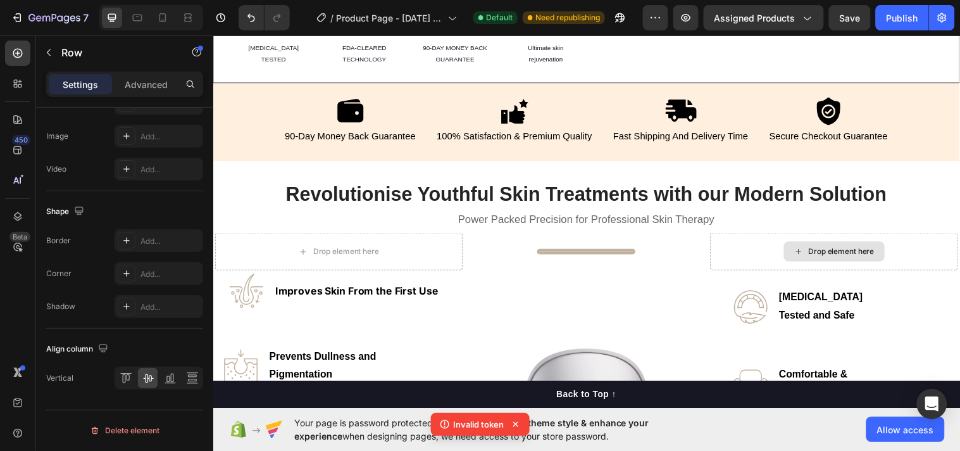
click at [755, 246] on div "Drop element here" at bounding box center [844, 255] width 251 height 38
click at [678, 251] on div "Drop element here Title Line Drop element here Row" at bounding box center [592, 255] width 755 height 38
drag, startPoint x: 678, startPoint y: 251, endPoint x: 623, endPoint y: 271, distance: 58.7
click at [623, 271] on div "Drop element here Title Line Drop element here Row" at bounding box center [592, 255] width 755 height 38
click at [613, 262] on div "Title Line" at bounding box center [593, 255] width 101 height 38
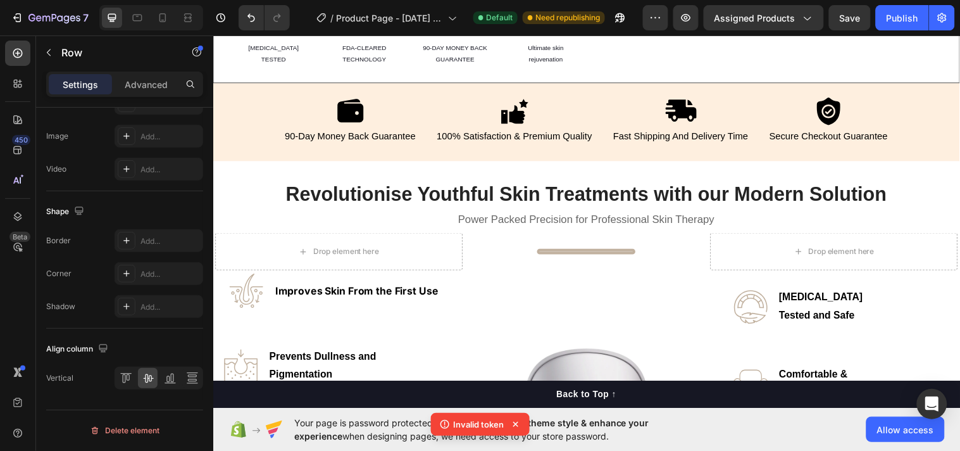
click at [613, 261] on div "Title Line" at bounding box center [593, 255] width 101 height 38
click at [609, 257] on div "Title Line" at bounding box center [593, 255] width 101 height 38
click at [592, 254] on div "Title Line" at bounding box center [593, 255] width 101 height 6
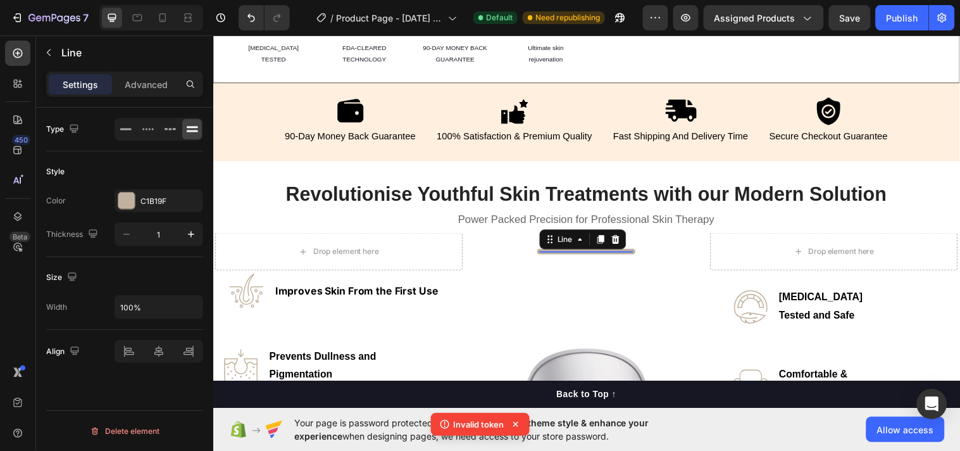
scroll to position [0, 0]
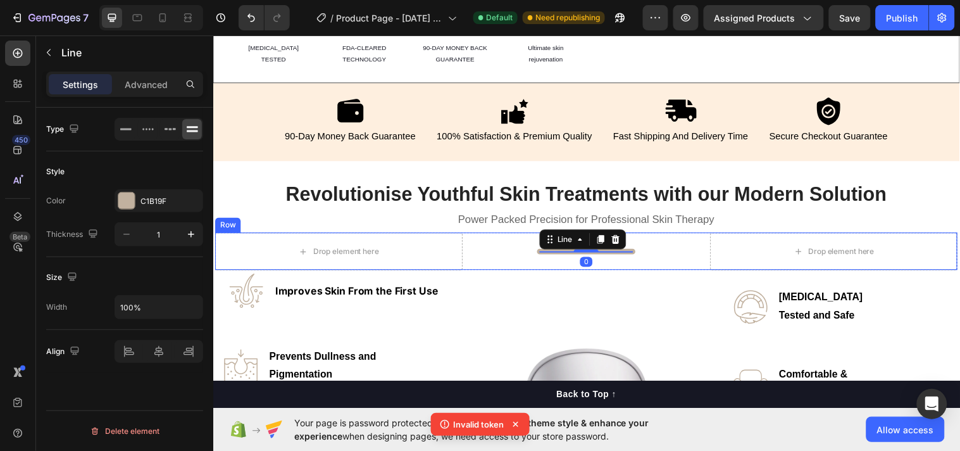
click at [500, 248] on div "Drop element here Title Line 0 Drop element here Row" at bounding box center [592, 255] width 755 height 38
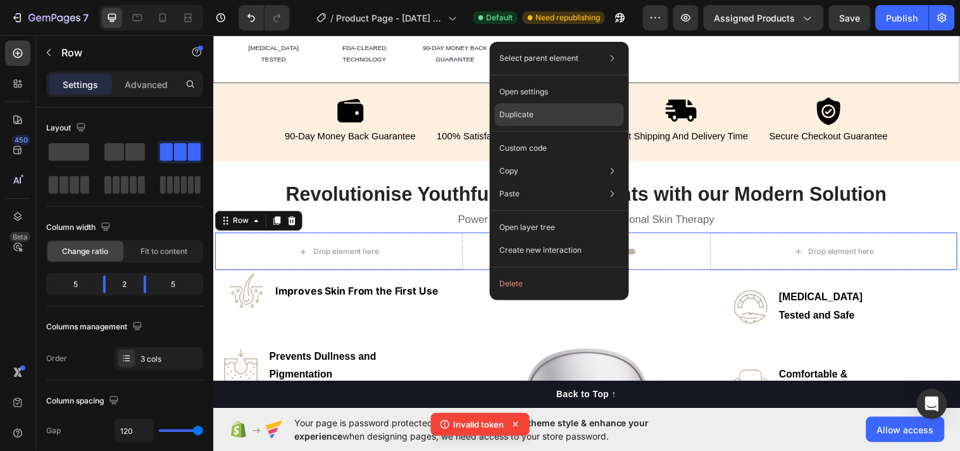
click at [544, 117] on div "Duplicate" at bounding box center [559, 114] width 129 height 23
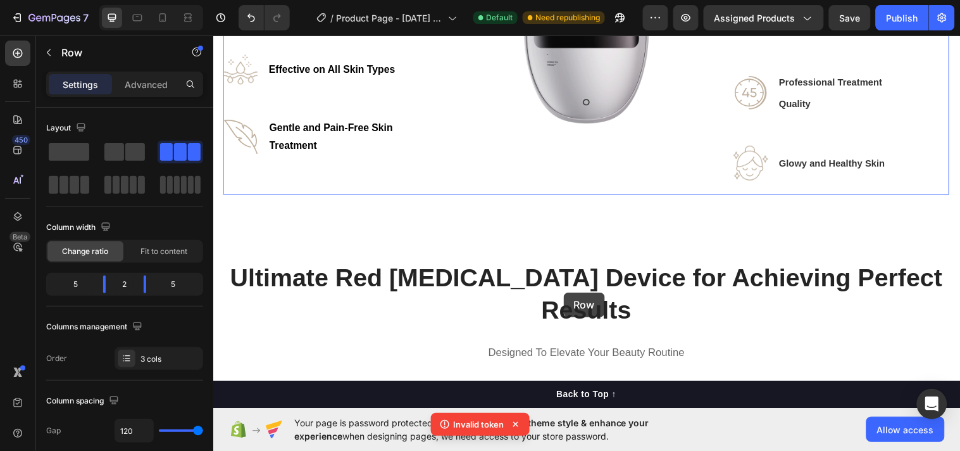
scroll to position [984, 0]
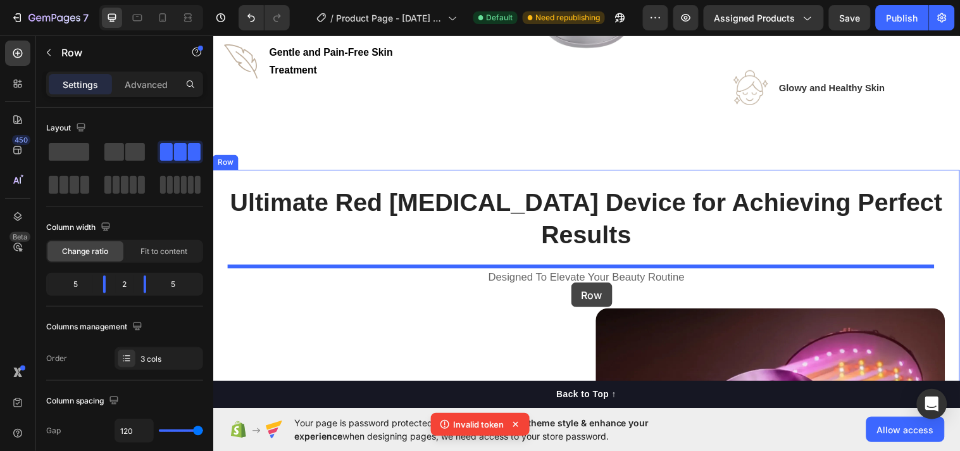
drag, startPoint x: 500, startPoint y: 282, endPoint x: 577, endPoint y: 286, distance: 76.7
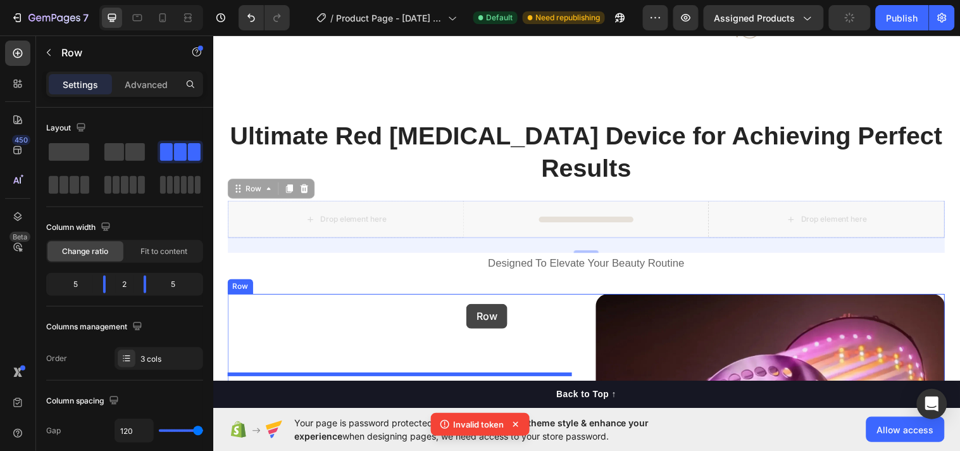
scroll to position [1069, 0]
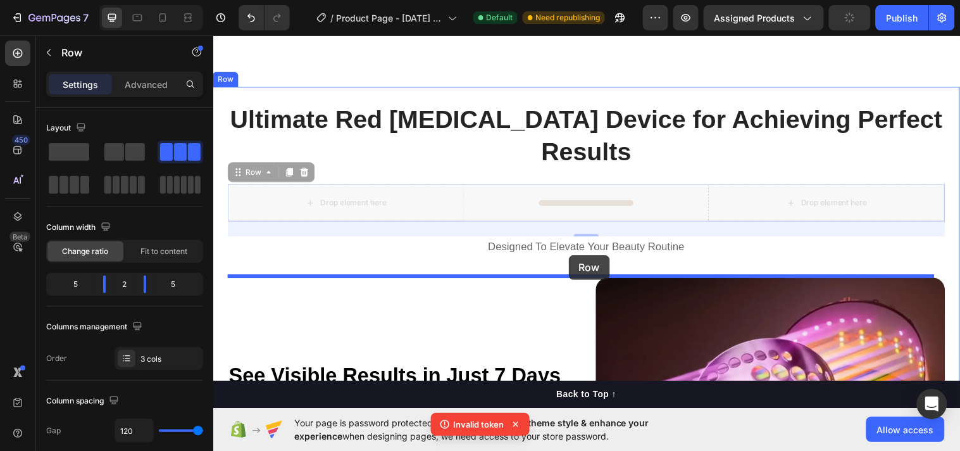
drag, startPoint x: 242, startPoint y: 257, endPoint x: 574, endPoint y: 258, distance: 332.4
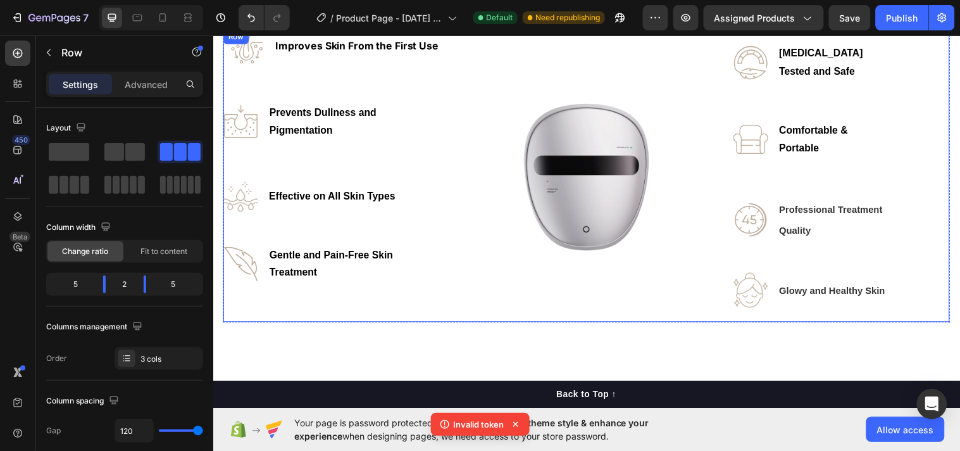
scroll to position [905, 0]
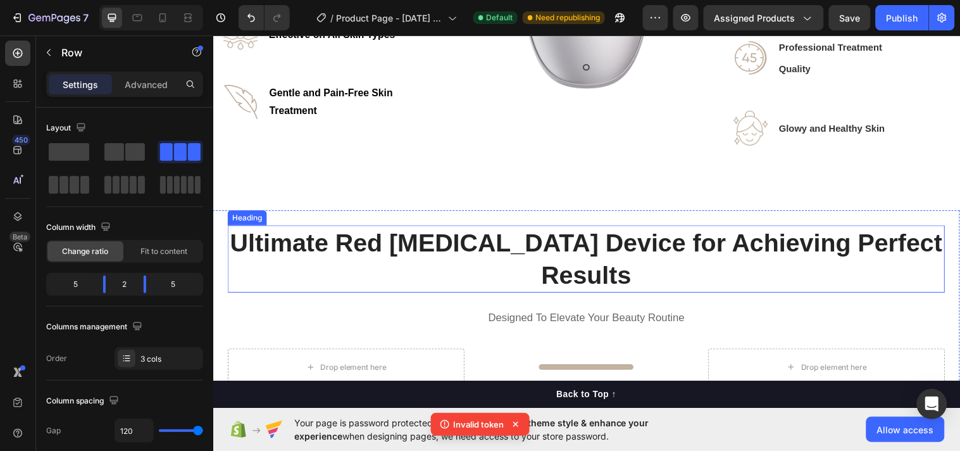
click at [638, 262] on h2 "Ultimate Red [MEDICAL_DATA] Device for Achieving Perfect Results" at bounding box center [592, 262] width 729 height 68
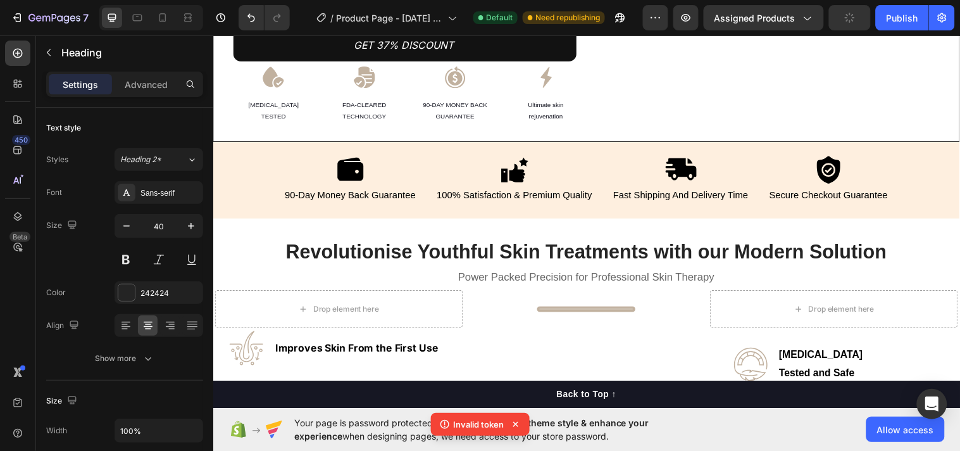
scroll to position [413, 0]
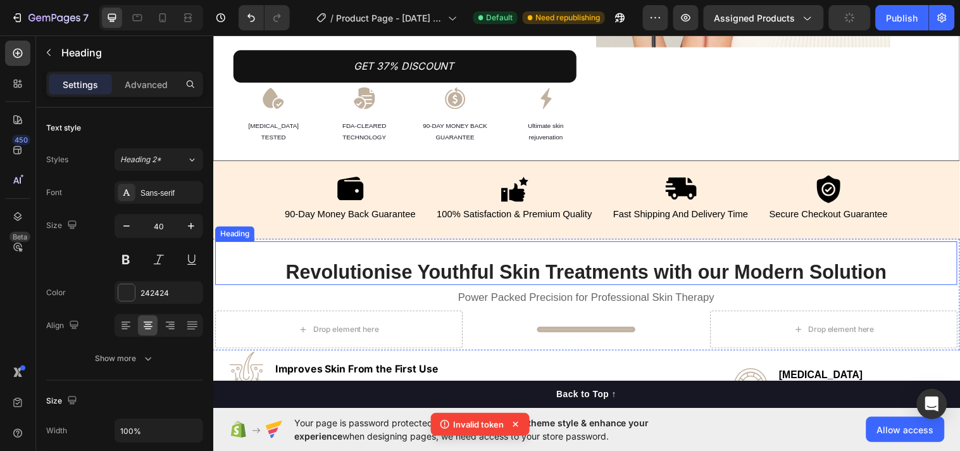
click at [487, 265] on strong "Revolutionise Youthful Skin Treatments with our Modern Solution" at bounding box center [592, 276] width 611 height 22
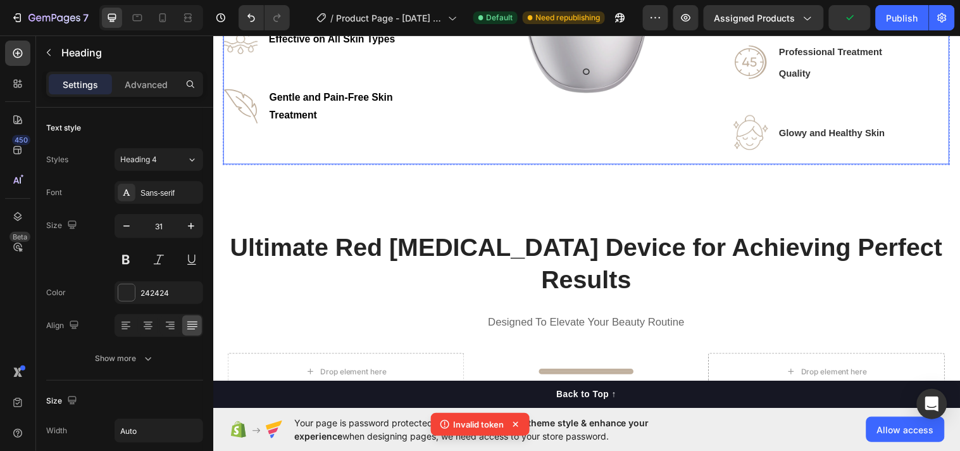
scroll to position [905, 0]
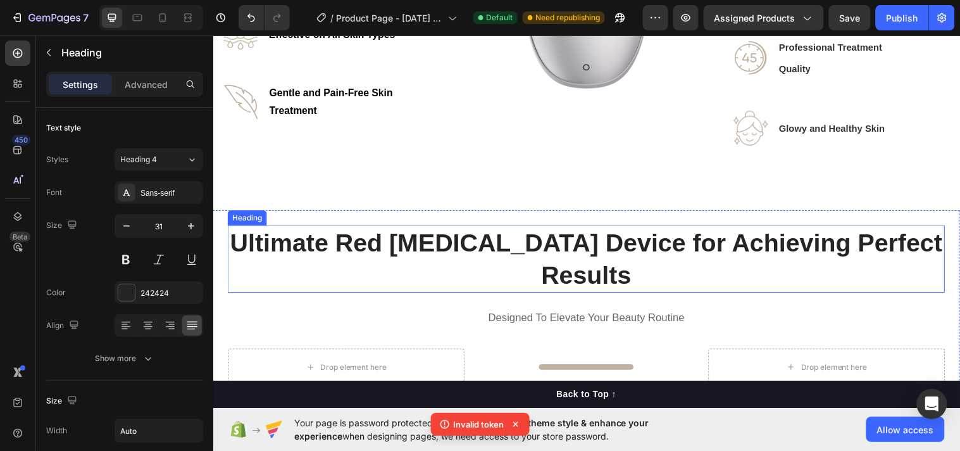
click at [451, 259] on h2 "Ultimate Red [MEDICAL_DATA] Device for Achieving Perfect Results" at bounding box center [592, 262] width 729 height 68
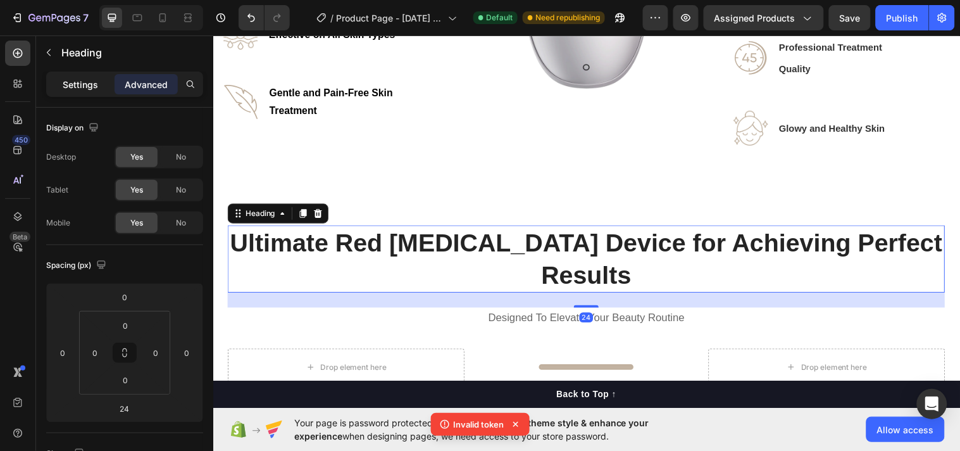
click at [92, 85] on p "Settings" at bounding box center [80, 84] width 35 height 13
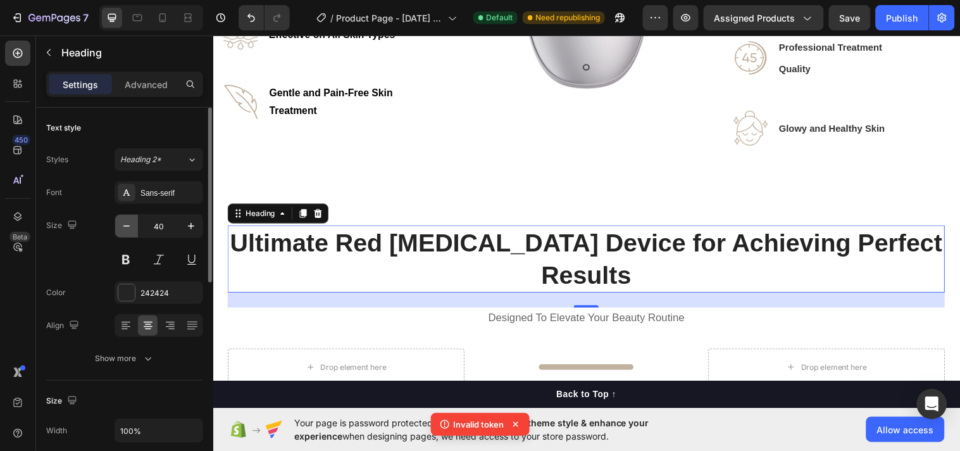
click at [130, 234] on button "button" at bounding box center [126, 226] width 23 height 23
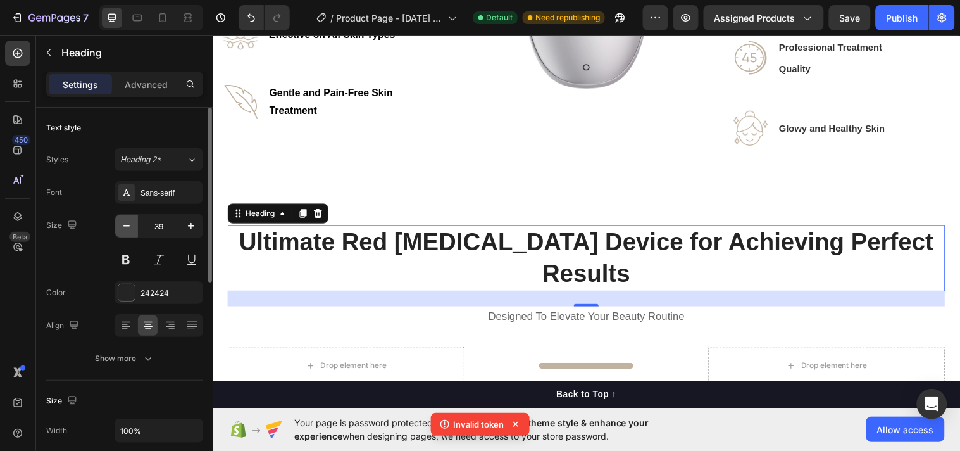
click at [130, 234] on button "button" at bounding box center [126, 226] width 23 height 23
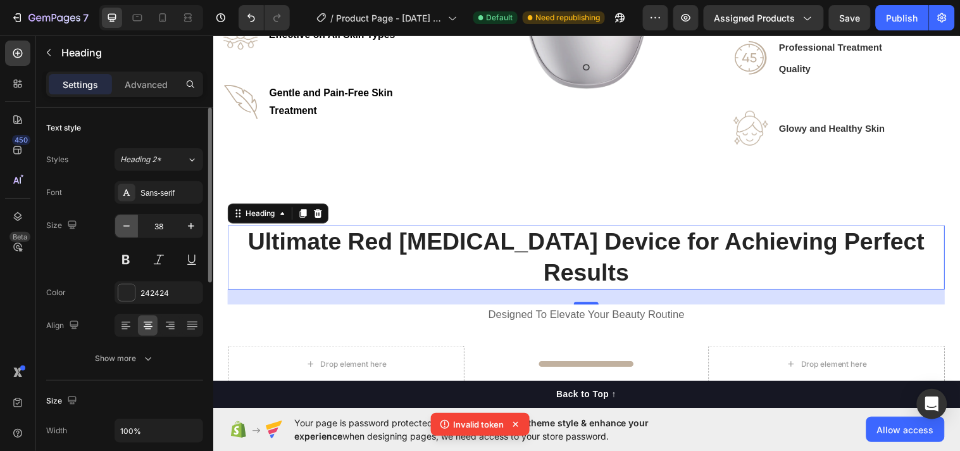
click at [130, 234] on button "button" at bounding box center [126, 226] width 23 height 23
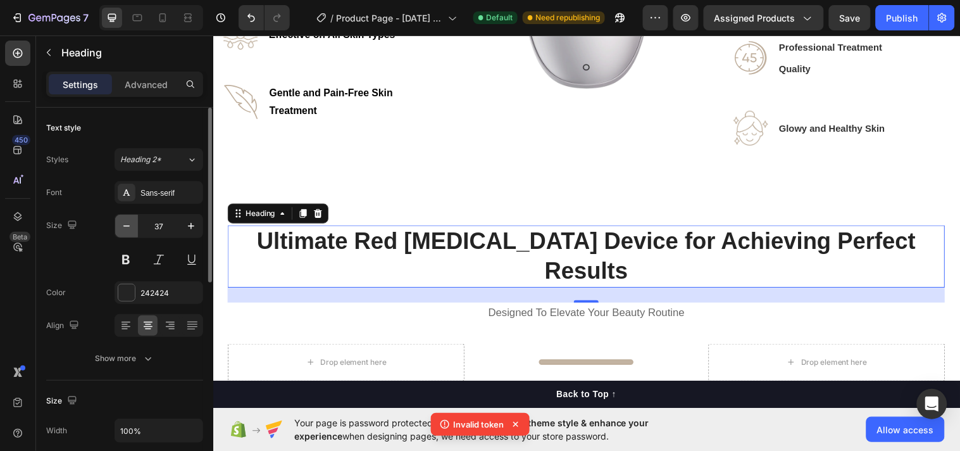
click at [130, 234] on button "button" at bounding box center [126, 226] width 23 height 23
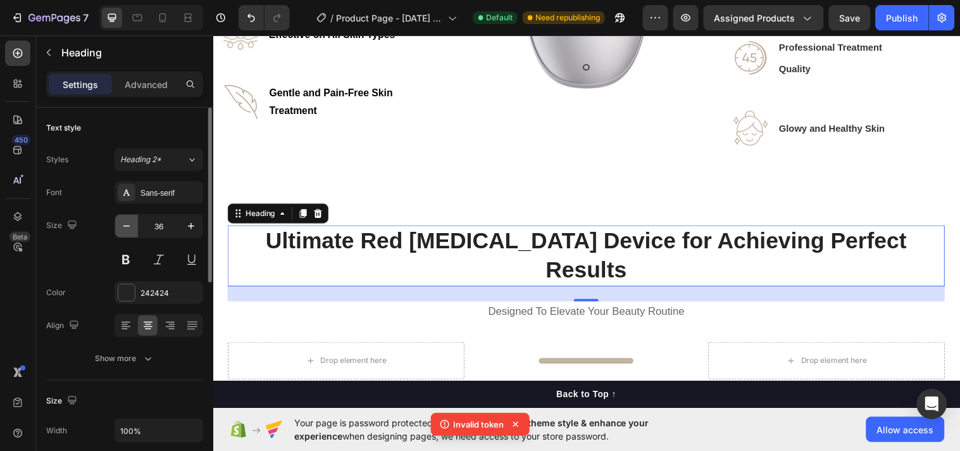
click at [130, 234] on button "button" at bounding box center [126, 226] width 23 height 23
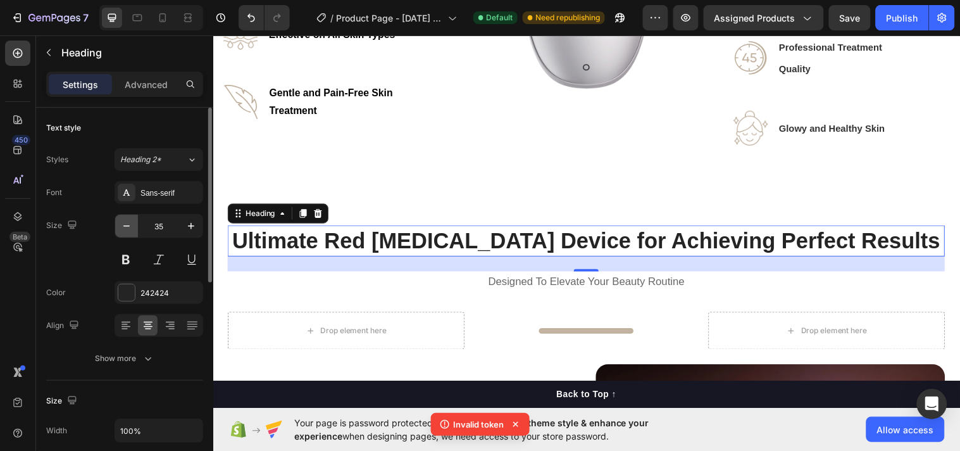
click at [130, 234] on button "button" at bounding box center [126, 226] width 23 height 23
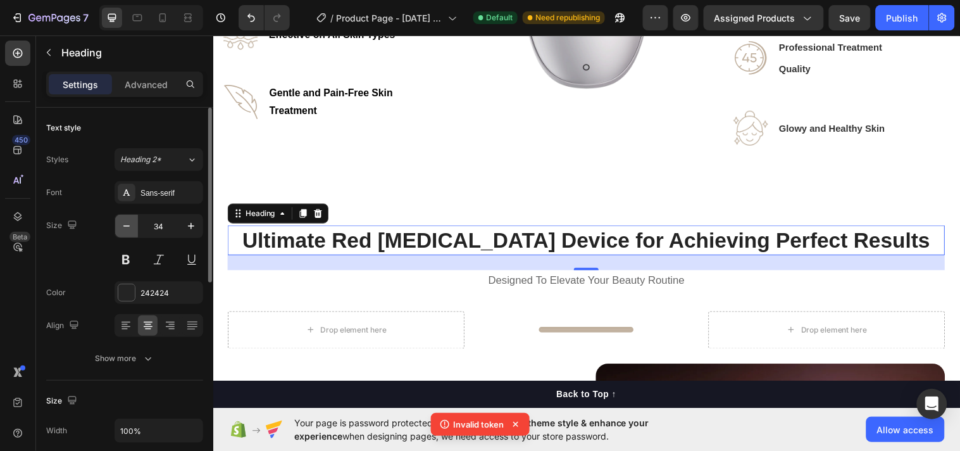
click at [130, 234] on button "button" at bounding box center [126, 226] width 23 height 23
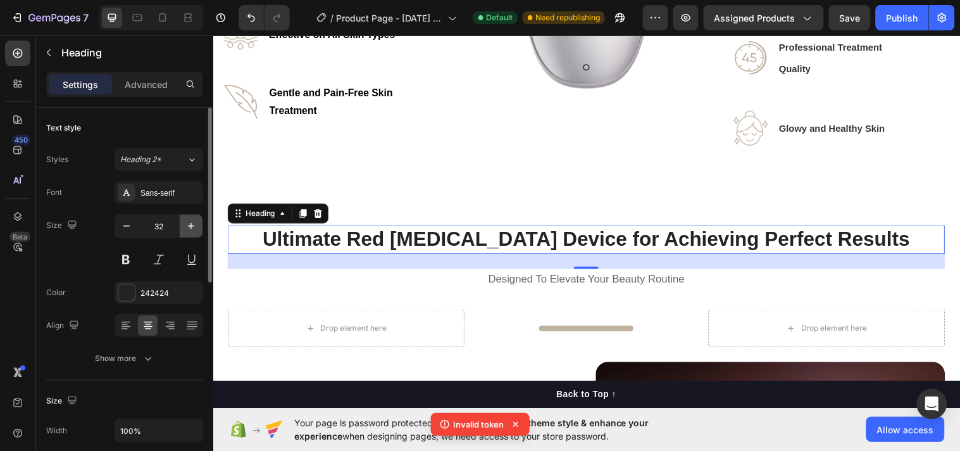
click at [194, 231] on icon "button" at bounding box center [191, 226] width 13 height 13
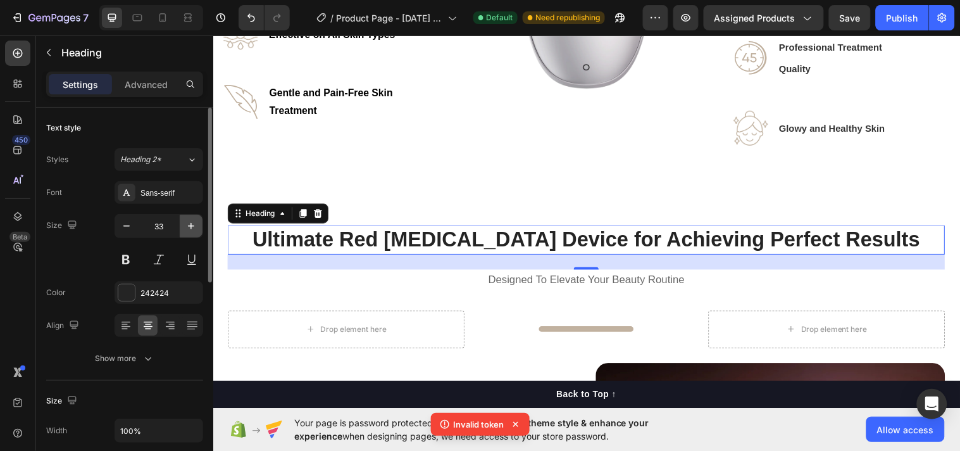
click at [194, 231] on icon "button" at bounding box center [191, 226] width 13 height 13
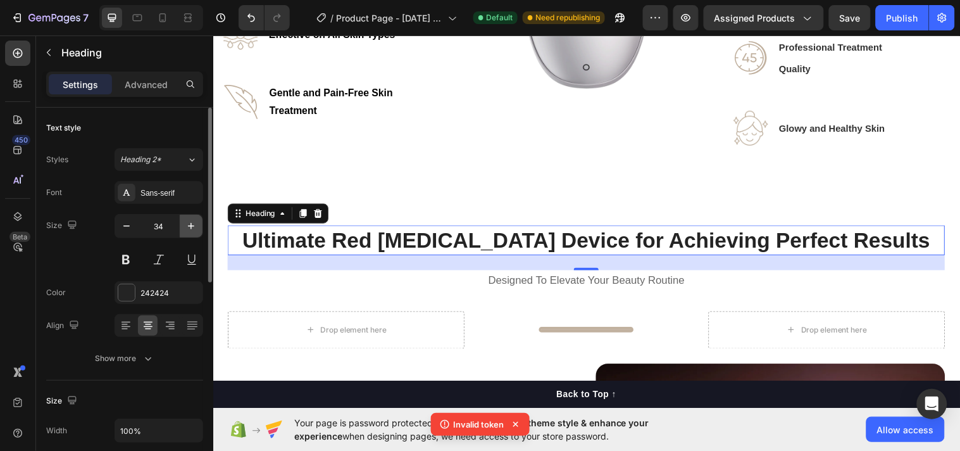
click at [194, 231] on icon "button" at bounding box center [191, 226] width 13 height 13
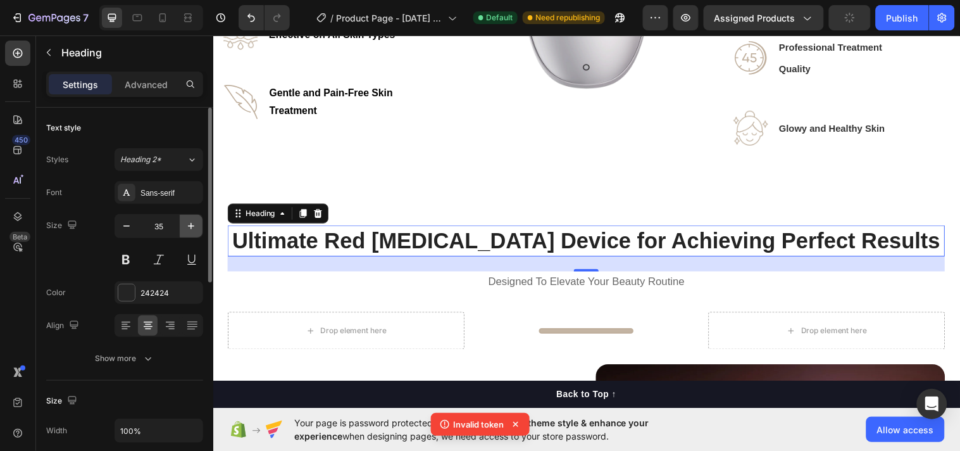
click at [194, 231] on icon "button" at bounding box center [191, 226] width 13 height 13
type input "36"
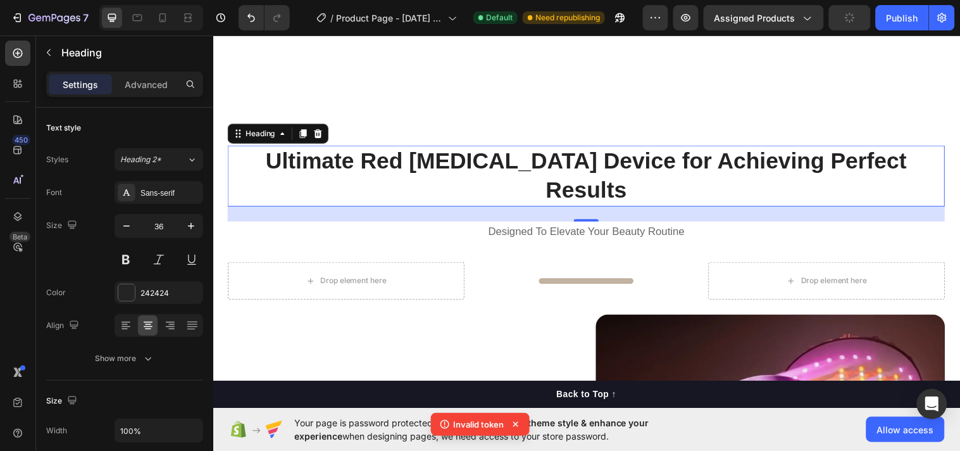
scroll to position [1069, 0]
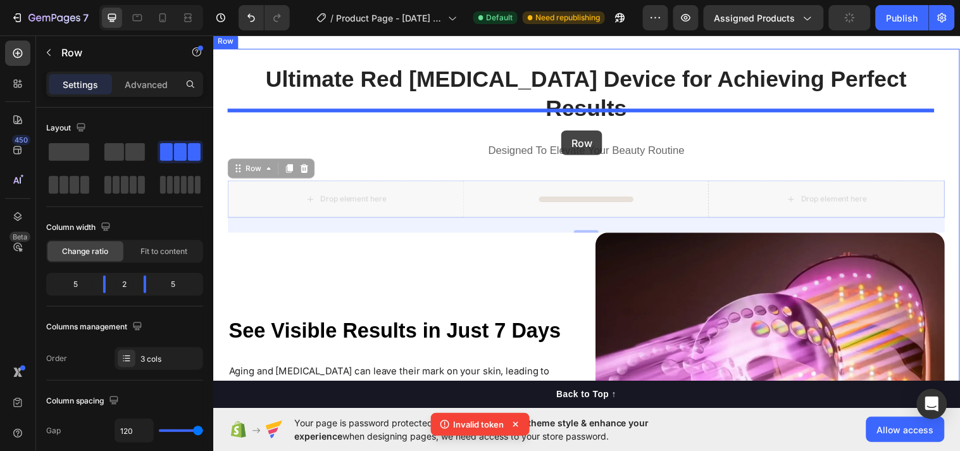
drag, startPoint x: 594, startPoint y: 153, endPoint x: 567, endPoint y: 132, distance: 34.7
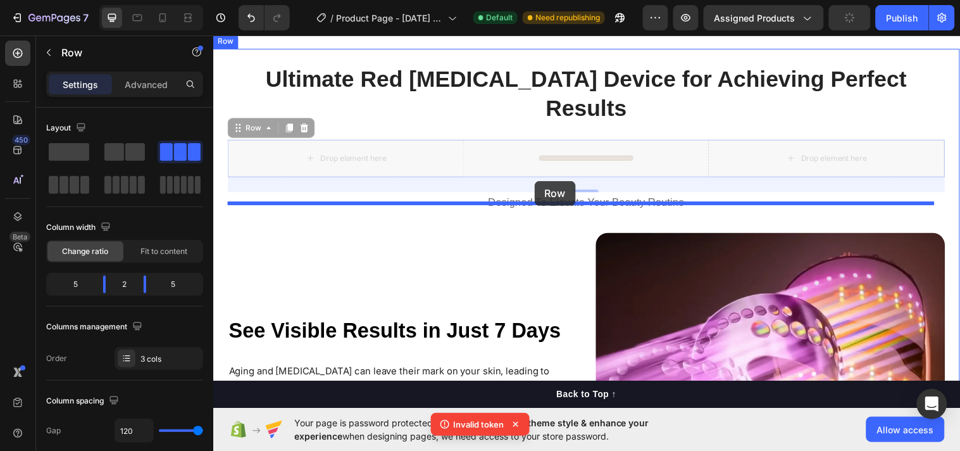
drag, startPoint x: 516, startPoint y: 119, endPoint x: 540, endPoint y: 183, distance: 68.3
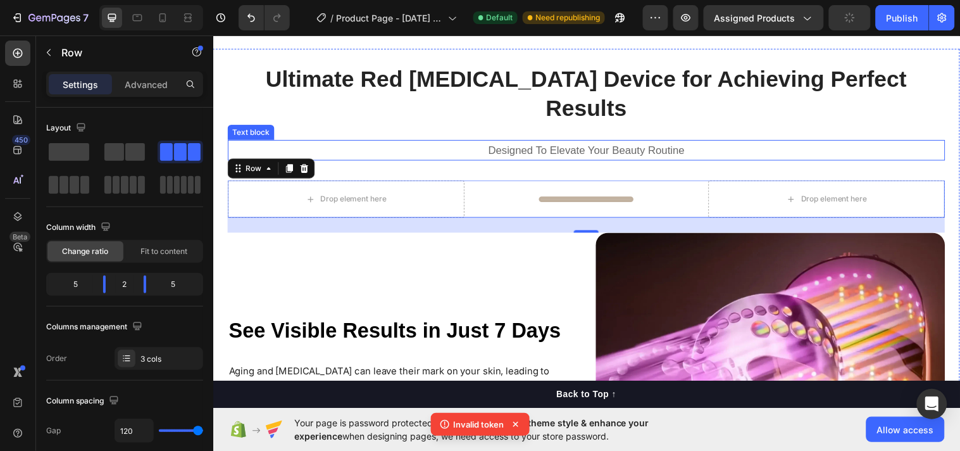
click at [553, 146] on span "Designed To Elevate Your Beauty Routine" at bounding box center [592, 152] width 199 height 12
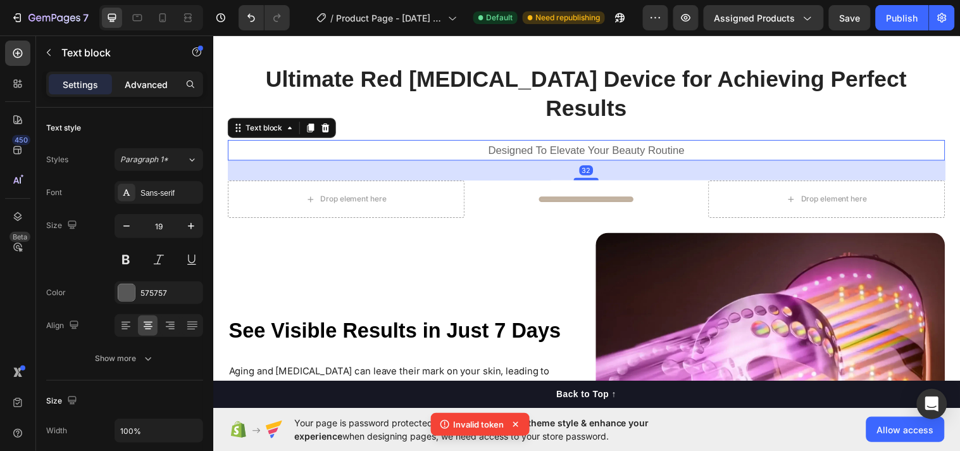
click at [144, 89] on p "Advanced" at bounding box center [146, 84] width 43 height 13
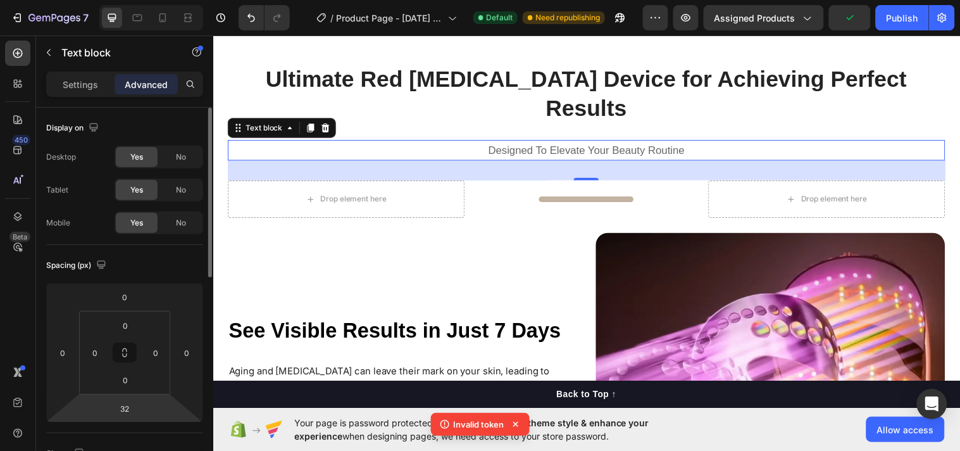
click at [142, 0] on html "7 Version history / Product Page - Sep 23, 11:19:34 Default Need republishing P…" at bounding box center [480, 0] width 960 height 0
type input "2"
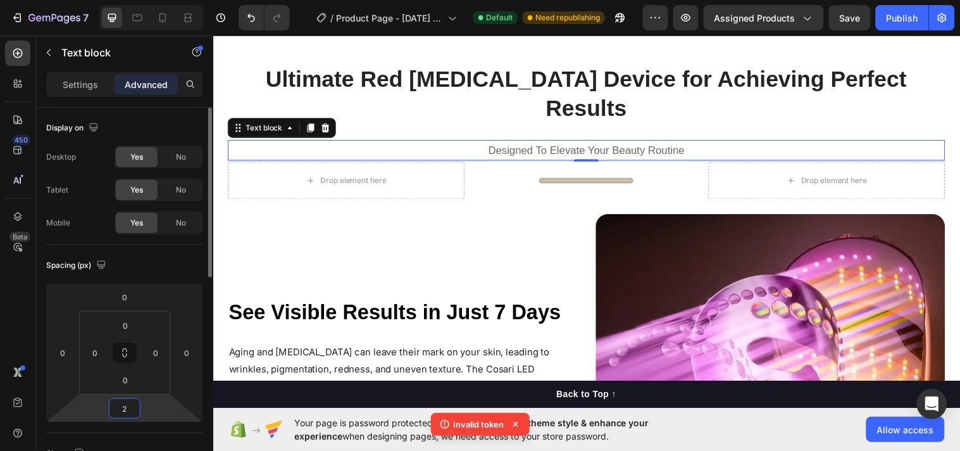
click at [135, 406] on input "2" at bounding box center [124, 408] width 25 height 19
click at [151, 442] on div "Auto" at bounding box center [152, 435] width 79 height 19
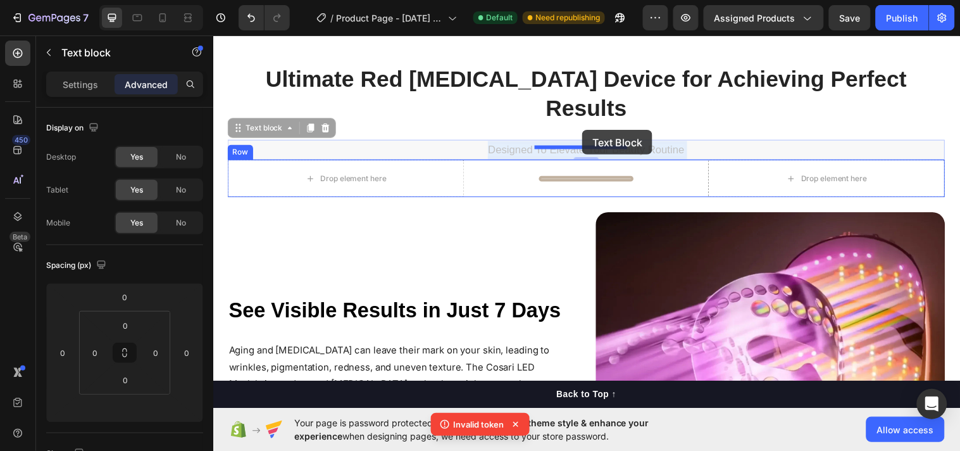
drag, startPoint x: 584, startPoint y: 122, endPoint x: 587, endPoint y: 128, distance: 6.8
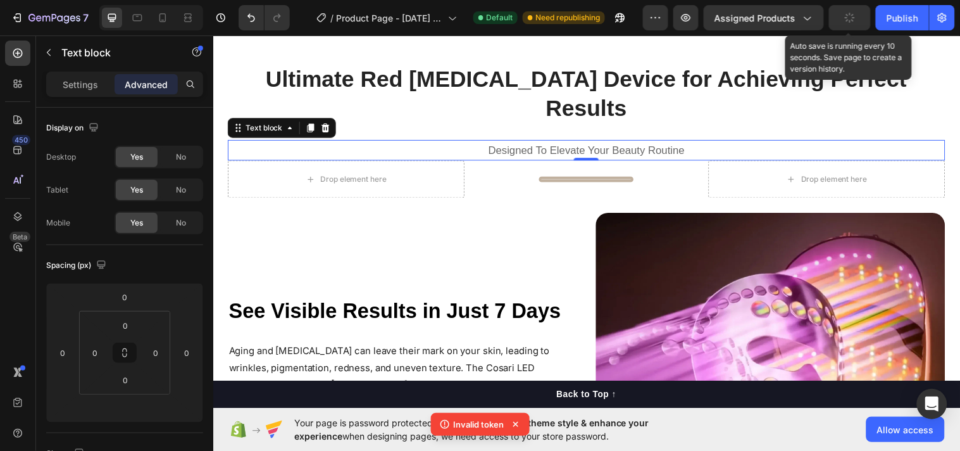
click at [853, 24] on button "button" at bounding box center [850, 17] width 42 height 25
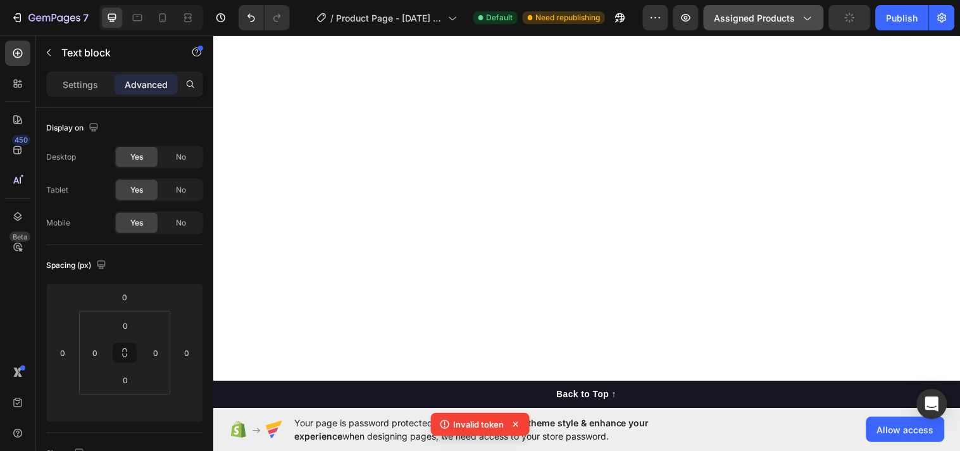
scroll to position [0, 0]
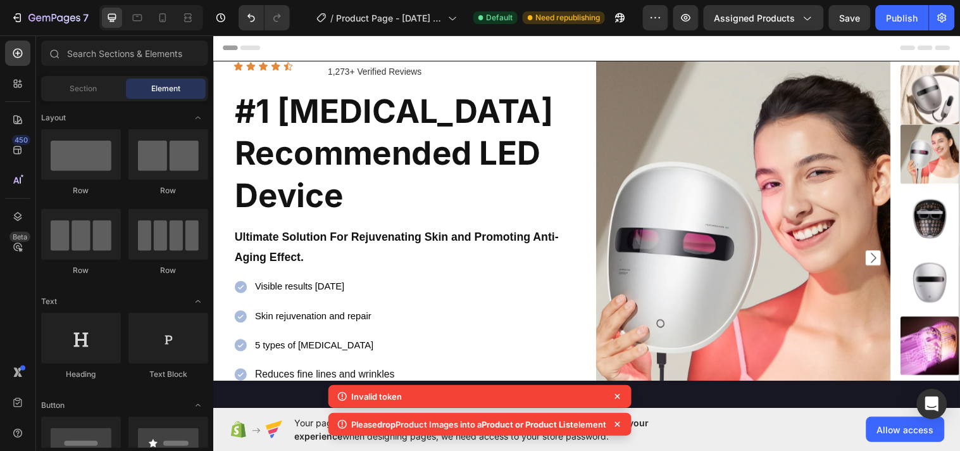
click at [624, 396] on icon at bounding box center [618, 396] width 13 height 13
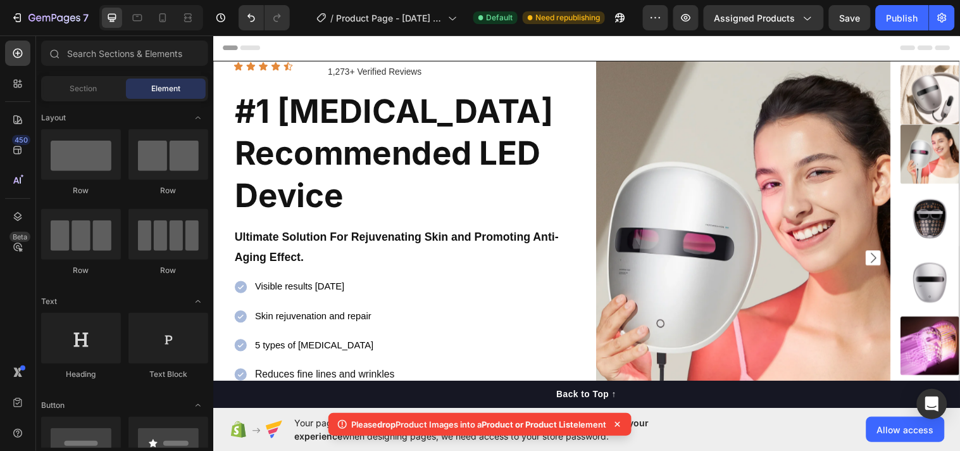
click at [624, 425] on icon at bounding box center [618, 424] width 13 height 13
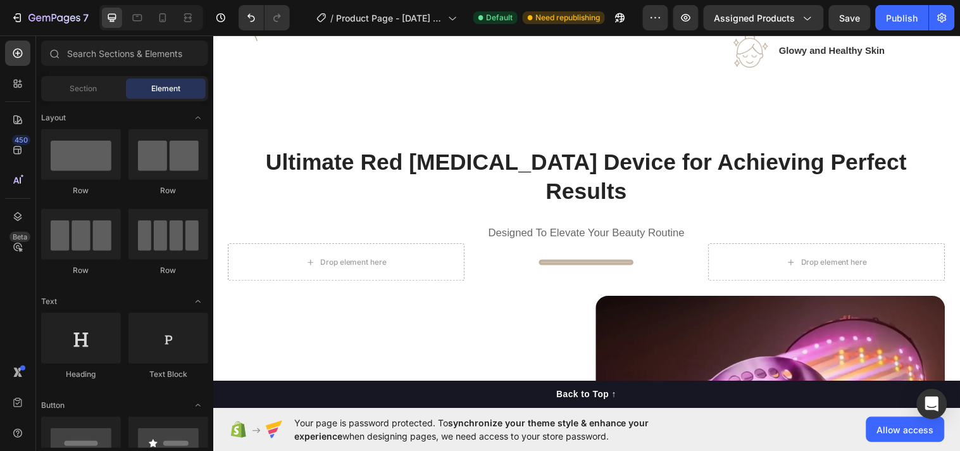
scroll to position [1148, 0]
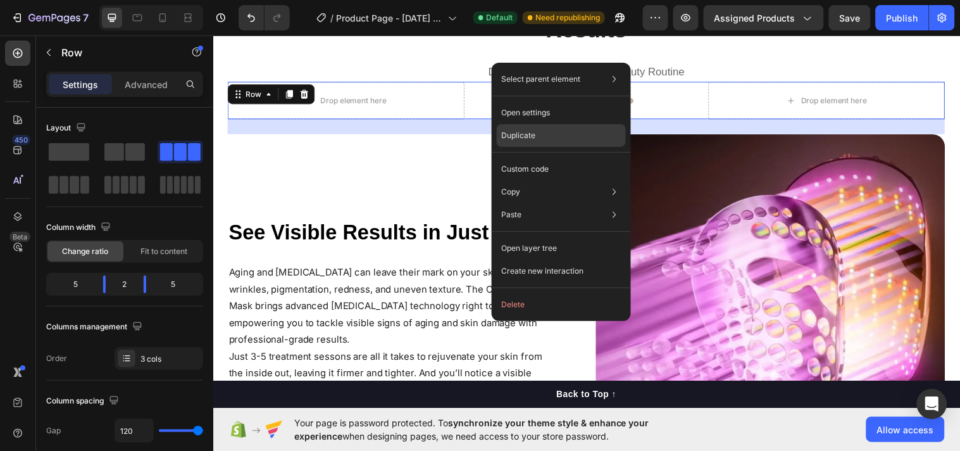
click at [522, 134] on p "Duplicate" at bounding box center [519, 135] width 34 height 11
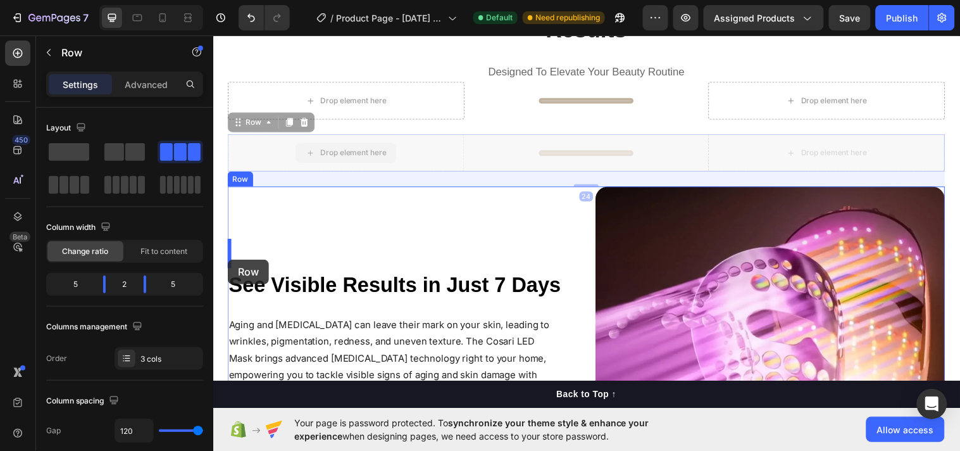
drag, startPoint x: 443, startPoint y: 120, endPoint x: 228, endPoint y: 263, distance: 258.5
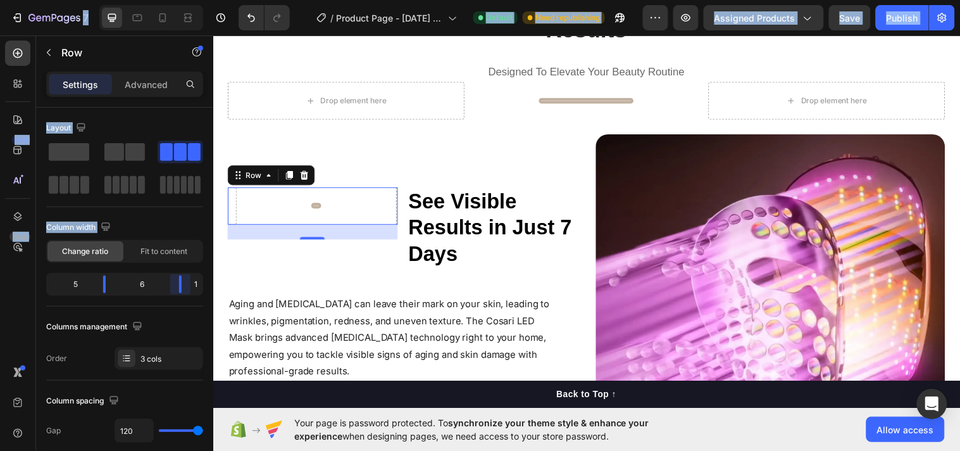
drag, startPoint x: 142, startPoint y: 289, endPoint x: 255, endPoint y: 292, distance: 112.8
click at [255, 0] on body "7 Version history / Product Page - [DATE] 11:19:34 Default Need republishing Pr…" at bounding box center [480, 0] width 960 height 0
click at [253, 22] on icon "Undo/Redo" at bounding box center [251, 17] width 13 height 13
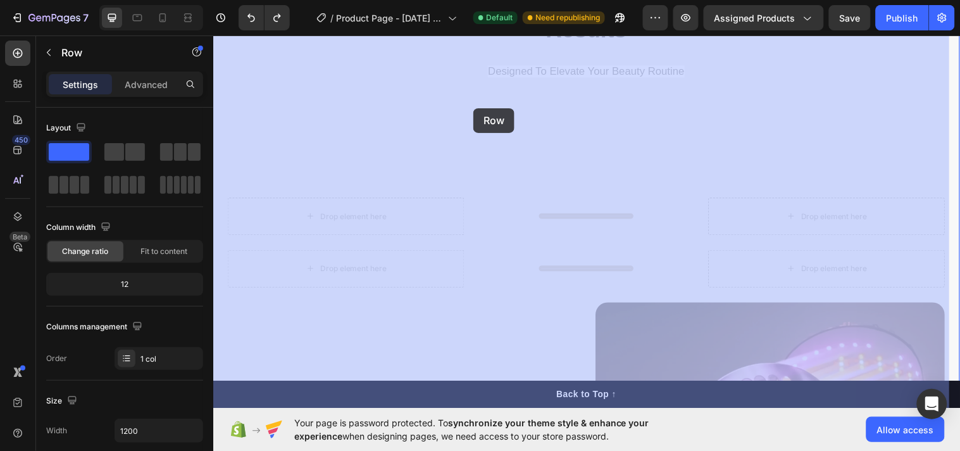
drag, startPoint x: 475, startPoint y: 103, endPoint x: 477, endPoint y: 109, distance: 6.8
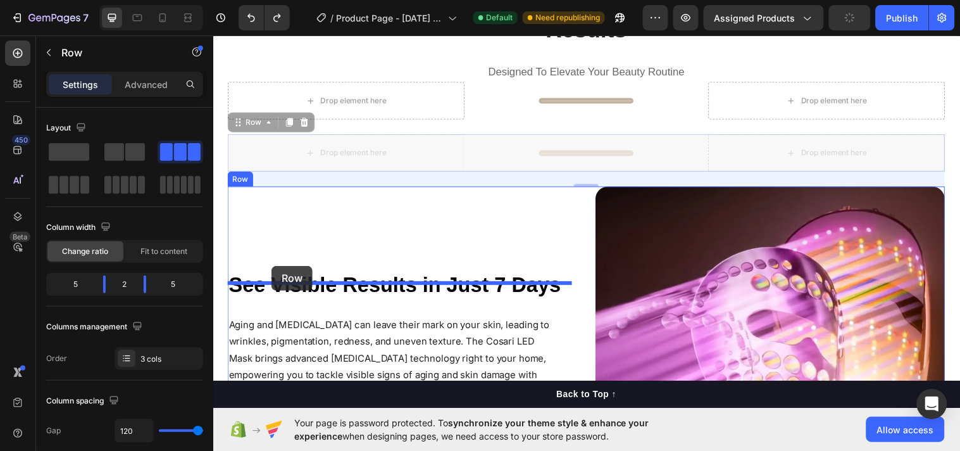
drag, startPoint x: 232, startPoint y: 85, endPoint x: 272, endPoint y: 269, distance: 188.6
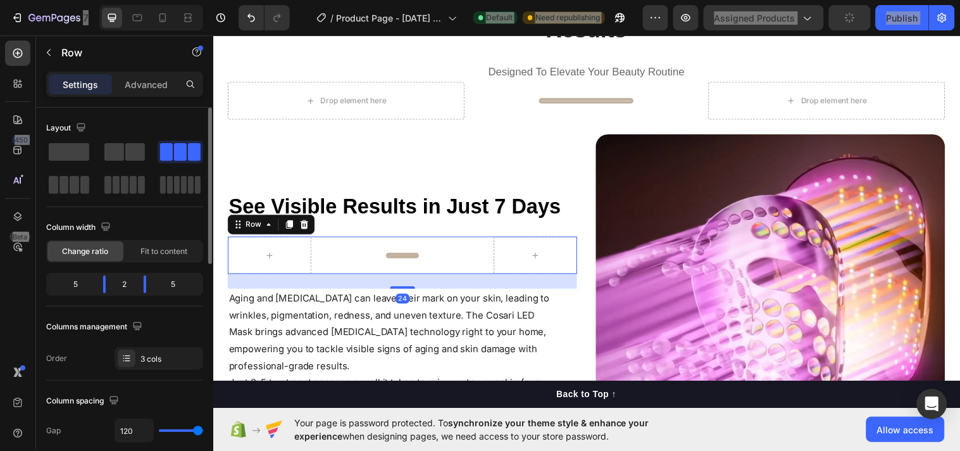
scroll to position [538, 0]
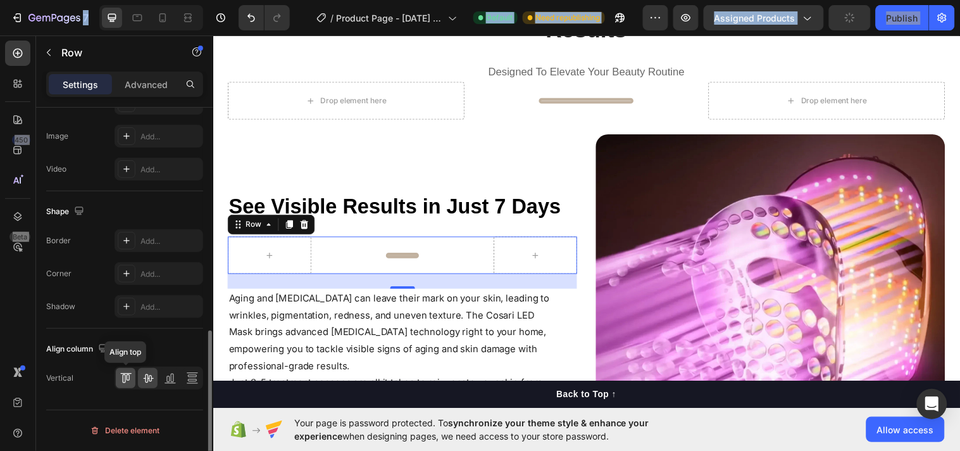
click at [121, 387] on div at bounding box center [126, 378] width 20 height 20
click at [127, 387] on div at bounding box center [126, 378] width 20 height 20
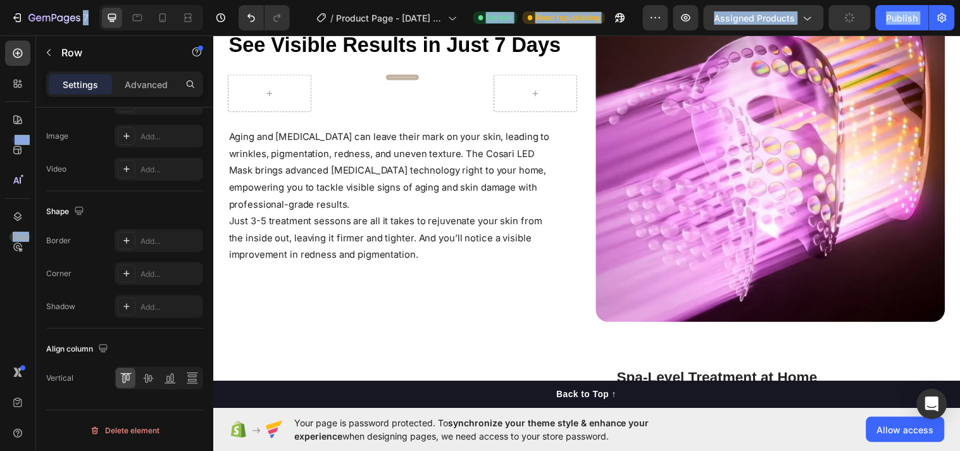
scroll to position [1148, 0]
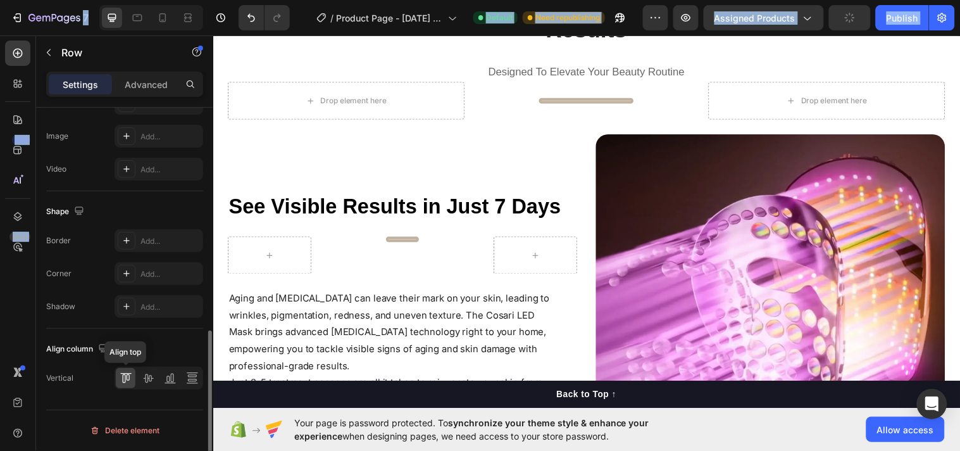
click at [130, 387] on div at bounding box center [126, 378] width 20 height 20
click at [142, 85] on p "Advanced" at bounding box center [146, 84] width 43 height 13
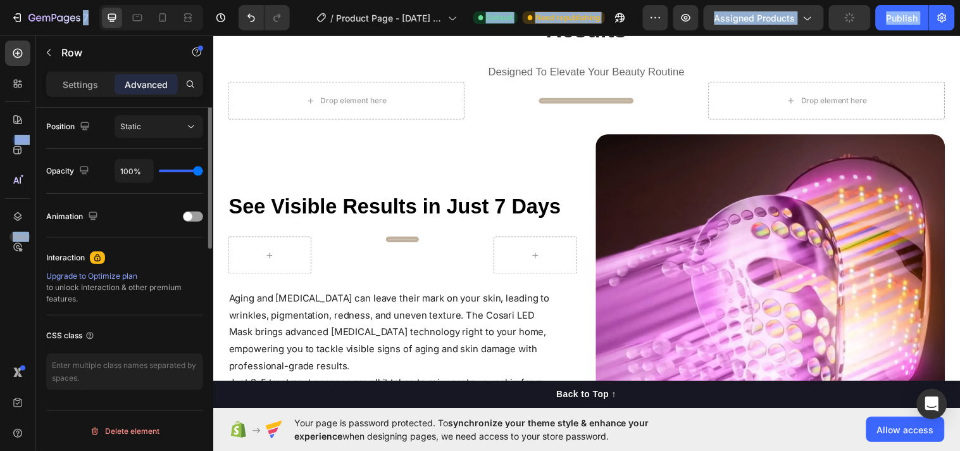
scroll to position [0, 0]
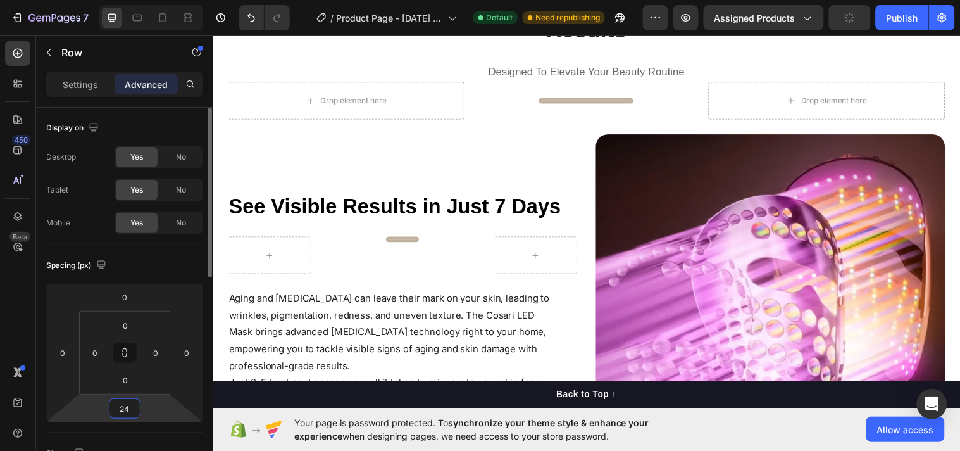
click at [136, 409] on input "24" at bounding box center [124, 408] width 25 height 19
click at [132, 434] on span "Auto" at bounding box center [136, 435] width 16 height 9
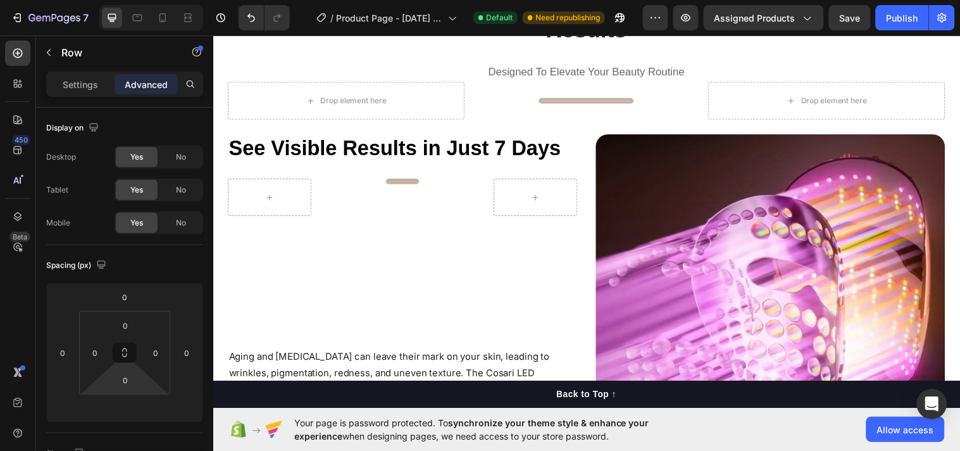
click at [144, 0] on html "7 Version history / Product Page - Sep 23, 11:19:34 Default Need republishing P…" at bounding box center [480, 0] width 960 height 0
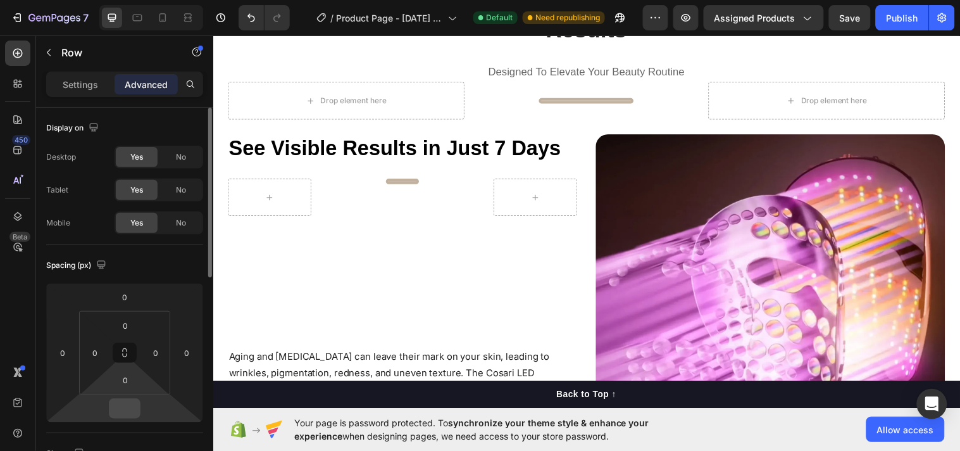
click at [138, 406] on div at bounding box center [125, 408] width 32 height 20
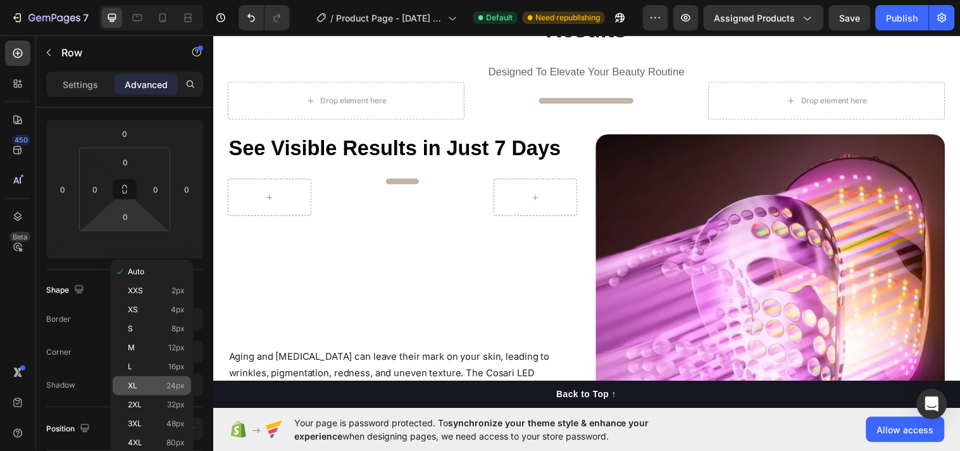
click at [172, 382] on span "24px" at bounding box center [176, 385] width 18 height 9
type input "24"
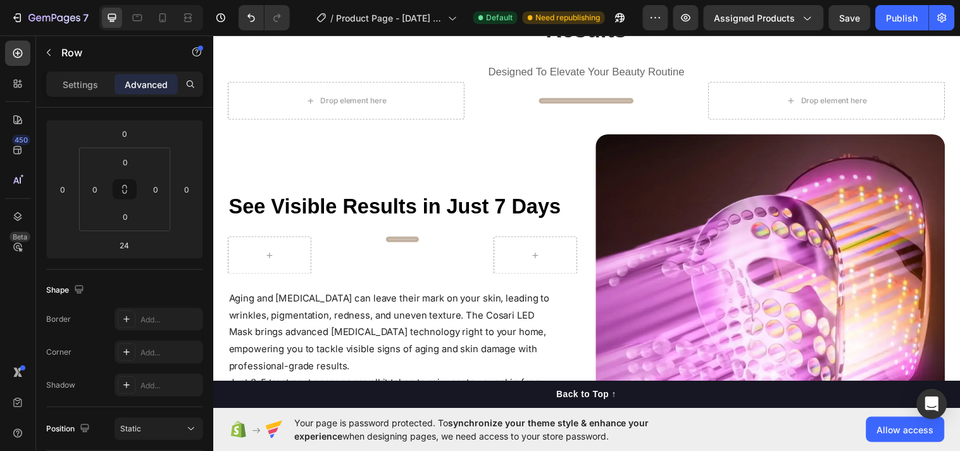
click at [381, 239] on div "Title Line Row" at bounding box center [405, 258] width 355 height 38
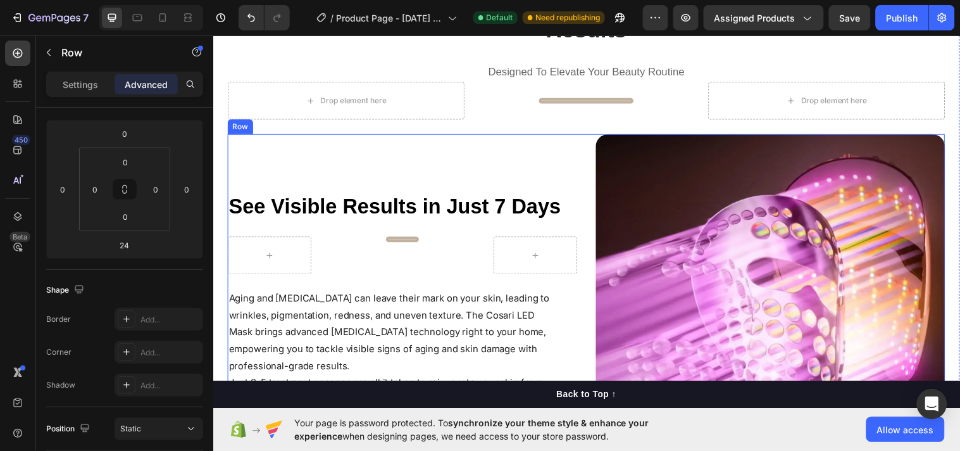
click at [374, 204] on div "See Visible Results in Just 7 Days Heading Title Line Row Aging and sun exposur…" at bounding box center [405, 312] width 355 height 355
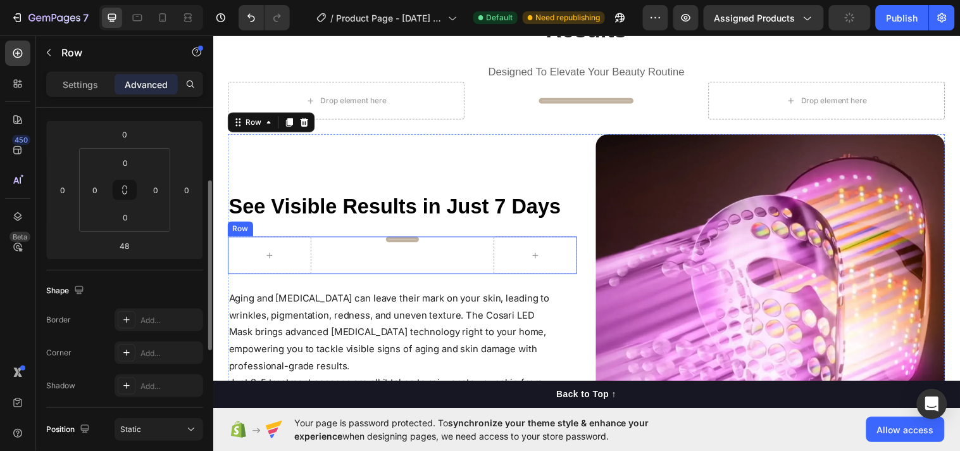
click at [374, 239] on div "Title Line Row" at bounding box center [405, 258] width 355 height 38
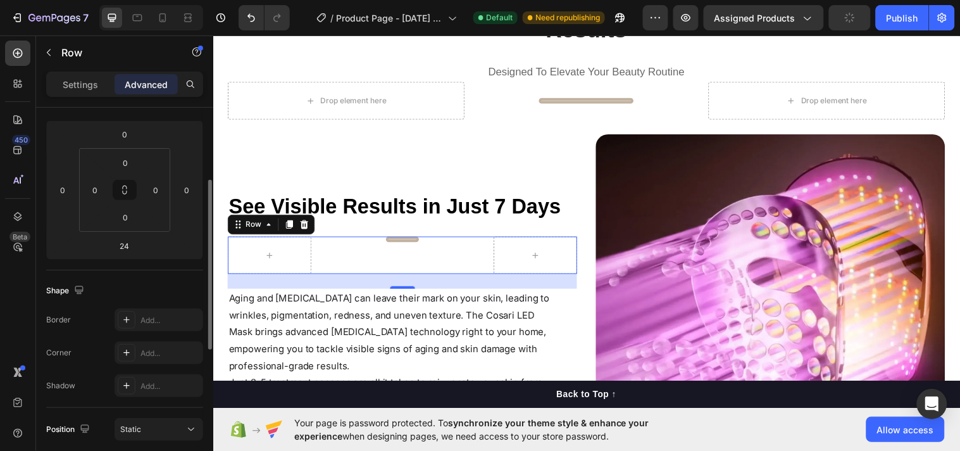
scroll to position [162, 0]
click at [83, 87] on p "Settings" at bounding box center [80, 84] width 35 height 13
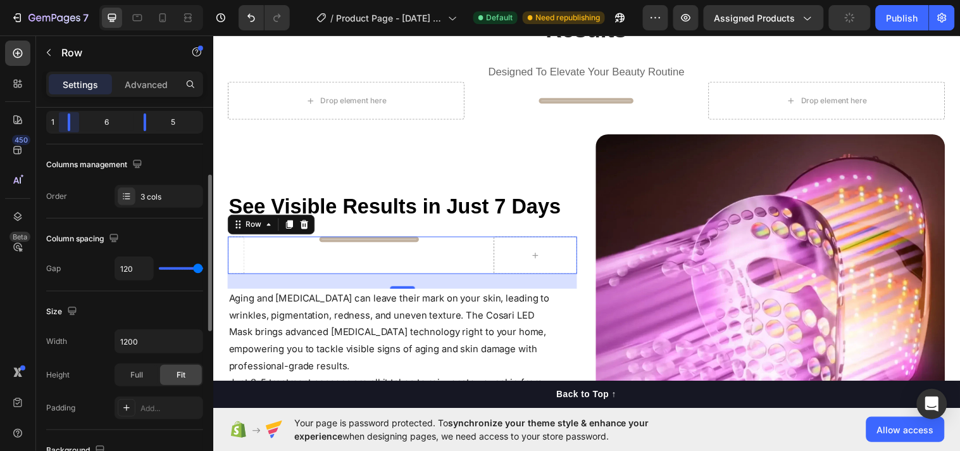
drag, startPoint x: 110, startPoint y: 122, endPoint x: 144, endPoint y: 111, distance: 35.0
click at [53, 123] on div "1 6 5" at bounding box center [124, 122] width 157 height 23
drag, startPoint x: 149, startPoint y: 121, endPoint x: 70, endPoint y: 114, distance: 79.4
click at [70, 114] on div "1 1 10" at bounding box center [124, 122] width 157 height 23
click at [468, 121] on div at bounding box center [480, 225] width 960 height 451
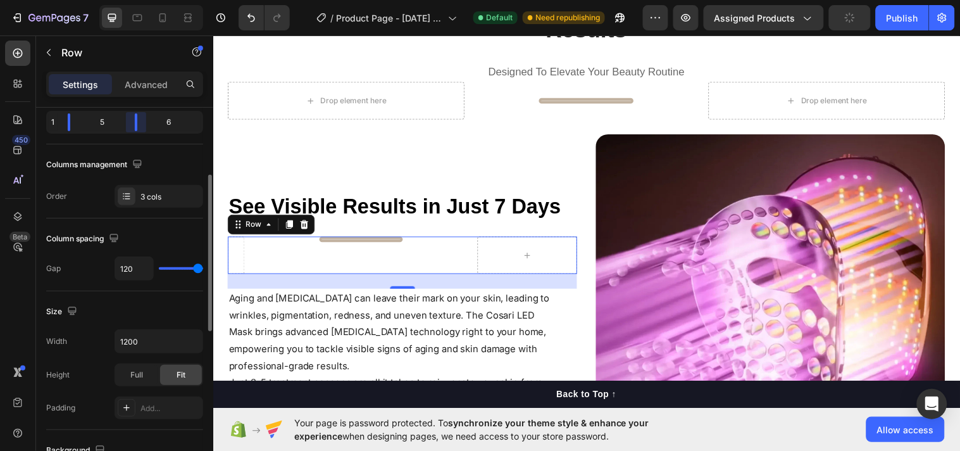
drag, startPoint x: 172, startPoint y: 118, endPoint x: 393, endPoint y: 73, distance: 224.9
click at [121, 118] on div "1 5 6" at bounding box center [124, 122] width 157 height 23
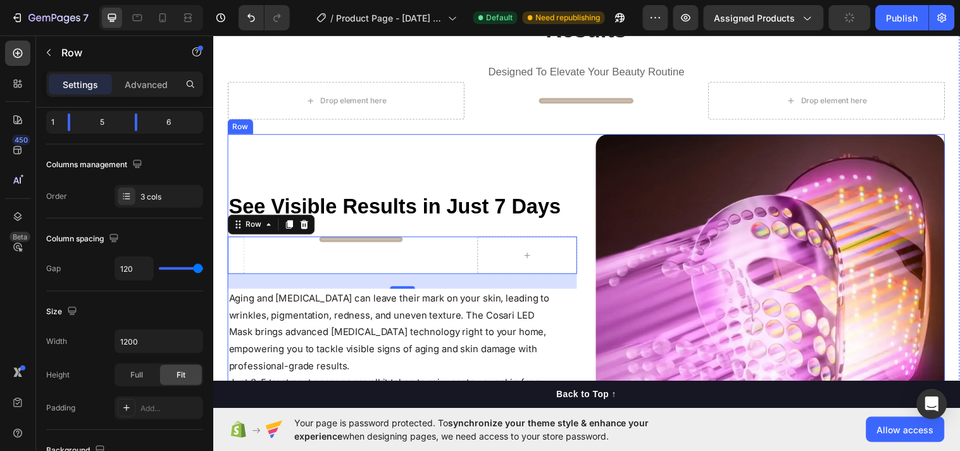
click at [552, 135] on div "See Visible Results in Just 7 Days Heading Title Line Row 24 Aging and sun expo…" at bounding box center [405, 312] width 355 height 355
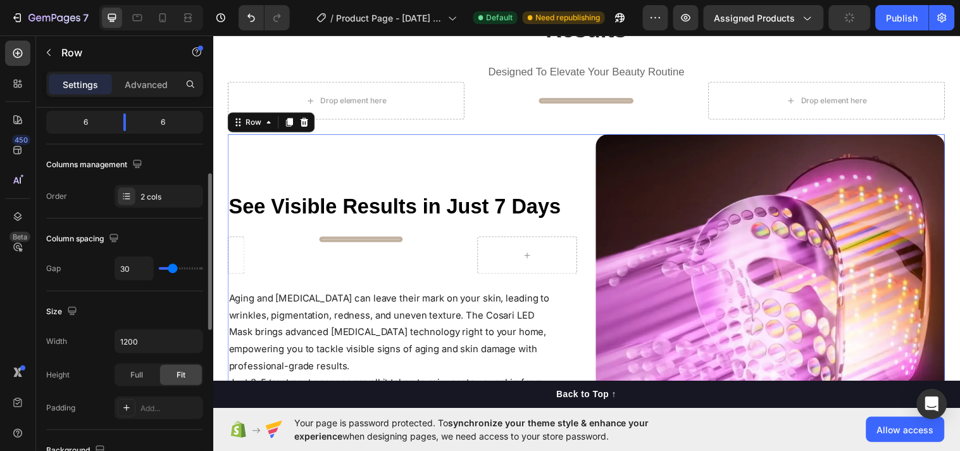
scroll to position [161, 0]
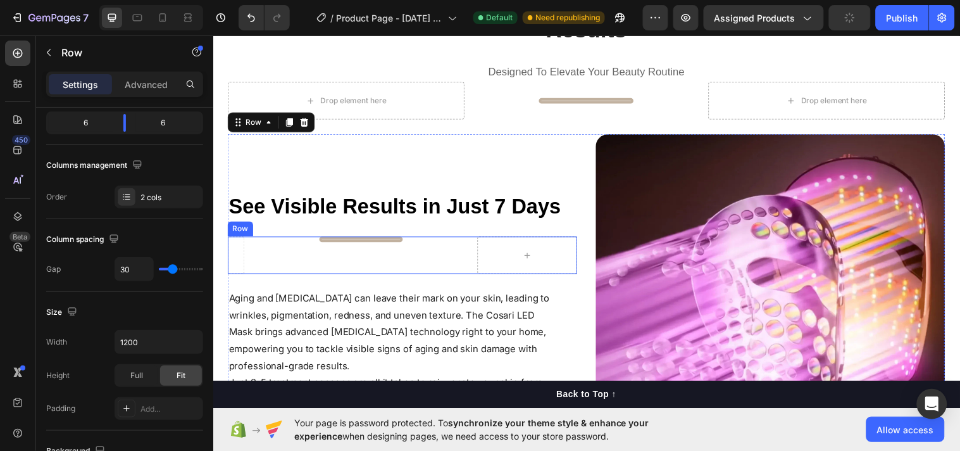
click at [334, 239] on div "Title Line" at bounding box center [363, 258] width 85 height 38
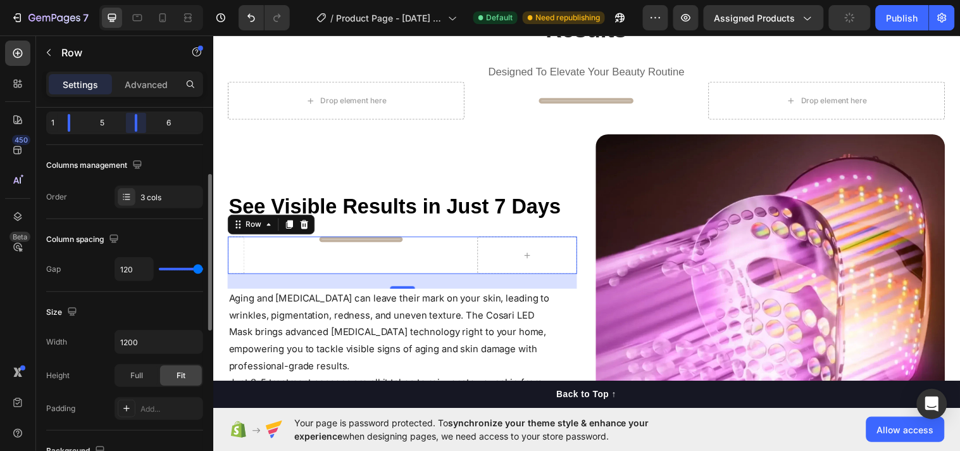
drag, startPoint x: 133, startPoint y: 128, endPoint x: 123, endPoint y: 128, distance: 10.1
click at [123, 128] on div "1 5 6" at bounding box center [124, 122] width 157 height 23
drag, startPoint x: 72, startPoint y: 122, endPoint x: 55, endPoint y: 118, distance: 16.9
click at [55, 118] on div "1 5 6" at bounding box center [124, 122] width 157 height 23
drag, startPoint x: 139, startPoint y: 124, endPoint x: 365, endPoint y: 141, distance: 226.6
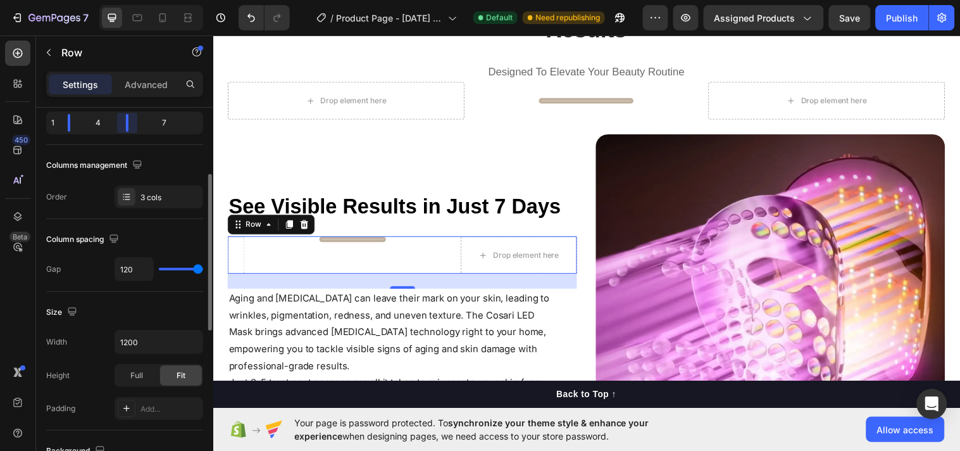
click at [112, 118] on div "1 4 7" at bounding box center [124, 122] width 157 height 23
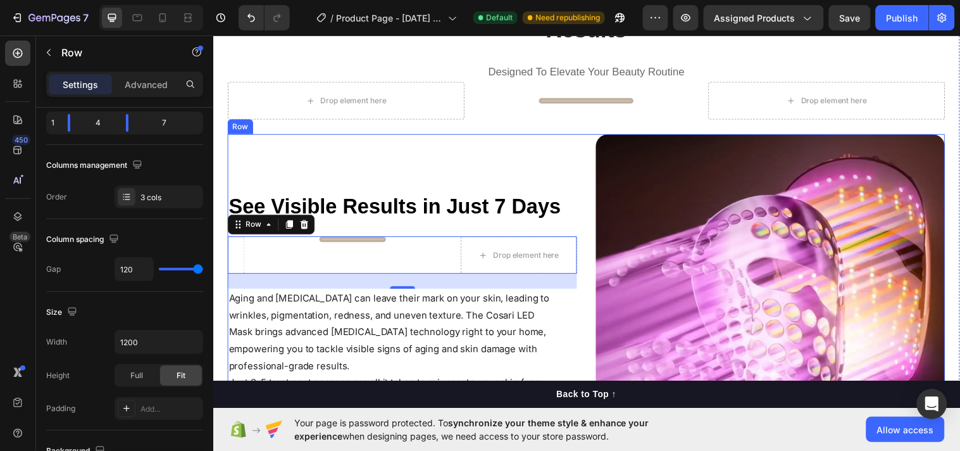
click at [474, 137] on div "See Visible Results in Just 7 Days Heading Title Line Drop element here Row 24 …" at bounding box center [405, 312] width 355 height 355
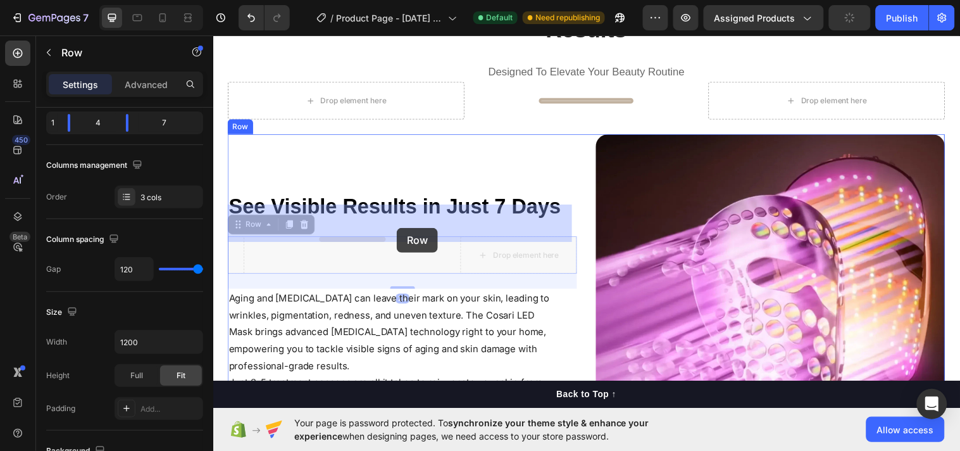
drag, startPoint x: 389, startPoint y: 245, endPoint x: 399, endPoint y: 230, distance: 17.7
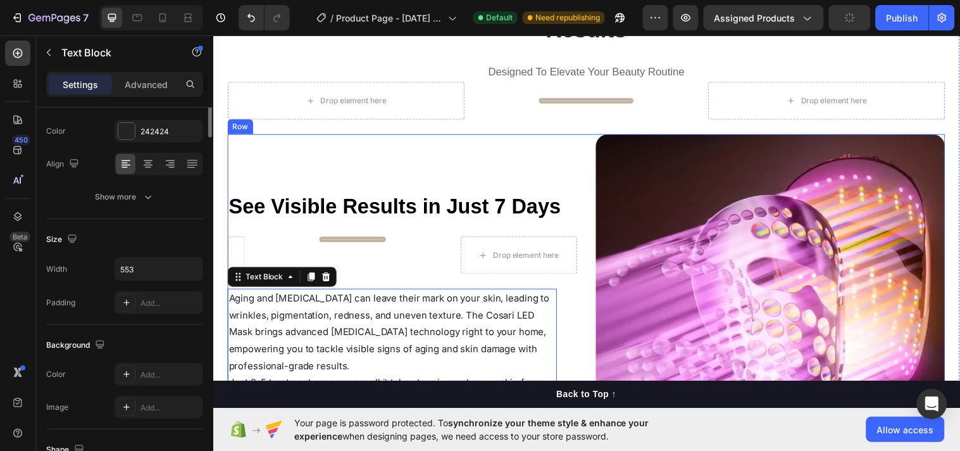
scroll to position [0, 0]
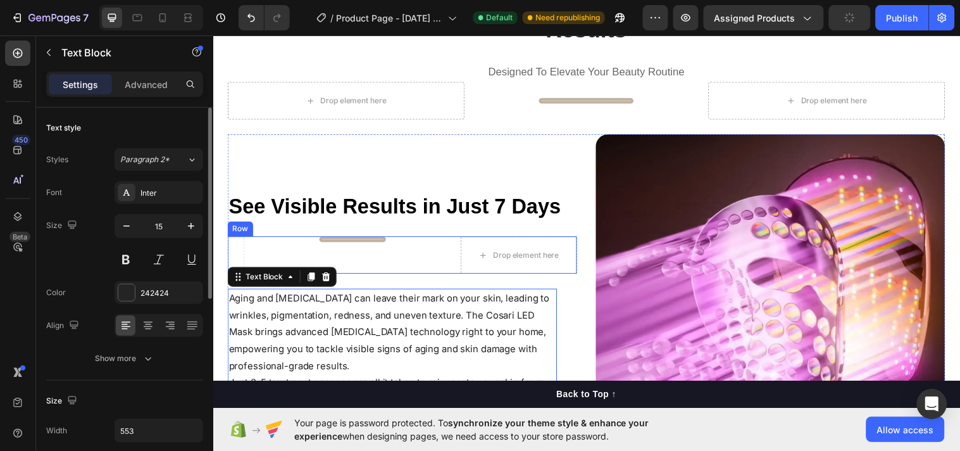
drag, startPoint x: 389, startPoint y: 234, endPoint x: 389, endPoint y: 243, distance: 8.9
click at [389, 239] on div "Title Line Drop element here Row" at bounding box center [405, 258] width 355 height 38
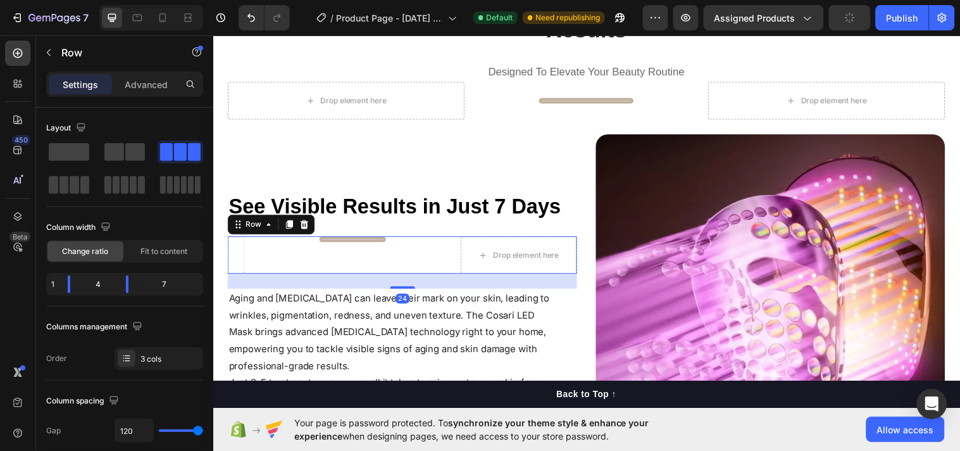
click at [395, 277] on div "24" at bounding box center [405, 284] width 355 height 15
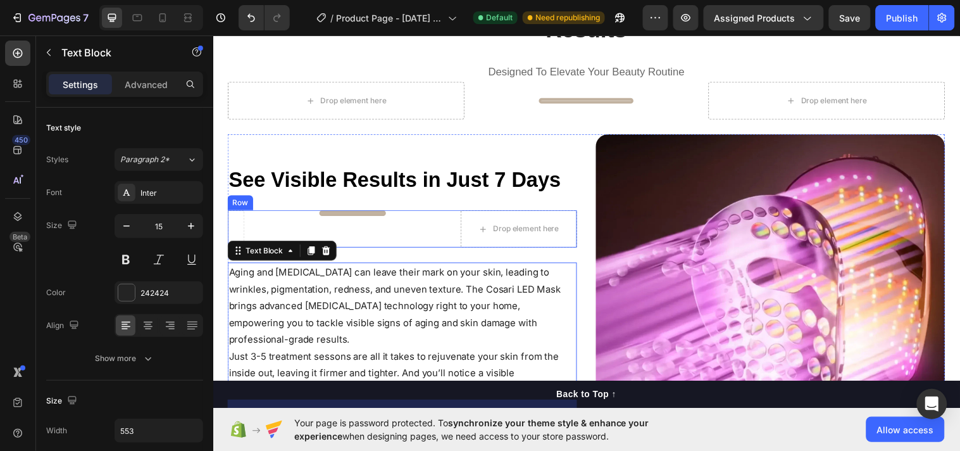
click at [379, 213] on div "Title Line" at bounding box center [355, 232] width 68 height 38
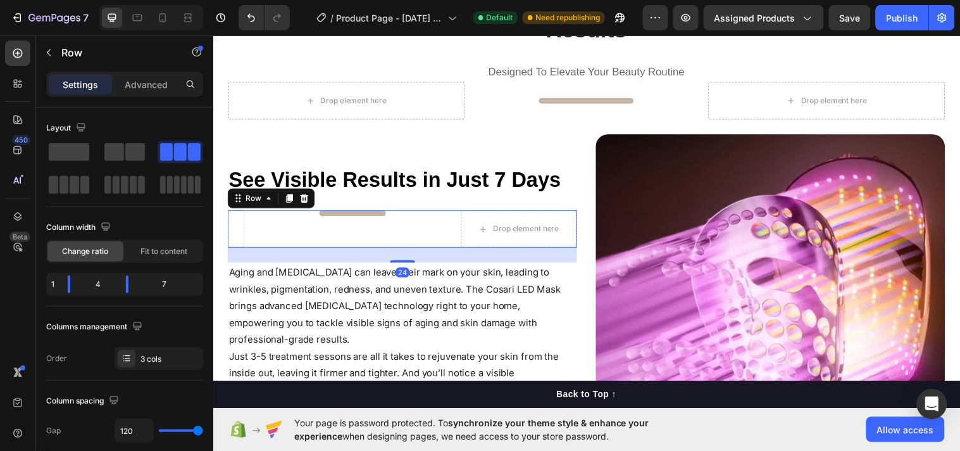
click at [379, 213] on div "Title Line" at bounding box center [355, 232] width 68 height 38
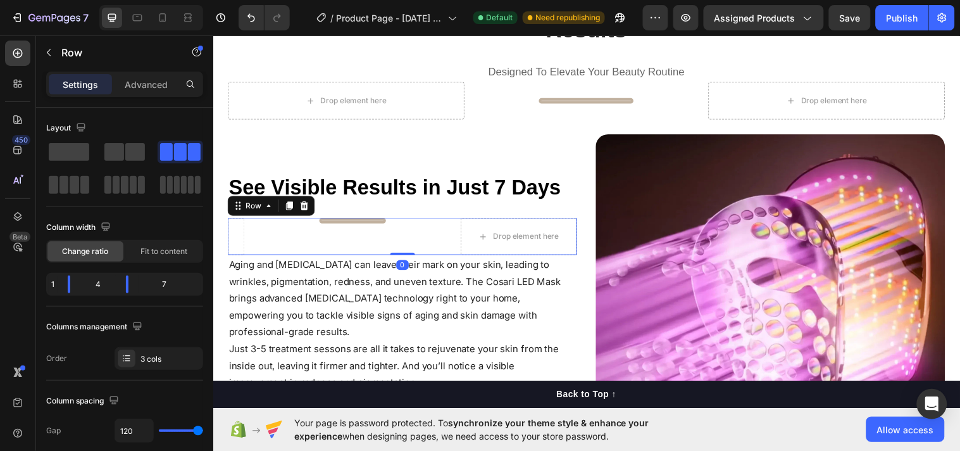
drag, startPoint x: 406, startPoint y: 232, endPoint x: 583, endPoint y: 234, distance: 176.6
click at [410, 220] on div "Title Line Drop element here Row 0" at bounding box center [405, 239] width 355 height 38
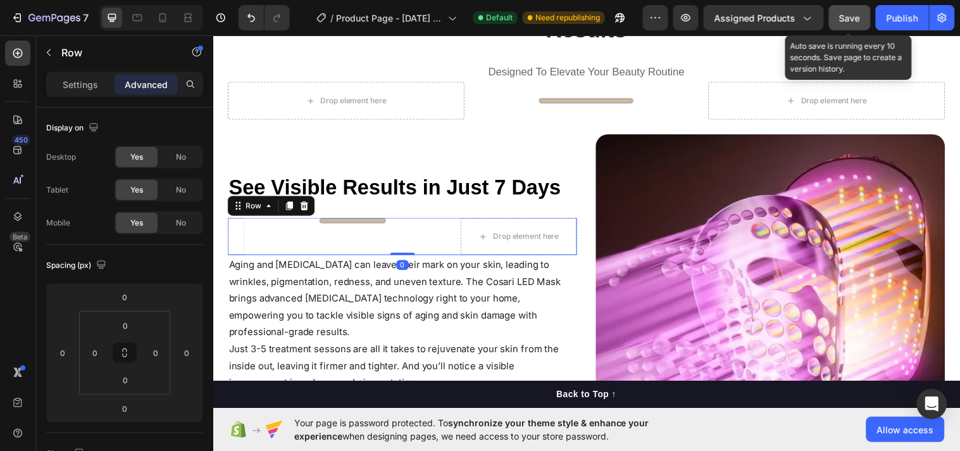
click at [843, 21] on span "Save" at bounding box center [850, 18] width 21 height 11
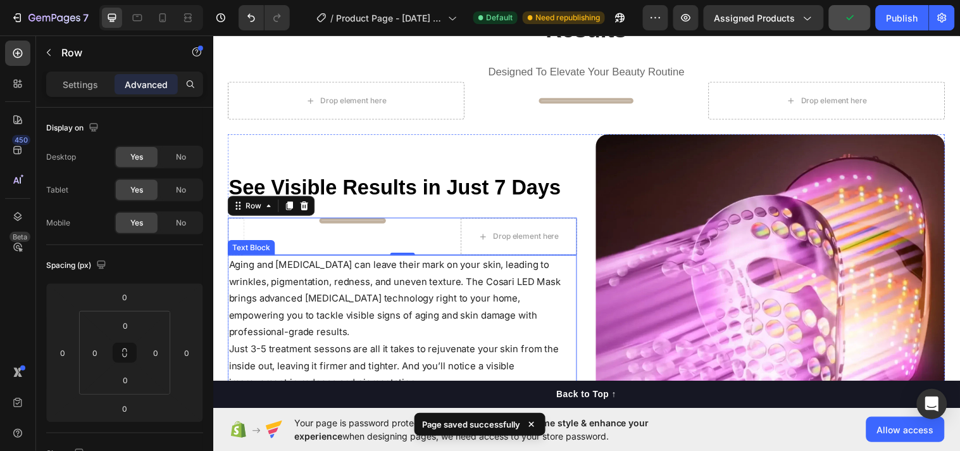
click at [575, 346] on p "Just 3-5 treatment sessons are all it takes to rejuvenate your skin from the in…" at bounding box center [403, 370] width 348 height 51
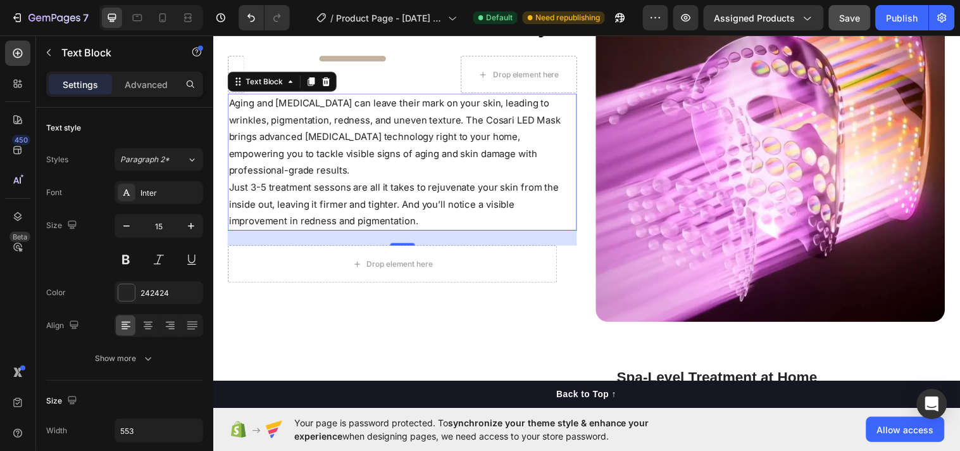
scroll to position [1148, 0]
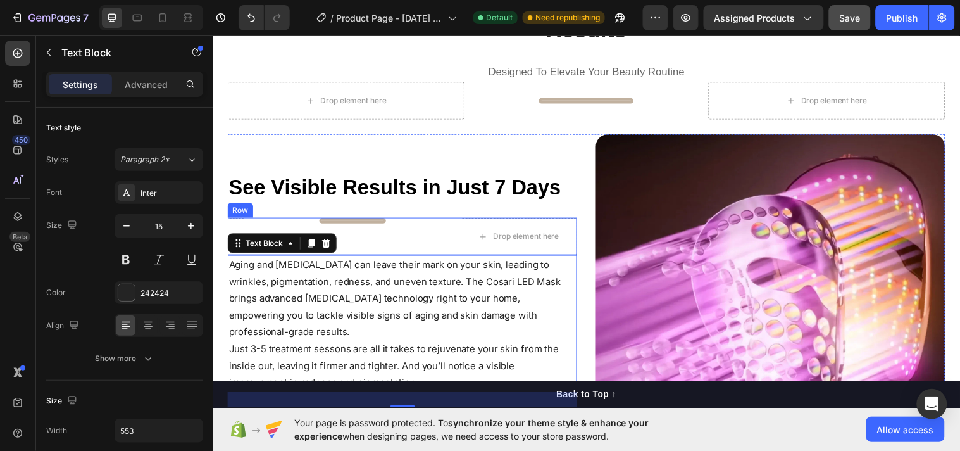
click at [433, 220] on div "Title Line Drop element here Row" at bounding box center [405, 239] width 355 height 38
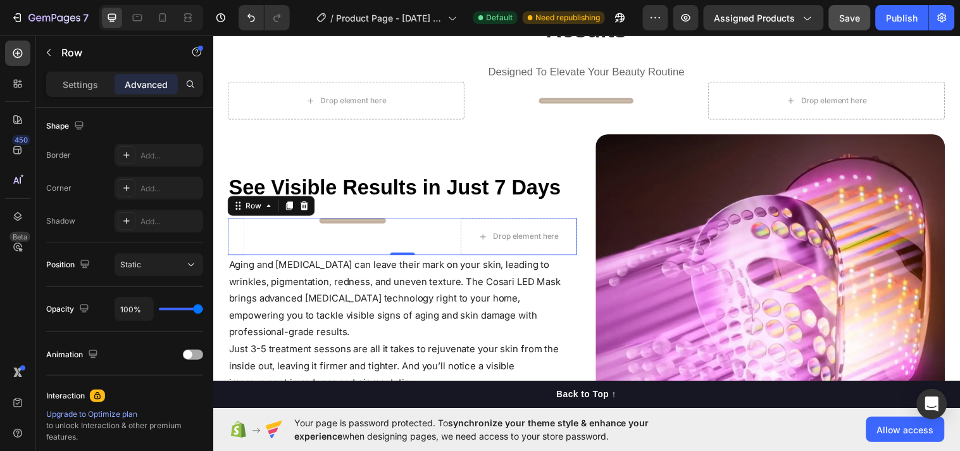
scroll to position [465, 0]
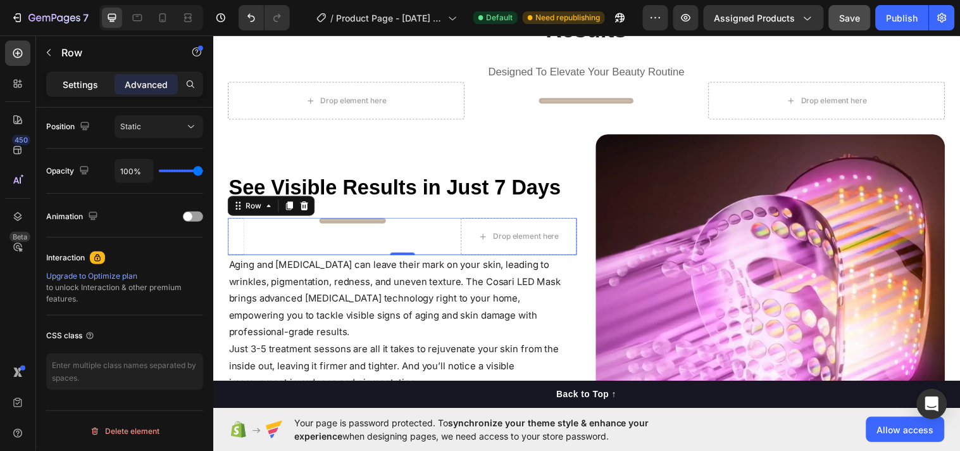
click at [82, 76] on div "Settings" at bounding box center [80, 84] width 63 height 20
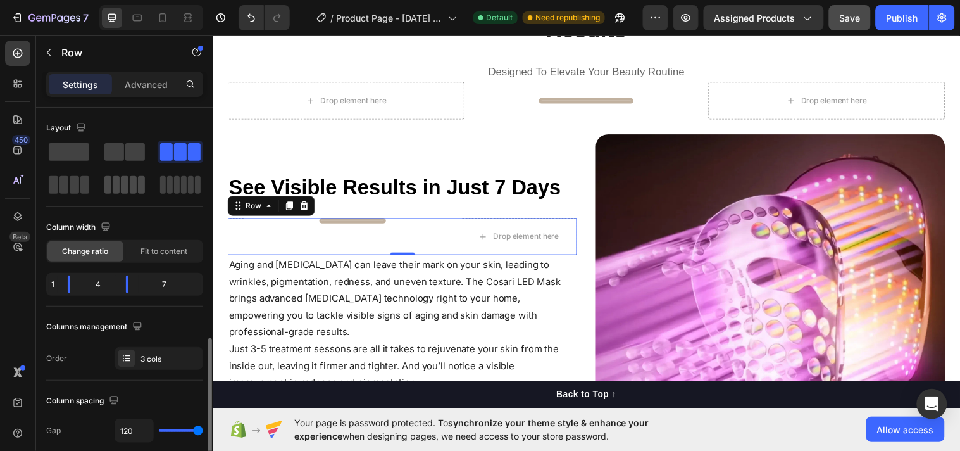
scroll to position [163, 0]
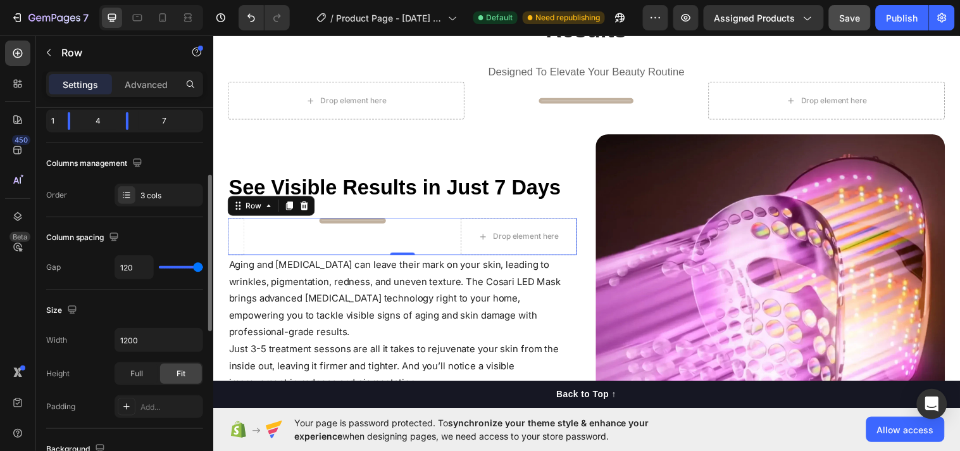
type input "111"
type input "32"
type input "10"
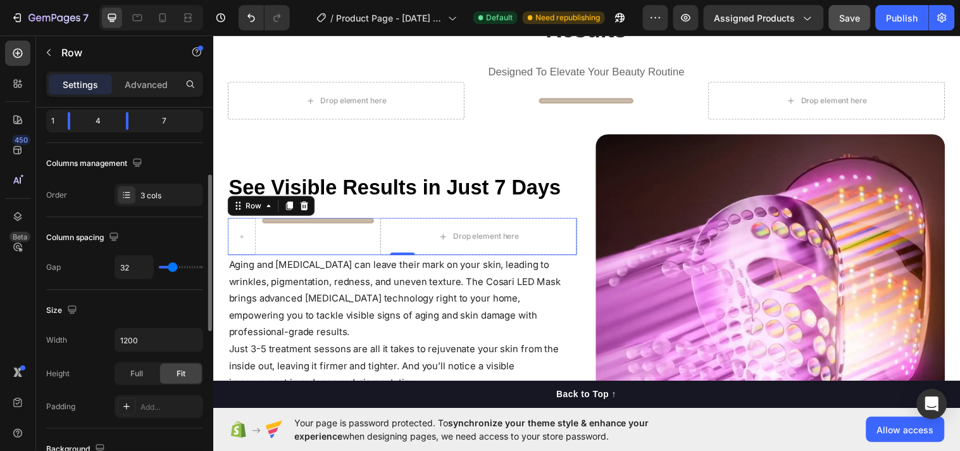
type input "10"
type input "0"
drag, startPoint x: 198, startPoint y: 268, endPoint x: 91, endPoint y: 164, distance: 148.6
type input "0"
click at [159, 266] on input "range" at bounding box center [181, 267] width 44 height 3
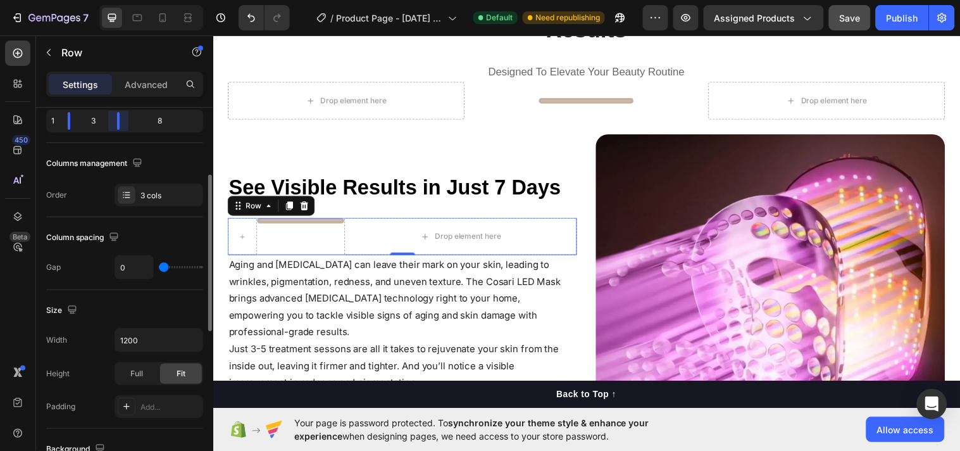
drag, startPoint x: 125, startPoint y: 117, endPoint x: 165, endPoint y: 142, distance: 47.2
click at [96, 113] on div "1 3 8" at bounding box center [124, 121] width 157 height 23
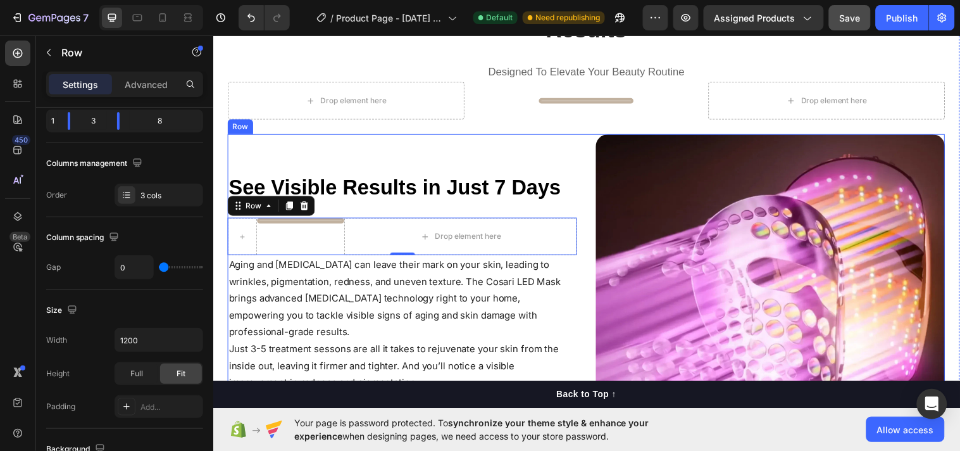
click at [385, 175] on div "See Visible Results in Just 7 Days Heading Title Line Drop element here Row 0 A…" at bounding box center [405, 312] width 355 height 355
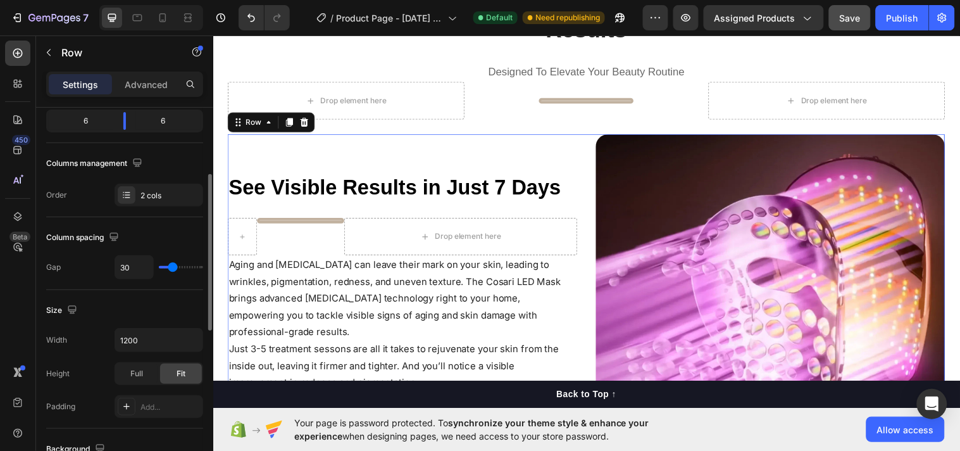
scroll to position [163, 0]
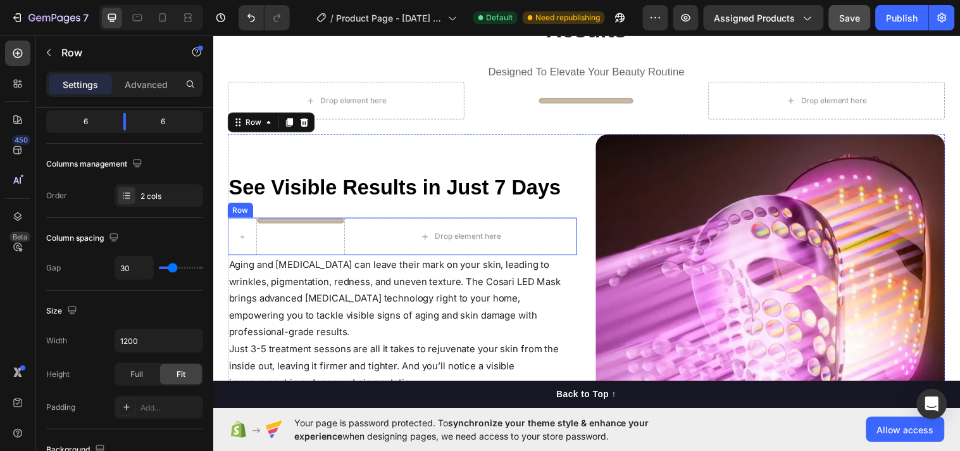
click at [327, 220] on div "Title Line" at bounding box center [302, 239] width 89 height 38
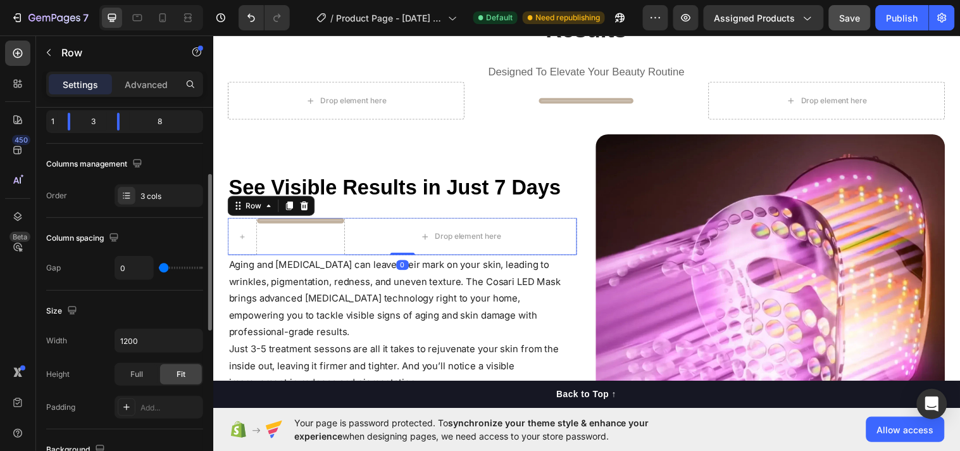
scroll to position [162, 0]
drag, startPoint x: 122, startPoint y: 122, endPoint x: 68, endPoint y: 116, distance: 54.7
click at [68, 116] on div "1 1 10" at bounding box center [124, 122] width 157 height 23
click at [154, 152] on div "Layout Column width Change ratio Fit to content 1 7 4 Columns management Order …" at bounding box center [124, 82] width 157 height 252
drag, startPoint x: 154, startPoint y: 124, endPoint x: 154, endPoint y: 163, distance: 38.6
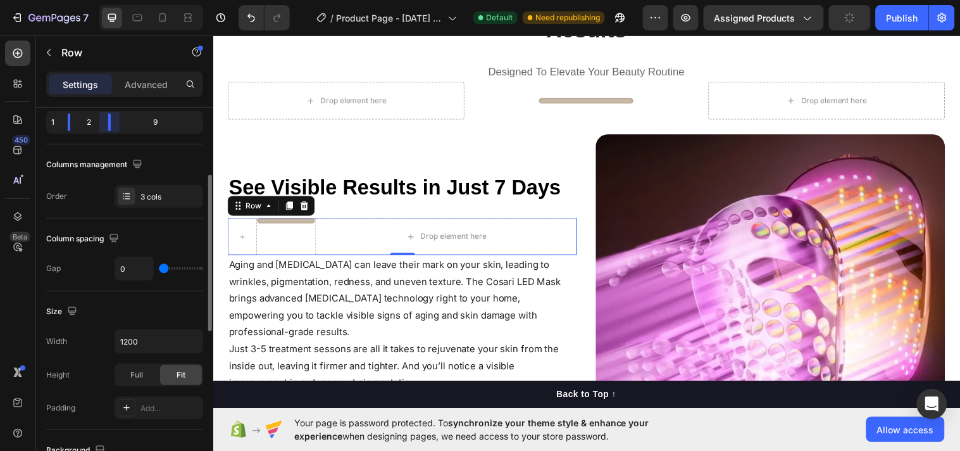
click at [89, 123] on div "1 2 9" at bounding box center [124, 122] width 157 height 23
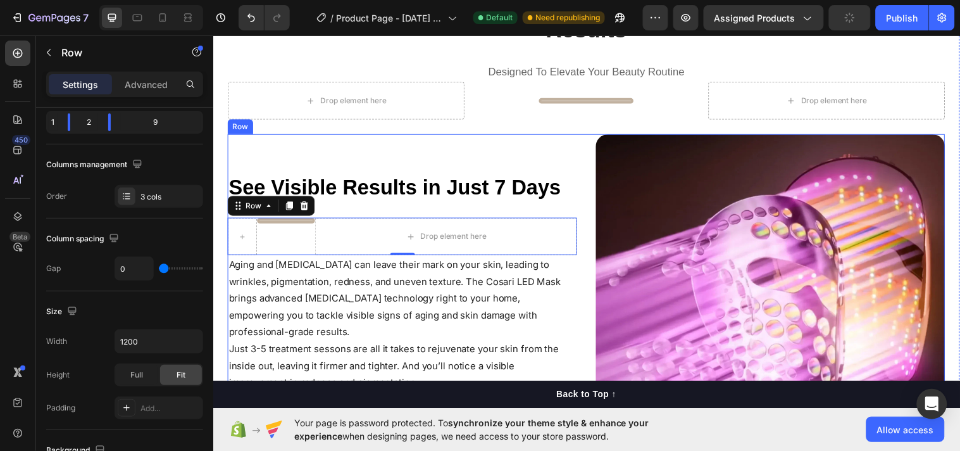
click at [560, 135] on div "See Visible Results in Just 7 Days Heading Title Line Drop element here Row 0 A…" at bounding box center [405, 312] width 355 height 355
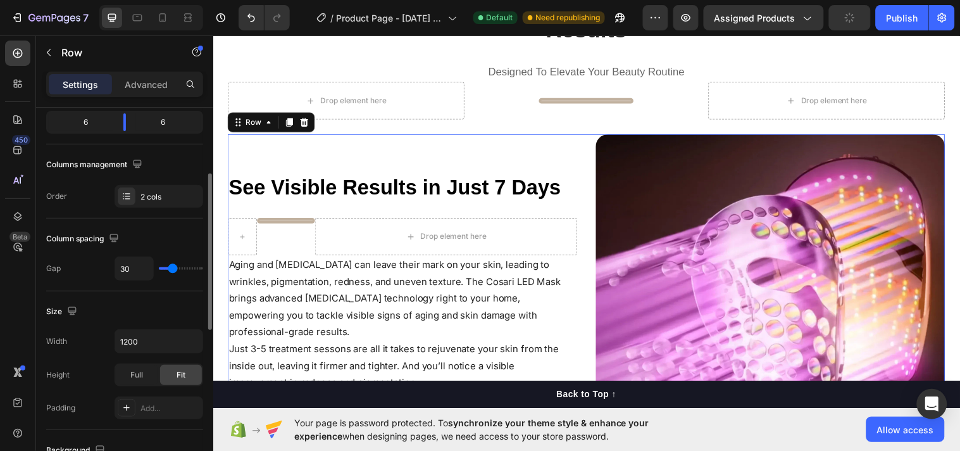
scroll to position [161, 0]
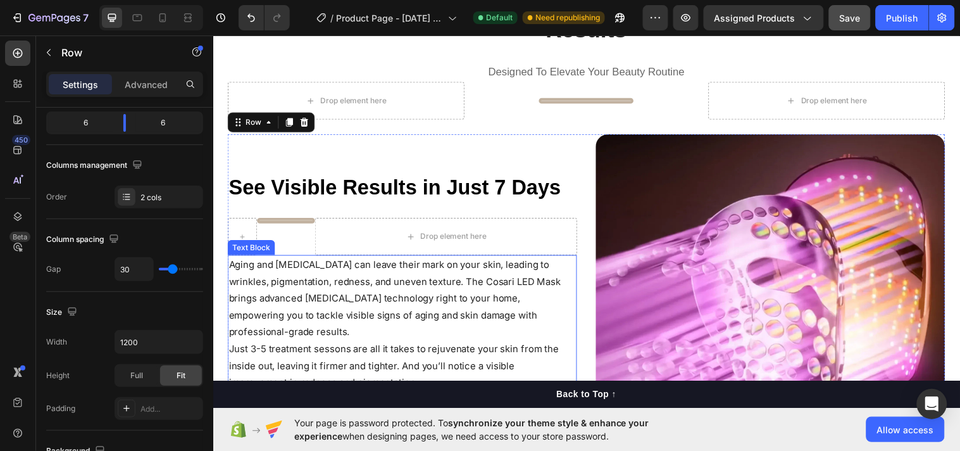
click at [291, 260] on p "Aging and [MEDICAL_DATA] can leave their mark on your skin, leading to wrinkles…" at bounding box center [403, 302] width 348 height 85
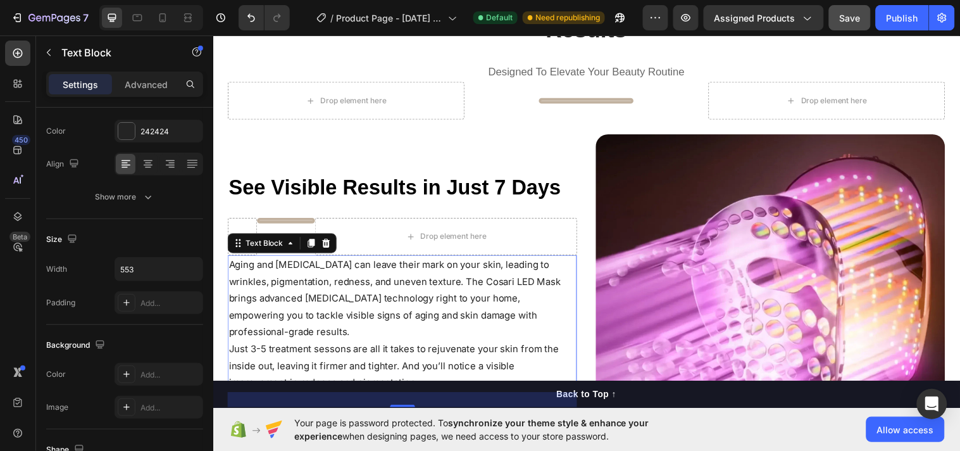
scroll to position [0, 0]
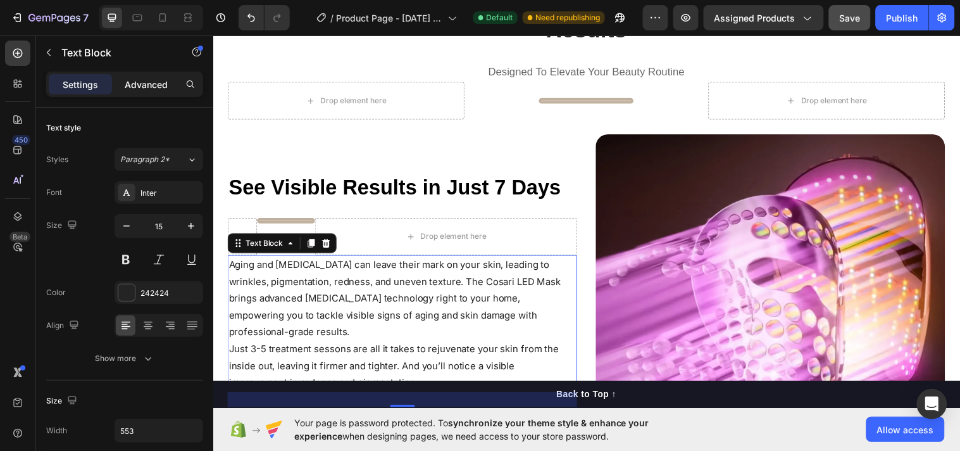
click at [147, 79] on p "Advanced" at bounding box center [146, 84] width 43 height 13
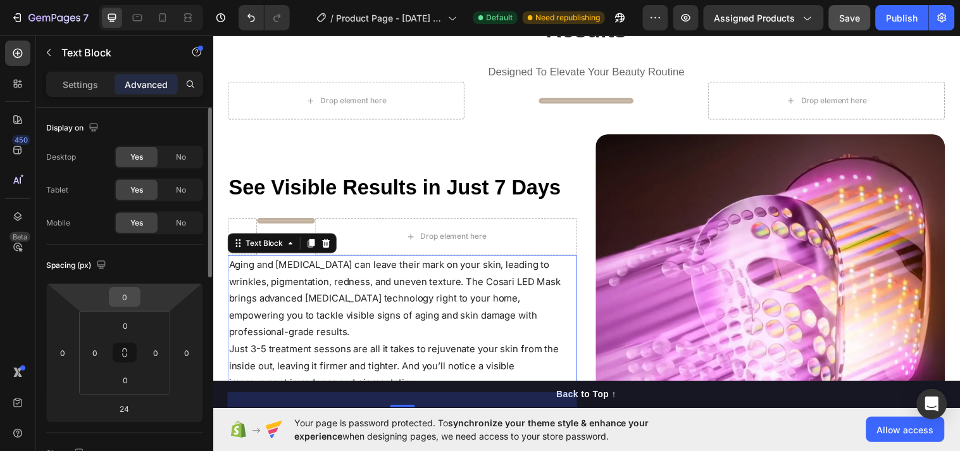
click at [137, 301] on div "0" at bounding box center [125, 297] width 32 height 20
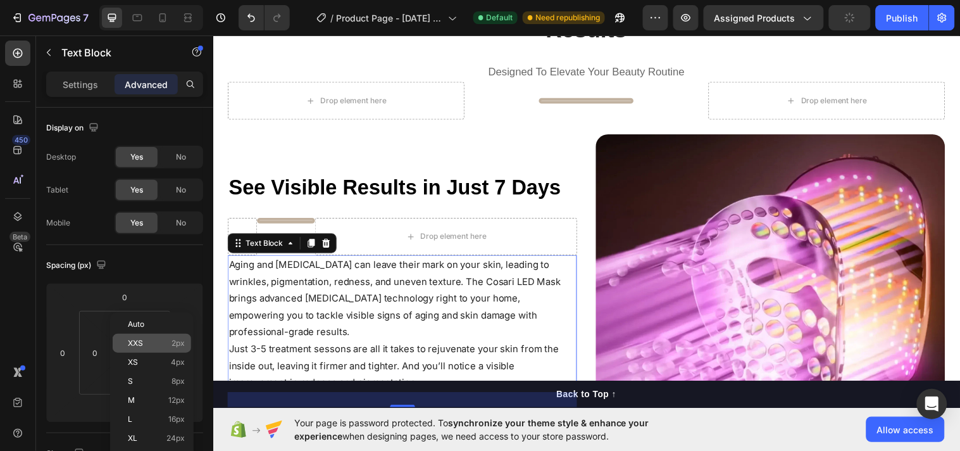
click at [154, 340] on p "XXS 2px" at bounding box center [156, 343] width 57 height 9
type input "2"
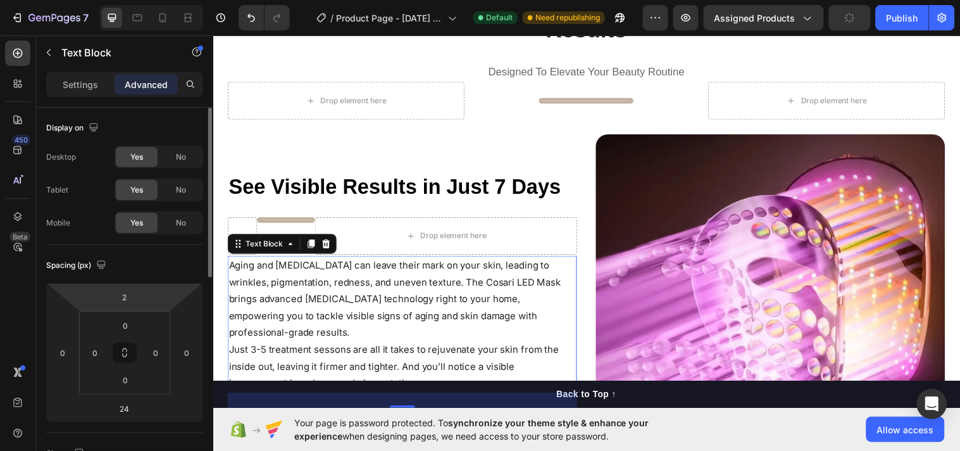
click at [146, 0] on html "7 Version history / Product Page - Sep 23, 11:19:34 Default Need republishing P…" at bounding box center [480, 0] width 960 height 0
click at [149, 0] on html "7 Version history / Product Page - Sep 23, 11:19:34 Default Need republishing P…" at bounding box center [480, 0] width 960 height 0
click at [133, 299] on input "2" at bounding box center [124, 296] width 25 height 19
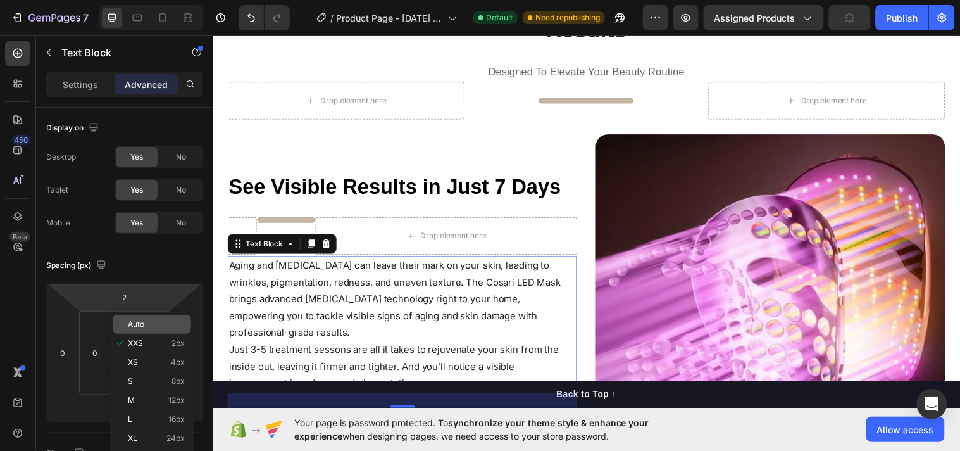
click at [155, 326] on p "Auto" at bounding box center [156, 324] width 57 height 9
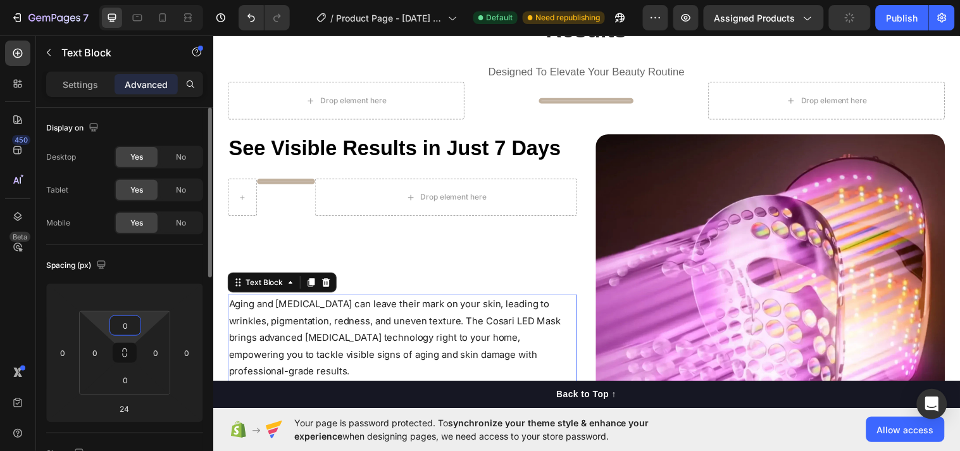
click at [125, 330] on input "0" at bounding box center [125, 325] width 25 height 19
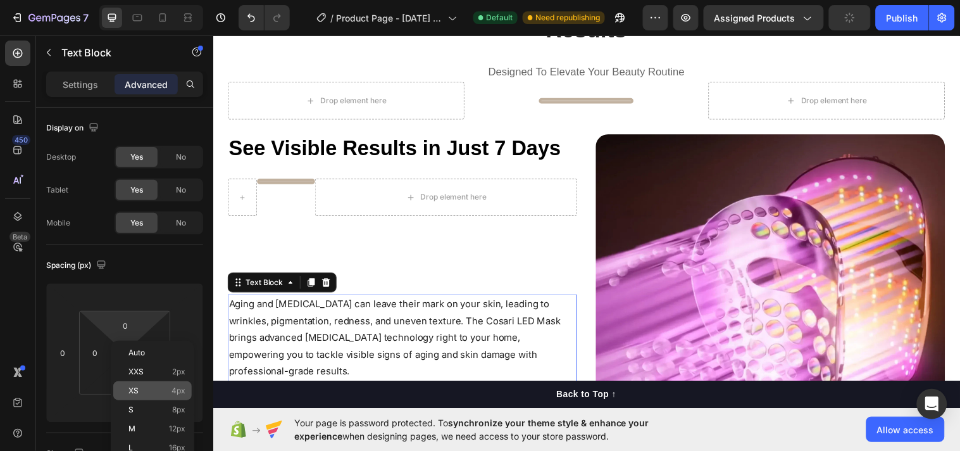
click at [163, 389] on p "XS 4px" at bounding box center [157, 390] width 57 height 9
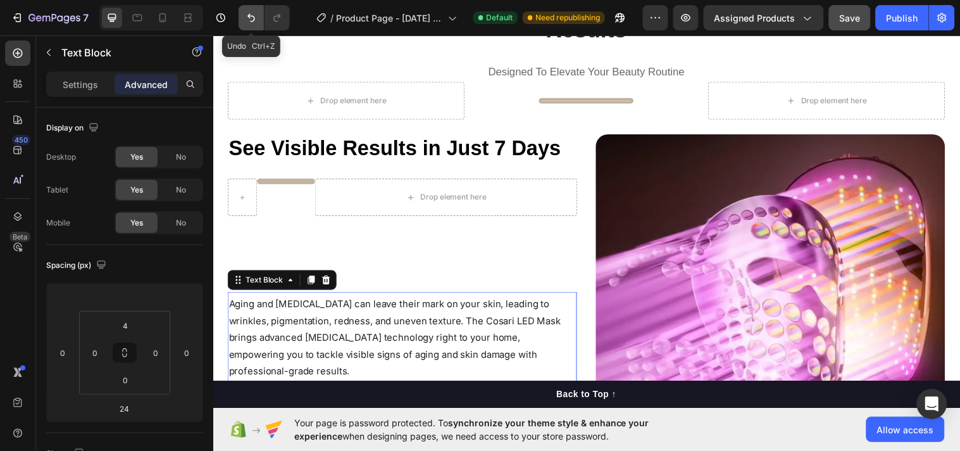
click at [258, 21] on button "Undo/Redo" at bounding box center [251, 17] width 25 height 25
type input "0"
click at [258, 21] on button "Undo/Redo" at bounding box center [251, 17] width 25 height 25
type input "2"
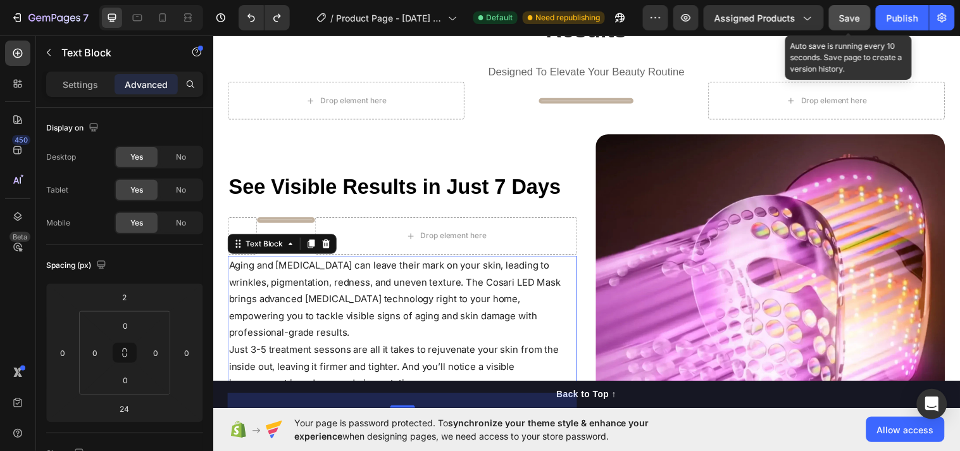
click at [849, 23] on div "Save" at bounding box center [850, 17] width 21 height 13
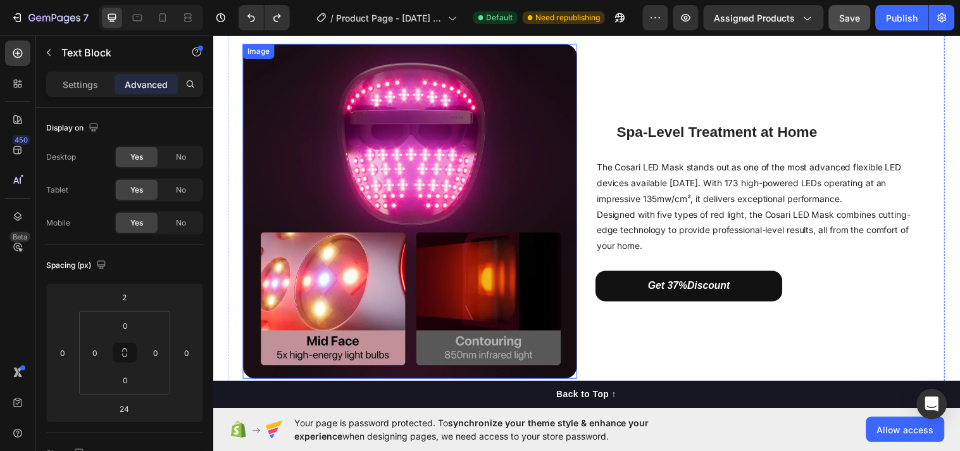
scroll to position [1477, 0]
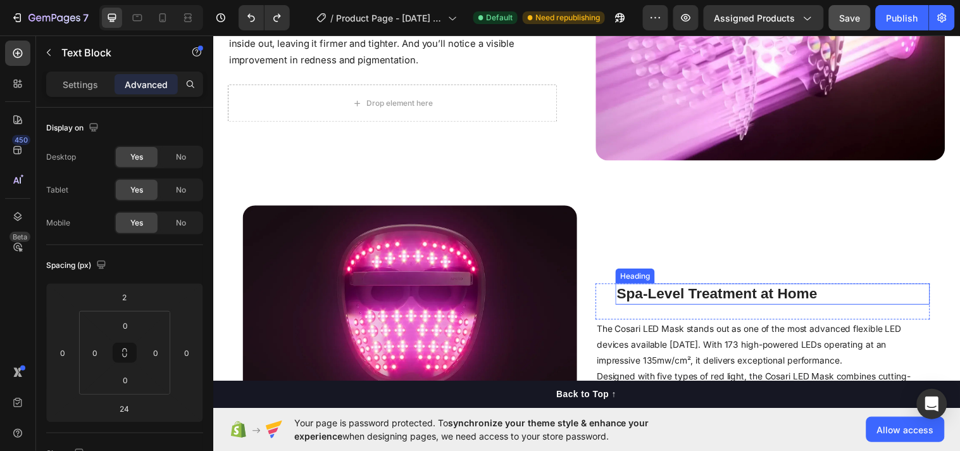
click at [646, 289] on strong "Spa-Level Treatment at Home" at bounding box center [726, 297] width 204 height 16
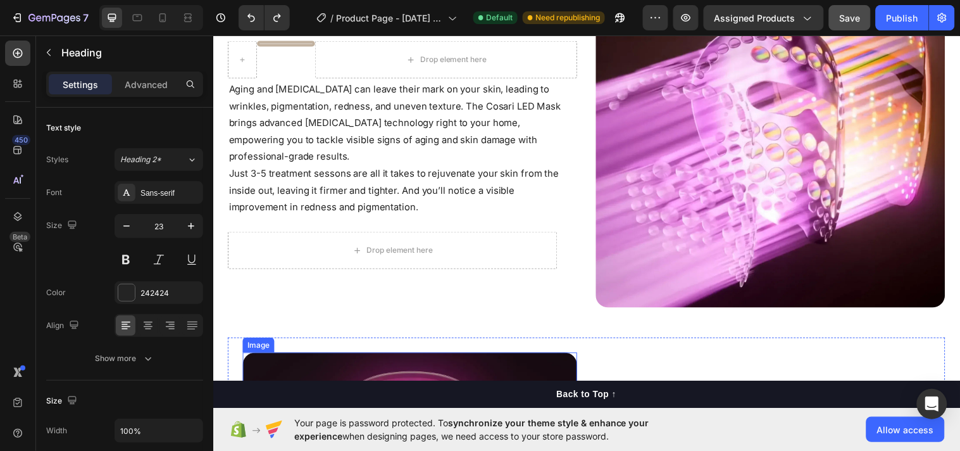
scroll to position [1641, 0]
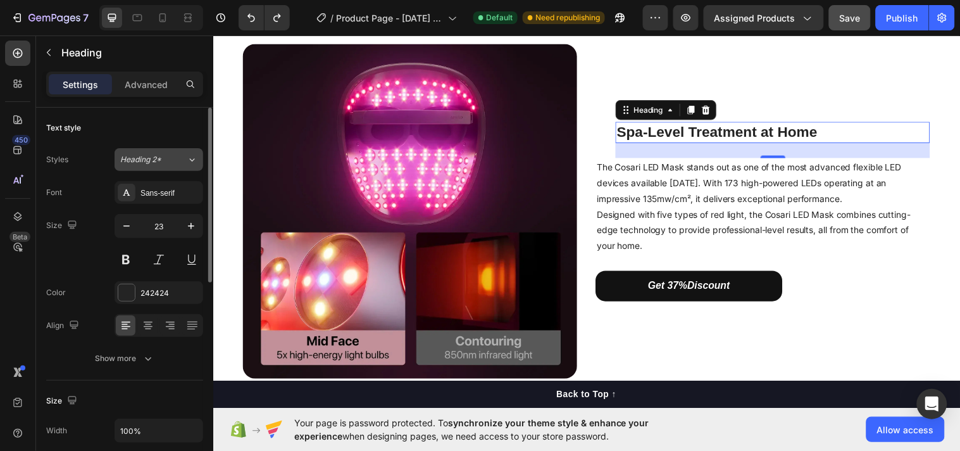
click at [187, 159] on icon at bounding box center [192, 159] width 11 height 13
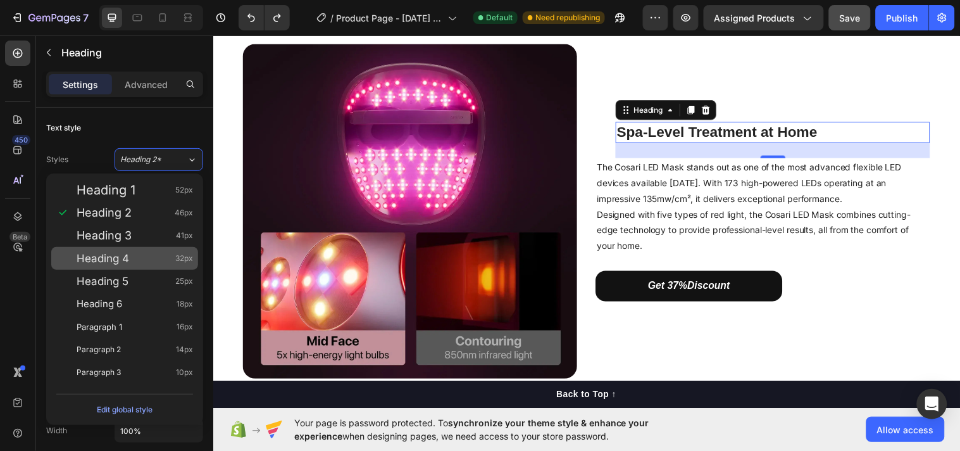
click at [148, 253] on div "Heading 4 32px" at bounding box center [135, 258] width 116 height 13
type input "32"
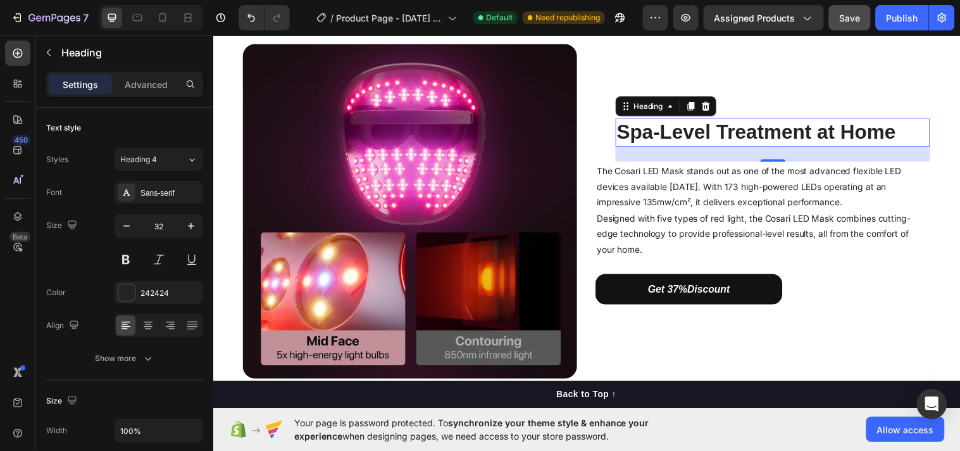
scroll to position [1637, 0]
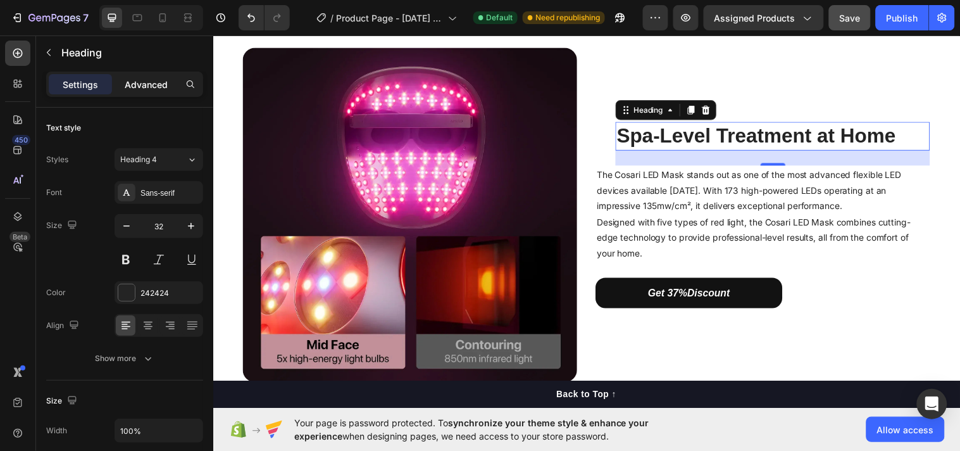
click at [147, 90] on p "Advanced" at bounding box center [146, 84] width 43 height 13
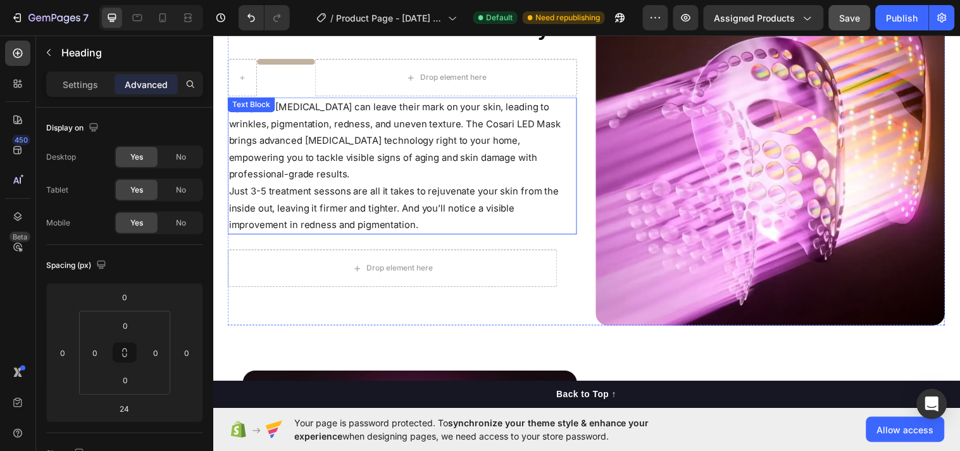
scroll to position [1145, 0]
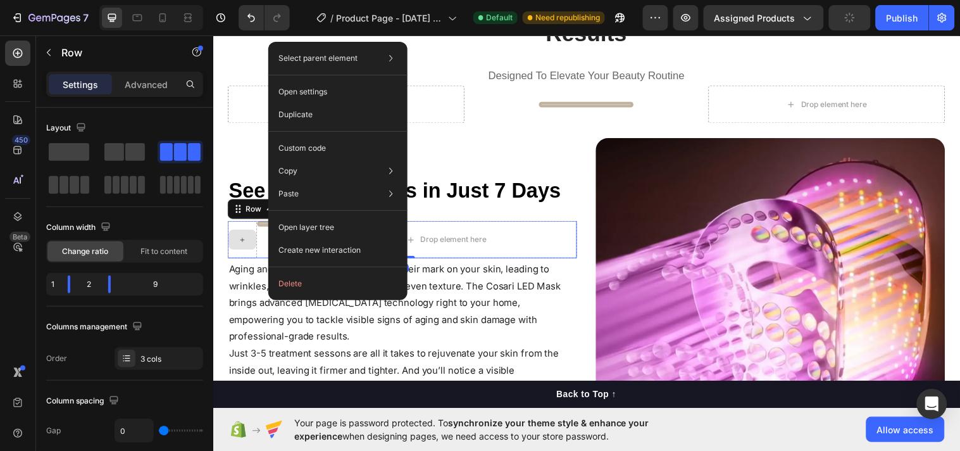
click at [228, 223] on div at bounding box center [243, 242] width 30 height 38
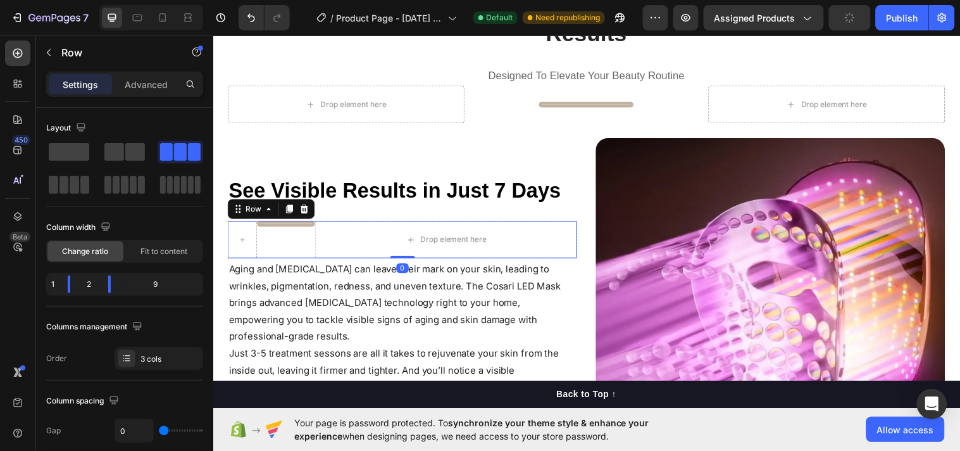
click at [284, 223] on div "Title Line" at bounding box center [288, 242] width 60 height 38
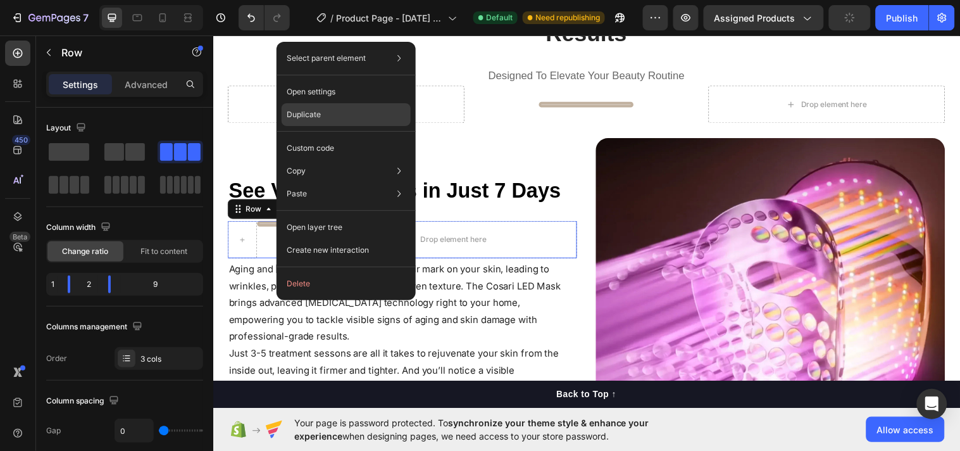
click at [325, 116] on div "Duplicate" at bounding box center [346, 114] width 129 height 23
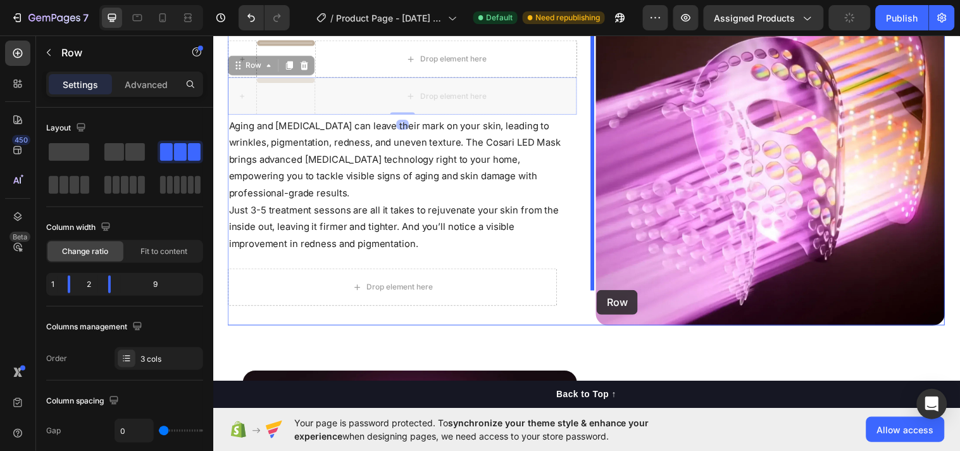
scroll to position [1473, 0]
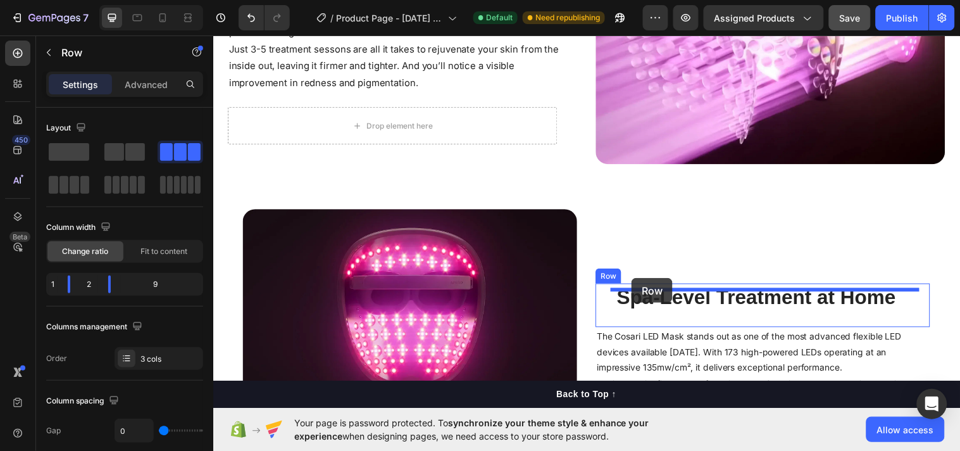
drag, startPoint x: 289, startPoint y: 229, endPoint x: 638, endPoint y: 282, distance: 352.8
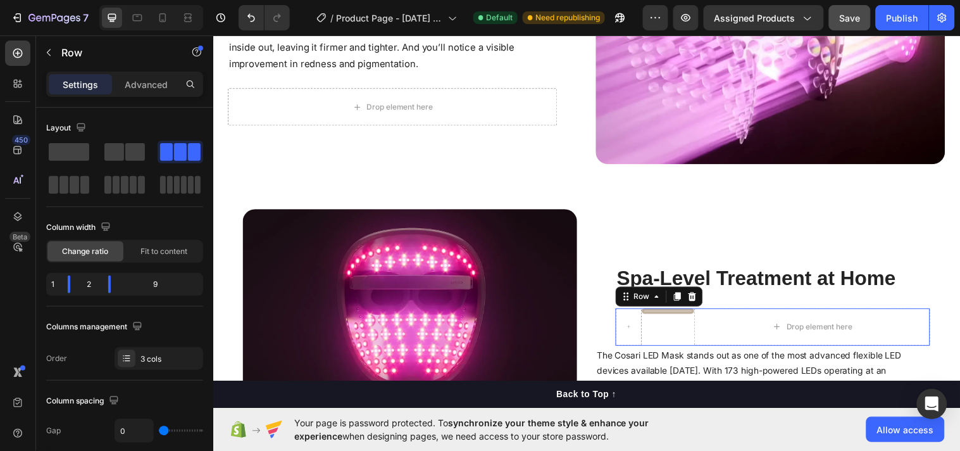
scroll to position [1454, 0]
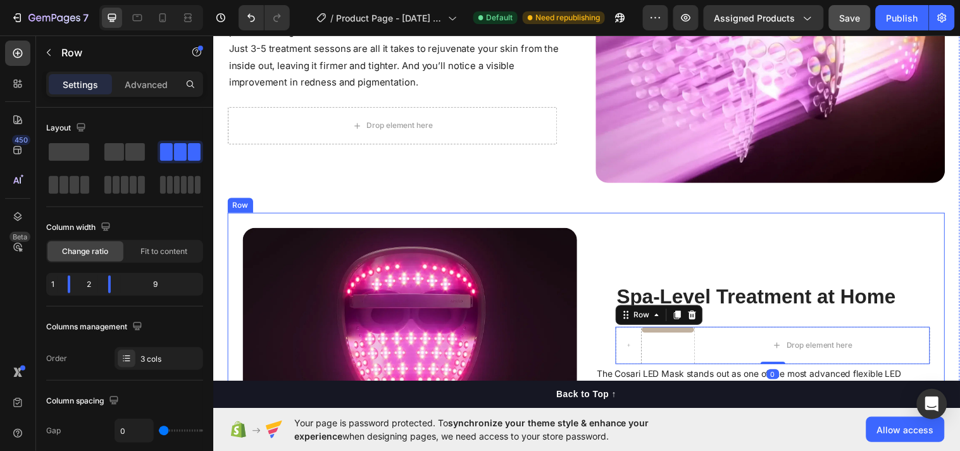
click at [652, 230] on div "⁠⁠⁠⁠⁠⁠⁠ Spa-Level Treatment at Home Heading Title Line Drop element here Row 0 …" at bounding box center [772, 400] width 340 height 340
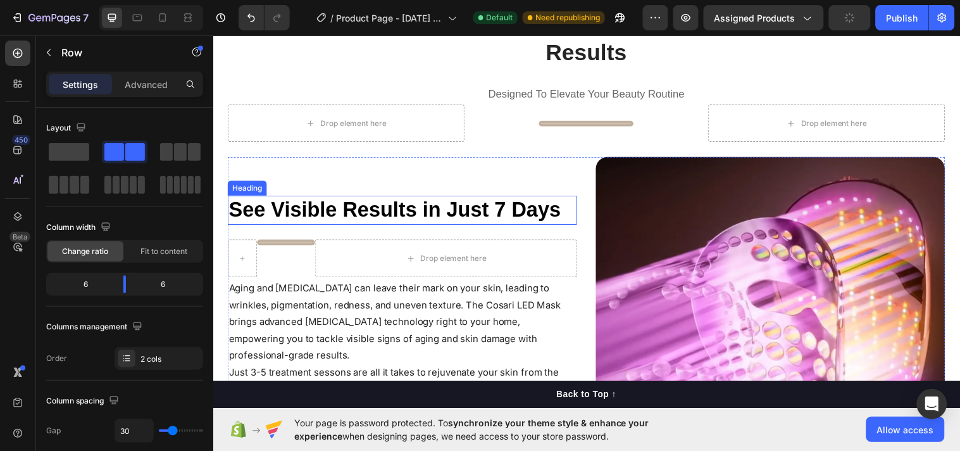
scroll to position [1290, 0]
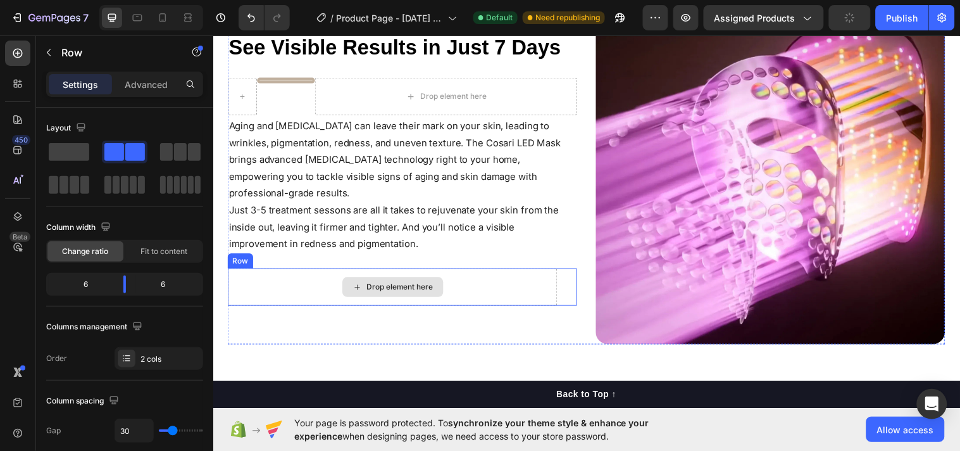
click at [381, 280] on div "Drop element here" at bounding box center [395, 290] width 103 height 20
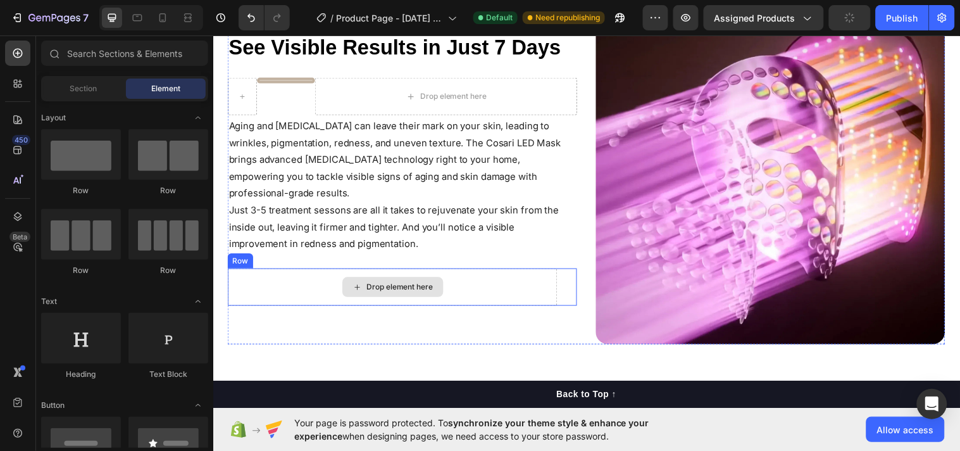
click at [306, 272] on div "Drop element here" at bounding box center [395, 291] width 335 height 38
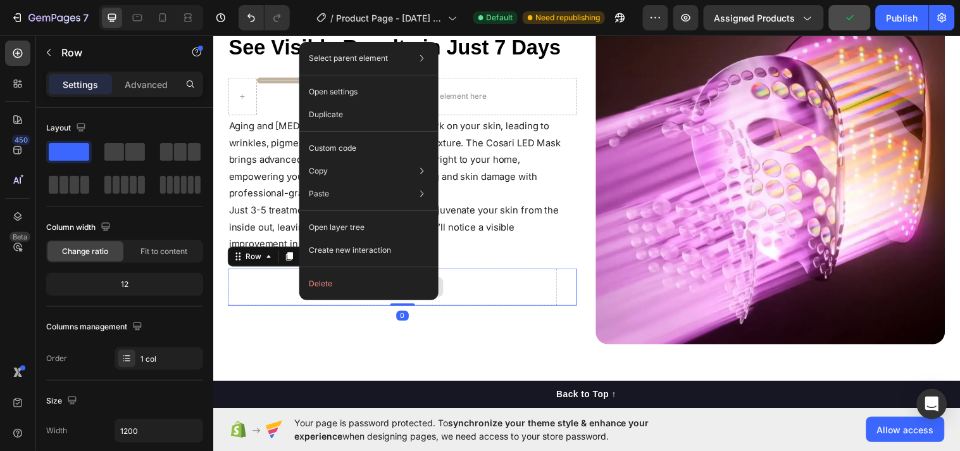
click at [277, 272] on div "Drop element here" at bounding box center [395, 291] width 335 height 38
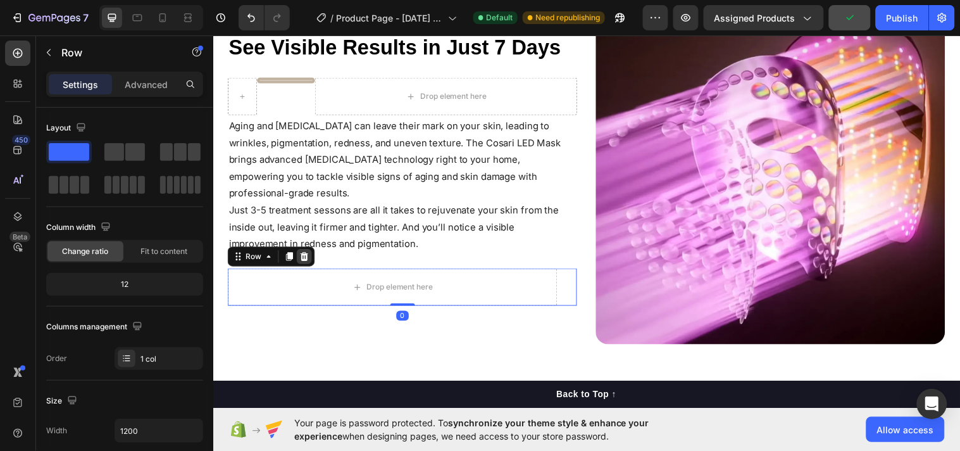
click at [305, 255] on icon at bounding box center [306, 259] width 8 height 9
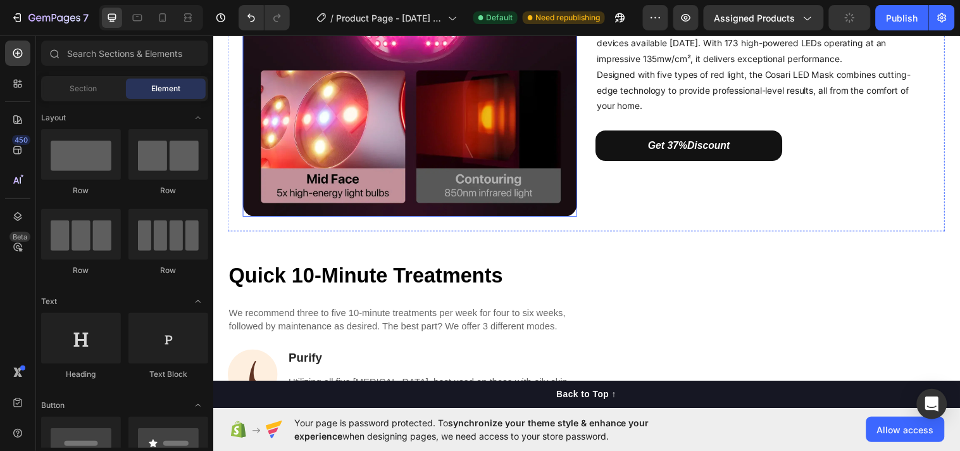
scroll to position [1641, 0]
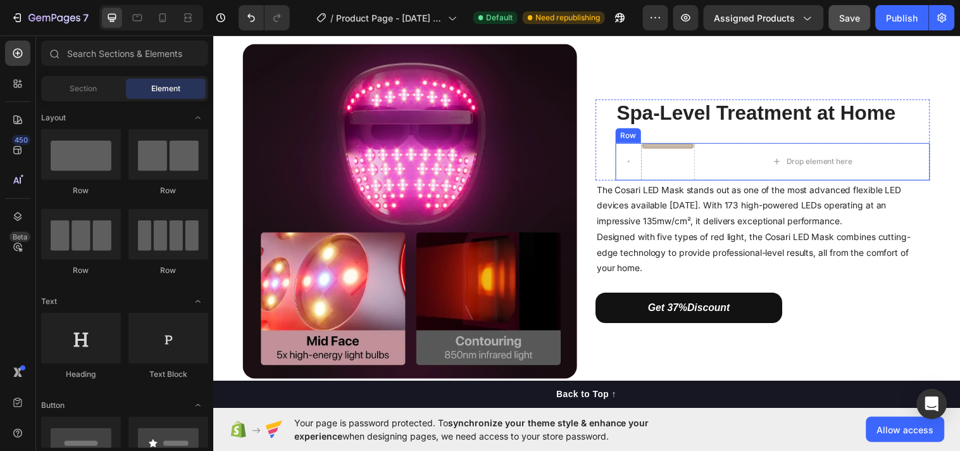
click at [657, 144] on div "Title Line" at bounding box center [675, 163] width 53 height 38
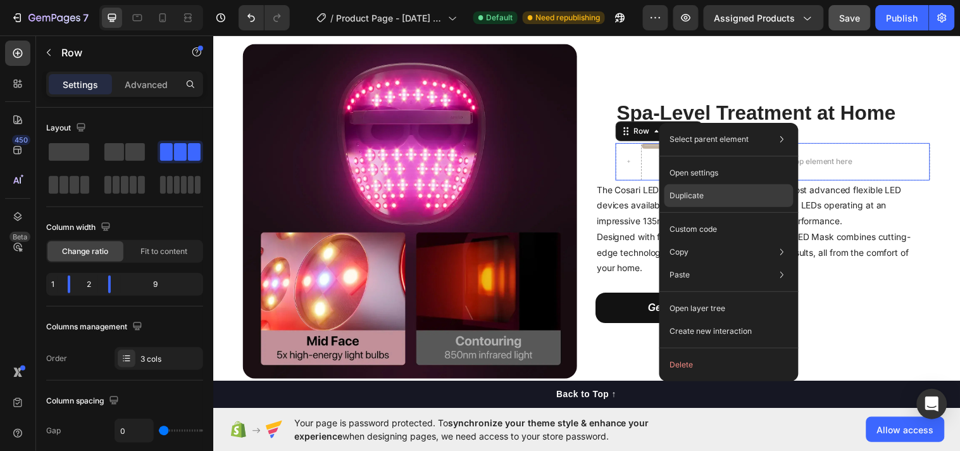
click at [681, 192] on p "Duplicate" at bounding box center [687, 195] width 34 height 11
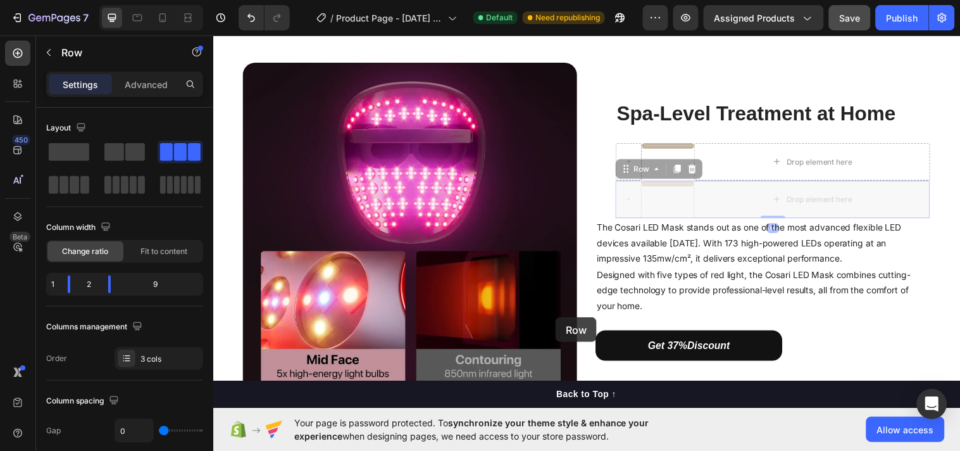
scroll to position [1787, 0]
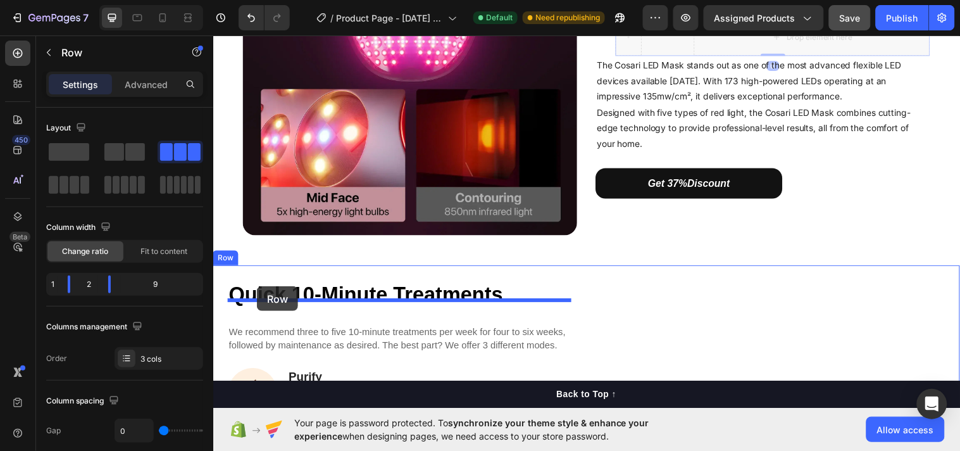
drag, startPoint x: 670, startPoint y: 163, endPoint x: 257, endPoint y: 290, distance: 432.4
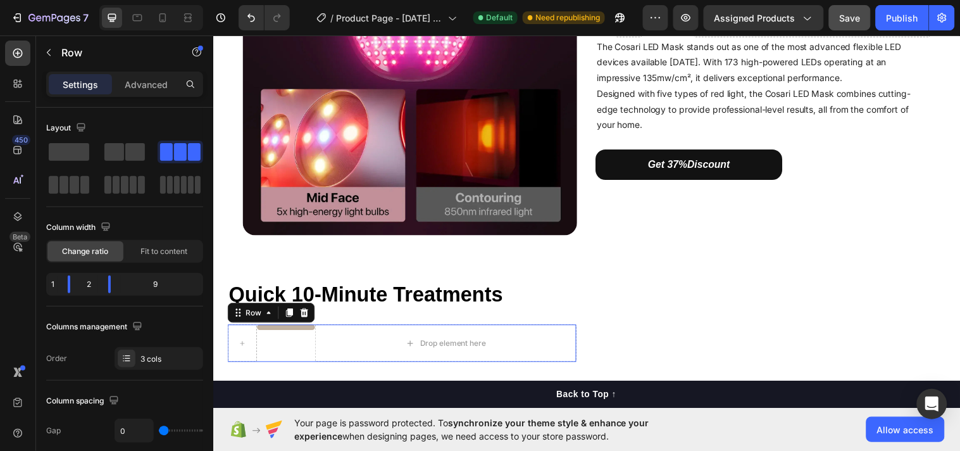
scroll to position [1768, 0]
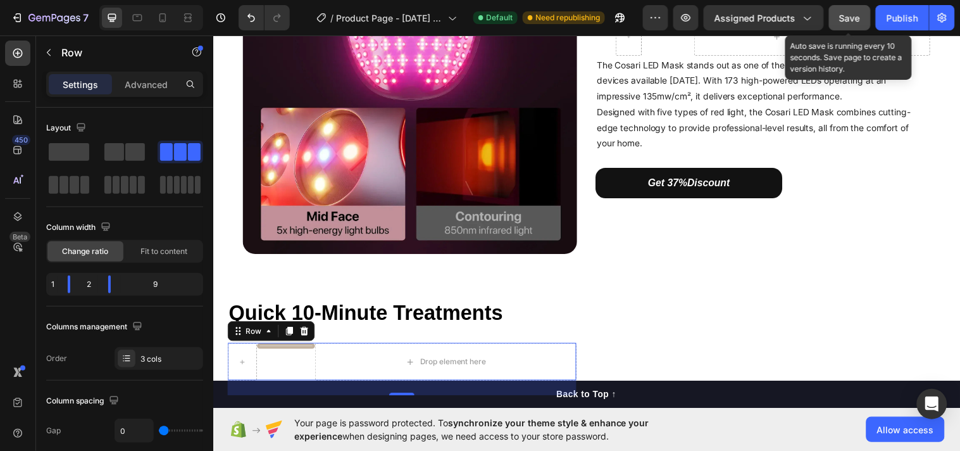
click at [859, 15] on div "Save" at bounding box center [850, 17] width 21 height 13
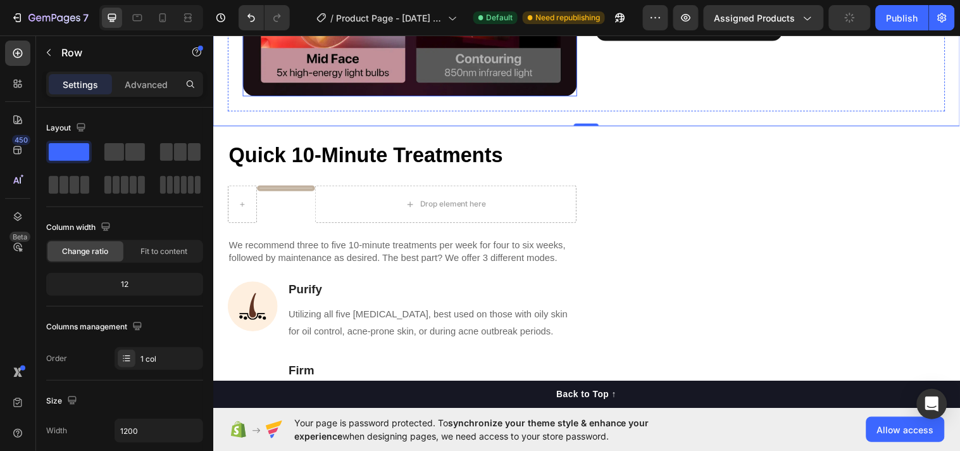
scroll to position [1932, 0]
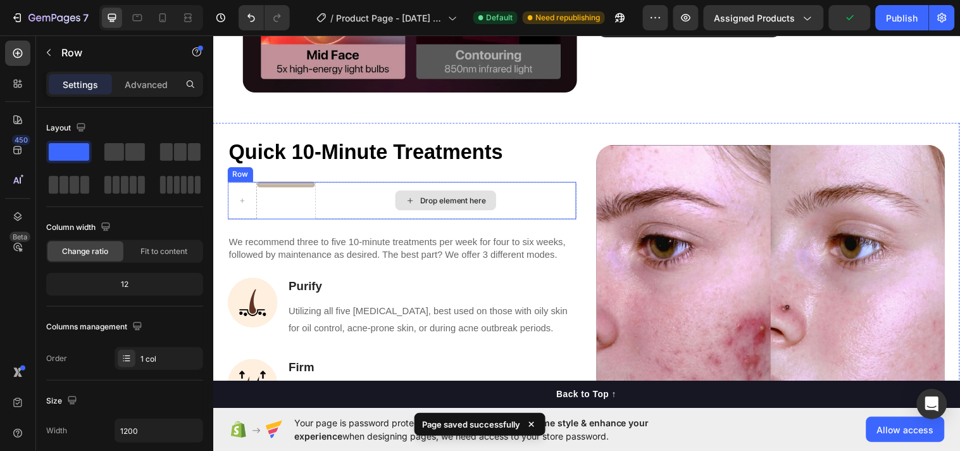
click at [471, 192] on div "Drop element here" at bounding box center [449, 202] width 103 height 20
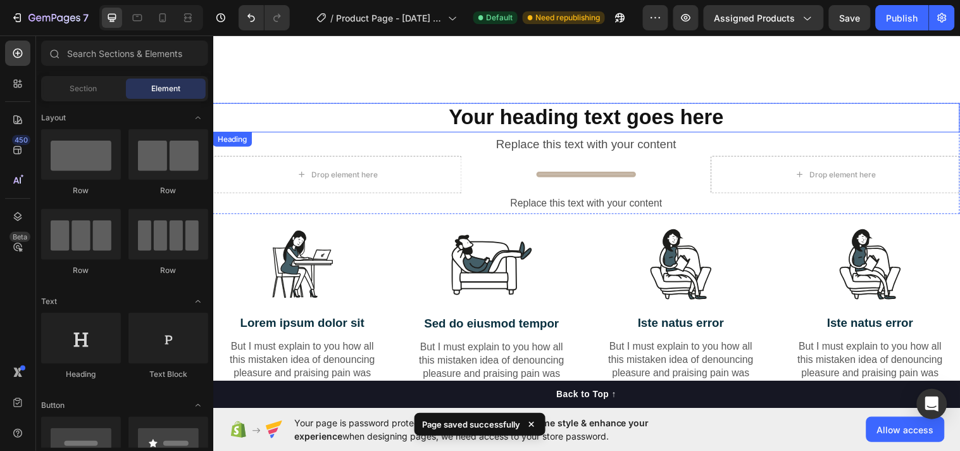
scroll to position [2423, 0]
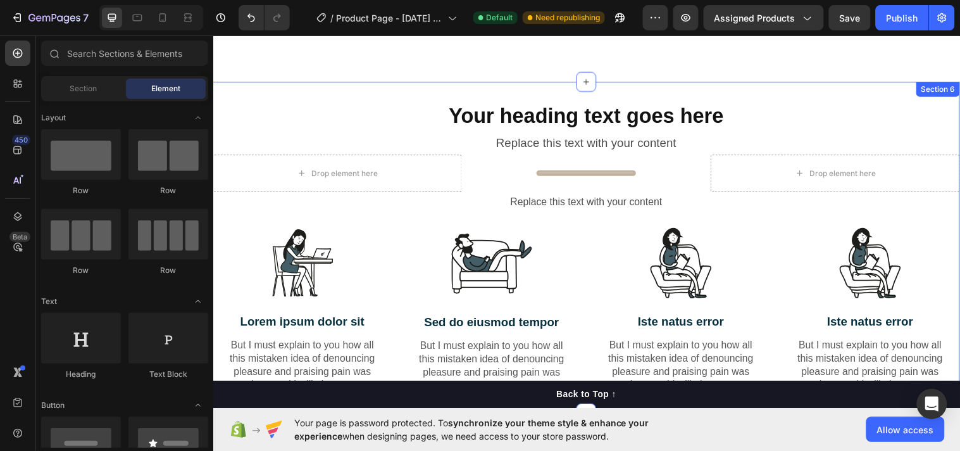
click at [912, 82] on div "Your heading text goes here Heading Replace this text with your content Text Bl…" at bounding box center [593, 250] width 760 height 337
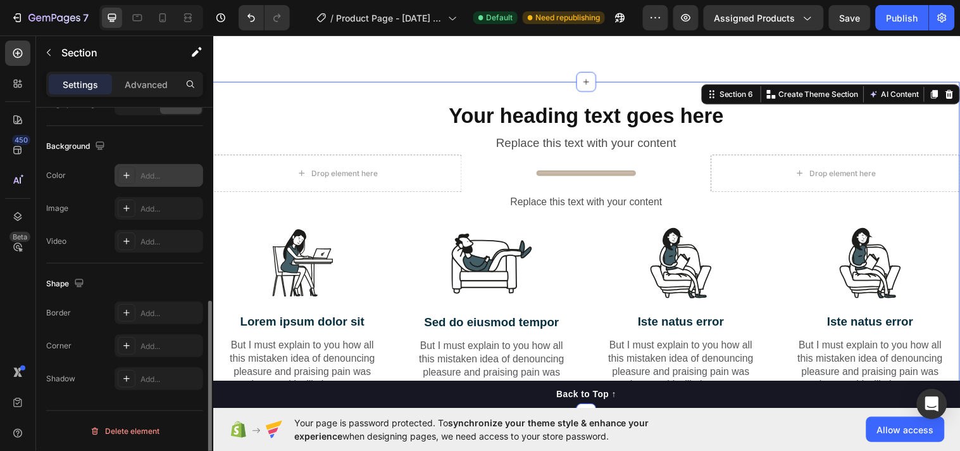
scroll to position [229, 0]
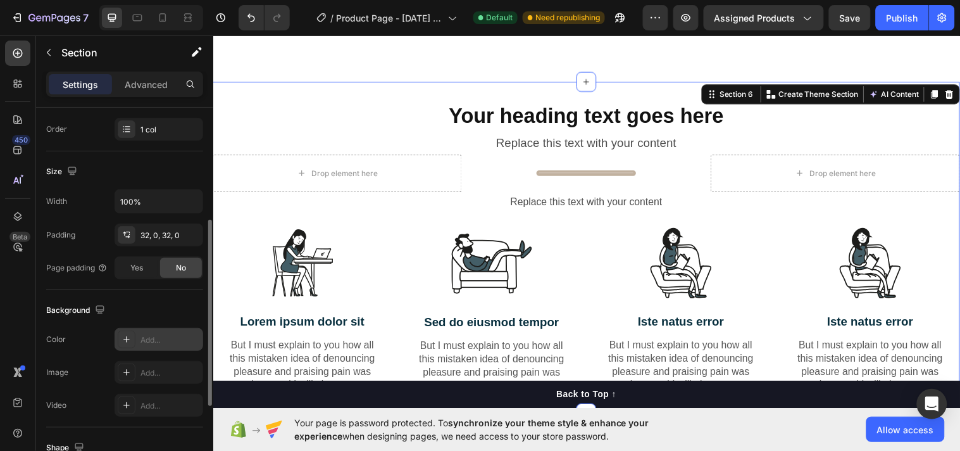
click at [148, 344] on div "Add..." at bounding box center [171, 339] width 60 height 11
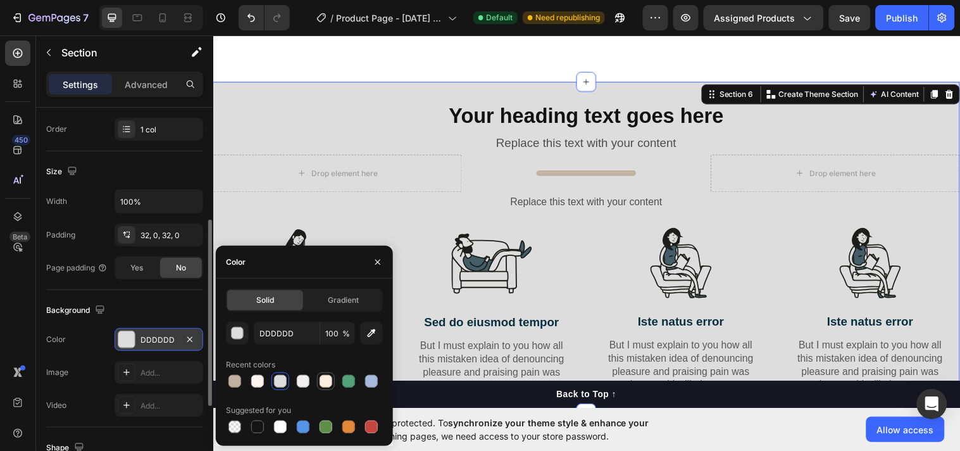
click at [325, 378] on div at bounding box center [326, 381] width 13 height 13
type input "FEEFDF"
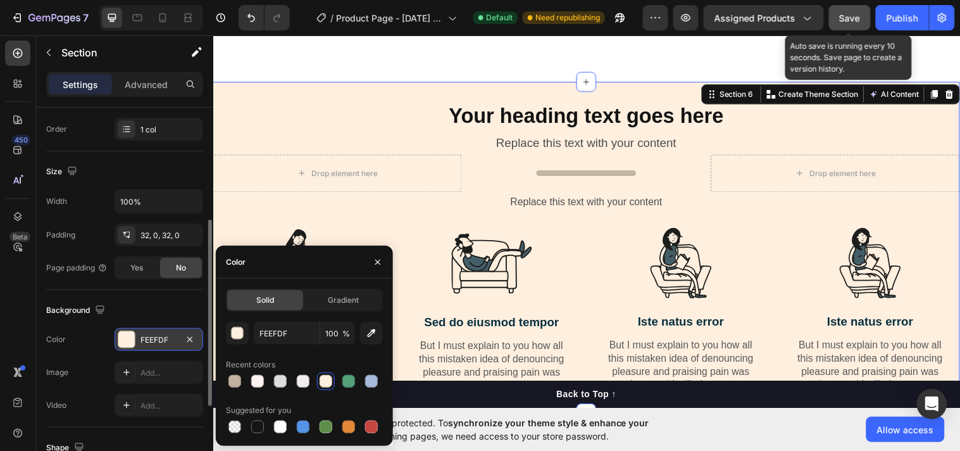
click at [845, 15] on span "Save" at bounding box center [850, 18] width 21 height 11
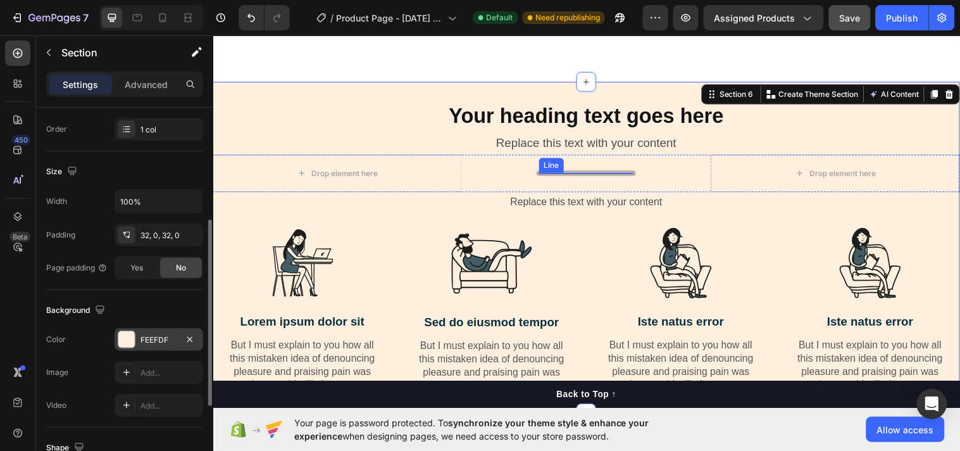
click at [553, 175] on div at bounding box center [592, 175] width 96 height 1
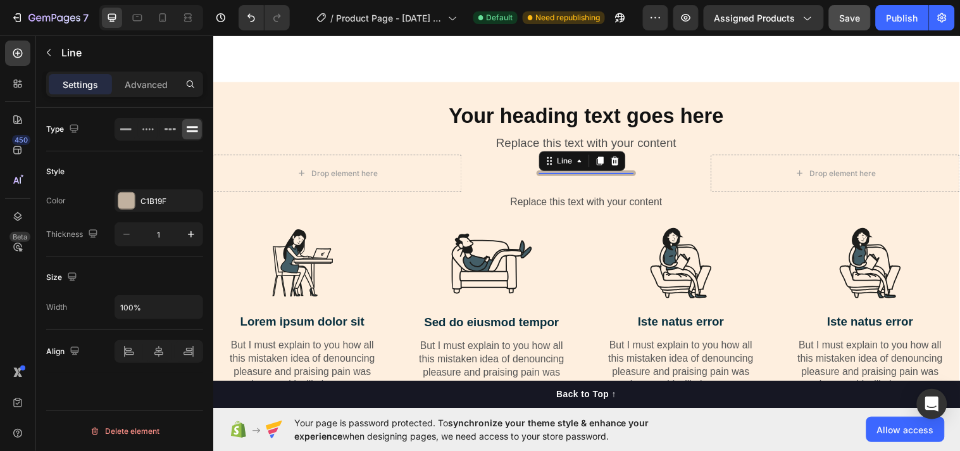
scroll to position [0, 0]
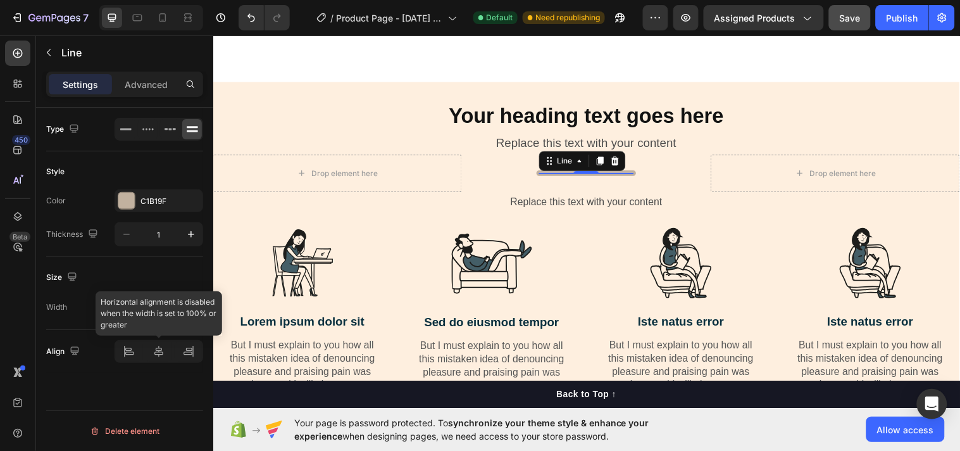
click at [162, 353] on div at bounding box center [159, 351] width 89 height 23
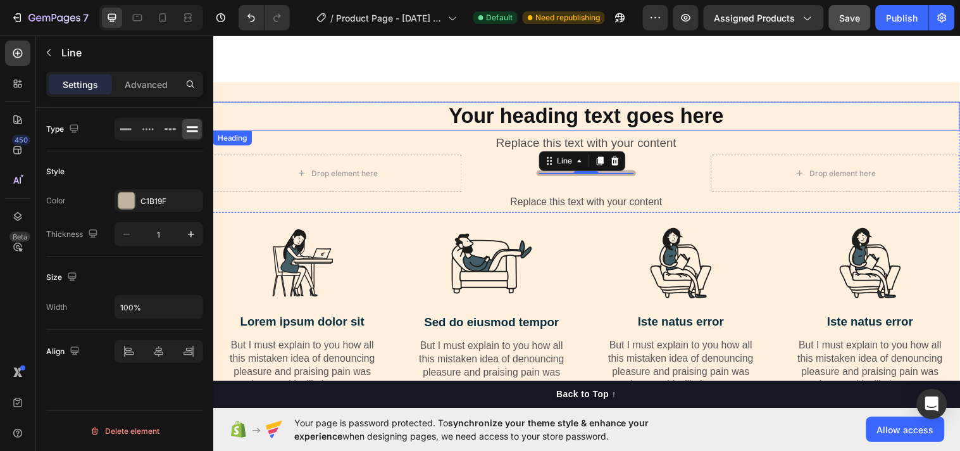
click at [518, 103] on h2 "Your heading text goes here" at bounding box center [593, 118] width 760 height 30
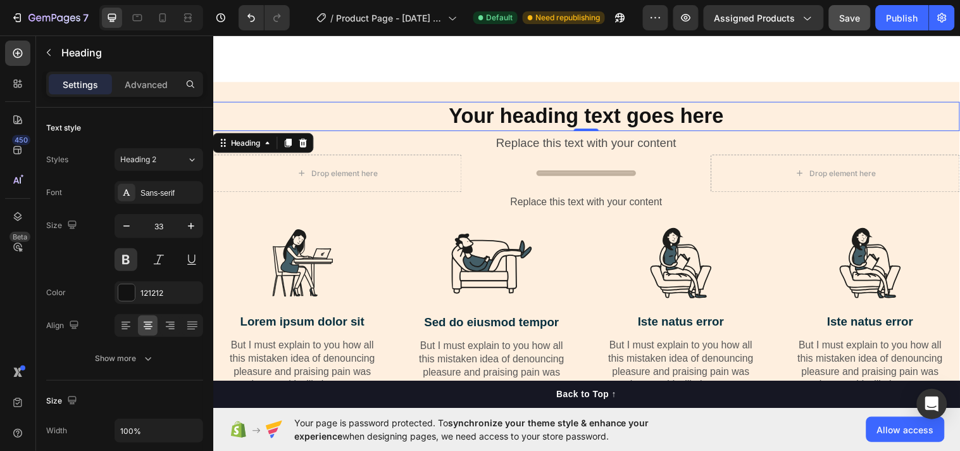
click at [487, 103] on h2 "Your heading text goes here" at bounding box center [593, 118] width 760 height 30
click at [487, 104] on p "Your heading text goes here" at bounding box center [592, 117] width 757 height 27
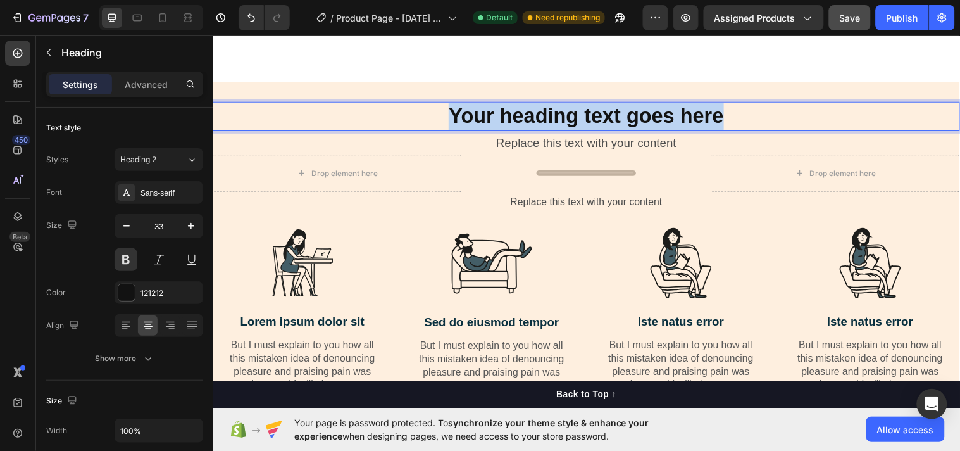
click at [487, 104] on p "Your heading text goes here" at bounding box center [592, 117] width 757 height 27
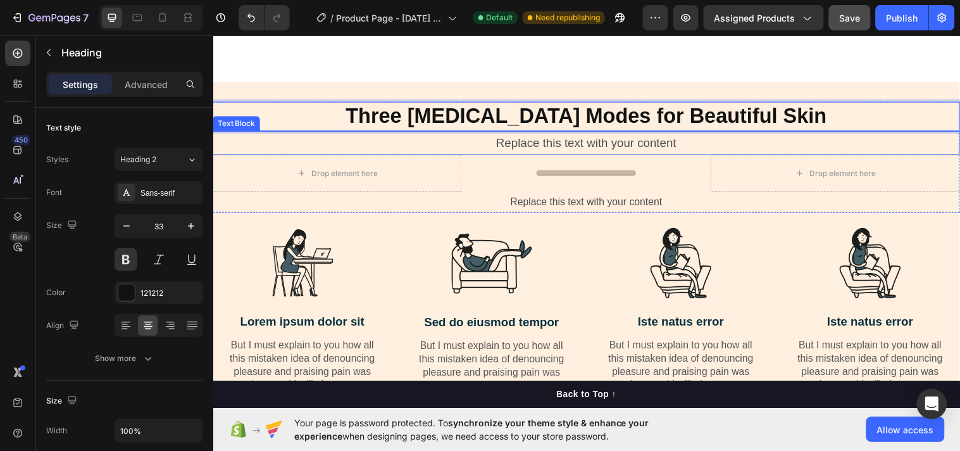
click at [576, 132] on div "Replace this text with your content" at bounding box center [593, 144] width 760 height 24
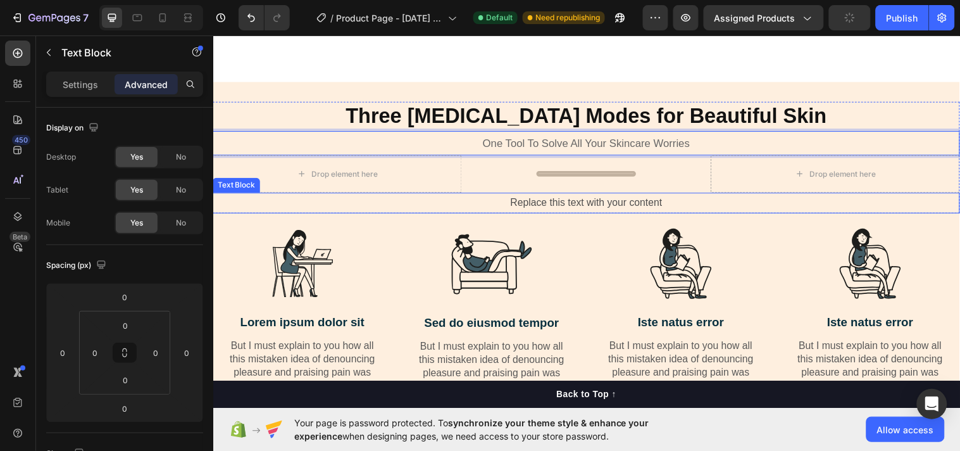
click at [561, 195] on div "Replace this text with your content" at bounding box center [593, 205] width 760 height 21
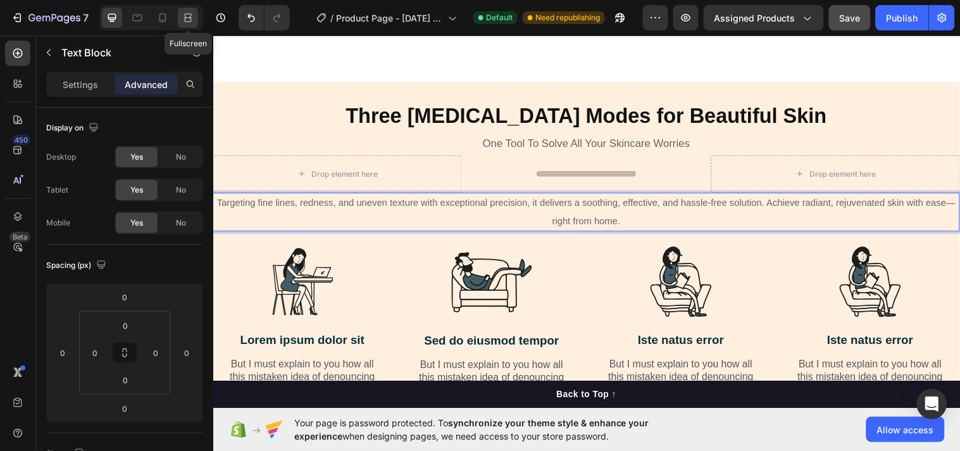
click at [190, 23] on icon at bounding box center [188, 17] width 13 height 13
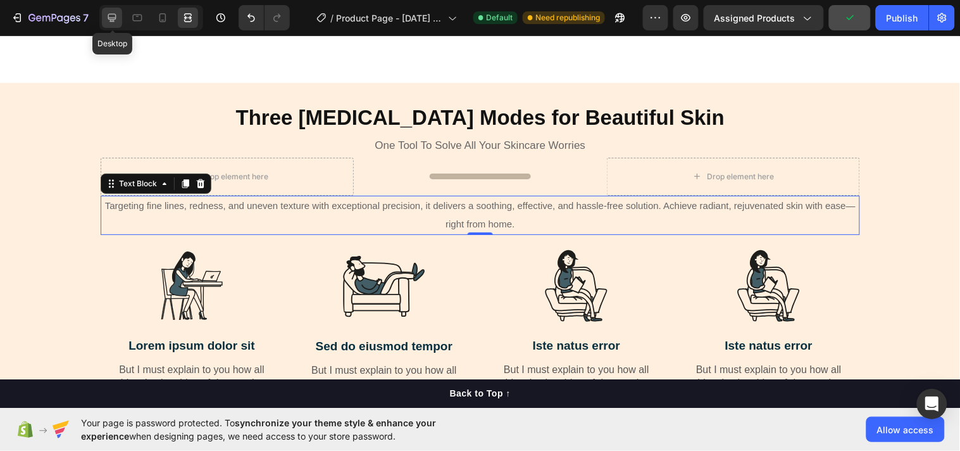
click at [111, 18] on icon at bounding box center [112, 18] width 8 height 8
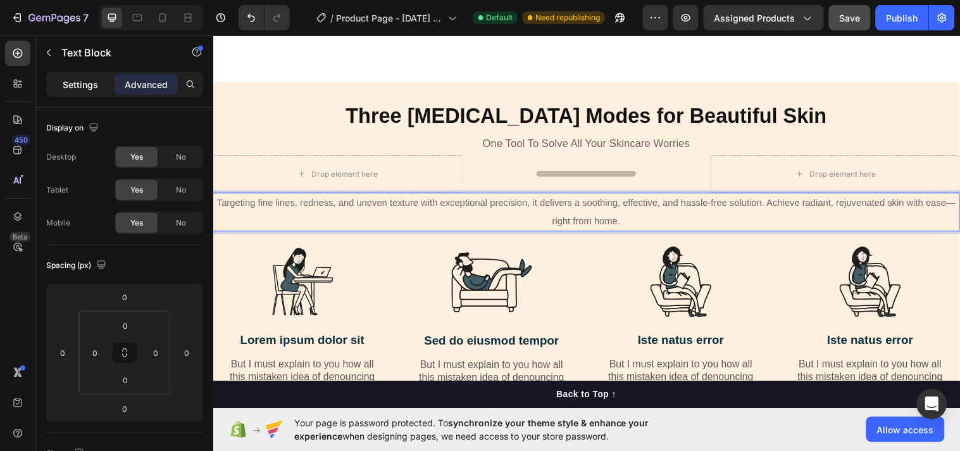
click at [89, 77] on div "Settings" at bounding box center [80, 84] width 63 height 20
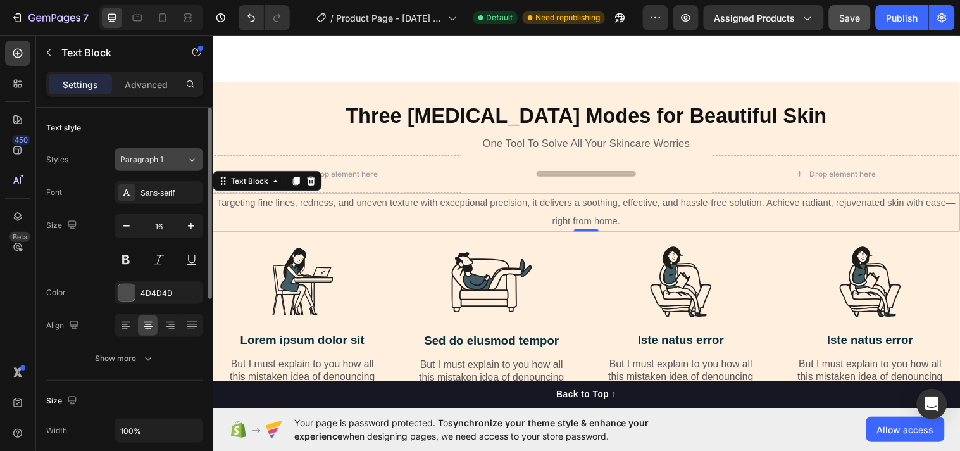
click at [190, 161] on icon at bounding box center [192, 159] width 11 height 13
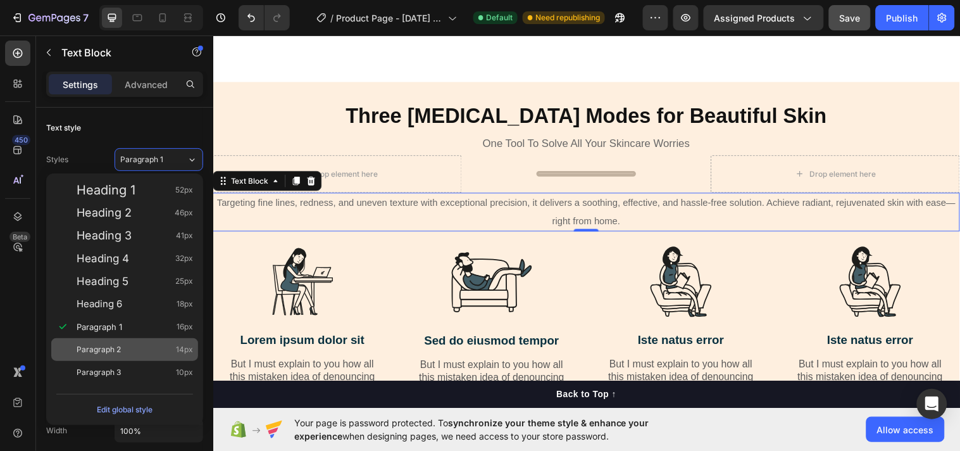
click at [120, 344] on span "Paragraph 2" at bounding box center [99, 349] width 44 height 13
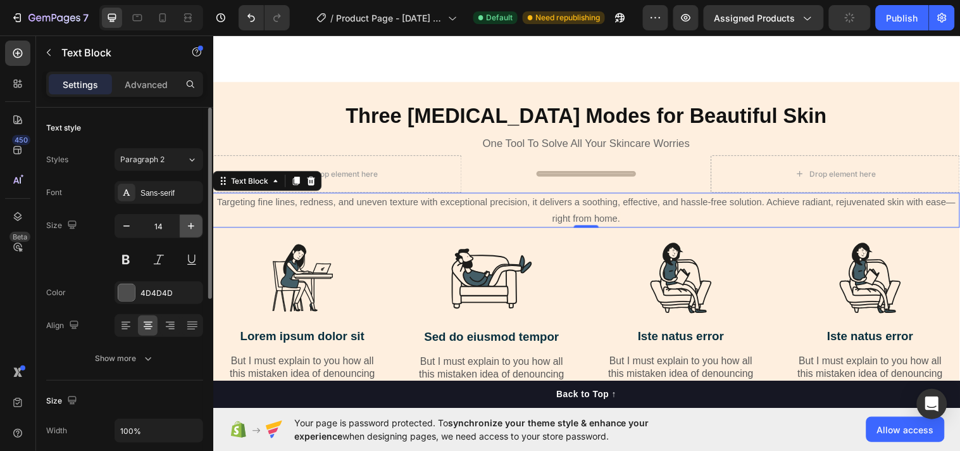
click at [189, 228] on icon "button" at bounding box center [191, 226] width 13 height 13
type input "15"
click at [128, 327] on icon at bounding box center [126, 325] width 13 height 13
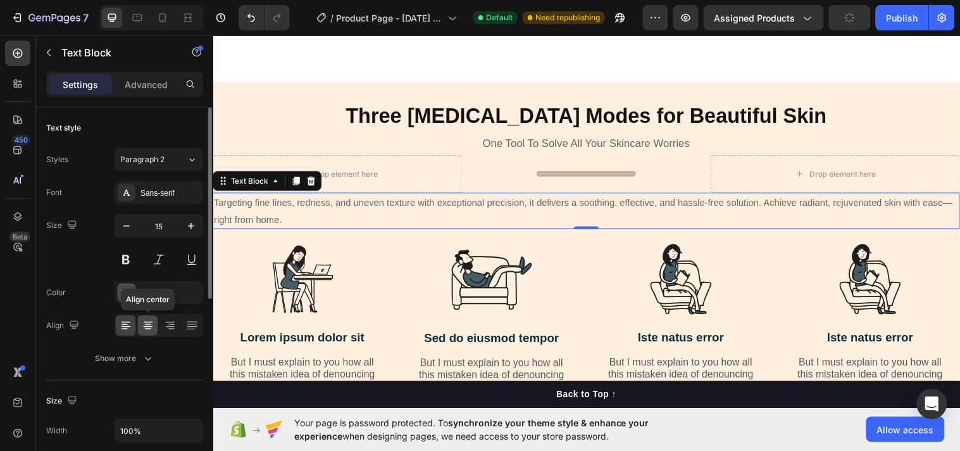
click at [143, 328] on icon at bounding box center [148, 325] width 13 height 13
click at [165, 325] on icon at bounding box center [170, 325] width 13 height 13
click at [148, 327] on icon at bounding box center [148, 325] width 13 height 13
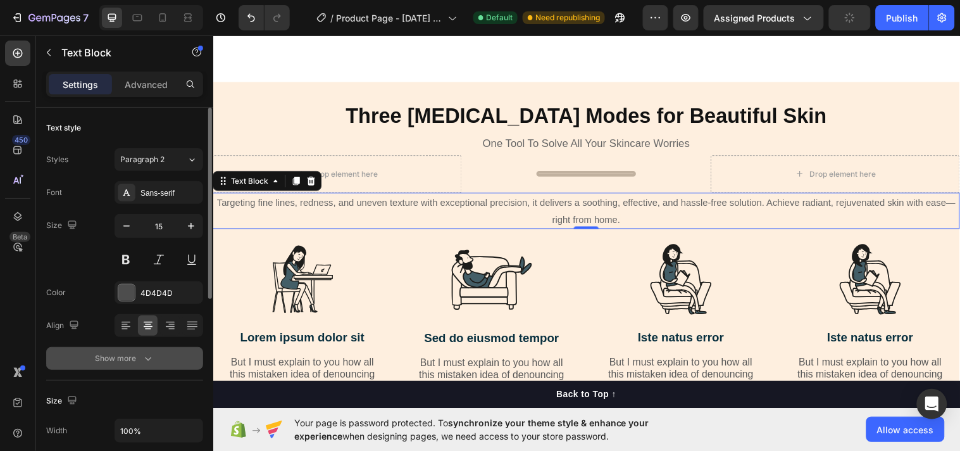
click at [142, 364] on icon "button" at bounding box center [148, 358] width 13 height 13
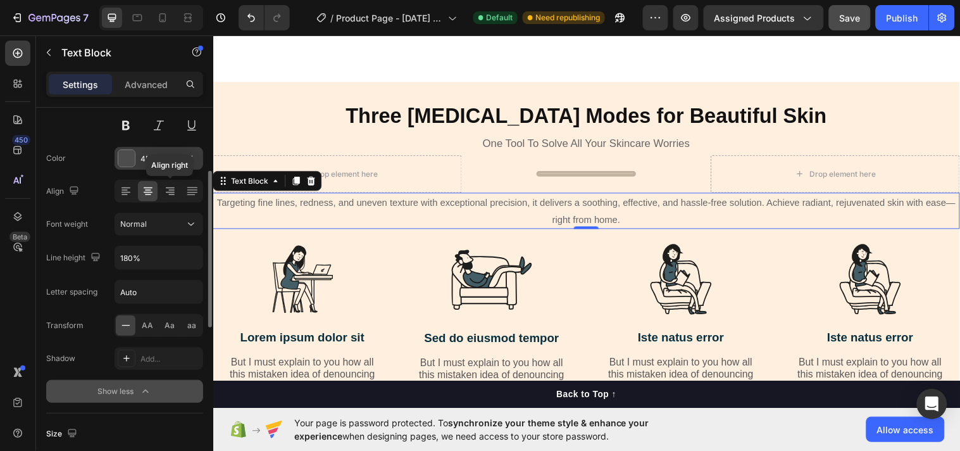
scroll to position [140, 0]
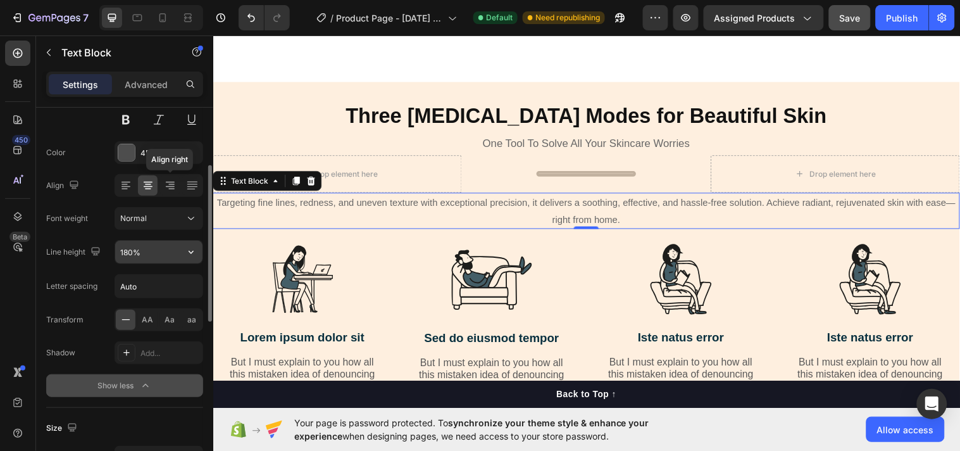
click at [137, 252] on input "180%" at bounding box center [158, 252] width 87 height 23
click at [189, 254] on icon "button" at bounding box center [191, 252] width 13 height 13
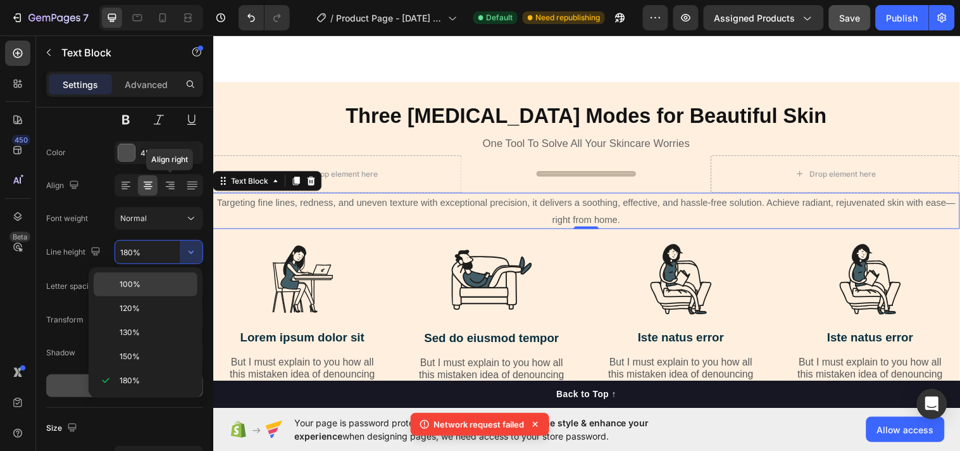
click at [142, 287] on p "100%" at bounding box center [156, 284] width 72 height 11
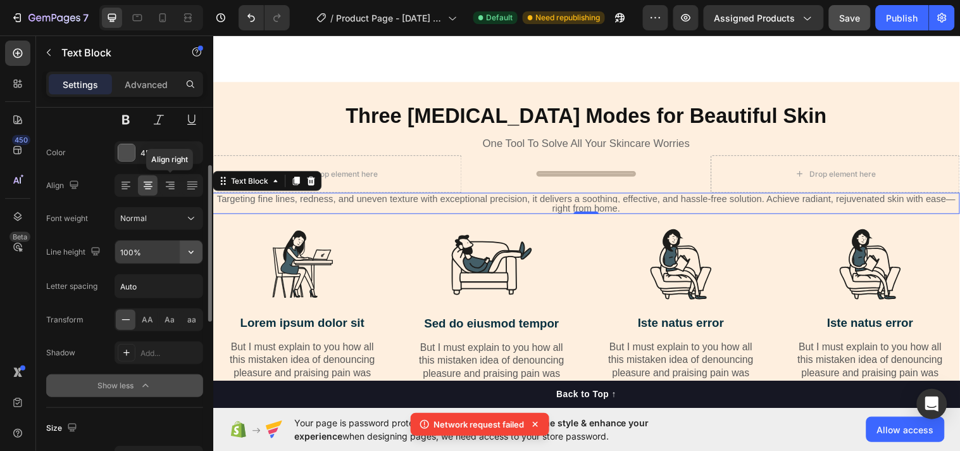
click at [188, 253] on icon "button" at bounding box center [191, 252] width 13 height 13
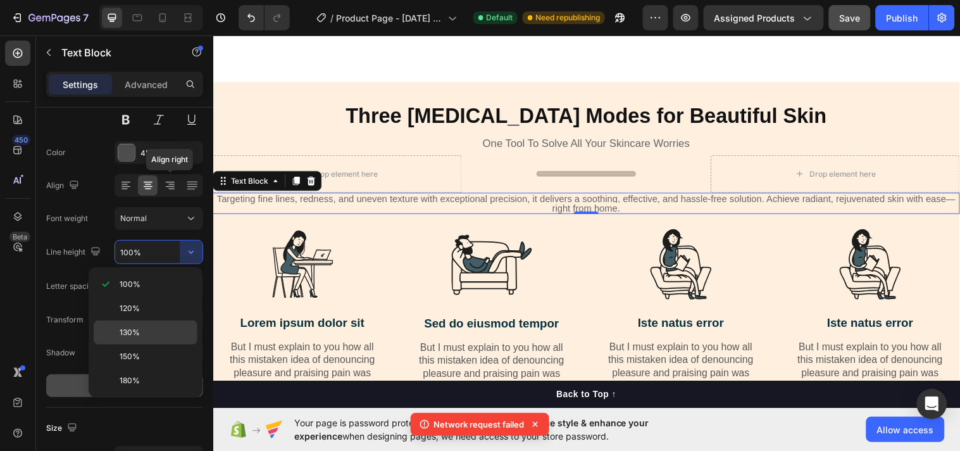
click at [146, 329] on p "130%" at bounding box center [156, 332] width 72 height 11
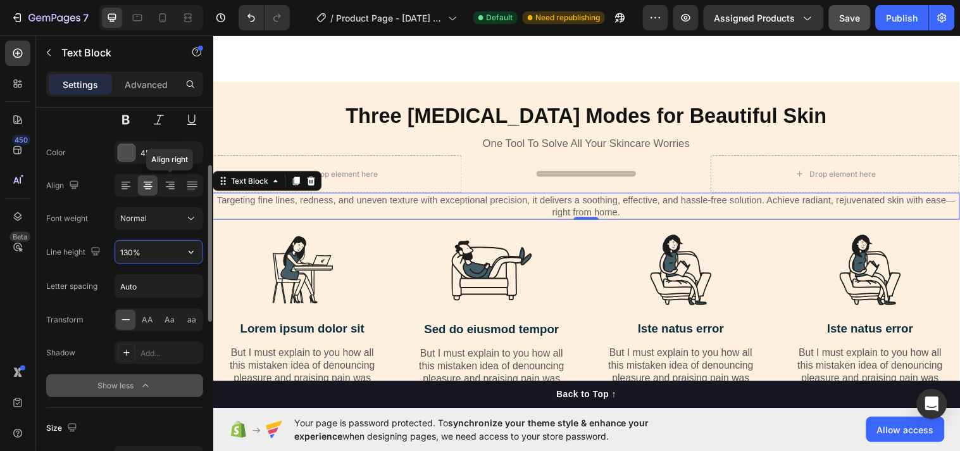
click at [173, 253] on input "130%" at bounding box center [158, 252] width 87 height 23
click at [187, 251] on icon "button" at bounding box center [191, 252] width 13 height 13
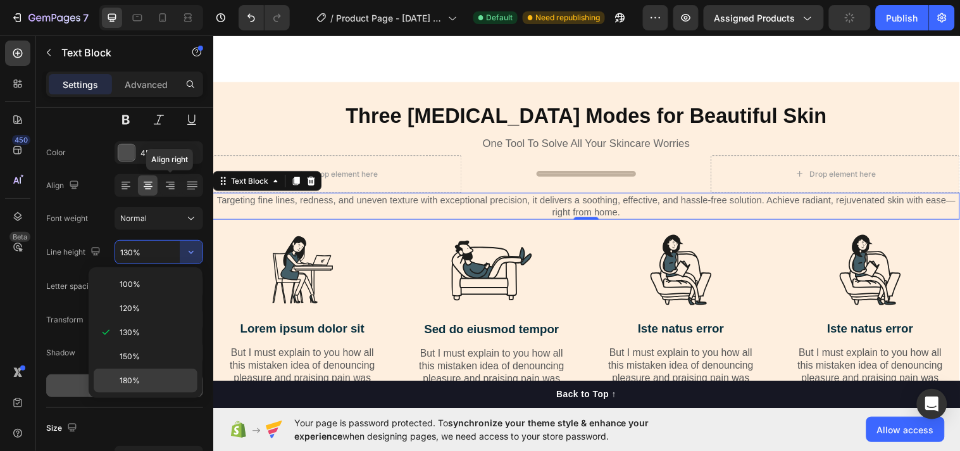
click at [146, 380] on p "180%" at bounding box center [156, 380] width 72 height 11
type input "180%"
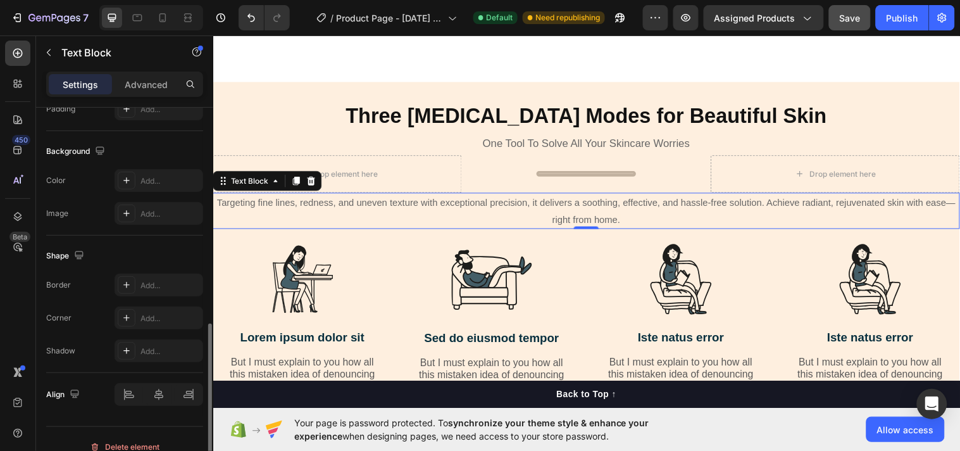
scroll to position [539, 0]
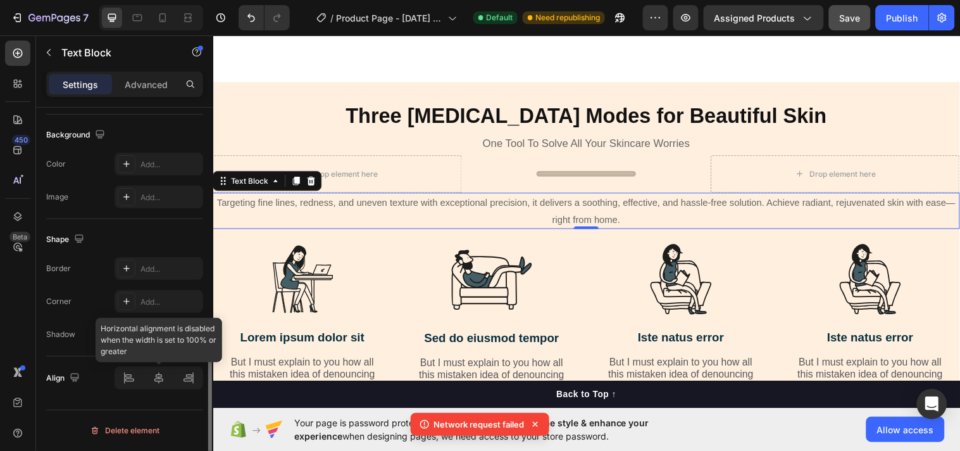
drag, startPoint x: 160, startPoint y: 380, endPoint x: 134, endPoint y: 376, distance: 27.0
click at [134, 376] on div at bounding box center [159, 378] width 89 height 23
click at [161, 382] on div at bounding box center [159, 378] width 89 height 23
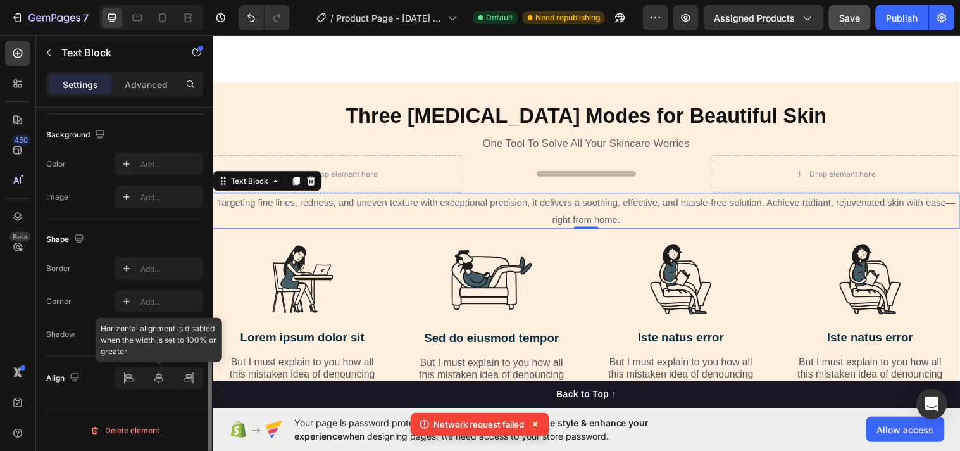
click at [161, 382] on div at bounding box center [159, 378] width 89 height 23
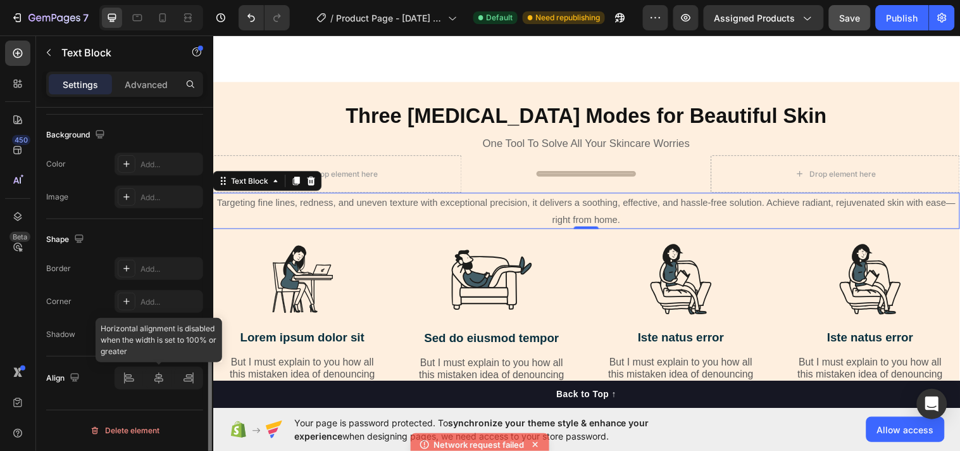
click at [161, 382] on div at bounding box center [159, 378] width 89 height 23
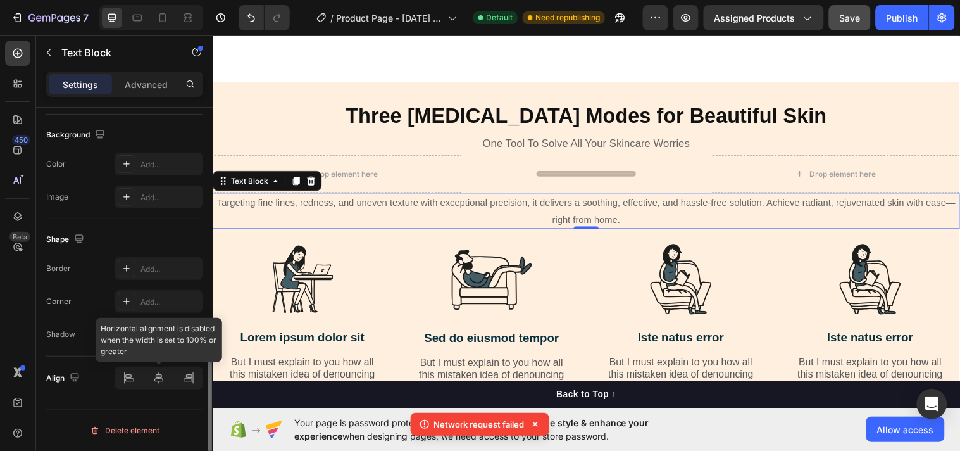
click at [161, 382] on div at bounding box center [159, 378] width 89 height 23
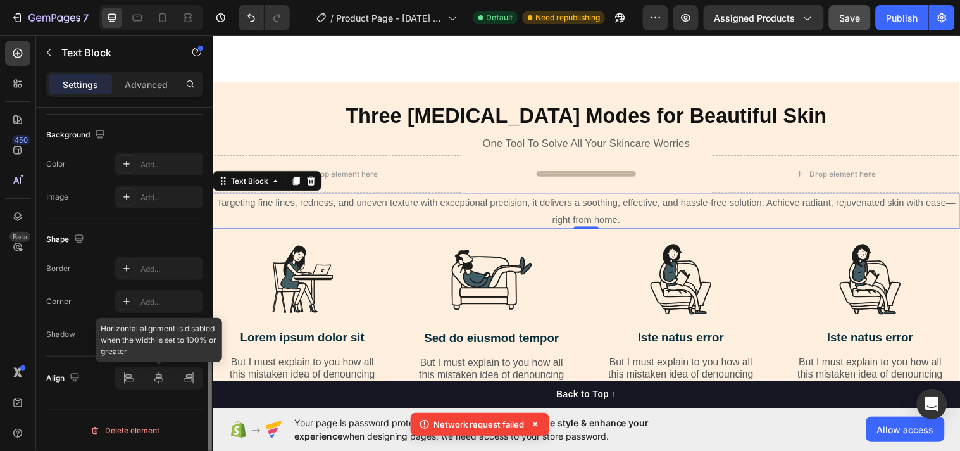
click at [161, 382] on div at bounding box center [159, 378] width 89 height 23
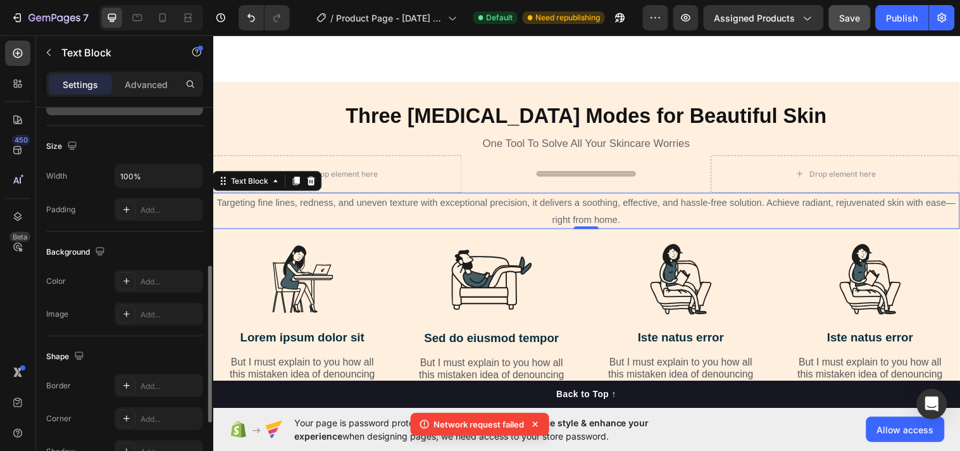
scroll to position [382, 0]
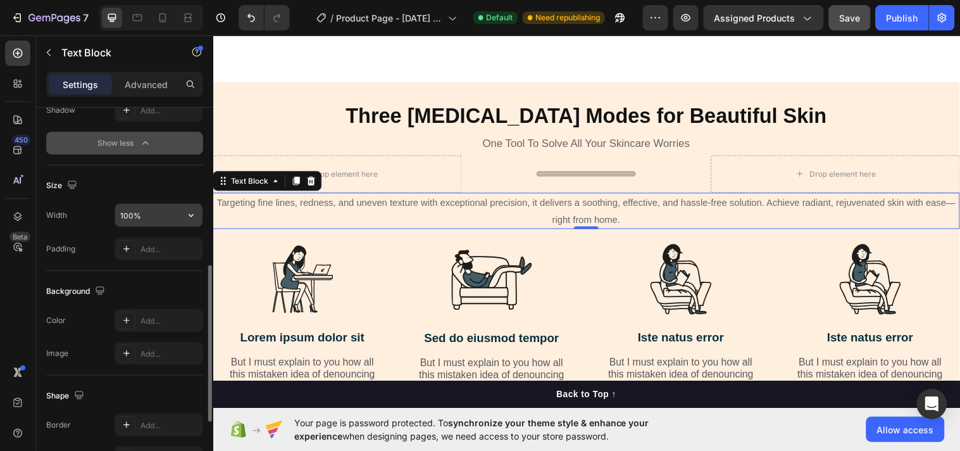
click at [142, 212] on input "100%" at bounding box center [158, 215] width 87 height 23
click at [185, 215] on icon "button" at bounding box center [191, 215] width 13 height 13
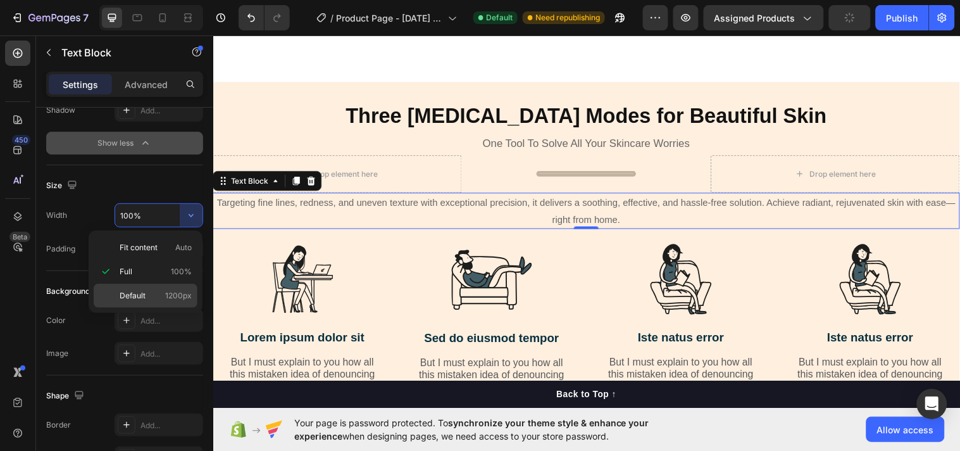
click at [138, 292] on span "Default" at bounding box center [133, 295] width 26 height 11
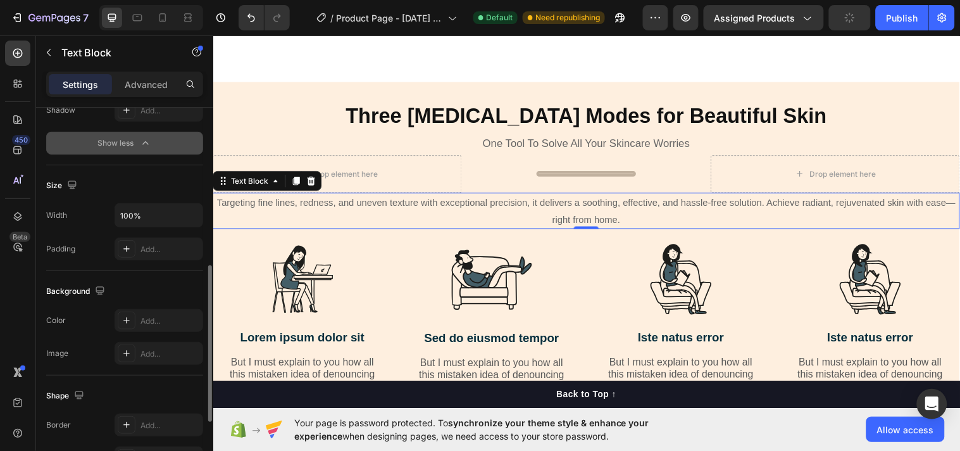
scroll to position [539, 0]
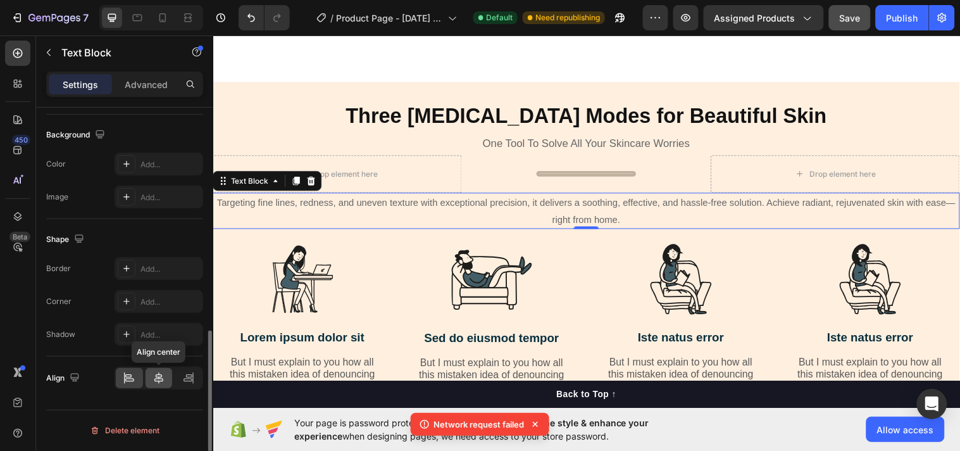
click at [158, 380] on icon at bounding box center [159, 378] width 13 height 13
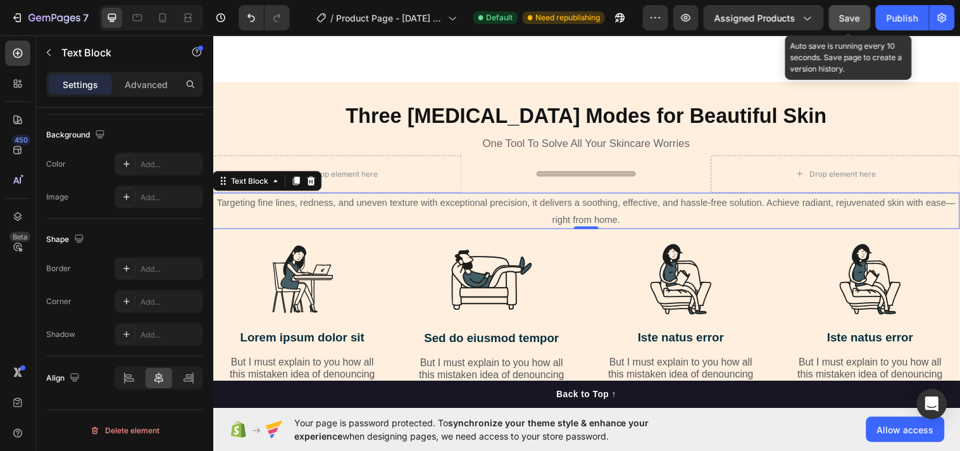
click at [852, 20] on span "Save" at bounding box center [850, 18] width 21 height 11
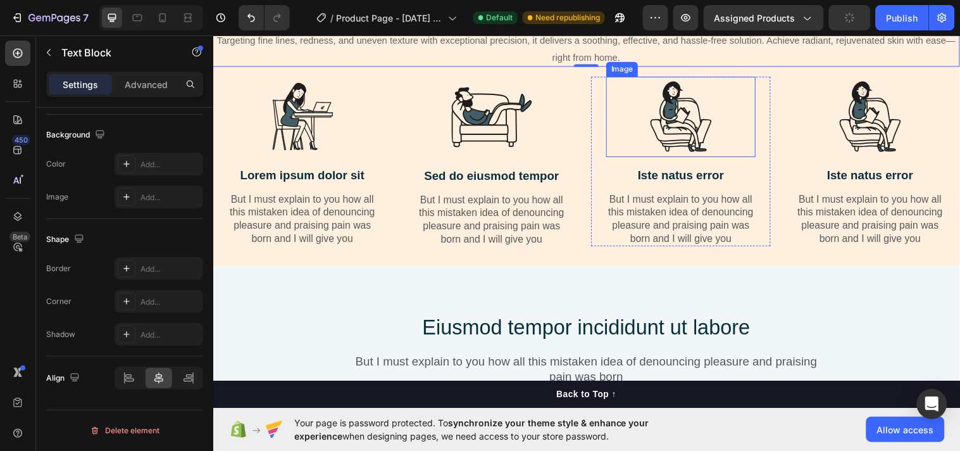
scroll to position [2572, 0]
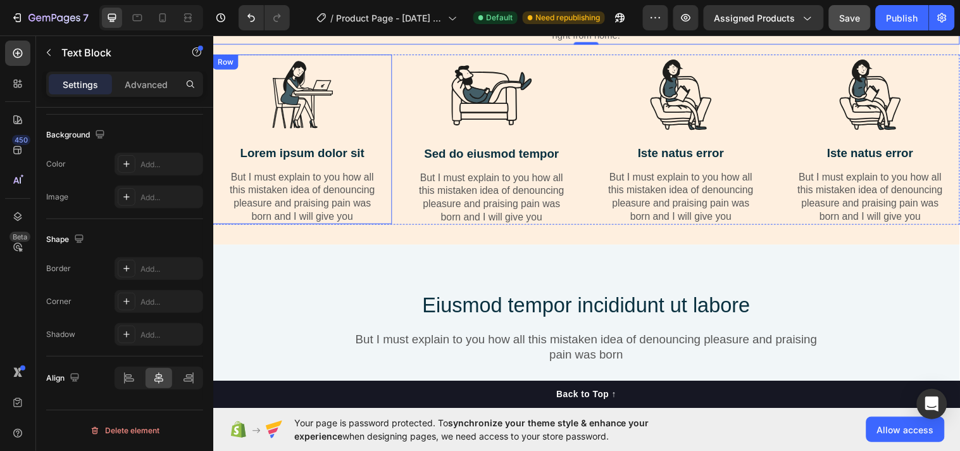
click at [375, 141] on div "Image Lorem ipsum dolor sit Text Block But I must explain to you how all this m…" at bounding box center [304, 140] width 152 height 173
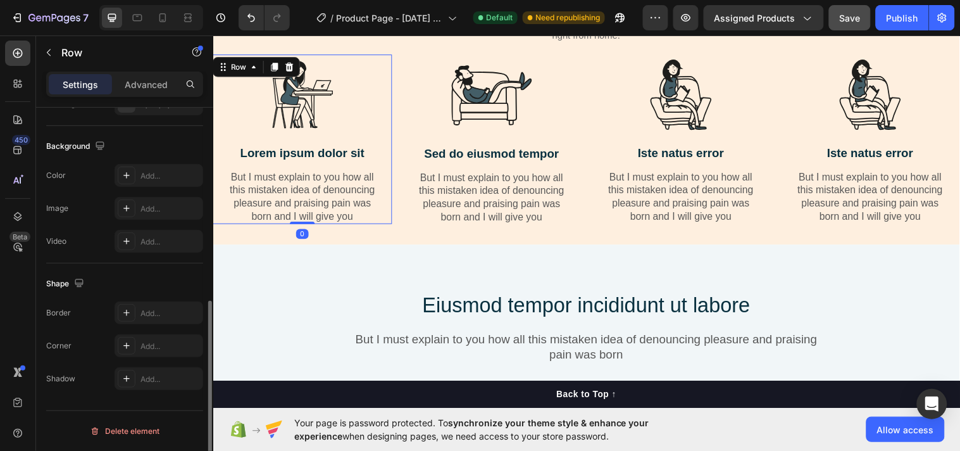
scroll to position [0, 0]
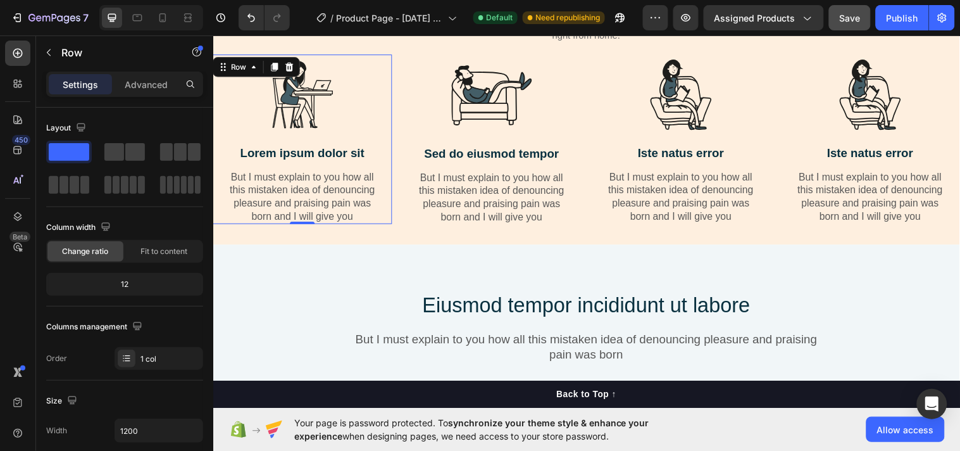
click at [80, 84] on p "Settings" at bounding box center [80, 84] width 35 height 13
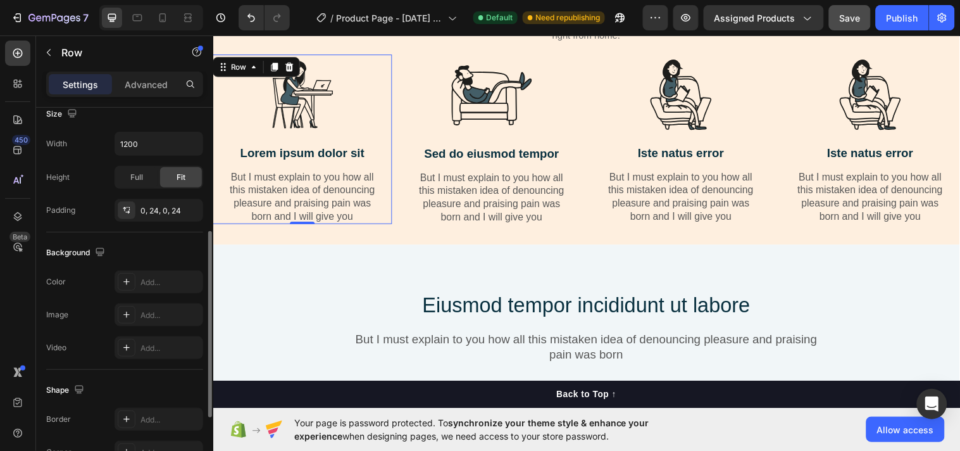
scroll to position [298, 0]
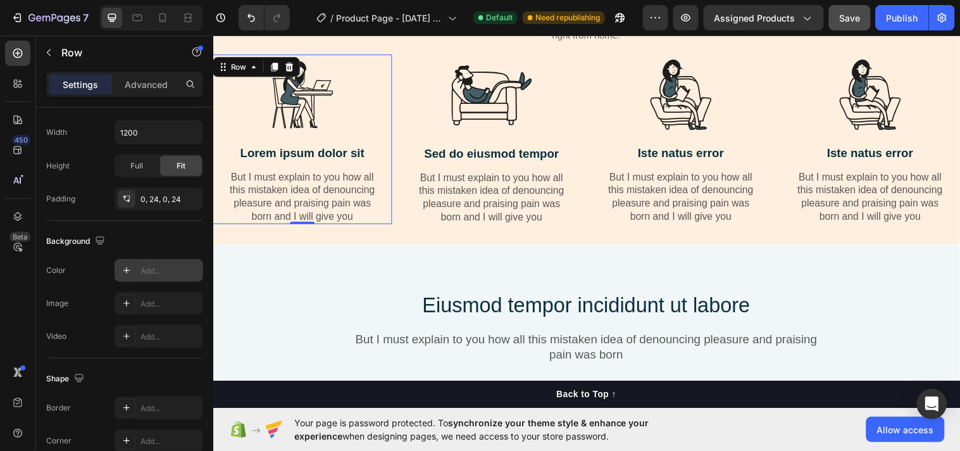
click at [153, 272] on div "Add..." at bounding box center [171, 270] width 60 height 11
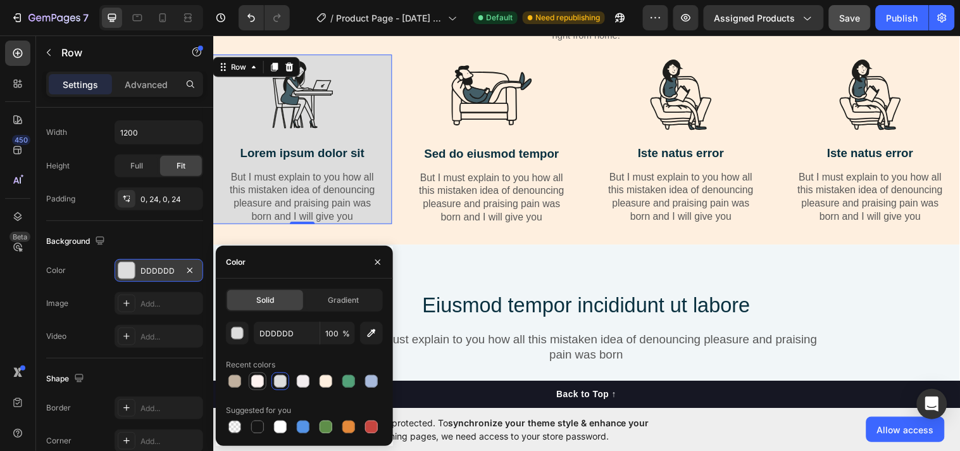
click at [257, 383] on div at bounding box center [257, 381] width 13 height 13
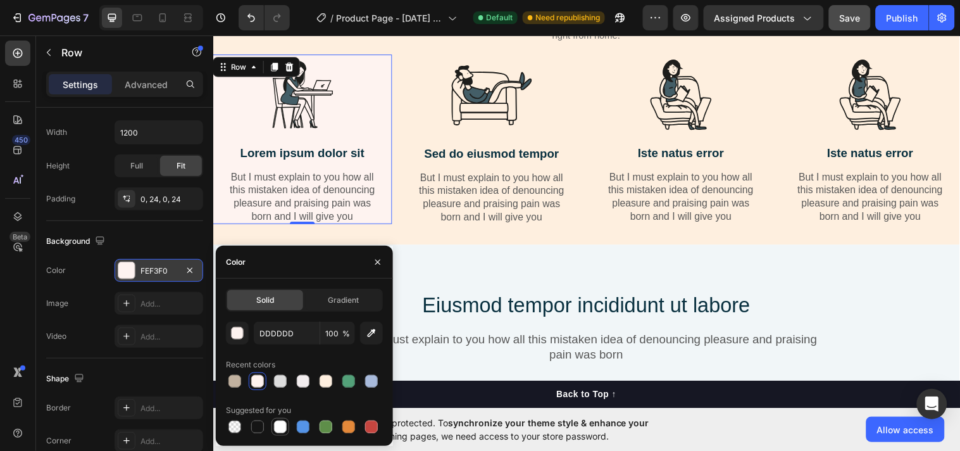
click at [273, 432] on div at bounding box center [280, 426] width 15 height 15
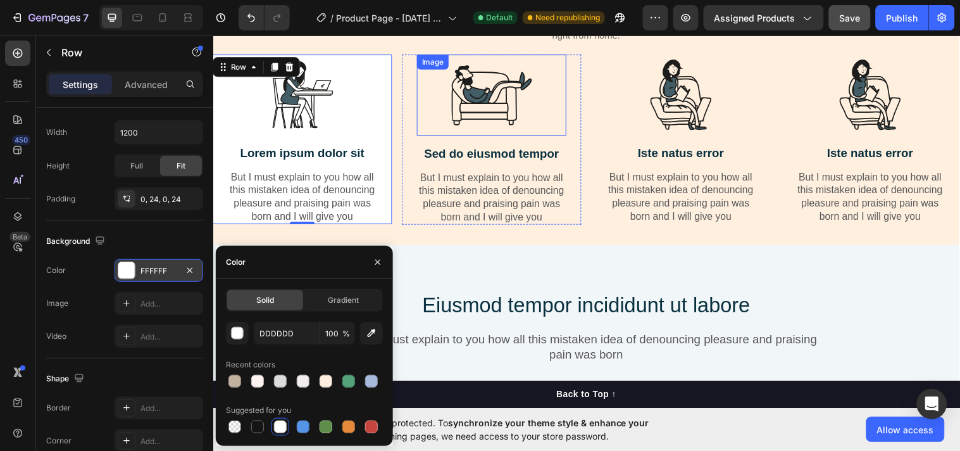
click at [542, 131] on div at bounding box center [496, 95] width 152 height 82
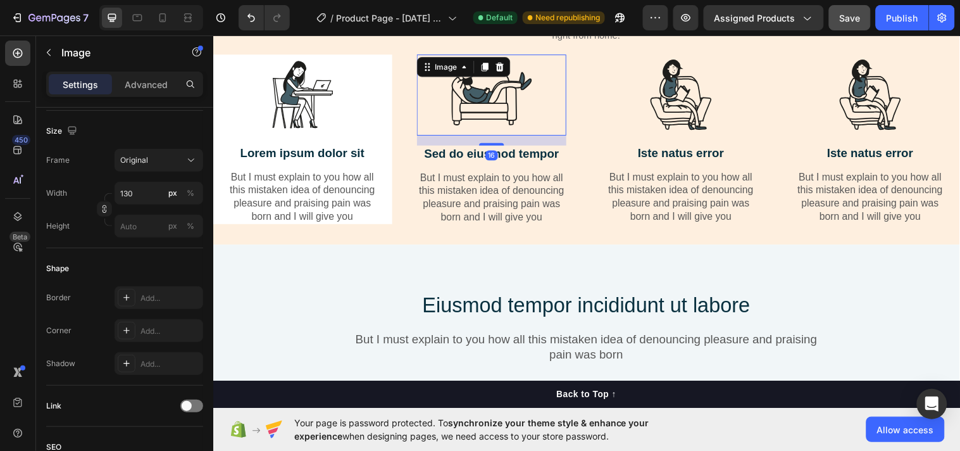
scroll to position [0, 0]
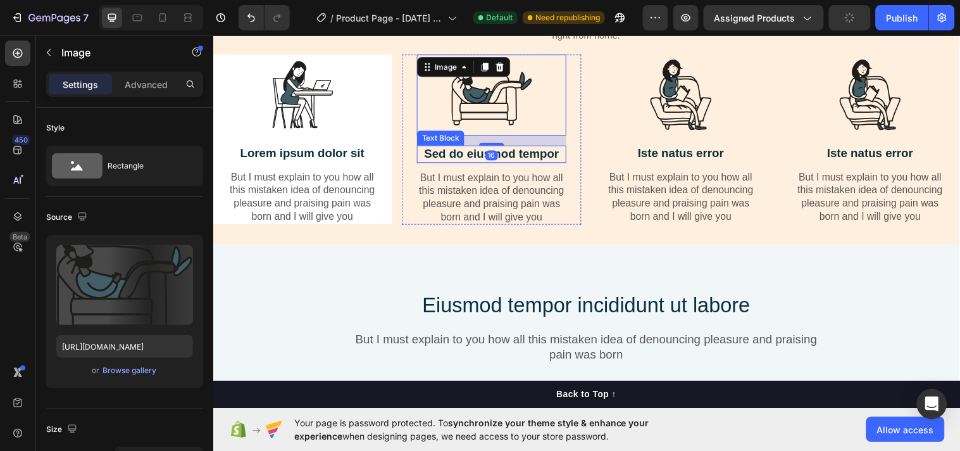
click at [566, 163] on div "Sed do eiusmod tempor" at bounding box center [496, 156] width 152 height 18
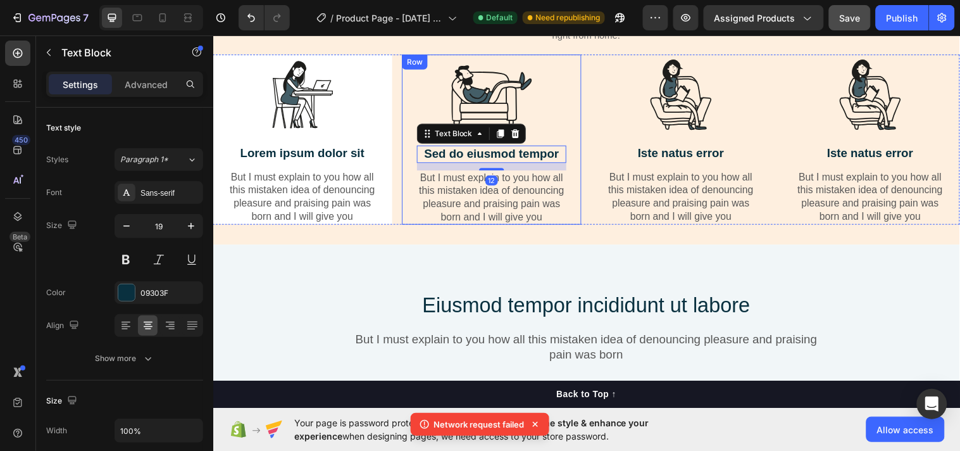
click at [571, 103] on div "Image Sed do eiusmod tempor Text Block 12 But I must explain to you how all thi…" at bounding box center [496, 140] width 182 height 173
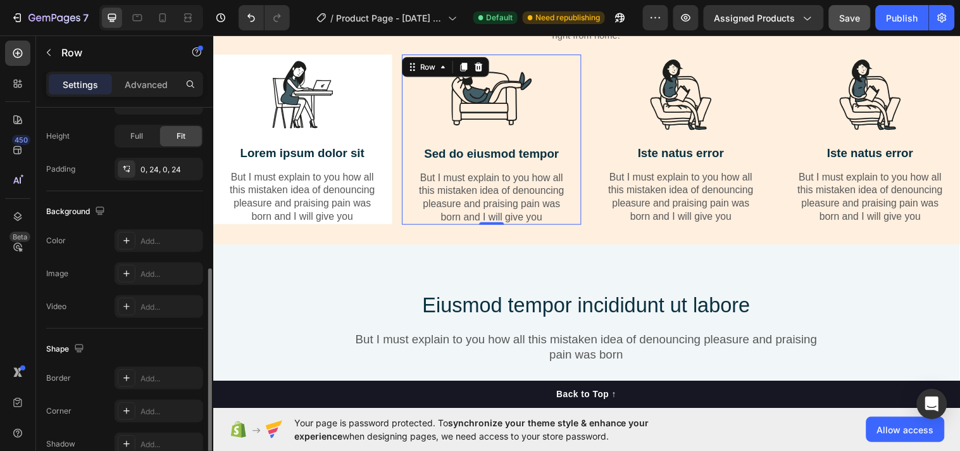
scroll to position [334, 0]
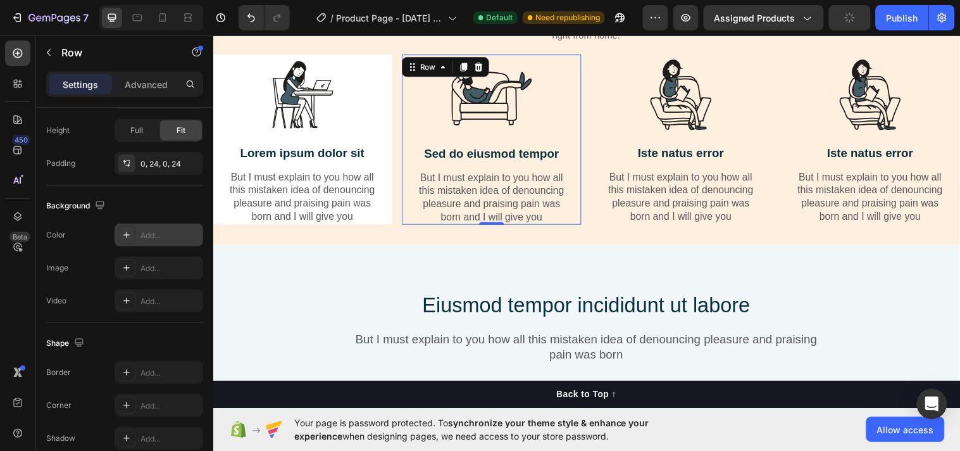
click at [151, 232] on div "Add..." at bounding box center [171, 235] width 60 height 11
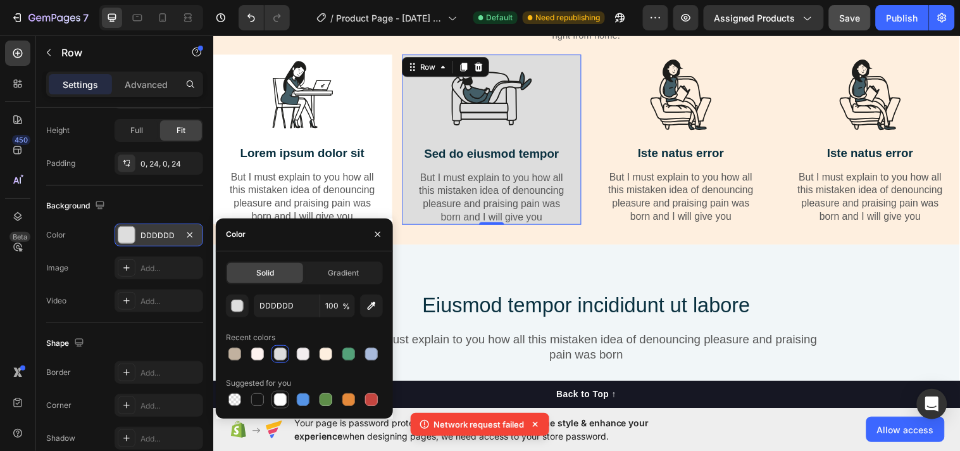
click at [279, 399] on div at bounding box center [280, 399] width 13 height 13
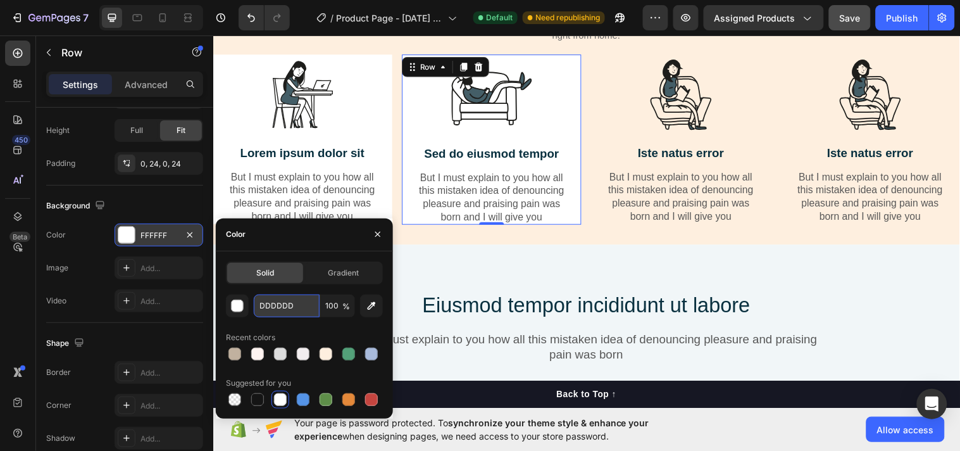
click at [290, 306] on input "DDDDDD" at bounding box center [287, 305] width 66 height 23
paste input "#"
type input "FFFFFF"
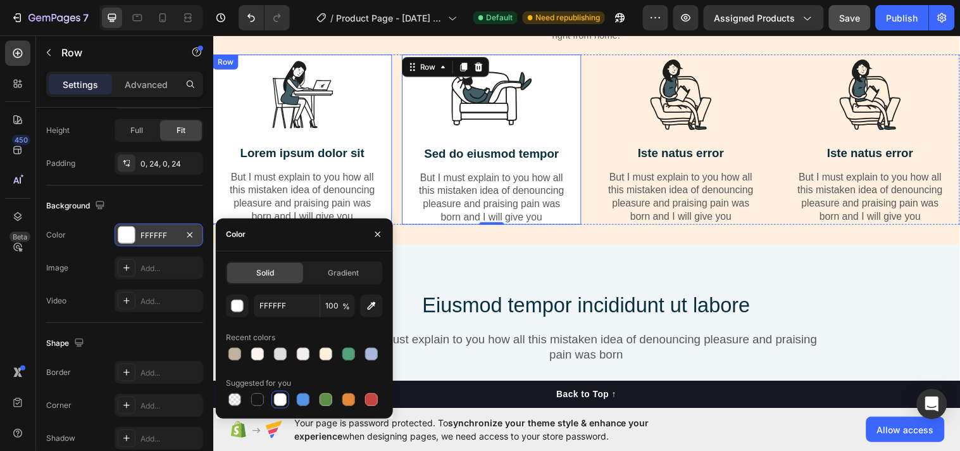
click at [372, 135] on div "Image Lorem ipsum dolor sit Text Block But I must explain to you how all this m…" at bounding box center [304, 140] width 152 height 173
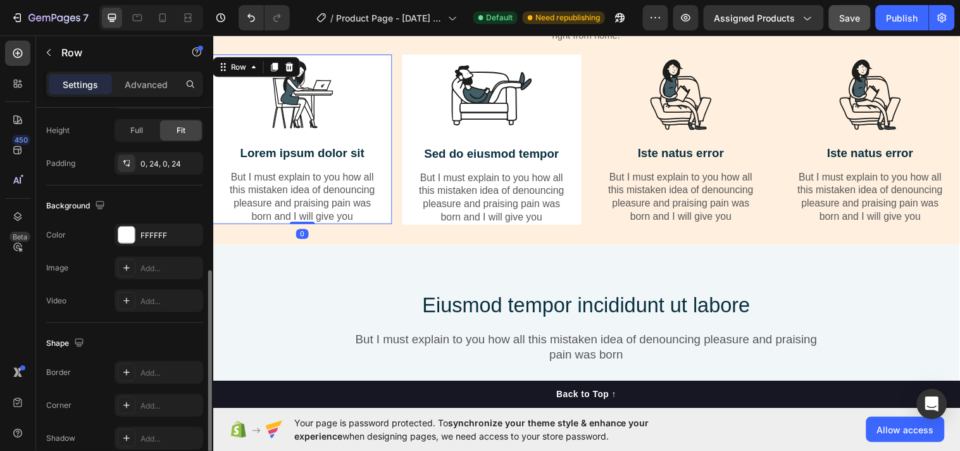
scroll to position [333, 0]
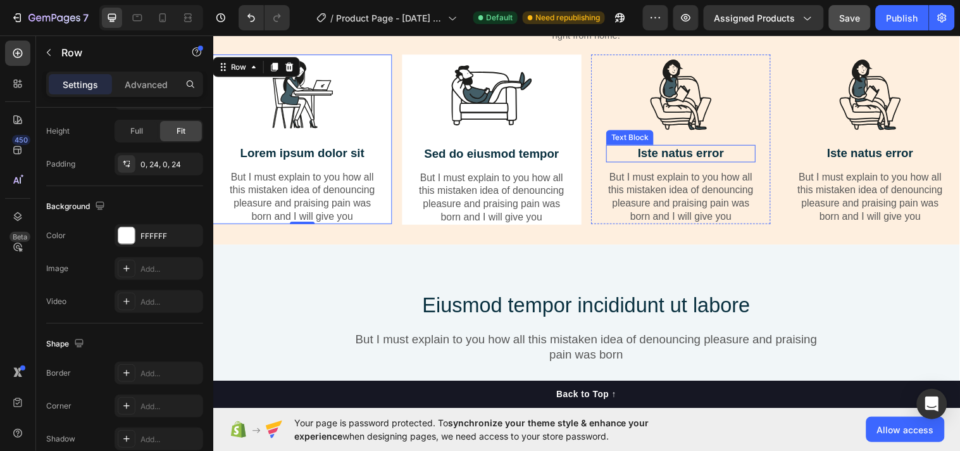
click at [617, 153] on p "Iste natus error" at bounding box center [688, 156] width 149 height 16
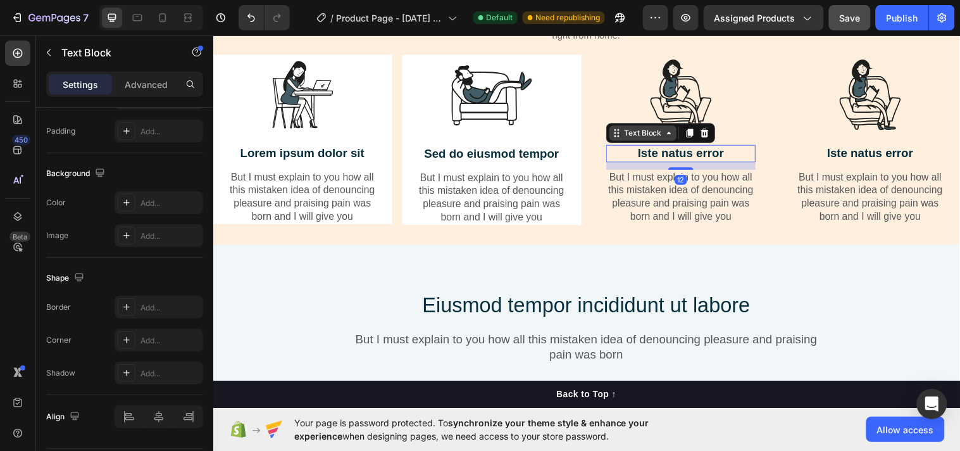
scroll to position [0, 0]
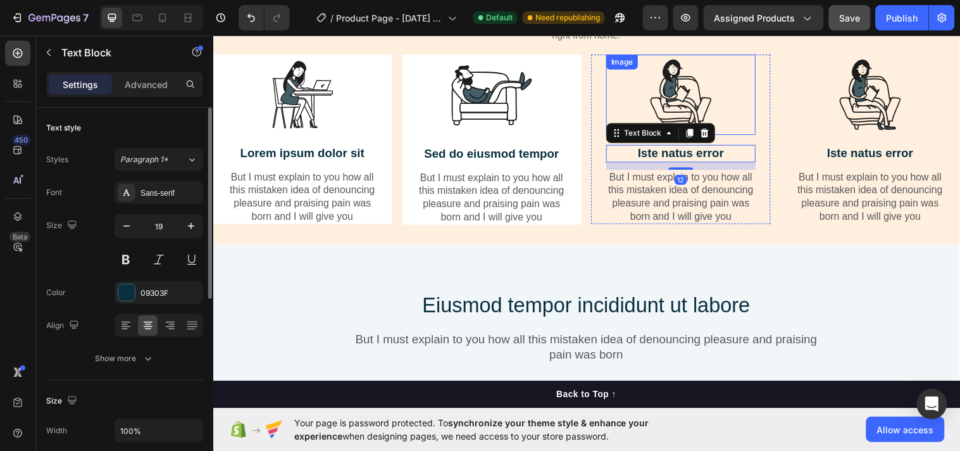
click at [613, 101] on div at bounding box center [689, 95] width 152 height 82
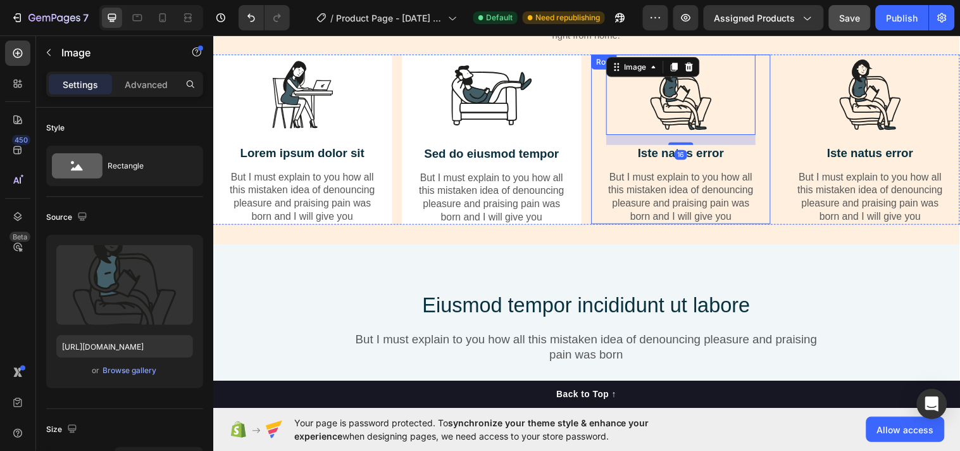
click at [599, 122] on div "Image 16 Iste natus error Text Block But I must explain to you how all this mis…" at bounding box center [689, 140] width 182 height 173
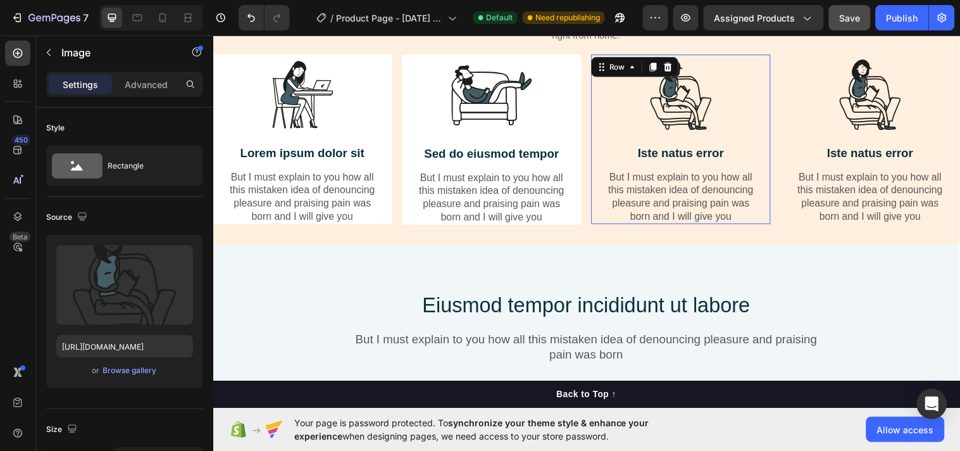
click at [599, 122] on div "Image Iste natus error Text Block But I must explain to you how all this mistak…" at bounding box center [689, 140] width 182 height 173
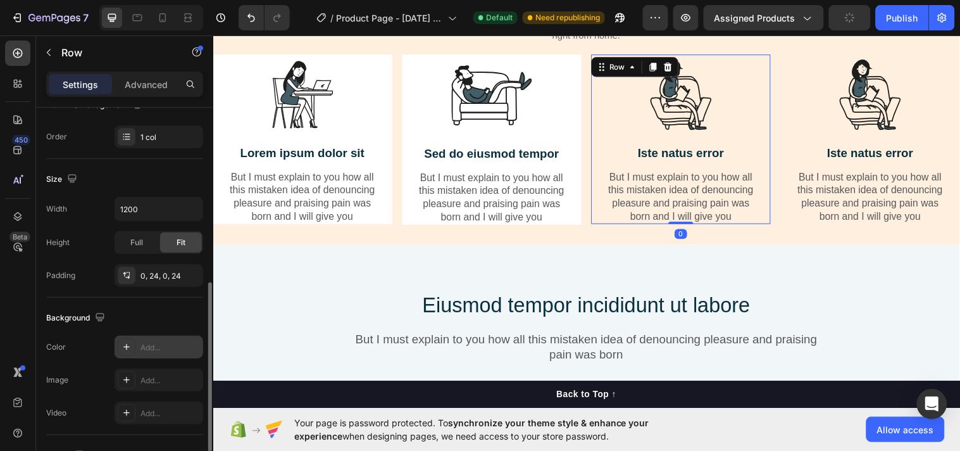
scroll to position [266, 0]
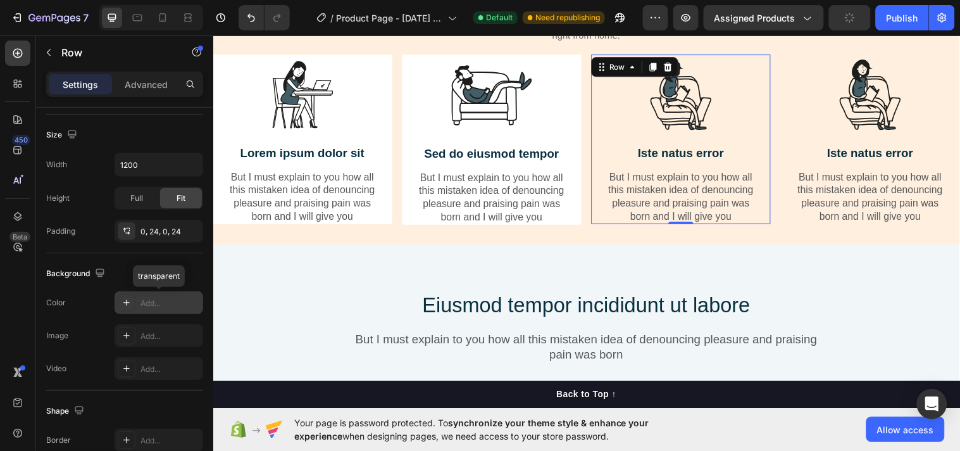
click at [156, 298] on div "Add..." at bounding box center [171, 303] width 60 height 11
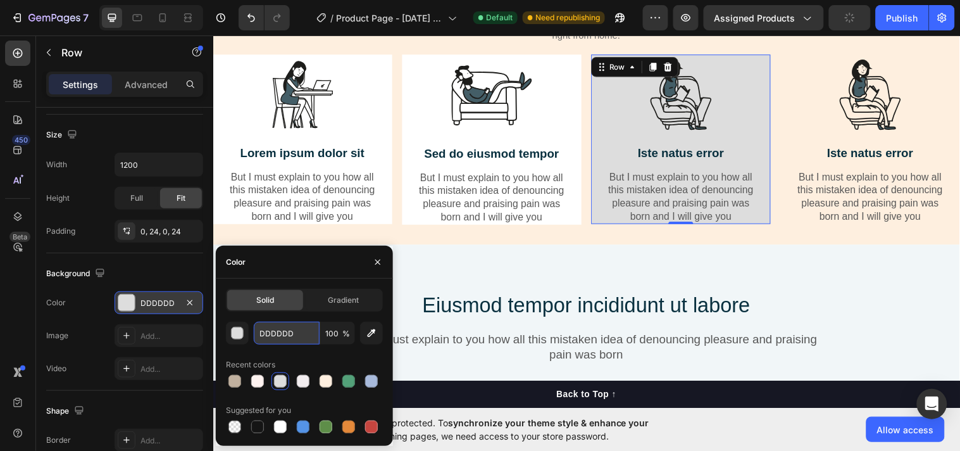
click at [298, 331] on input "DDDDDD" at bounding box center [287, 333] width 66 height 23
paste input "#FFFFFF"
type input "#FFFFFF"
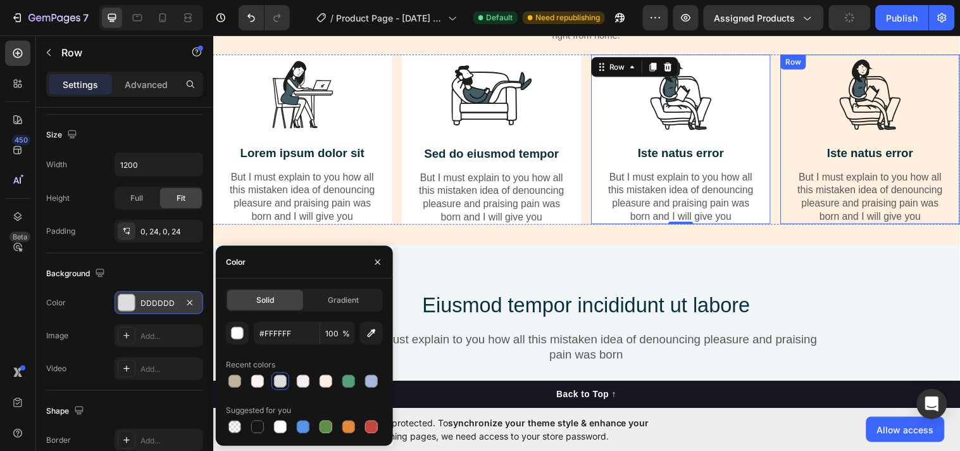
click at [796, 144] on div "Image Iste natus error Text Block But I must explain to you how all this mistak…" at bounding box center [881, 140] width 182 height 173
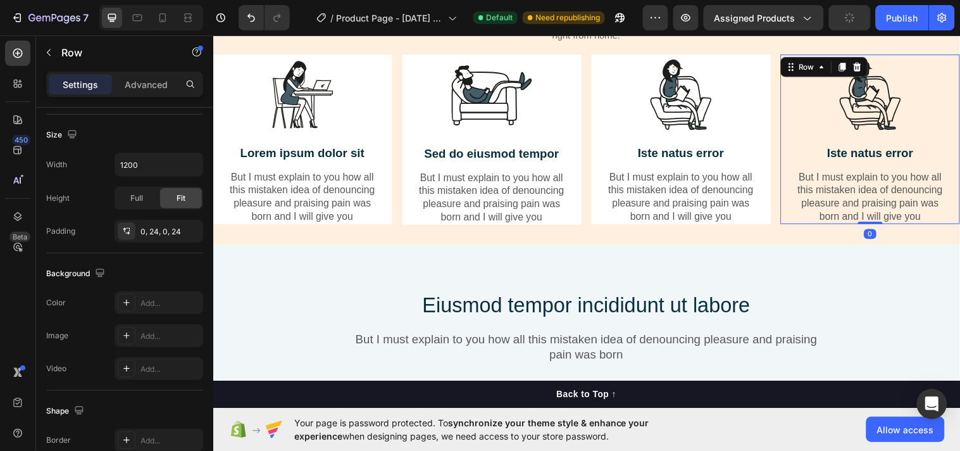
click at [796, 144] on div "Image Iste natus error Text Block But I must explain to you how all this mistak…" at bounding box center [881, 140] width 182 height 173
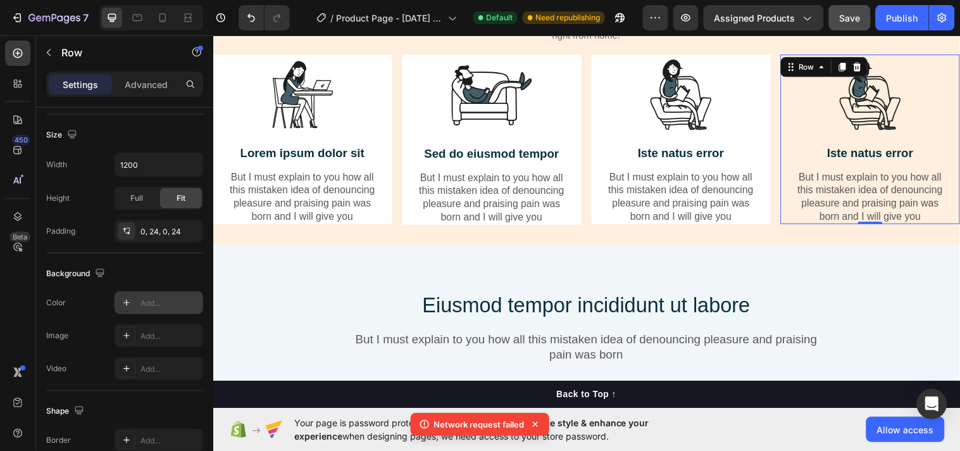
click at [141, 306] on div "Add..." at bounding box center [171, 303] width 60 height 11
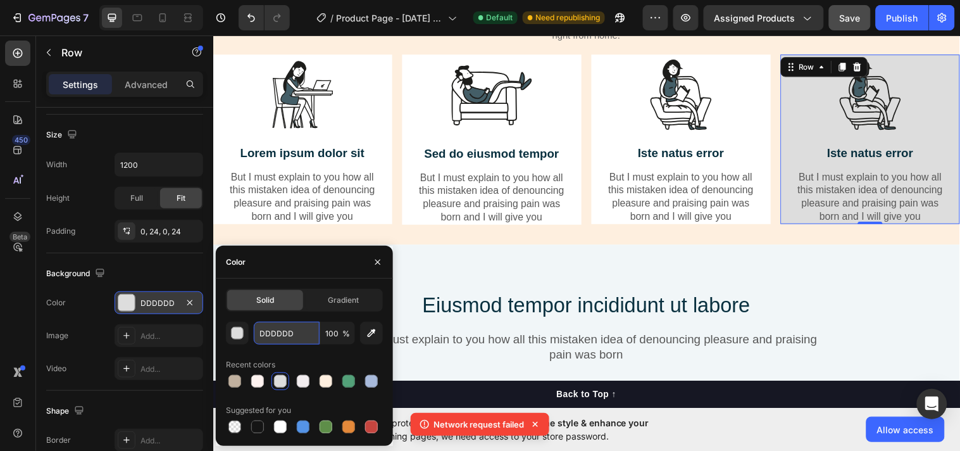
click at [300, 330] on input "DDDDDD" at bounding box center [287, 333] width 66 height 23
paste input "#FFFFFF"
type input "#FFFFFF"
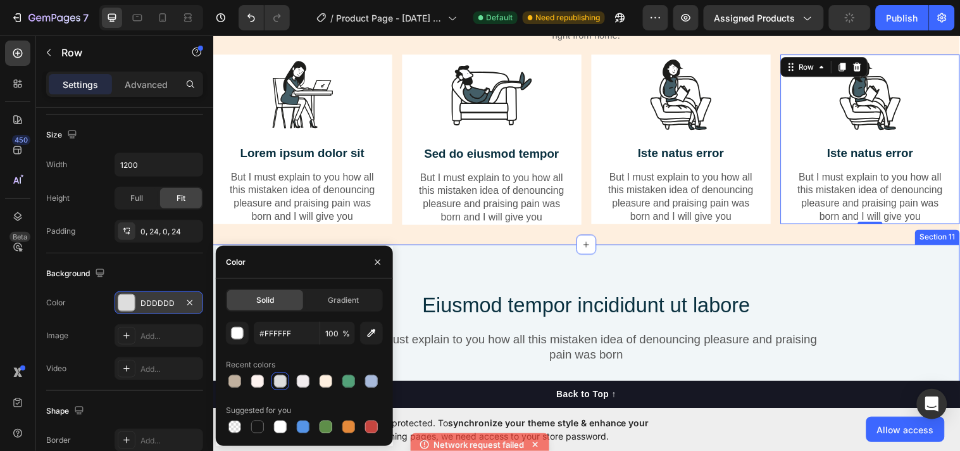
click at [865, 317] on div "Eiusmod tempor incididunt ut labore Heading But I must explain to you how all t…" at bounding box center [592, 371] width 741 height 152
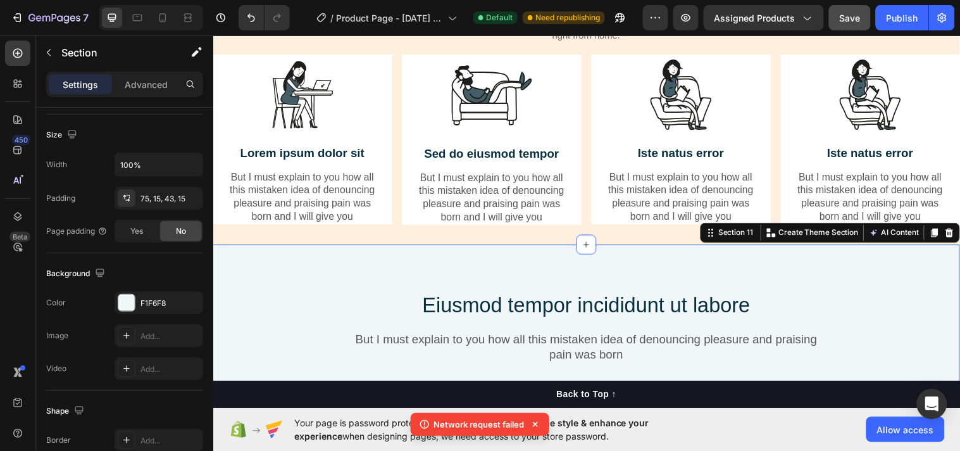
scroll to position [0, 0]
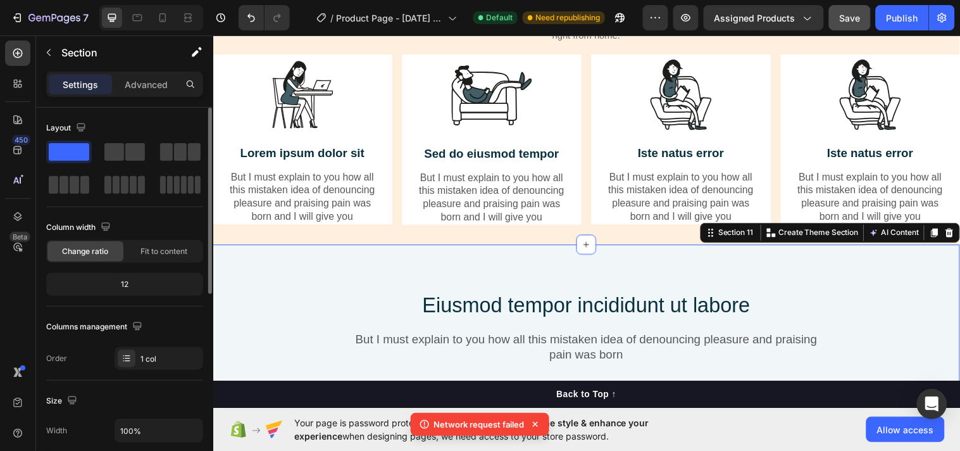
click at [848, 296] on div "Eiusmod tempor incididunt ut labore Heading But I must explain to you how all t…" at bounding box center [593, 361] width 760 height 227
click at [957, 241] on icon at bounding box center [962, 235] width 10 height 10
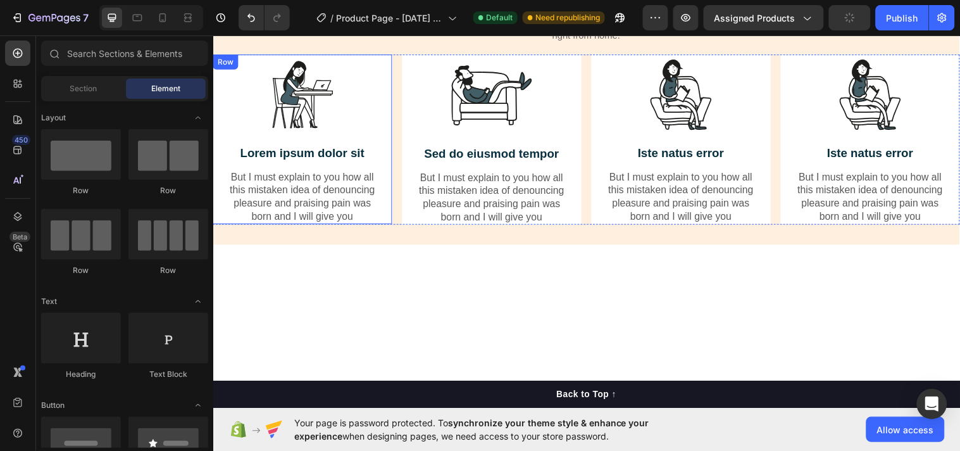
click at [380, 89] on div "Image Lorem ipsum dolor sit Text Block But I must explain to you how all this m…" at bounding box center [304, 140] width 182 height 173
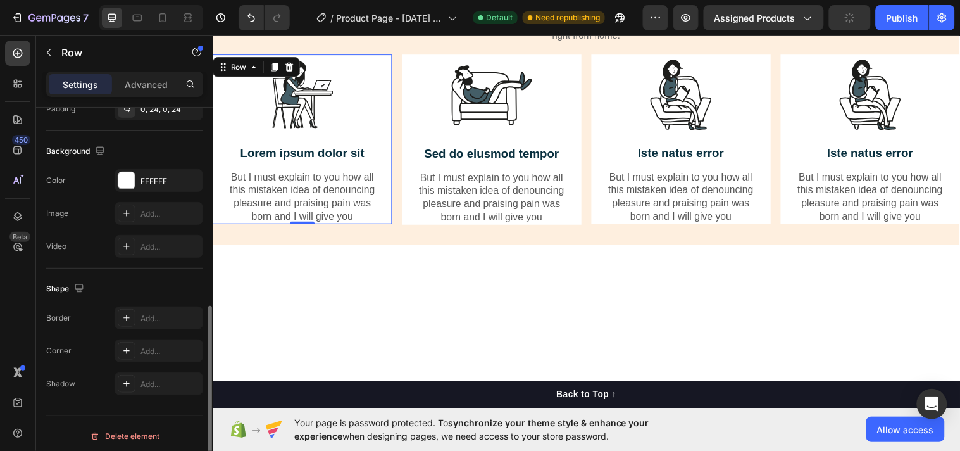
scroll to position [393, 0]
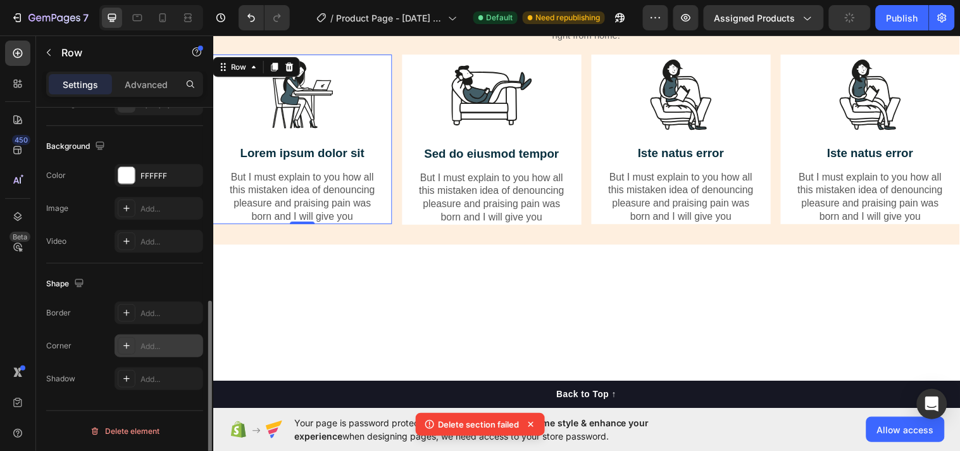
click at [159, 349] on div "Add..." at bounding box center [171, 346] width 60 height 11
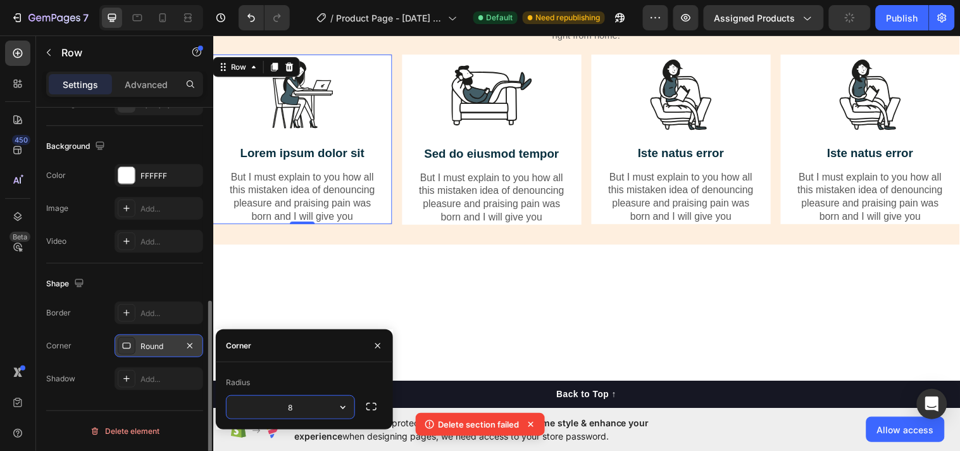
click at [298, 406] on input "8" at bounding box center [291, 407] width 128 height 23
type input "20"
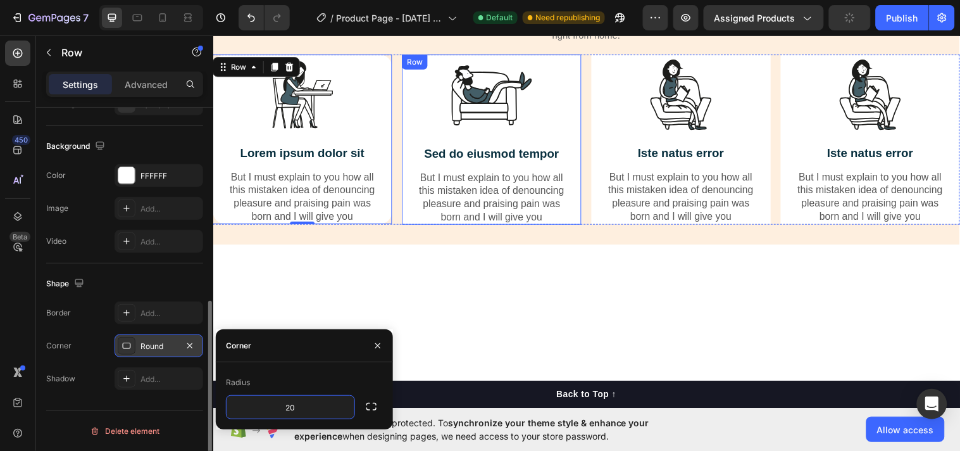
click at [414, 134] on div "Image Sed do eiusmod tempor Text Block But I must explain to you how all this m…" at bounding box center [496, 140] width 182 height 173
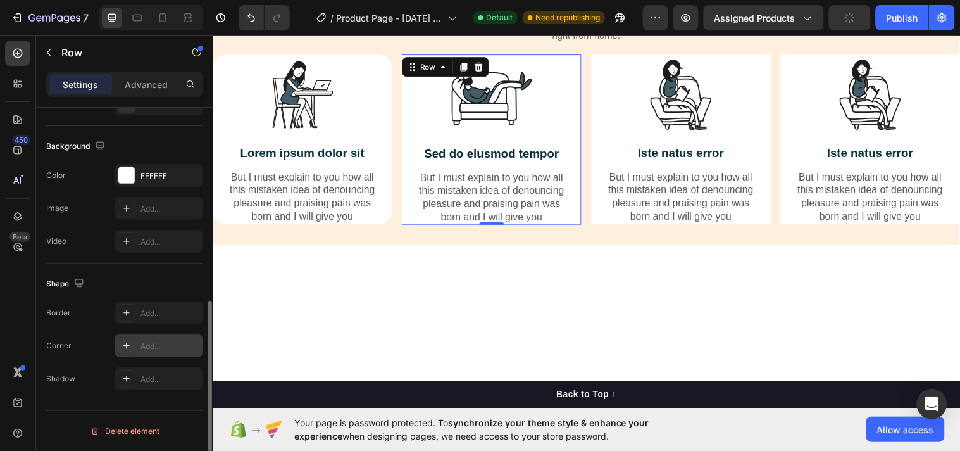
click at [154, 346] on div "Add..." at bounding box center [171, 346] width 60 height 11
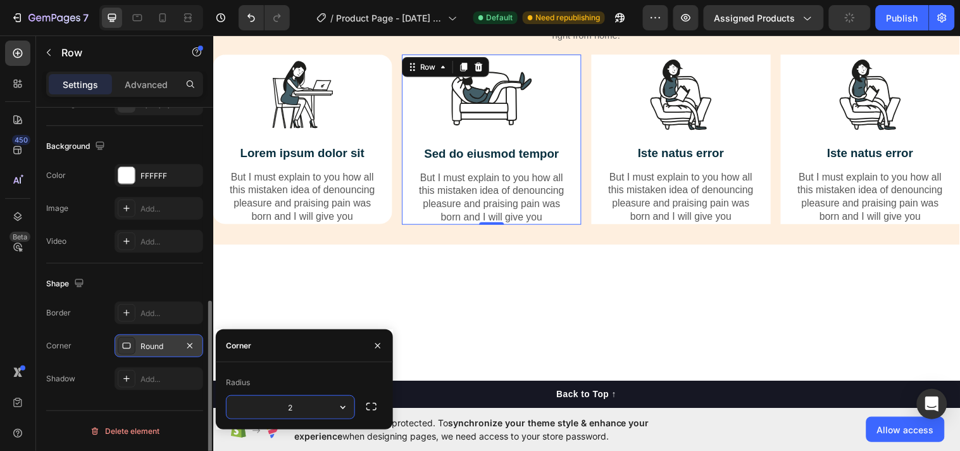
type input "20"
click at [617, 125] on div at bounding box center [689, 95] width 152 height 82
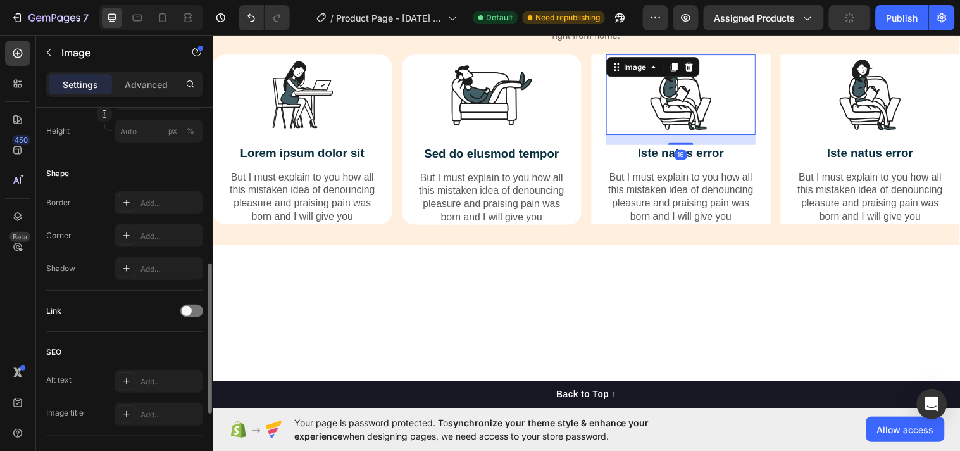
scroll to position [0, 0]
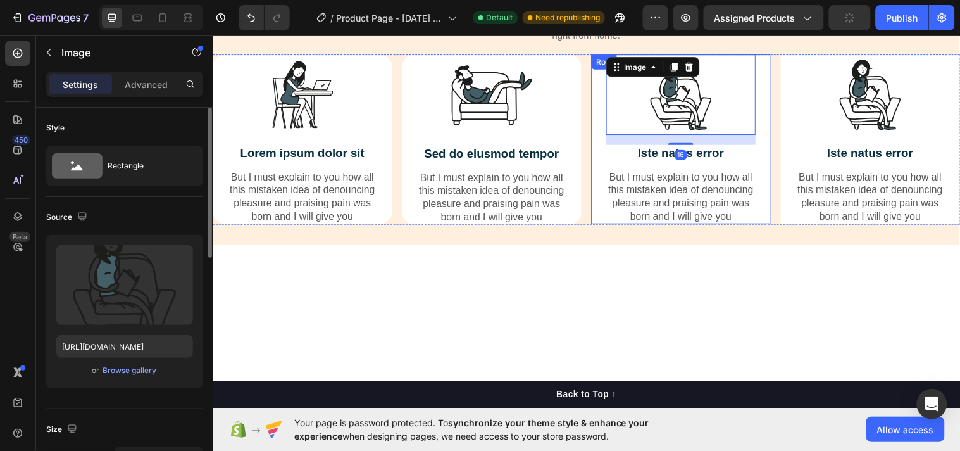
click at [605, 156] on div "Image 16 Iste natus error Text Block But I must explain to you how all this mis…" at bounding box center [689, 140] width 182 height 173
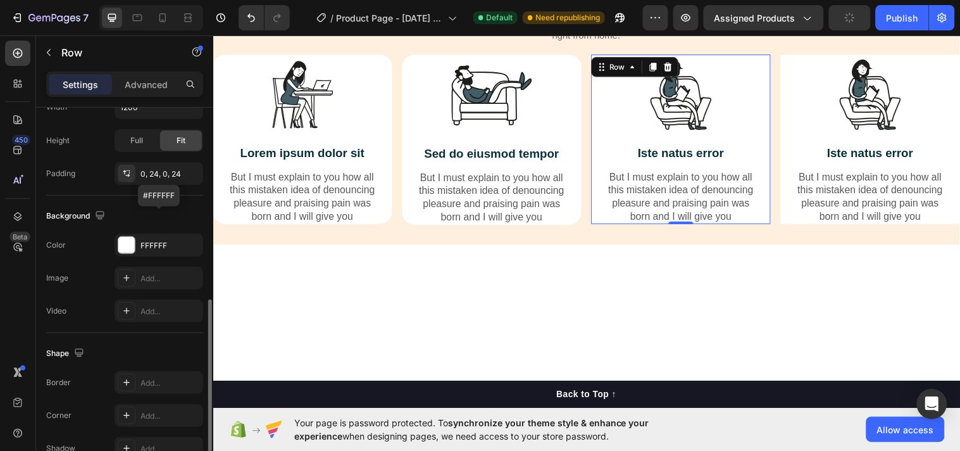
scroll to position [393, 0]
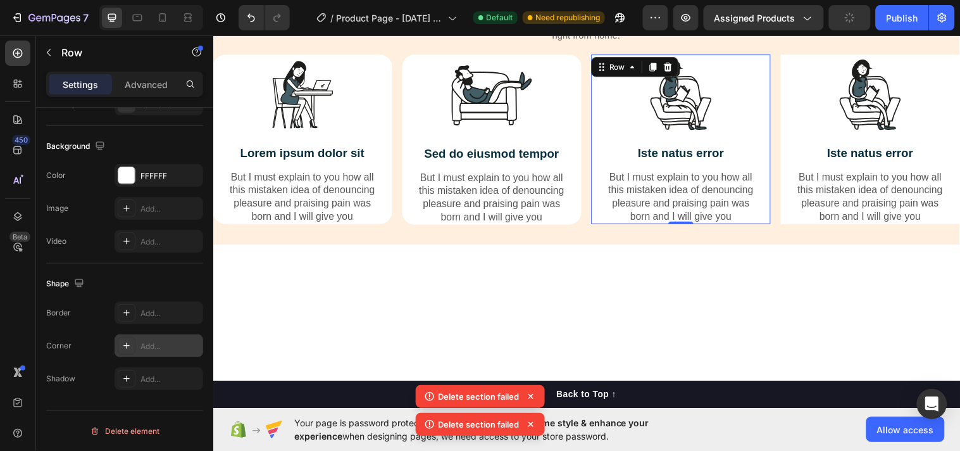
click at [157, 341] on div "Add..." at bounding box center [171, 346] width 60 height 11
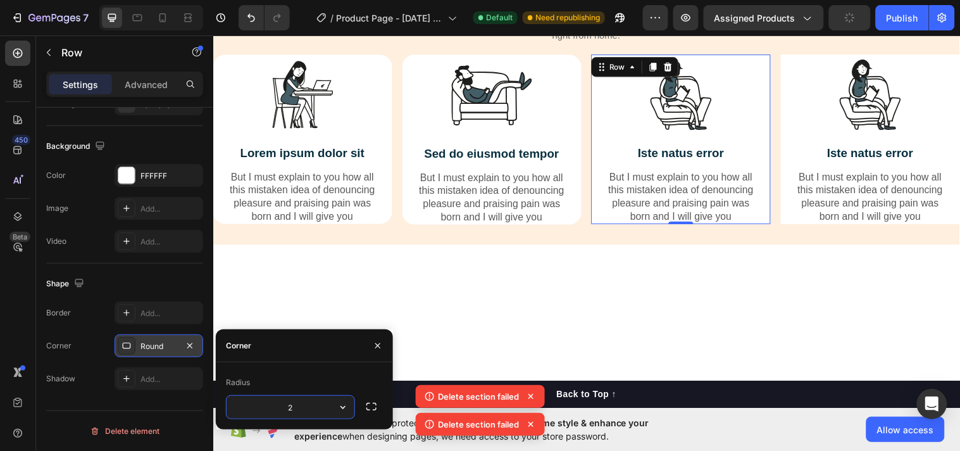
type input "20"
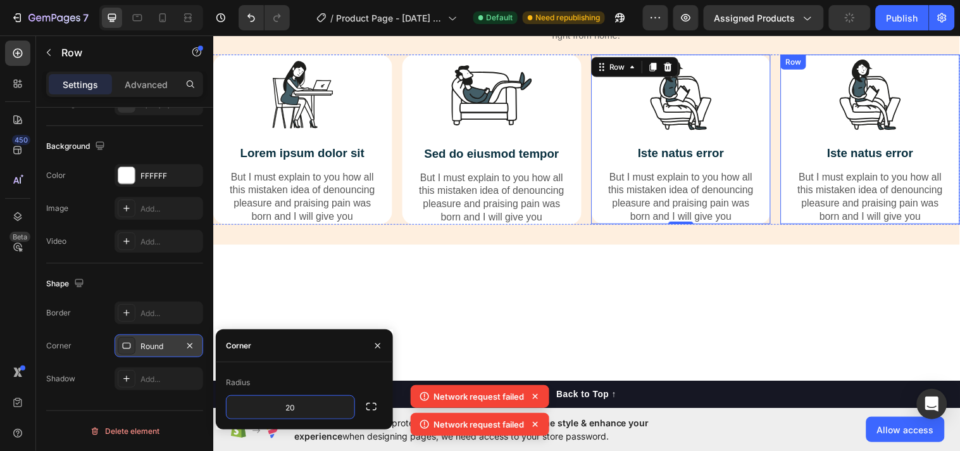
click at [805, 139] on div "Image Iste natus error Text Block But I must explain to you how all this mistak…" at bounding box center [881, 140] width 152 height 173
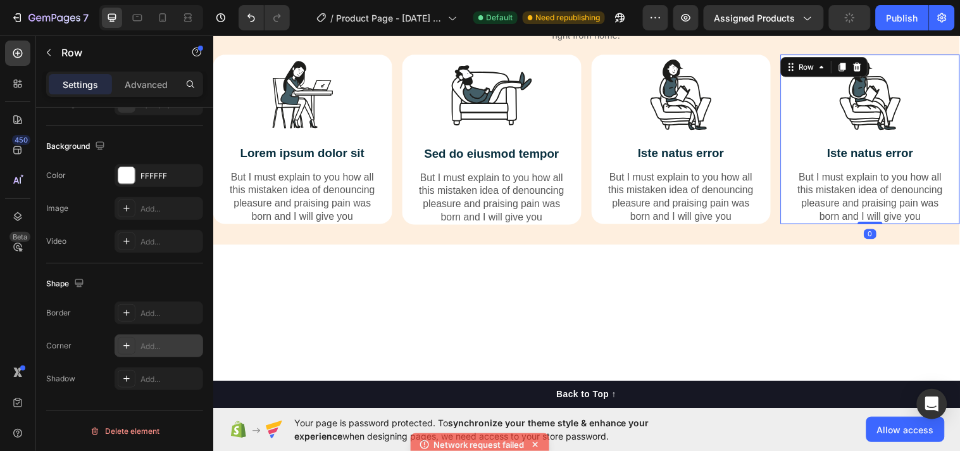
click at [161, 339] on div "Add..." at bounding box center [159, 345] width 89 height 23
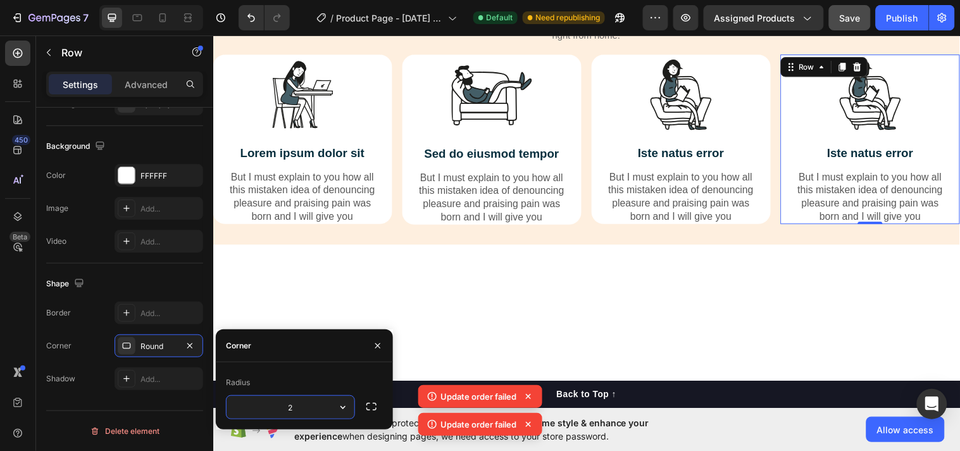
type input "20"
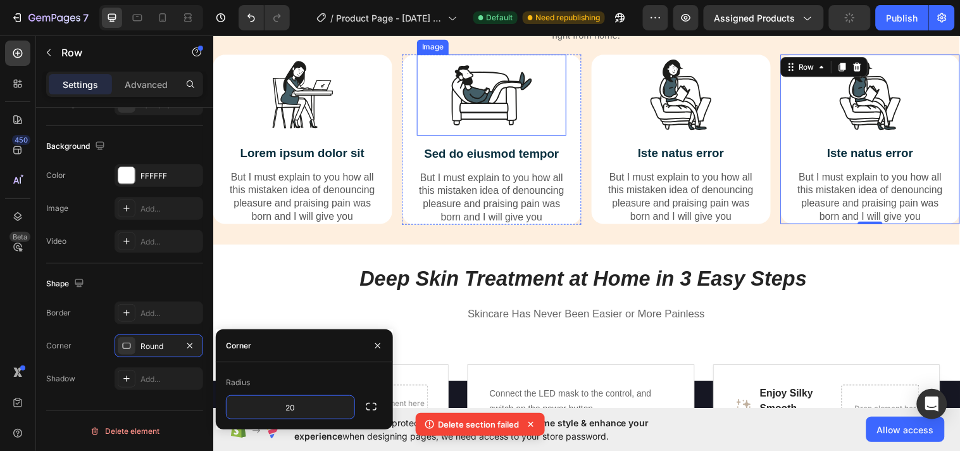
scroll to position [2549, 0]
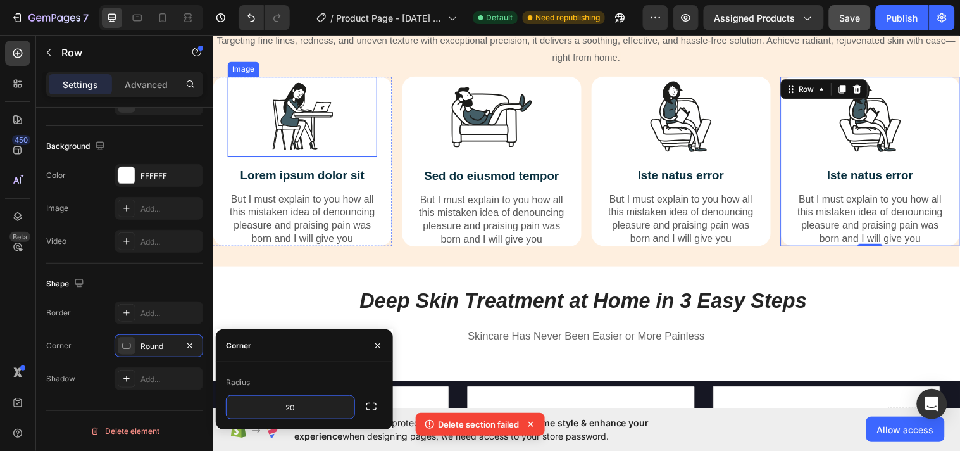
click at [285, 113] on img at bounding box center [304, 118] width 82 height 82
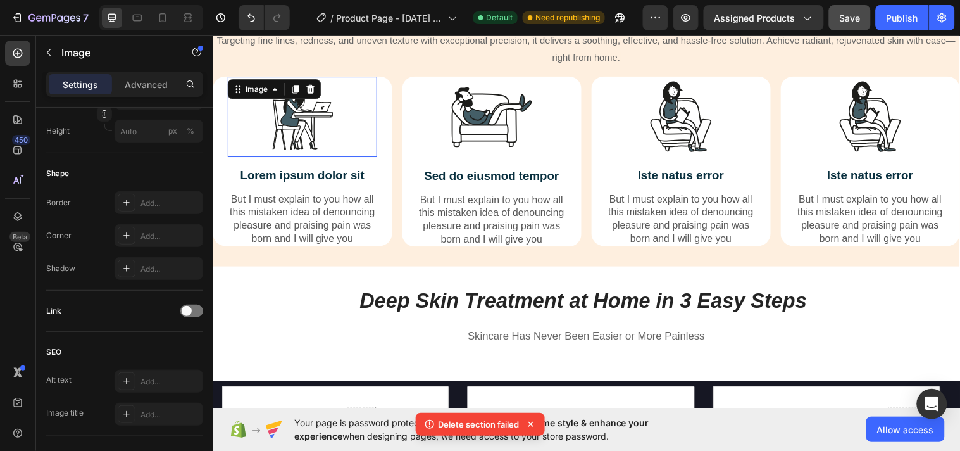
scroll to position [0, 0]
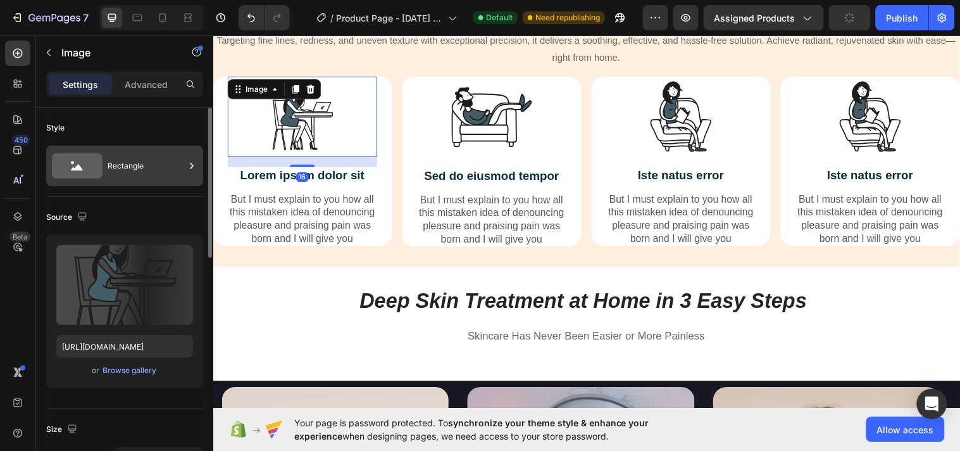
click at [198, 169] on div "Rectangle" at bounding box center [124, 166] width 157 height 41
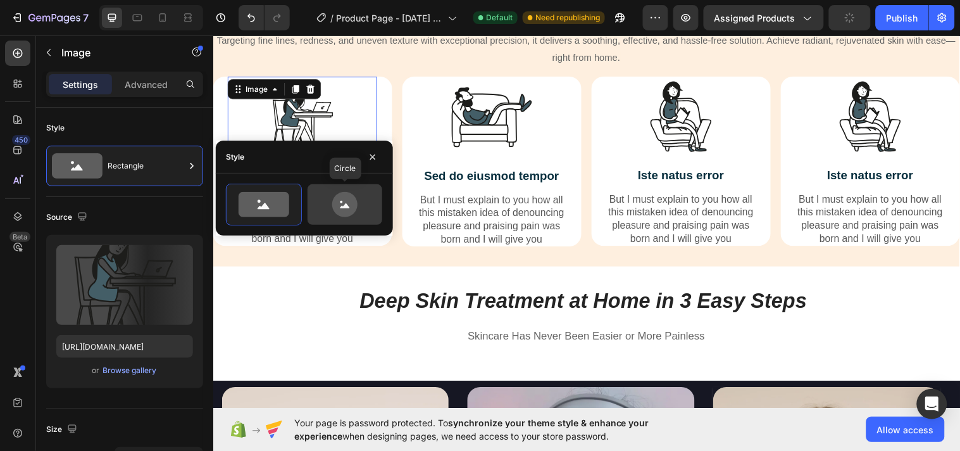
click at [333, 218] on div at bounding box center [345, 204] width 75 height 41
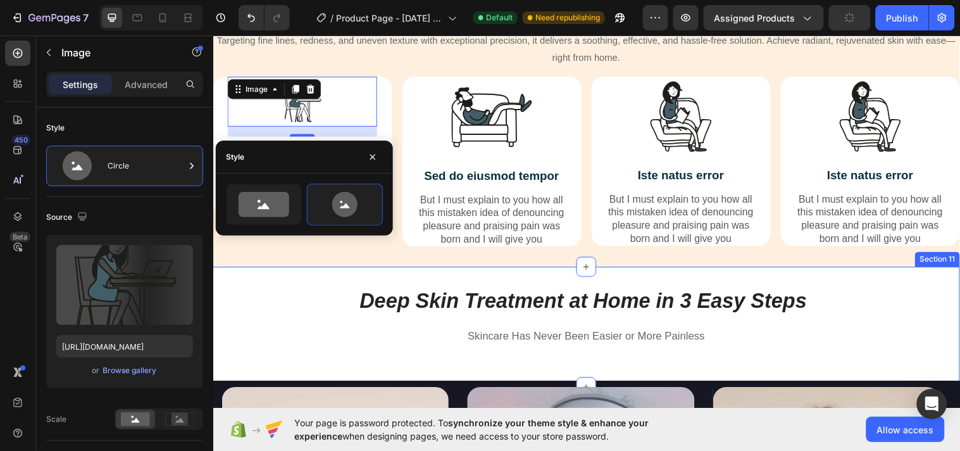
click at [273, 338] on div "Deep Skin Treatment at Home in 3 Easy Steps Heading Skincare Has Never Been Eas…" at bounding box center [593, 340] width 760 height 101
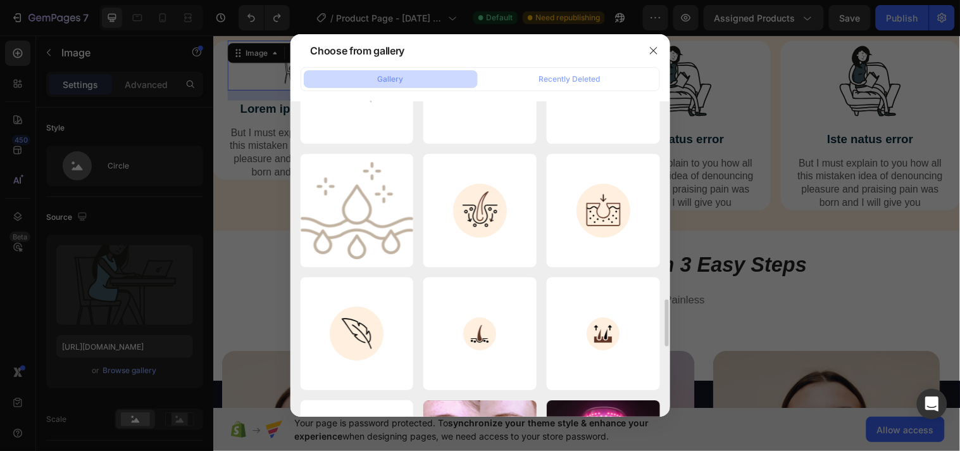
scroll to position [1100, 0]
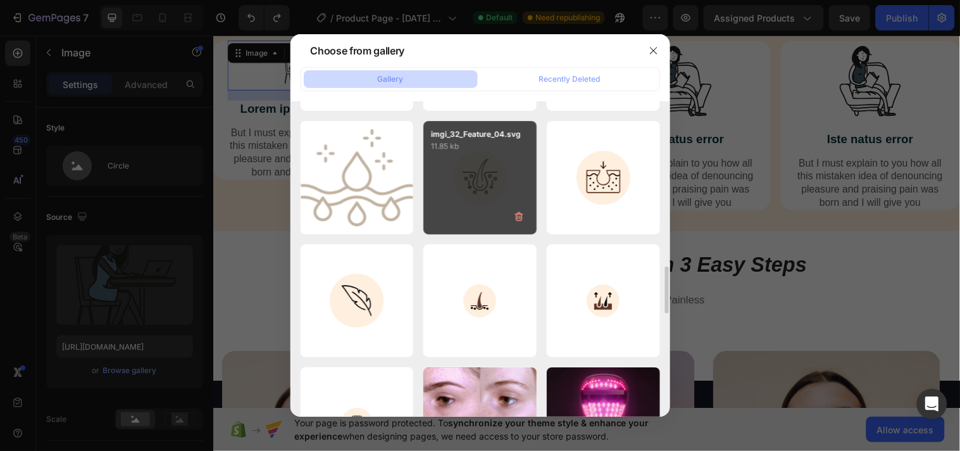
click at [473, 169] on div "imgi_32_Feature_04.svg 11.85 kb" at bounding box center [480, 177] width 113 height 113
type input "https://cdn.shopify.com/s/files/1/0633/8271/6477/files/gempages_585511557723587…"
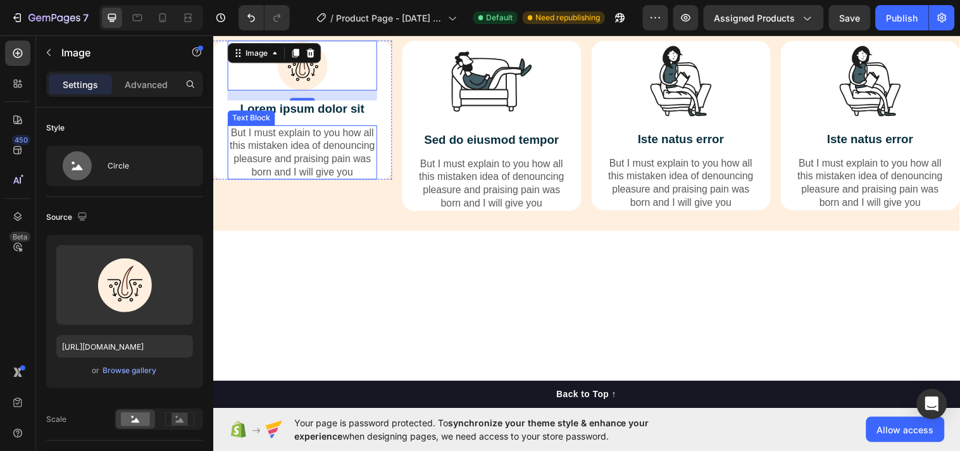
scroll to position [2356, 0]
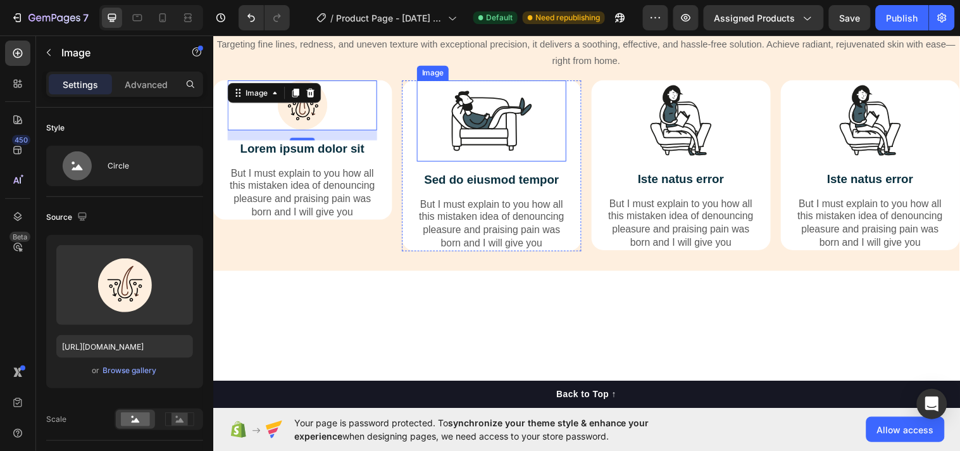
click at [436, 163] on div at bounding box center [496, 121] width 152 height 82
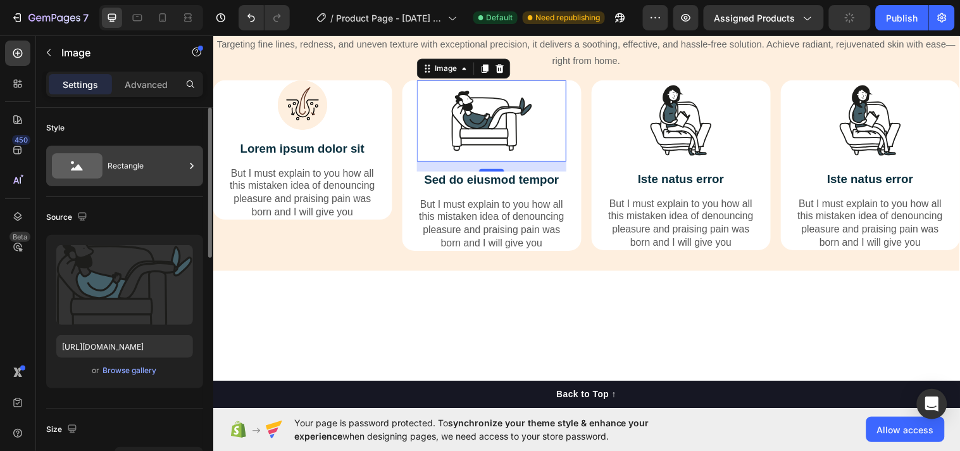
click at [194, 172] on icon at bounding box center [191, 166] width 13 height 13
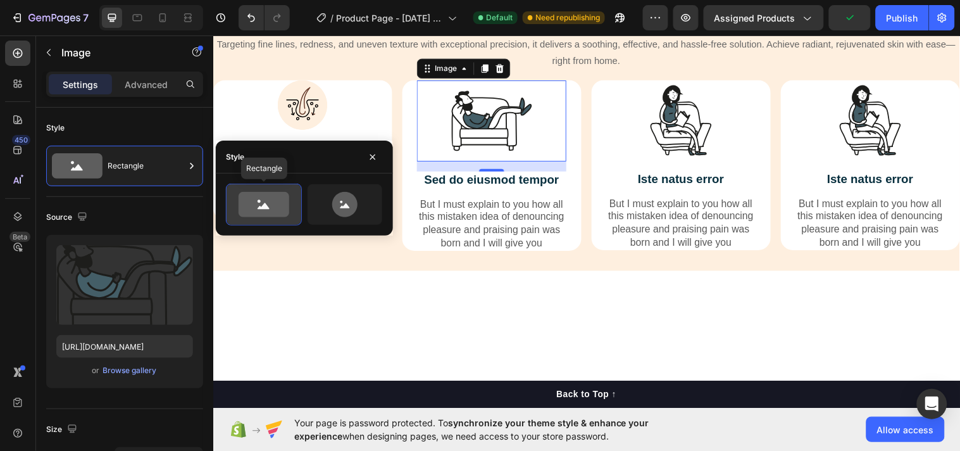
click at [232, 216] on div at bounding box center [264, 204] width 75 height 41
click at [238, 211] on icon at bounding box center [264, 204] width 60 height 25
click at [256, 205] on icon at bounding box center [264, 204] width 51 height 25
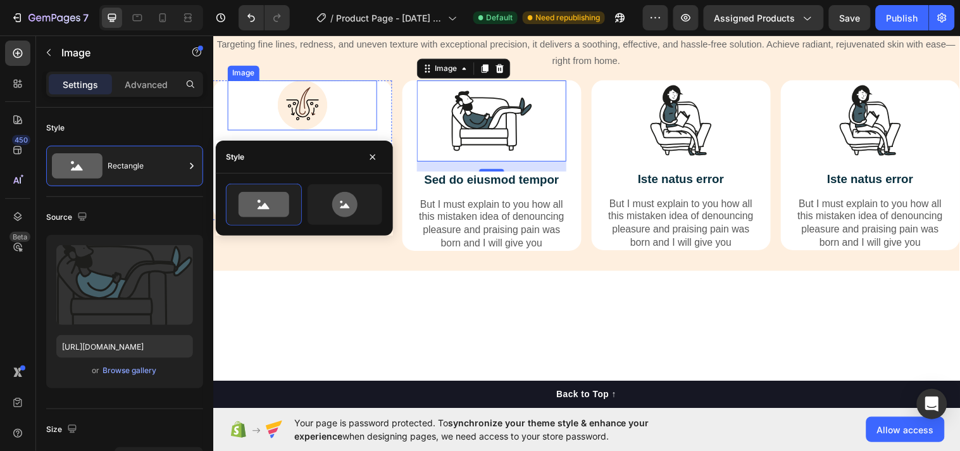
click at [296, 131] on img at bounding box center [304, 105] width 51 height 51
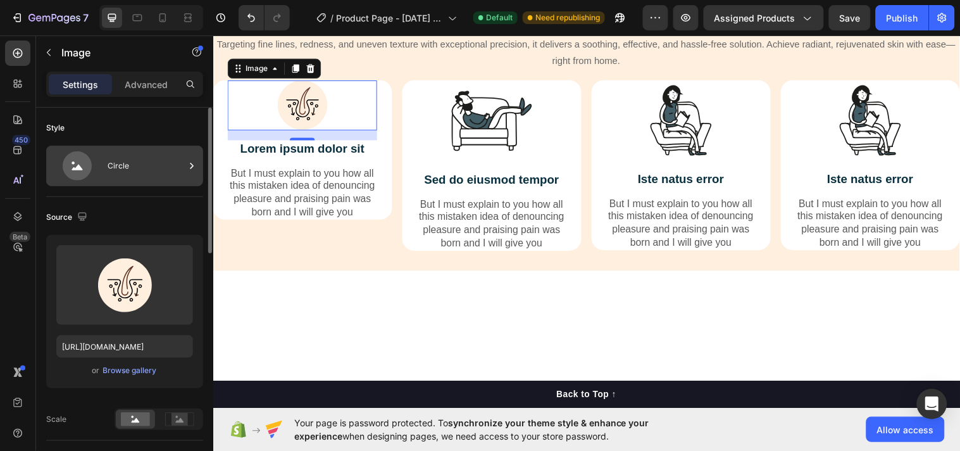
click at [187, 163] on icon at bounding box center [191, 166] width 13 height 13
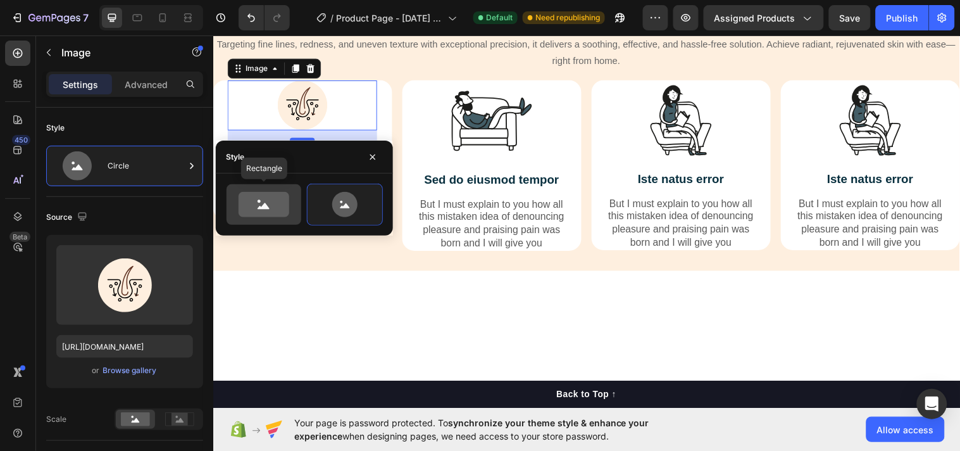
click at [271, 211] on icon at bounding box center [264, 204] width 51 height 25
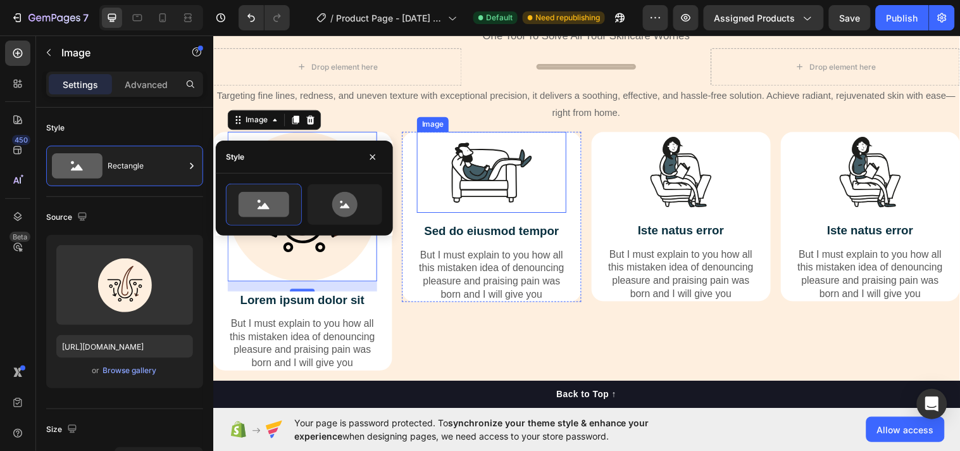
scroll to position [2530, 0]
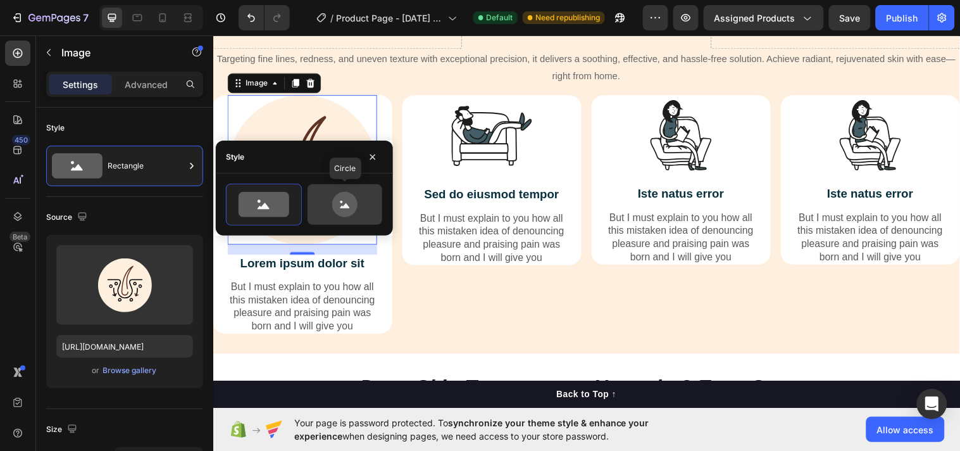
click at [363, 210] on icon at bounding box center [345, 204] width 60 height 25
type input "80"
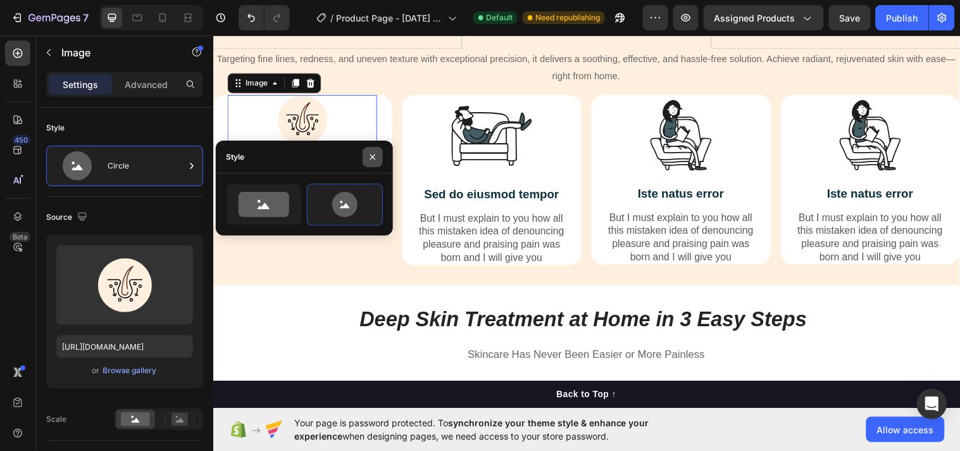
click at [377, 162] on button "button" at bounding box center [373, 157] width 20 height 20
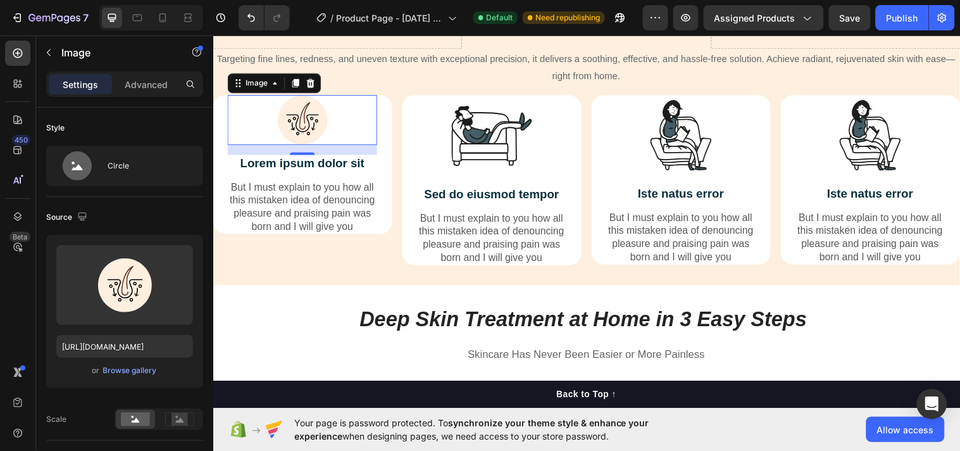
click at [303, 163] on div "16" at bounding box center [304, 166] width 13 height 10
click at [305, 168] on div "16" at bounding box center [304, 166] width 13 height 10
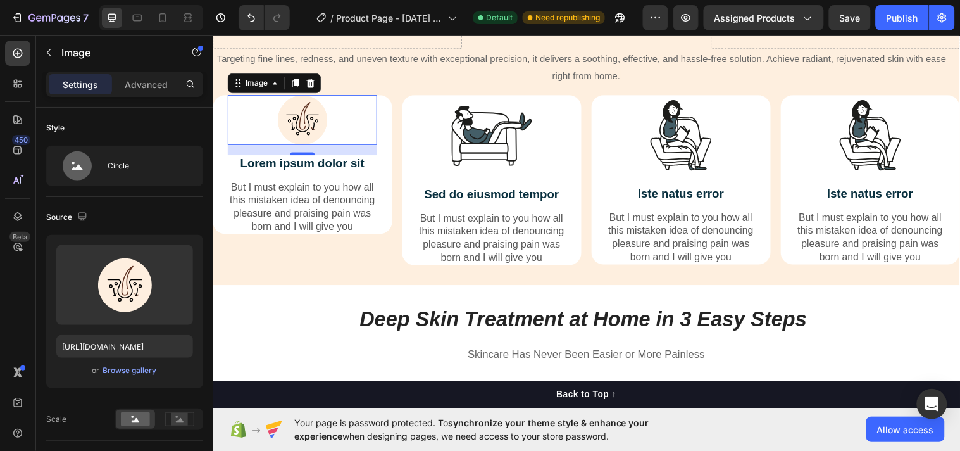
click at [305, 168] on div "16" at bounding box center [304, 166] width 13 height 10
click at [304, 163] on div "16" at bounding box center [304, 166] width 13 height 10
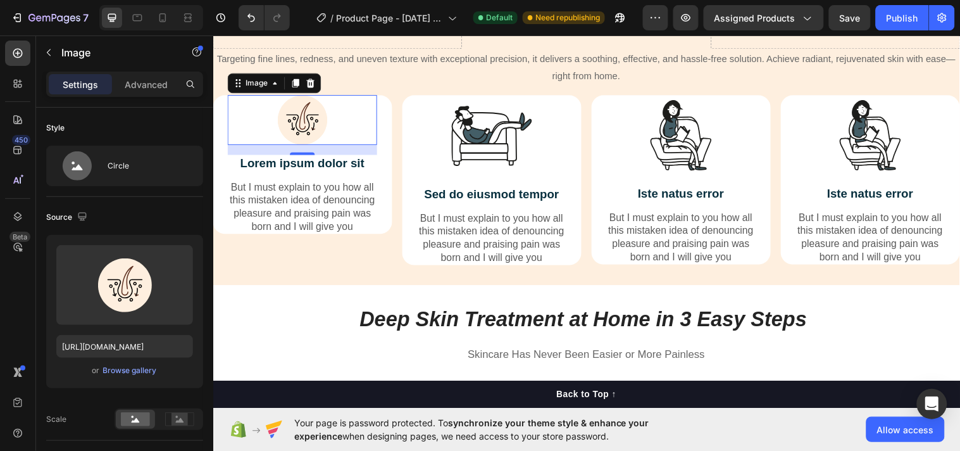
click at [304, 163] on div "16" at bounding box center [304, 166] width 13 height 10
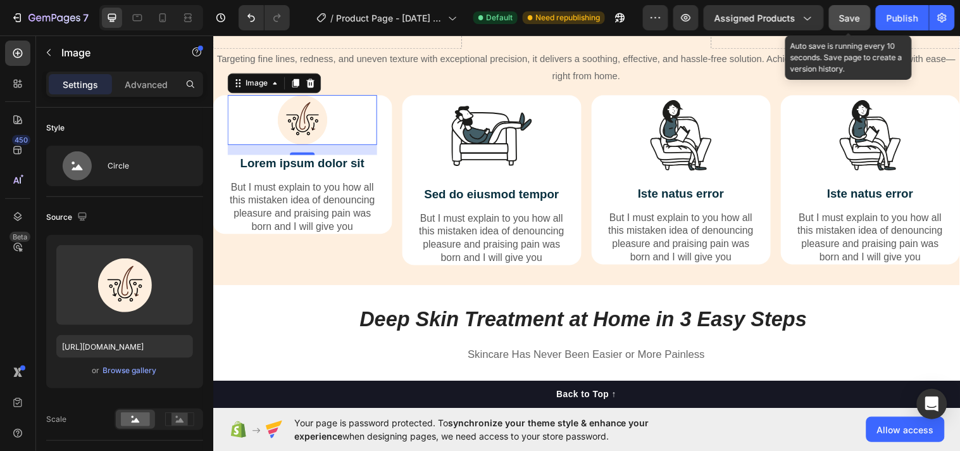
click at [855, 22] on span "Save" at bounding box center [850, 18] width 21 height 11
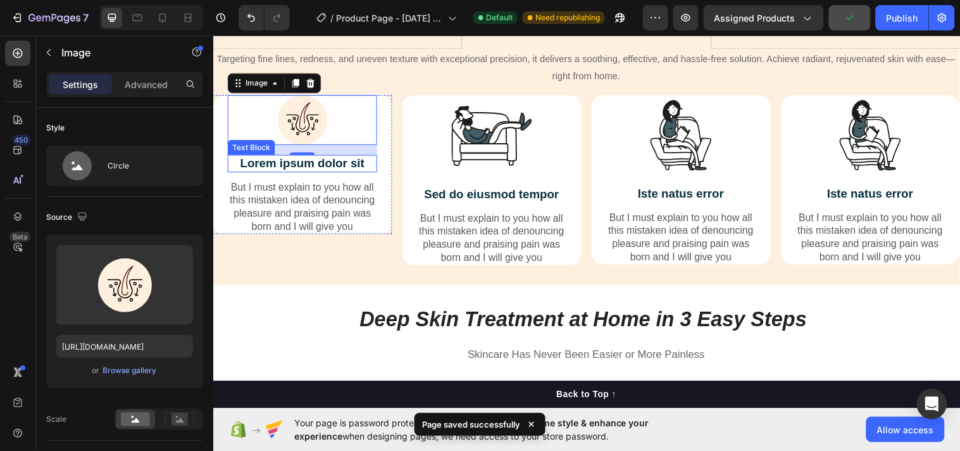
click at [327, 166] on p "Lorem ipsum dolor sit" at bounding box center [303, 166] width 149 height 16
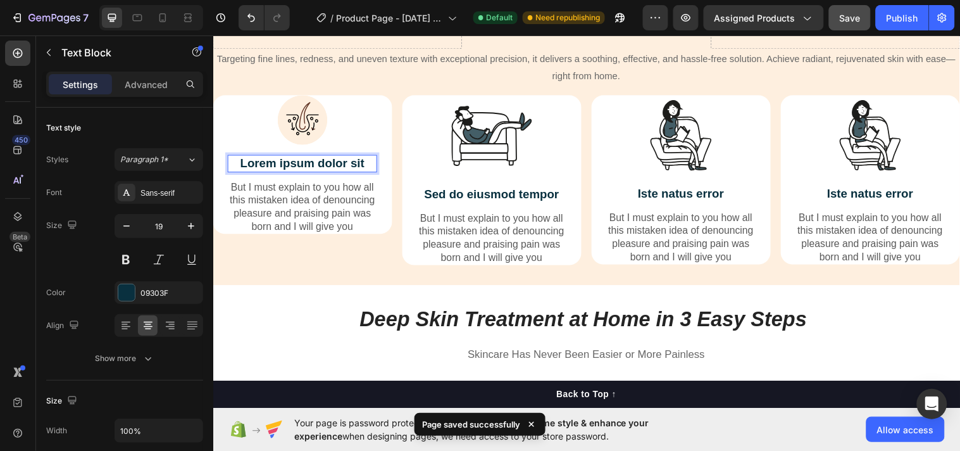
click at [327, 166] on p "Lorem ipsum dolor sit" at bounding box center [303, 166] width 149 height 16
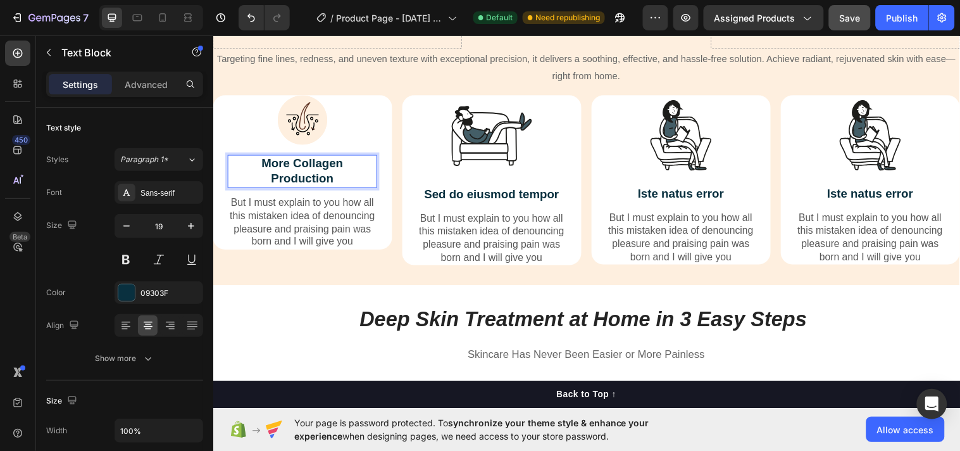
click at [298, 173] on strong "More Collagen Production" at bounding box center [304, 172] width 83 height 29
click at [171, 155] on div "Paragraph 1*" at bounding box center [145, 159] width 51 height 11
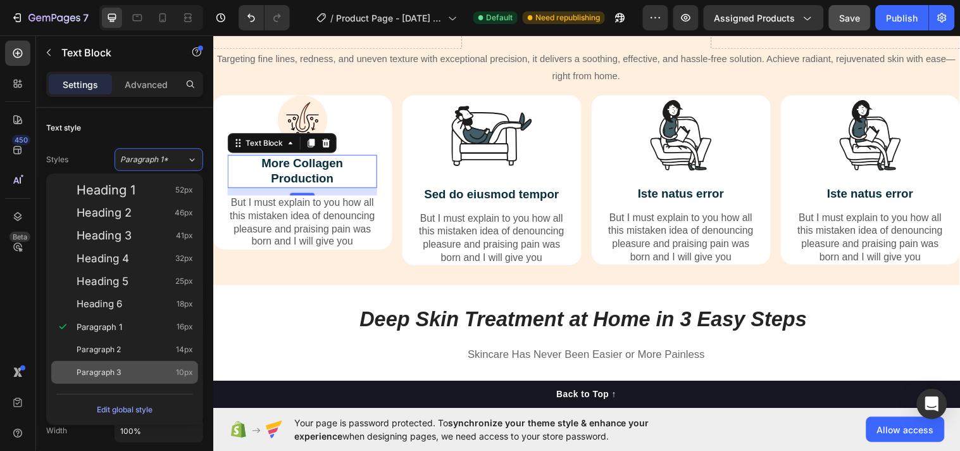
click at [187, 372] on span "10px" at bounding box center [184, 372] width 17 height 13
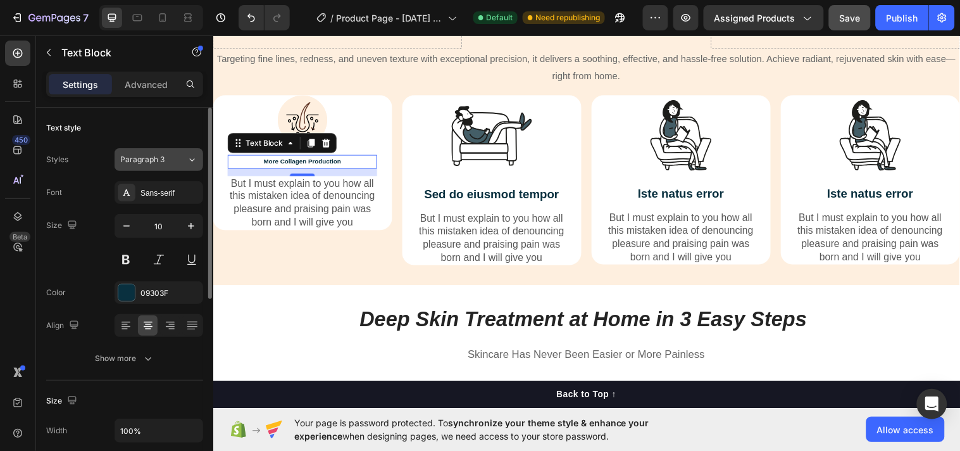
click at [192, 168] on button "Paragraph 3" at bounding box center [159, 159] width 89 height 23
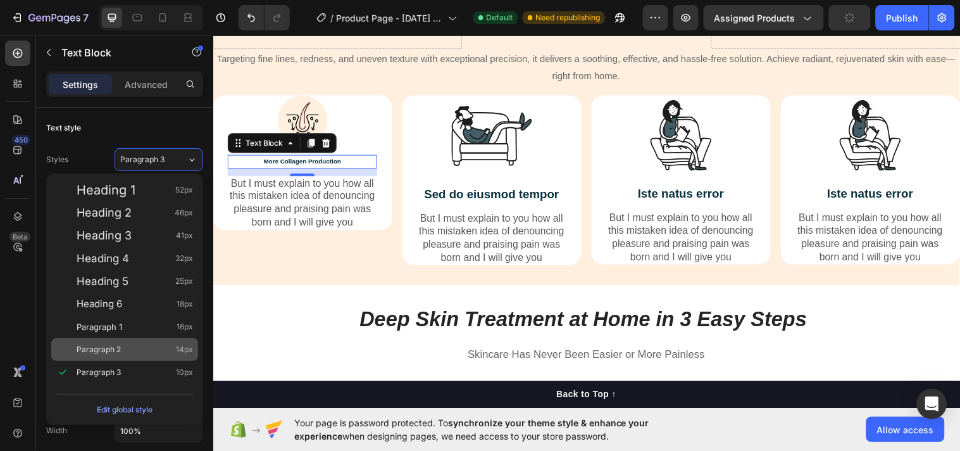
click at [155, 344] on div "Paragraph 2 14px" at bounding box center [135, 349] width 116 height 13
type input "14"
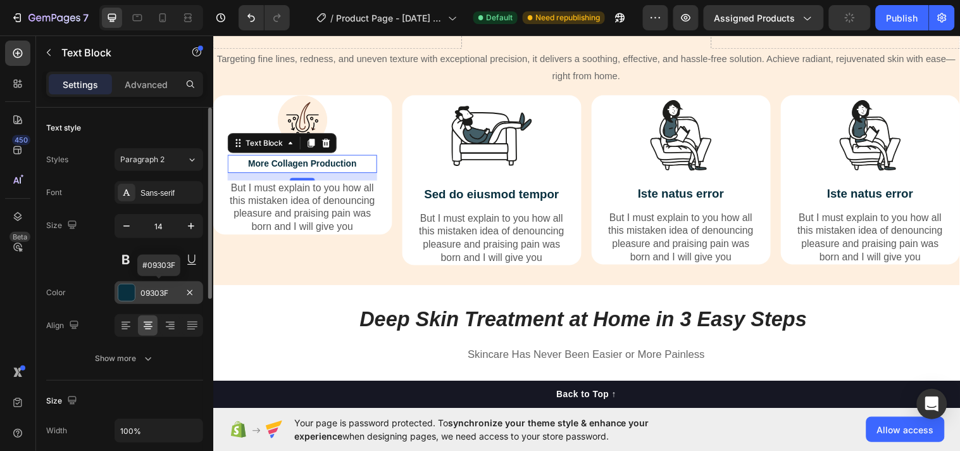
click at [124, 291] on div at bounding box center [126, 292] width 16 height 16
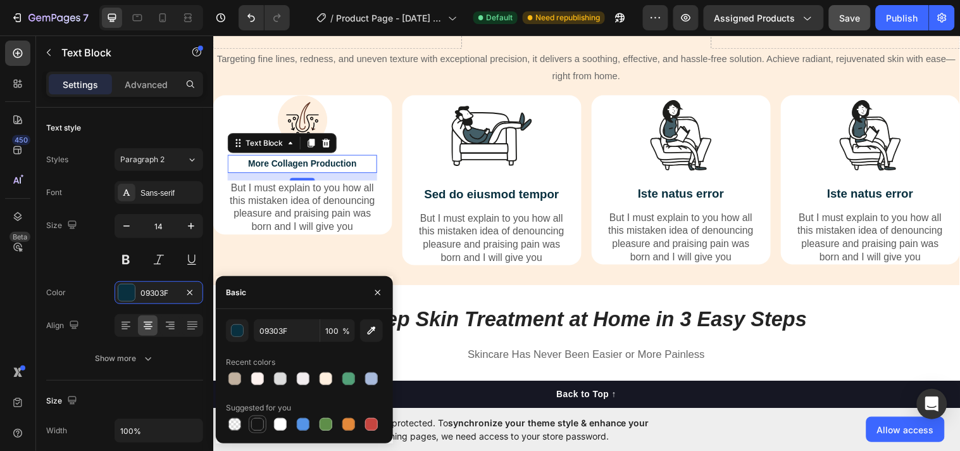
click at [258, 426] on div at bounding box center [257, 424] width 13 height 13
type input "151515"
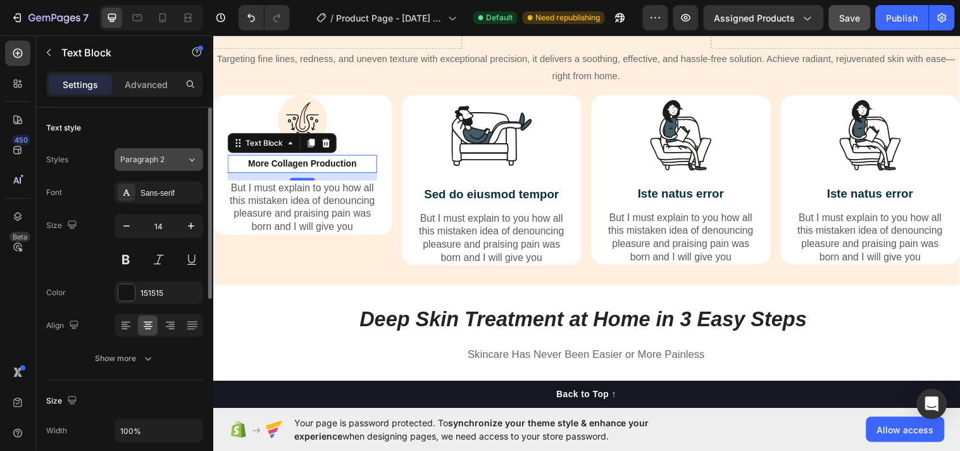
click at [187, 161] on icon at bounding box center [192, 159] width 11 height 13
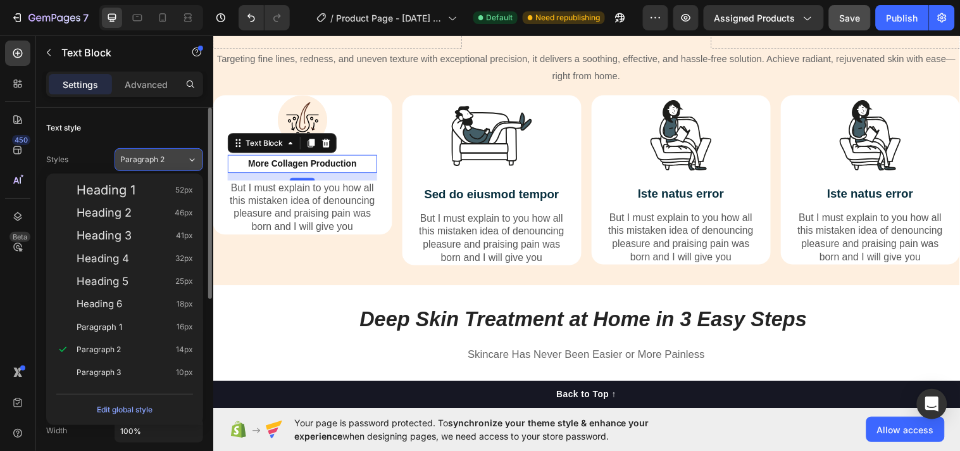
click at [187, 161] on icon at bounding box center [192, 159] width 11 height 13
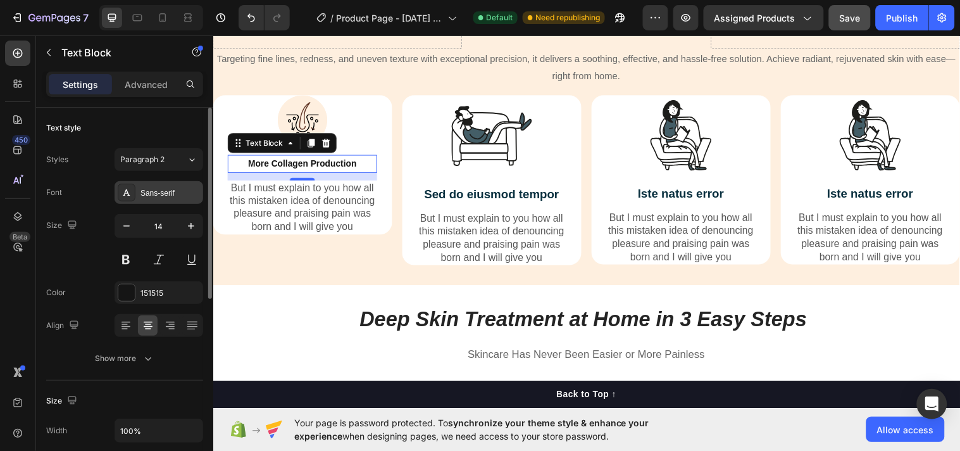
click at [154, 187] on div "Sans-serif" at bounding box center [171, 192] width 60 height 11
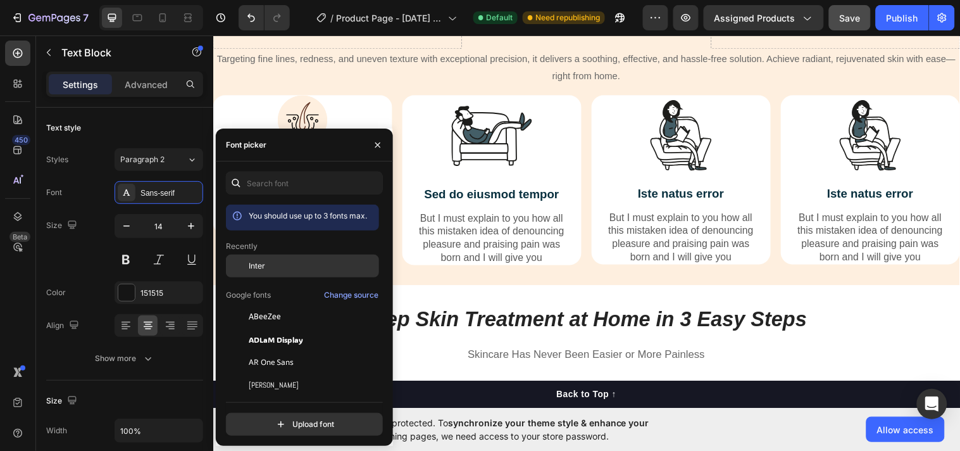
click at [239, 268] on div at bounding box center [237, 265] width 23 height 23
click at [370, 144] on button "button" at bounding box center [378, 145] width 20 height 20
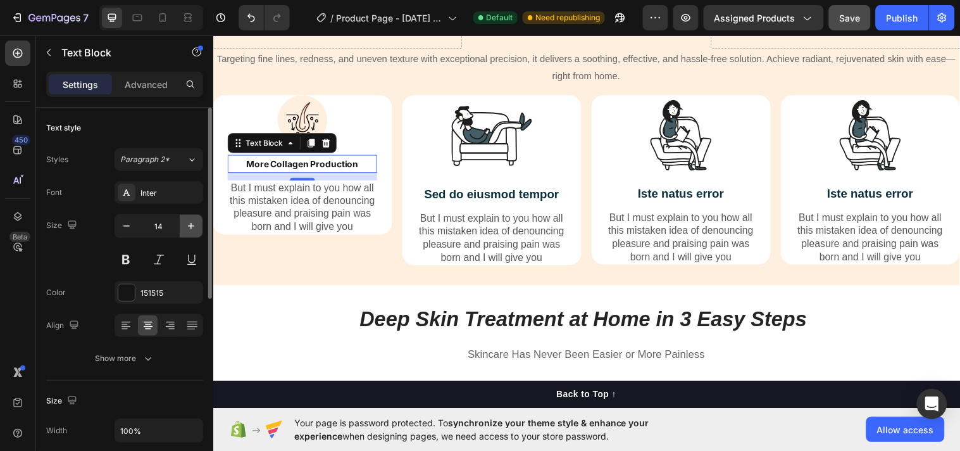
click at [185, 229] on icon "button" at bounding box center [191, 226] width 13 height 13
type input "15"
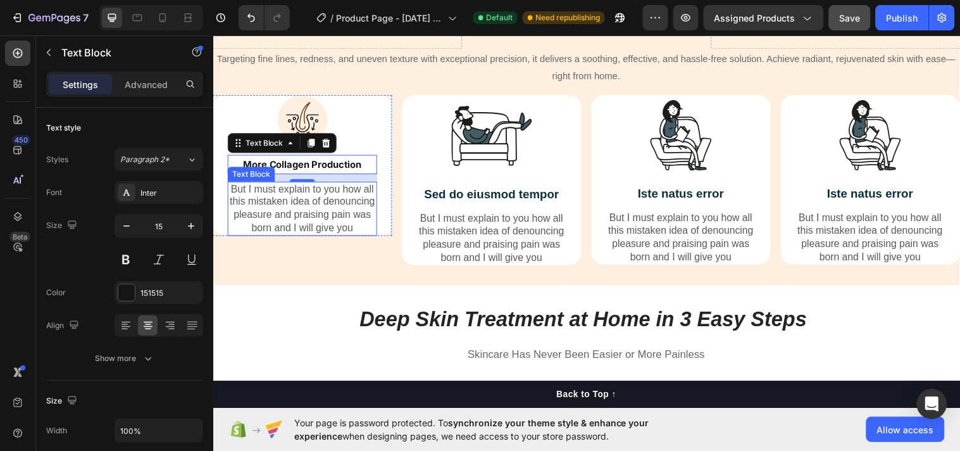
click at [262, 209] on p "But I must explain to you how all this mistaken idea of denouncing pleasure and…" at bounding box center [303, 211] width 149 height 53
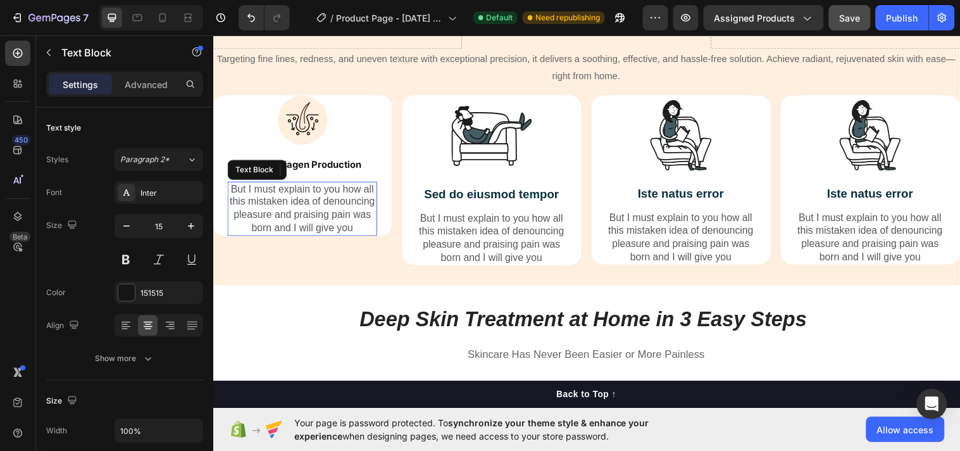
click at [262, 209] on p "But I must explain to you how all this mistaken idea of denouncing pleasure and…" at bounding box center [303, 211] width 149 height 53
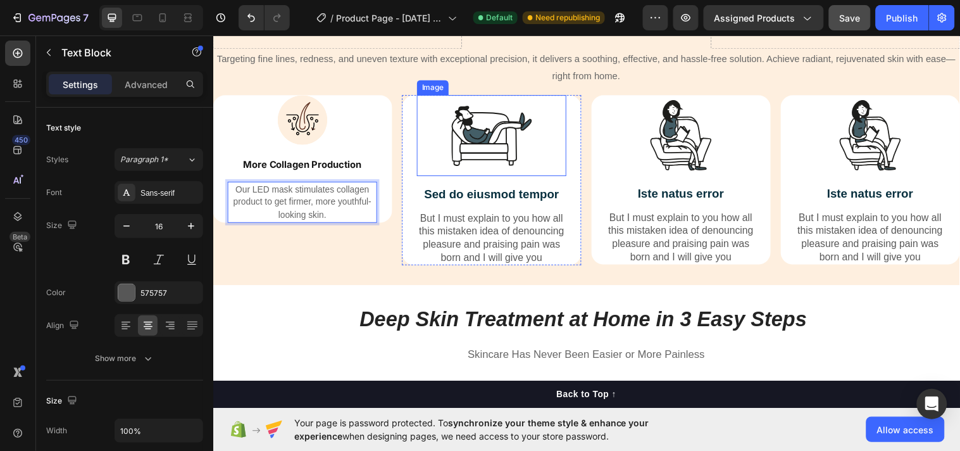
click at [459, 142] on img at bounding box center [496, 137] width 82 height 82
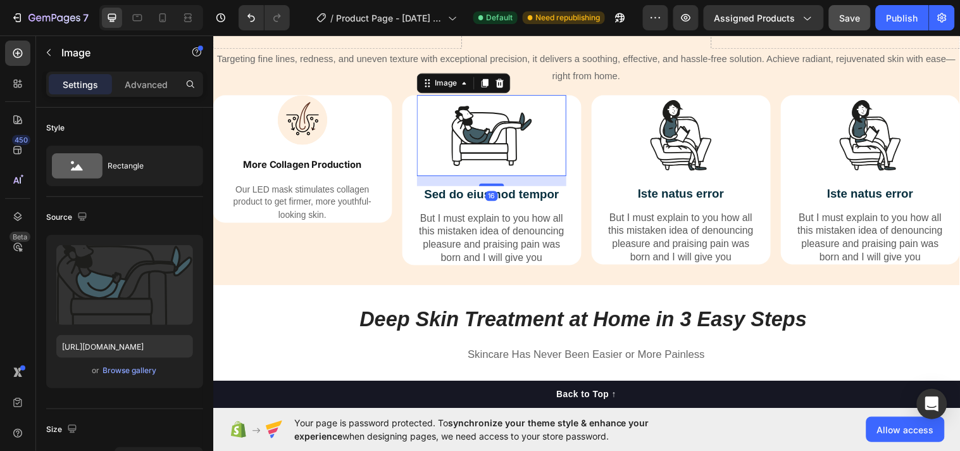
click at [459, 142] on img at bounding box center [496, 137] width 82 height 82
click at [476, 122] on img at bounding box center [496, 137] width 82 height 82
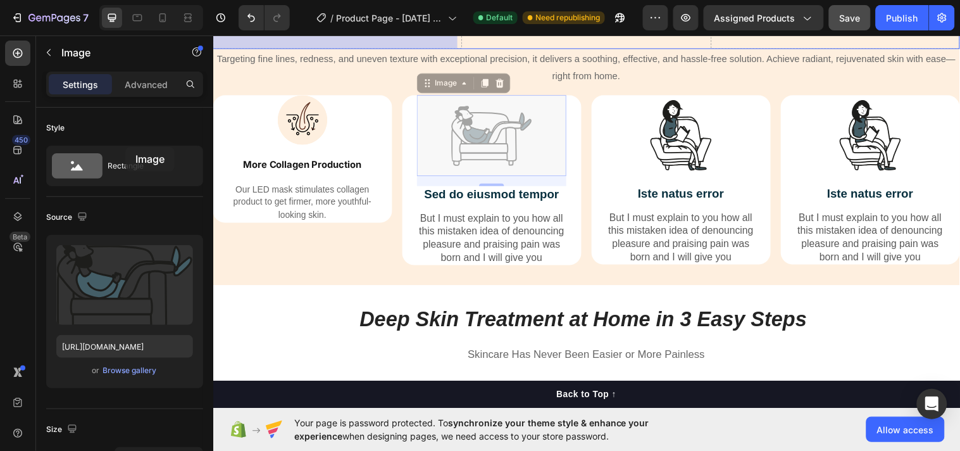
drag, startPoint x: 487, startPoint y: 149, endPoint x: 338, endPoint y: 182, distance: 152.4
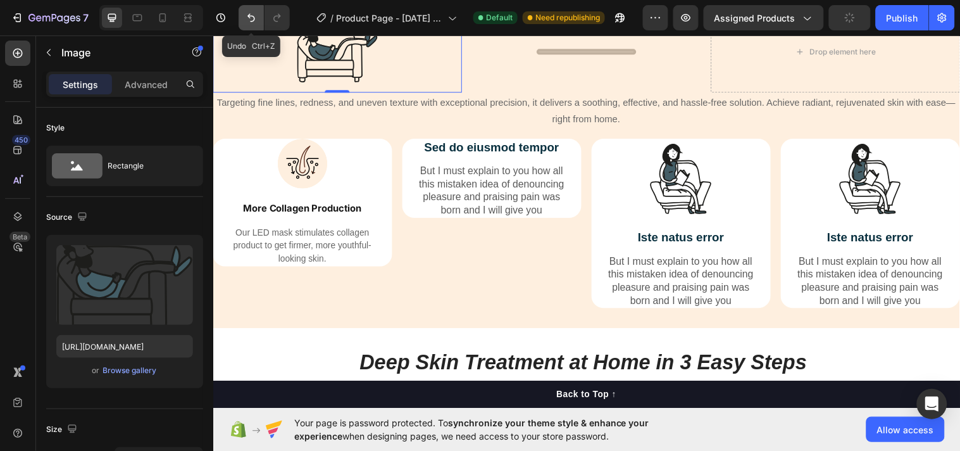
click at [246, 23] on icon "Undo/Redo" at bounding box center [251, 17] width 13 height 13
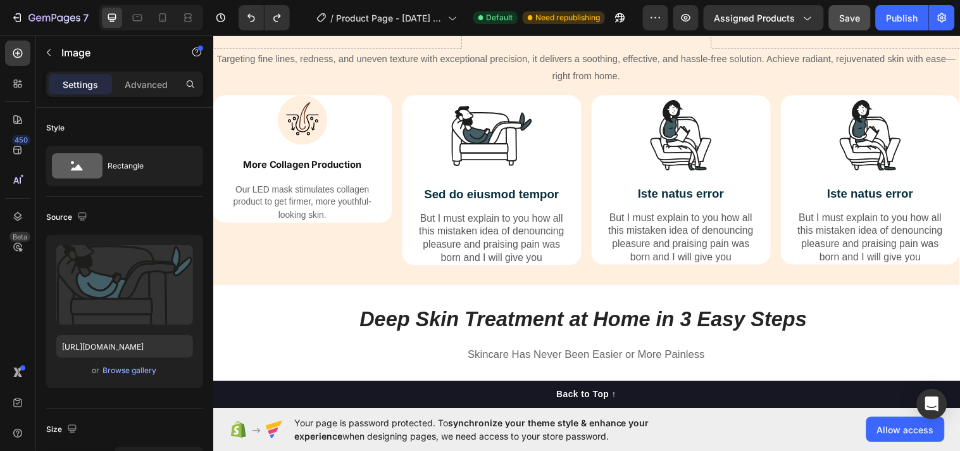
click at [482, 144] on img at bounding box center [496, 137] width 82 height 82
click at [479, 141] on img at bounding box center [496, 137] width 82 height 82
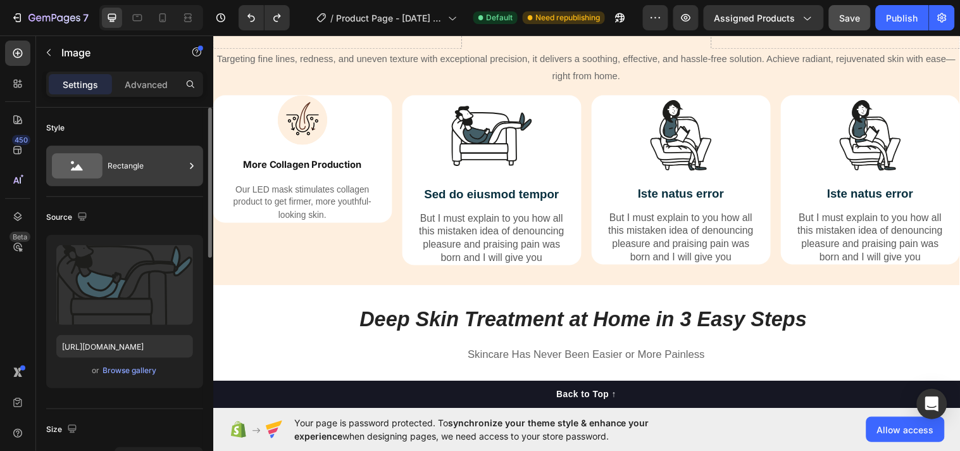
click at [142, 163] on div "Rectangle" at bounding box center [146, 165] width 77 height 29
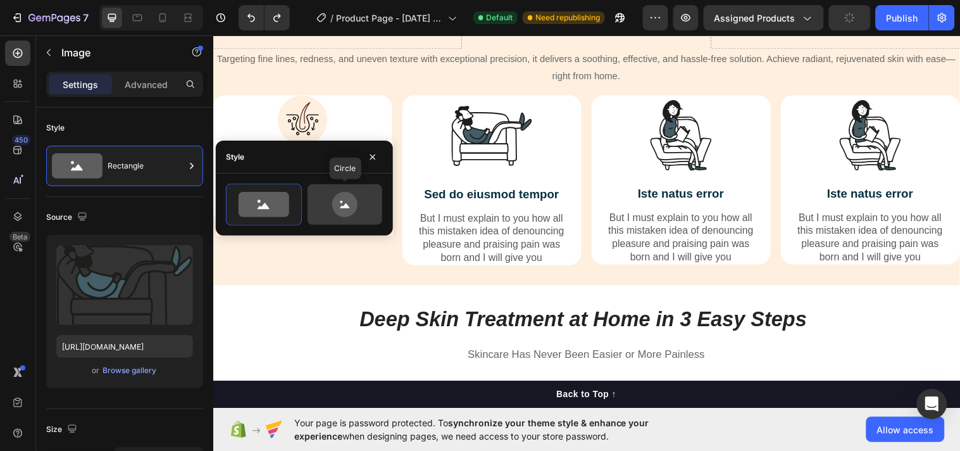
click at [326, 211] on icon at bounding box center [345, 204] width 60 height 25
type input "80"
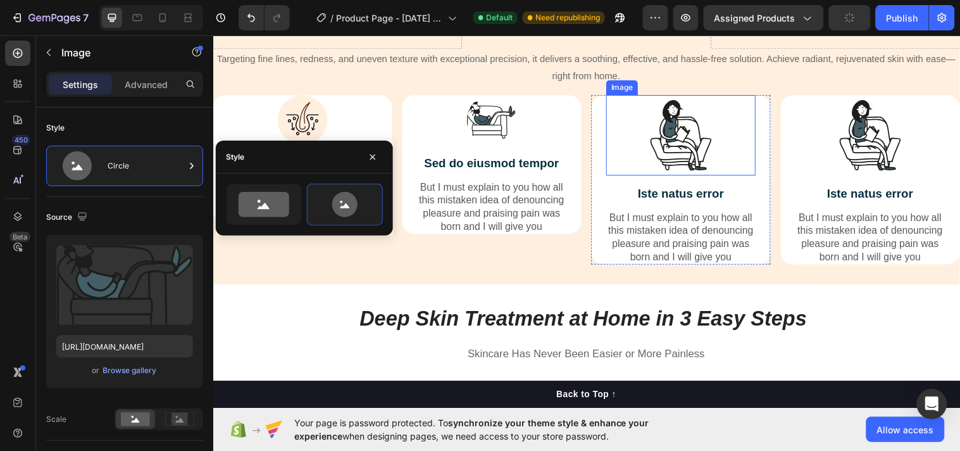
click at [667, 147] on img at bounding box center [689, 137] width 82 height 82
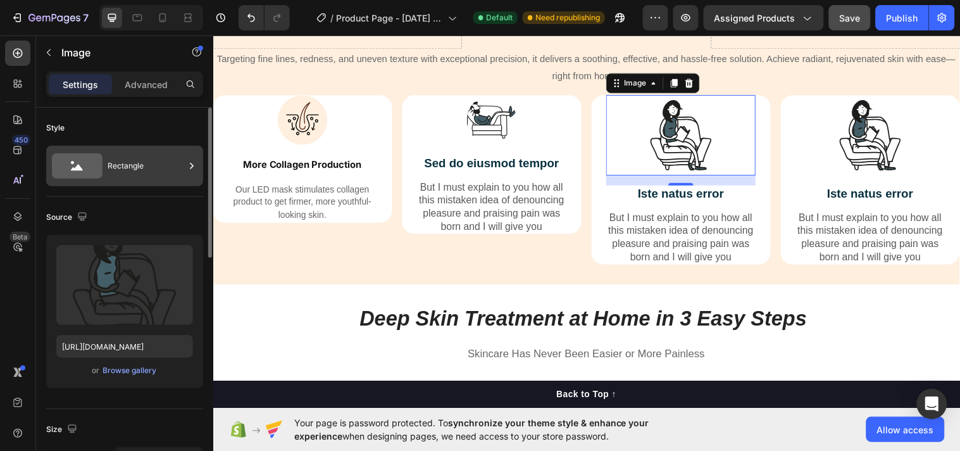
click at [184, 165] on div "Rectangle" at bounding box center [146, 165] width 77 height 29
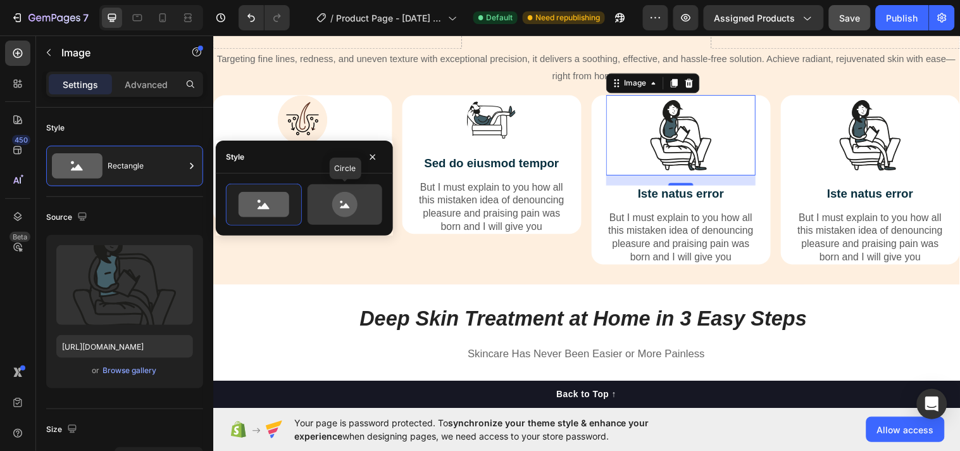
click at [346, 207] on icon at bounding box center [344, 205] width 9 height 5
type input "80"
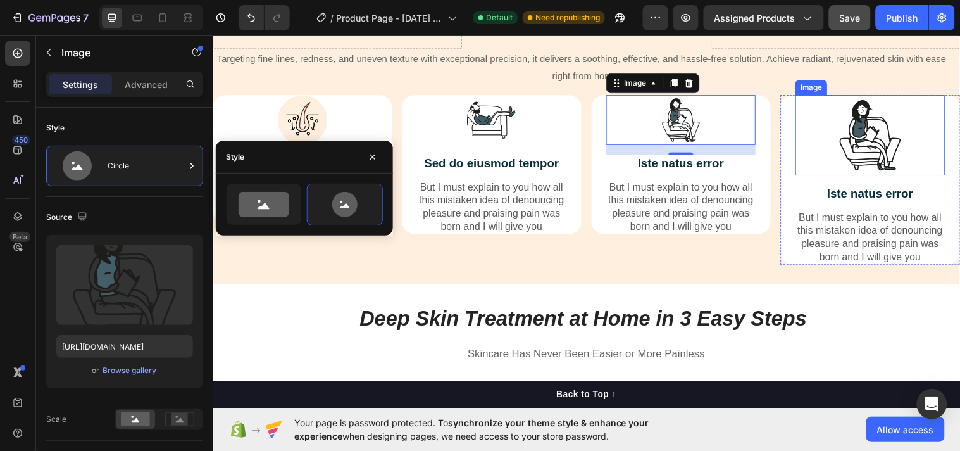
click at [828, 135] on div at bounding box center [881, 137] width 152 height 82
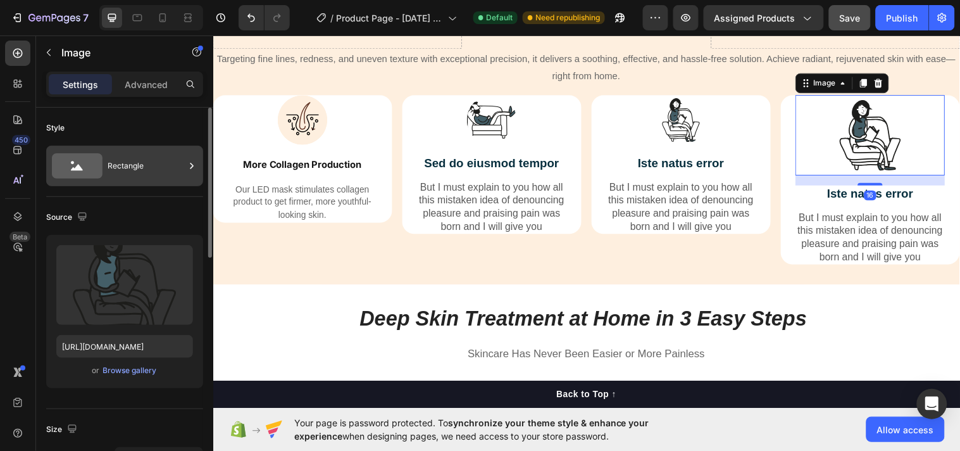
click at [184, 163] on div "Rectangle" at bounding box center [146, 165] width 77 height 29
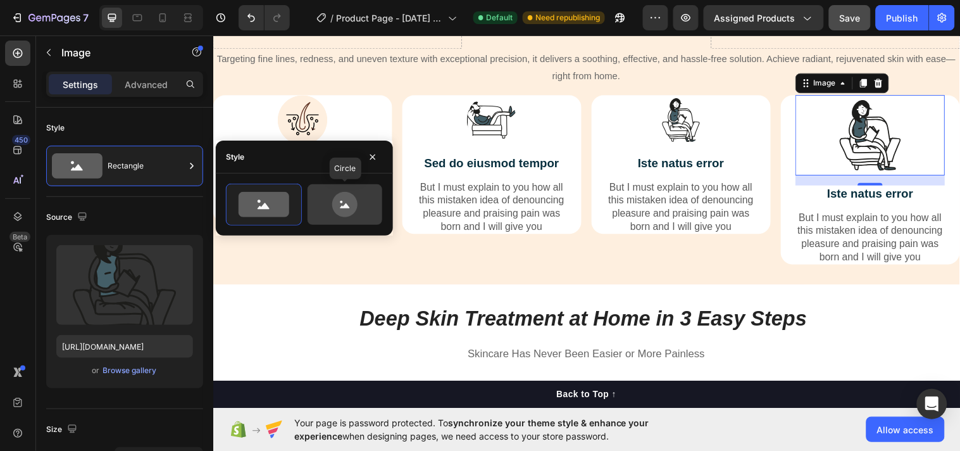
click at [337, 210] on icon at bounding box center [344, 204] width 25 height 25
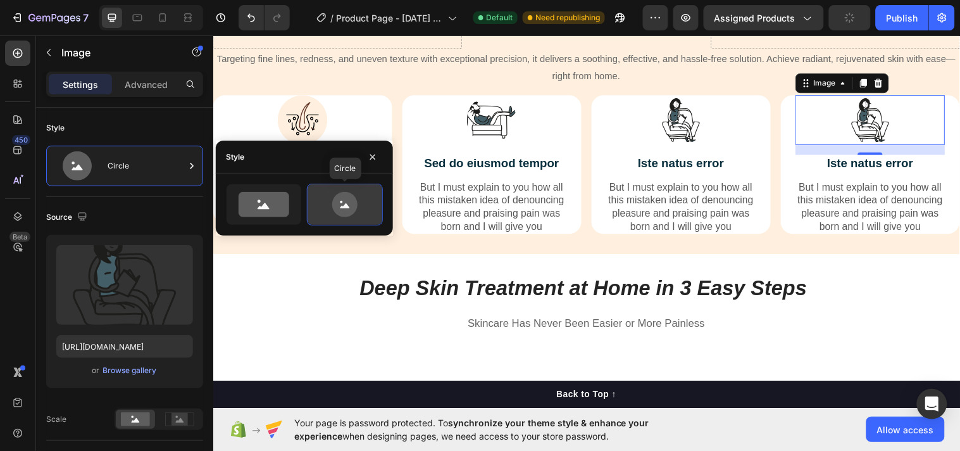
type input "80"
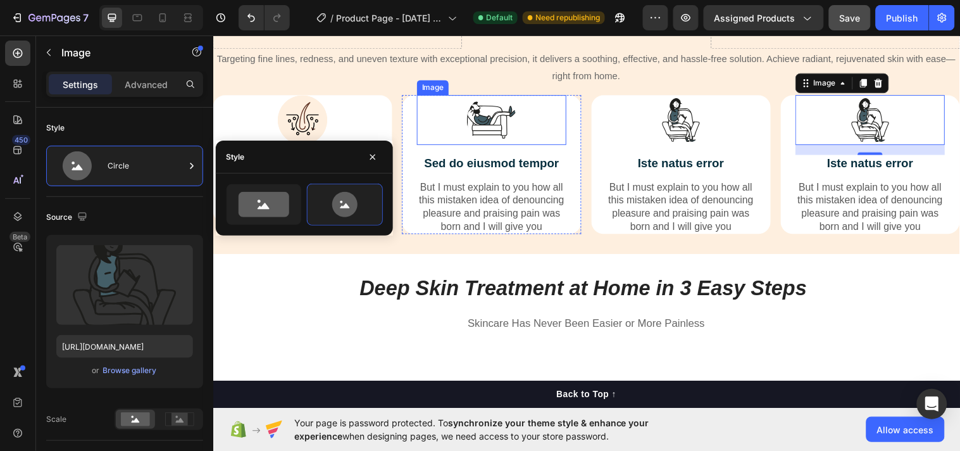
click at [458, 118] on div at bounding box center [496, 121] width 152 height 51
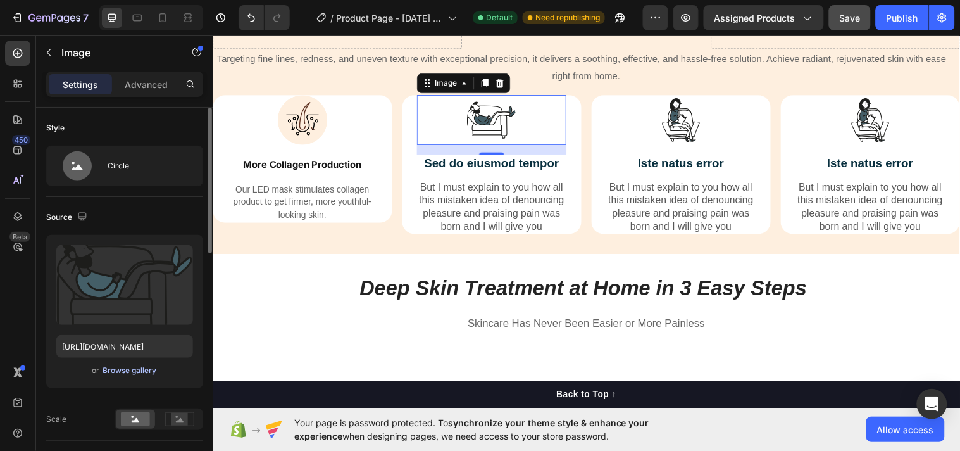
click at [111, 367] on div "Browse gallery" at bounding box center [130, 370] width 54 height 11
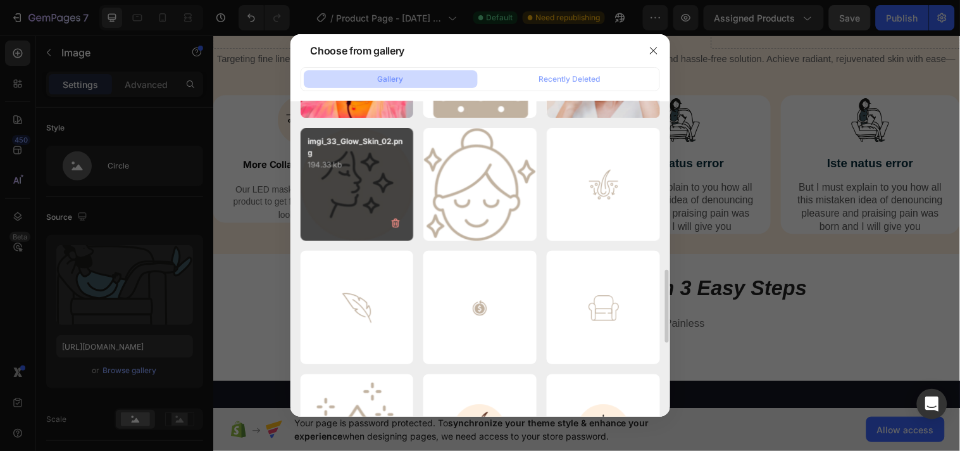
scroll to position [819, 0]
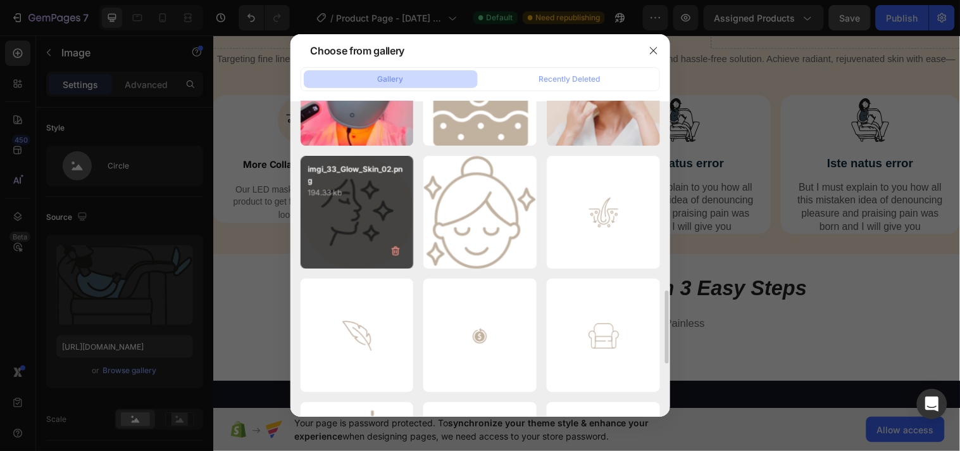
click at [371, 212] on div "imgi_33_Glow_Skin_02.png 194.33 kb" at bounding box center [357, 212] width 113 height 113
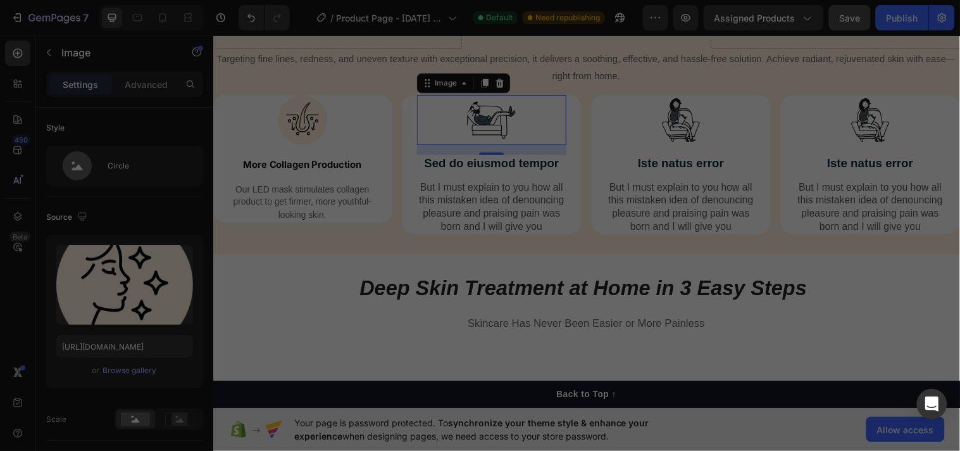
type input "https://cdn.shopify.com/s/files/1/0633/8271/6477/files/gempages_585511557723587…"
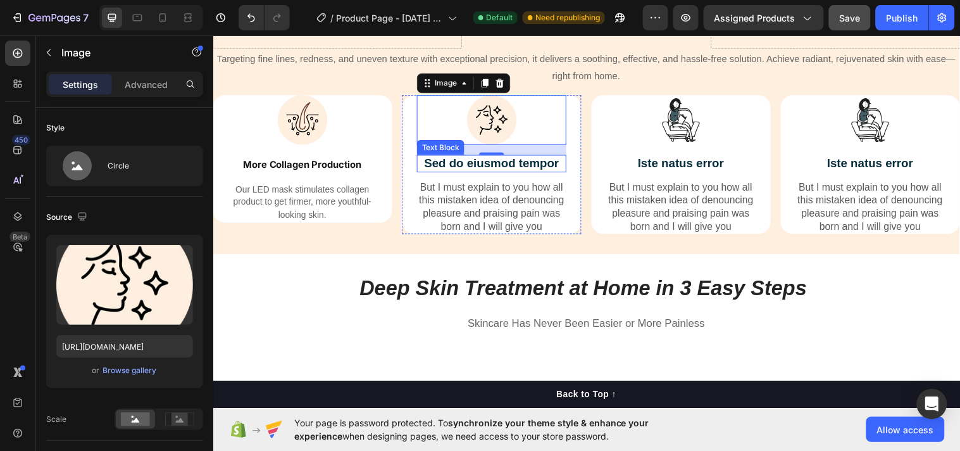
click at [472, 160] on p "Sed do eiusmod tempor" at bounding box center [496, 166] width 149 height 16
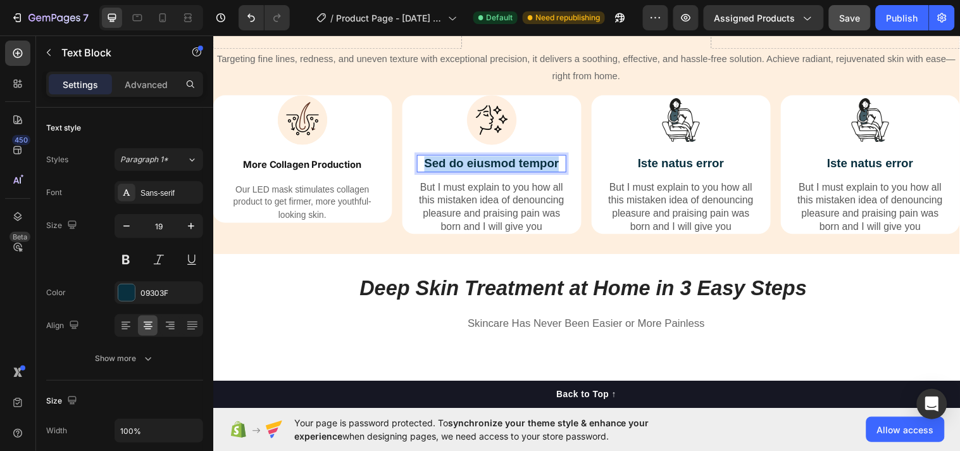
click at [472, 160] on p "Sed do eiusmod tempor" at bounding box center [496, 166] width 149 height 16
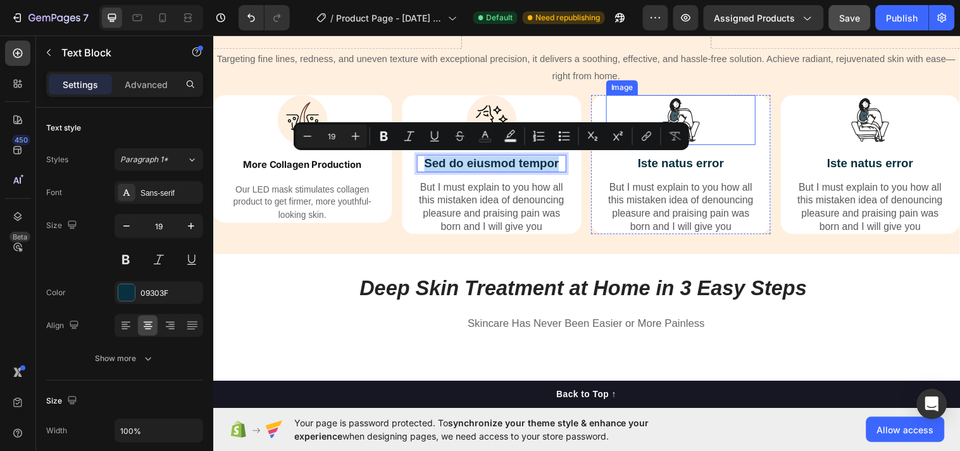
click at [755, 135] on div at bounding box center [689, 121] width 152 height 51
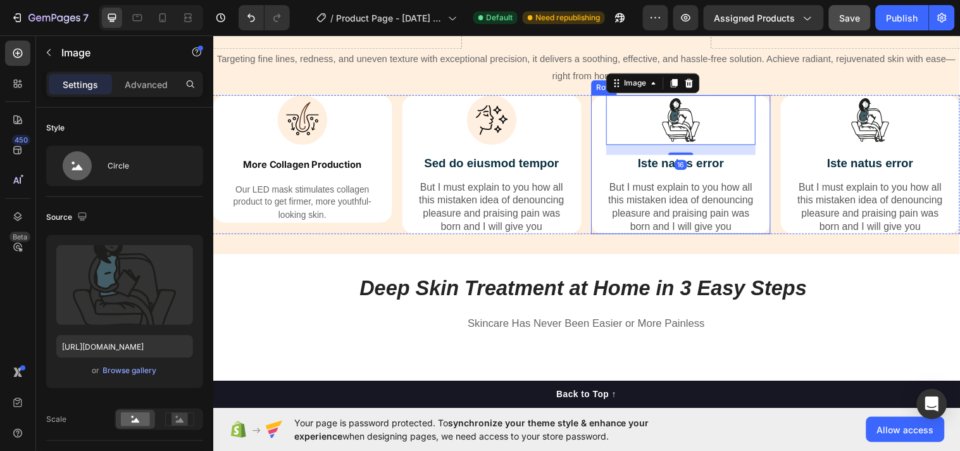
click at [758, 170] on div "Image 16 Iste natus error Text Block But I must explain to you how all this mis…" at bounding box center [689, 167] width 182 height 142
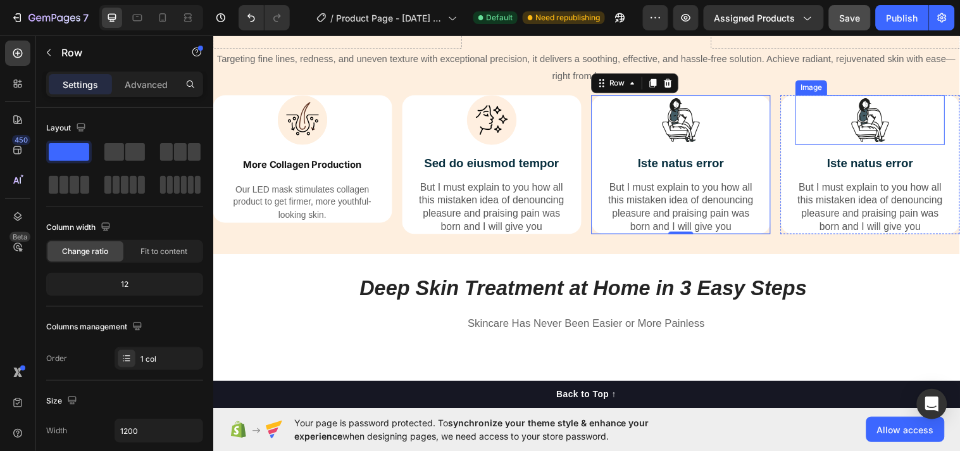
click at [843, 144] on div at bounding box center [881, 121] width 152 height 51
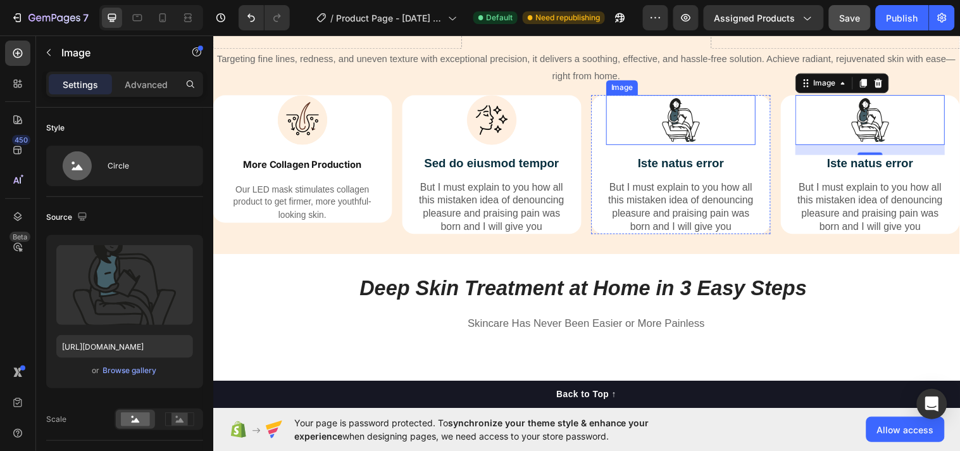
click at [667, 103] on img at bounding box center [688, 121] width 51 height 51
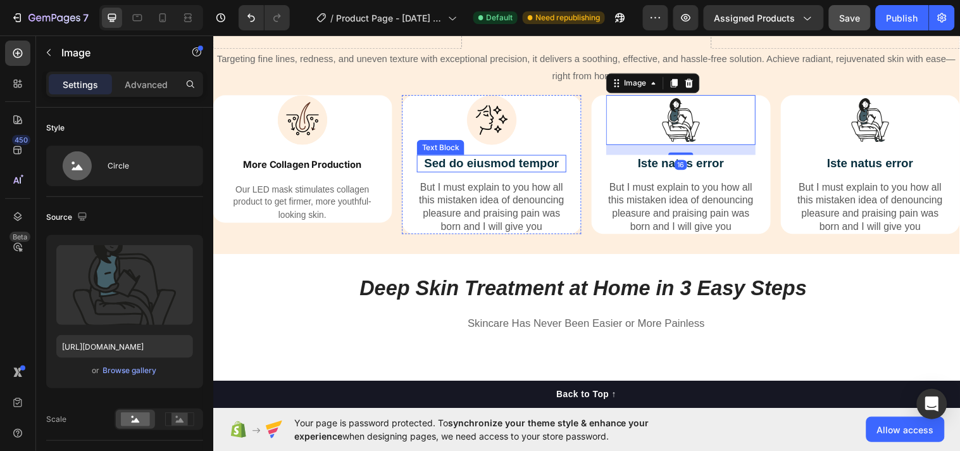
click at [451, 164] on p "Sed do eiusmod tempor" at bounding box center [496, 166] width 149 height 16
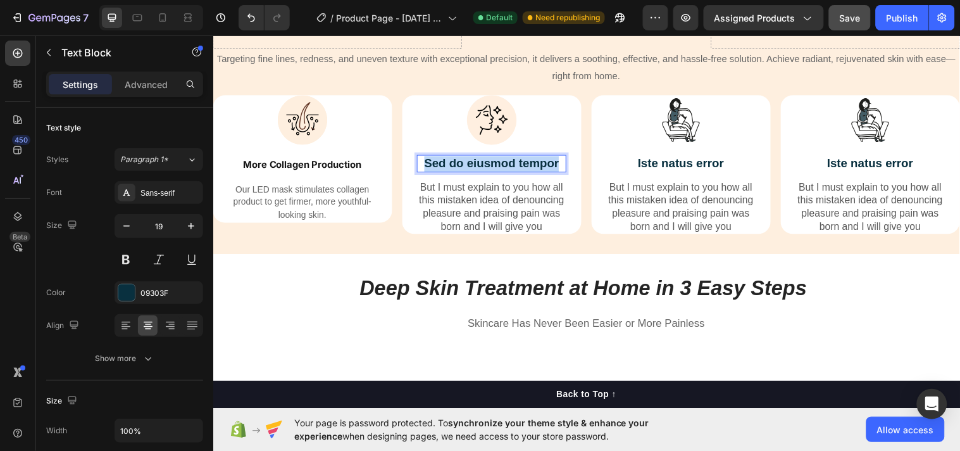
click at [451, 164] on p "Sed do eiusmod tempor" at bounding box center [496, 166] width 149 height 16
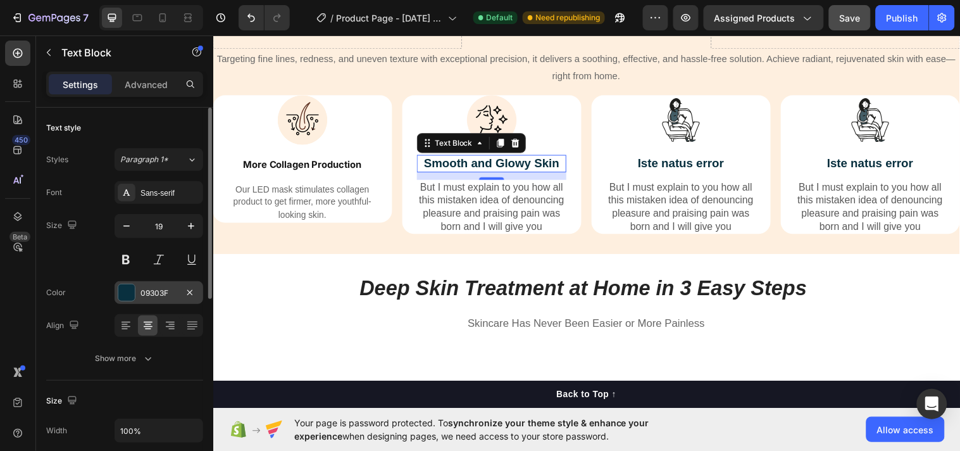
click at [123, 294] on div at bounding box center [126, 292] width 16 height 16
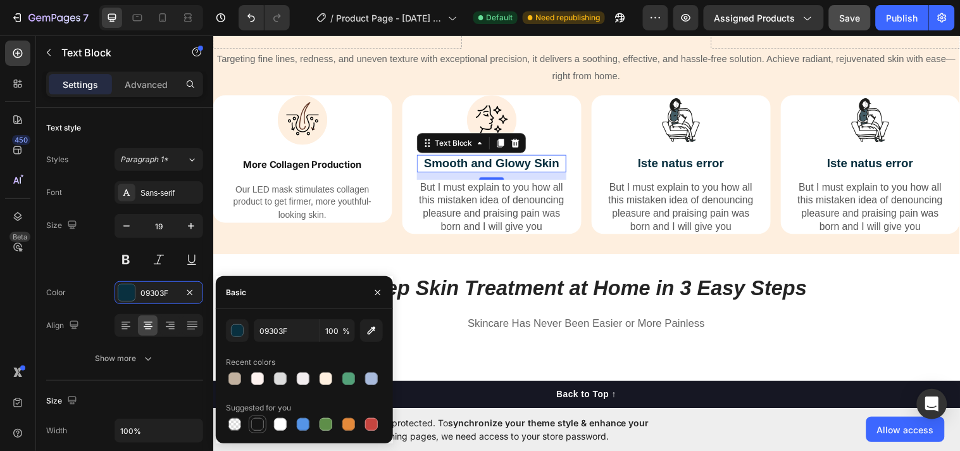
click at [254, 418] on div at bounding box center [257, 424] width 13 height 13
type input "151515"
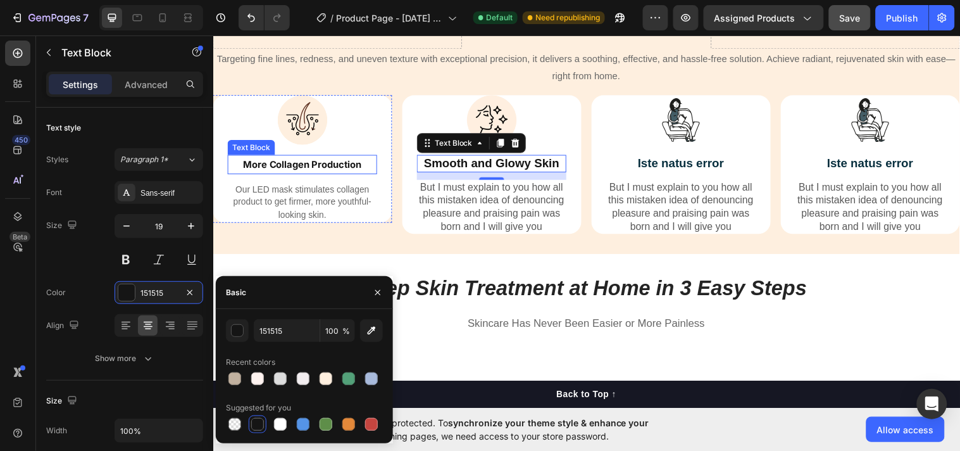
click at [298, 161] on strong "More Collagen Production" at bounding box center [304, 166] width 120 height 12
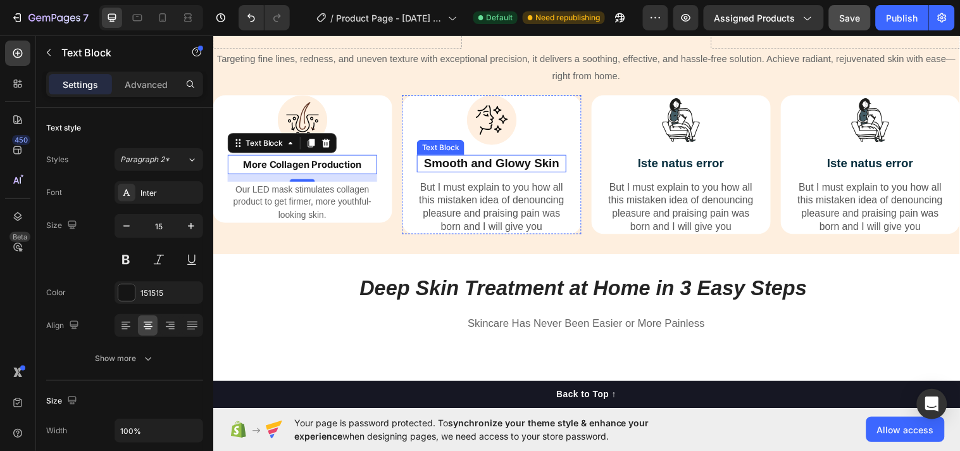
click at [503, 158] on strong "Smooth and Glowy Skin" at bounding box center [495, 164] width 137 height 13
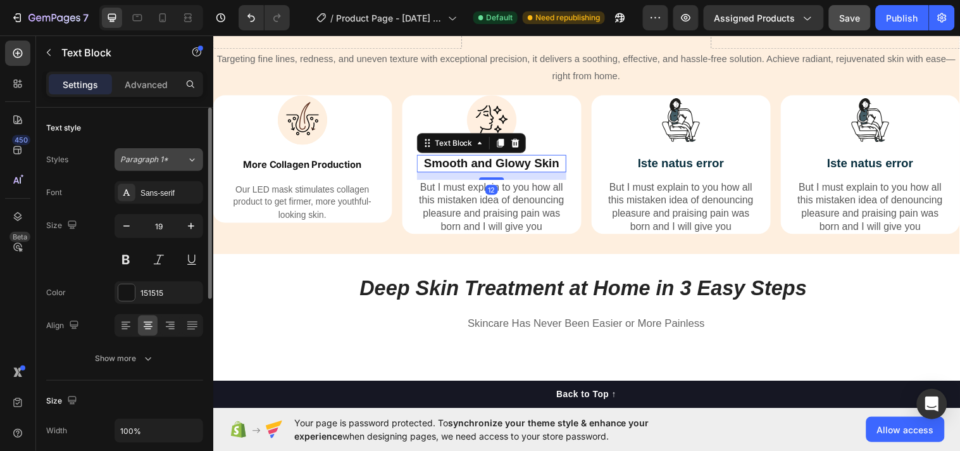
click at [194, 160] on icon at bounding box center [192, 159] width 11 height 13
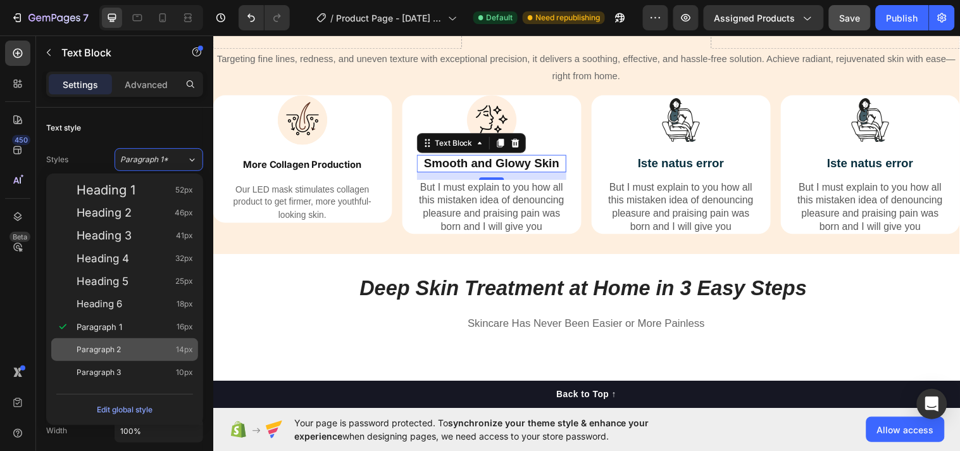
click at [134, 355] on div "Paragraph 2 14px" at bounding box center [135, 349] width 116 height 13
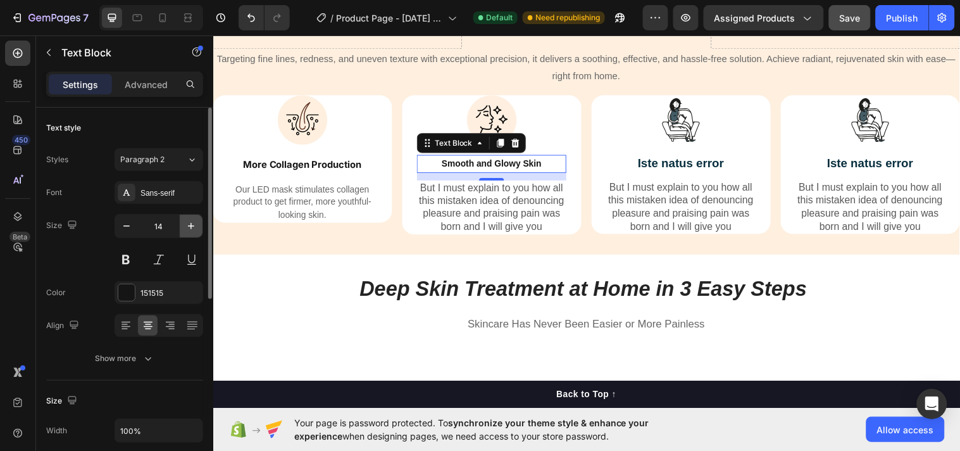
click at [191, 228] on icon "button" at bounding box center [191, 226] width 6 height 6
type input "15"
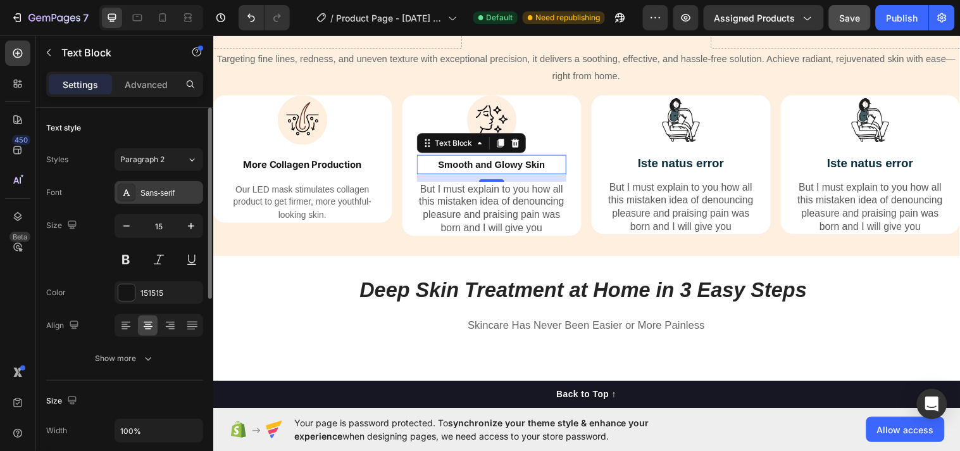
click at [148, 186] on div "Sans-serif" at bounding box center [159, 192] width 89 height 23
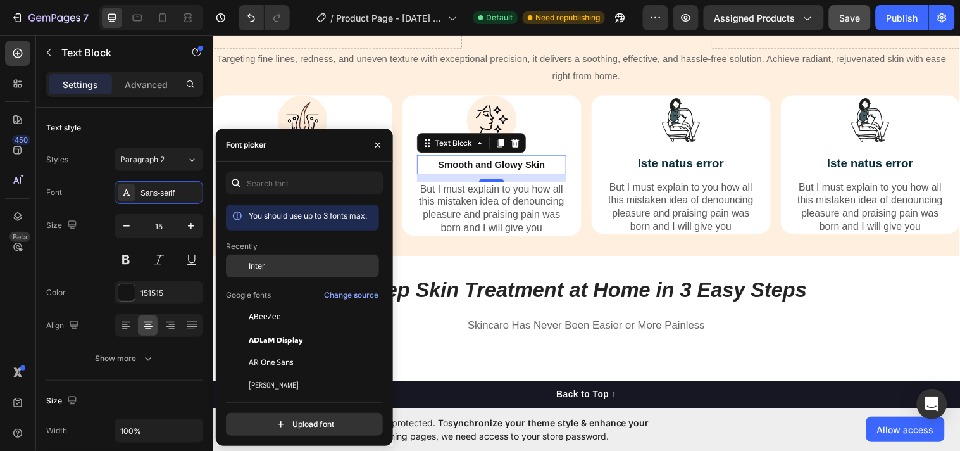
click at [244, 266] on div at bounding box center [237, 265] width 23 height 23
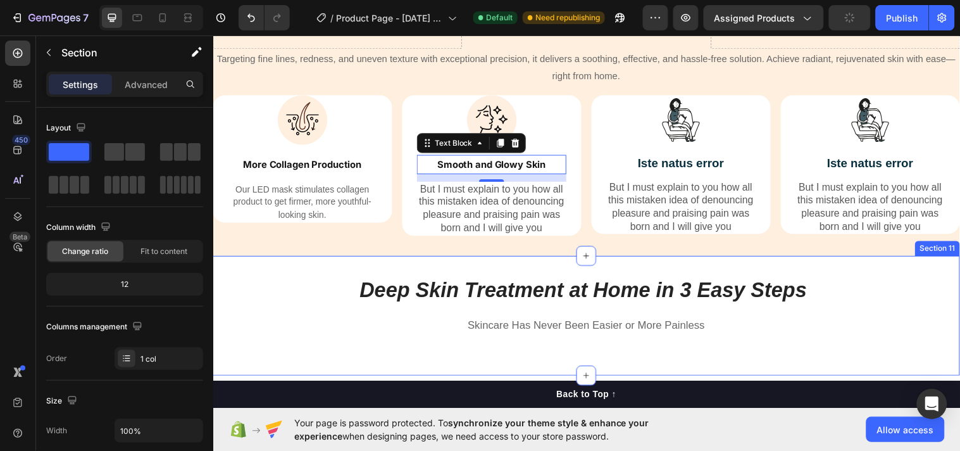
click at [430, 287] on div "Deep Skin Treatment at Home in 3 Easy Steps Heading Skincare Has Never Been Eas…" at bounding box center [593, 320] width 760 height 122
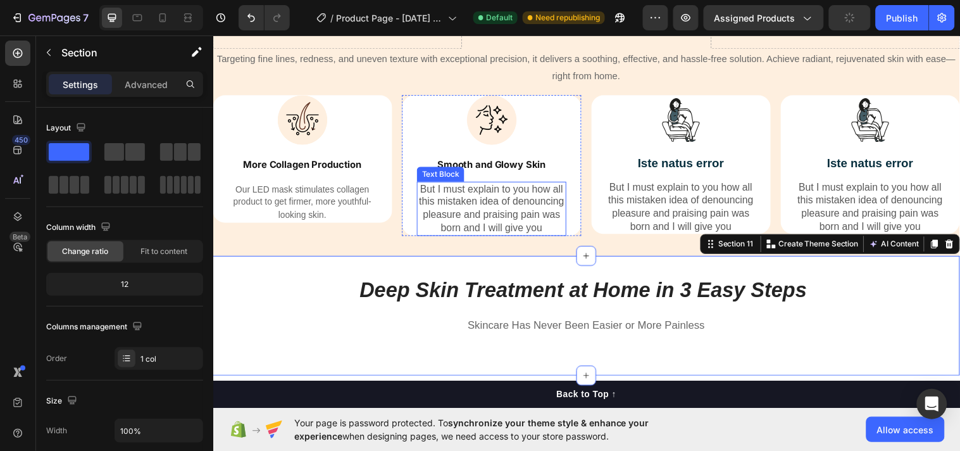
click at [444, 199] on p "But I must explain to you how all this mistaken idea of denouncing pleasure and…" at bounding box center [496, 211] width 149 height 53
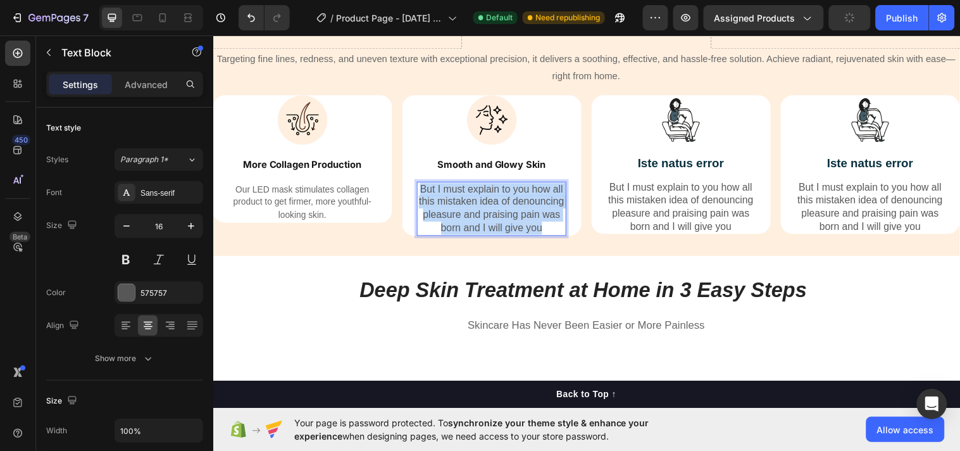
click at [444, 199] on p "But I must explain to you how all this mistaken idea of denouncing pleasure and…" at bounding box center [496, 211] width 149 height 53
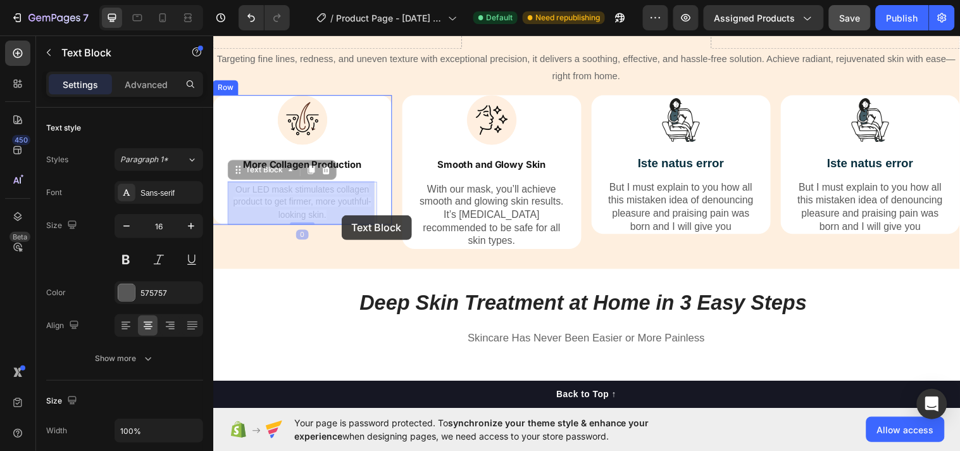
drag, startPoint x: 340, startPoint y: 214, endPoint x: 343, endPoint y: 207, distance: 7.6
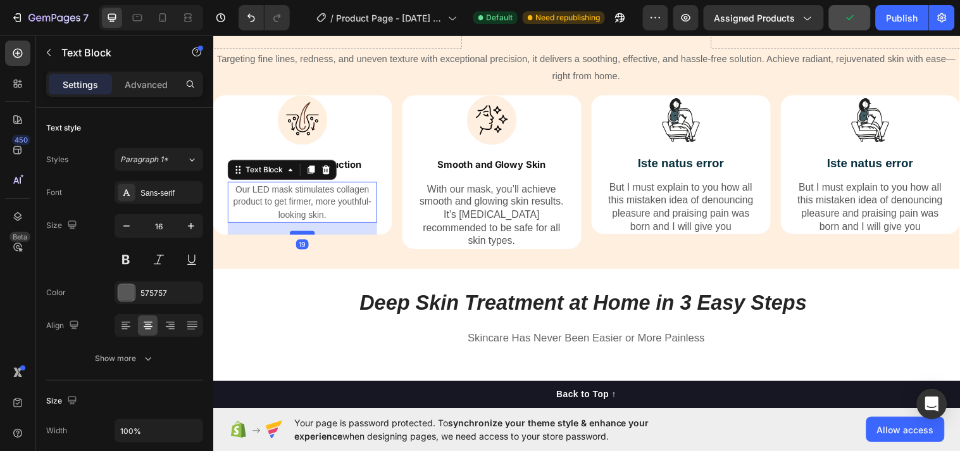
drag, startPoint x: 298, startPoint y: 223, endPoint x: 305, endPoint y: 235, distance: 14.2
click at [305, 235] on div at bounding box center [303, 236] width 25 height 4
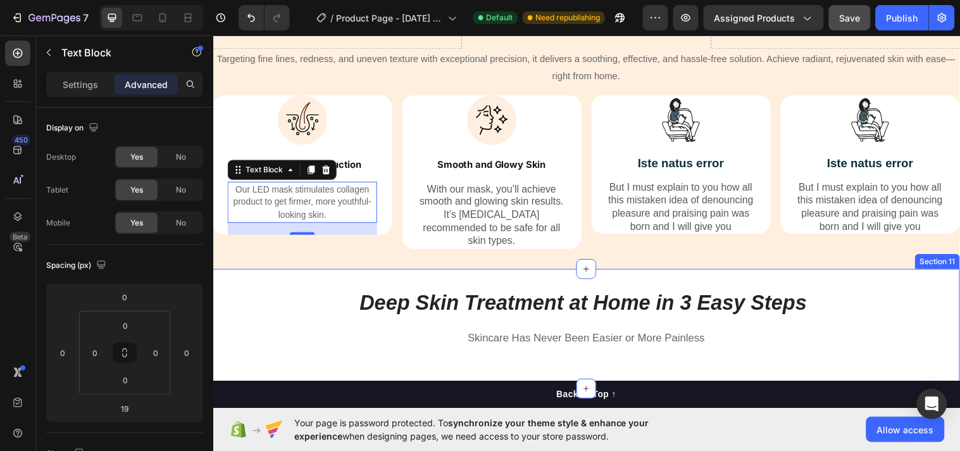
click at [343, 282] on div "Deep Skin Treatment at Home in 3 Easy Steps Heading Skincare Has Never Been Eas…" at bounding box center [593, 333] width 760 height 122
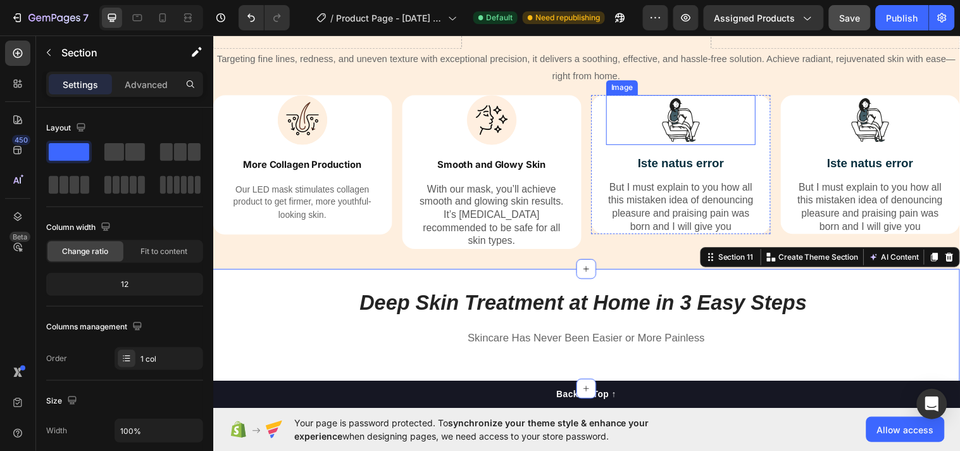
click at [687, 114] on img at bounding box center [688, 121] width 51 height 51
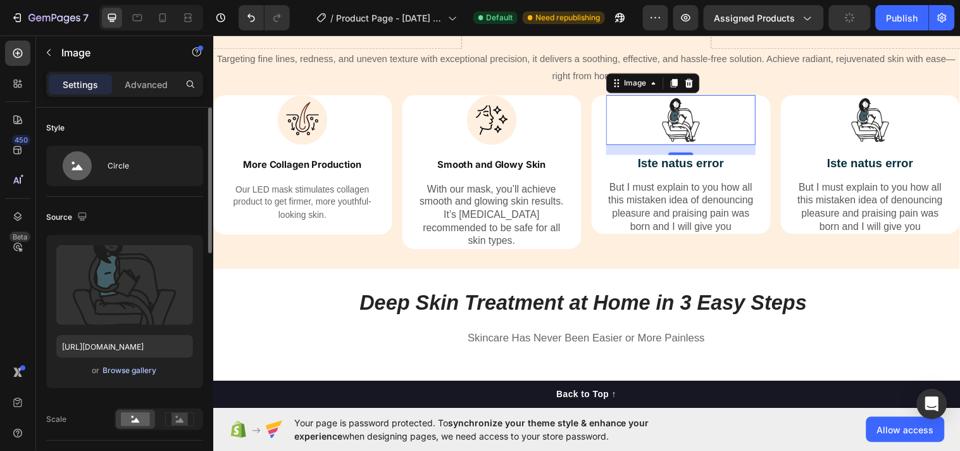
click at [133, 368] on div "Browse gallery" at bounding box center [130, 370] width 54 height 11
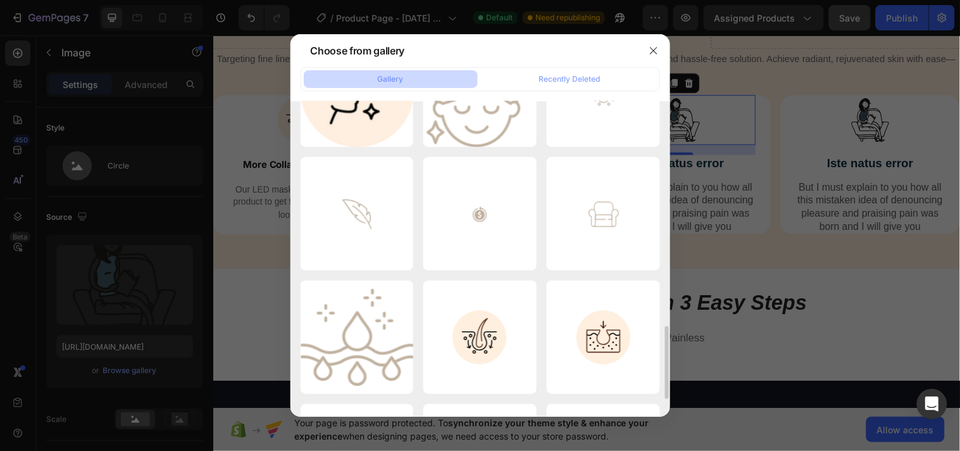
scroll to position [946, 0]
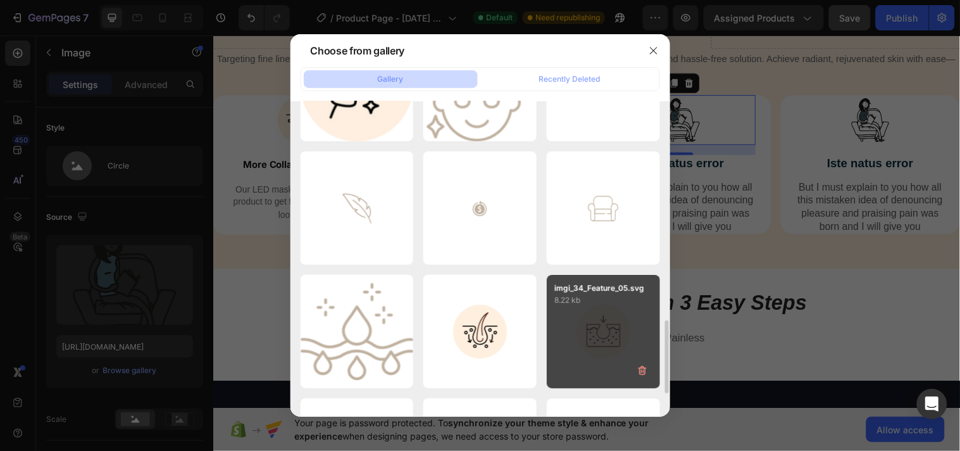
click at [574, 310] on div "imgi_34_Feature_05.svg 8.22 kb" at bounding box center [603, 331] width 113 height 113
type input "[URL][DOMAIN_NAME]"
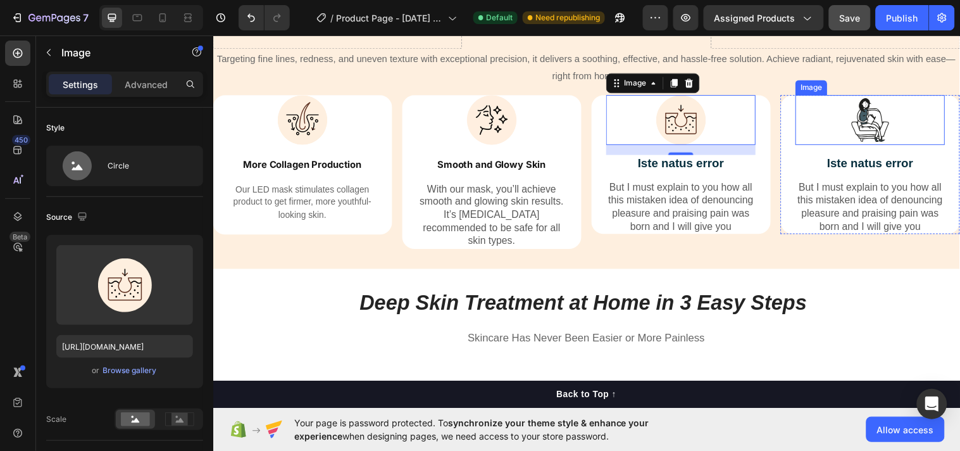
click at [886, 128] on img at bounding box center [881, 121] width 51 height 51
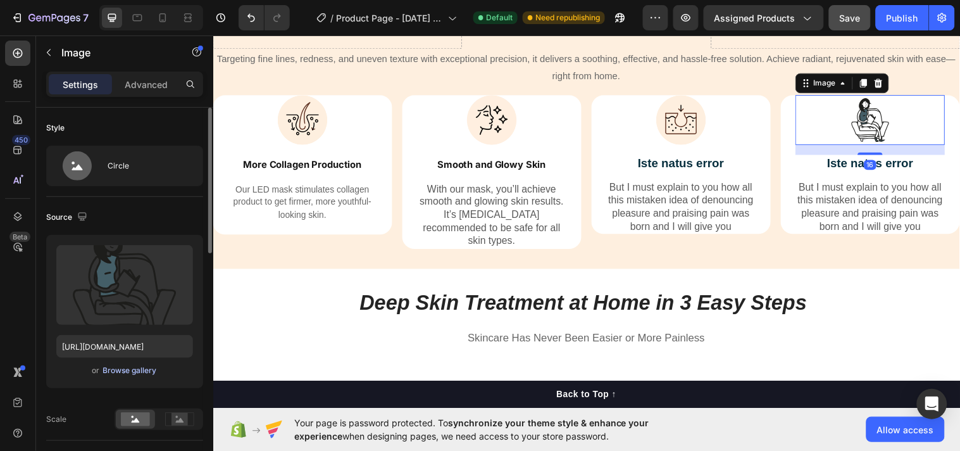
click at [142, 375] on div "Browse gallery" at bounding box center [130, 370] width 54 height 11
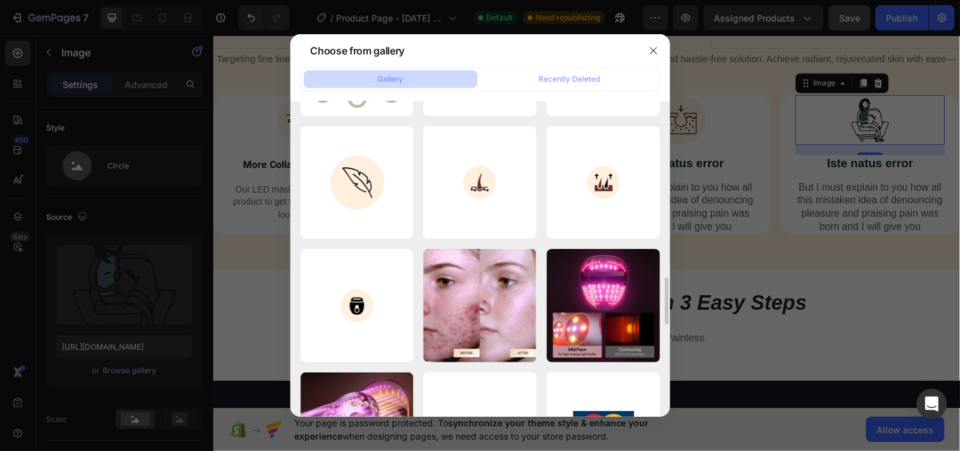
scroll to position [1212, 0]
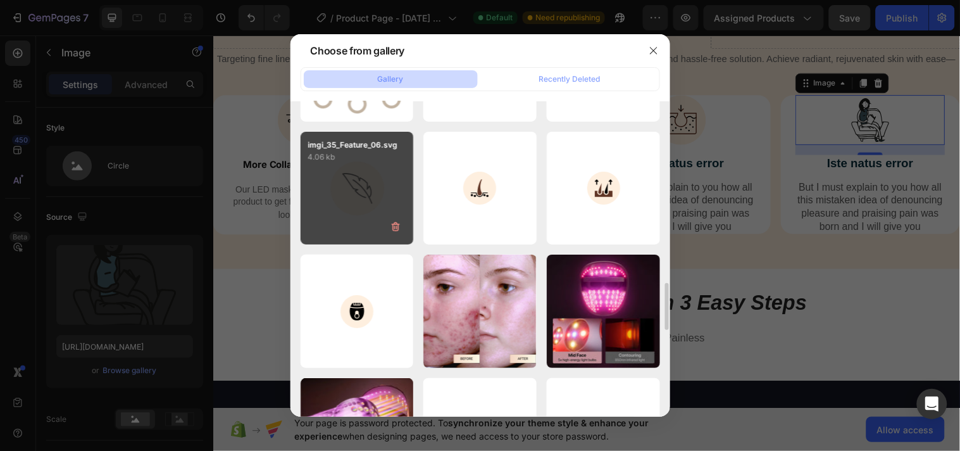
click at [344, 204] on div "imgi_35_Feature_06.svg 4.06 kb" at bounding box center [357, 188] width 113 height 113
type input "https://cdn.shopify.com/s/files/1/0633/8271/6477/files/gempages_585511557723587…"
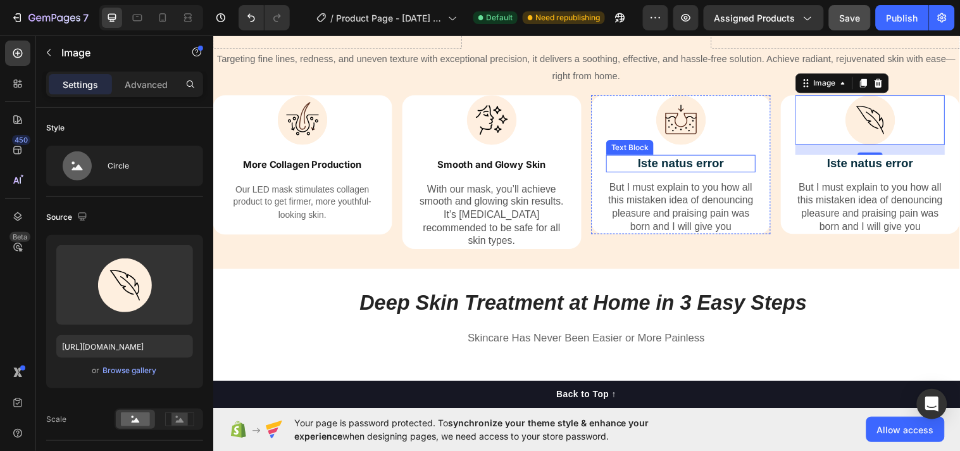
click at [670, 160] on p "Iste natus error" at bounding box center [688, 166] width 149 height 16
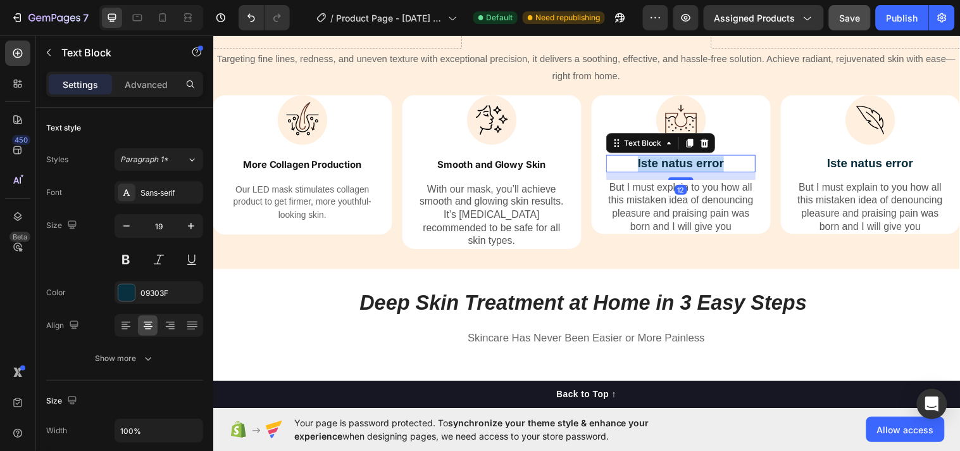
click at [670, 160] on p "Iste natus error" at bounding box center [688, 166] width 149 height 16
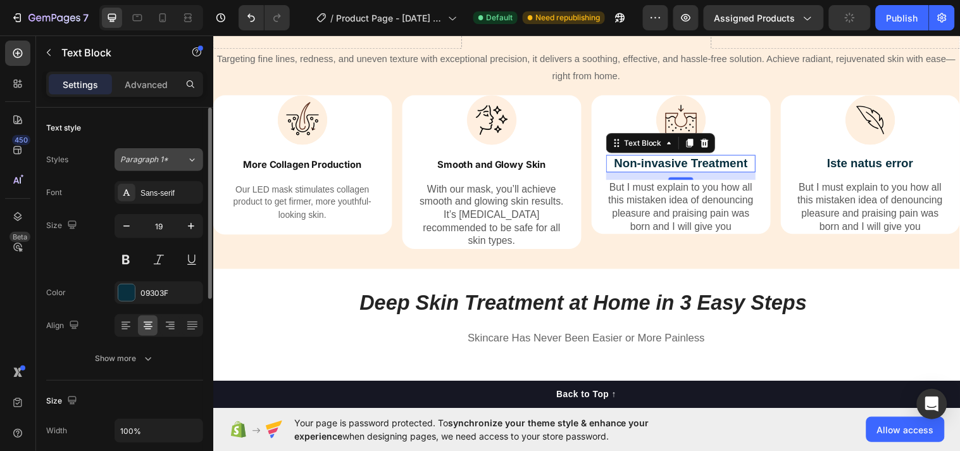
click at [187, 156] on icon at bounding box center [192, 159] width 11 height 13
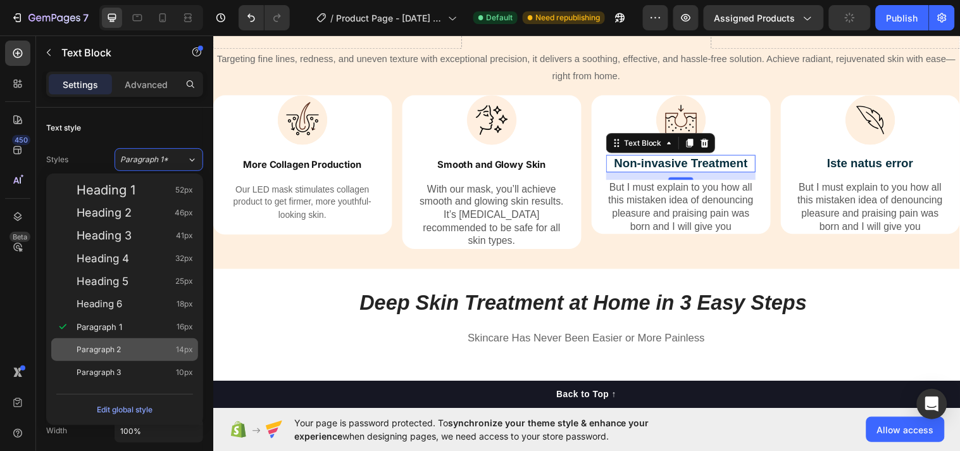
click at [146, 356] on div "Paragraph 2 14px" at bounding box center [124, 349] width 147 height 23
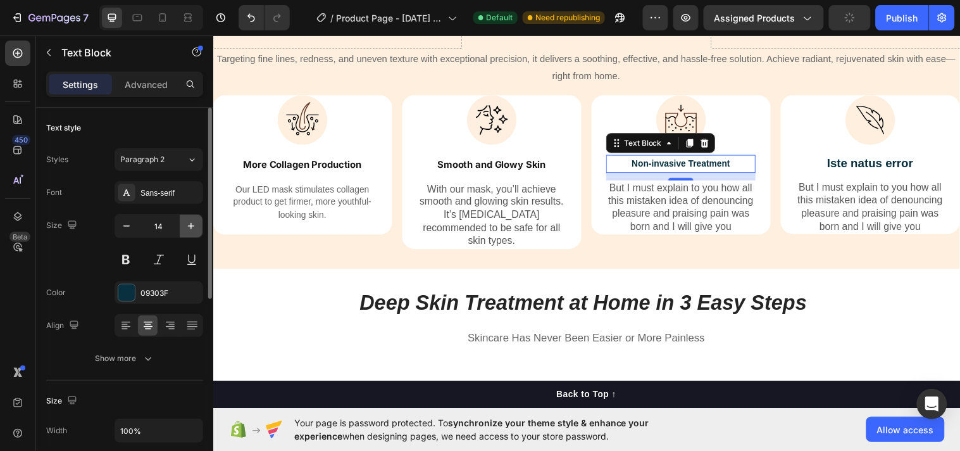
click at [193, 231] on icon "button" at bounding box center [191, 226] width 13 height 13
type input "15"
click at [151, 191] on div "Sans-serif" at bounding box center [171, 192] width 60 height 11
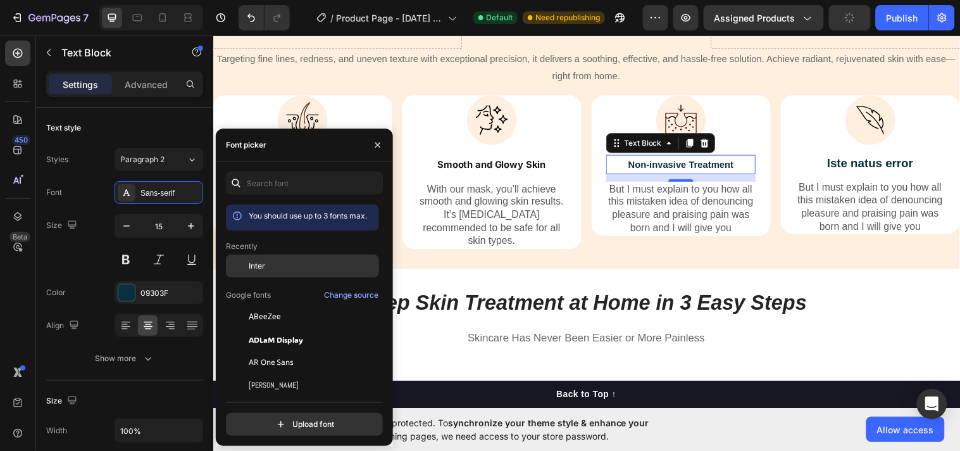
click at [237, 262] on div at bounding box center [237, 265] width 23 height 23
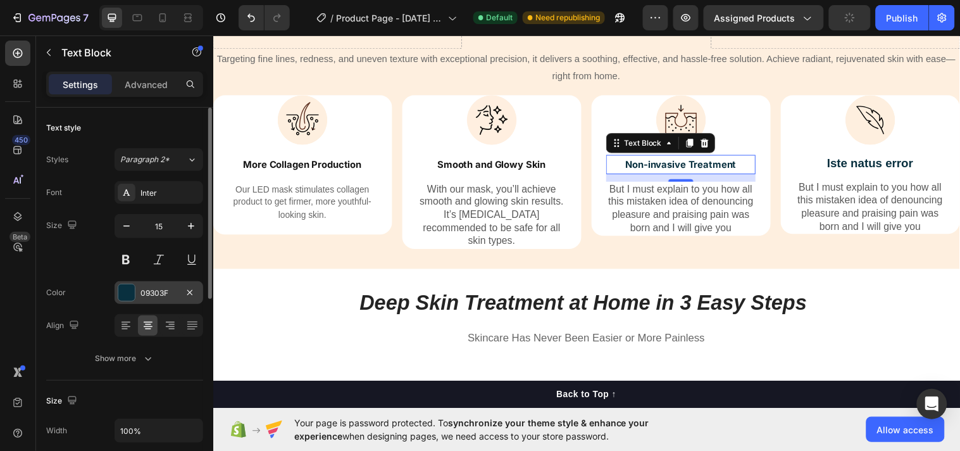
click at [151, 285] on div "09303F" at bounding box center [159, 292] width 89 height 23
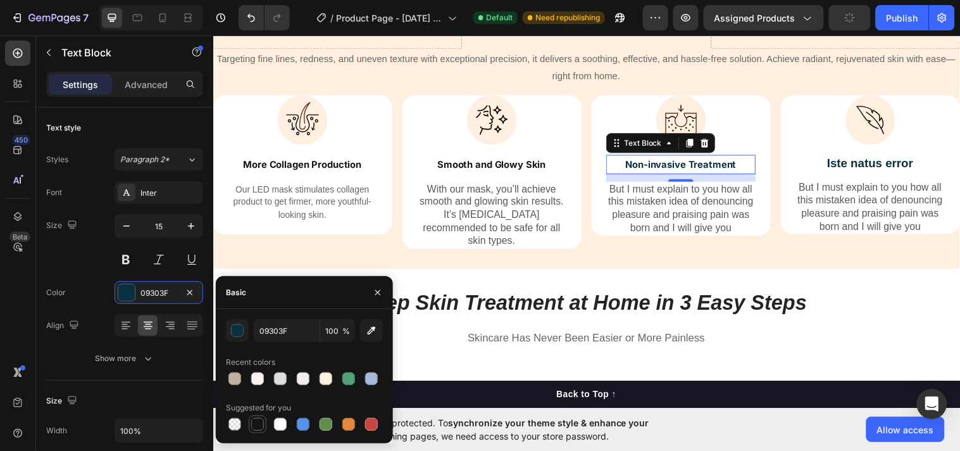
click at [253, 424] on div at bounding box center [257, 424] width 13 height 13
type input "151515"
click at [855, 161] on p "Iste natus error" at bounding box center [881, 166] width 149 height 16
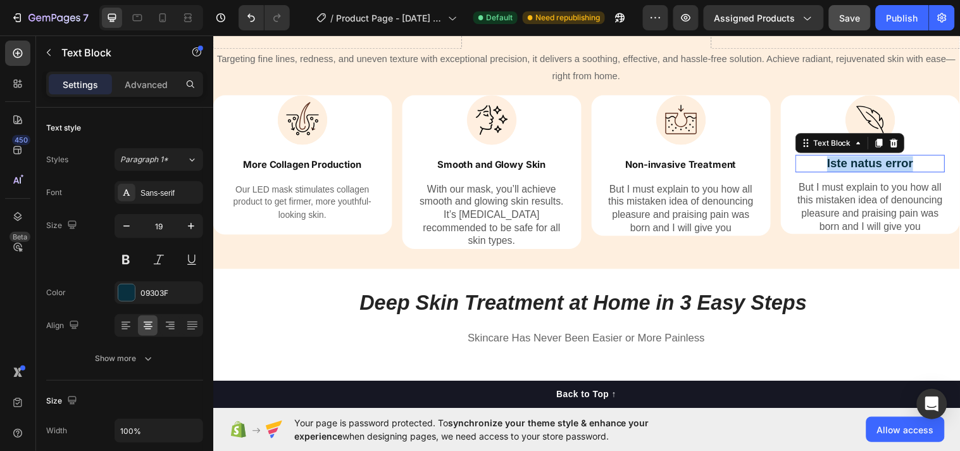
click at [855, 161] on p "Iste natus error" at bounding box center [881, 166] width 149 height 16
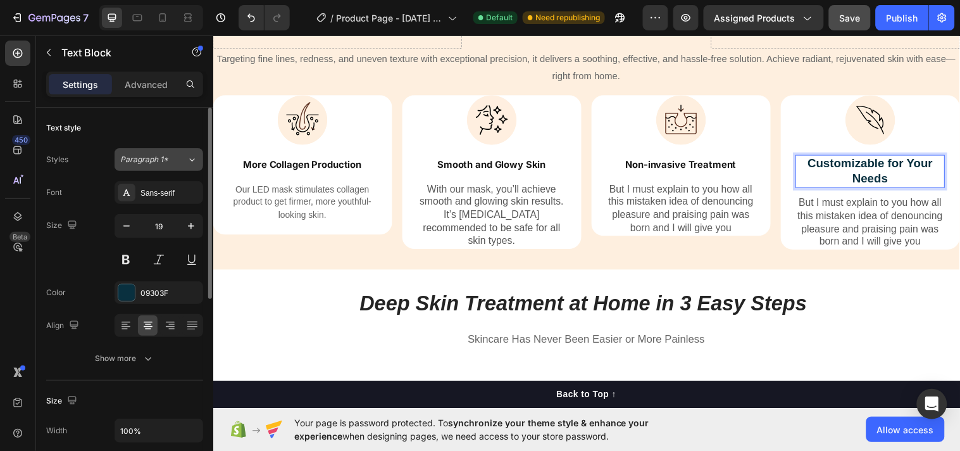
click at [187, 160] on icon at bounding box center [192, 159] width 11 height 13
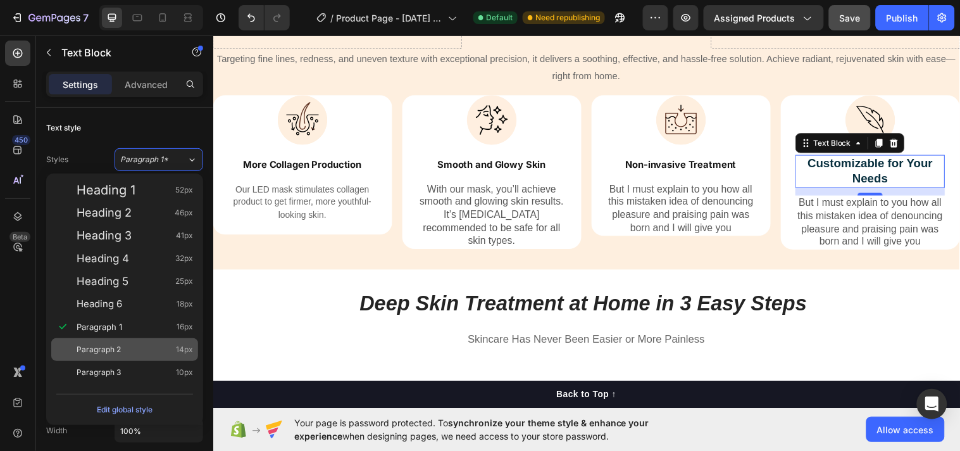
click at [159, 345] on div "Paragraph 2 14px" at bounding box center [135, 349] width 116 height 13
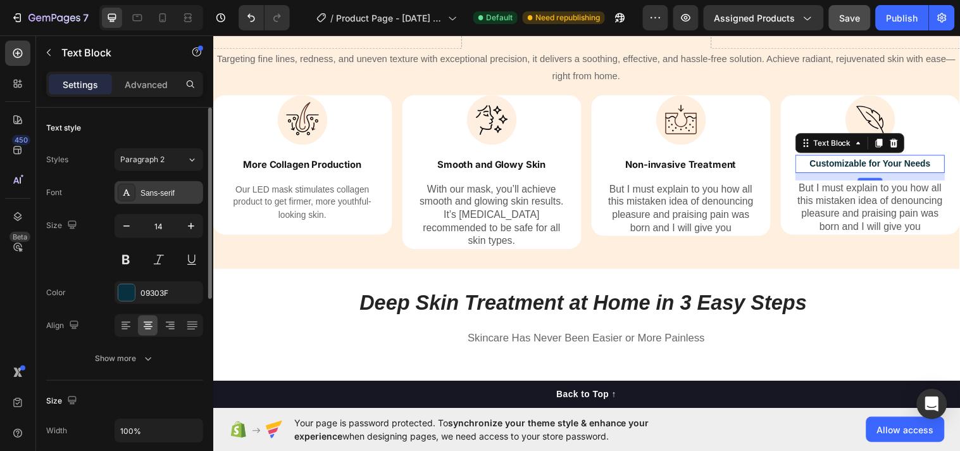
click at [160, 195] on div "Sans-serif" at bounding box center [171, 192] width 60 height 11
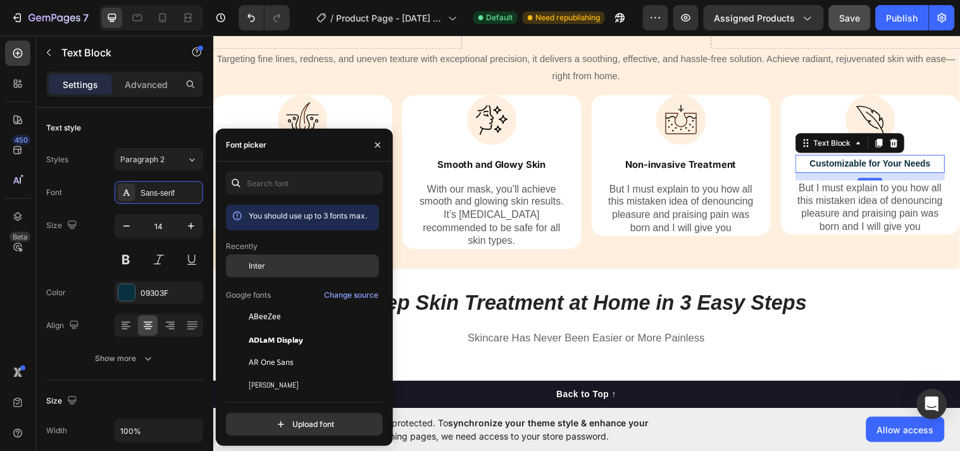
click at [244, 261] on div at bounding box center [237, 265] width 23 height 23
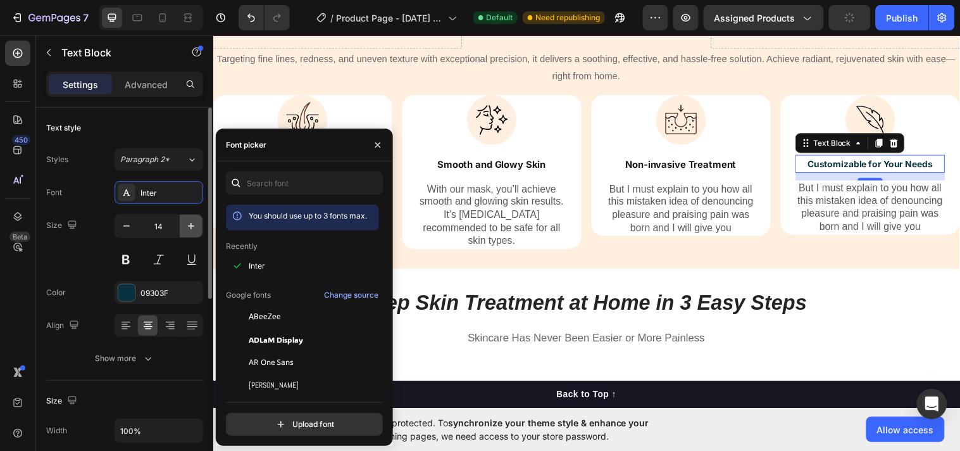
click at [192, 224] on icon "button" at bounding box center [191, 226] width 13 height 13
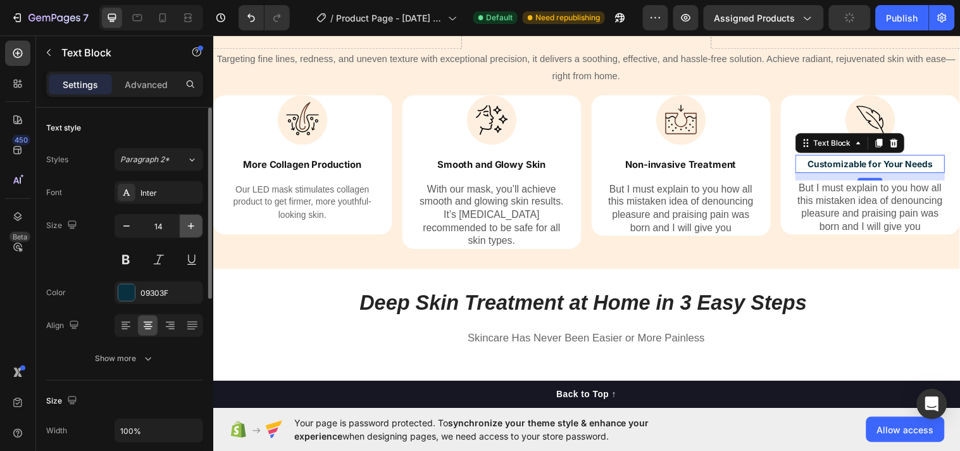
type input "15"
click at [118, 289] on div at bounding box center [126, 292] width 16 height 16
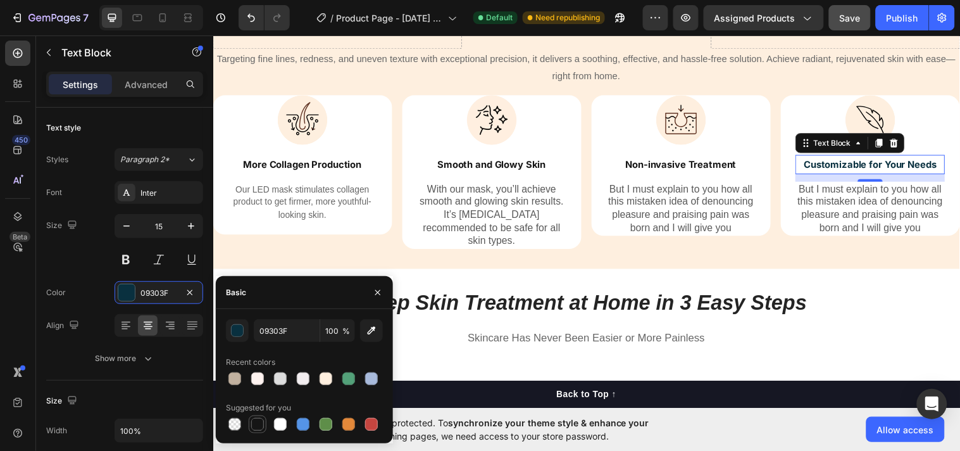
click at [251, 430] on div at bounding box center [257, 424] width 15 height 15
type input "151515"
click at [275, 257] on div "Three Light Therapy Modes for Beautiful Skin Heading One Tool To Solve All Your…" at bounding box center [593, 103] width 760 height 336
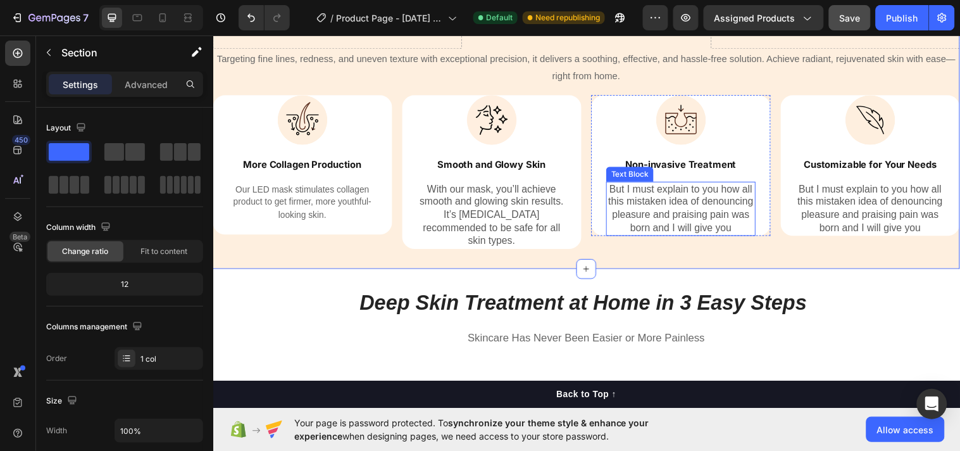
click at [739, 221] on p "But I must explain to you how all this mistaken idea of denouncing pleasure and…" at bounding box center [688, 211] width 149 height 53
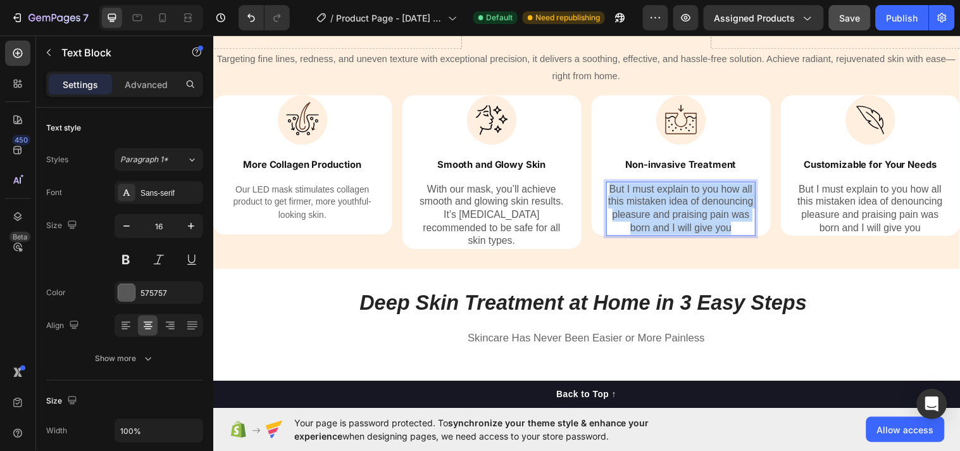
click at [739, 221] on p "But I must explain to you how all this mistaken idea of denouncing pleasure and…" at bounding box center [688, 211] width 149 height 53
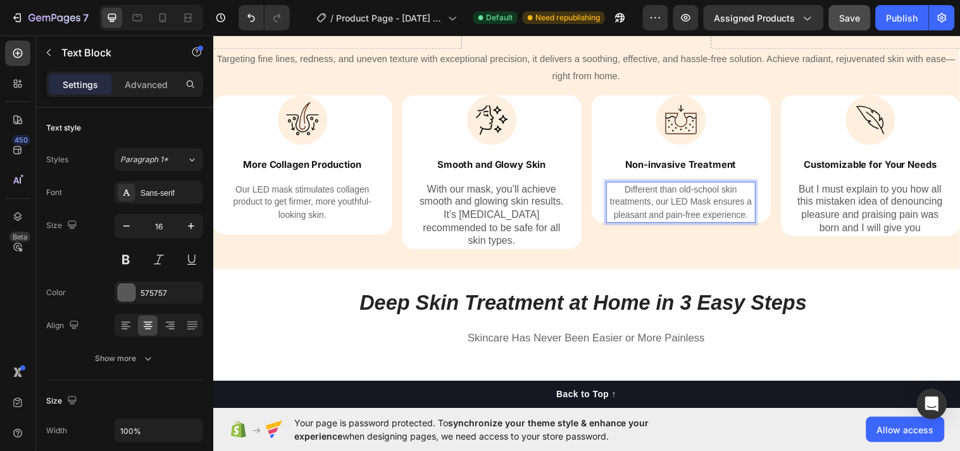
click at [680, 224] on p "Different than old-school skin treatments, our LED Mask ensures a pleasant and …" at bounding box center [688, 204] width 149 height 39
click at [685, 224] on p "Different than old-school skin treatments, our LED Mask ensures a pleasant and …" at bounding box center [688, 204] width 149 height 39
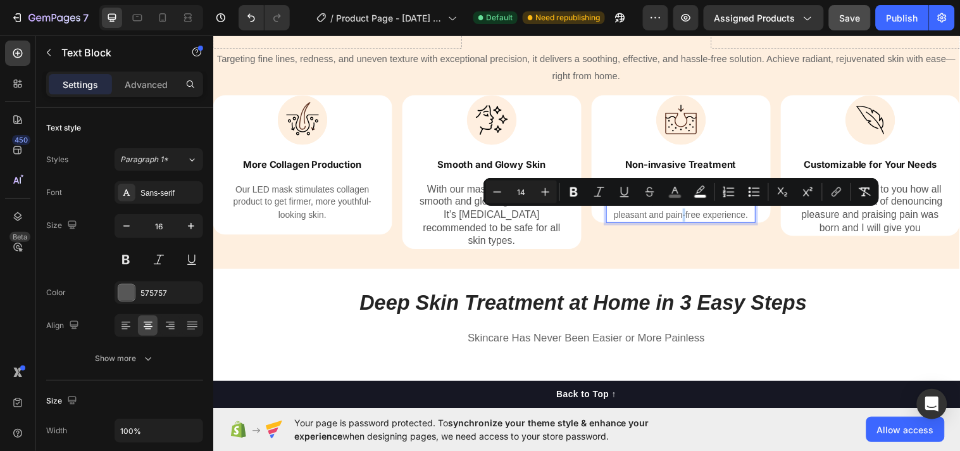
click at [685, 224] on p "Different than old-school skin treatments, our LED Mask ensures a pleasant and …" at bounding box center [688, 204] width 149 height 39
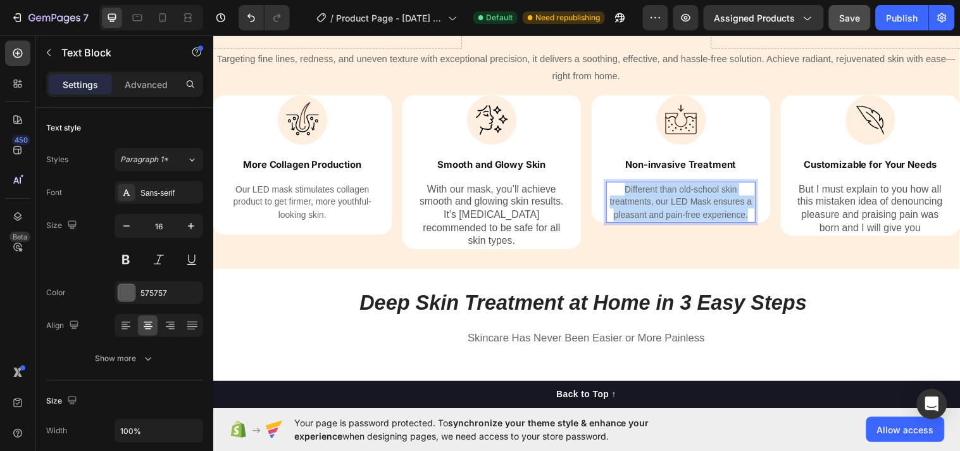
click at [685, 224] on p "Different than old-school skin treatments, our LED Mask ensures a pleasant and …" at bounding box center [688, 204] width 149 height 39
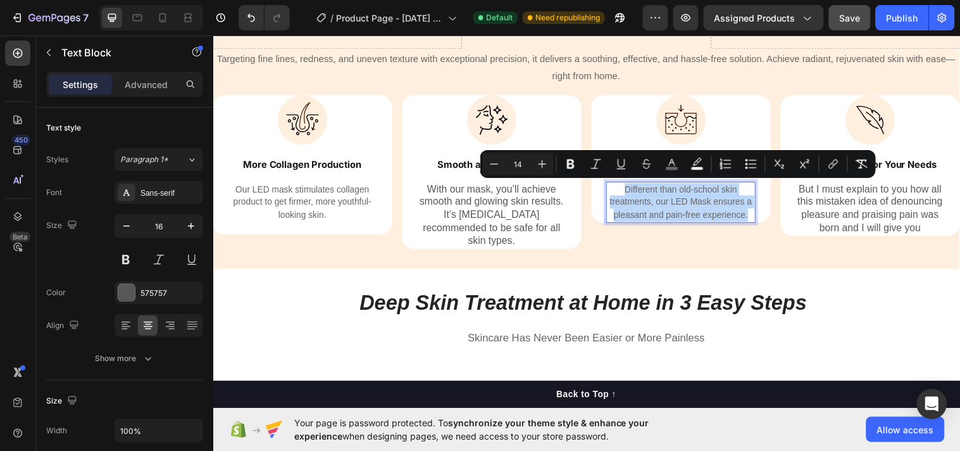
click at [685, 225] on div "Different than old-school skin treatments, our LED Mask ensures a pleasant and …" at bounding box center [689, 205] width 152 height 42
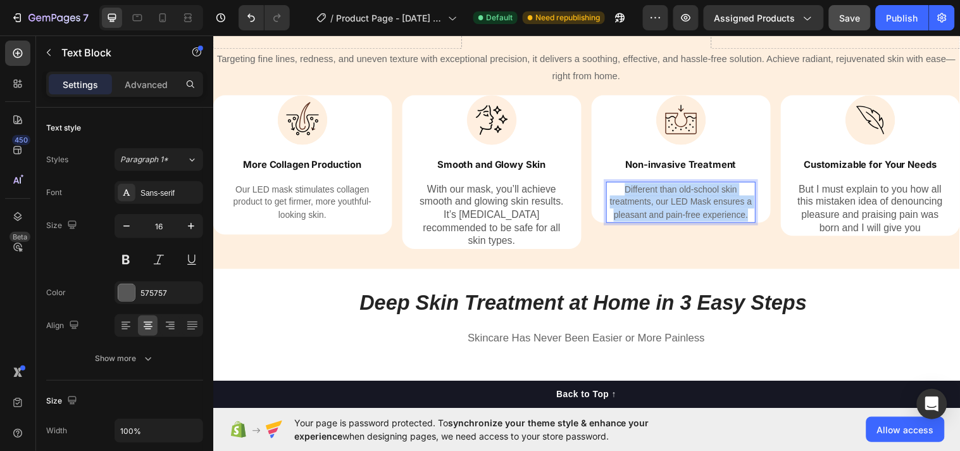
click at [685, 225] on div "Different than old-school skin treatments, our LED Mask ensures a pleasant and …" at bounding box center [689, 205] width 152 height 42
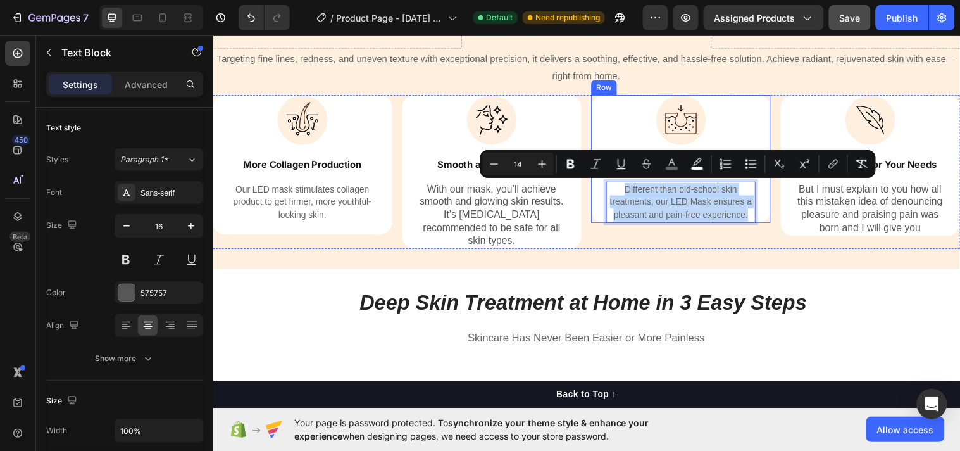
click at [763, 187] on div "Image Non-invasive Treatment Text Block Different than old-school skin treatmen…" at bounding box center [689, 161] width 182 height 130
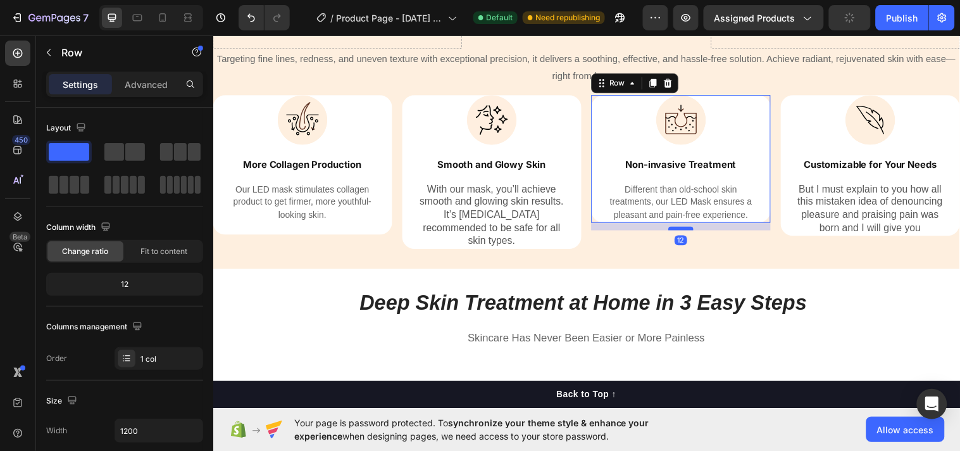
drag, startPoint x: 686, startPoint y: 223, endPoint x: 691, endPoint y: 231, distance: 8.8
click at [691, 231] on div at bounding box center [688, 231] width 25 height 4
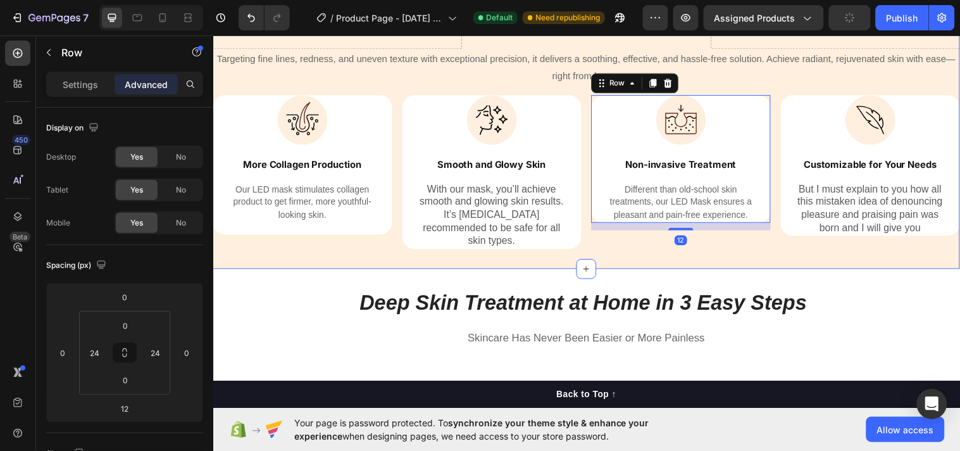
click at [683, 258] on div "Three Light Therapy Modes for Beautiful Skin Heading One Tool To Solve All Your…" at bounding box center [593, 103] width 760 height 336
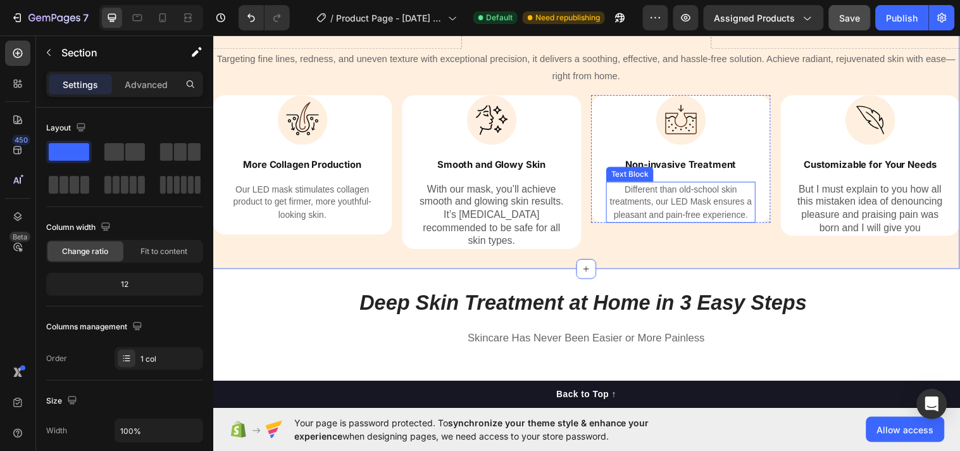
click at [682, 223] on p "Different than old-school skin treatments, our LED Mask ensures a pleasant and …" at bounding box center [688, 204] width 149 height 39
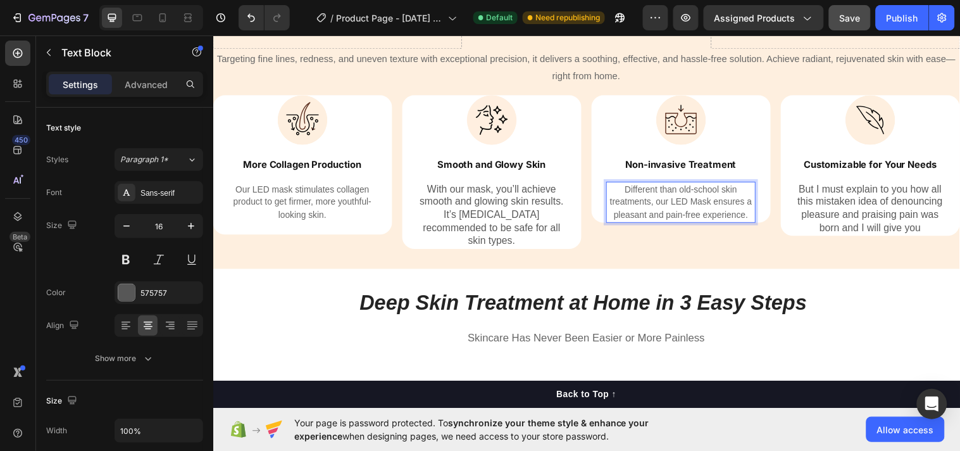
click at [682, 223] on span "Different than old-school skin treatments, our LED Mask ensures a pleasant and …" at bounding box center [689, 204] width 144 height 37
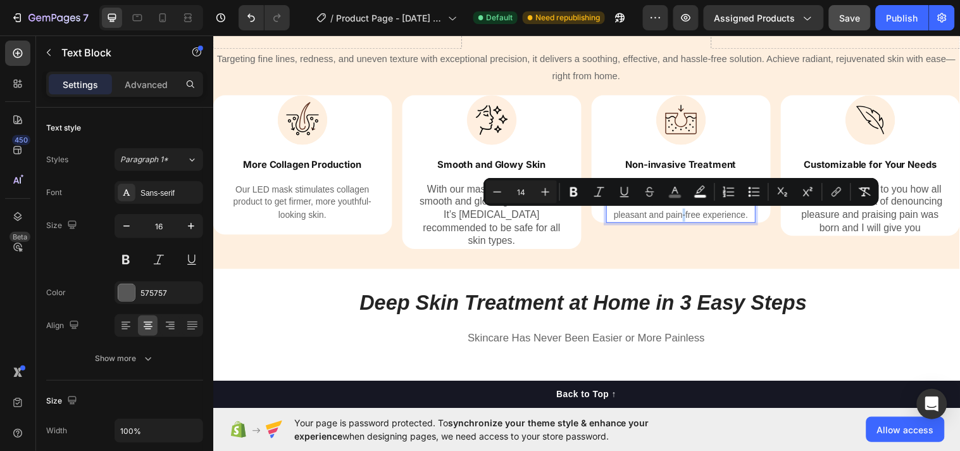
click at [682, 223] on span "Different than old-school skin treatments, our LED Mask ensures a pleasant and …" at bounding box center [689, 204] width 144 height 37
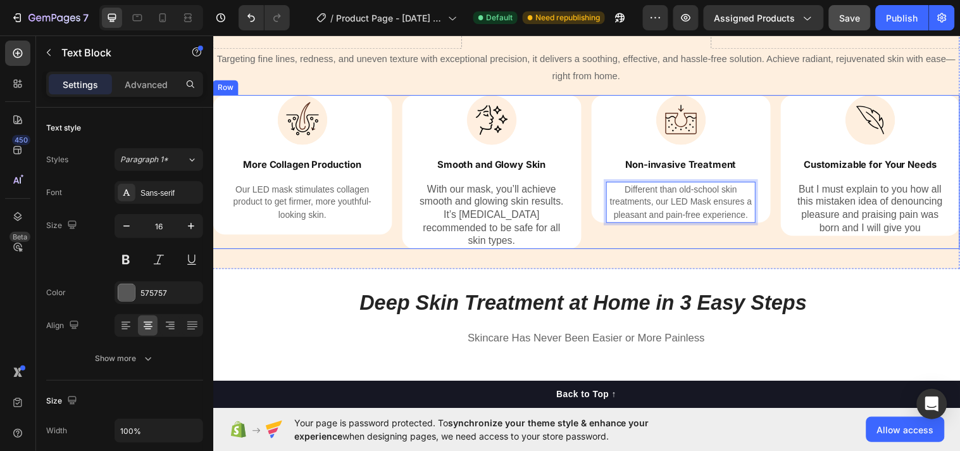
click at [682, 226] on div "Image Non-invasive Treatment Text Block Different than old-school skin treatmen…" at bounding box center [689, 174] width 182 height 156
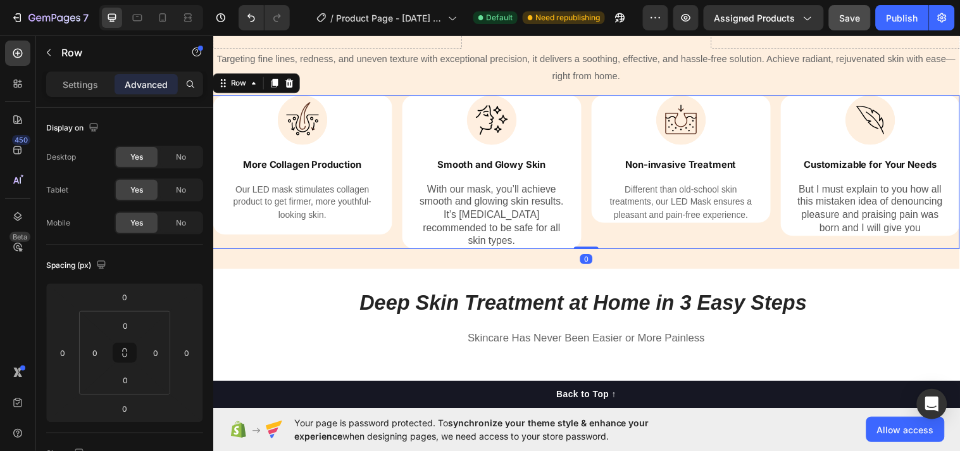
click at [682, 226] on div "Image Non-invasive Treatment Text Block Different than old-school skin treatmen…" at bounding box center [689, 174] width 182 height 156
click at [680, 223] on span "Different than old-school skin treatments, our LED Mask ensures a pleasant and …" at bounding box center [689, 204] width 144 height 37
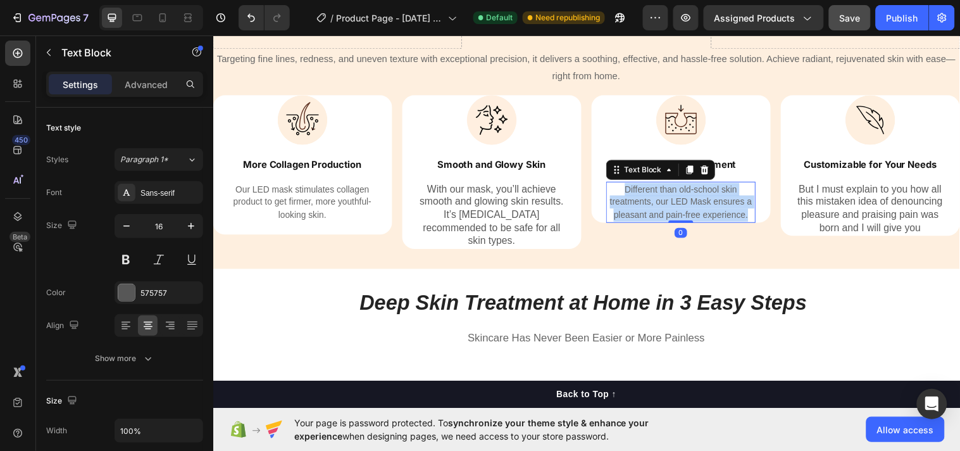
click at [680, 223] on span "Different than old-school skin treatments, our LED Mask ensures a pleasant and …" at bounding box center [689, 204] width 144 height 37
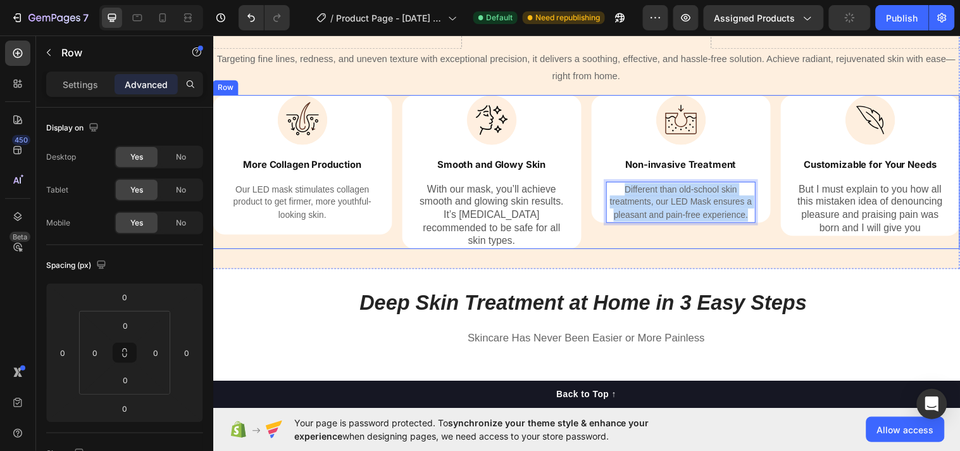
click at [678, 227] on div "Image Non-invasive Treatment Text Block Different than old-school skin treatmen…" at bounding box center [689, 174] width 182 height 156
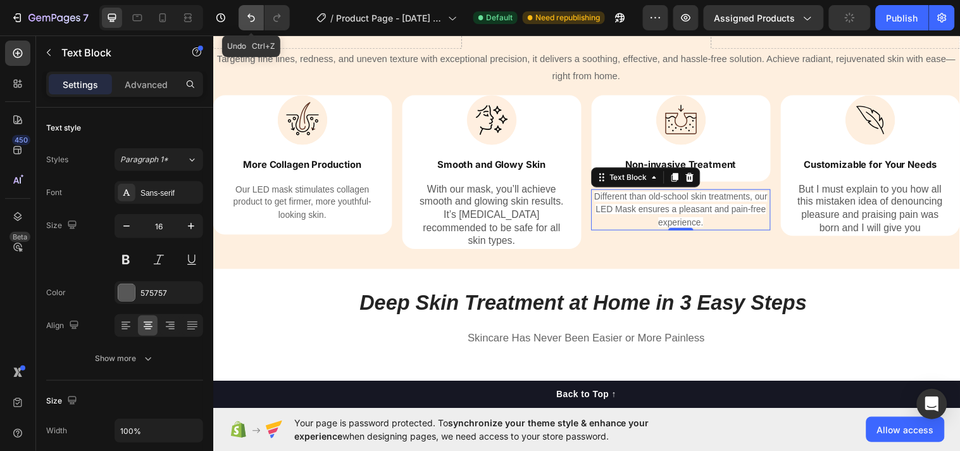
click at [253, 21] on icon "Undo/Redo" at bounding box center [252, 18] width 8 height 8
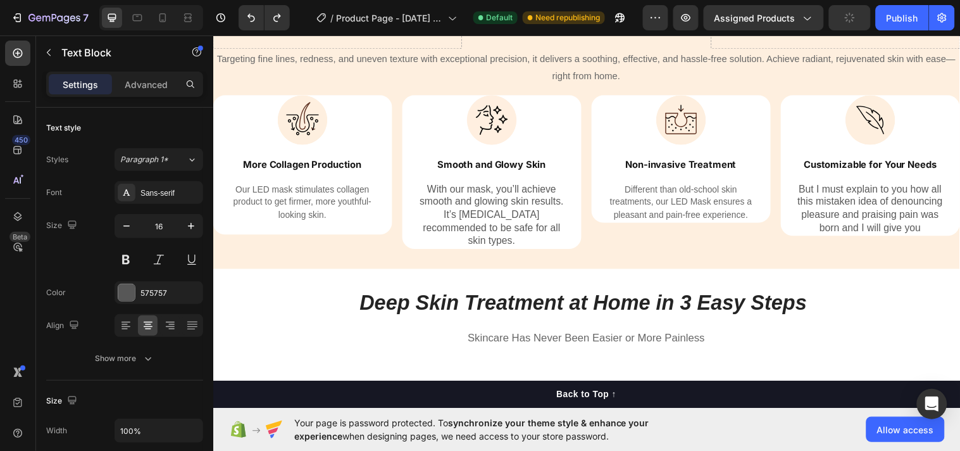
click at [678, 223] on p "Different than old-school skin treatments, our LED Mask ensures a pleasant and …" at bounding box center [688, 204] width 149 height 39
click at [684, 224] on p "Different than old-school skin treatments, our LED Mask ensures a pleasant and …" at bounding box center [688, 204] width 149 height 39
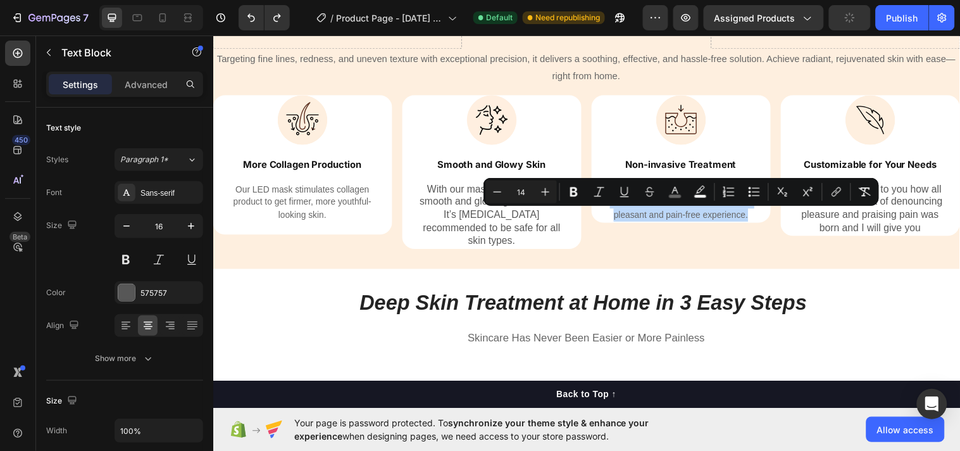
click at [684, 224] on p "Different than old-school skin treatments, our LED Mask ensures a pleasant and …" at bounding box center [688, 204] width 149 height 39
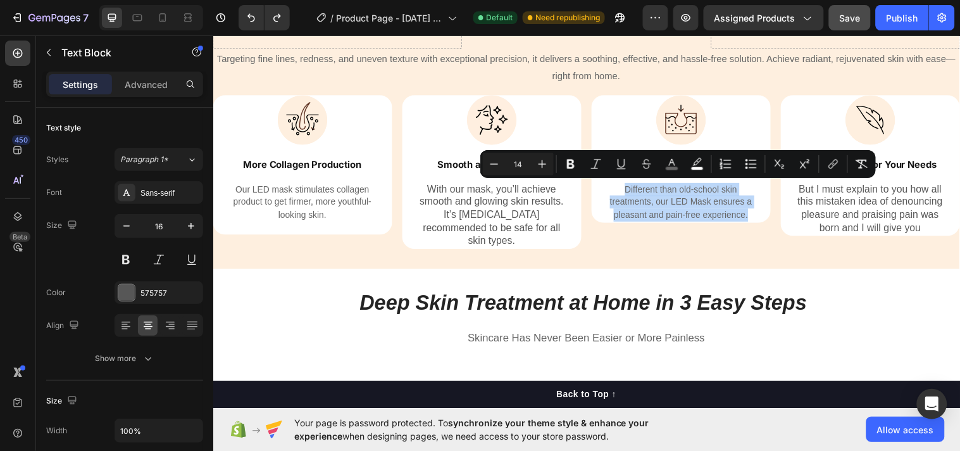
click at [684, 224] on p "Different than old-school skin treatments, our LED Mask ensures a pleasant and …" at bounding box center [688, 204] width 149 height 39
click at [684, 223] on span "Different than old-school skin treatments, our LED Mask ensures a pleasant and …" at bounding box center [689, 204] width 144 height 37
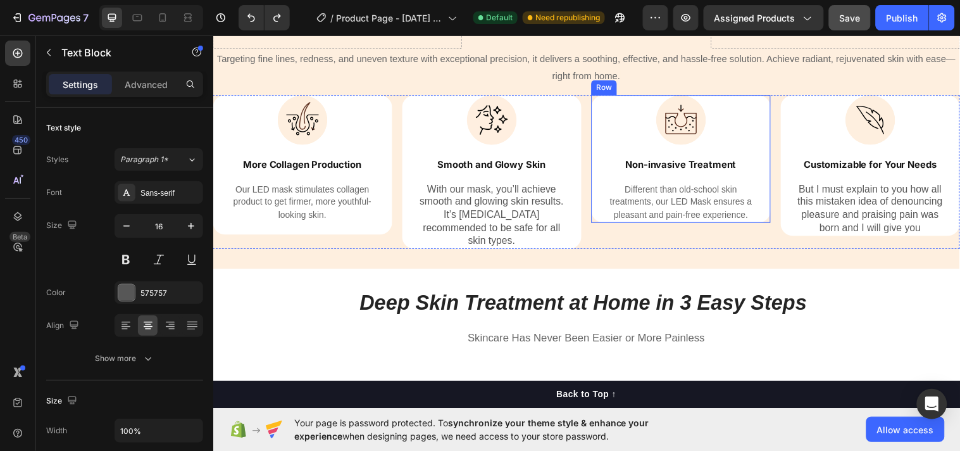
click at [758, 214] on div "Image Non-invasive Treatment Text Block Different than old-school skin treatmen…" at bounding box center [689, 161] width 182 height 130
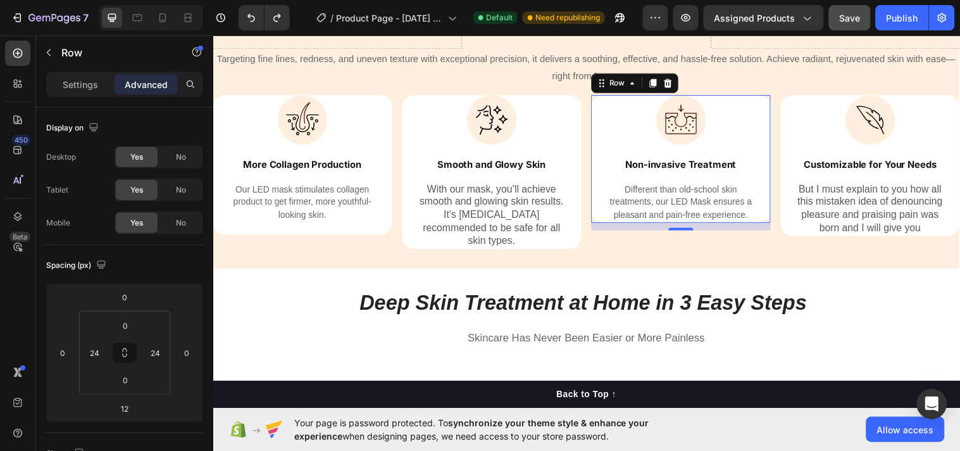
click at [684, 226] on div "12" at bounding box center [689, 229] width 182 height 8
drag, startPoint x: 673, startPoint y: 227, endPoint x: 680, endPoint y: 225, distance: 7.4
click at [680, 225] on div "Image Non-invasive Treatment Text Block Different than old-school skin treatmen…" at bounding box center [689, 161] width 182 height 130
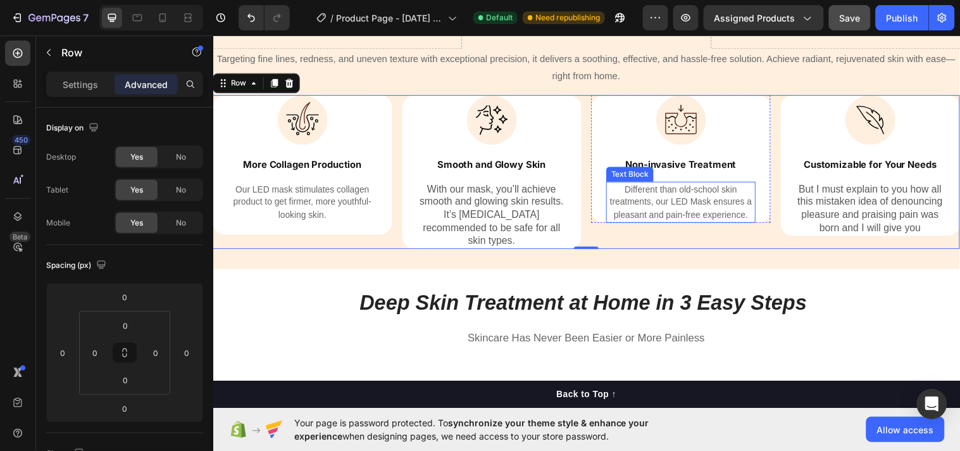
click at [687, 224] on p "Different than old-school skin treatments, our LED Mask ensures a pleasant and …" at bounding box center [688, 204] width 149 height 39
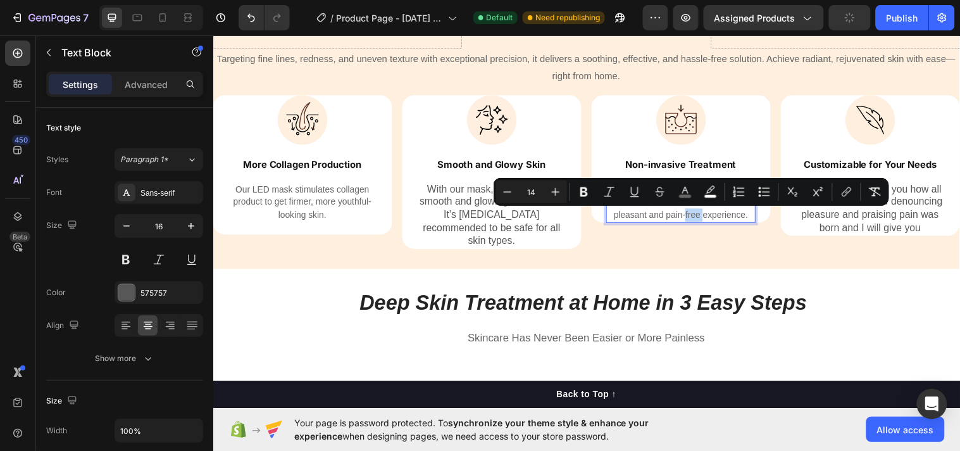
click at [687, 224] on p "Different than old-school skin treatments, our LED Mask ensures a pleasant and …" at bounding box center [688, 204] width 149 height 39
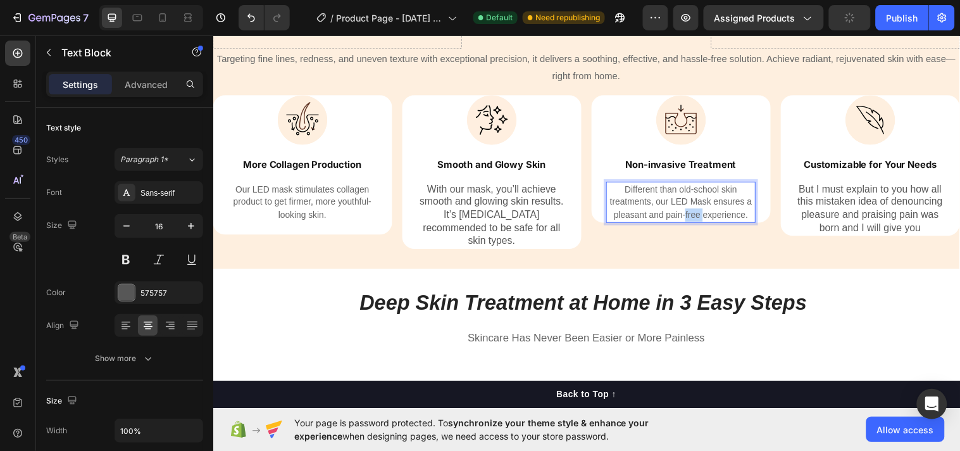
click at [687, 224] on p "Different than old-school skin treatments, our LED Mask ensures a pleasant and …" at bounding box center [688, 204] width 149 height 39
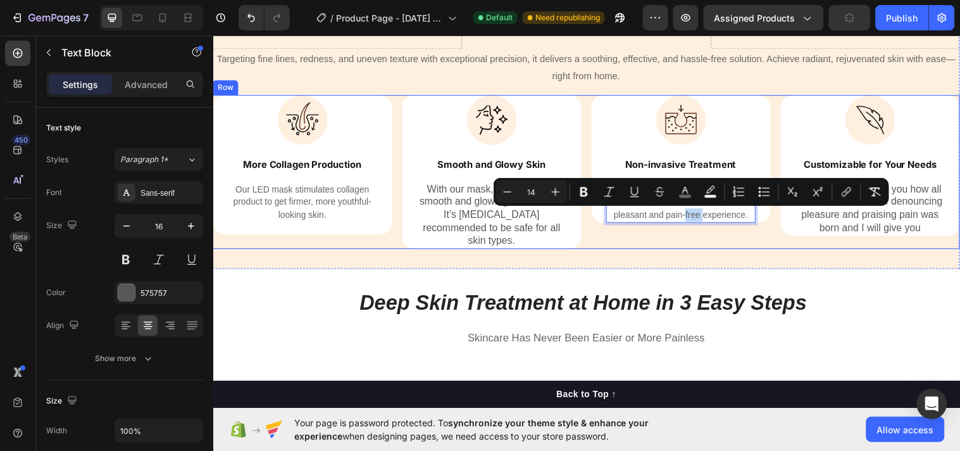
click at [685, 226] on div "Image Non-invasive Treatment Text Block Different than old-school skin treatmen…" at bounding box center [689, 174] width 182 height 156
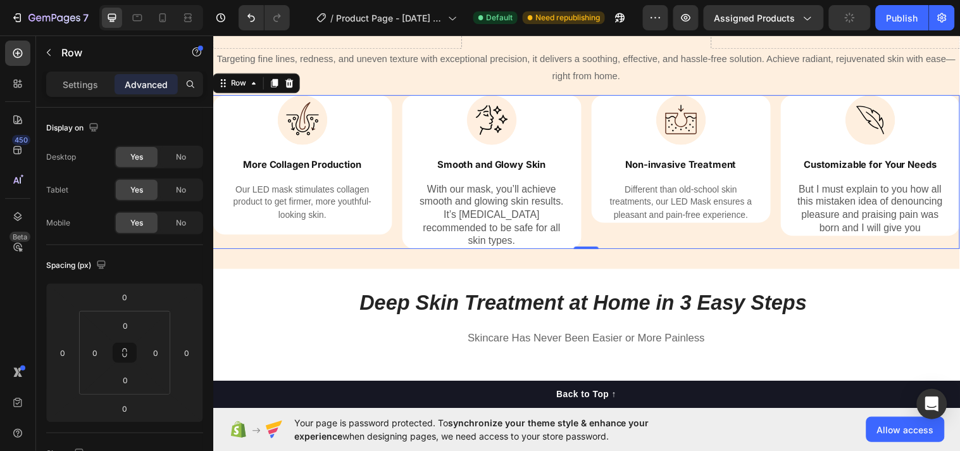
click at [686, 226] on div "Image Non-invasive Treatment Text Block Different than old-school skin treatmen…" at bounding box center [689, 174] width 182 height 156
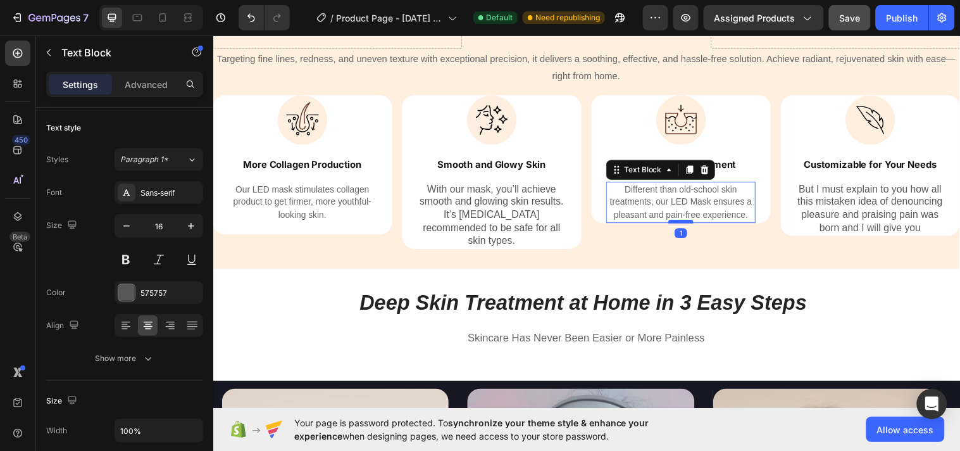
scroll to position [2559, 0]
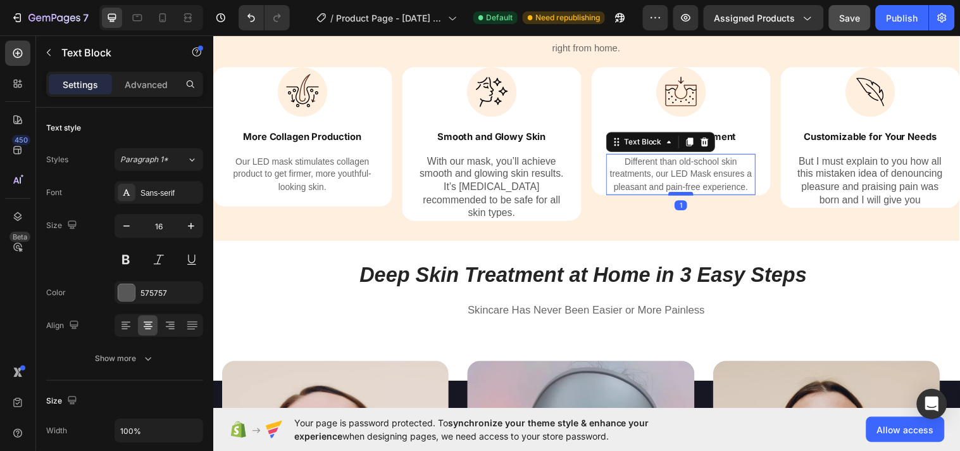
click at [682, 225] on div "Three Light Therapy Modes for Beautiful Skin Heading One Tool To Solve All Your…" at bounding box center [593, 75] width 760 height 336
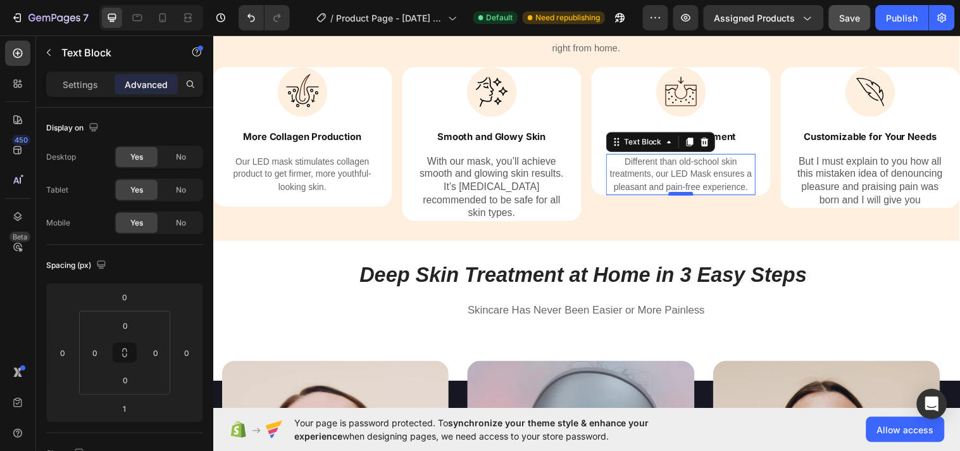
click at [679, 197] on div at bounding box center [688, 196] width 25 height 4
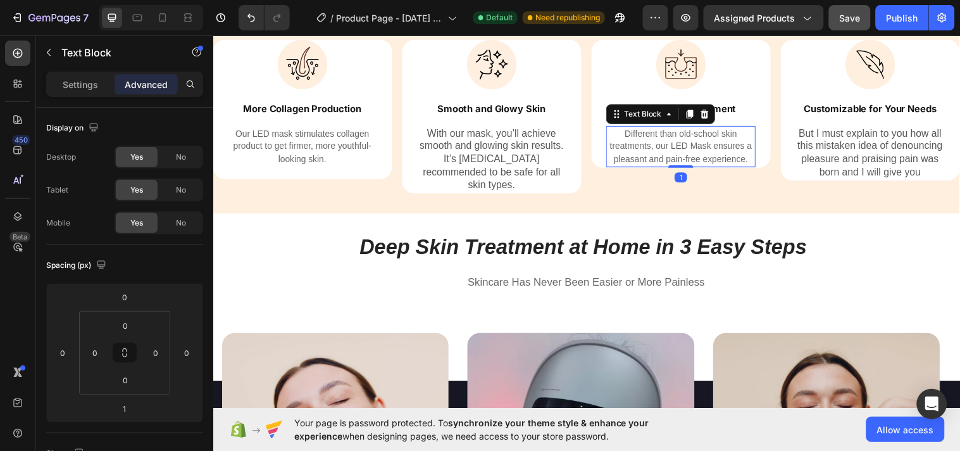
click at [685, 196] on div "Three Light Therapy Modes for Beautiful Skin Heading One Tool To Solve All Your…" at bounding box center [593, 47] width 760 height 336
type input "0"
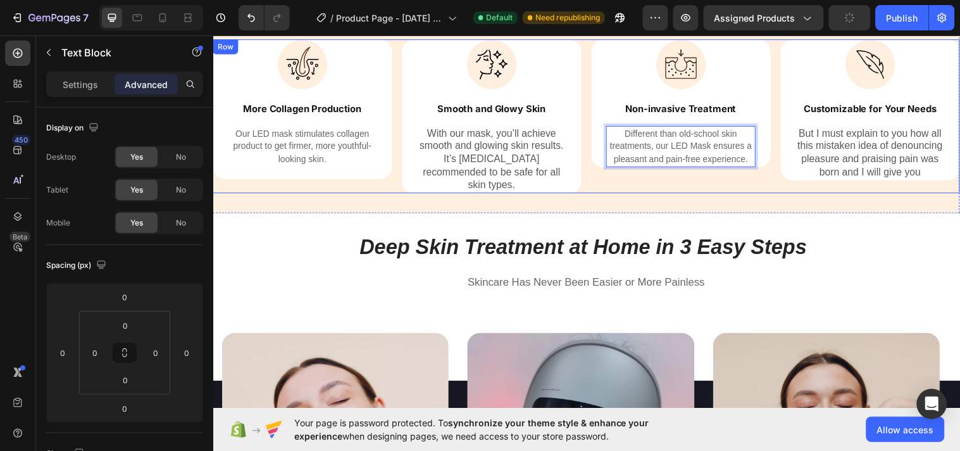
click at [682, 172] on div "Image Non-invasive Treatment Text Block Different than old-school skin treatmen…" at bounding box center [689, 117] width 182 height 156
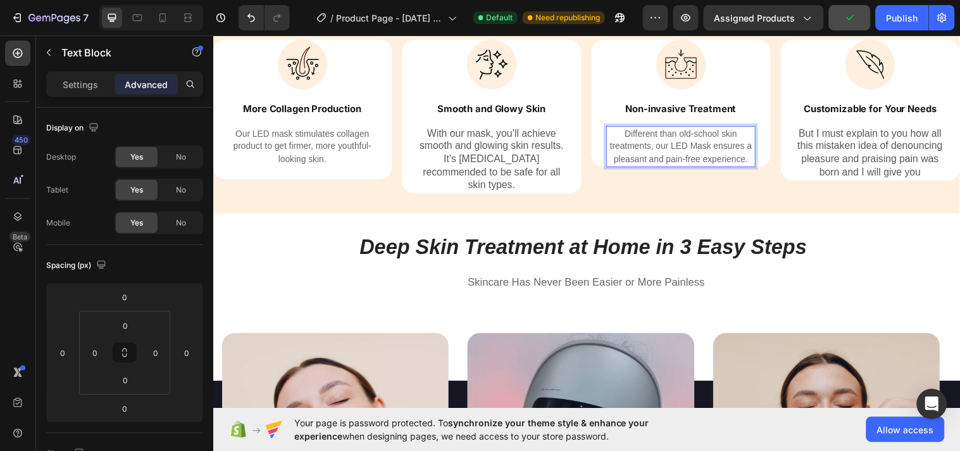
click at [682, 168] on p "Different than old-school skin treatments, our LED Mask ensures a pleasant and …" at bounding box center [688, 148] width 149 height 39
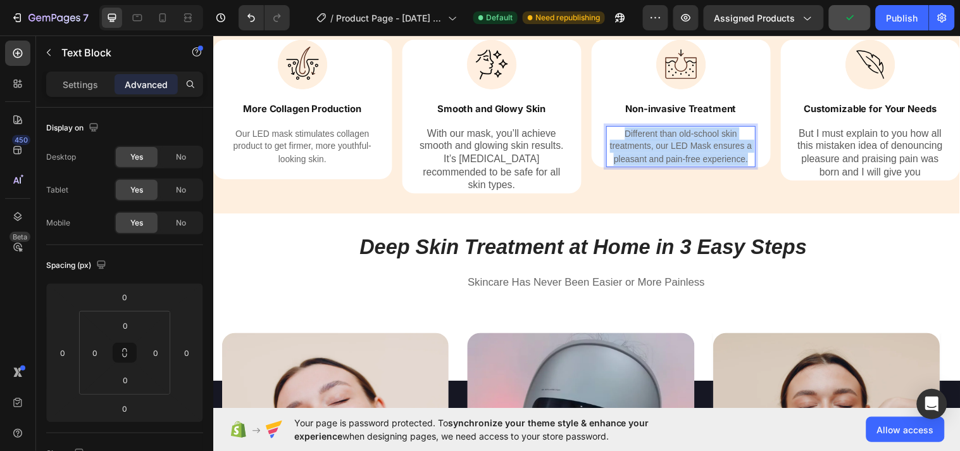
click at [682, 168] on p "Different than old-school skin treatments, our LED Mask ensures a pleasant and …" at bounding box center [688, 148] width 149 height 39
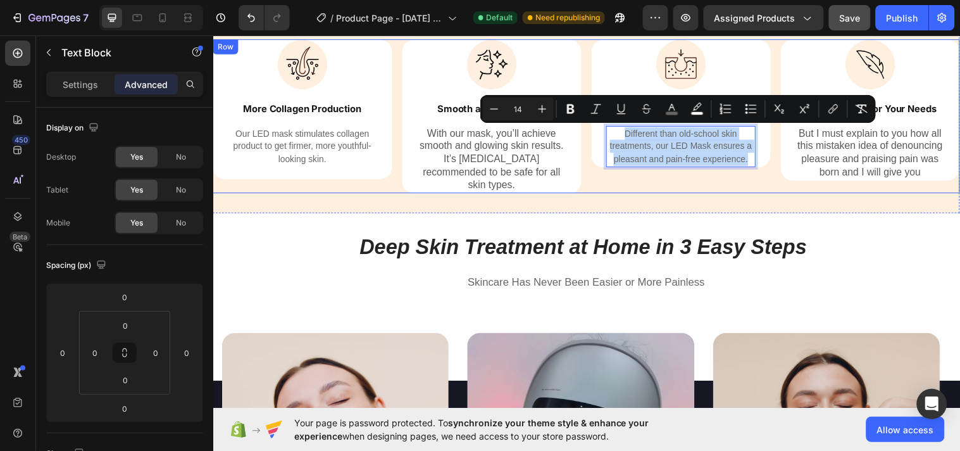
click at [684, 170] on div "Image Non-invasive Treatment Text Block Different than old-school skin treatmen…" at bounding box center [689, 117] width 182 height 156
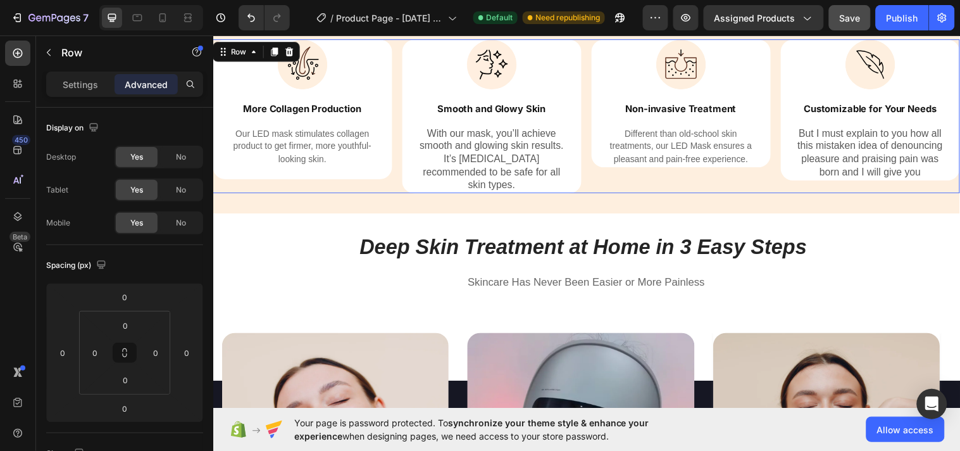
click at [684, 170] on div "Image Non-invasive Treatment Text Block Different than old-school skin treatmen…" at bounding box center [689, 117] width 182 height 156
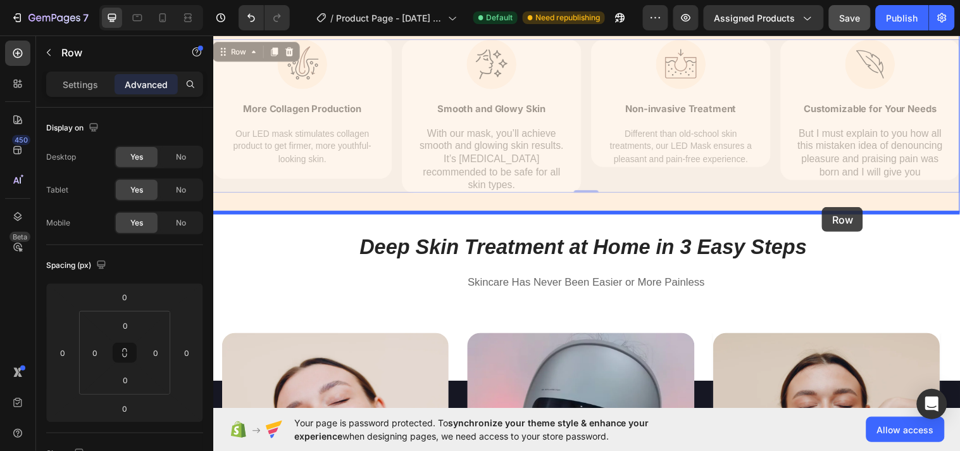
drag, startPoint x: 683, startPoint y: 170, endPoint x: 811, endPoint y: 36, distance: 185.4
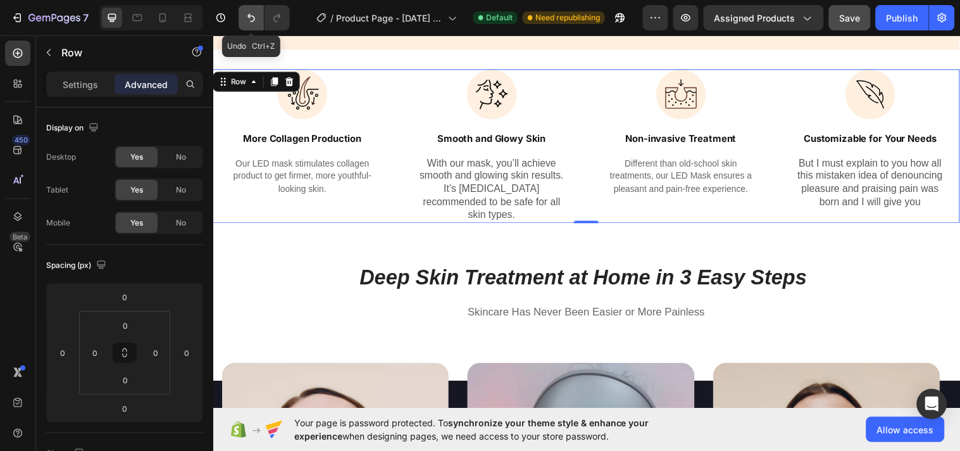
click at [249, 22] on icon "Undo/Redo" at bounding box center [251, 17] width 13 height 13
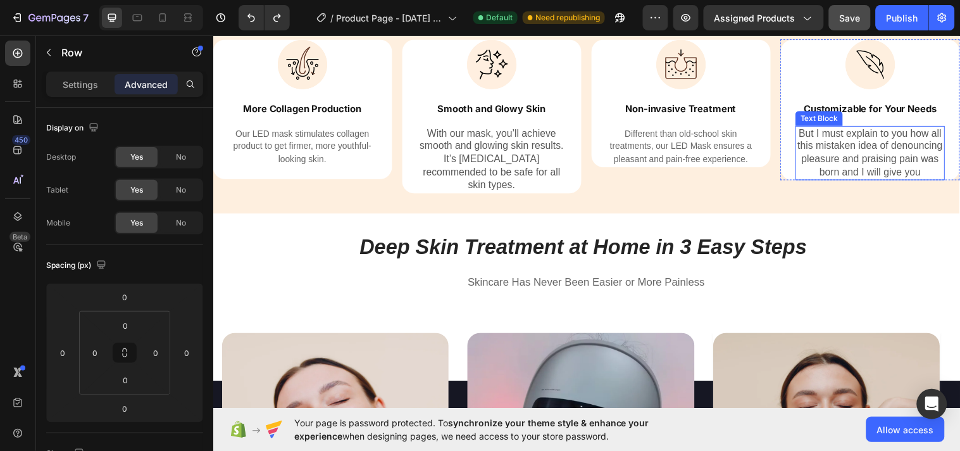
click at [846, 139] on p "But I must explain to you how all this mistaken idea of denouncing pleasure and…" at bounding box center [881, 155] width 149 height 53
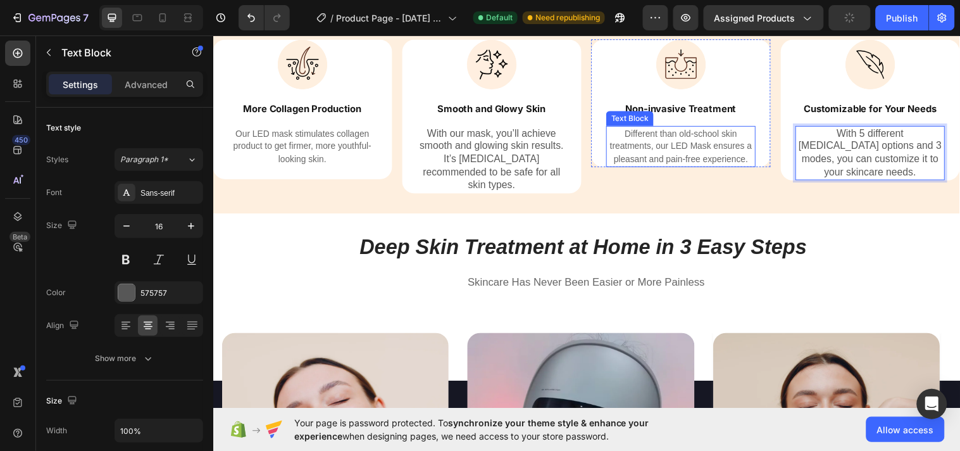
click at [683, 167] on p "Different than old-school skin treatments, our LED Mask ensures a pleasant and …" at bounding box center [688, 148] width 149 height 39
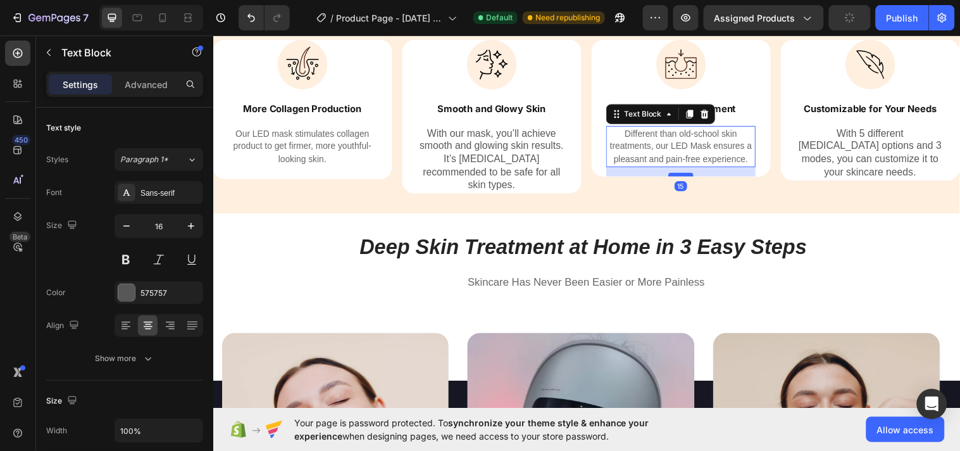
drag, startPoint x: 681, startPoint y: 167, endPoint x: 682, endPoint y: 176, distance: 9.5
click at [682, 176] on div at bounding box center [688, 177] width 25 height 4
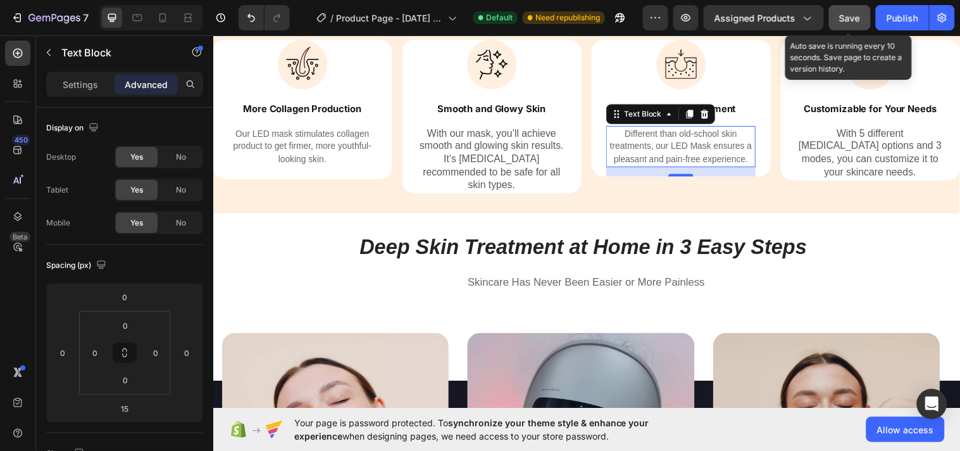
click at [856, 16] on span "Save" at bounding box center [850, 18] width 21 height 11
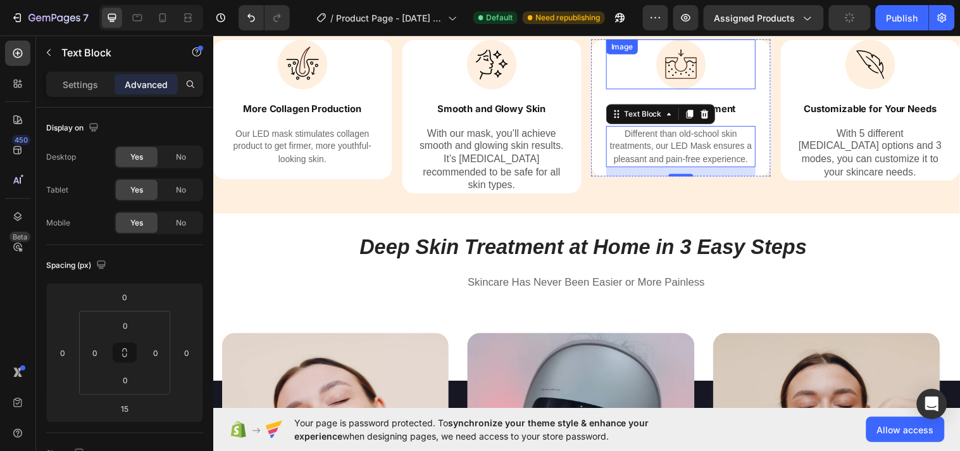
click at [663, 66] on img at bounding box center [688, 64] width 51 height 51
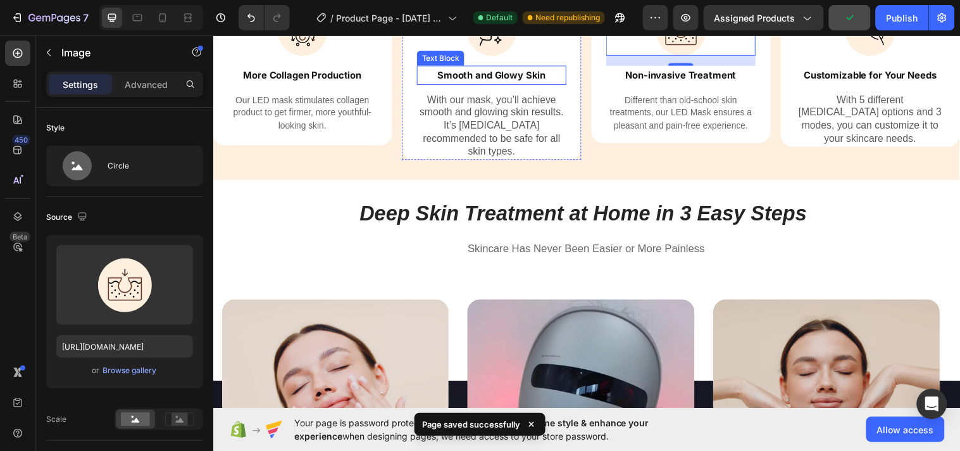
scroll to position [2636, 0]
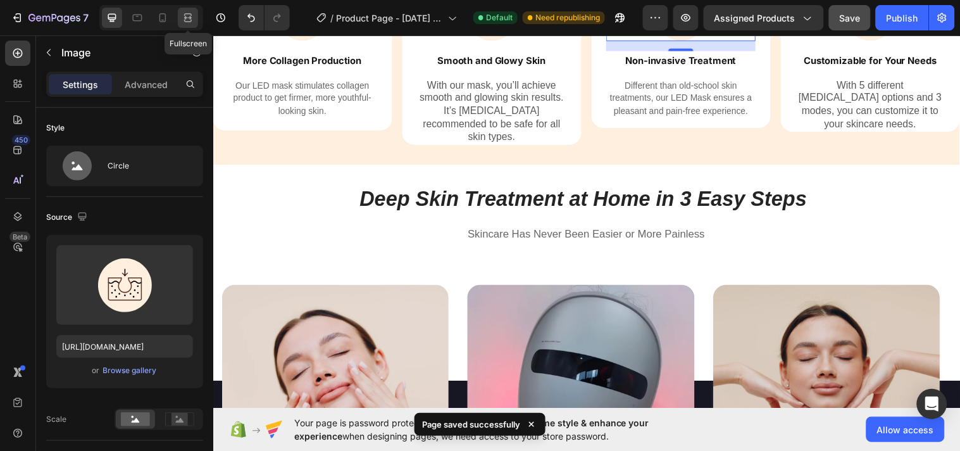
click at [185, 16] on icon at bounding box center [186, 17] width 4 height 3
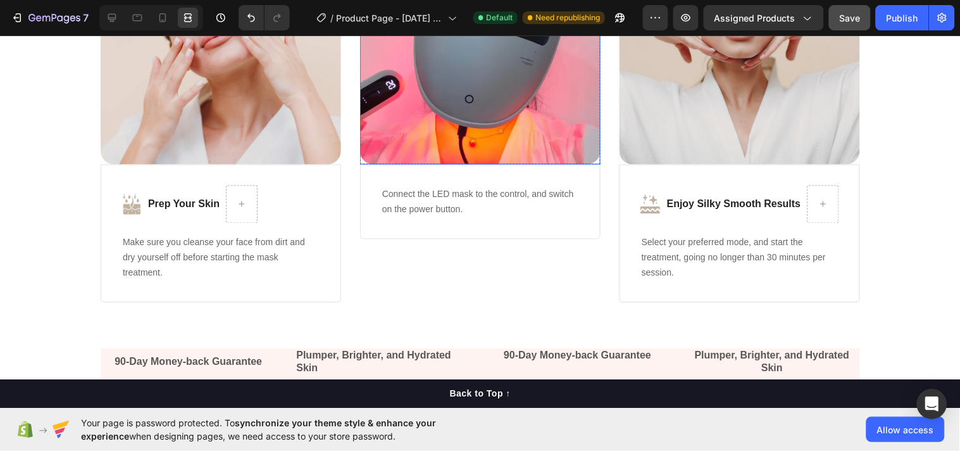
scroll to position [2998, 0]
click at [112, 20] on icon at bounding box center [112, 17] width 13 height 13
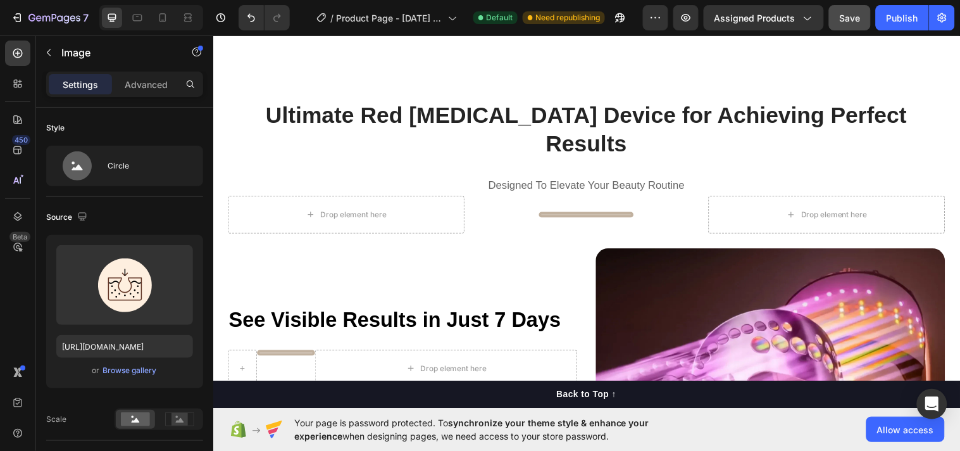
scroll to position [1007, 0]
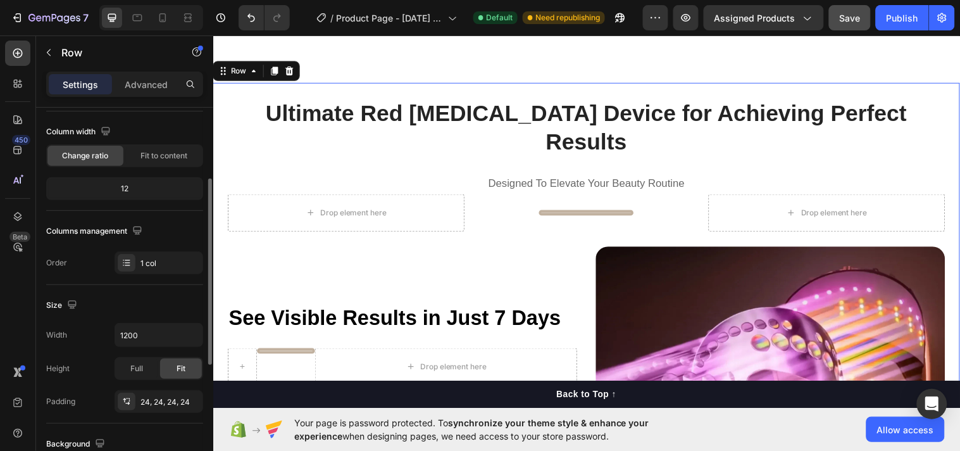
scroll to position [118, 0]
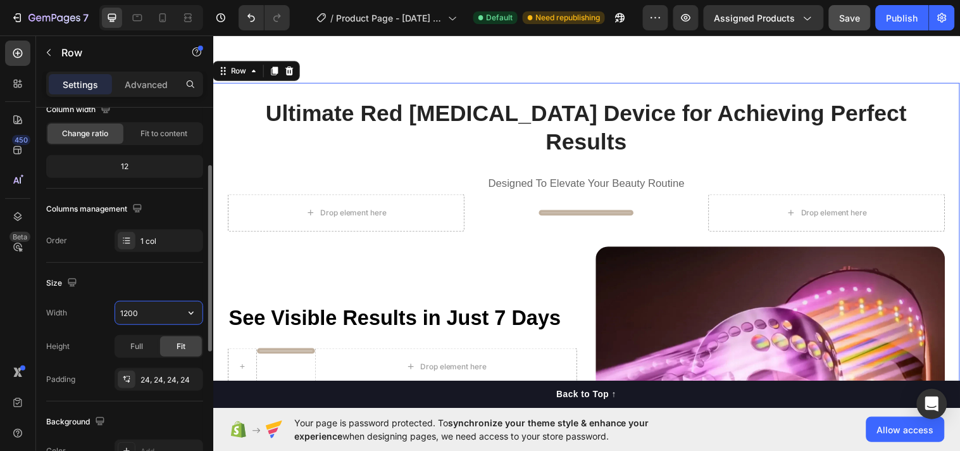
click at [147, 311] on input "1200" at bounding box center [158, 312] width 87 height 23
click at [191, 317] on icon "button" at bounding box center [191, 312] width 13 height 13
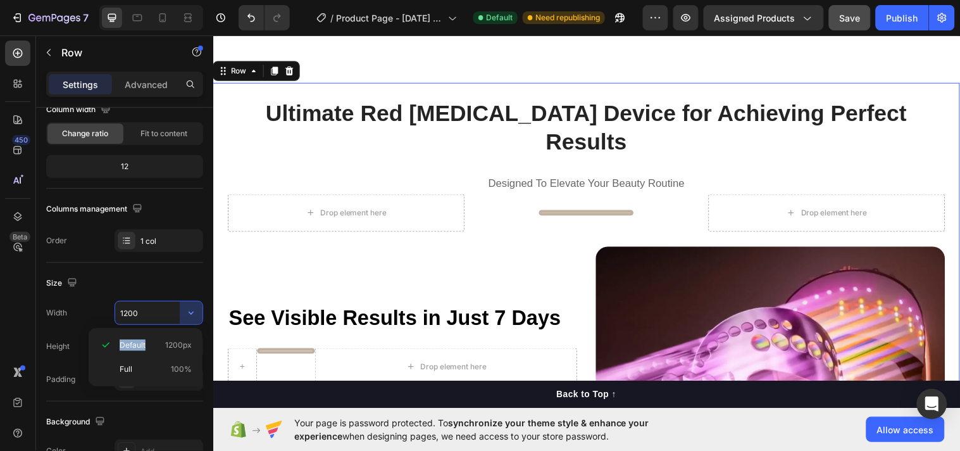
drag, startPoint x: 148, startPoint y: 346, endPoint x: 317, endPoint y: 471, distance: 210.1
click at [317, 0] on html "7 Version history / Product Page - Sep 23, 11:19:34 Default Need republishing P…" at bounding box center [480, 0] width 960 height 0
click at [172, 340] on span "1200px" at bounding box center [178, 344] width 27 height 11
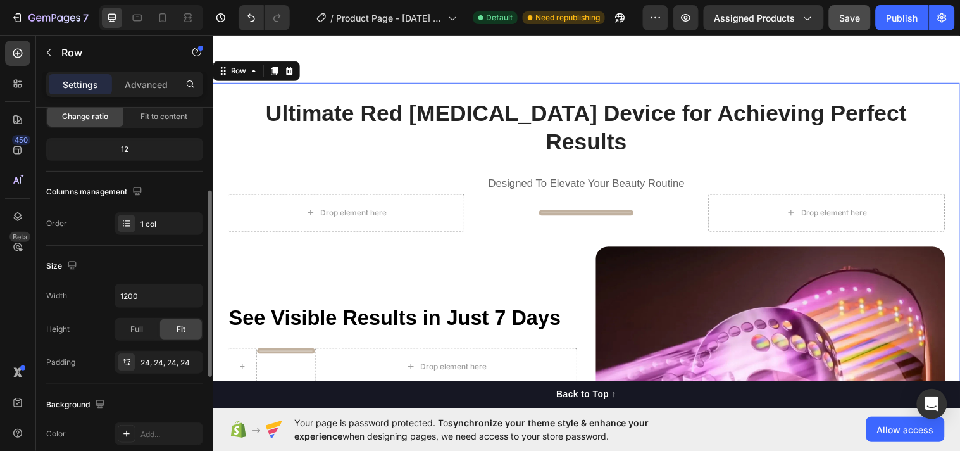
scroll to position [393, 0]
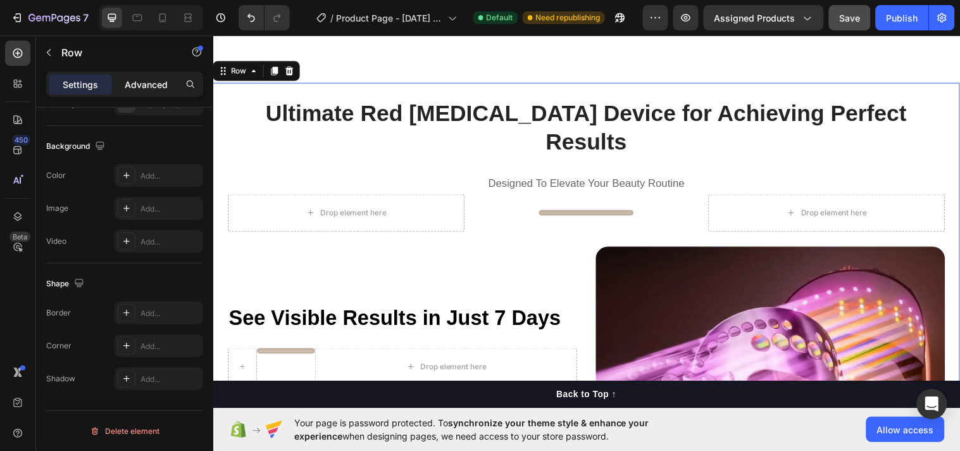
click at [141, 81] on p "Advanced" at bounding box center [146, 84] width 43 height 13
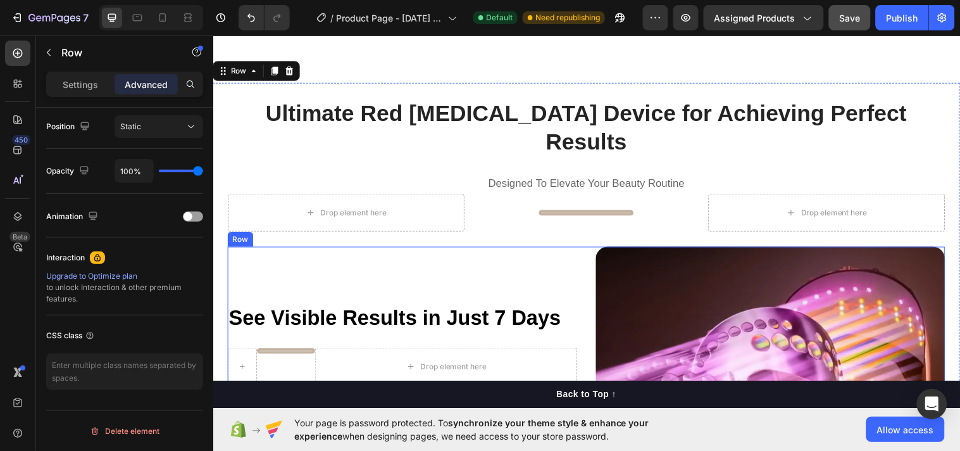
scroll to position [0, 0]
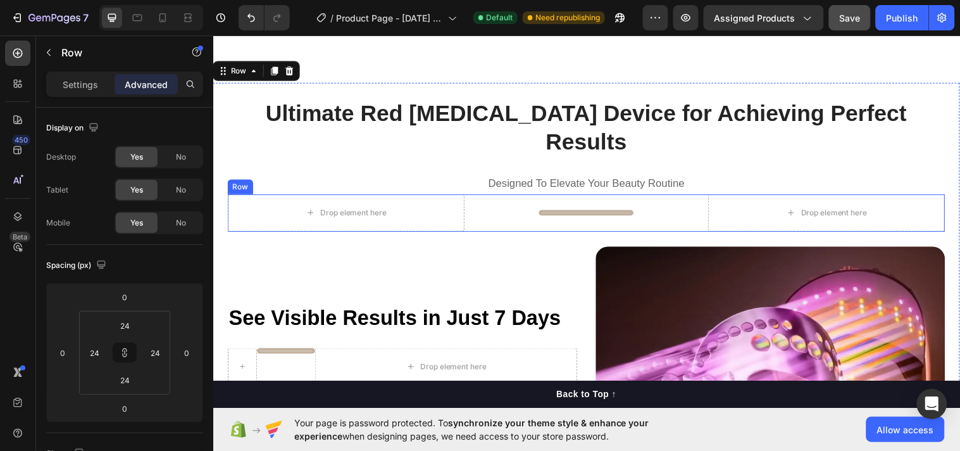
click at [500, 199] on div "Drop element here Title Line Drop element here Row" at bounding box center [592, 215] width 729 height 38
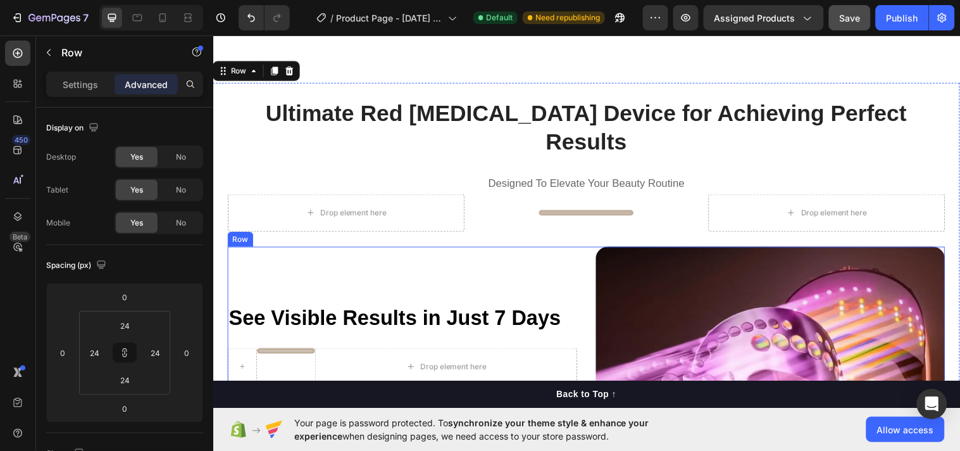
click at [517, 264] on div "See Visible Results in Just 7 Days Heading Title Line Drop element here Row Agi…" at bounding box center [405, 426] width 355 height 355
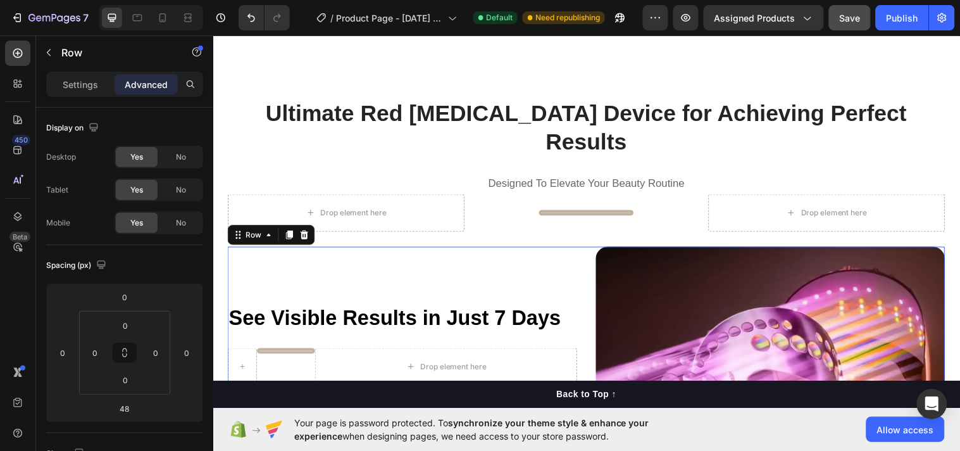
click at [517, 264] on div "See Visible Results in Just 7 Days Heading Title Line Drop element here Row Agi…" at bounding box center [405, 426] width 355 height 355
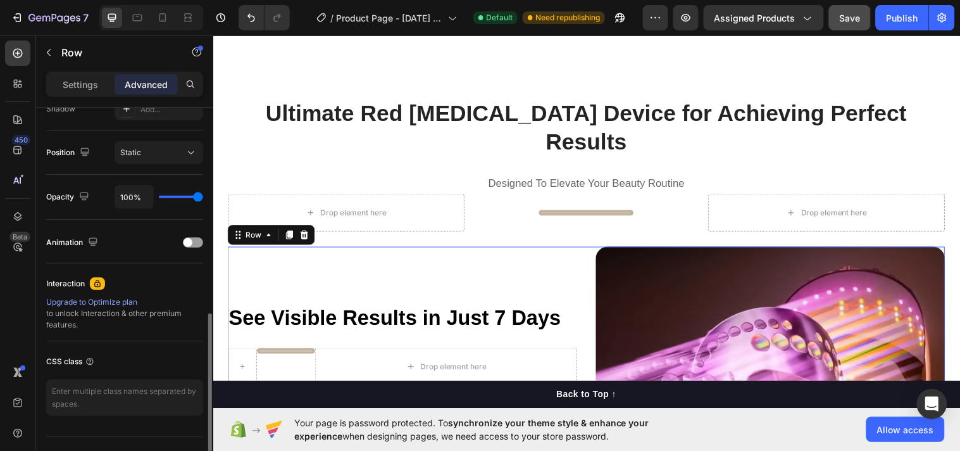
scroll to position [465, 0]
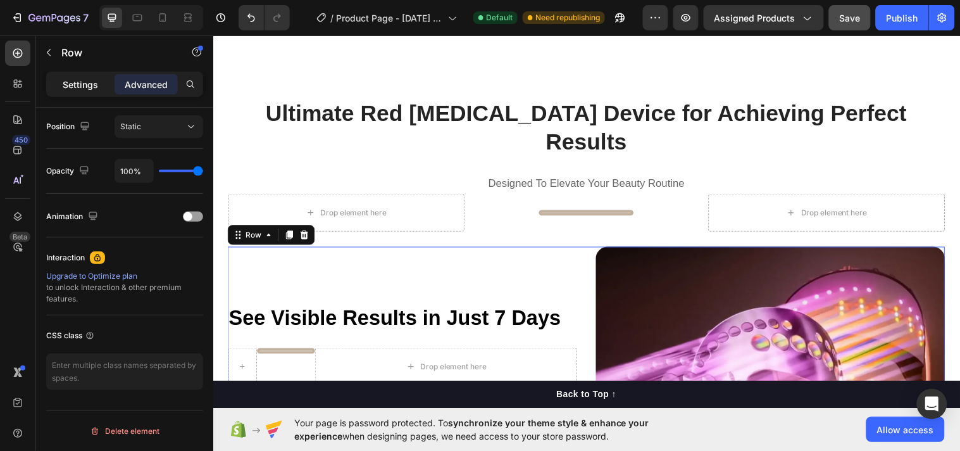
click at [80, 84] on p "Settings" at bounding box center [80, 84] width 35 height 13
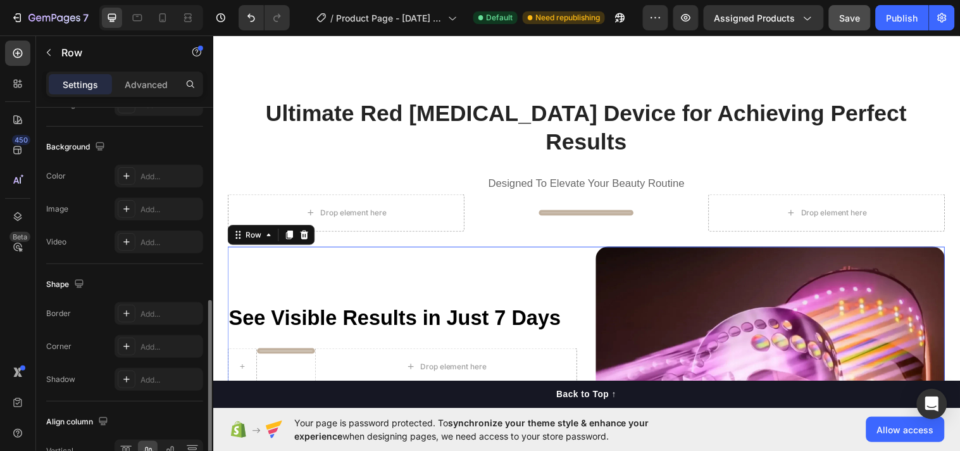
scroll to position [538, 0]
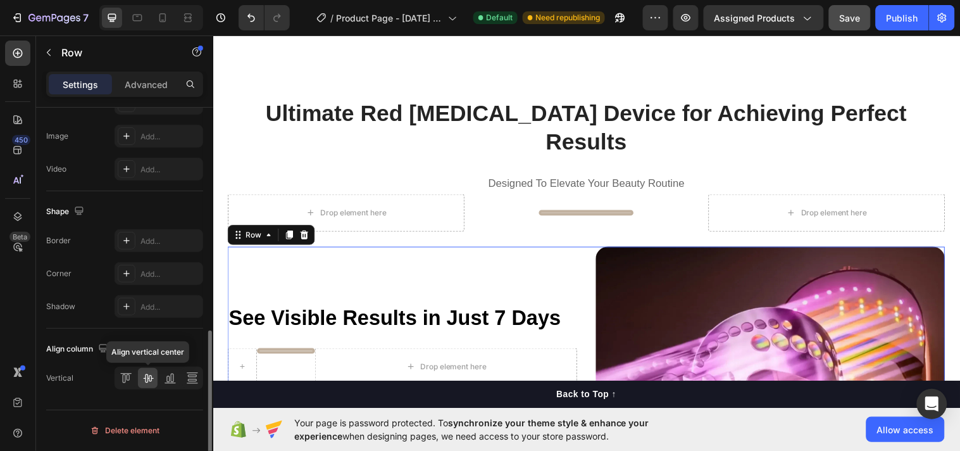
click at [140, 377] on div at bounding box center [148, 378] width 20 height 20
click at [142, 377] on icon at bounding box center [148, 378] width 13 height 13
click at [172, 382] on icon at bounding box center [171, 378] width 3 height 9
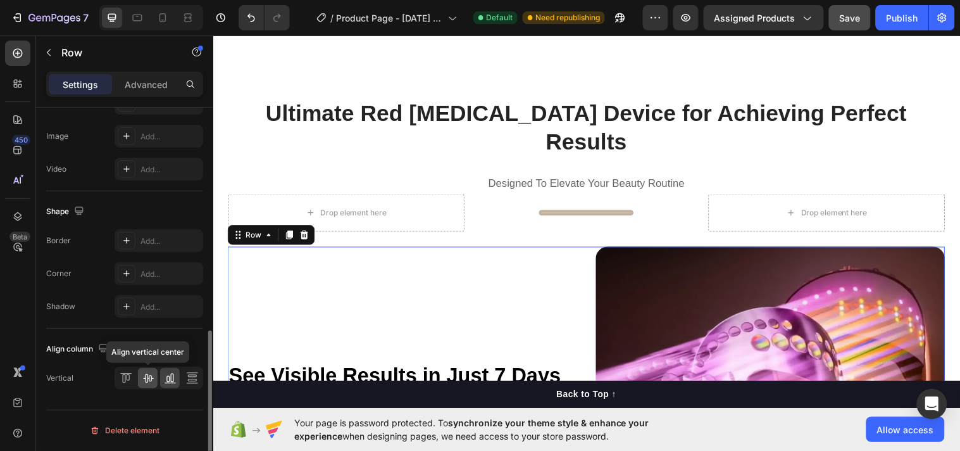
click at [151, 379] on icon at bounding box center [148, 378] width 10 height 9
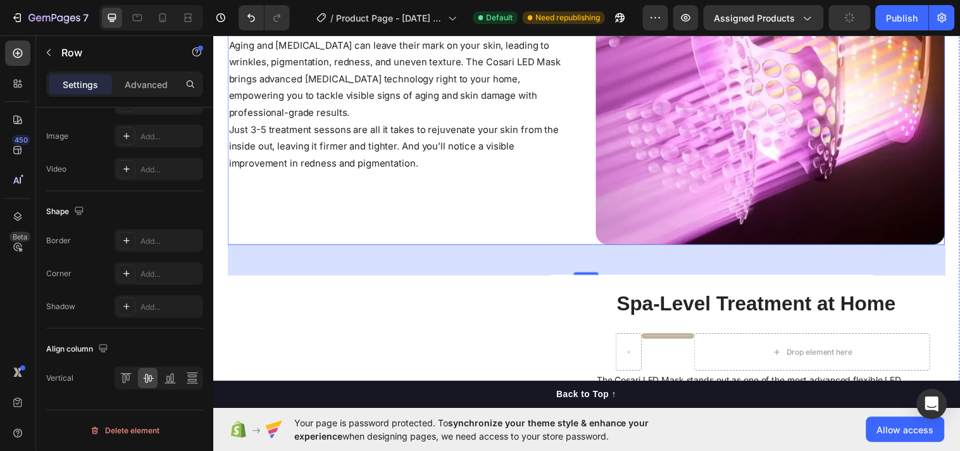
scroll to position [1455, 0]
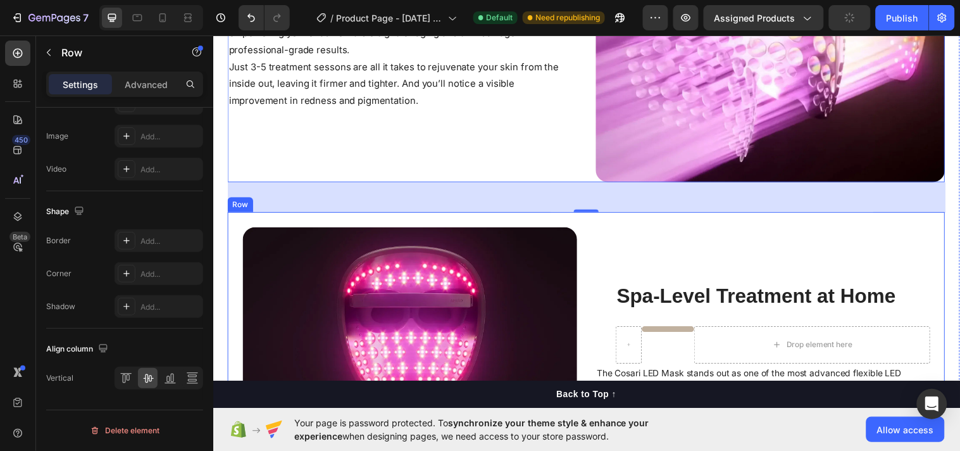
click at [605, 230] on div "Spa-Level Treatment at Home Heading Title Line Drop element here Row Row The Co…" at bounding box center [772, 400] width 340 height 340
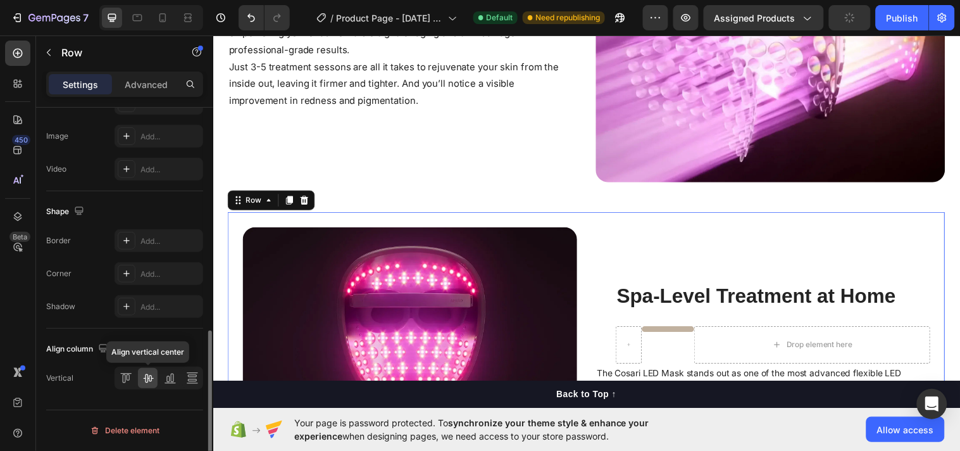
click at [144, 382] on icon at bounding box center [148, 378] width 13 height 13
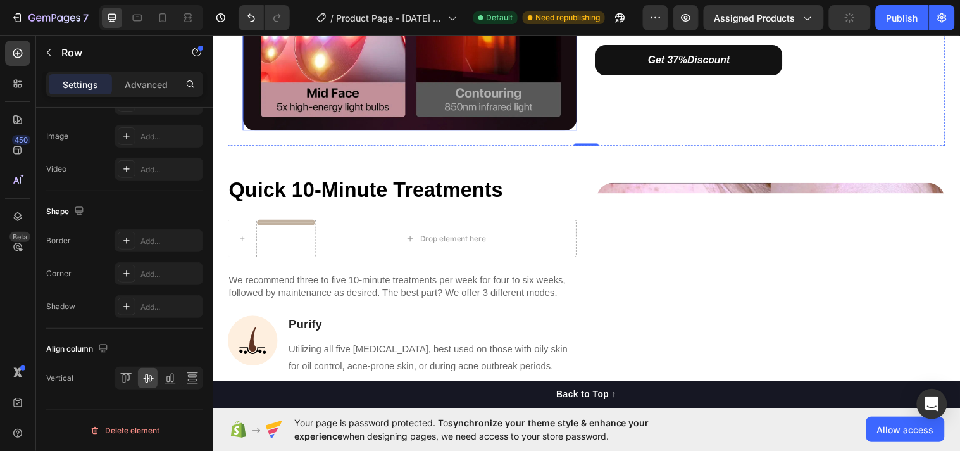
scroll to position [1920, 0]
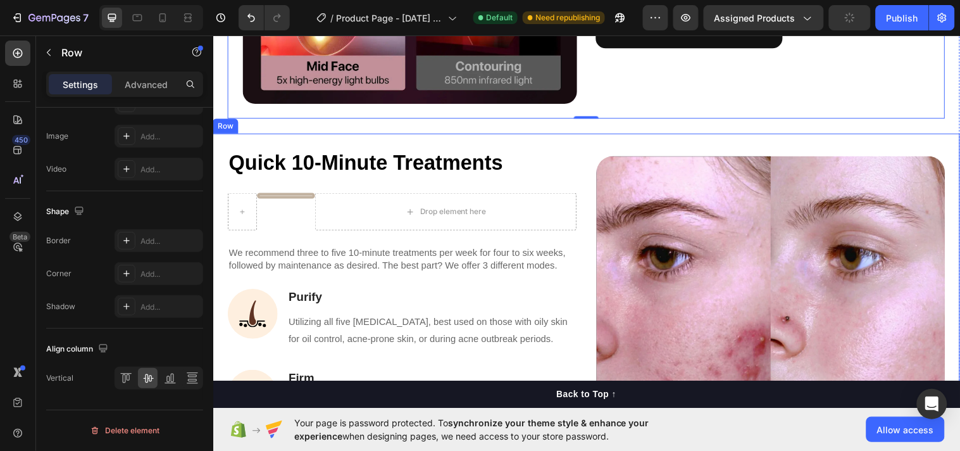
click at [578, 135] on div "Quick 10-Minute Treatments Heading Title Line Drop element here Row We recommen…" at bounding box center [593, 334] width 760 height 399
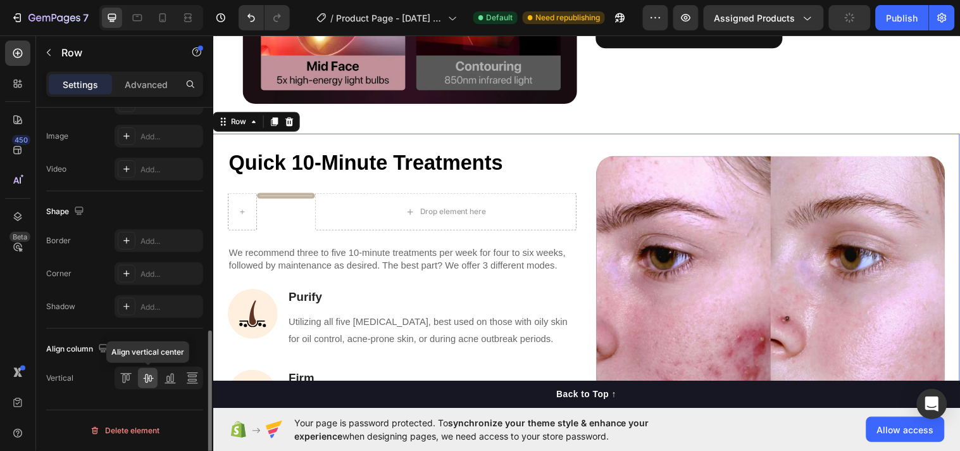
click at [144, 380] on icon at bounding box center [148, 378] width 13 height 13
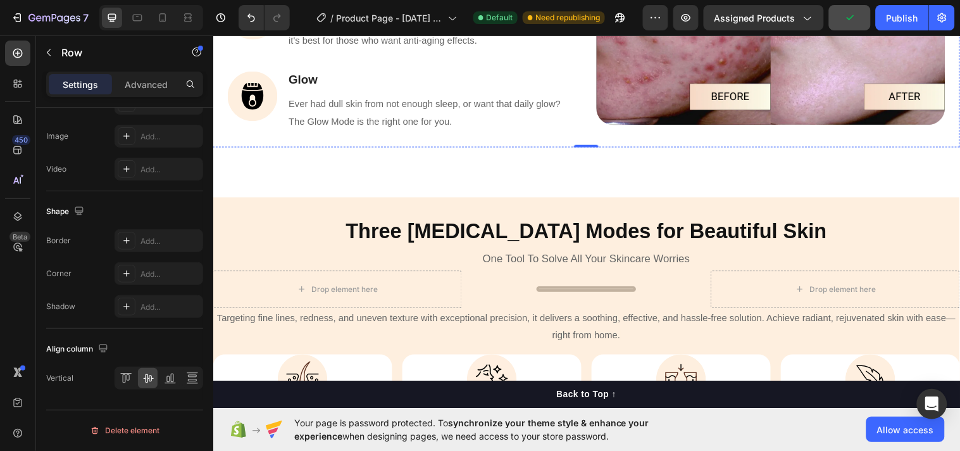
scroll to position [2265, 0]
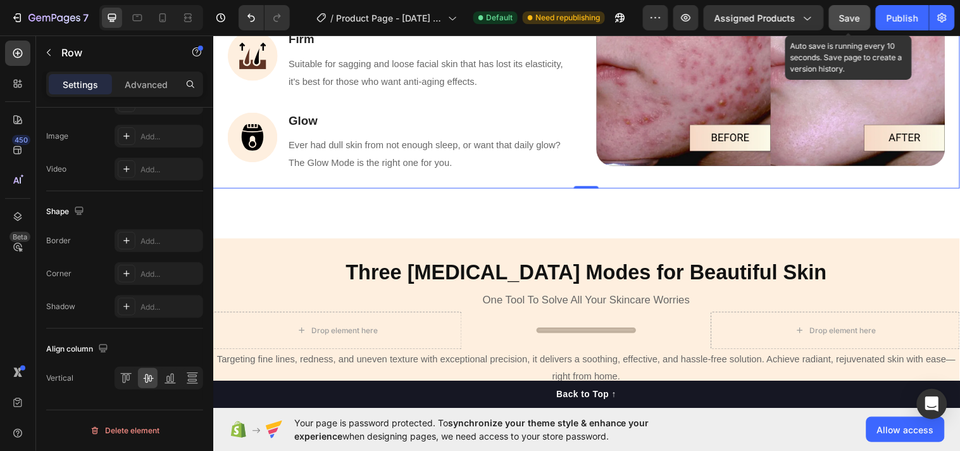
click at [857, 19] on span "Save" at bounding box center [850, 18] width 21 height 11
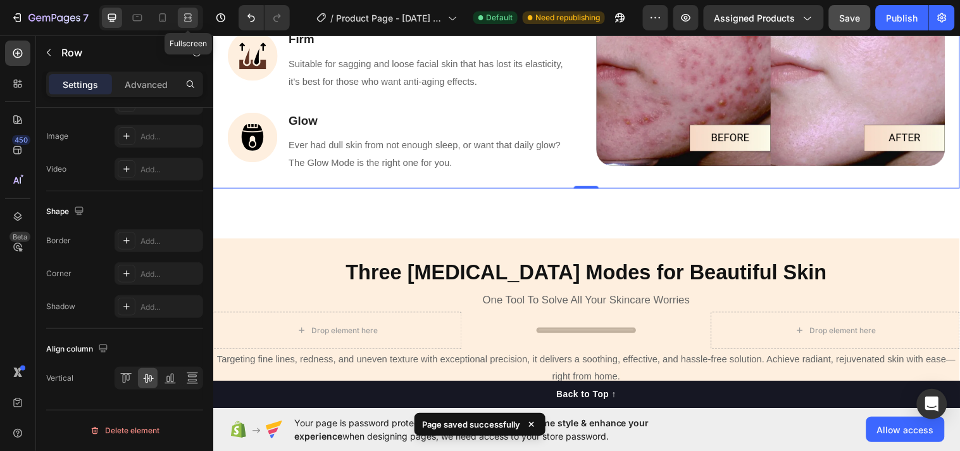
click at [189, 22] on icon at bounding box center [188, 21] width 8 height 3
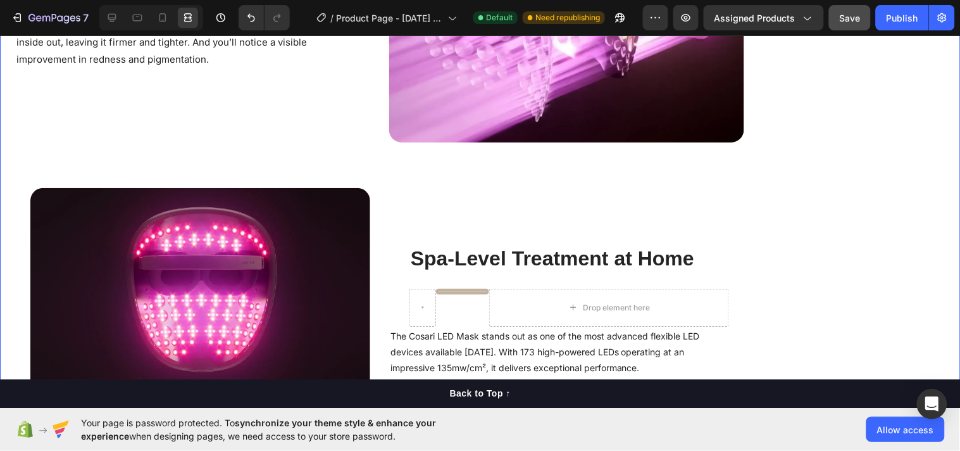
scroll to position [1553, 0]
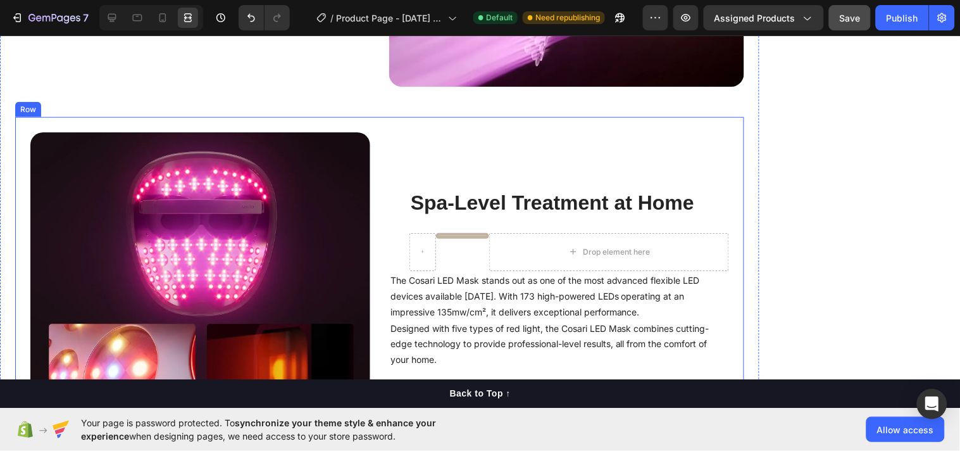
click at [444, 116] on div "Spa-Level Treatment at Home Heading Title Line Drop element here Row Row The Co…" at bounding box center [379, 301] width 729 height 370
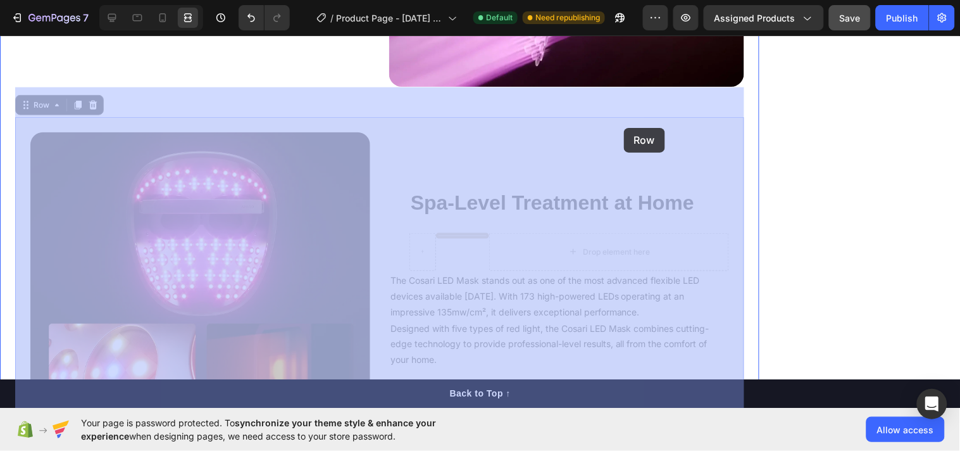
drag, startPoint x: 448, startPoint y: 108, endPoint x: 612, endPoint y: 130, distance: 164.8
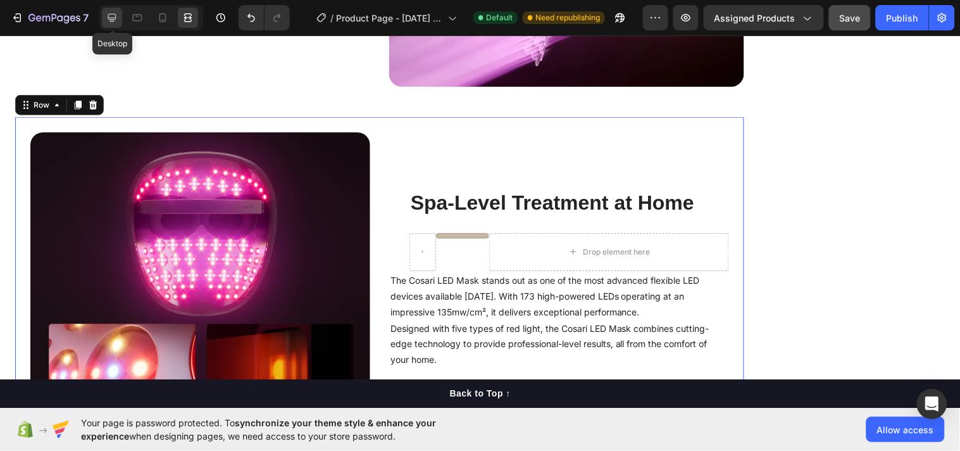
click at [110, 17] on icon at bounding box center [112, 18] width 8 height 8
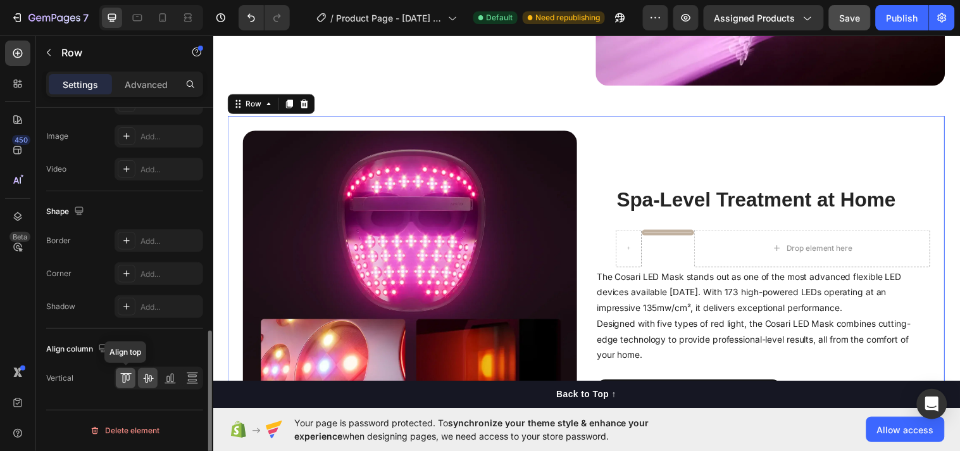
click at [123, 379] on icon at bounding box center [126, 378] width 13 height 13
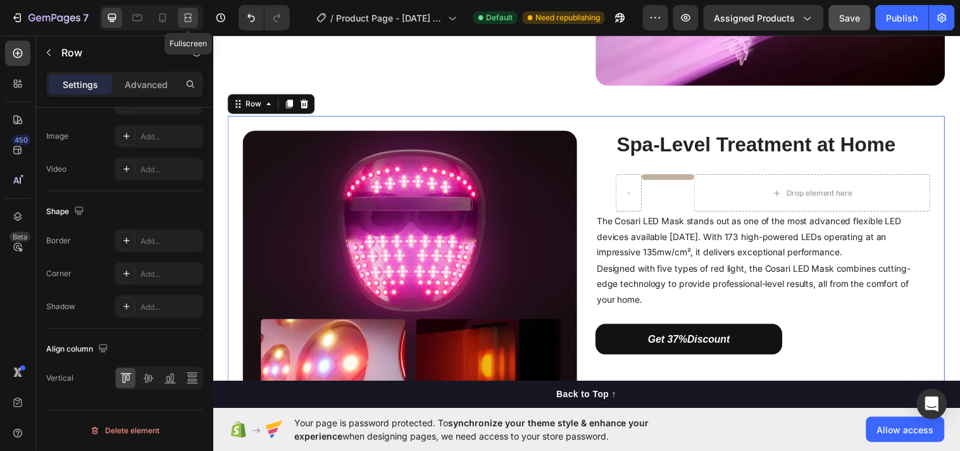
click at [192, 16] on icon at bounding box center [188, 17] width 13 height 13
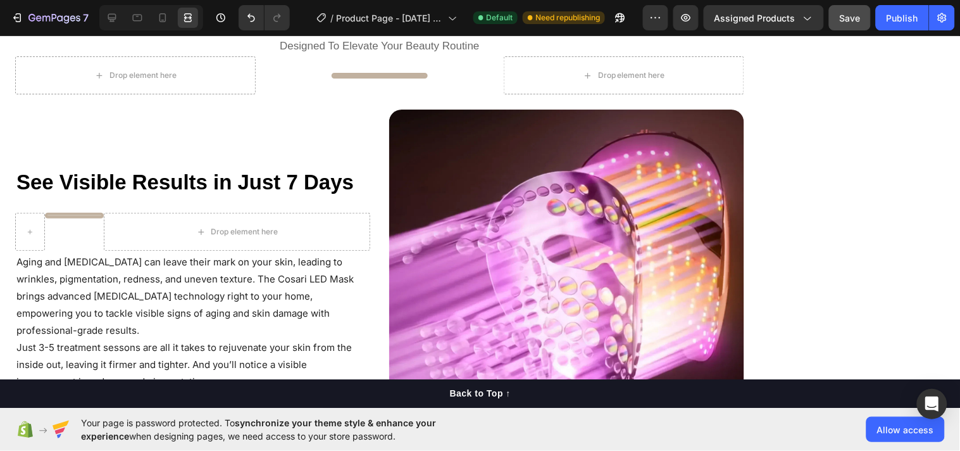
scroll to position [1029, 0]
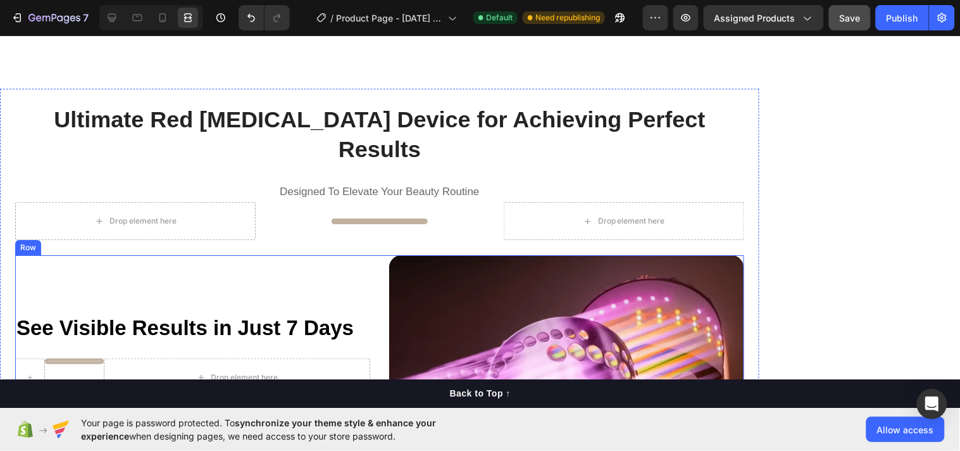
click at [315, 254] on div "See Visible Results in Just 7 Days Heading Title Line Drop element here Row Agi…" at bounding box center [192, 431] width 355 height 355
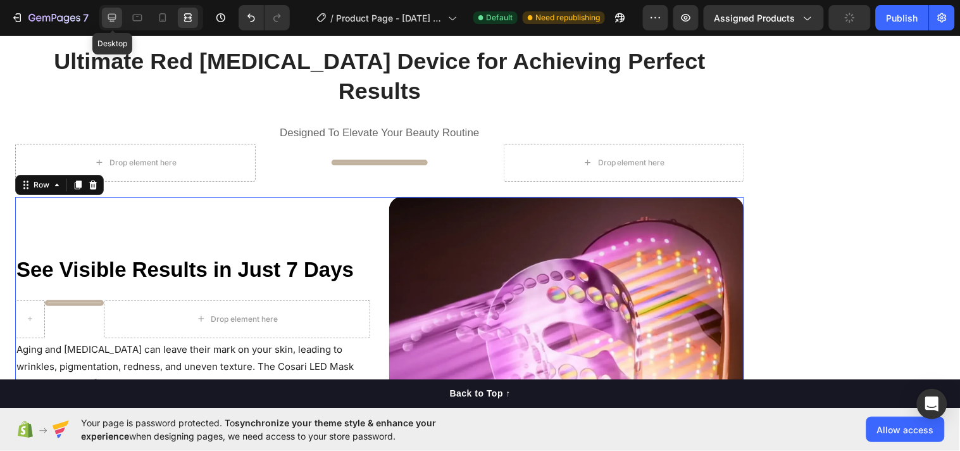
click at [110, 23] on icon at bounding box center [112, 17] width 13 height 13
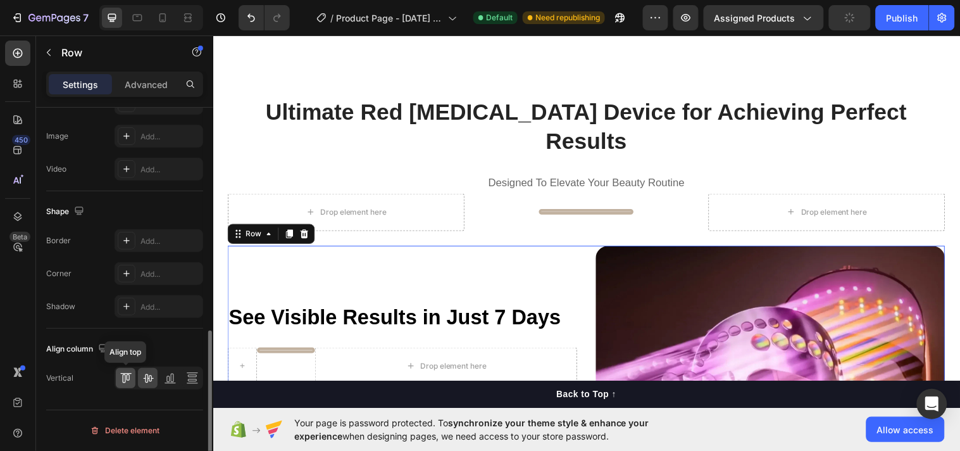
click at [122, 384] on icon at bounding box center [126, 378] width 13 height 13
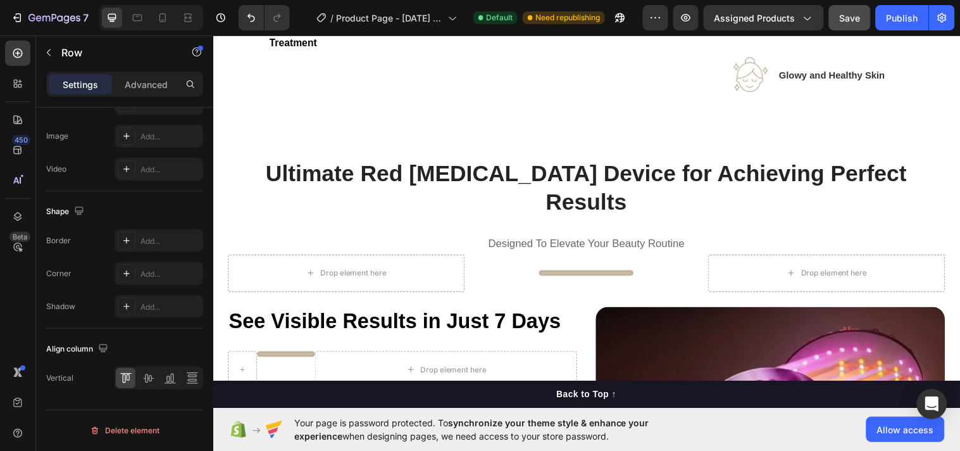
scroll to position [952, 0]
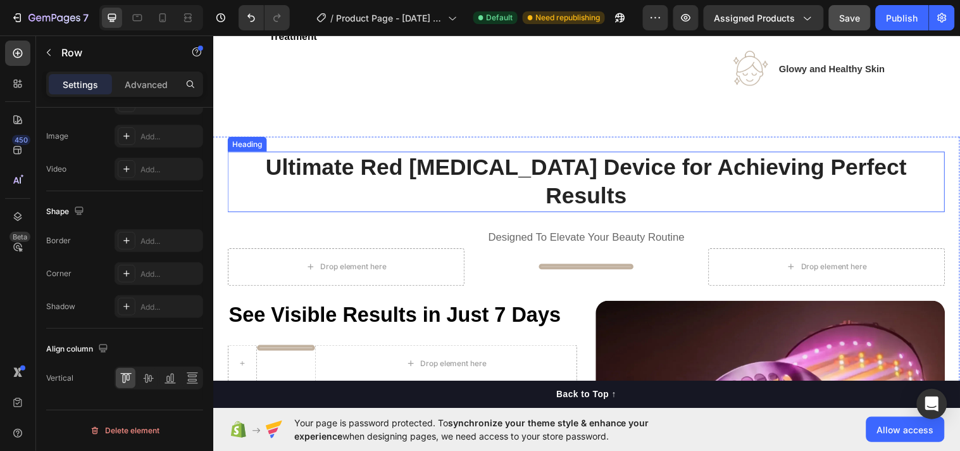
click at [541, 198] on strong "Ultimate Red [MEDICAL_DATA] Device for Achieving Perfect Results" at bounding box center [593, 184] width 652 height 56
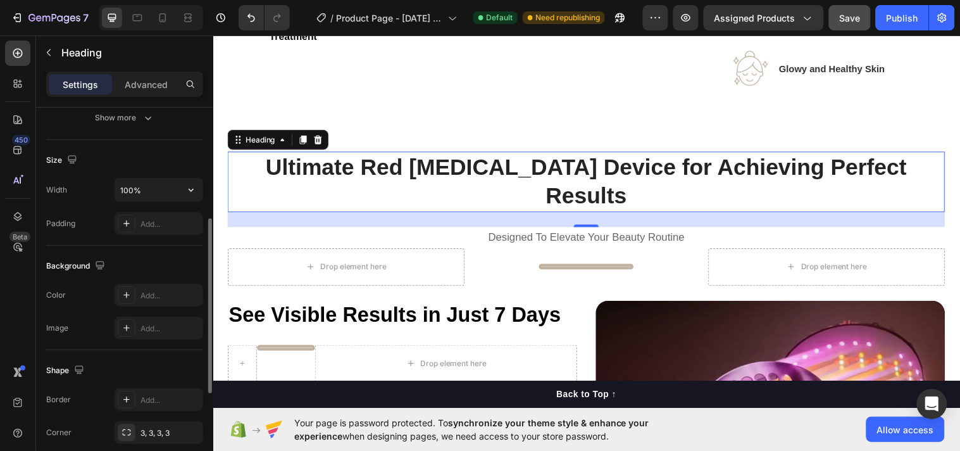
scroll to position [235, 0]
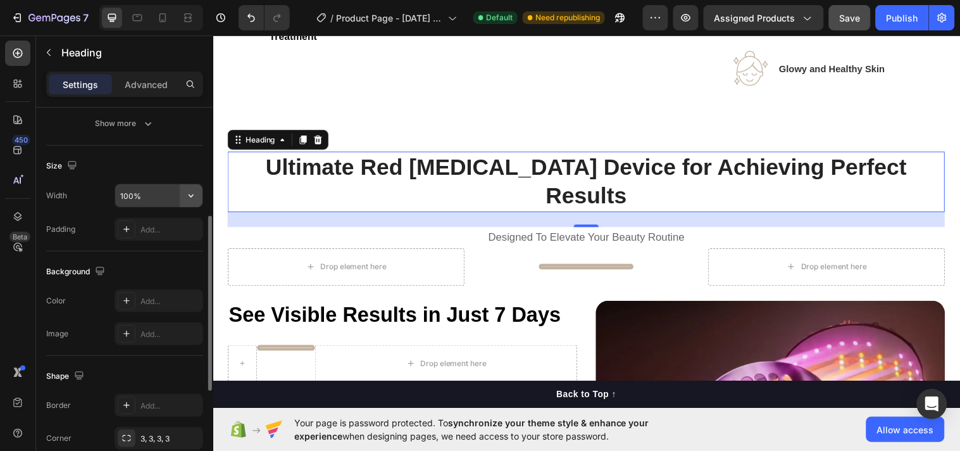
click at [196, 198] on icon "button" at bounding box center [191, 195] width 13 height 13
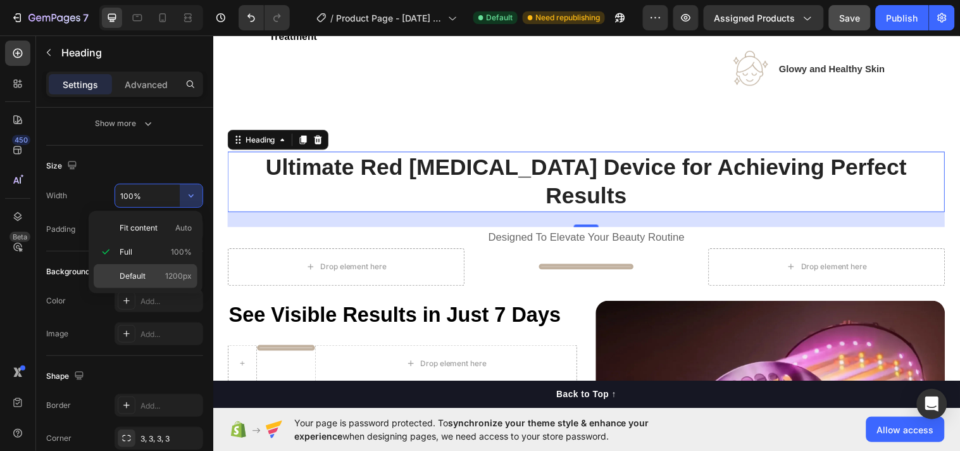
click at [146, 277] on p "Default 1200px" at bounding box center [156, 275] width 72 height 11
type input "1200"
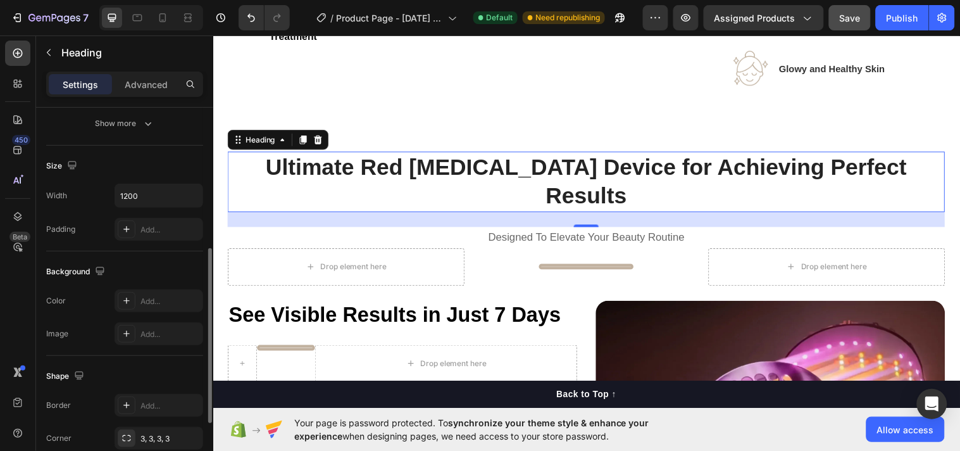
scroll to position [443, 0]
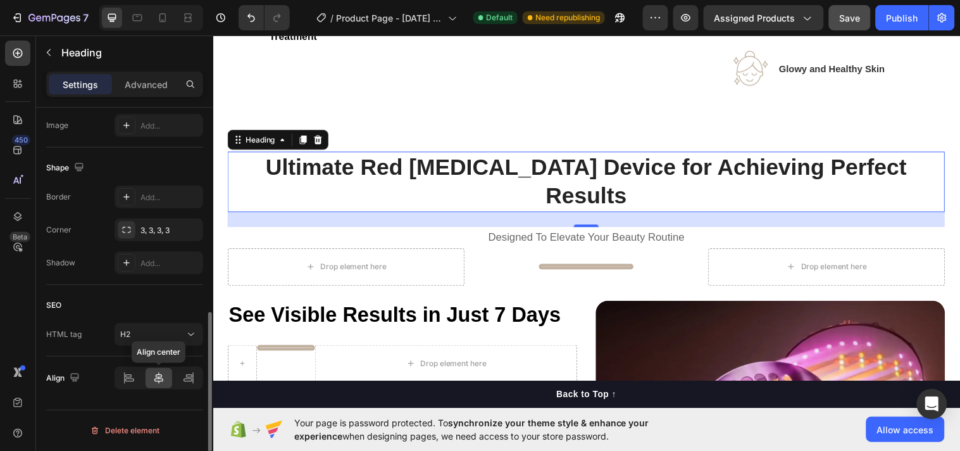
click at [158, 382] on icon at bounding box center [158, 377] width 9 height 11
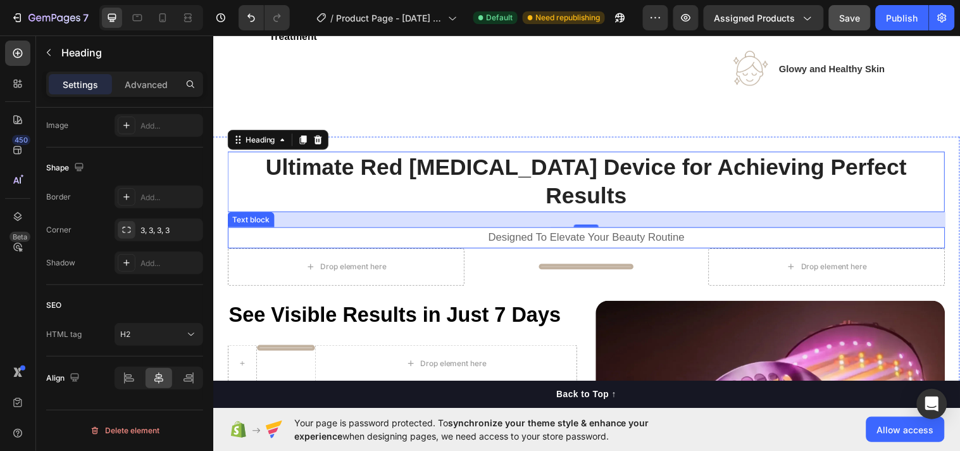
click at [564, 236] on span "Designed To Elevate Your Beauty Routine" at bounding box center [592, 240] width 199 height 12
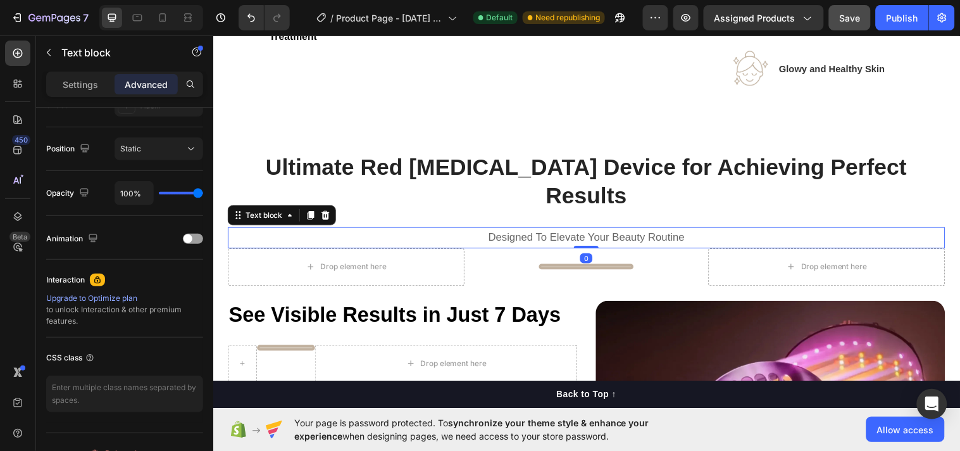
scroll to position [0, 0]
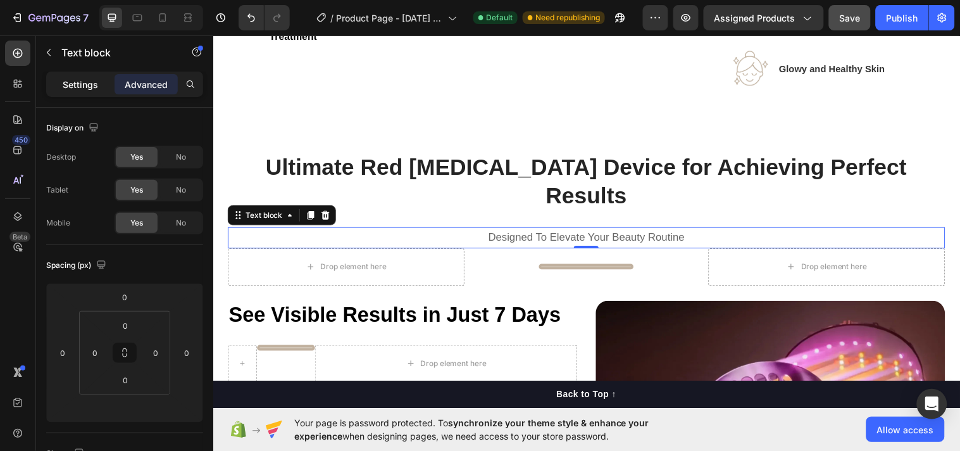
click at [73, 81] on p "Settings" at bounding box center [80, 84] width 35 height 13
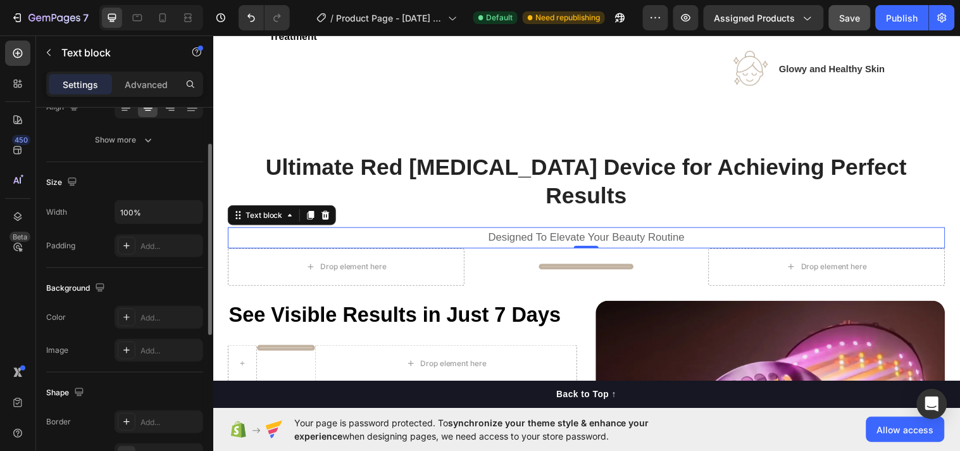
scroll to position [163, 0]
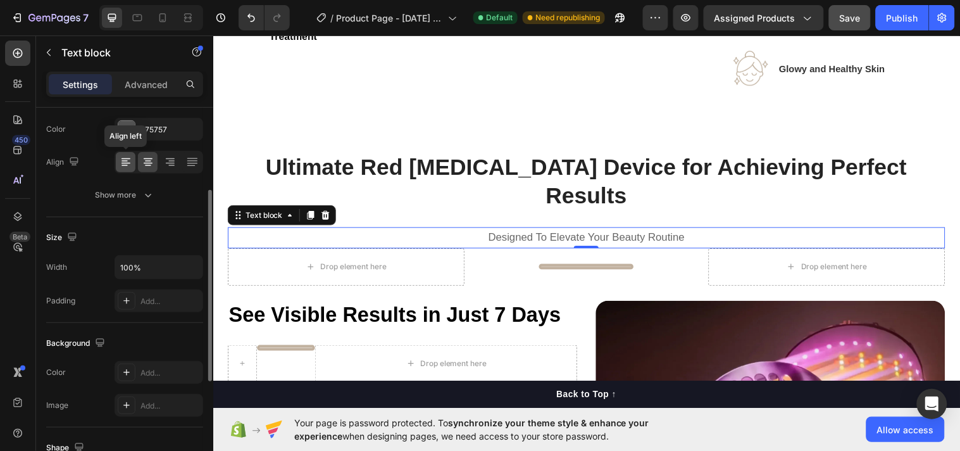
click at [125, 161] on icon at bounding box center [126, 162] width 13 height 13
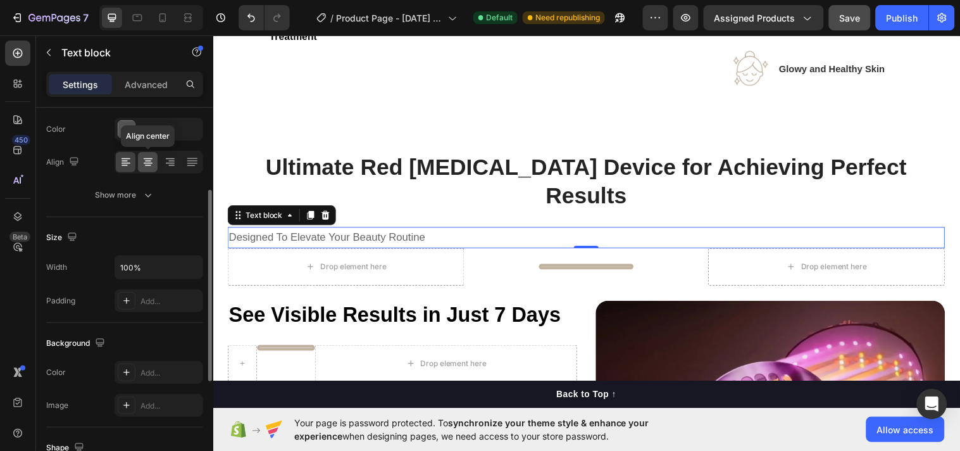
click at [151, 167] on icon at bounding box center [148, 162] width 13 height 13
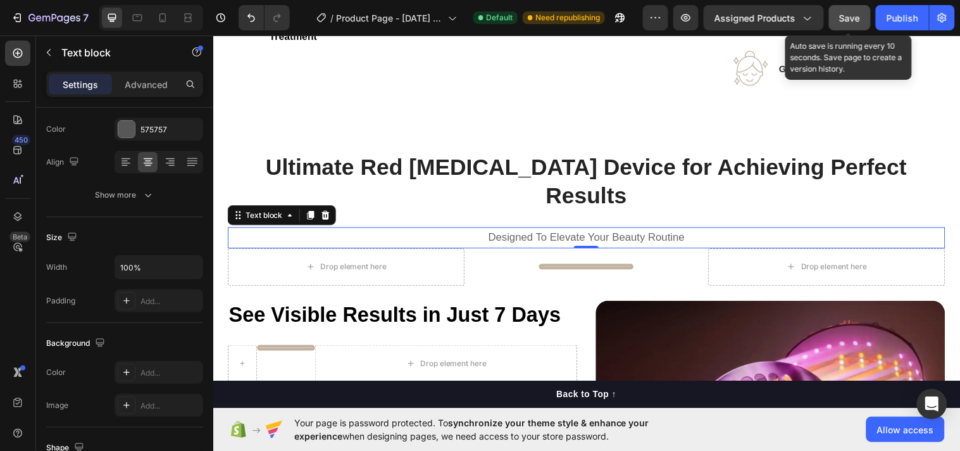
click at [846, 16] on span "Save" at bounding box center [850, 18] width 21 height 11
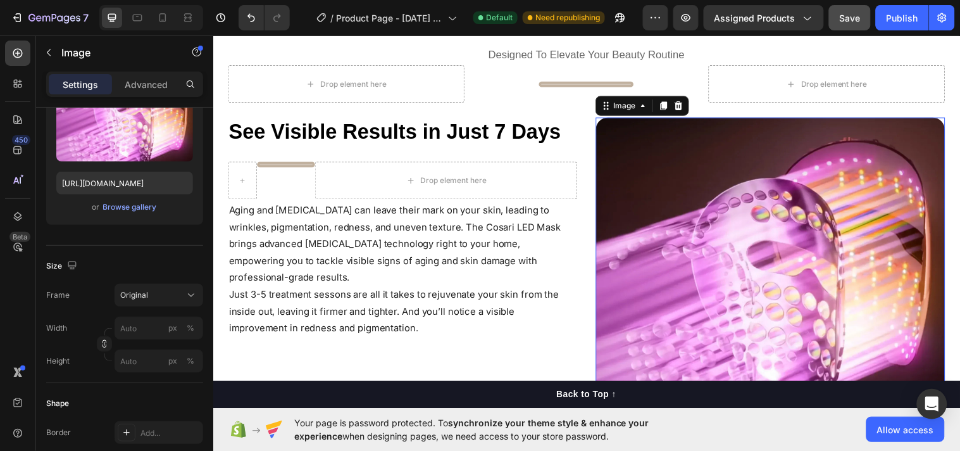
scroll to position [0, 0]
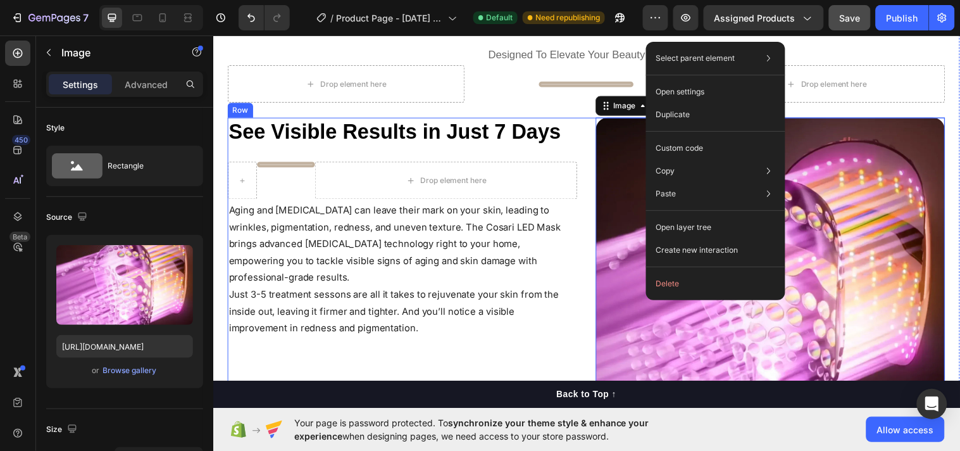
click at [560, 327] on div "See Visible Results in Just 7 Days Heading Title Line Drop element here Row Agi…" at bounding box center [405, 295] width 355 height 355
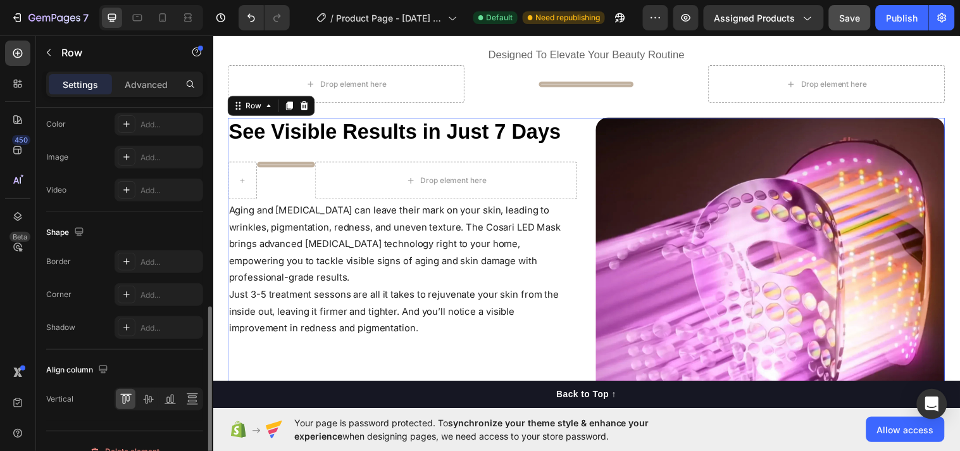
scroll to position [538, 0]
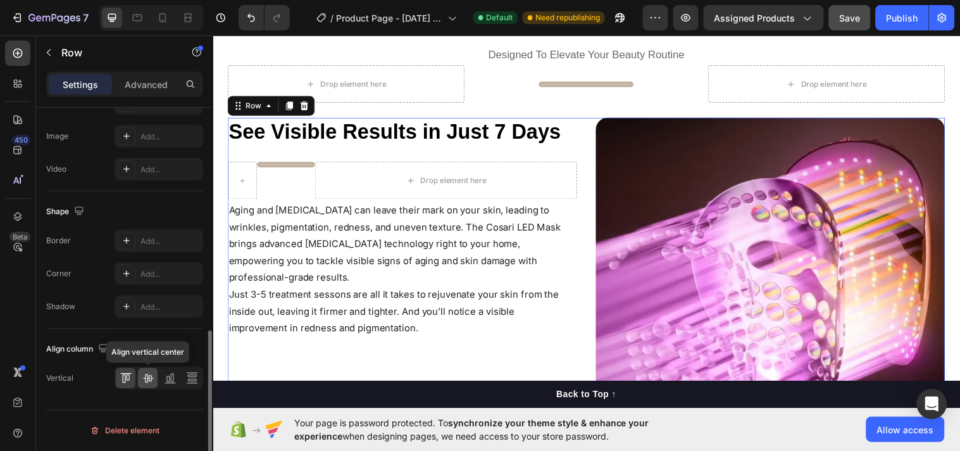
click at [148, 374] on icon at bounding box center [148, 378] width 13 height 13
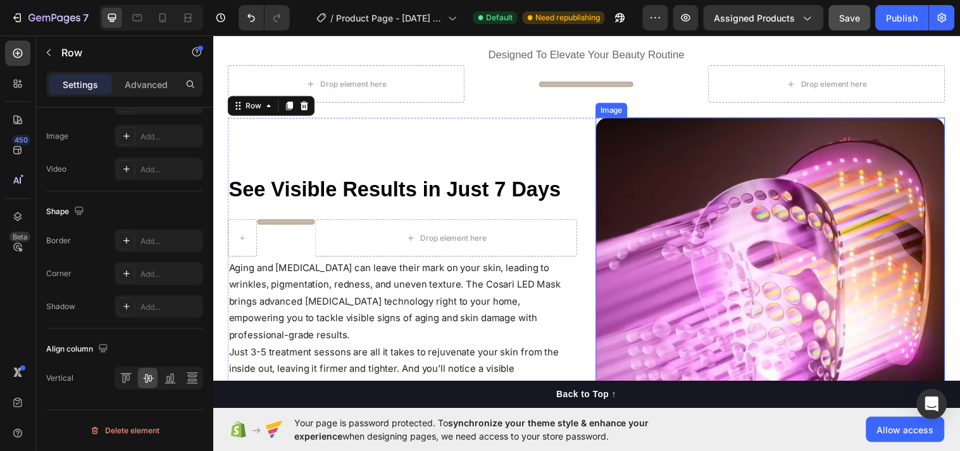
click at [664, 331] on img at bounding box center [779, 295] width 355 height 355
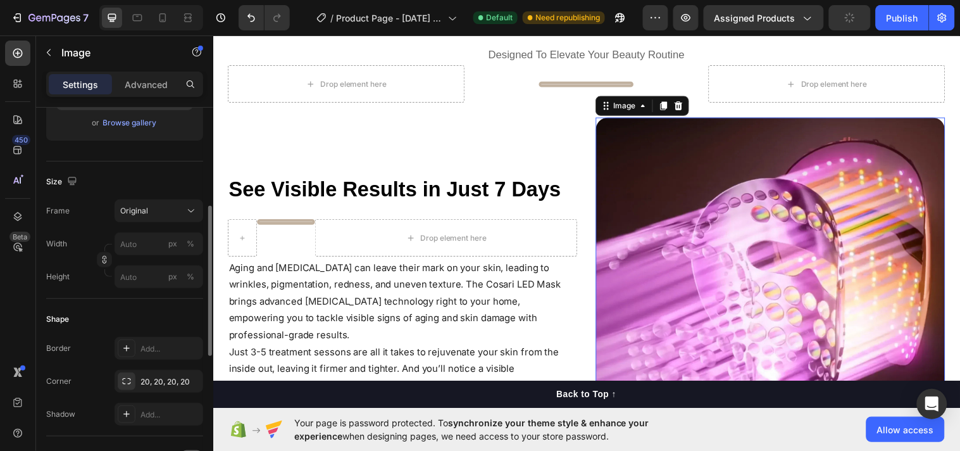
scroll to position [253, 0]
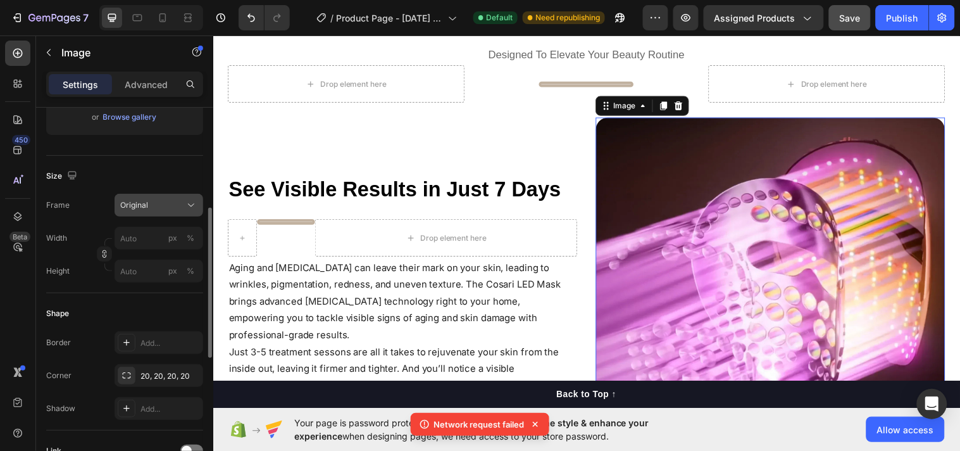
click at [187, 203] on icon at bounding box center [191, 205] width 13 height 13
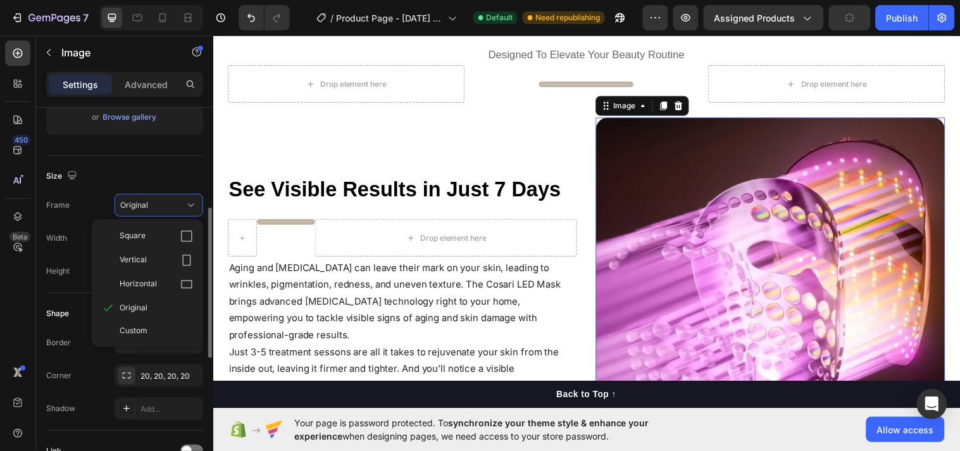
click at [179, 173] on div "Size" at bounding box center [124, 176] width 157 height 20
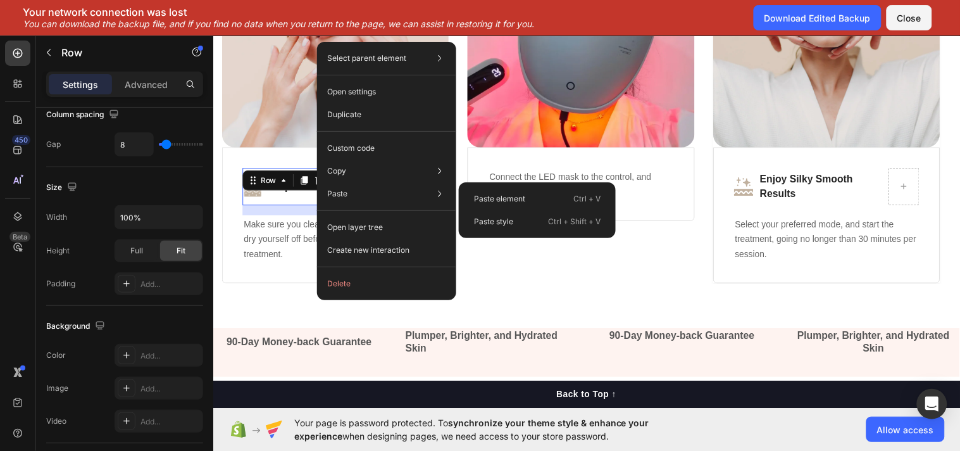
scroll to position [0, 0]
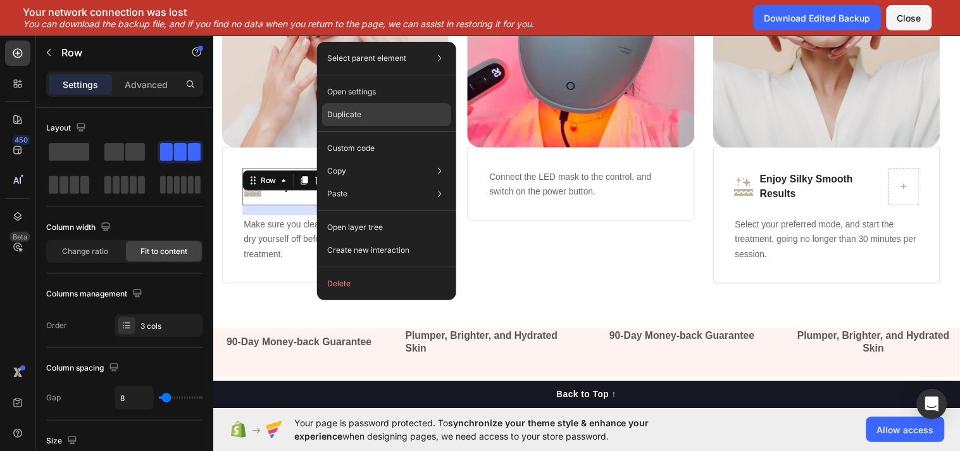
click at [358, 115] on p "Duplicate" at bounding box center [344, 114] width 34 height 11
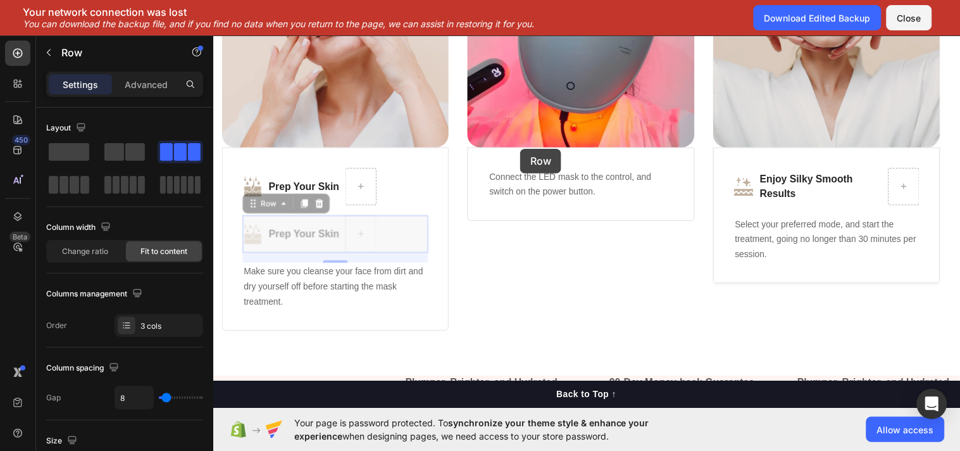
drag, startPoint x: 389, startPoint y: 245, endPoint x: 525, endPoint y: 150, distance: 165.4
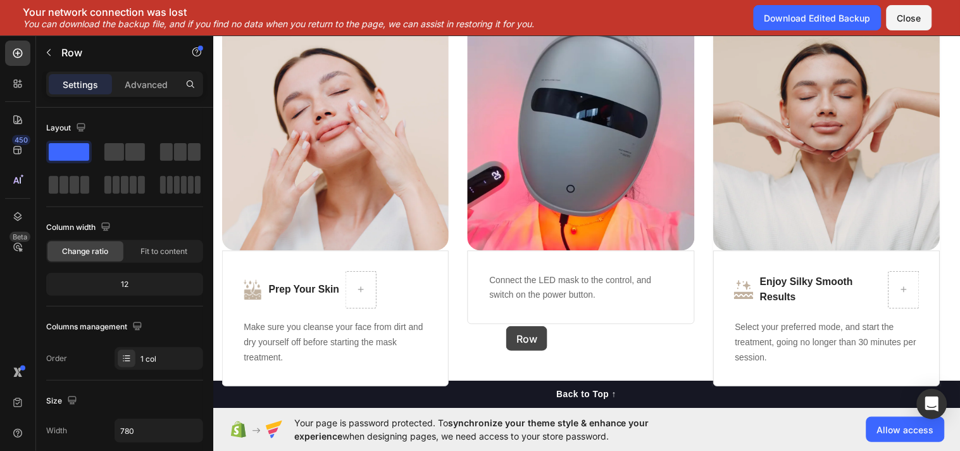
scroll to position [3074, 0]
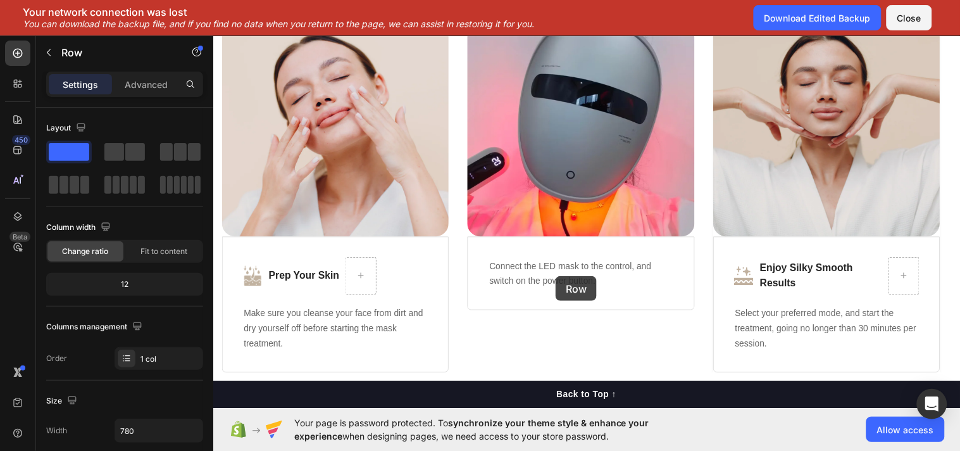
drag, startPoint x: 503, startPoint y: 391, endPoint x: 561, endPoint y: 280, distance: 124.9
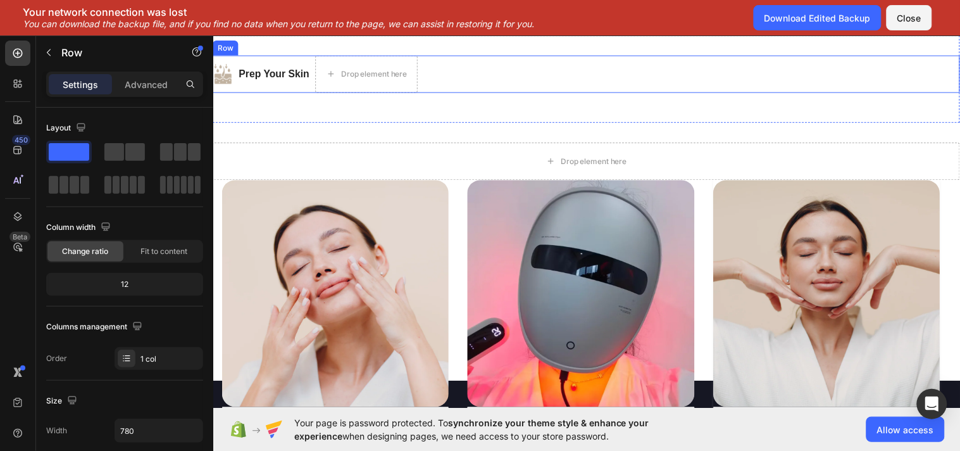
scroll to position [2909, 0]
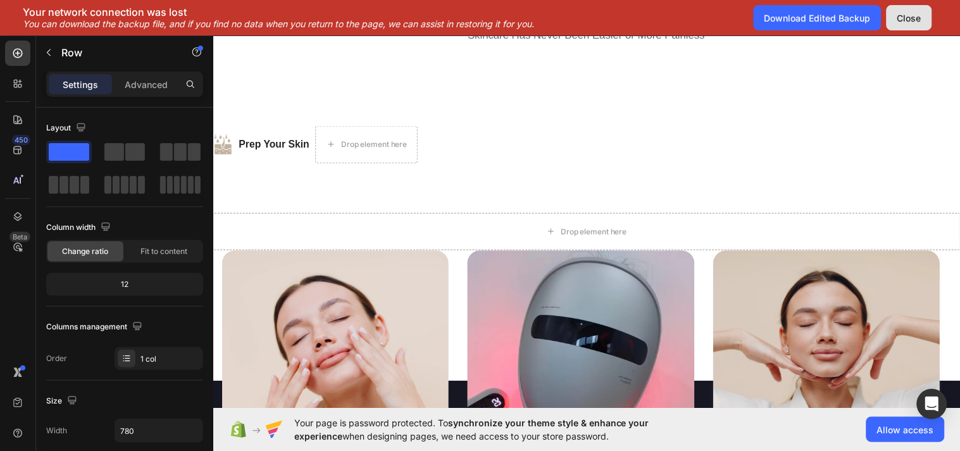
click at [893, 23] on button "Close" at bounding box center [910, 17] width 46 height 25
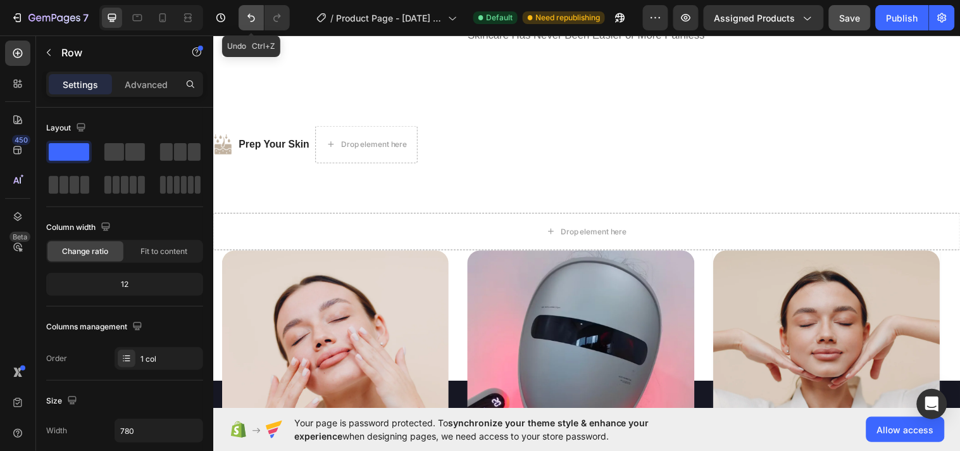
click at [247, 16] on icon "Undo/Redo" at bounding box center [251, 17] width 13 height 13
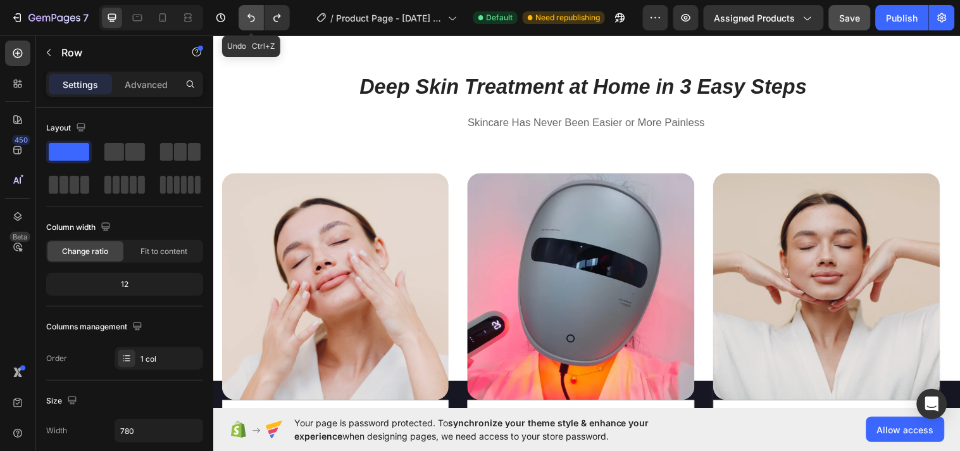
scroll to position [2768, 0]
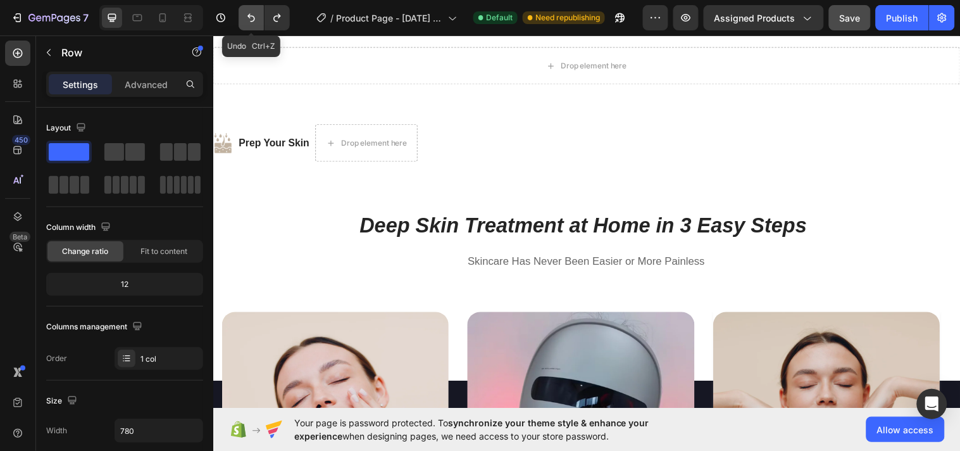
click at [247, 16] on icon "Undo/Redo" at bounding box center [251, 17] width 13 height 13
click at [252, 26] on button "Undo/Redo" at bounding box center [251, 17] width 25 height 25
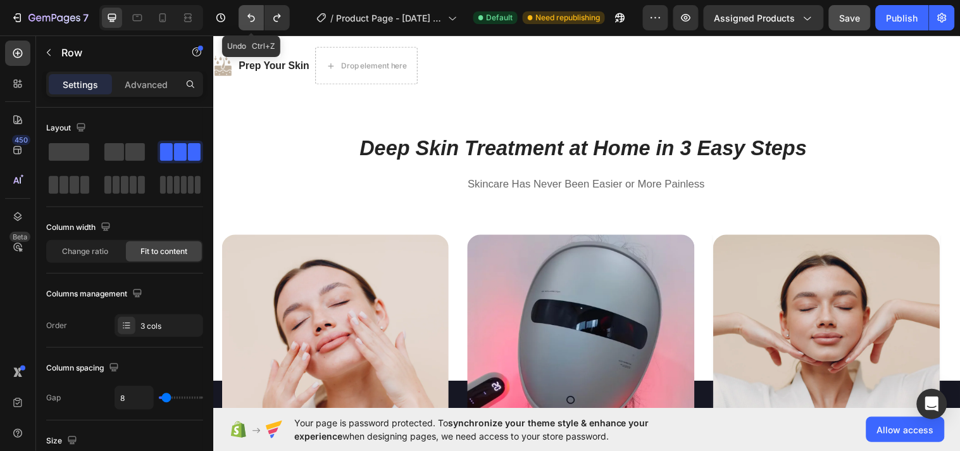
click at [252, 26] on button "Undo/Redo" at bounding box center [251, 17] width 25 height 25
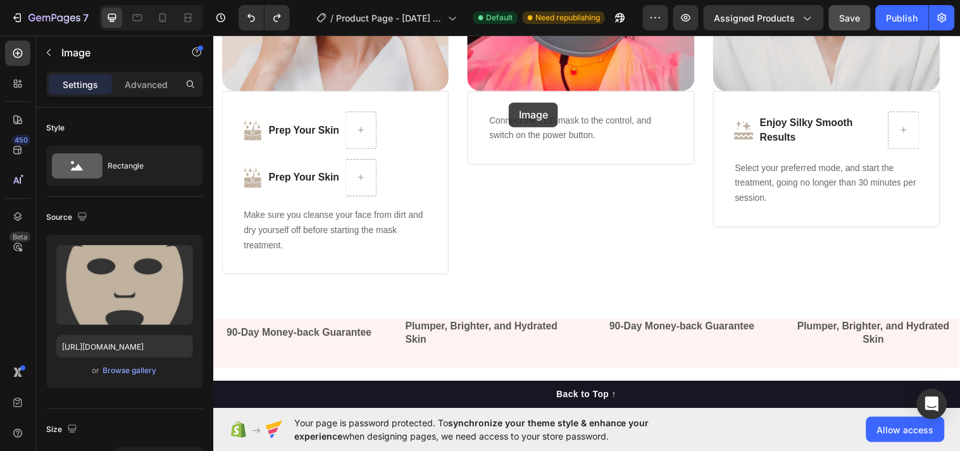
scroll to position [3010, 0]
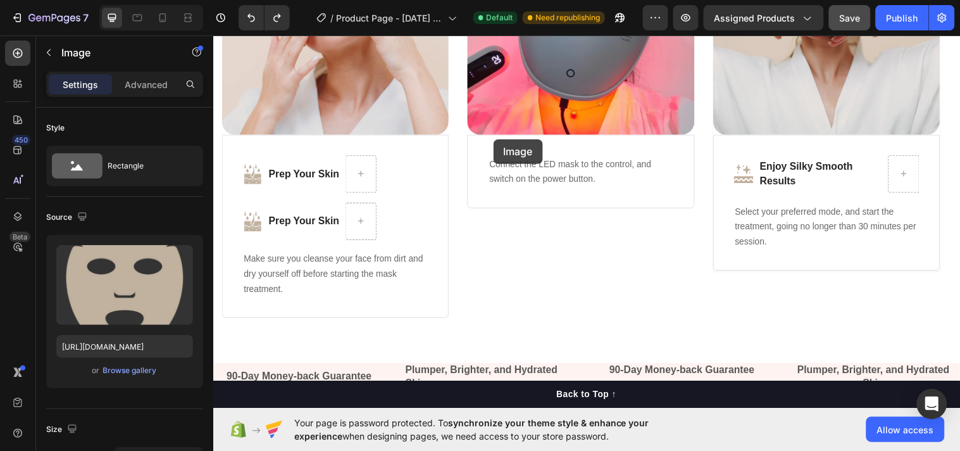
drag, startPoint x: 246, startPoint y: 163, endPoint x: 498, endPoint y: 141, distance: 252.4
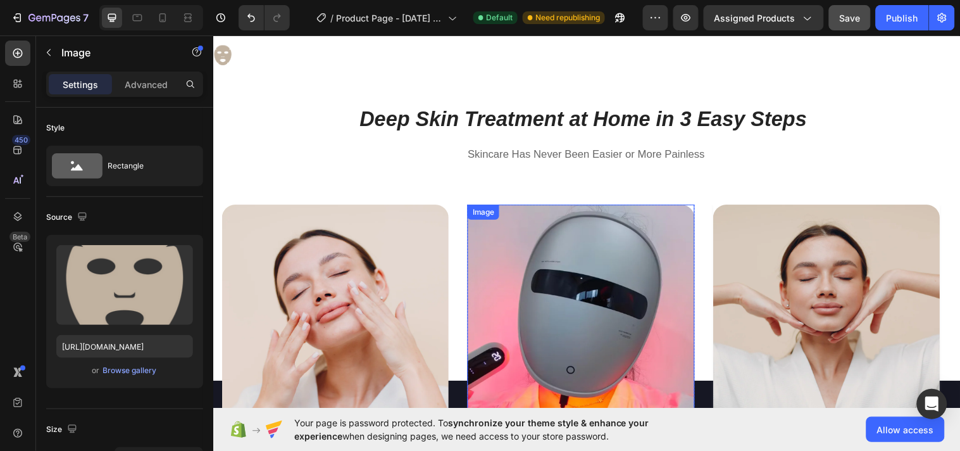
scroll to position [2672, 0]
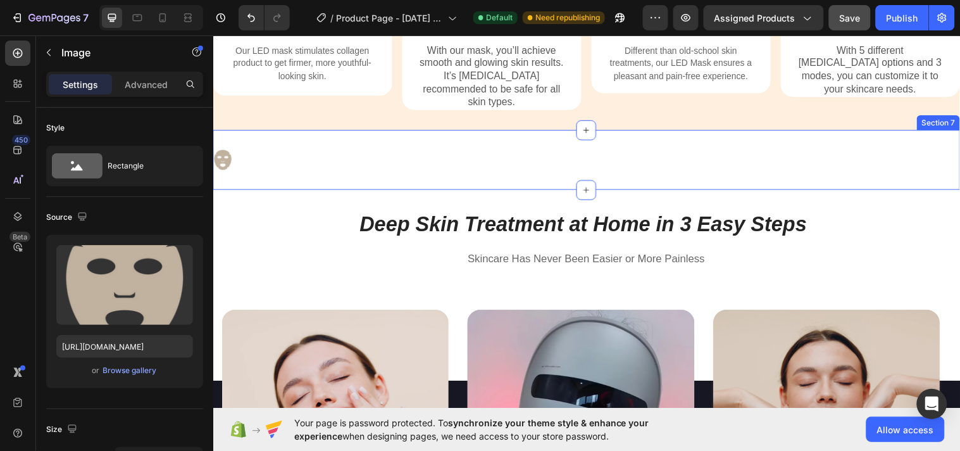
click at [351, 164] on div "Image Section 7" at bounding box center [593, 161] width 760 height 61
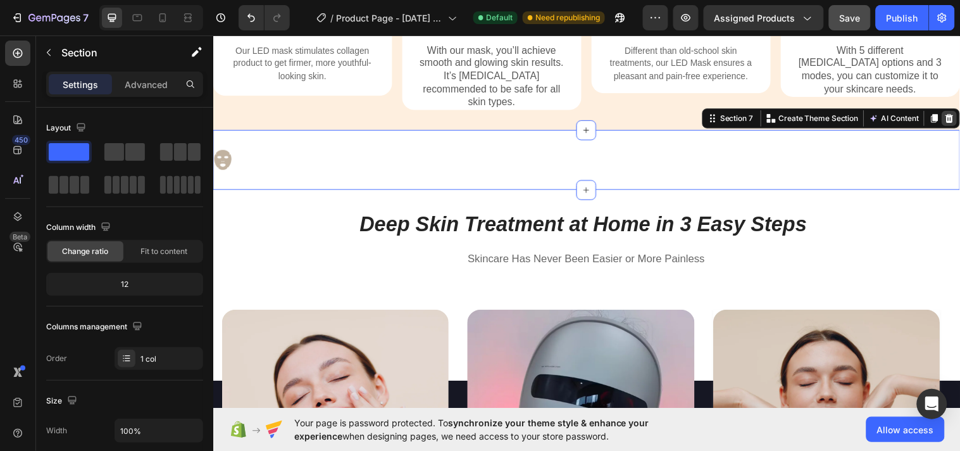
click at [954, 116] on div at bounding box center [961, 118] width 15 height 15
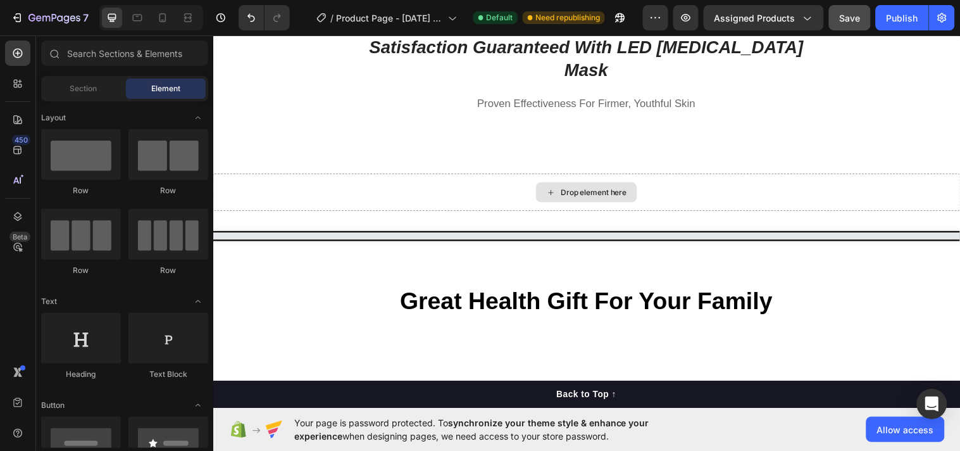
scroll to position [3421, 0]
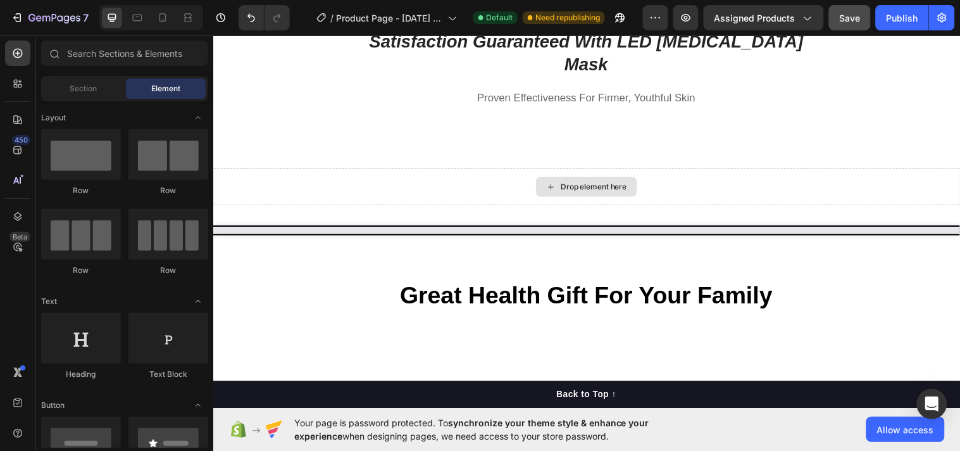
click at [703, 170] on div "Drop element here" at bounding box center [593, 189] width 760 height 38
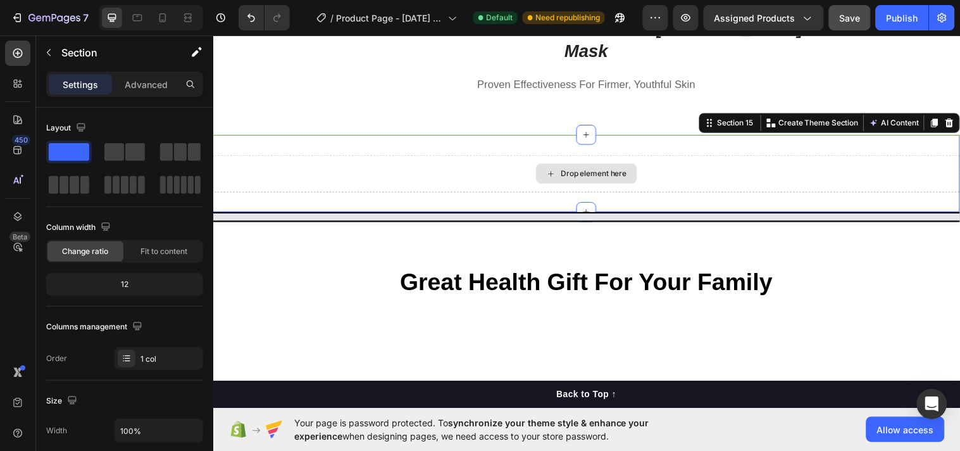
scroll to position [3438, 0]
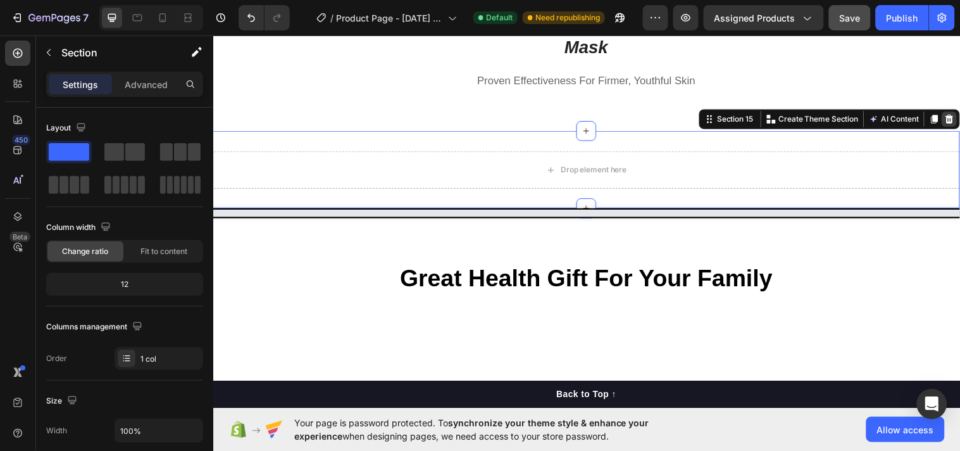
click at [958, 116] on icon at bounding box center [962, 120] width 8 height 9
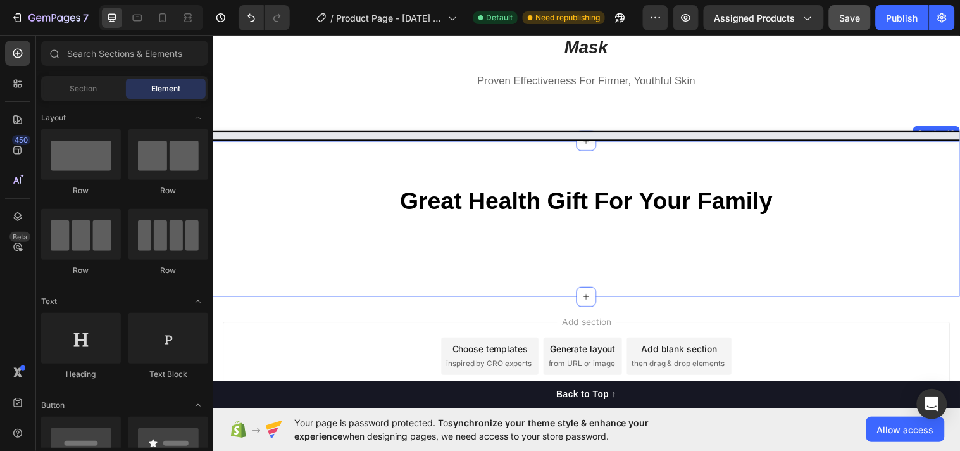
click at [685, 142] on div "Great Health Gift For Your Family Heading Row Section 16" at bounding box center [593, 221] width 760 height 158
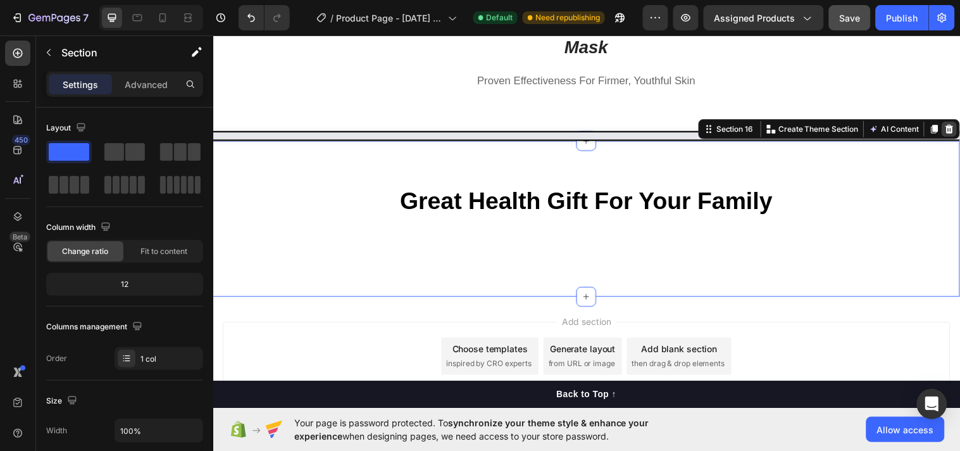
click at [957, 125] on icon at bounding box center [962, 130] width 10 height 10
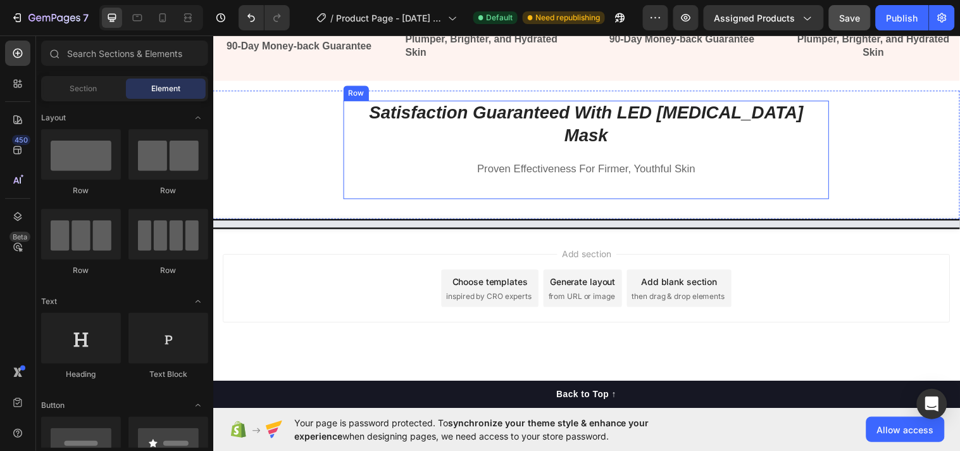
scroll to position [3325, 0]
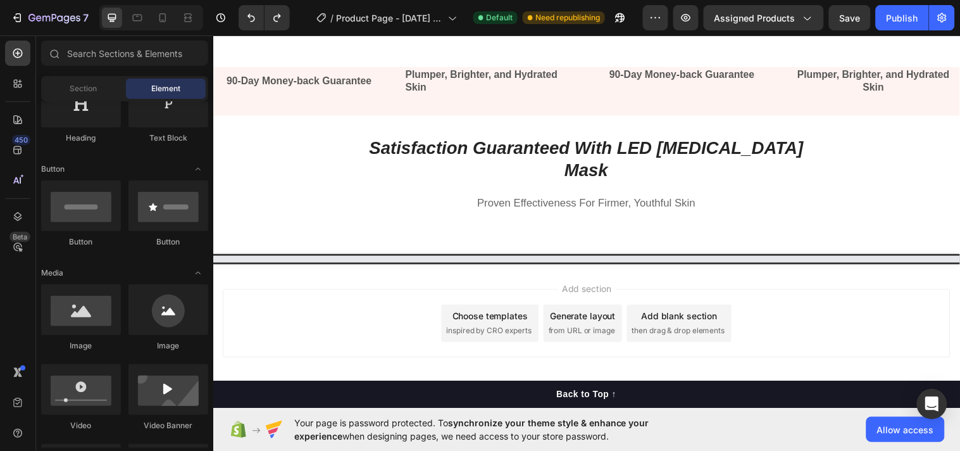
scroll to position [3007, 0]
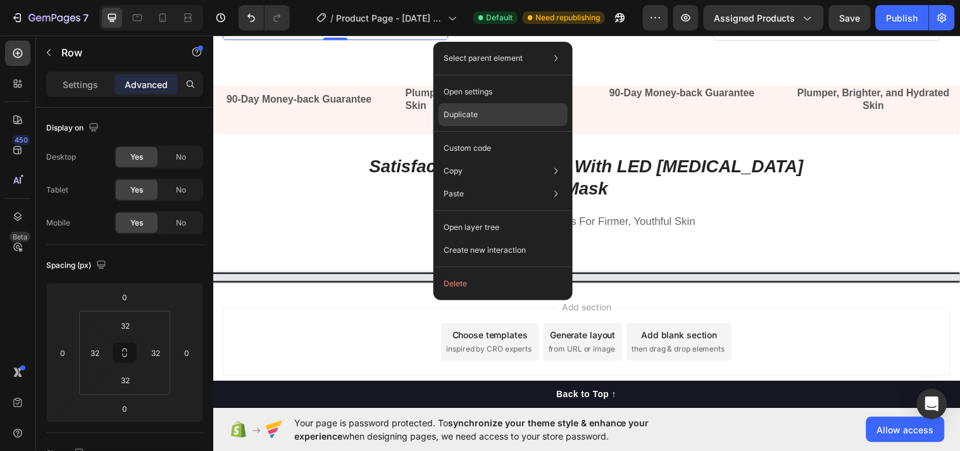
click at [484, 108] on div "Duplicate" at bounding box center [503, 114] width 129 height 23
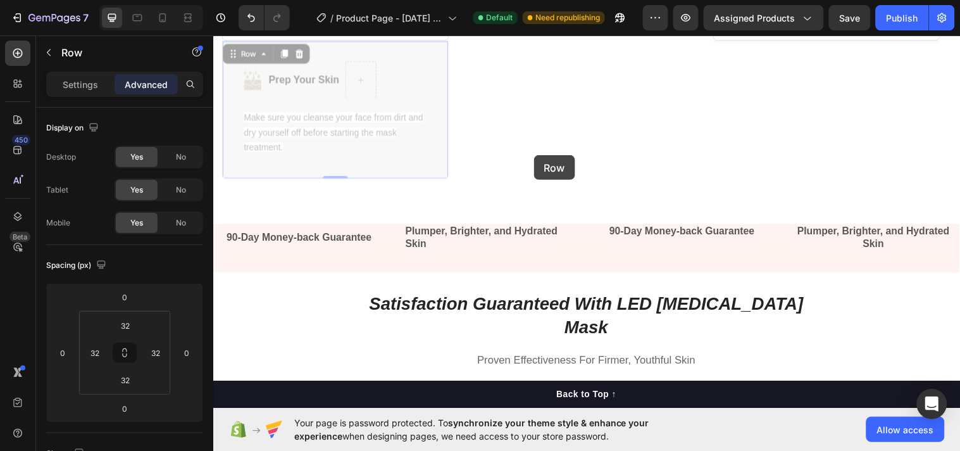
drag, startPoint x: 438, startPoint y: 334, endPoint x: 539, endPoint y: 157, distance: 204.2
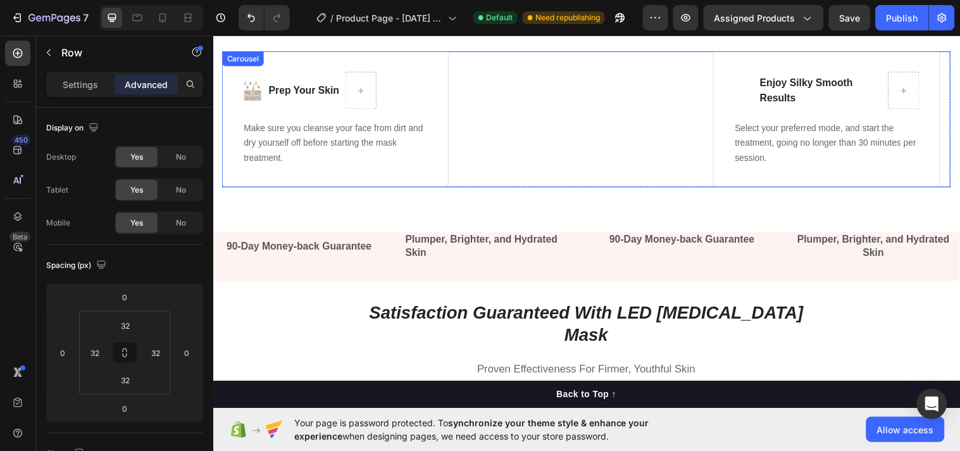
scroll to position [3156, 0]
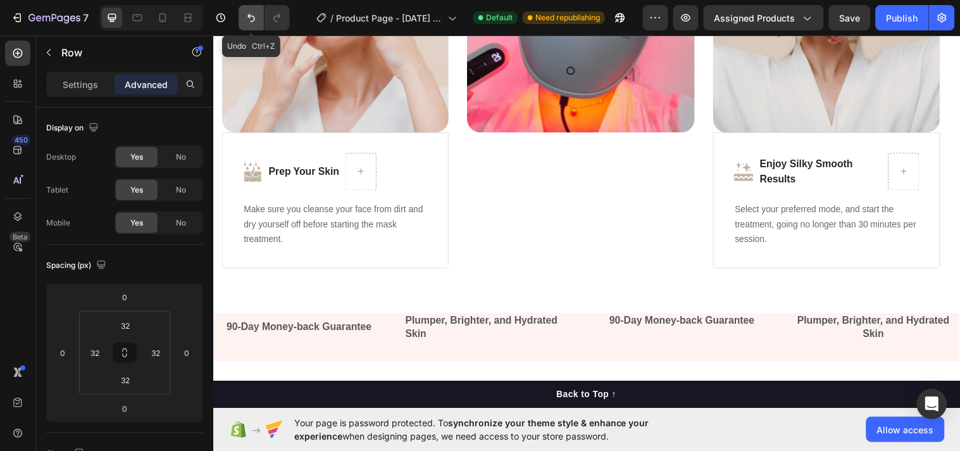
click at [254, 28] on button "Undo/Redo" at bounding box center [251, 17] width 25 height 25
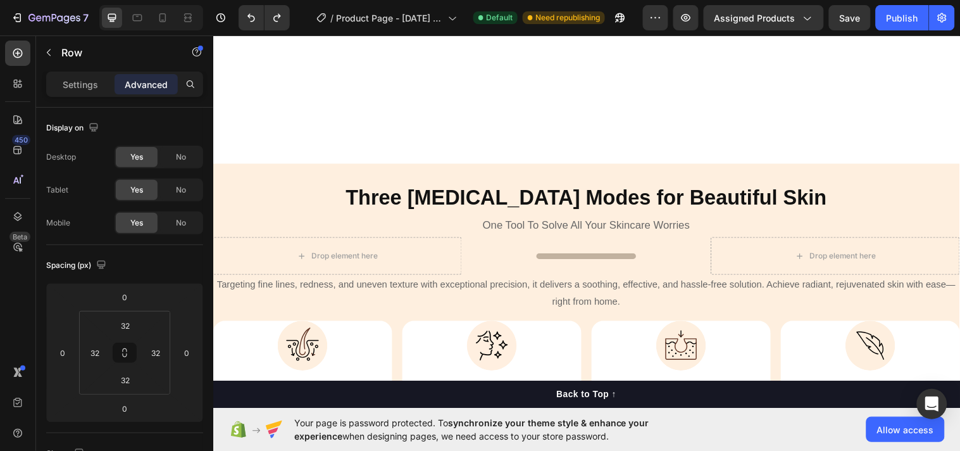
scroll to position [2301, 0]
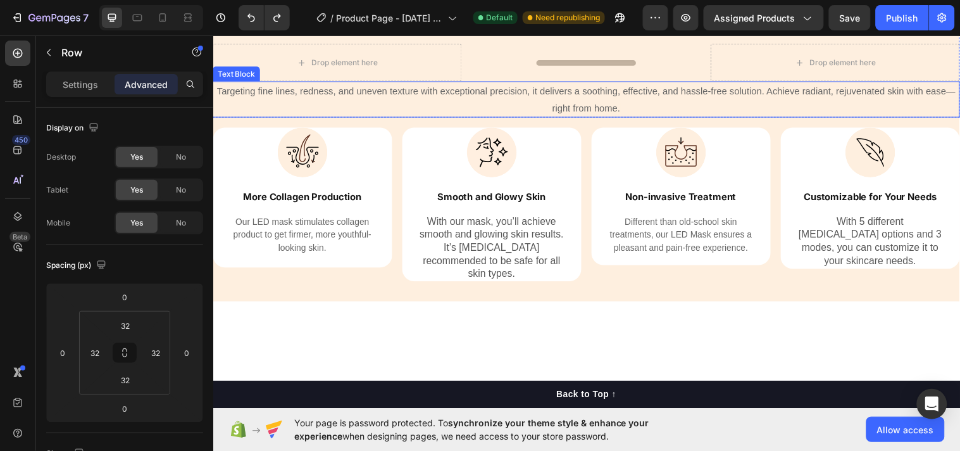
click at [555, 114] on span "Targeting fine lines, redness, and uneven texture with exceptional precision, i…" at bounding box center [592, 100] width 751 height 28
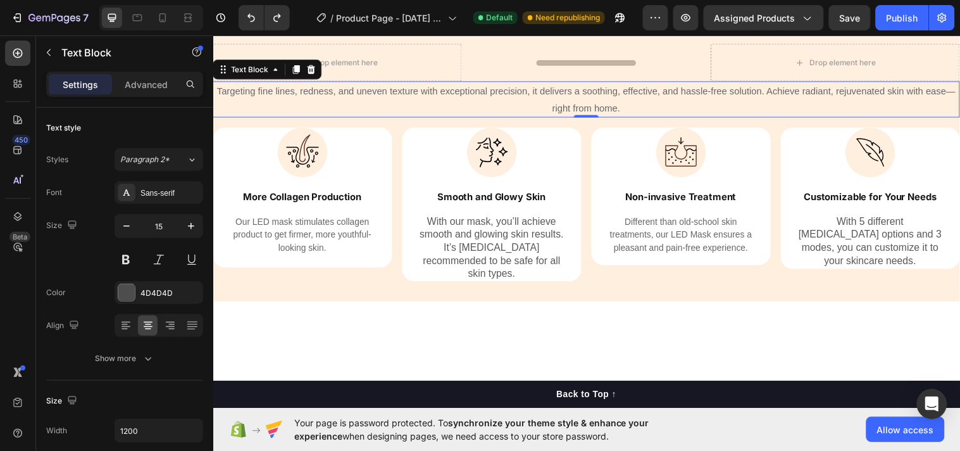
click at [502, 117] on p "Targeting fine lines, redness, and uneven texture with exceptional precision, i…" at bounding box center [592, 100] width 757 height 34
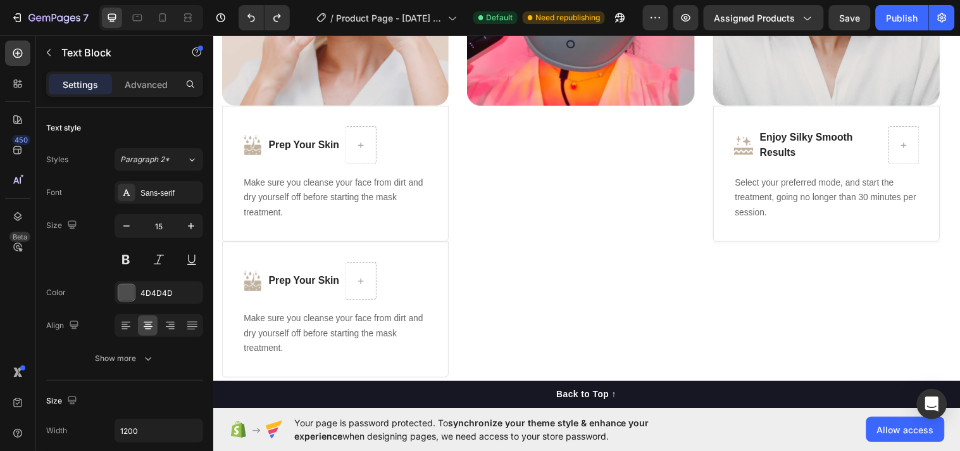
scroll to position [3065, 0]
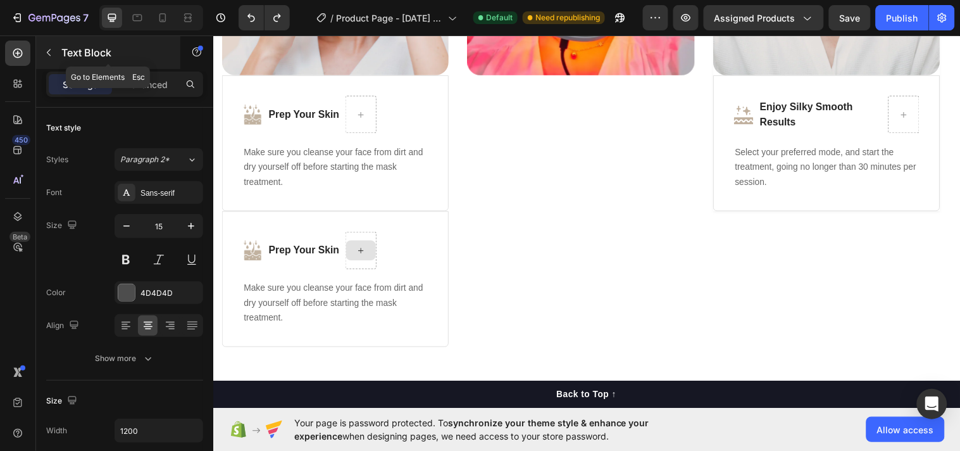
click at [44, 47] on icon "button" at bounding box center [49, 52] width 10 height 10
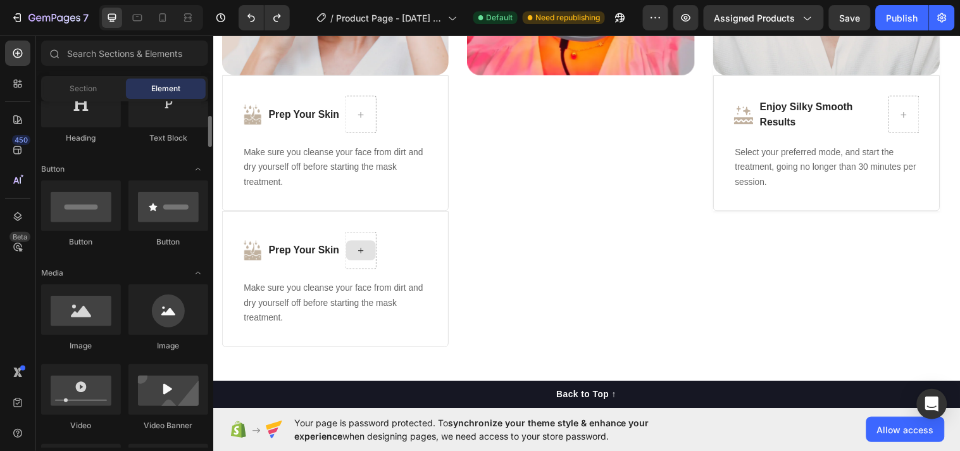
scroll to position [0, 0]
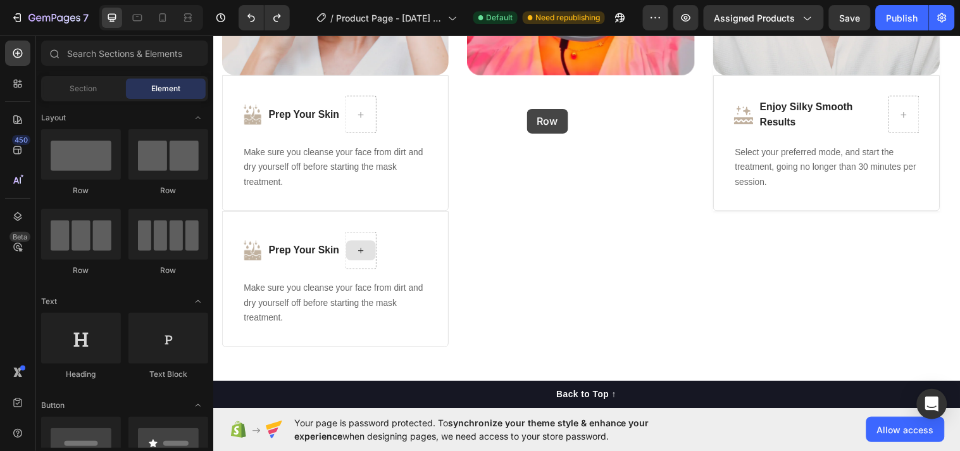
drag, startPoint x: 309, startPoint y: 194, endPoint x: 538, endPoint y: 113, distance: 243.1
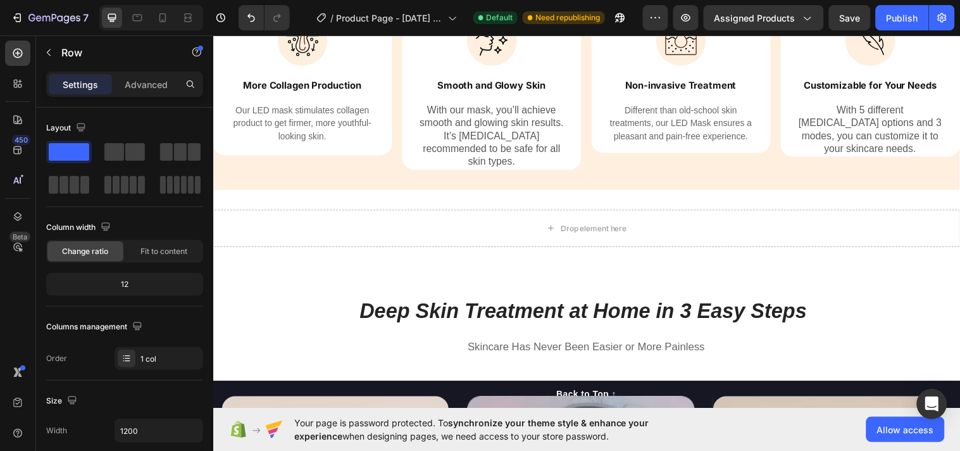
scroll to position [2689, 0]
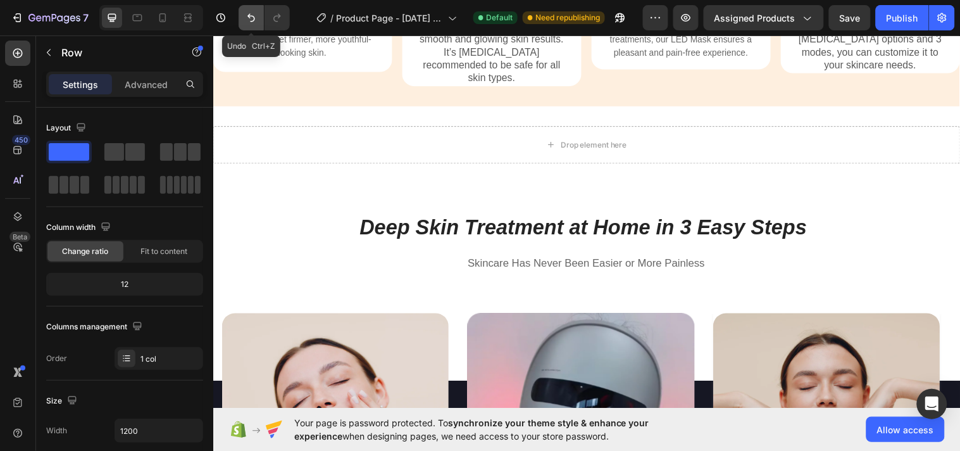
click at [249, 21] on icon "Undo/Redo" at bounding box center [251, 17] width 13 height 13
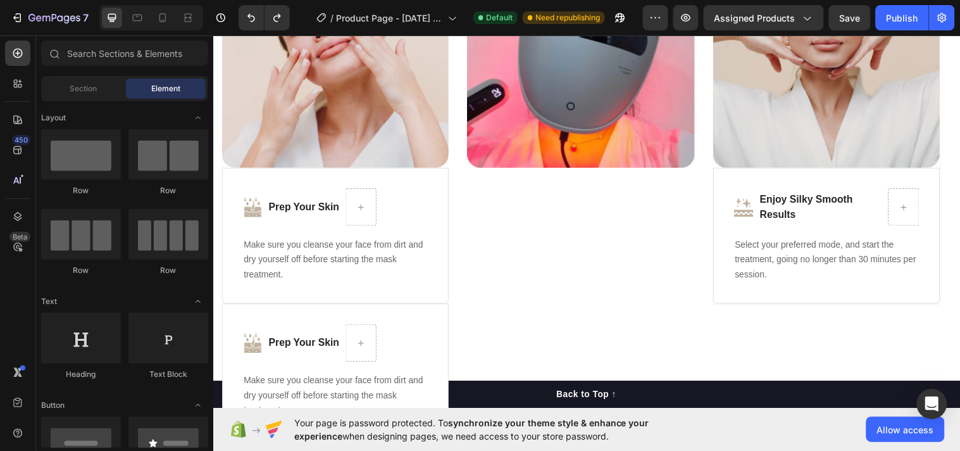
scroll to position [2996, 0]
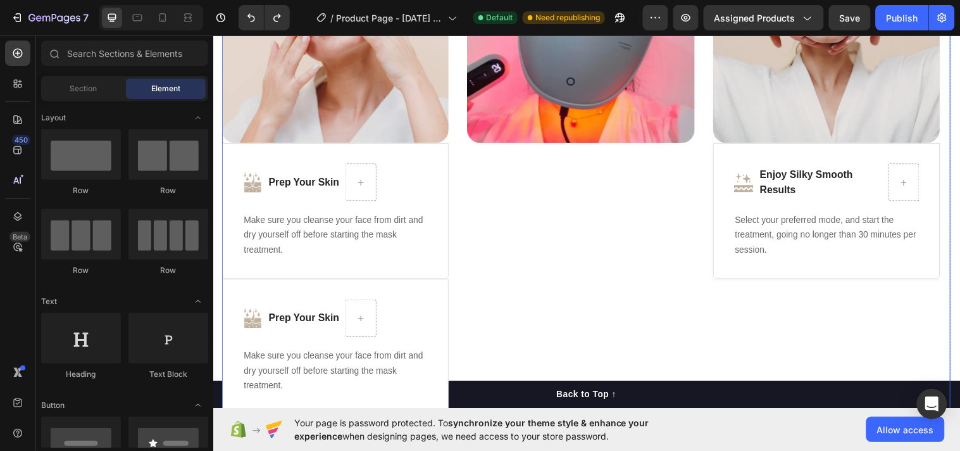
click at [571, 204] on div "Image Row Row" at bounding box center [587, 167] width 230 height 506
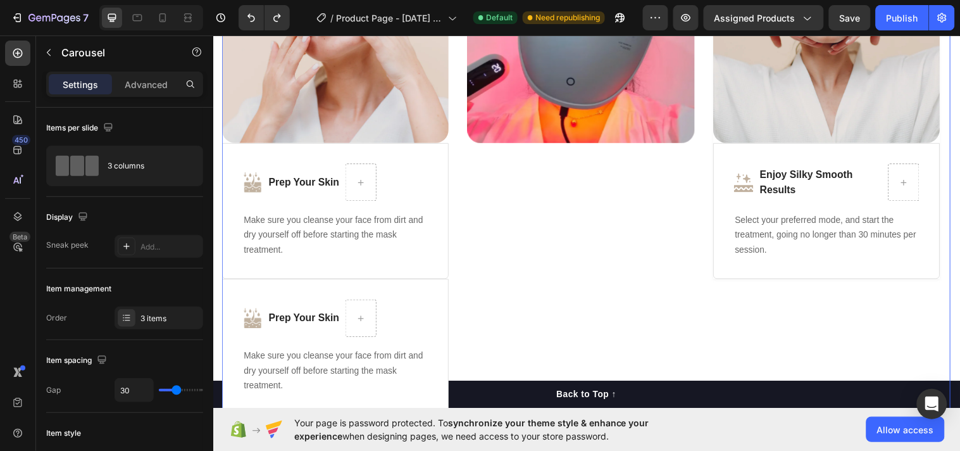
click at [571, 204] on div "Image Row Row" at bounding box center [587, 167] width 230 height 506
click at [439, 335] on div "Image Prep Your Skin Text block Row Make sure you cleanse your face from dirt a…" at bounding box center [337, 351] width 230 height 138
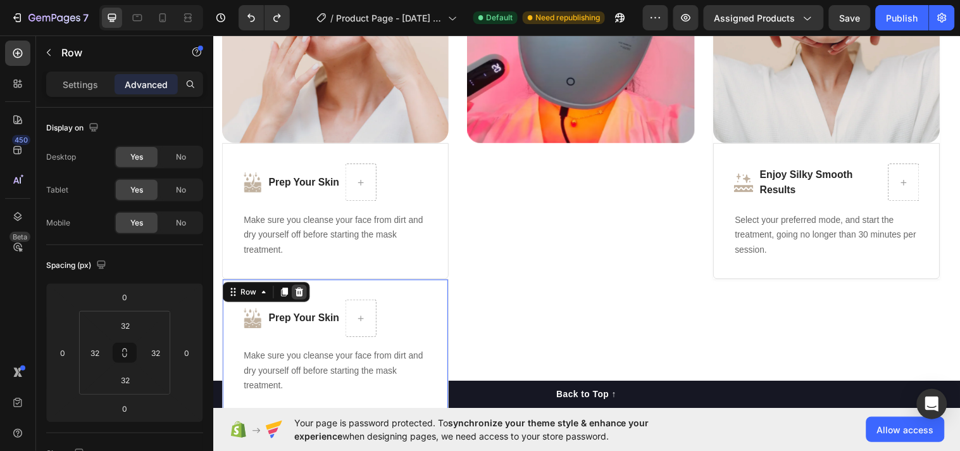
click at [301, 296] on icon at bounding box center [301, 295] width 8 height 9
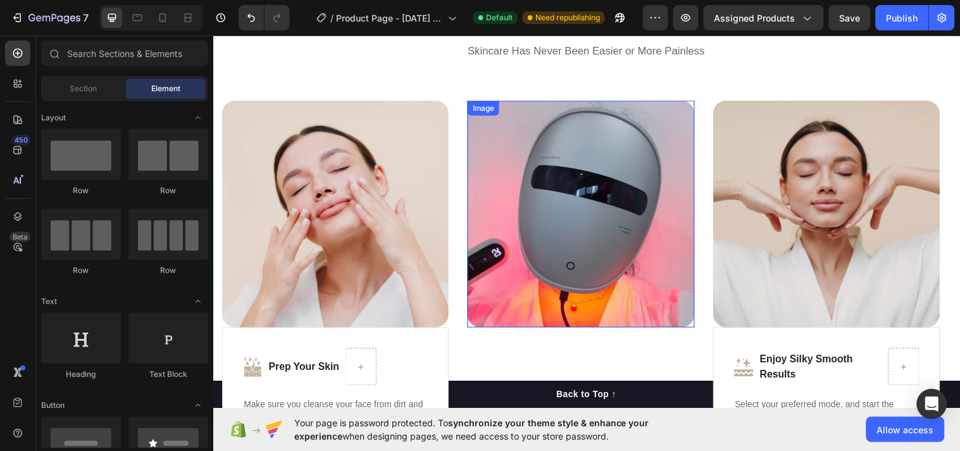
scroll to position [2700, 0]
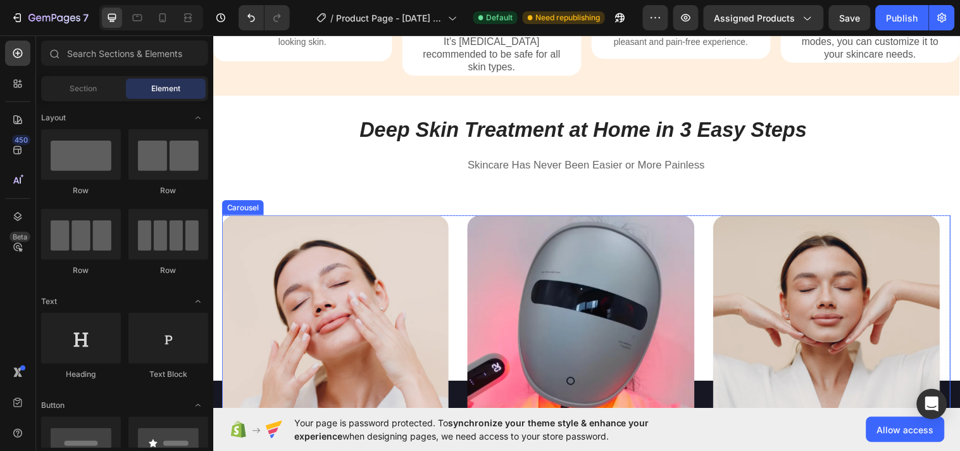
click at [462, 233] on div "Image Row Image Prep Your Skin Text block Row Make sure you cleanse your face f…" at bounding box center [592, 402] width 741 height 368
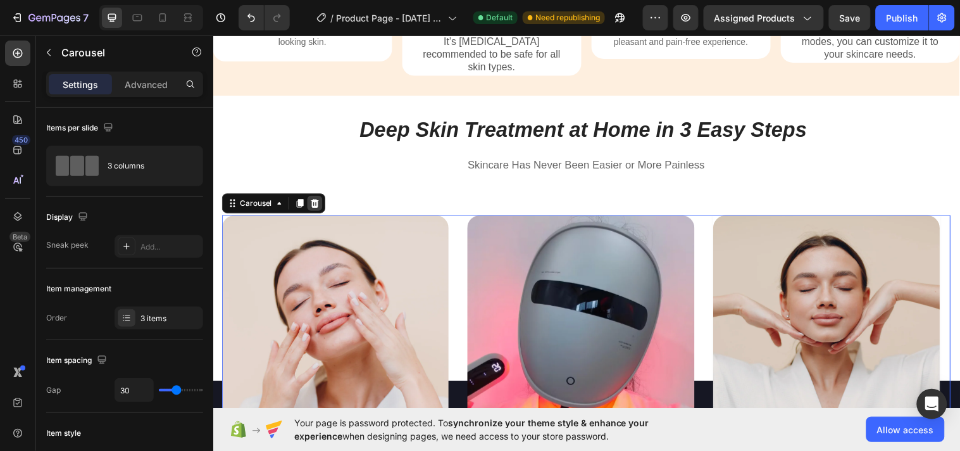
click at [320, 201] on icon at bounding box center [317, 205] width 8 height 9
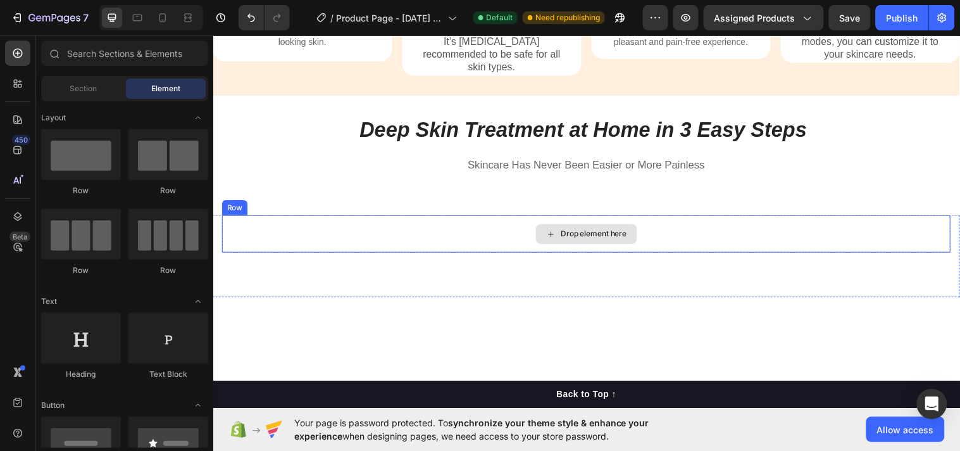
click at [451, 231] on div "Drop element here" at bounding box center [592, 237] width 741 height 38
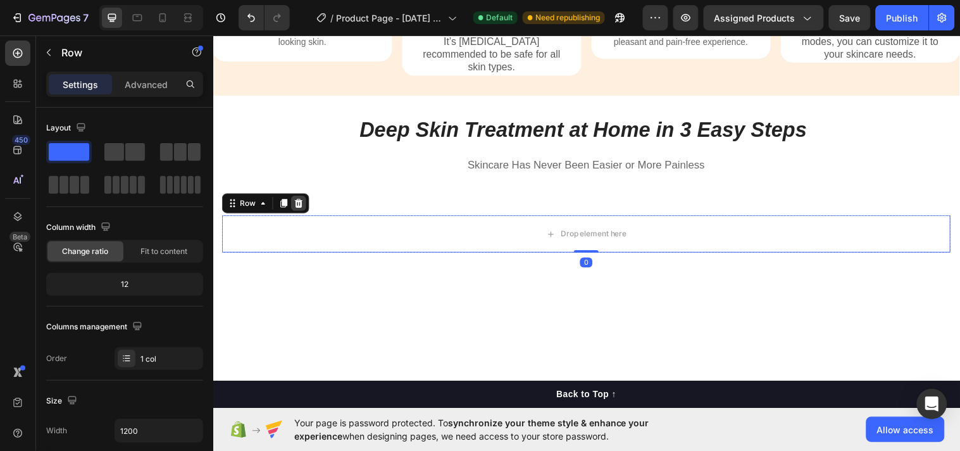
click at [298, 201] on icon at bounding box center [300, 206] width 10 height 10
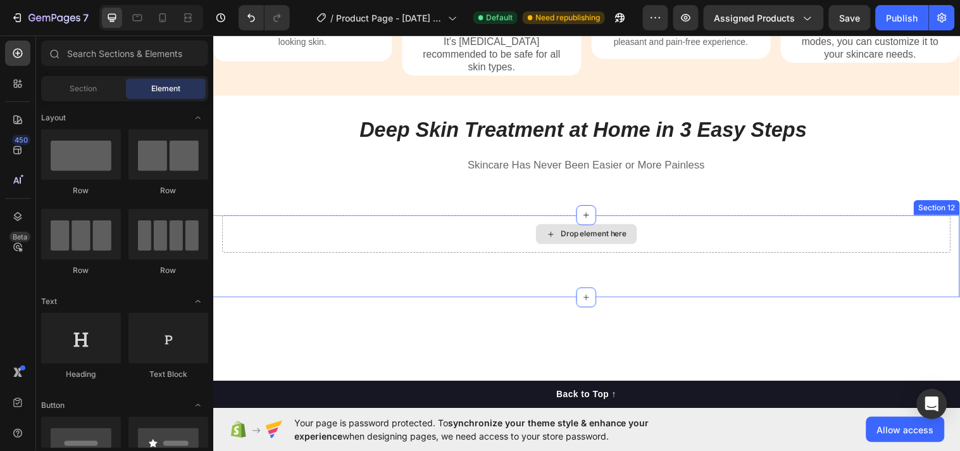
click at [405, 241] on div "Drop element here" at bounding box center [592, 237] width 741 height 38
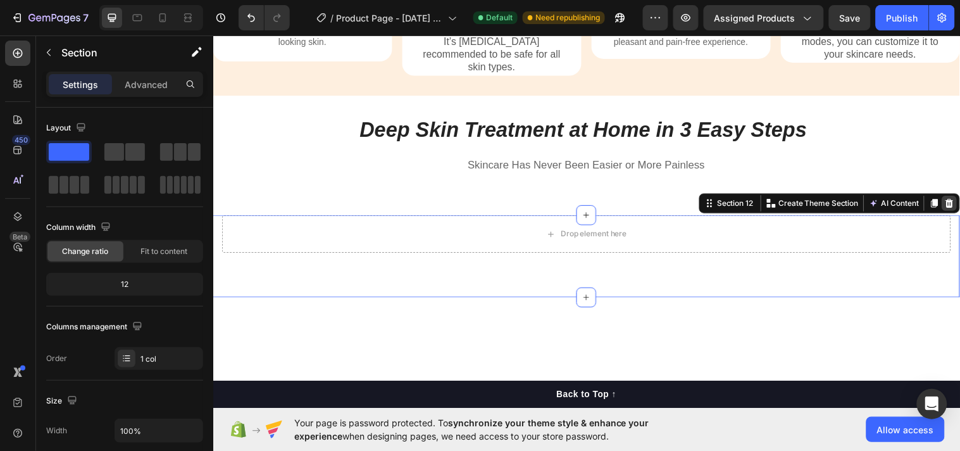
click at [957, 201] on icon at bounding box center [962, 206] width 10 height 10
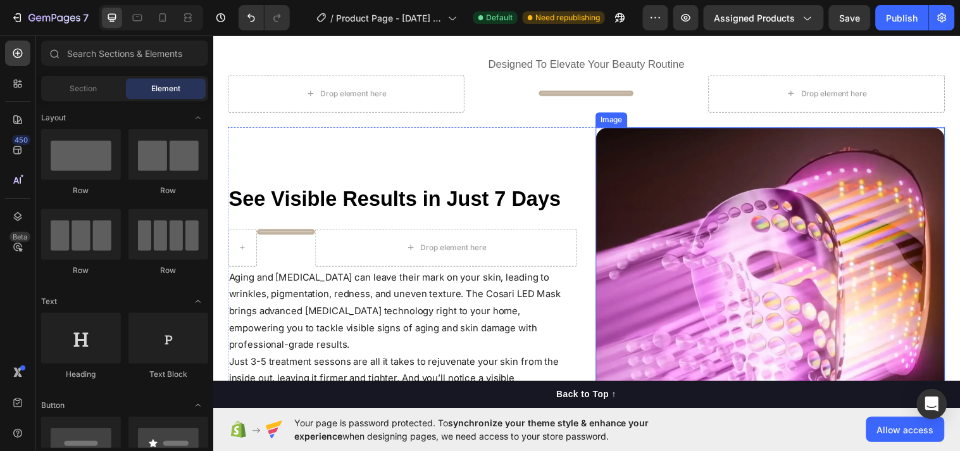
scroll to position [1150, 0]
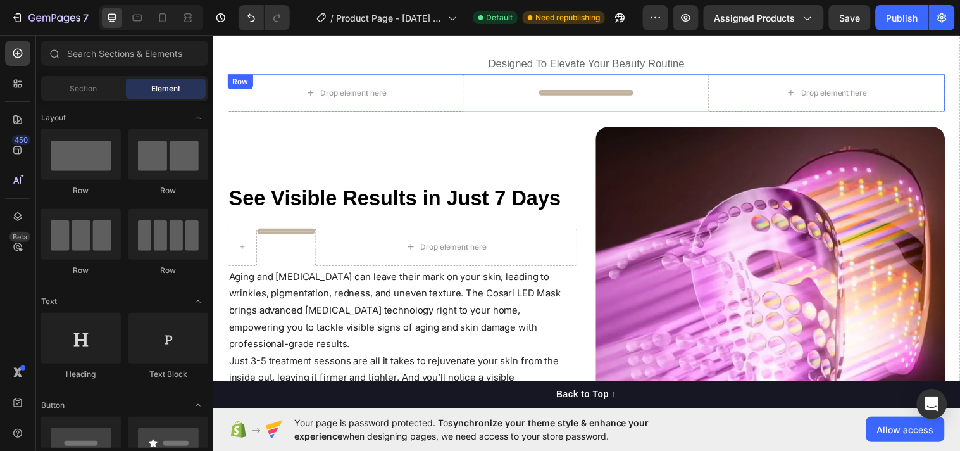
click at [484, 75] on div "Drop element here Title Line Drop element here Row" at bounding box center [592, 94] width 729 height 38
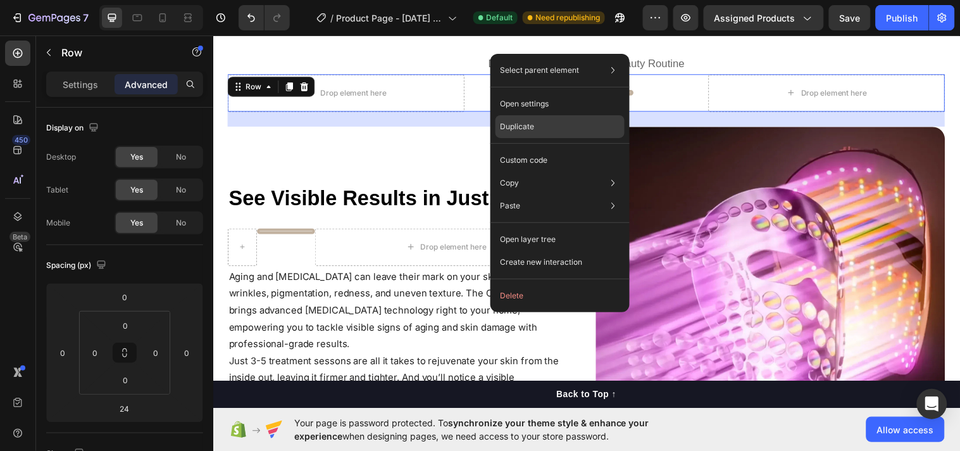
click at [543, 117] on div "Duplicate" at bounding box center [560, 126] width 129 height 23
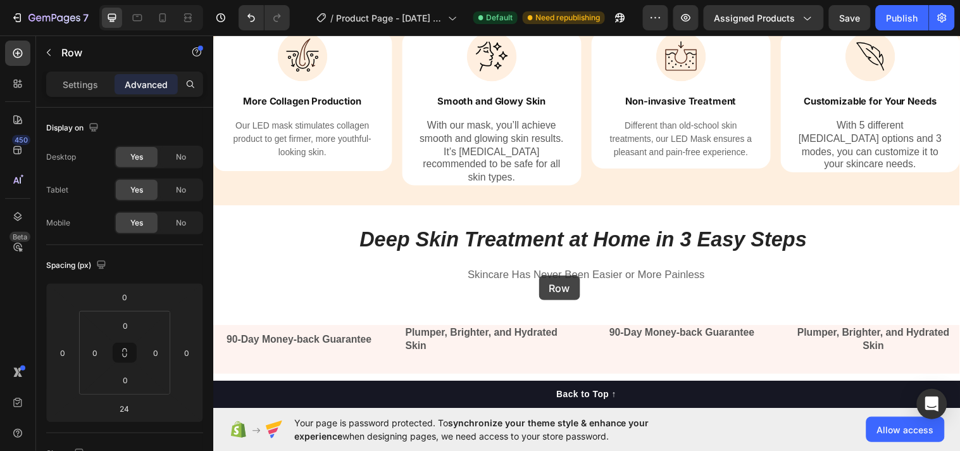
scroll to position [2670, 0]
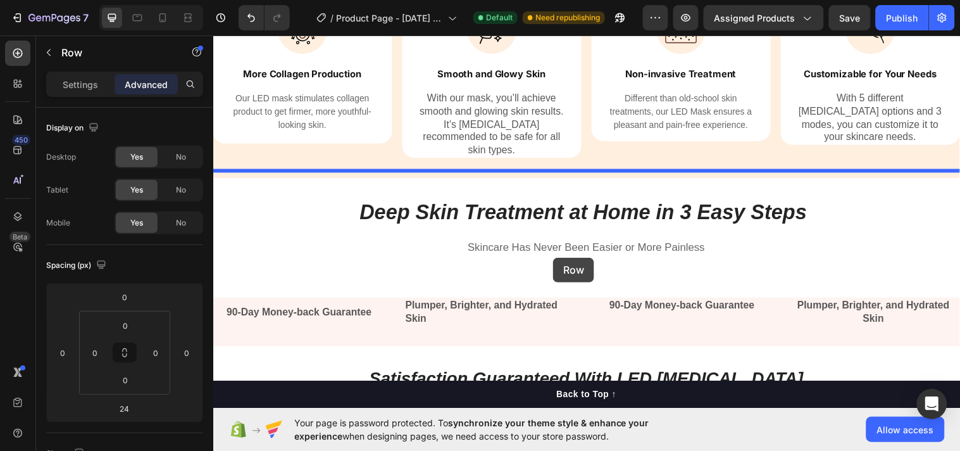
drag, startPoint x: 468, startPoint y: 114, endPoint x: 559, endPoint y: 261, distance: 172.9
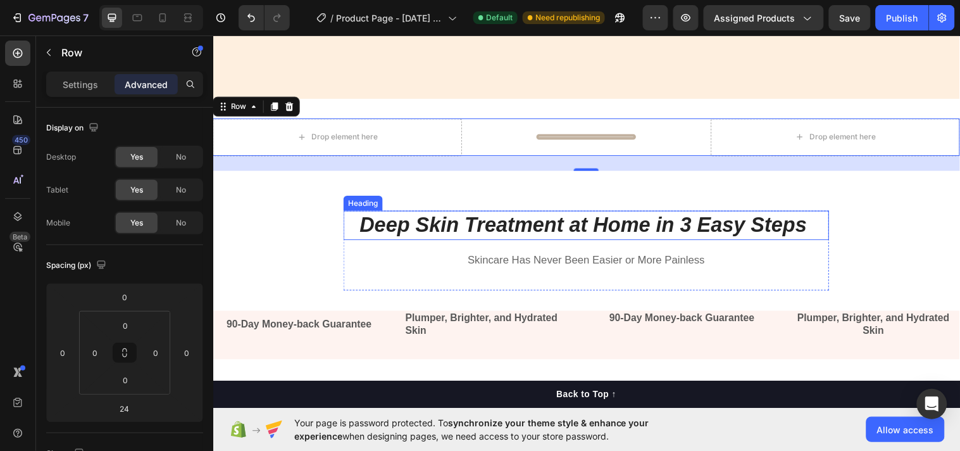
scroll to position [2818, 0]
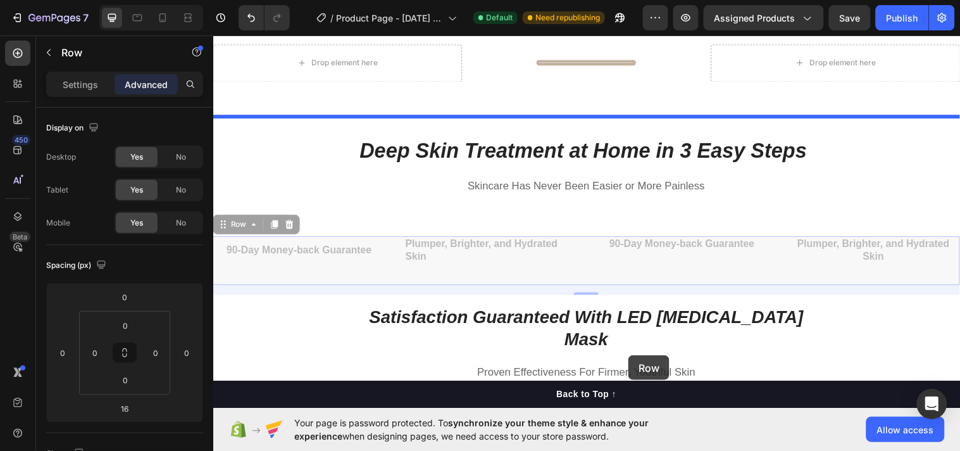
drag, startPoint x: 588, startPoint y: 272, endPoint x: 635, endPoint y: 361, distance: 101.7
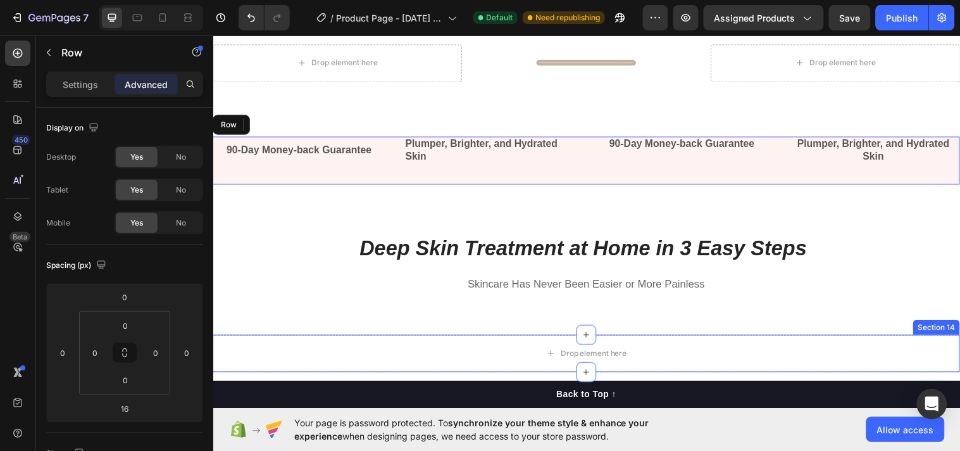
scroll to position [2828, 0]
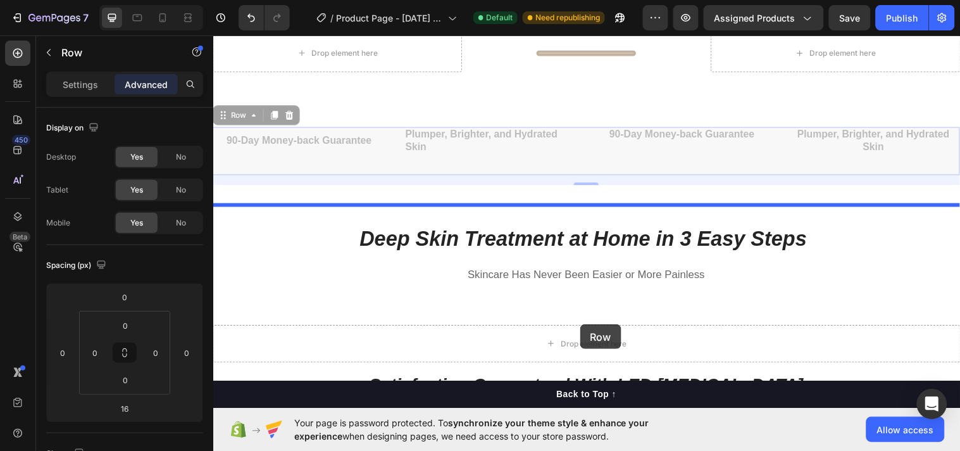
drag, startPoint x: 611, startPoint y: 204, endPoint x: 580, endPoint y: 332, distance: 131.0
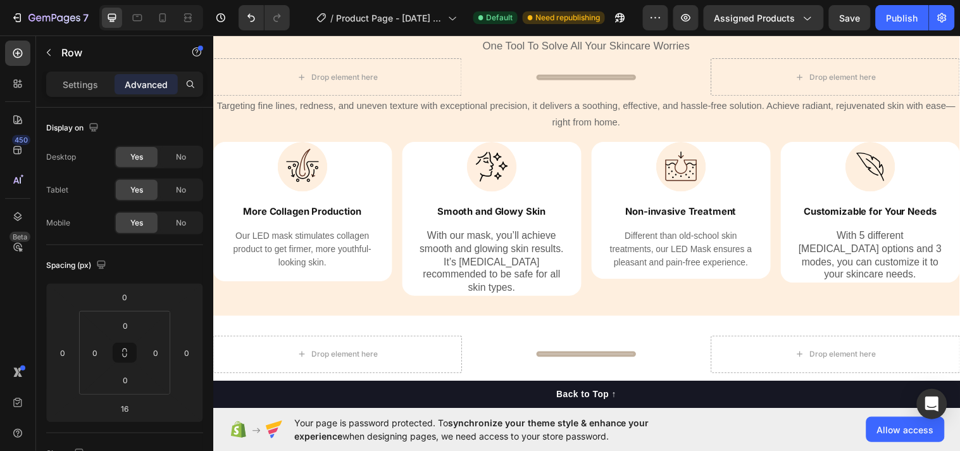
scroll to position [2774, 0]
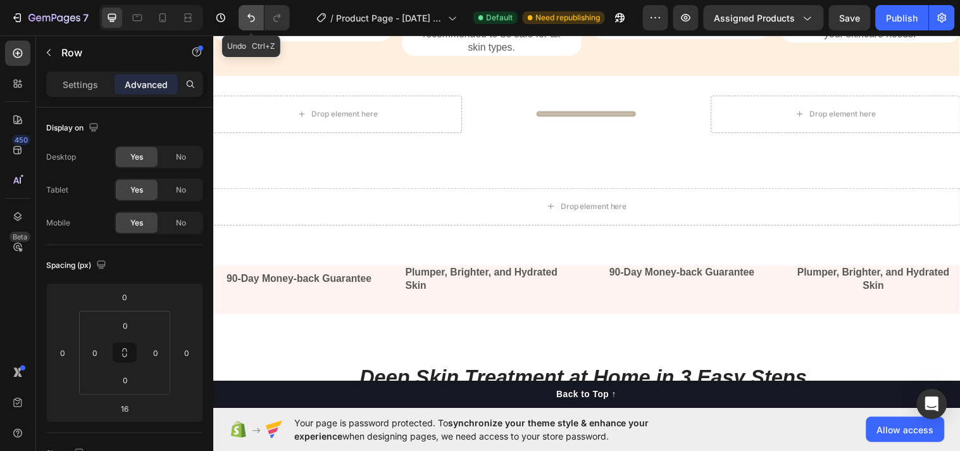
click at [251, 23] on icon "Undo/Redo" at bounding box center [251, 17] width 13 height 13
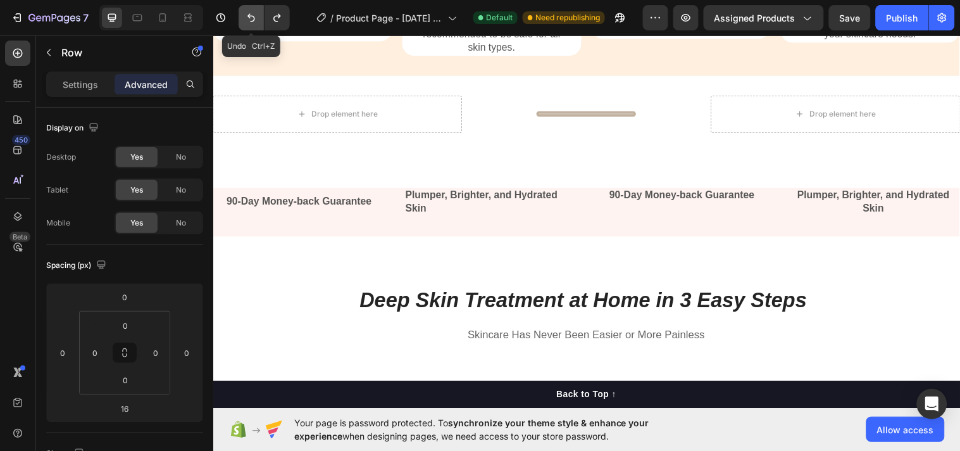
click at [251, 23] on icon "Undo/Redo" at bounding box center [251, 17] width 13 height 13
click at [252, 22] on icon "Undo/Redo" at bounding box center [251, 17] width 13 height 13
click at [254, 13] on icon "Undo/Redo" at bounding box center [251, 17] width 13 height 13
drag, startPoint x: 239, startPoint y: 22, endPoint x: 247, endPoint y: 16, distance: 9.5
click at [247, 16] on button "Undo/Redo" at bounding box center [251, 17] width 25 height 25
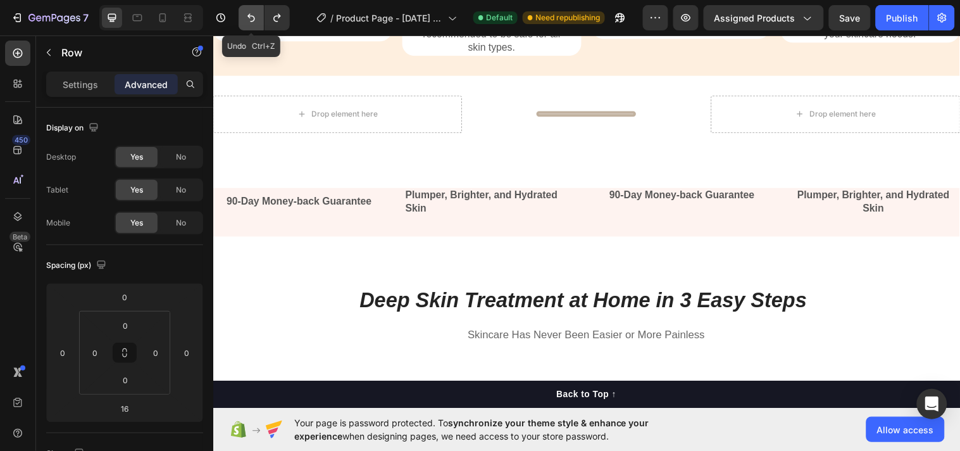
click at [245, 20] on icon "Undo/Redo" at bounding box center [251, 17] width 13 height 13
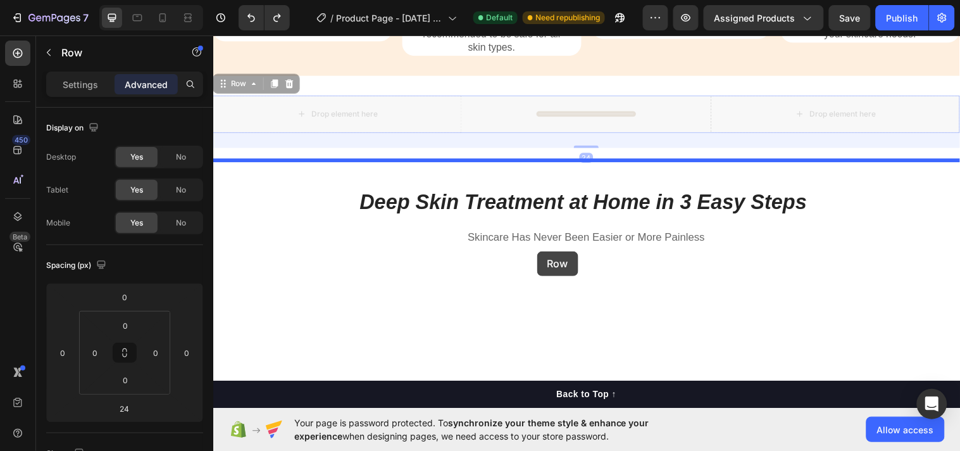
drag, startPoint x: 465, startPoint y: 132, endPoint x: 542, endPoint y: 254, distance: 144.5
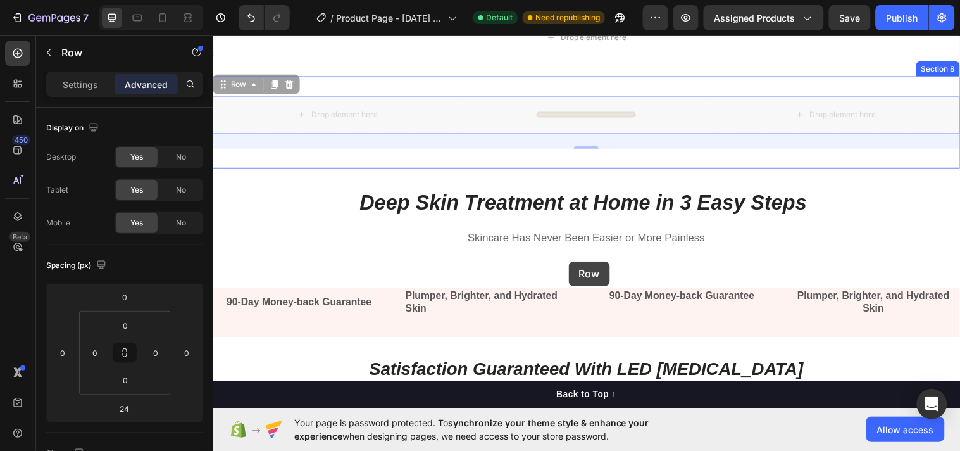
scroll to position [2886, 0]
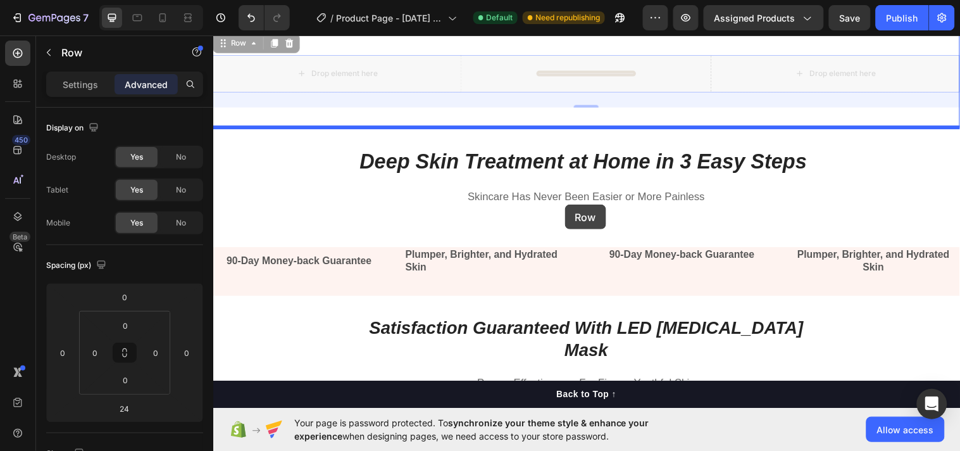
drag, startPoint x: 470, startPoint y: 199, endPoint x: 570, endPoint y: 207, distance: 101.0
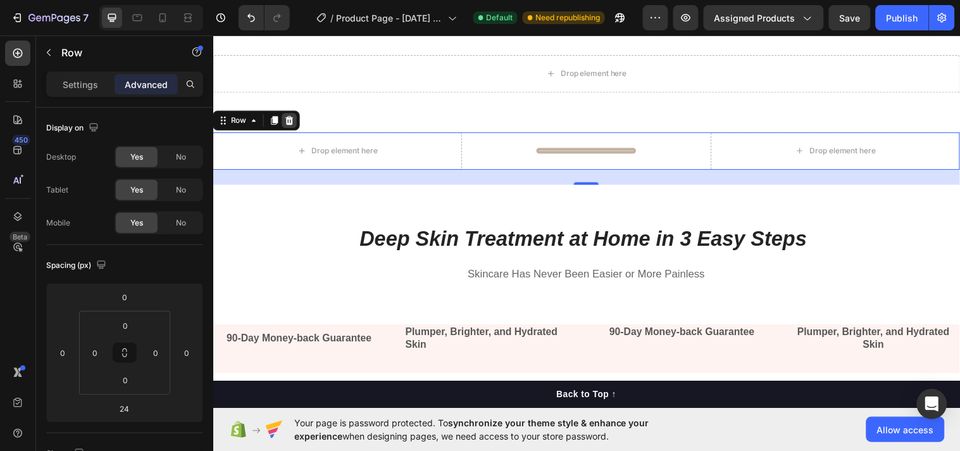
click at [293, 124] on icon at bounding box center [291, 121] width 8 height 9
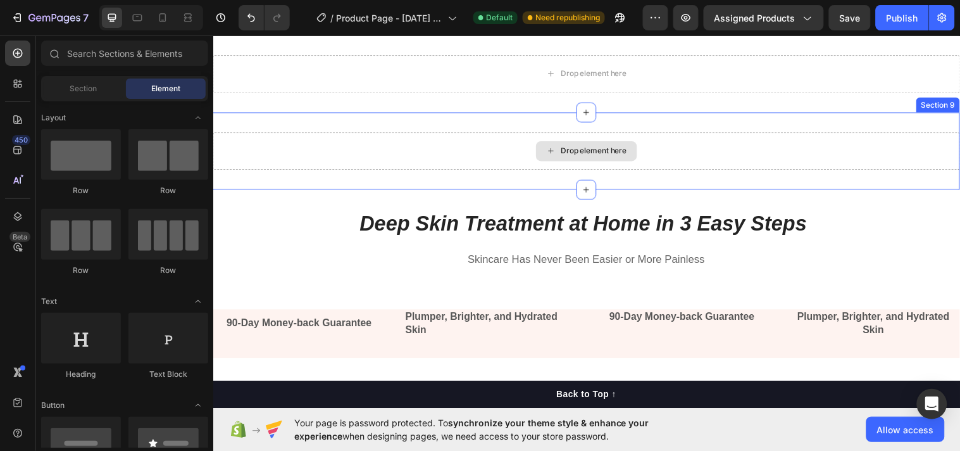
click at [379, 140] on div "Drop element here" at bounding box center [593, 153] width 760 height 38
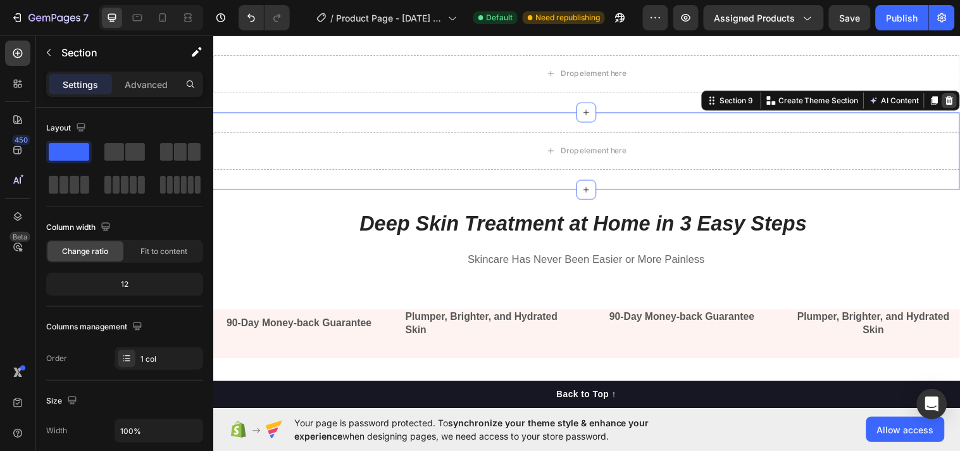
click at [958, 100] on icon at bounding box center [962, 101] width 8 height 9
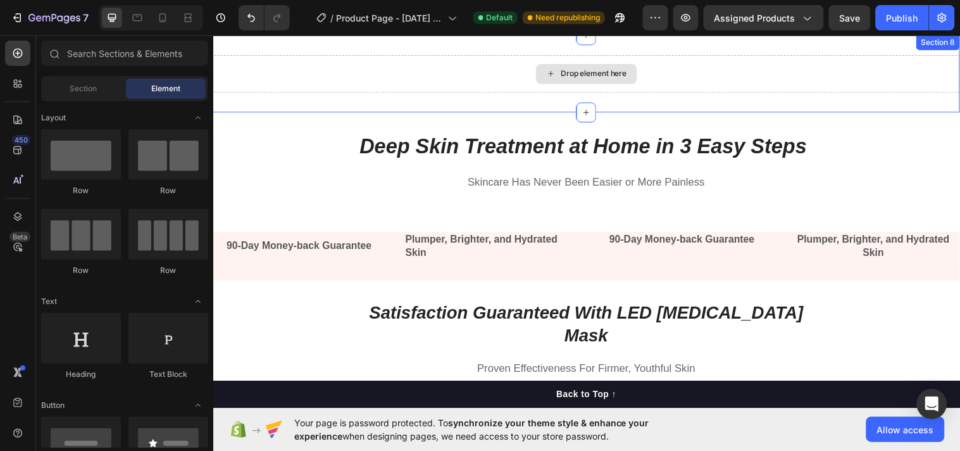
click at [842, 76] on div "Drop element here" at bounding box center [593, 74] width 760 height 38
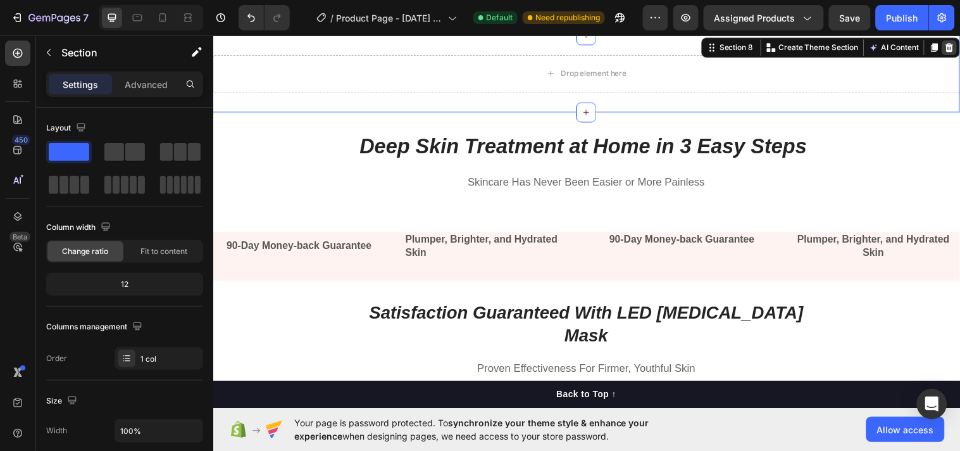
click at [957, 51] on icon at bounding box center [962, 47] width 10 height 10
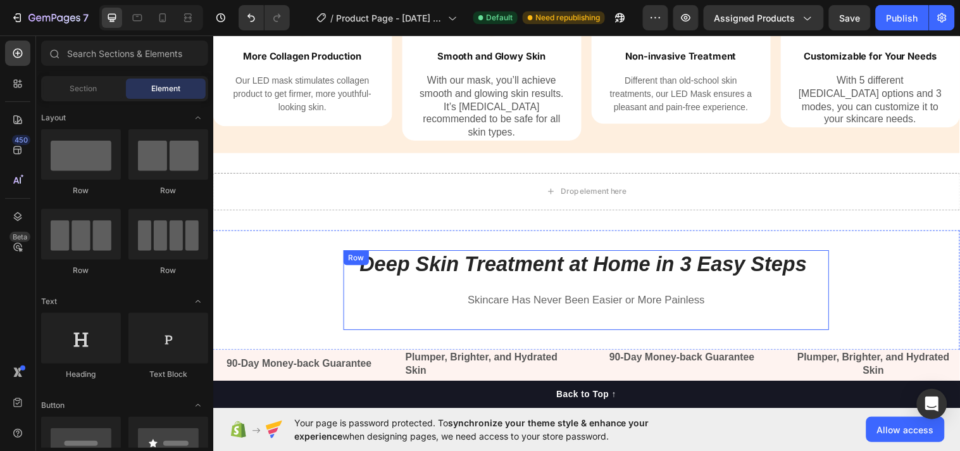
scroll to position [2662, 0]
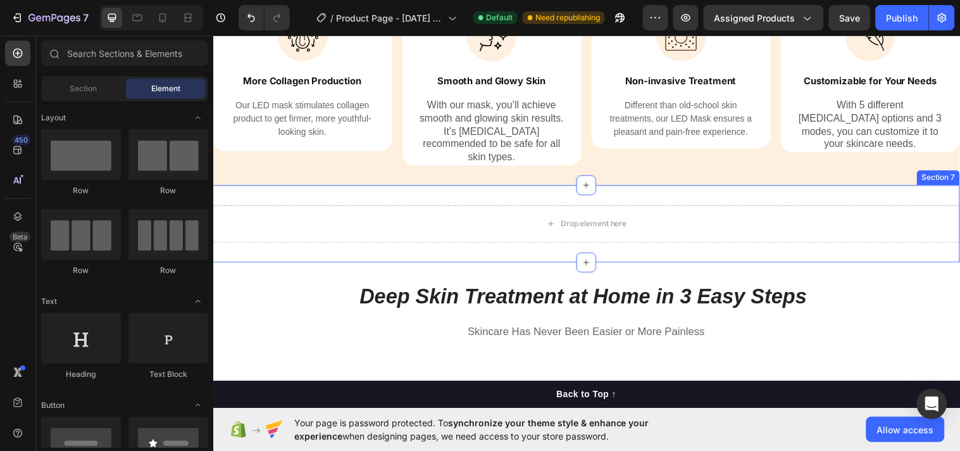
click at [770, 188] on div "Drop element here Section 7" at bounding box center [593, 226] width 760 height 79
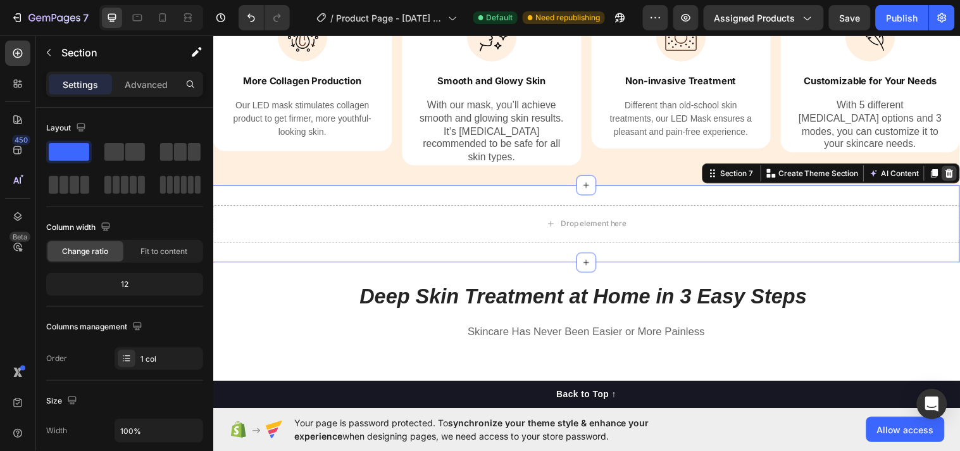
click at [958, 171] on icon at bounding box center [962, 175] width 8 height 9
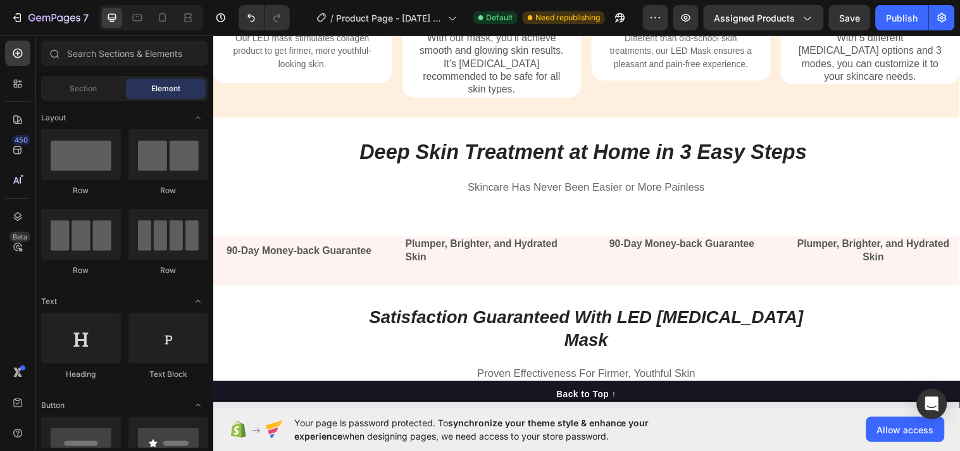
scroll to position [2684, 0]
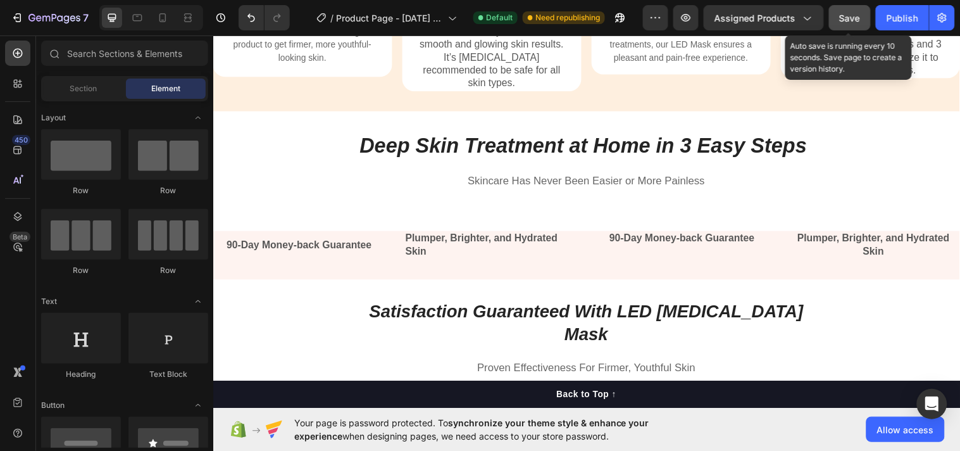
click at [852, 16] on span "Save" at bounding box center [850, 18] width 21 height 11
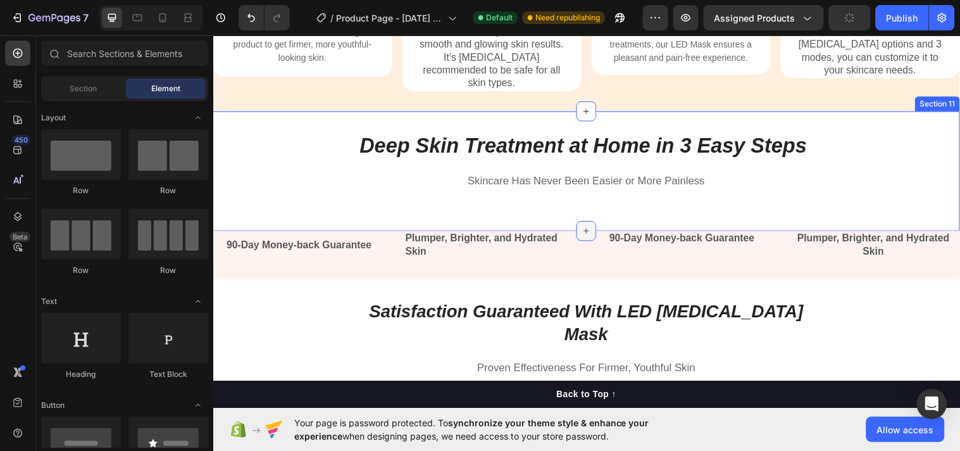
click at [589, 229] on icon at bounding box center [593, 234] width 10 height 10
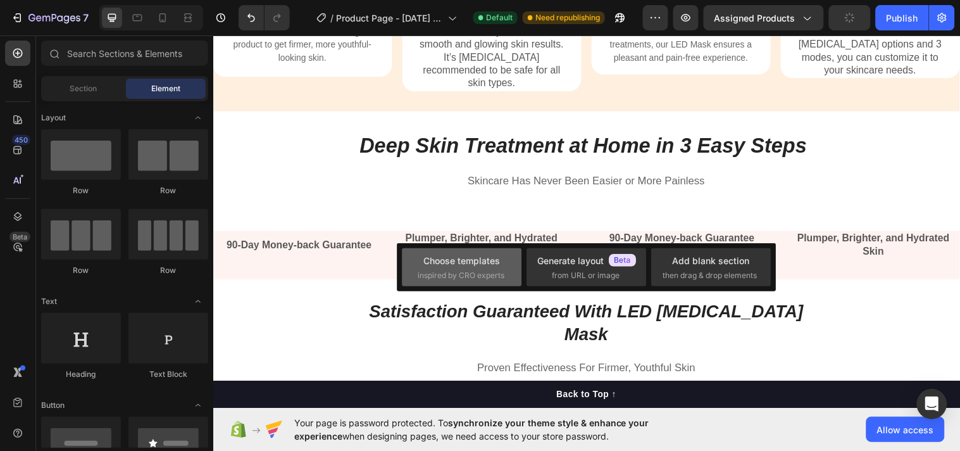
click at [455, 254] on div "Choose templates" at bounding box center [462, 260] width 77 height 13
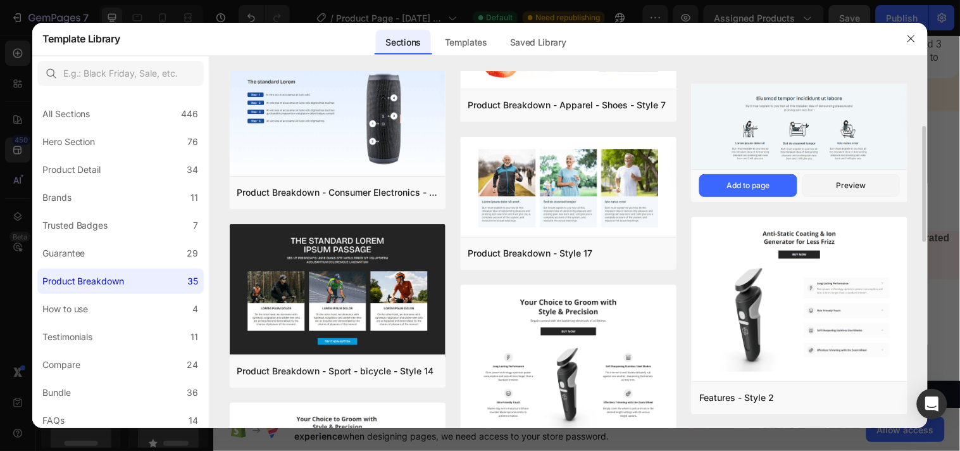
scroll to position [177, 0]
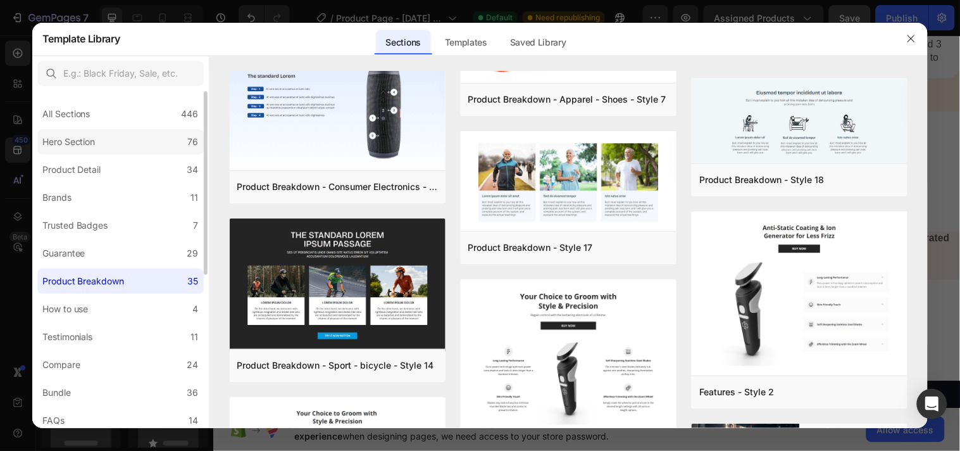
click at [117, 149] on label "Hero Section 76" at bounding box center [120, 141] width 167 height 25
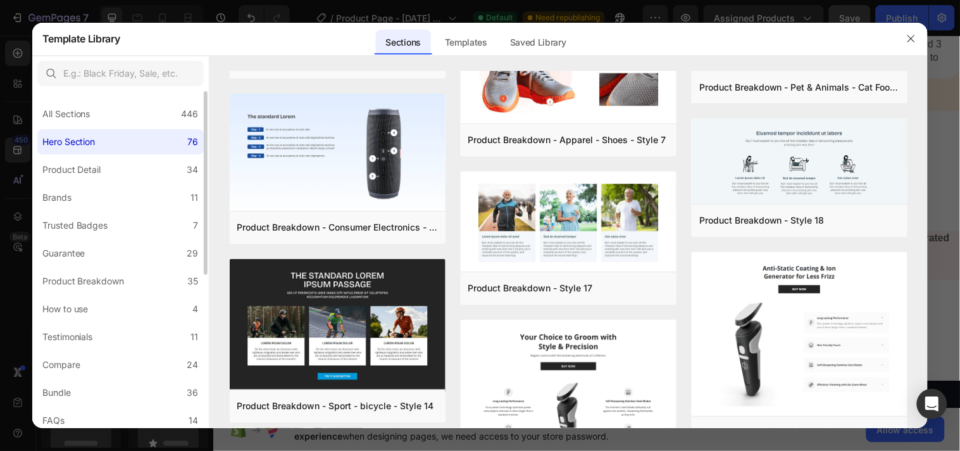
scroll to position [0, 0]
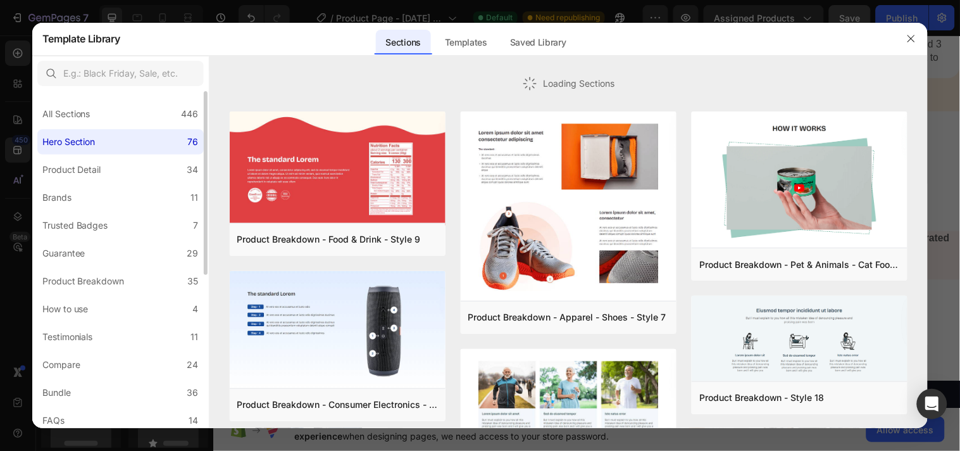
click at [125, 144] on label "Hero Section 76" at bounding box center [120, 141] width 167 height 25
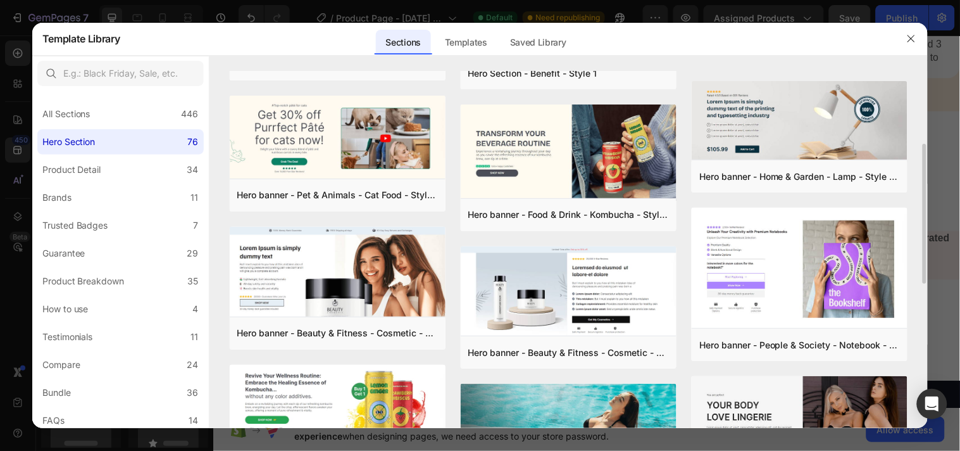
scroll to position [150, 0]
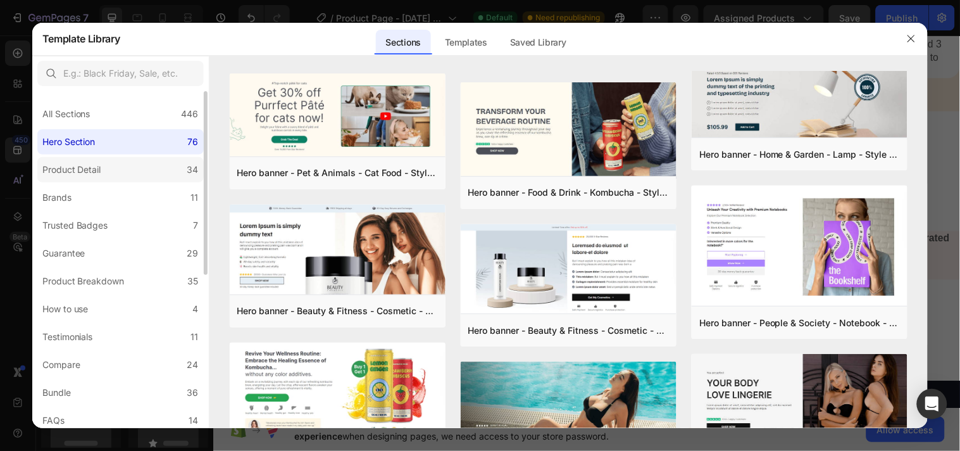
click at [158, 170] on label "Product Detail 34" at bounding box center [120, 169] width 167 height 25
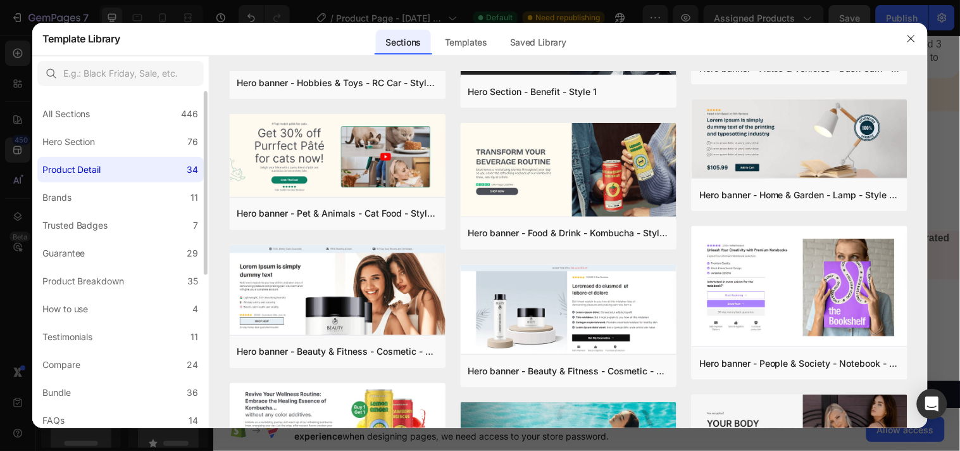
scroll to position [0, 0]
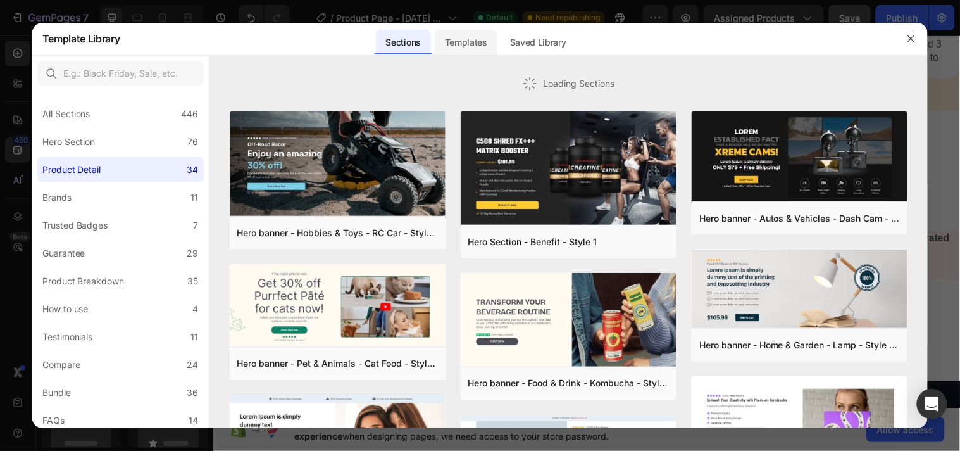
click at [475, 41] on div "Templates" at bounding box center [466, 42] width 63 height 25
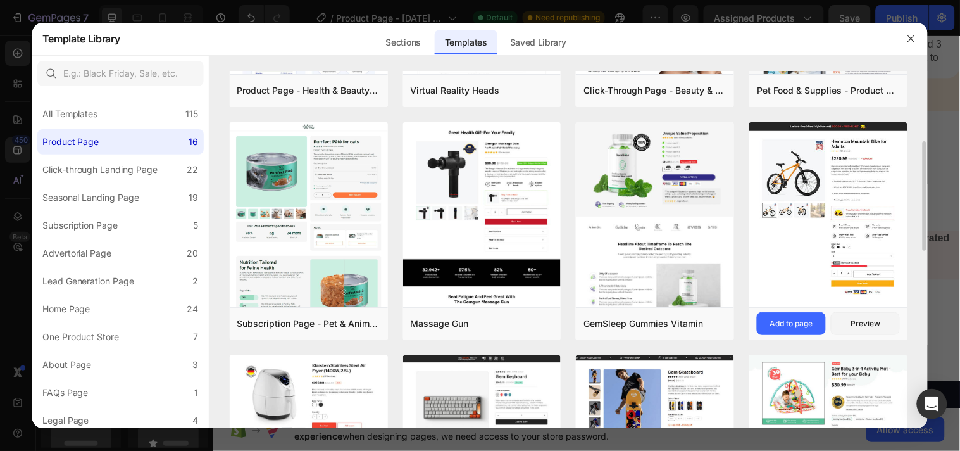
scroll to position [154, 0]
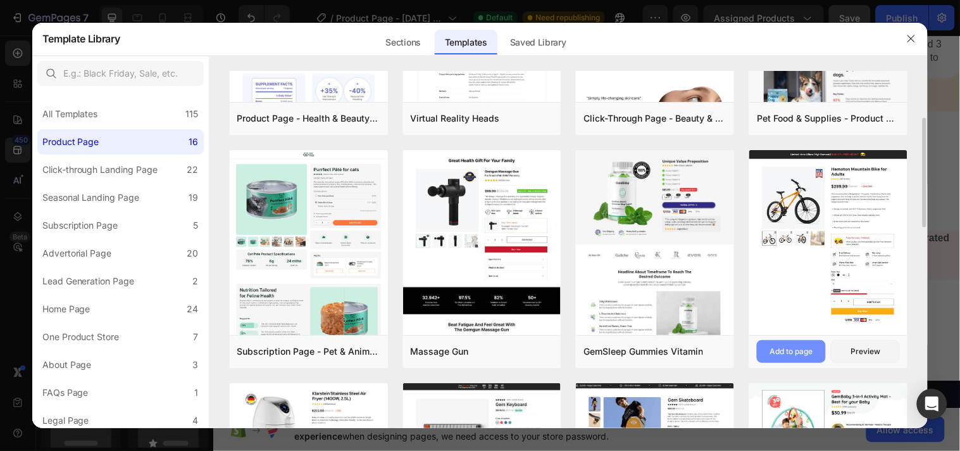
click at [811, 349] on div "Add to page" at bounding box center [791, 351] width 43 height 11
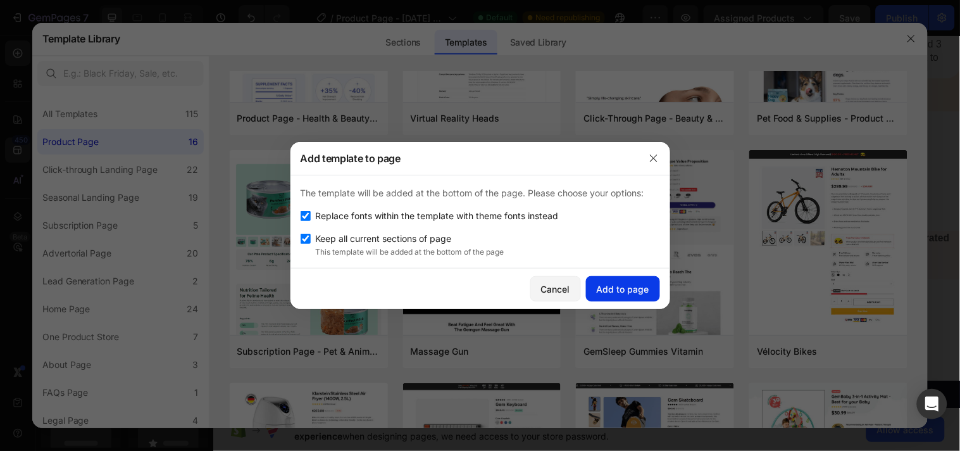
click at [622, 293] on div "Add to page" at bounding box center [623, 288] width 53 height 13
click at [611, 173] on div "Add template to page" at bounding box center [464, 158] width 347 height 33
click at [656, 153] on icon "button" at bounding box center [654, 158] width 10 height 10
click at [558, 296] on button "Cancel" at bounding box center [556, 288] width 51 height 25
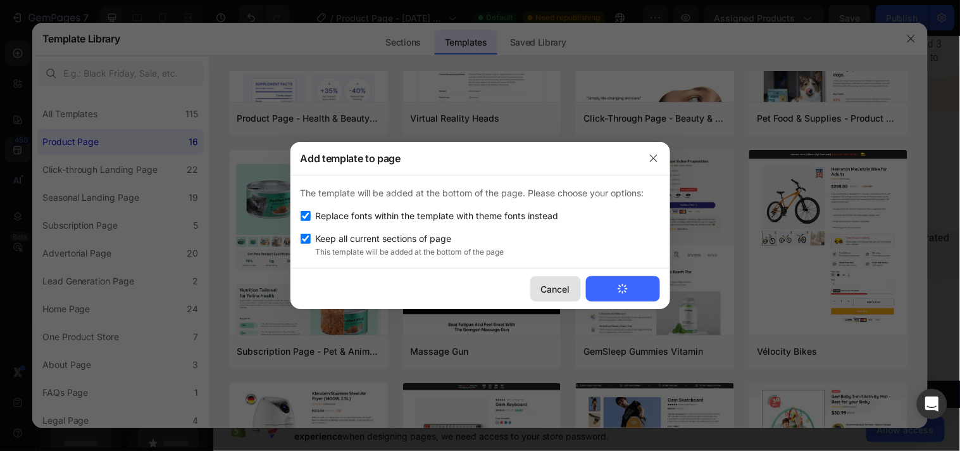
click at [559, 295] on button "Cancel" at bounding box center [556, 288] width 51 height 25
click at [913, 34] on div at bounding box center [480, 225] width 960 height 451
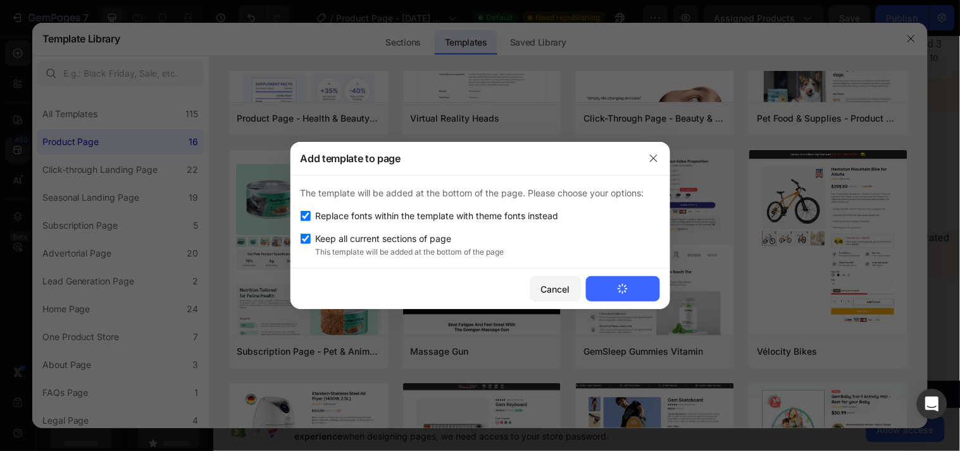
click at [913, 34] on div at bounding box center [480, 225] width 960 height 451
click at [622, 296] on button "Add to page" at bounding box center [623, 288] width 74 height 25
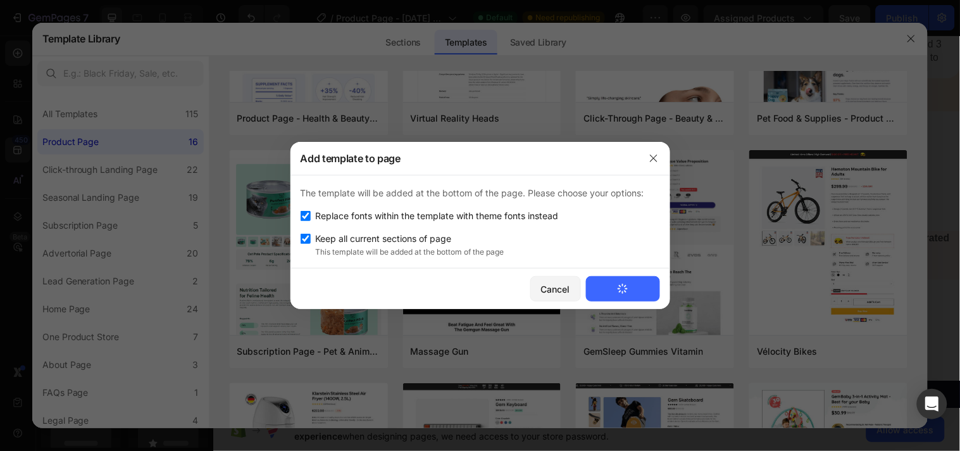
click at [621, 296] on button "Add to page" at bounding box center [623, 288] width 74 height 25
drag, startPoint x: 621, startPoint y: 296, endPoint x: 653, endPoint y: 159, distance: 141.1
click at [653, 159] on div "Add template to page The template will be added at the bottom of the page. Plea…" at bounding box center [481, 225] width 380 height 167
click at [629, 293] on button "Add to page" at bounding box center [623, 288] width 74 height 25
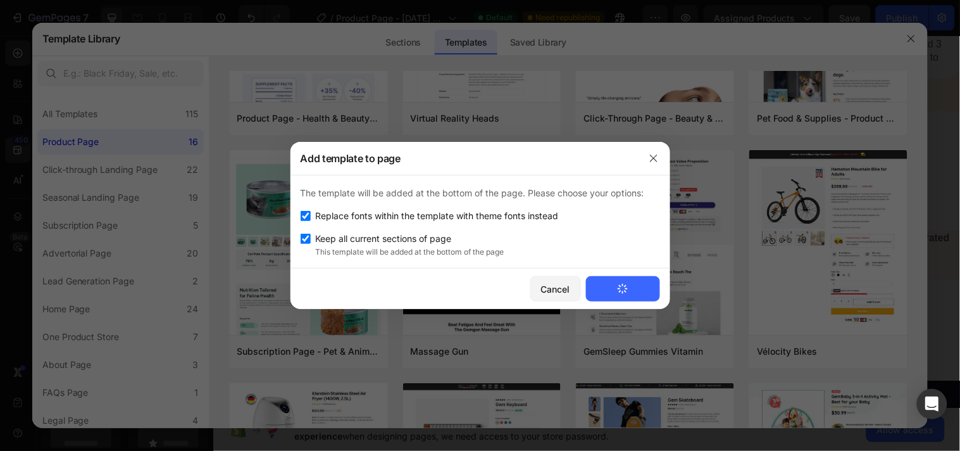
click at [631, 292] on button "Add to page" at bounding box center [623, 288] width 74 height 25
click at [117, 253] on div at bounding box center [480, 225] width 960 height 451
click at [117, 252] on div at bounding box center [480, 225] width 960 height 451
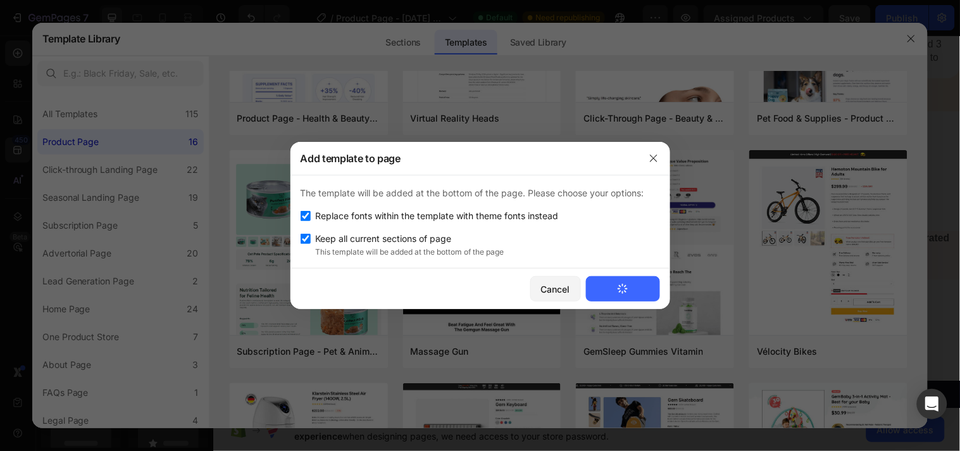
click at [116, 251] on div at bounding box center [480, 225] width 960 height 451
click at [651, 159] on icon "button" at bounding box center [654, 158] width 10 height 10
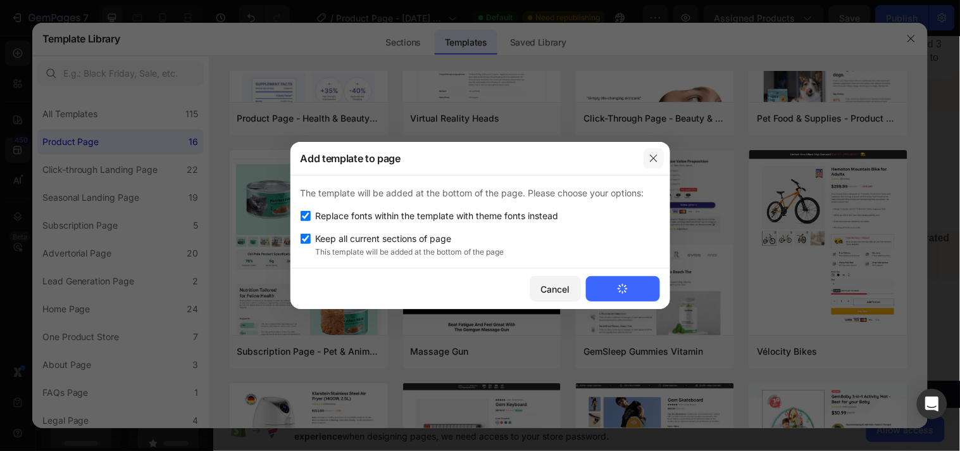
click at [652, 159] on icon "button" at bounding box center [654, 158] width 10 height 10
click at [551, 290] on div "Cancel" at bounding box center [555, 288] width 29 height 13
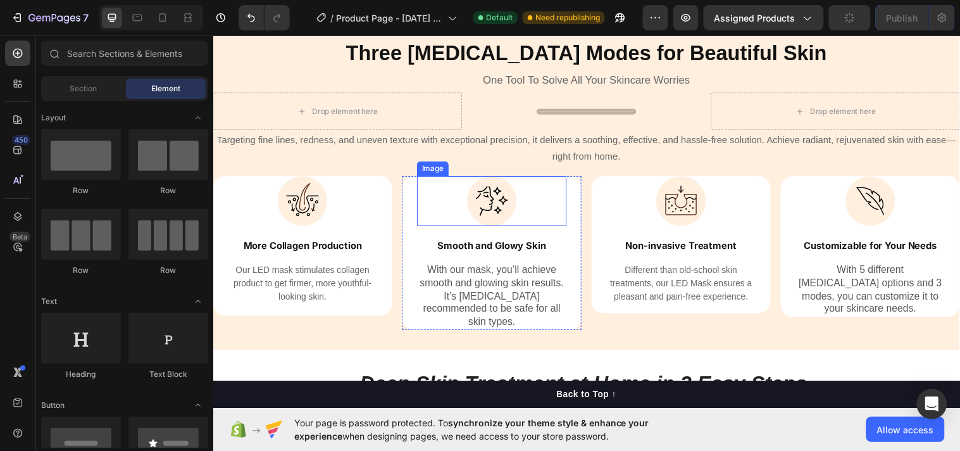
scroll to position [2453, 0]
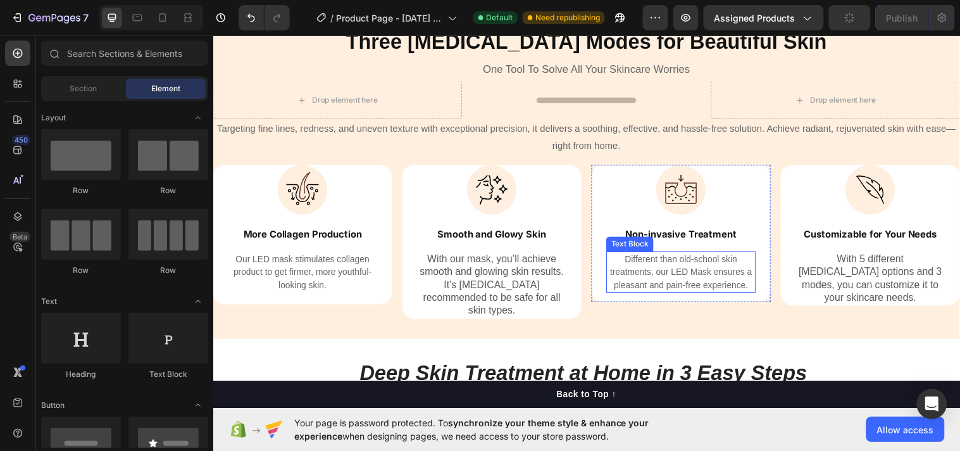
click at [652, 264] on span "Different than old-school skin treatments, our LED Mask ensures a pleasant and …" at bounding box center [689, 275] width 144 height 37
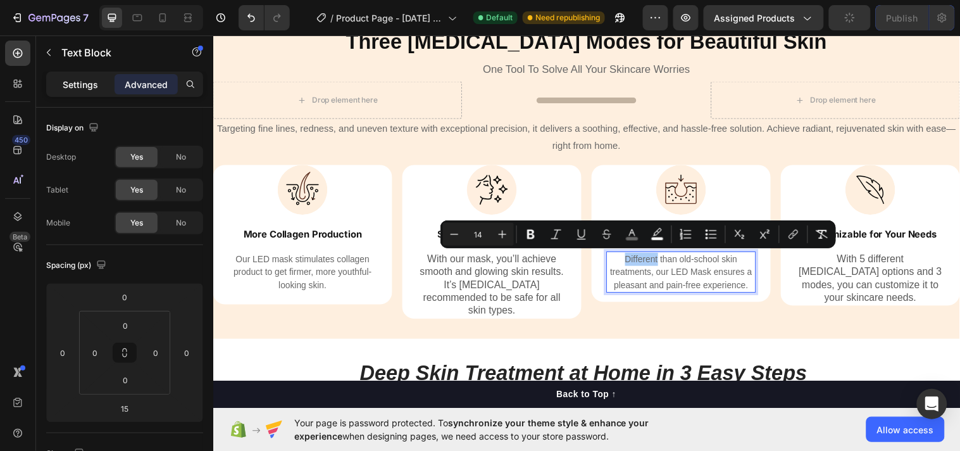
click at [91, 84] on p "Settings" at bounding box center [80, 84] width 35 height 13
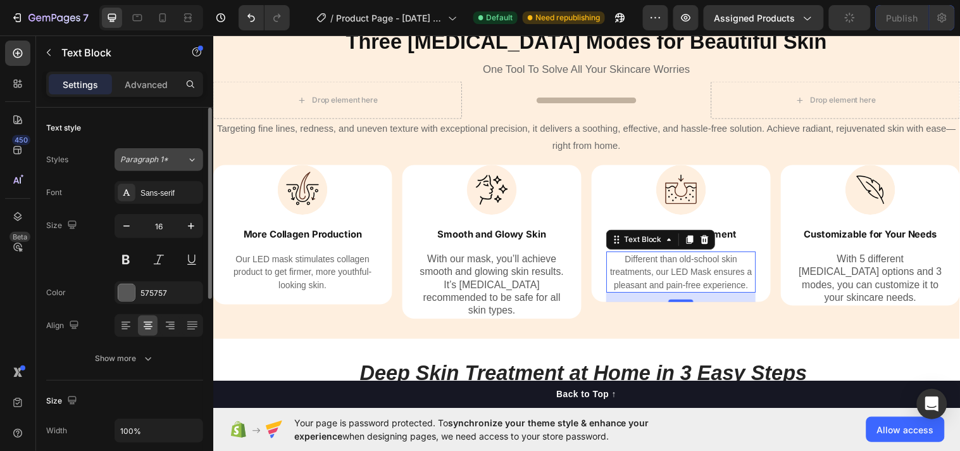
click at [187, 161] on icon at bounding box center [192, 159] width 11 height 13
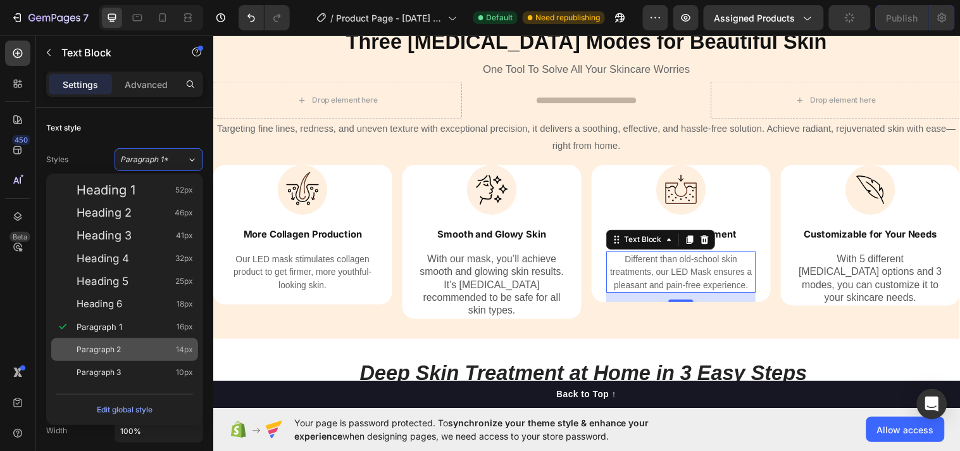
click at [122, 345] on div "Paragraph 2 14px" at bounding box center [135, 349] width 116 height 13
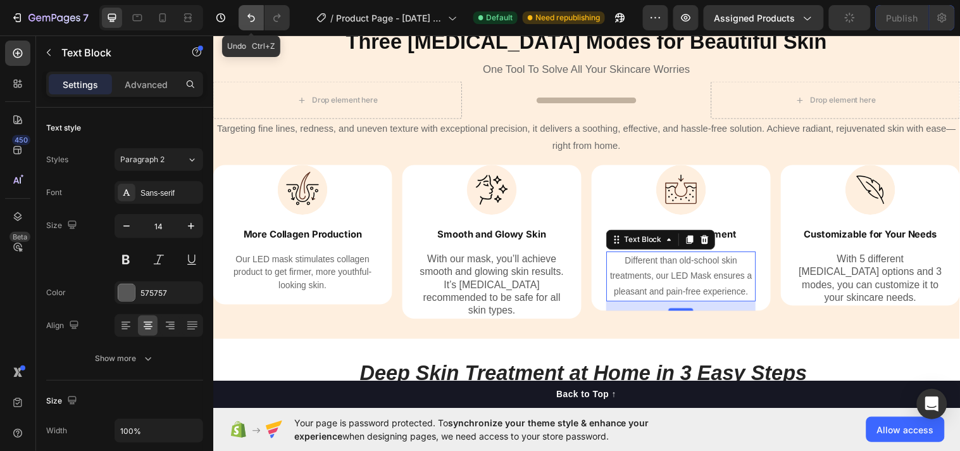
click at [256, 19] on icon "Undo/Redo" at bounding box center [251, 17] width 13 height 13
type input "16"
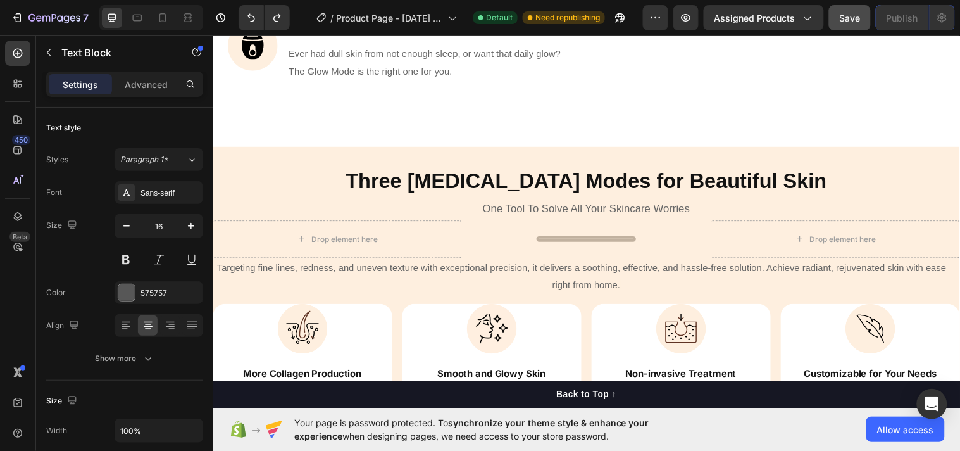
scroll to position [2539, 0]
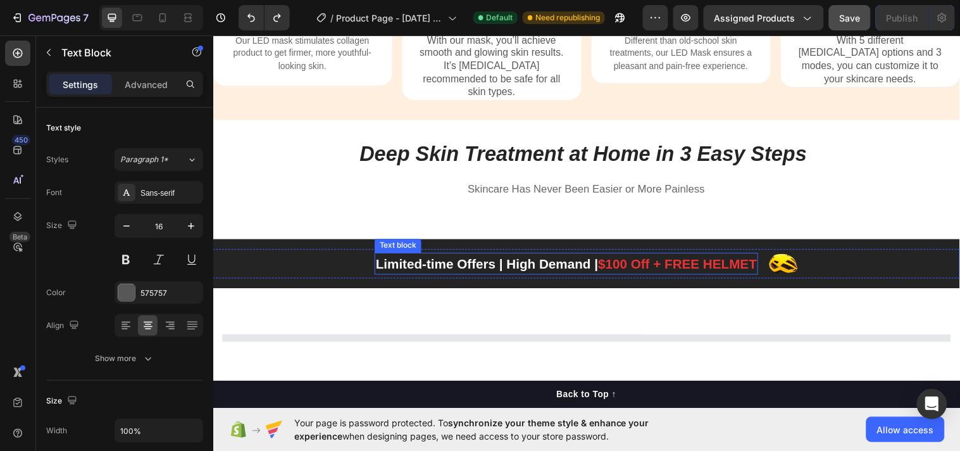
click at [755, 337] on div at bounding box center [592, 342] width 741 height 10
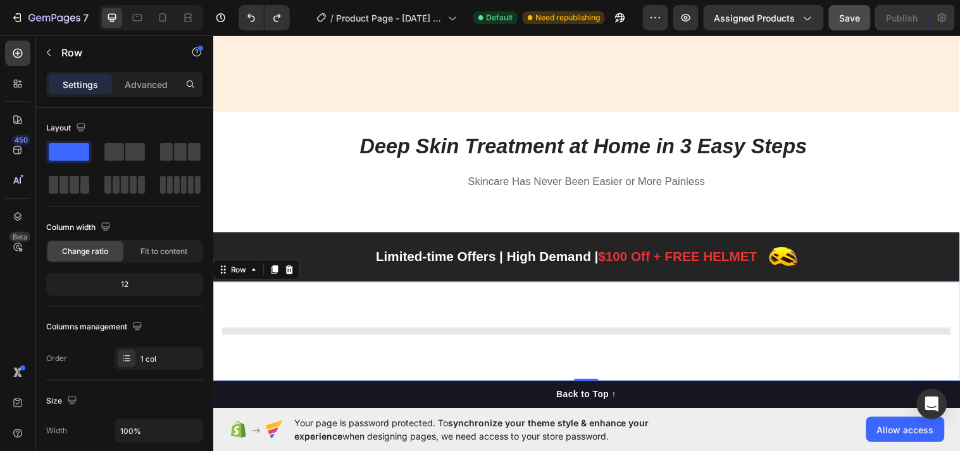
scroll to position [2768, 0]
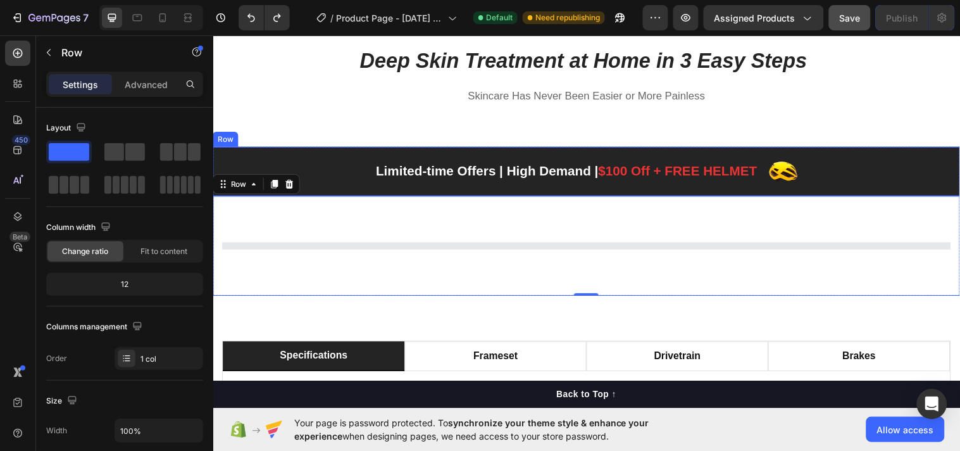
click at [765, 150] on div "Limited-time Offers | High Demand | $100 Off + FREE HELMET Text block Image Row…" at bounding box center [593, 173] width 760 height 50
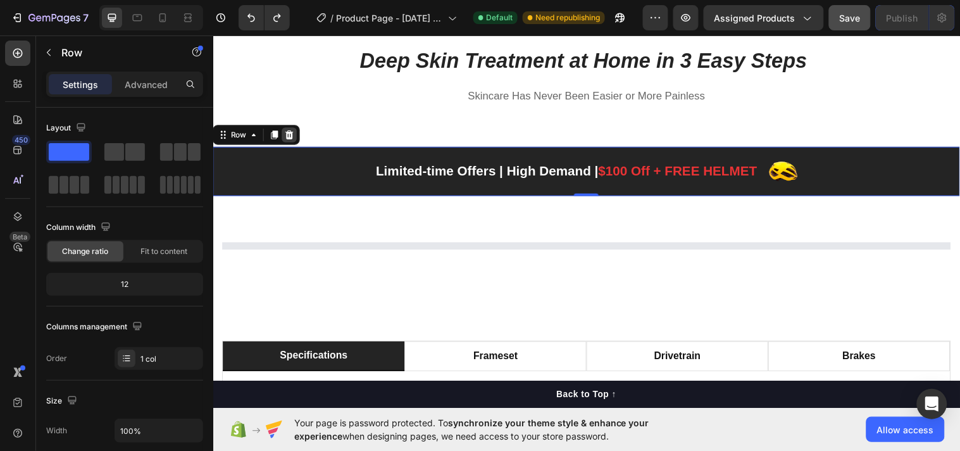
click at [292, 136] on icon at bounding box center [291, 135] width 8 height 9
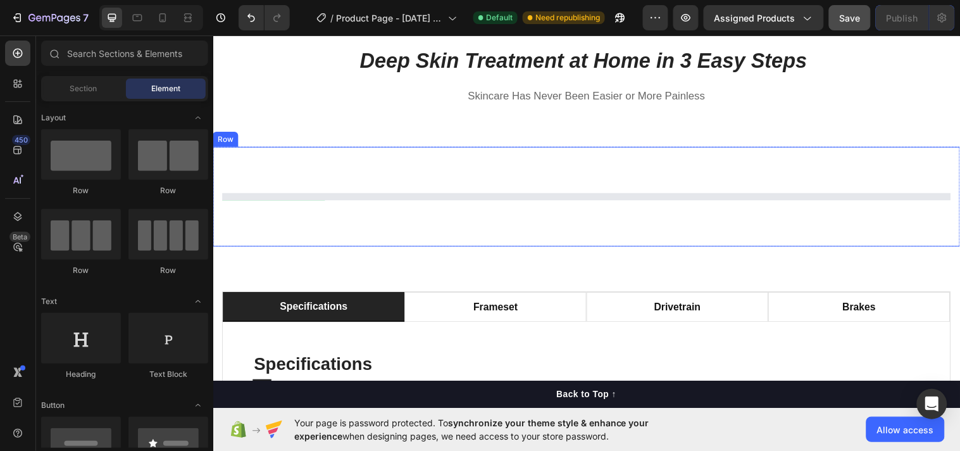
click at [337, 172] on div "Row" at bounding box center [593, 198] width 760 height 101
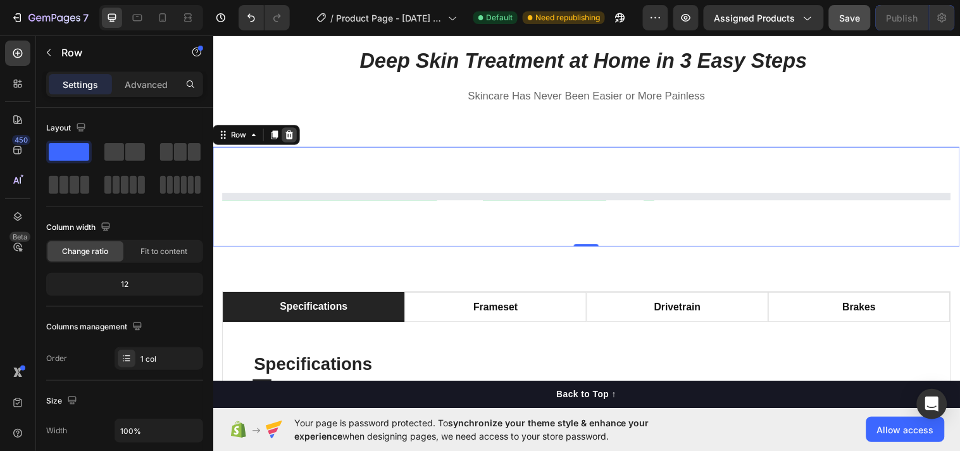
click at [295, 139] on div at bounding box center [290, 136] width 15 height 15
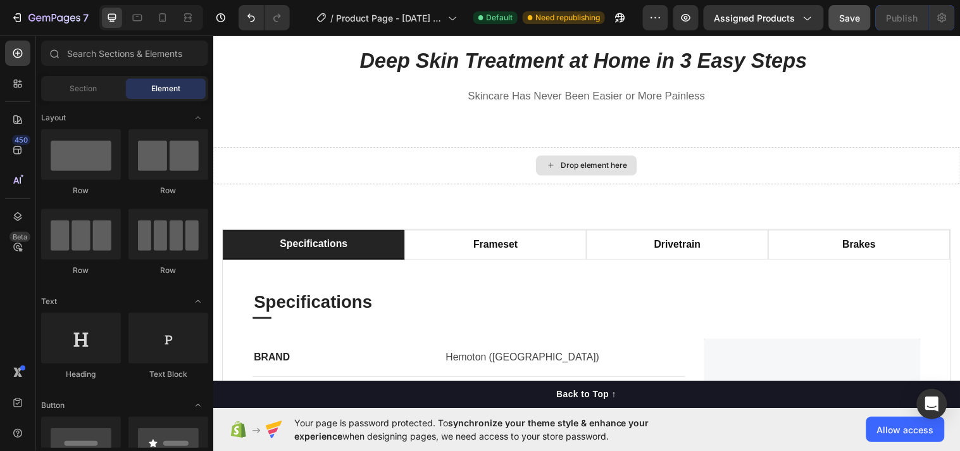
click at [310, 160] on div "Drop element here" at bounding box center [593, 167] width 760 height 38
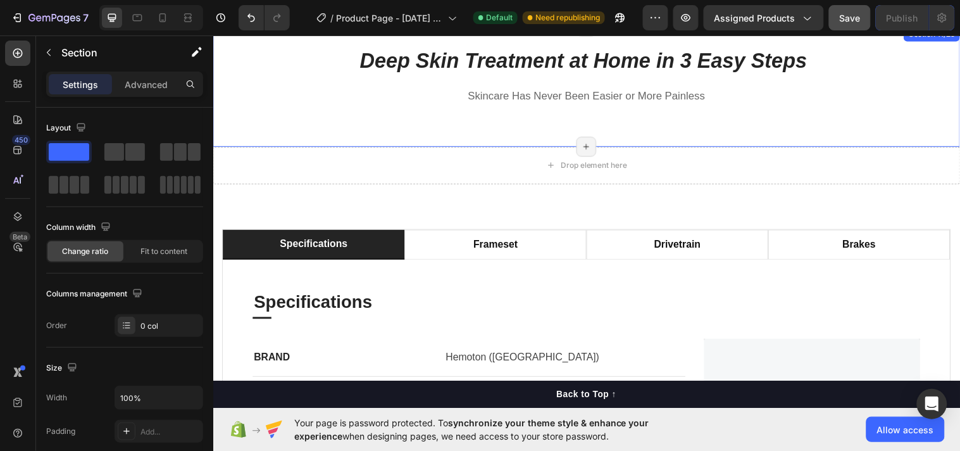
click at [353, 144] on div "Deep Skin Treatment at Home in 3 Easy Steps Heading Skincare Has Never Been Eas…" at bounding box center [593, 96] width 760 height 101
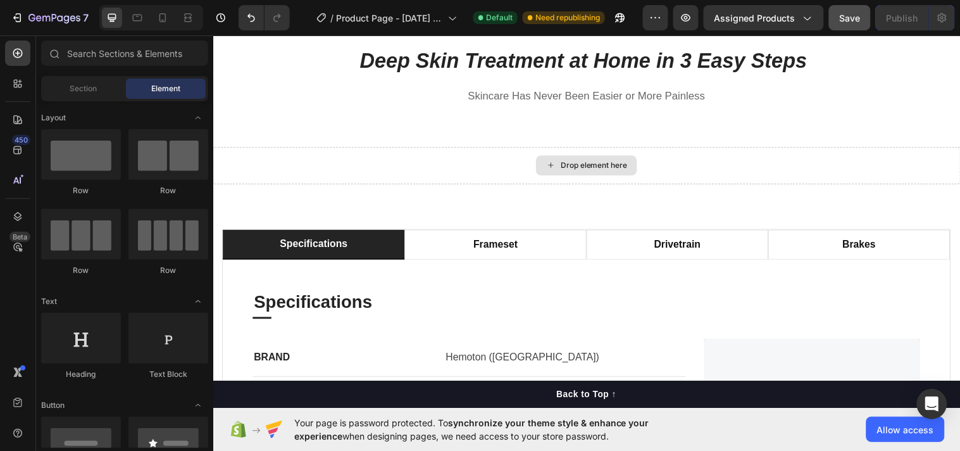
click at [581, 162] on div "Drop element here" at bounding box center [600, 167] width 67 height 10
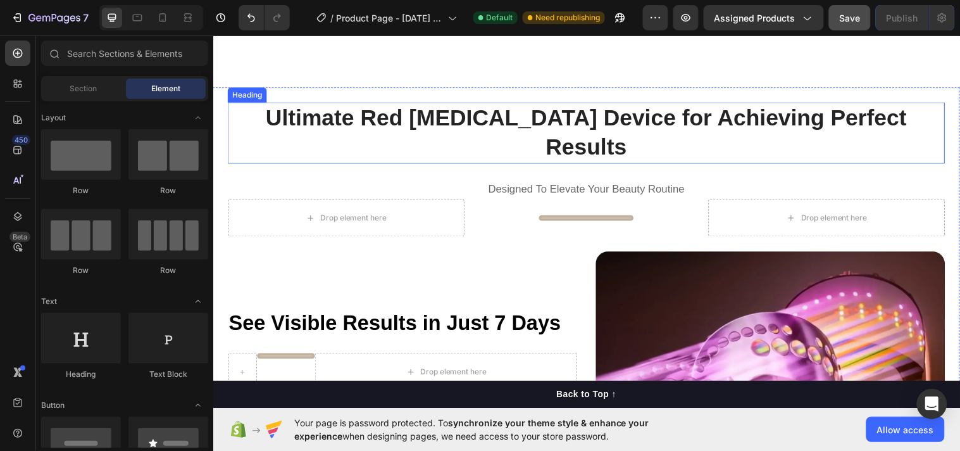
scroll to position [1024, 0]
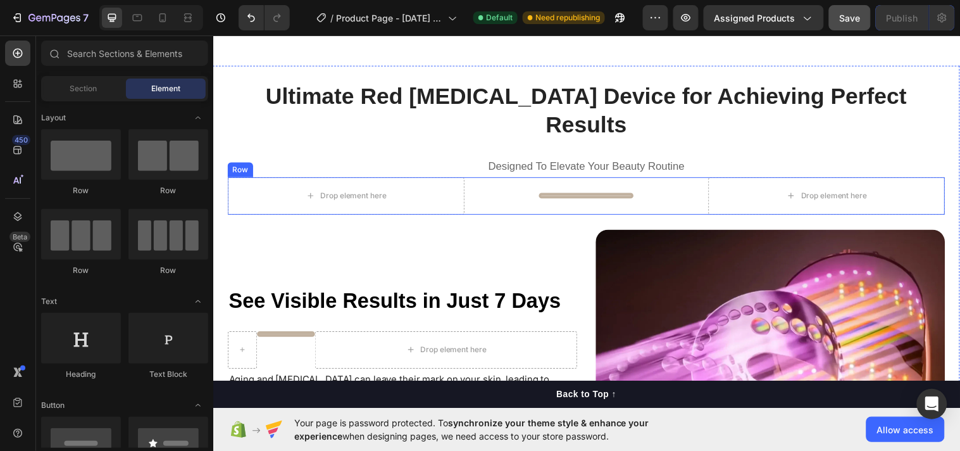
click at [499, 185] on div "Drop element here Title Line Drop element here Row" at bounding box center [592, 198] width 729 height 38
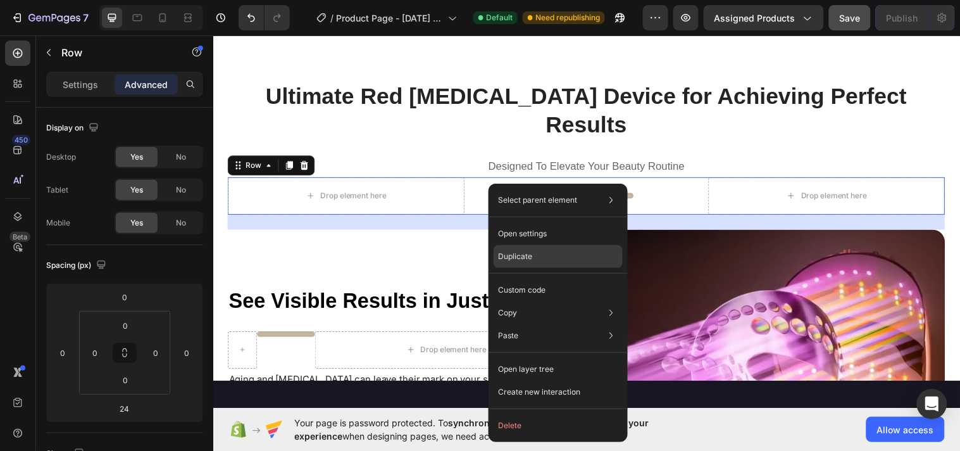
click at [533, 252] on div "Duplicate" at bounding box center [558, 256] width 129 height 23
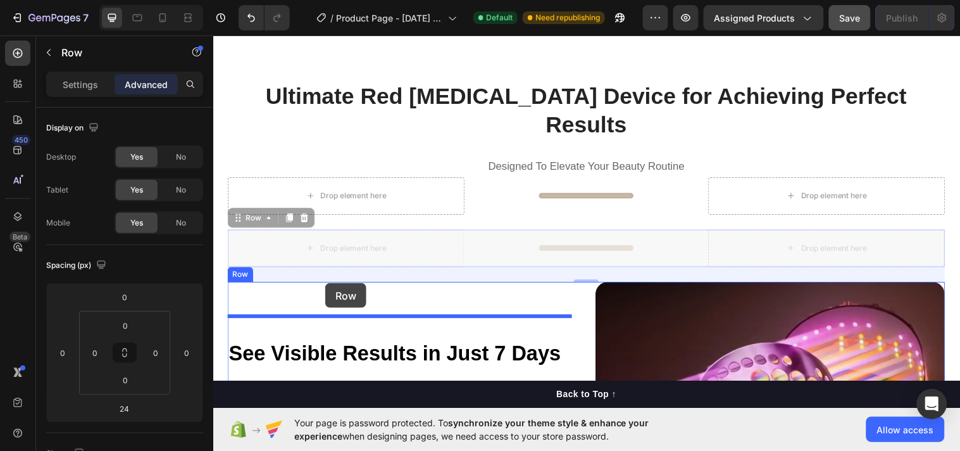
drag, startPoint x: 239, startPoint y: 187, endPoint x: 303, endPoint y: 205, distance: 67.1
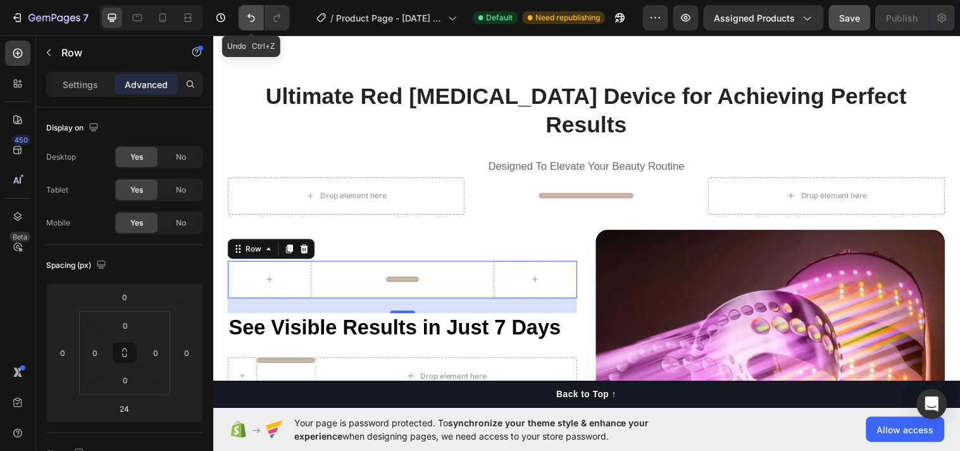
click at [252, 17] on icon "Undo/Redo" at bounding box center [251, 17] width 13 height 13
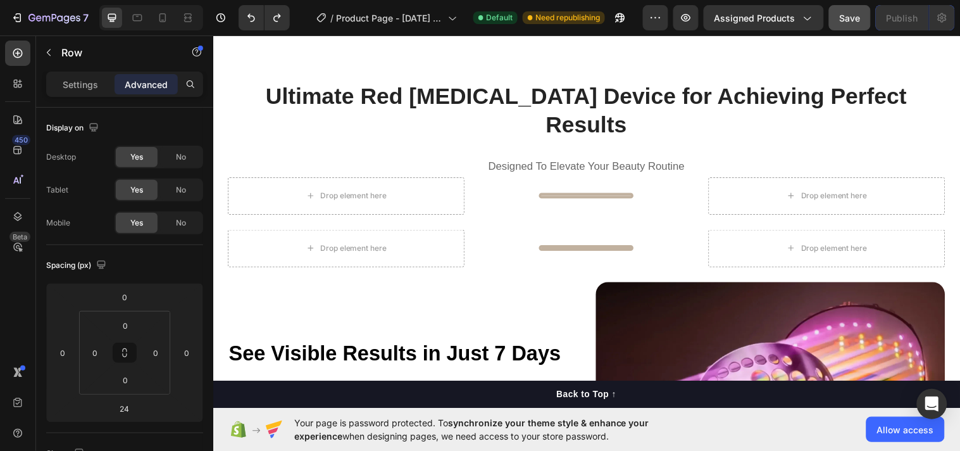
click at [499, 235] on div "Drop element here Title Line Drop element here Row" at bounding box center [592, 251] width 729 height 38
click at [509, 246] on div "Drop element here Title Line Drop element here Row" at bounding box center [592, 251] width 729 height 38
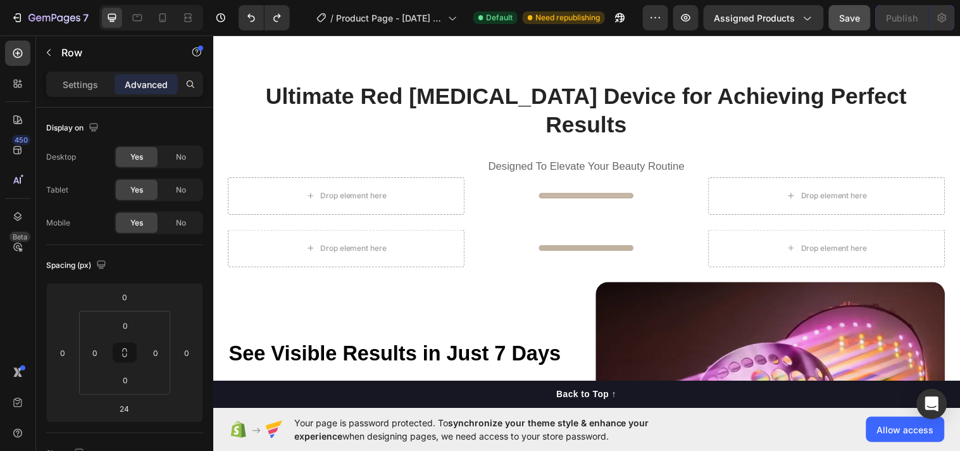
click at [509, 246] on div "Drop element here Title Line Drop element here Row" at bounding box center [592, 251] width 729 height 38
click at [506, 246] on div "Drop element here Title Line Drop element here Row" at bounding box center [592, 251] width 729 height 38
click at [497, 246] on div "Drop element here Title Line Drop element here Row" at bounding box center [592, 251] width 729 height 38
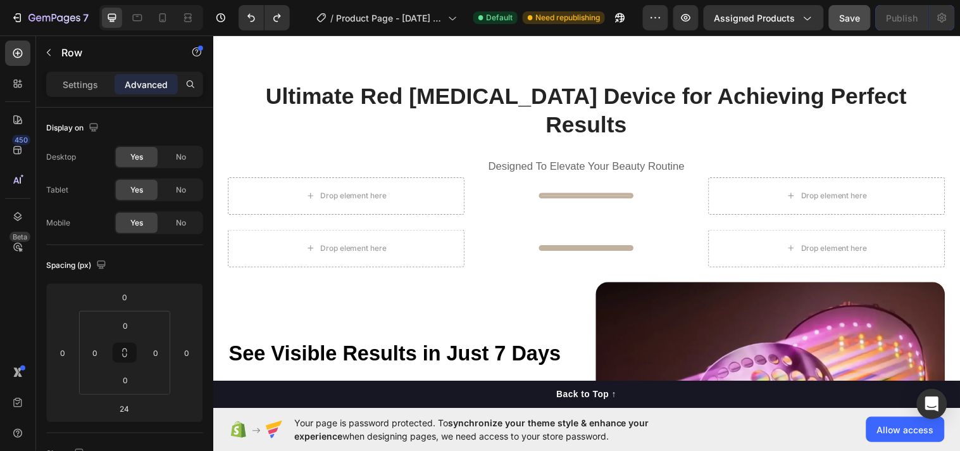
click at [497, 246] on div "Drop element here Title Line Drop element here Row" at bounding box center [592, 251] width 729 height 38
click at [497, 247] on div "Drop element here Title Line Drop element here Row" at bounding box center [592, 251] width 729 height 38
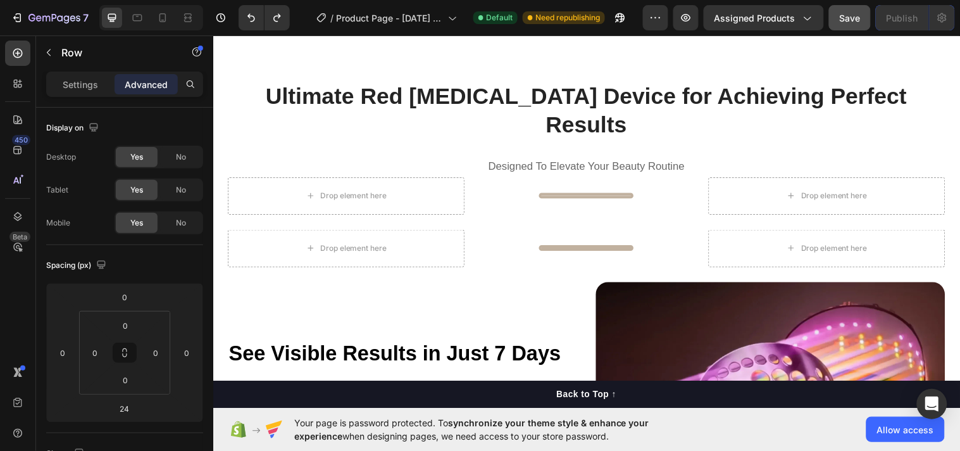
click at [490, 256] on div "Drop element here Title Line Drop element here Row" at bounding box center [592, 251] width 729 height 38
click at [495, 252] on div "Drop element here Title Line Drop element here Row" at bounding box center [592, 251] width 729 height 38
click at [494, 253] on div "Drop element here Title Line Drop element here Row" at bounding box center [592, 251] width 729 height 38
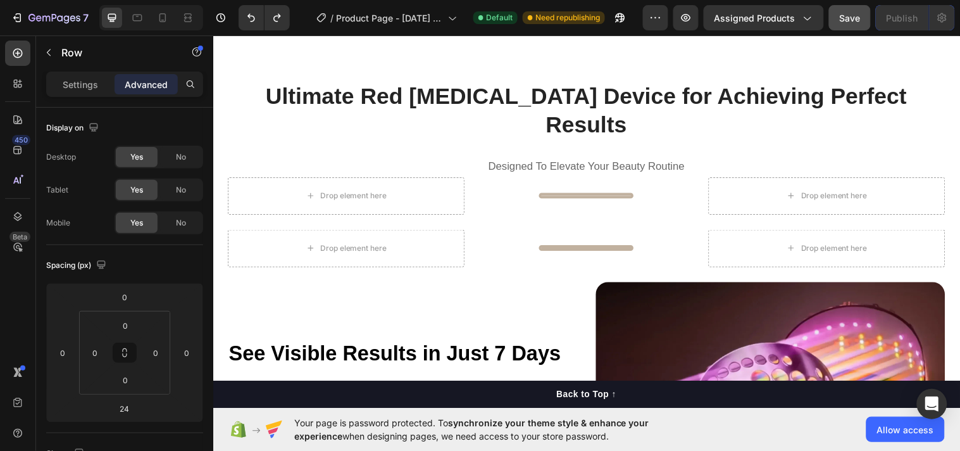
click at [494, 253] on div "Drop element here Title Line Drop element here Row" at bounding box center [592, 251] width 729 height 38
click at [493, 254] on div "Drop element here Title Line Drop element here Row" at bounding box center [592, 251] width 729 height 38
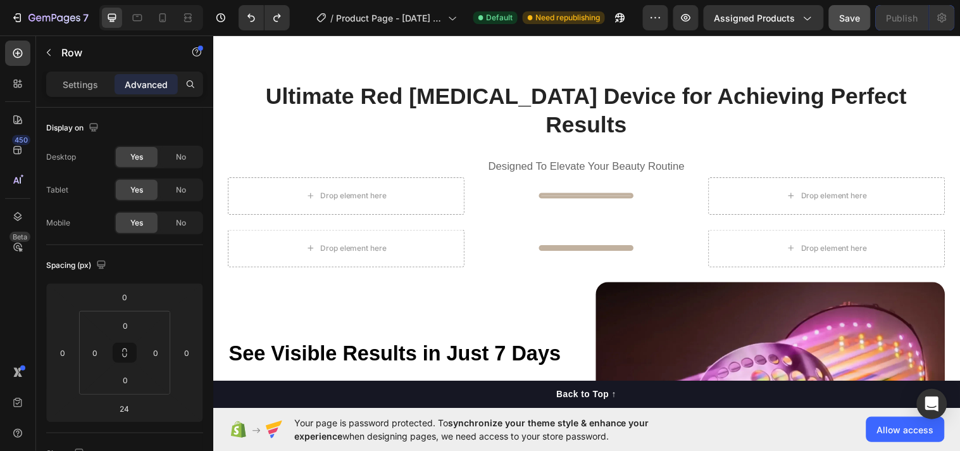
click at [486, 248] on div "Drop element here Title Line Drop element here Row" at bounding box center [592, 251] width 729 height 38
click at [484, 248] on div "Drop element here Title Line Drop element here Row" at bounding box center [592, 251] width 729 height 38
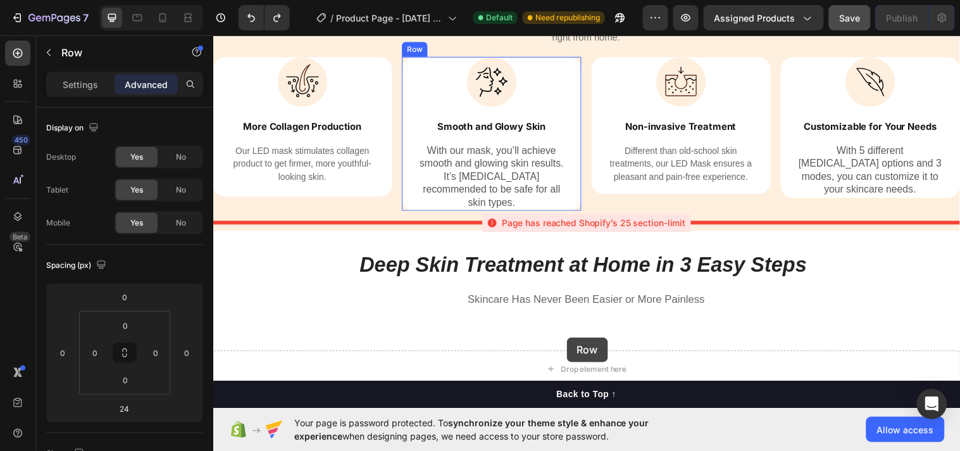
scroll to position [2635, 0]
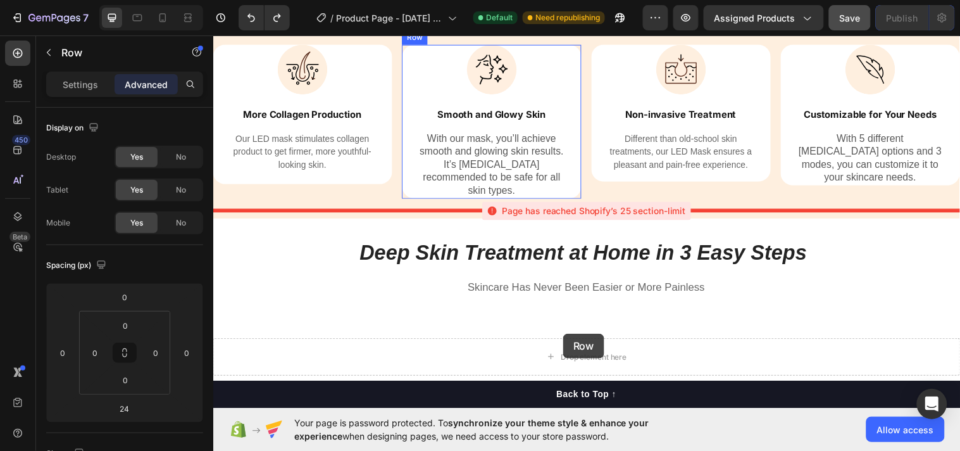
drag, startPoint x: 487, startPoint y: 248, endPoint x: 567, endPoint y: 341, distance: 122.5
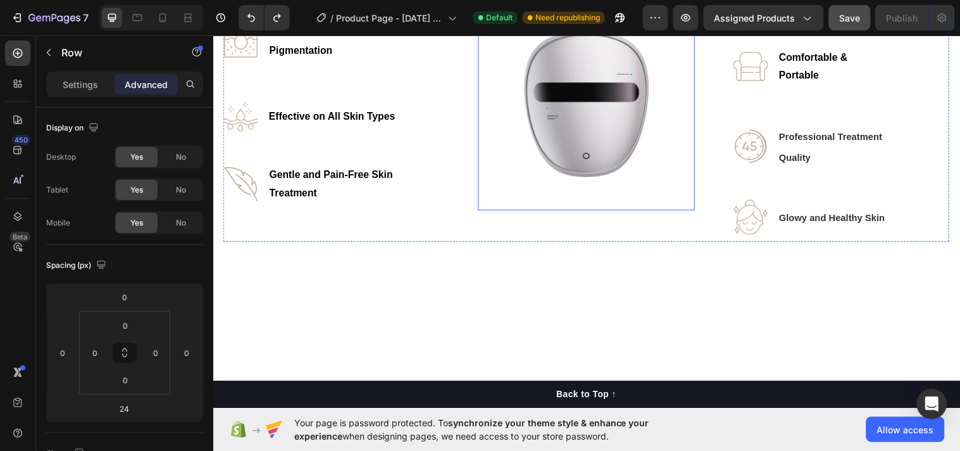
scroll to position [0, 0]
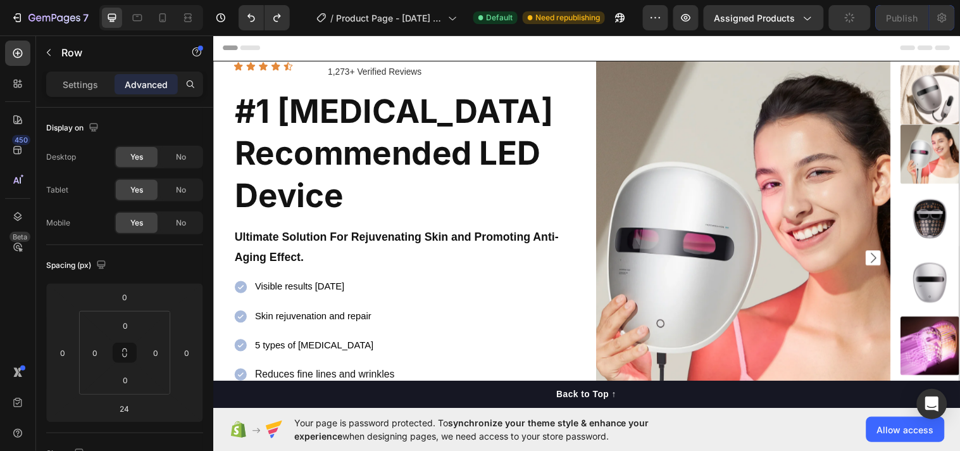
drag, startPoint x: 96, startPoint y: 163, endPoint x: 218, endPoint y: 476, distance: 336.0
click at [218, 0] on html "7 Version history / Product Page - [DATE] 11:19:34 Default Need republishing Pr…" at bounding box center [480, 0] width 960 height 0
